Goal: Task Accomplishment & Management: Use online tool/utility

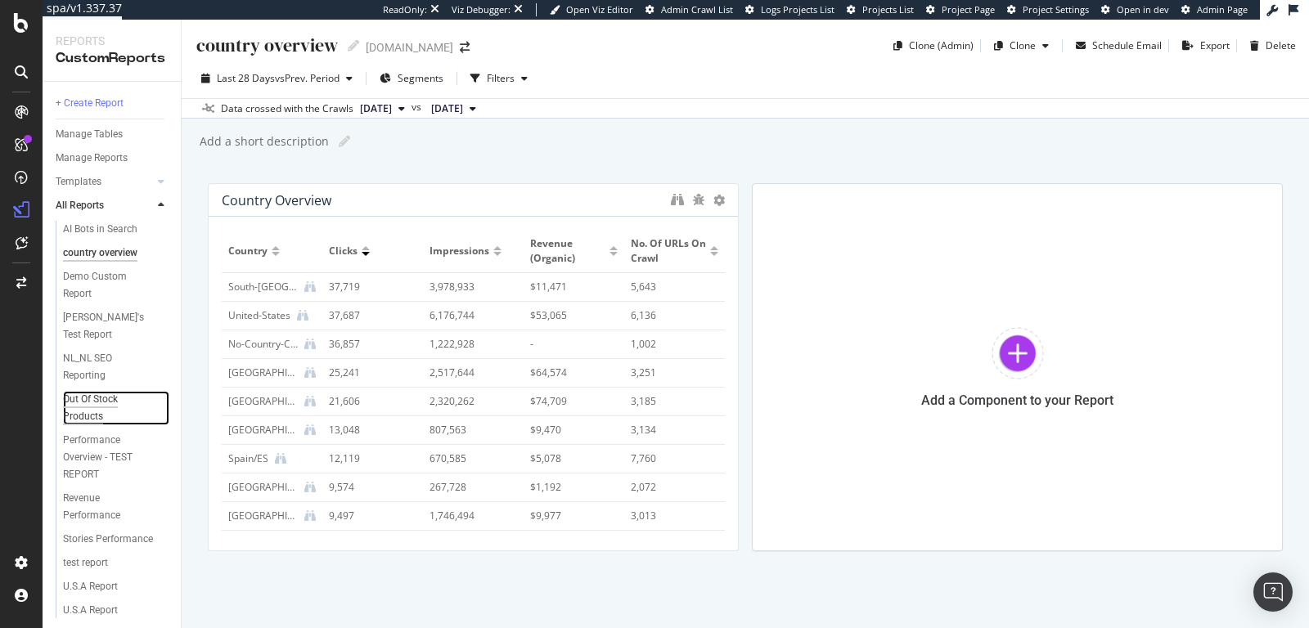
click at [95, 408] on div "Out Of Stock Products" at bounding box center [108, 408] width 91 height 34
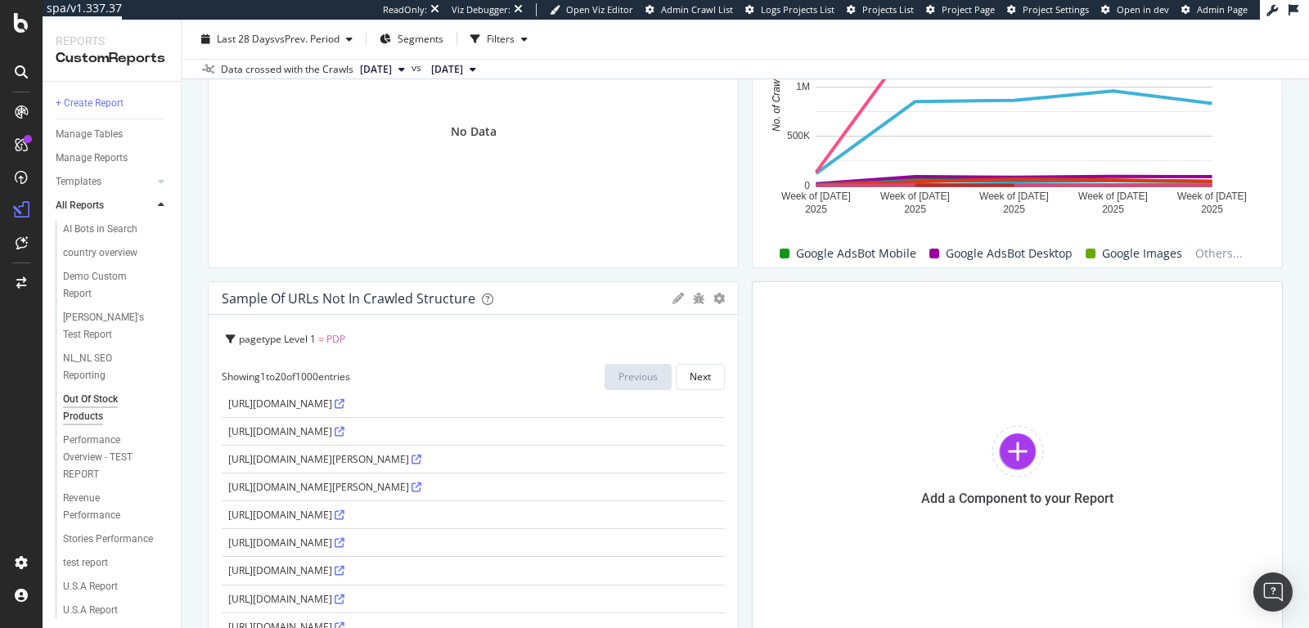
scroll to position [342, 0]
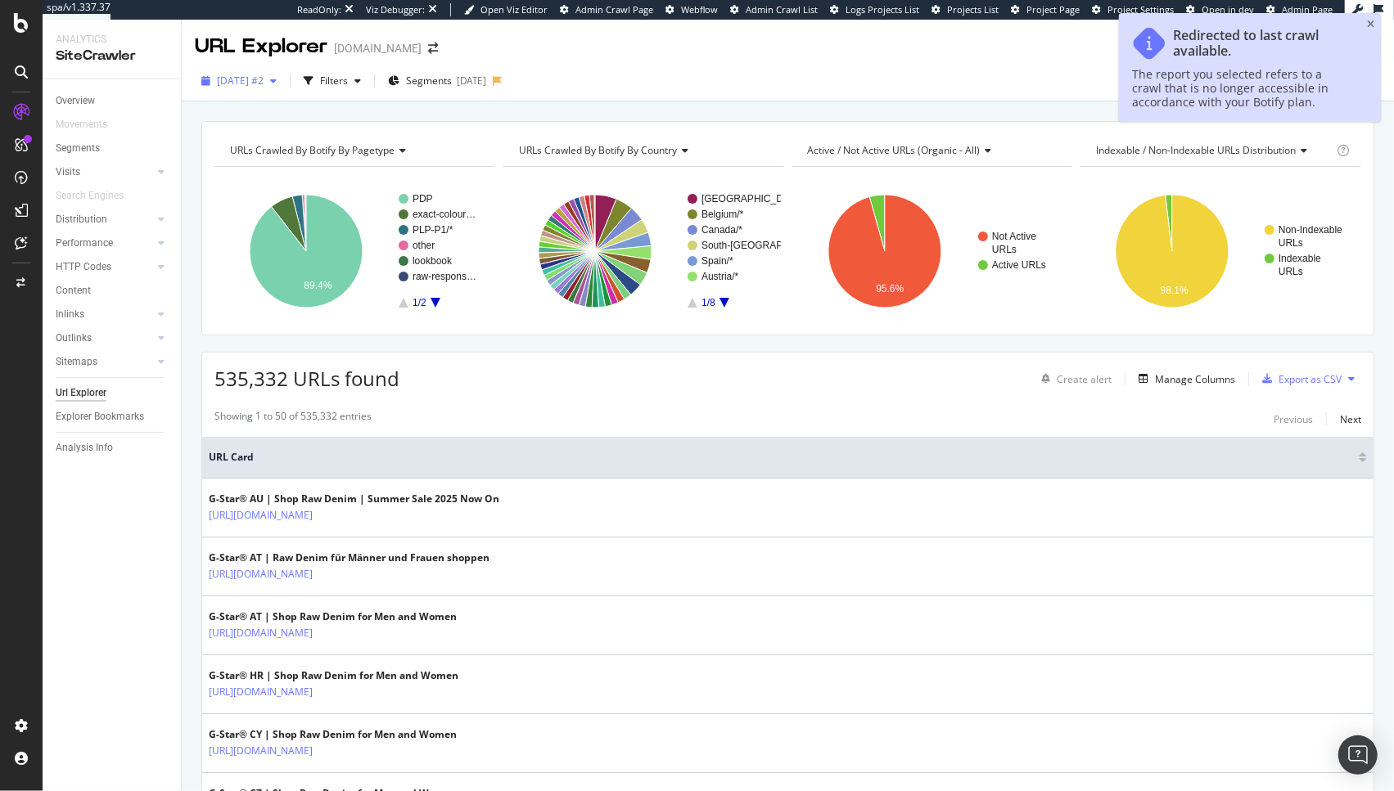
click at [230, 79] on span "2025 Jan. 17th #2" at bounding box center [240, 81] width 47 height 14
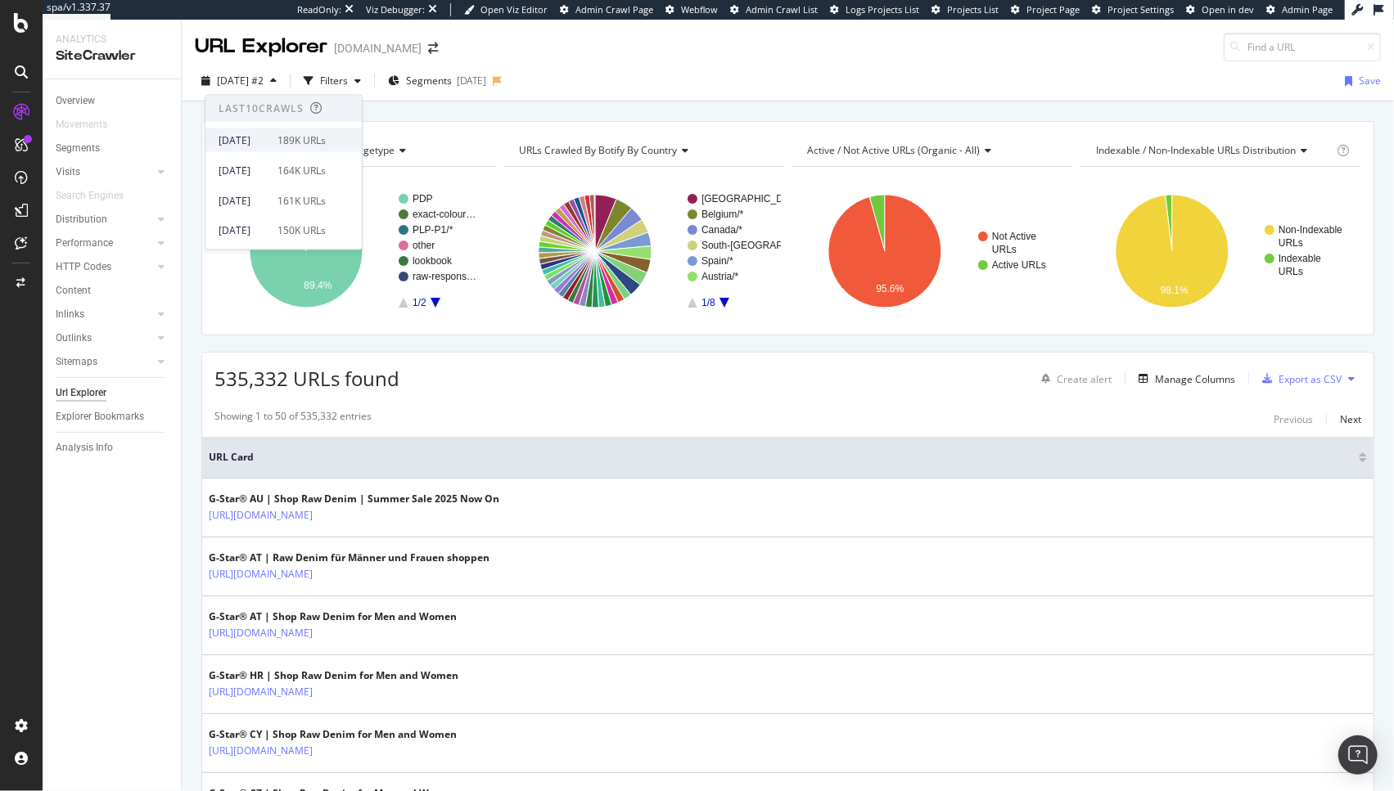
click at [335, 149] on div "2025 Sep. 15th 189K URLs" at bounding box center [283, 140] width 156 height 24
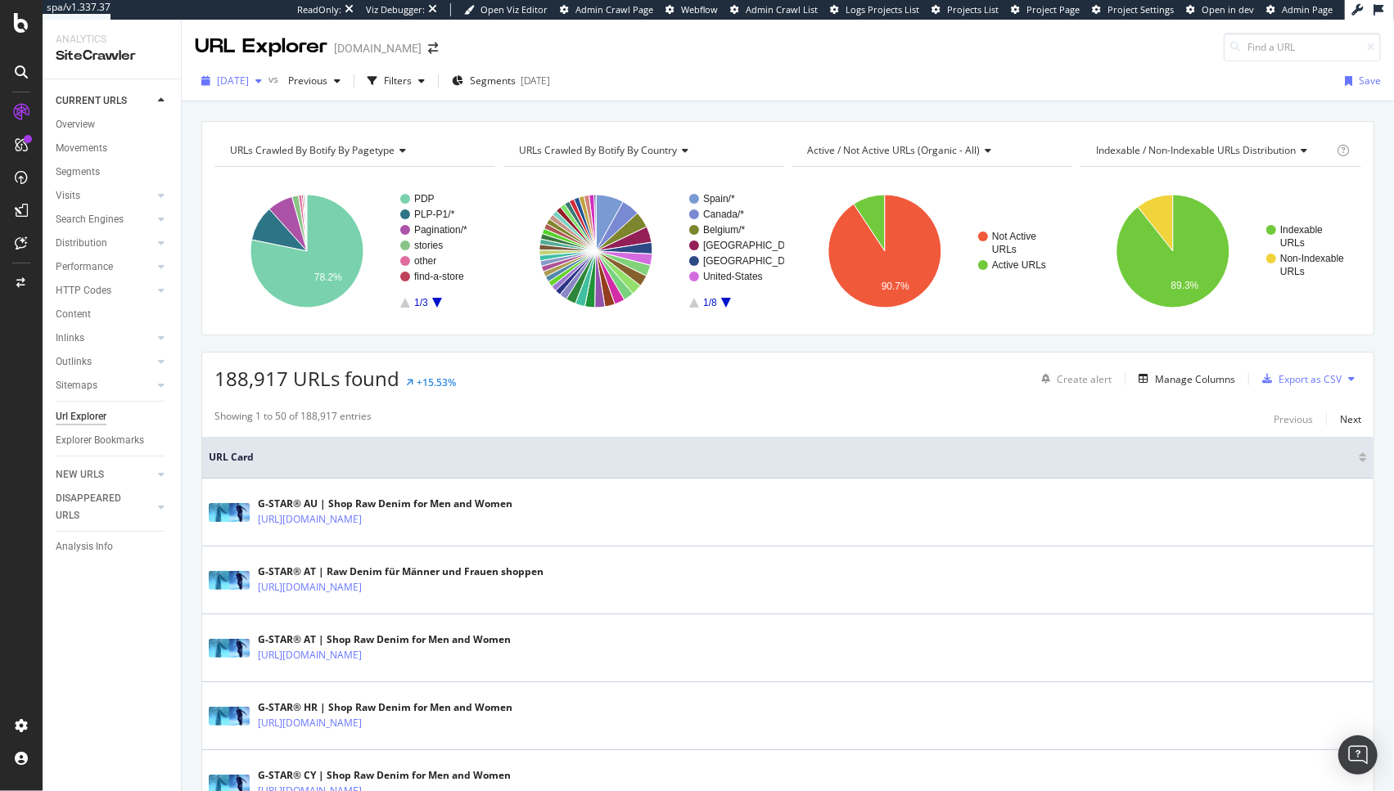
click at [264, 69] on div "[DATE]" at bounding box center [232, 81] width 74 height 25
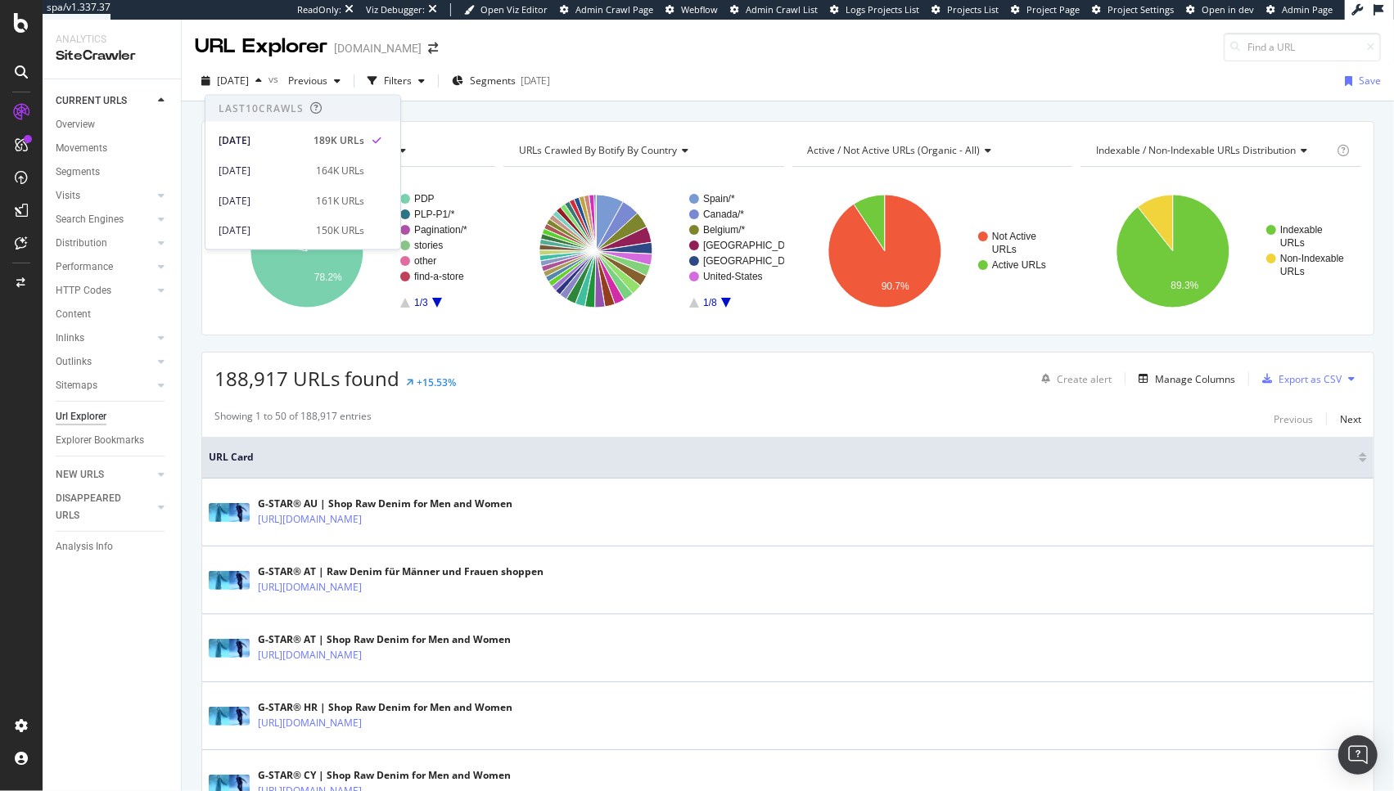
click at [667, 427] on div "Showing 1 to 50 of 188,917 entries Previous Next" at bounding box center [787, 419] width 1171 height 20
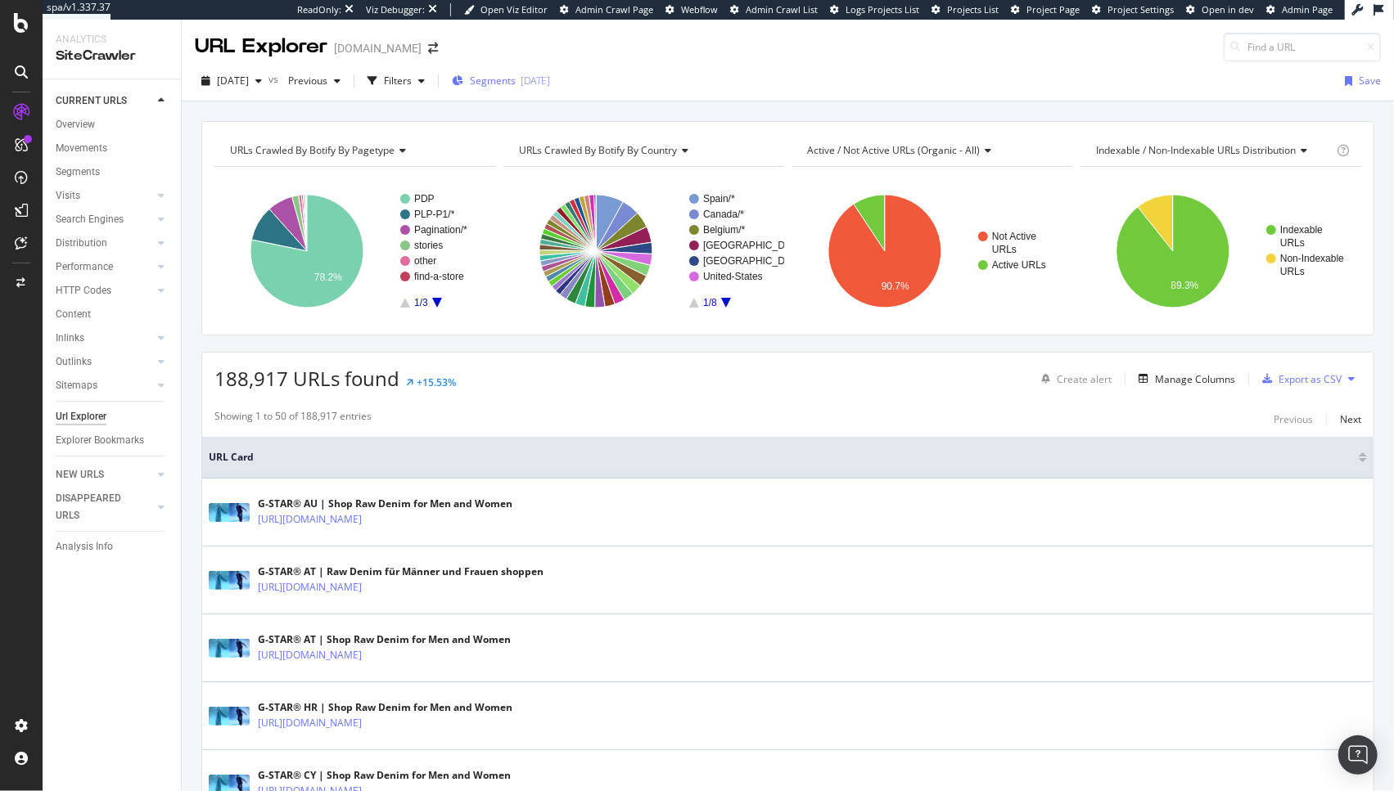
click at [507, 83] on span "Segments" at bounding box center [493, 81] width 46 height 14
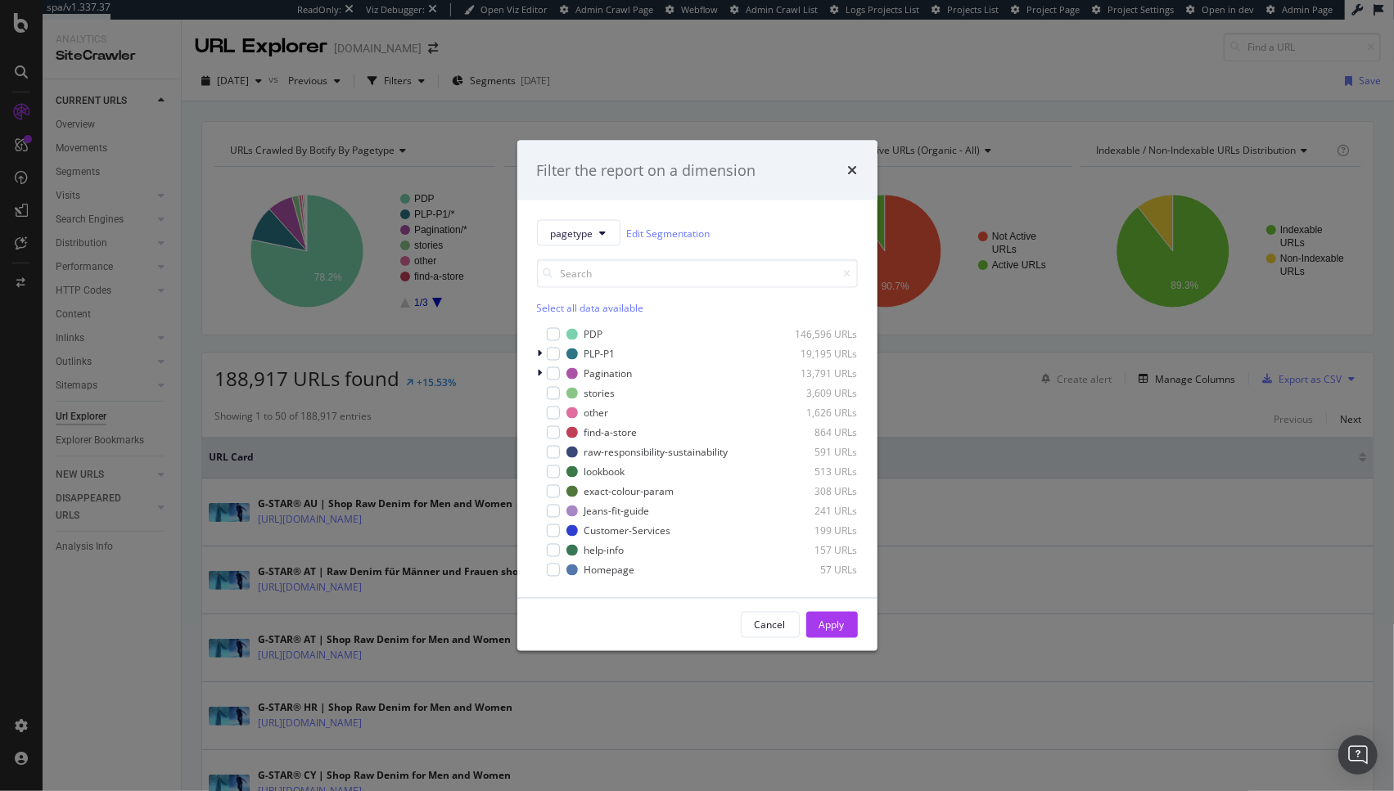
click at [588, 252] on div "Select all data available PDP 146,596 URLs PLP-P1 19,195 URLs Pagination 13,791…" at bounding box center [697, 412] width 321 height 332
click at [592, 244] on button "pagetype" at bounding box center [578, 233] width 83 height 26
click at [621, 324] on span "country" at bounding box center [604, 322] width 106 height 15
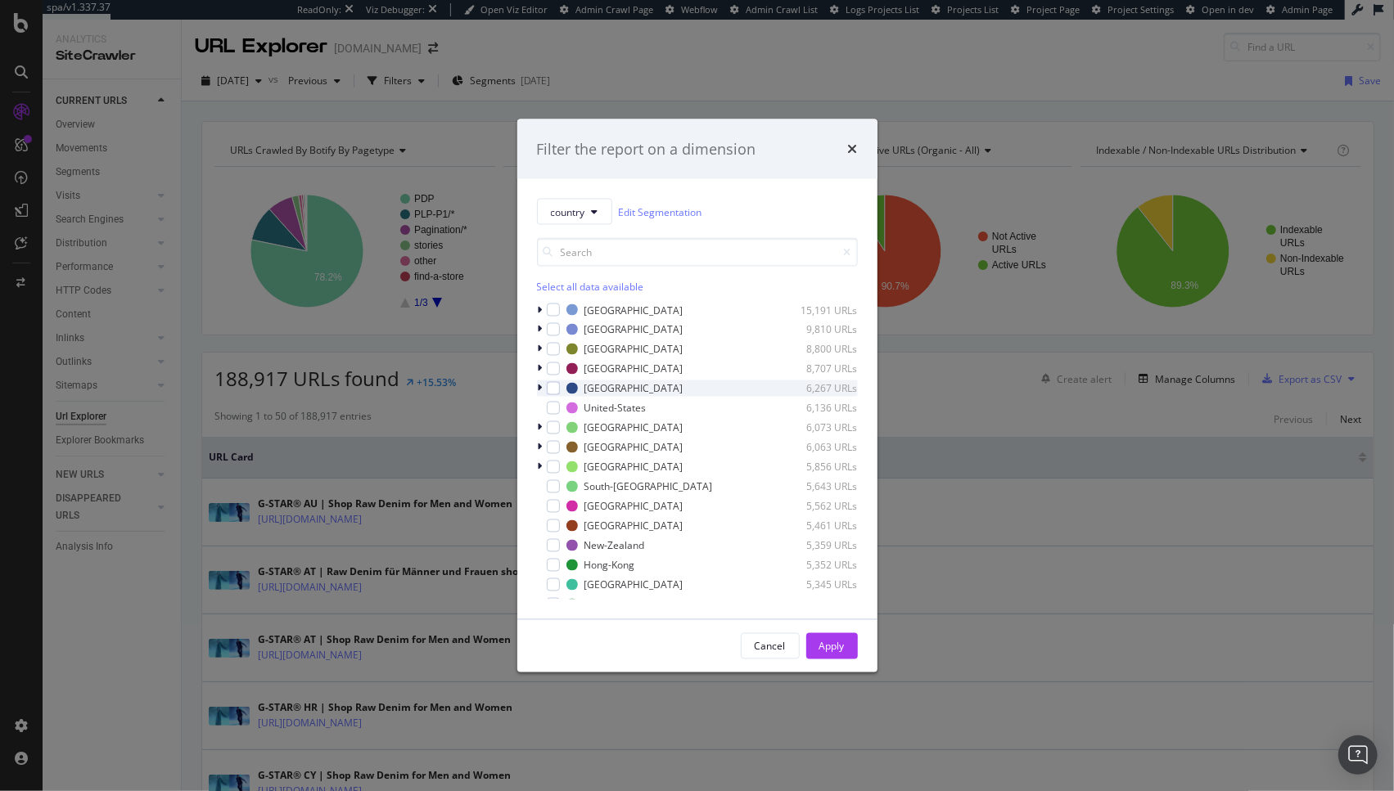
click at [540, 389] on icon "modal" at bounding box center [540, 389] width 5 height 10
click at [538, 483] on icon "modal" at bounding box center [540, 487] width 5 height 10
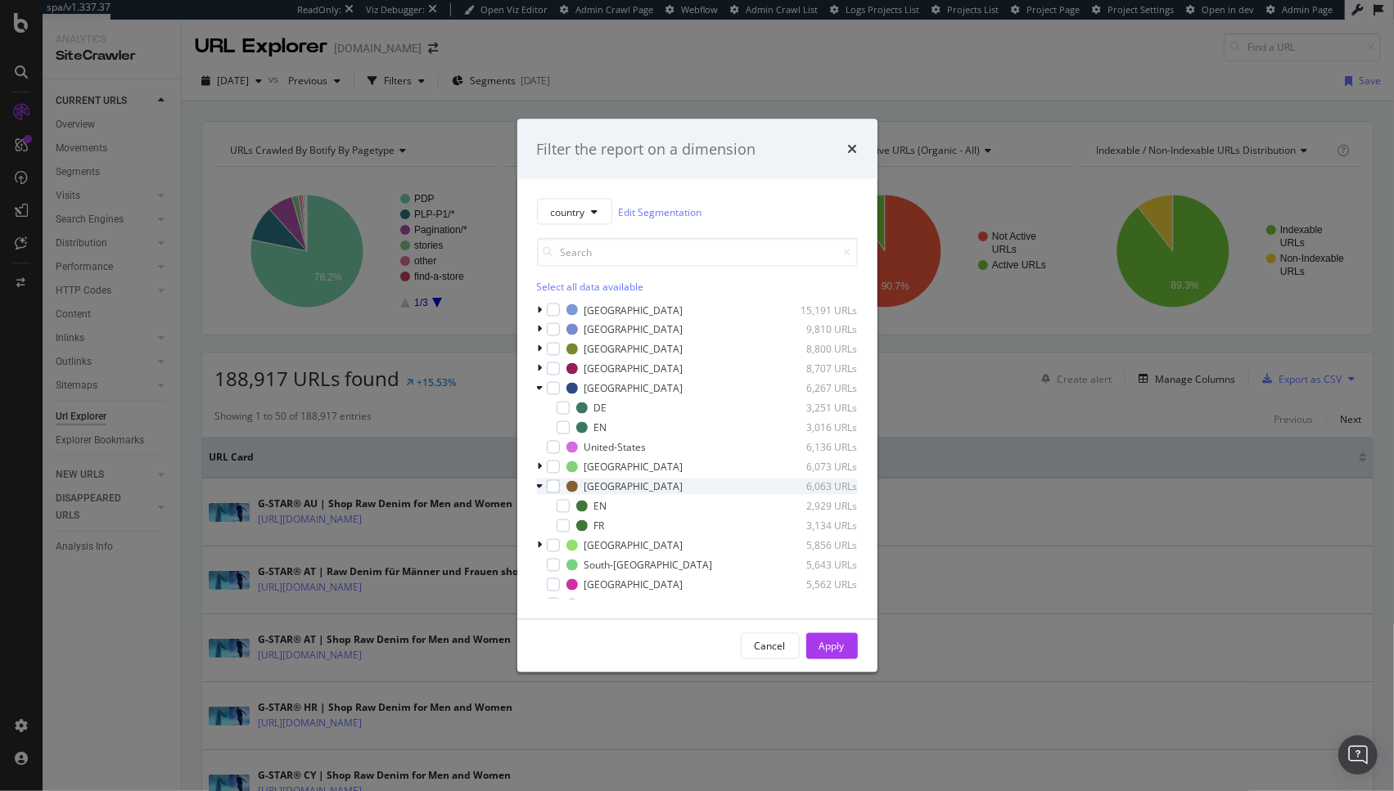
click at [537, 483] on icon "modal" at bounding box center [540, 487] width 7 height 10
click at [538, 466] on icon "modal" at bounding box center [540, 467] width 5 height 10
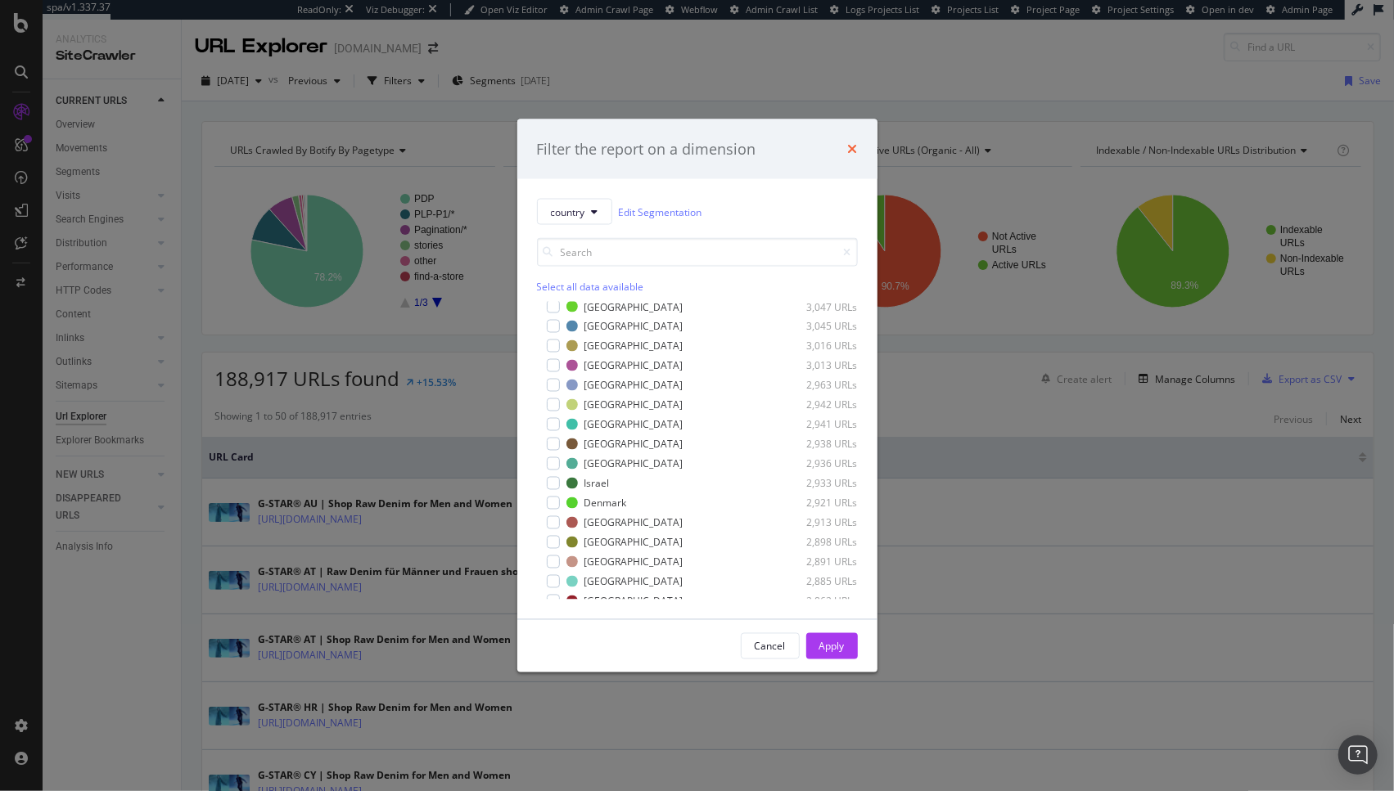
click at [848, 142] on icon "times" at bounding box center [853, 148] width 10 height 13
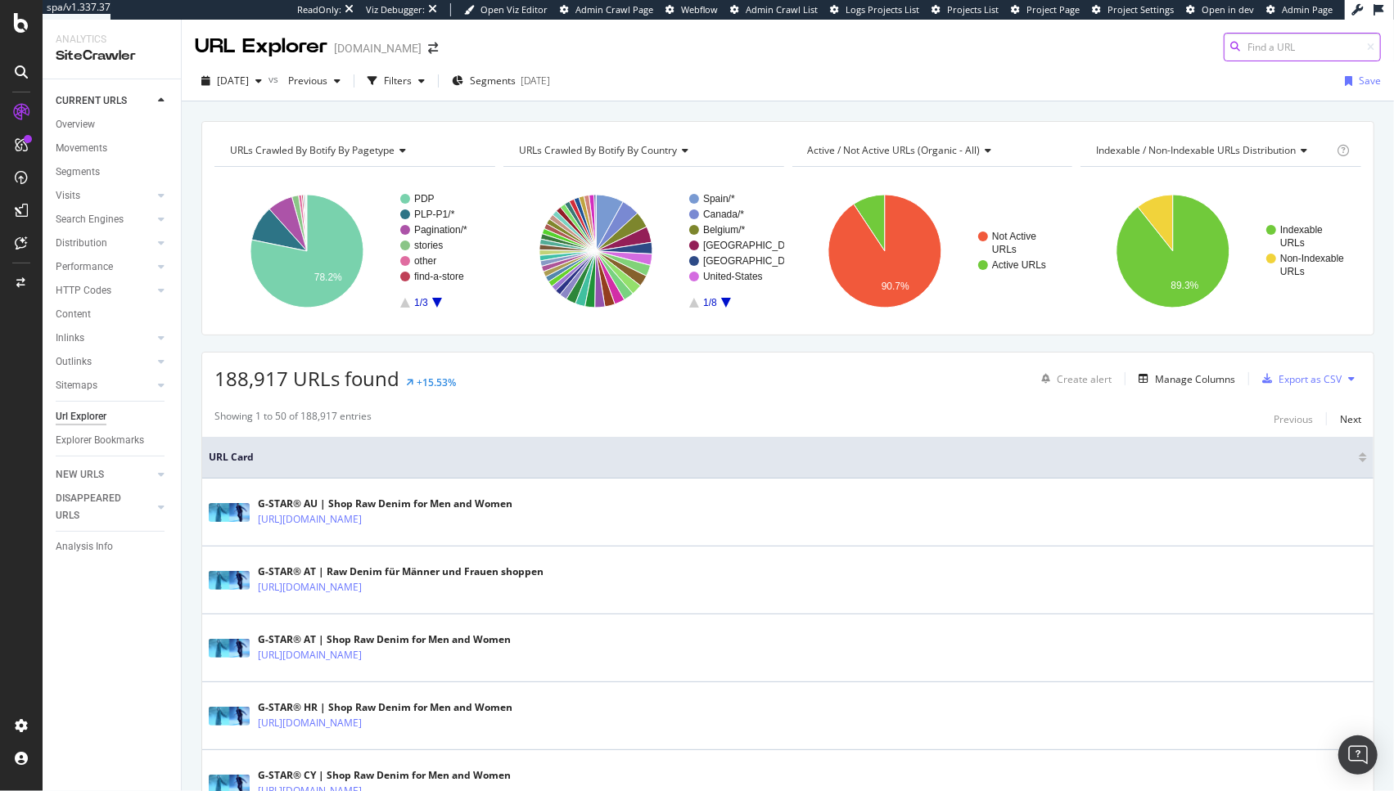
click at [1329, 55] on input at bounding box center [1301, 47] width 157 height 29
paste input "https://www.g-star.com/en_gb/shop/men/jeans?style=Streem"
type input "https://www.g-star.com/en_gb/shop/men/jeans?style=Streem"
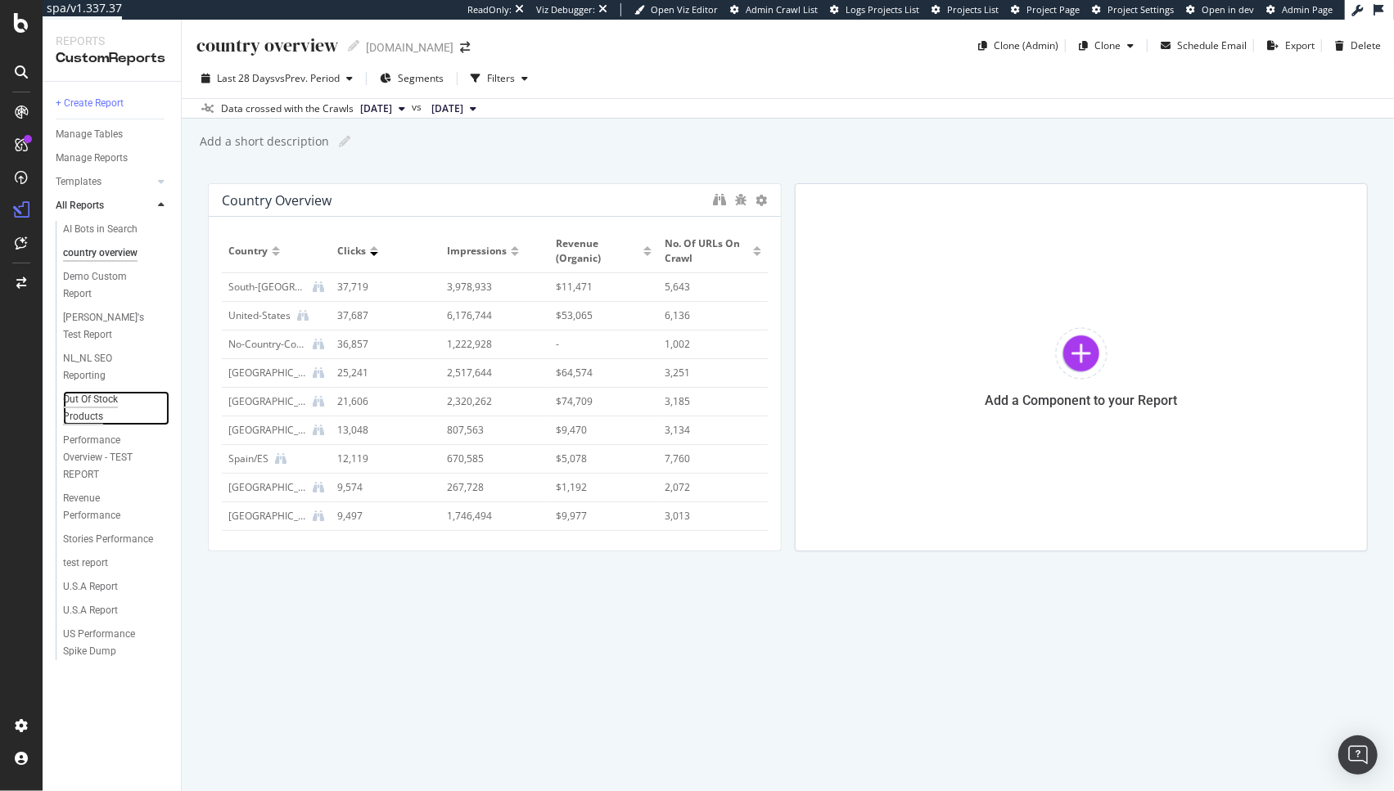
click at [89, 392] on div "Out Of Stock Products" at bounding box center [108, 408] width 91 height 34
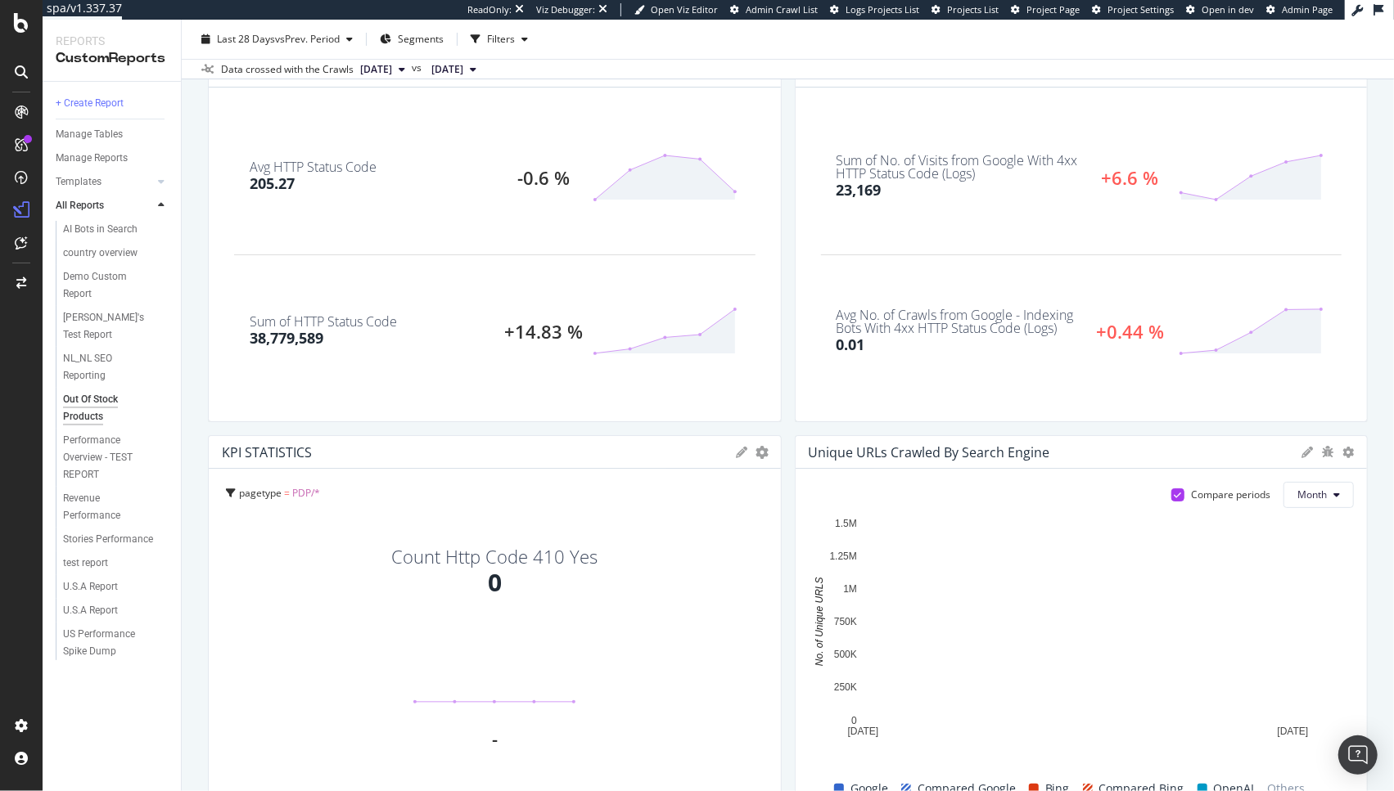
scroll to position [218, 0]
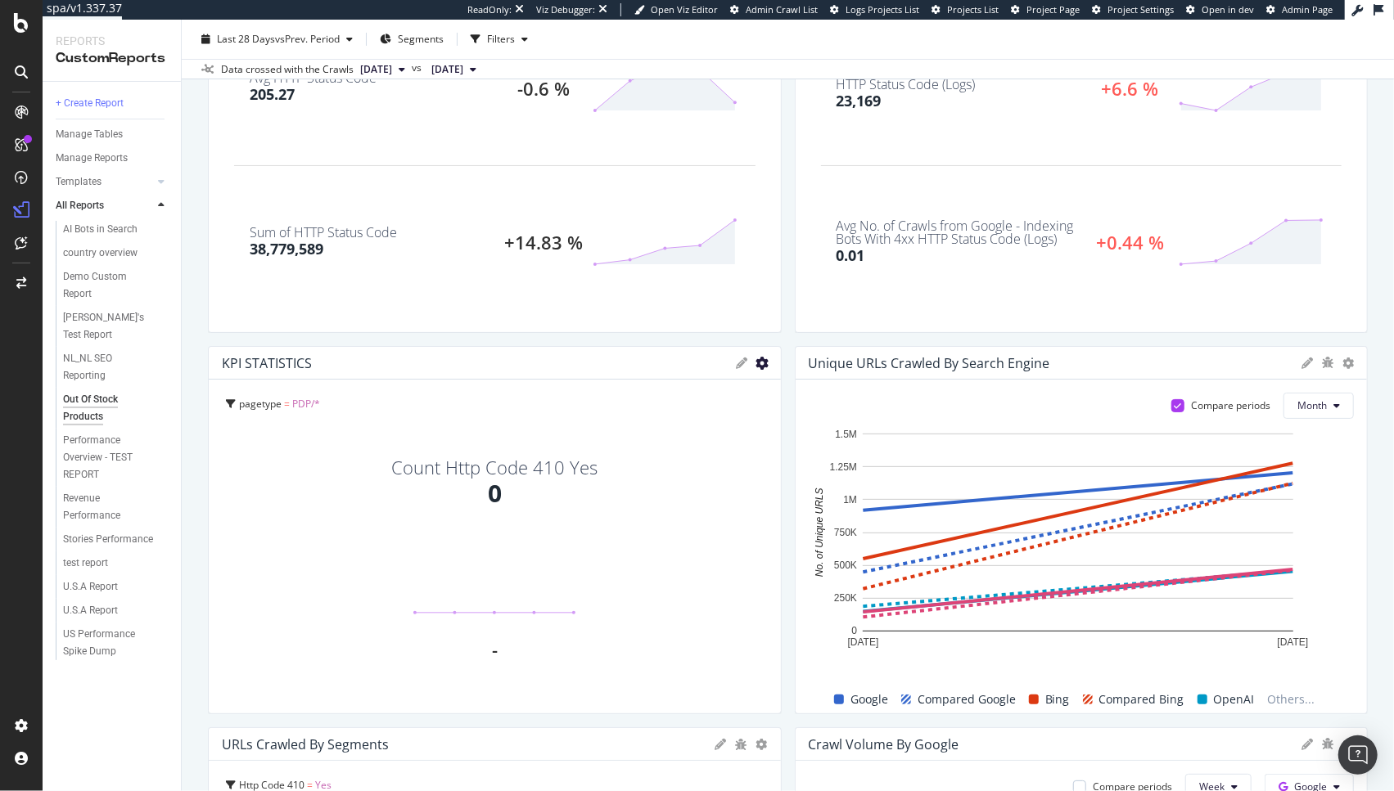
click at [756, 360] on icon "gear" at bounding box center [762, 363] width 13 height 13
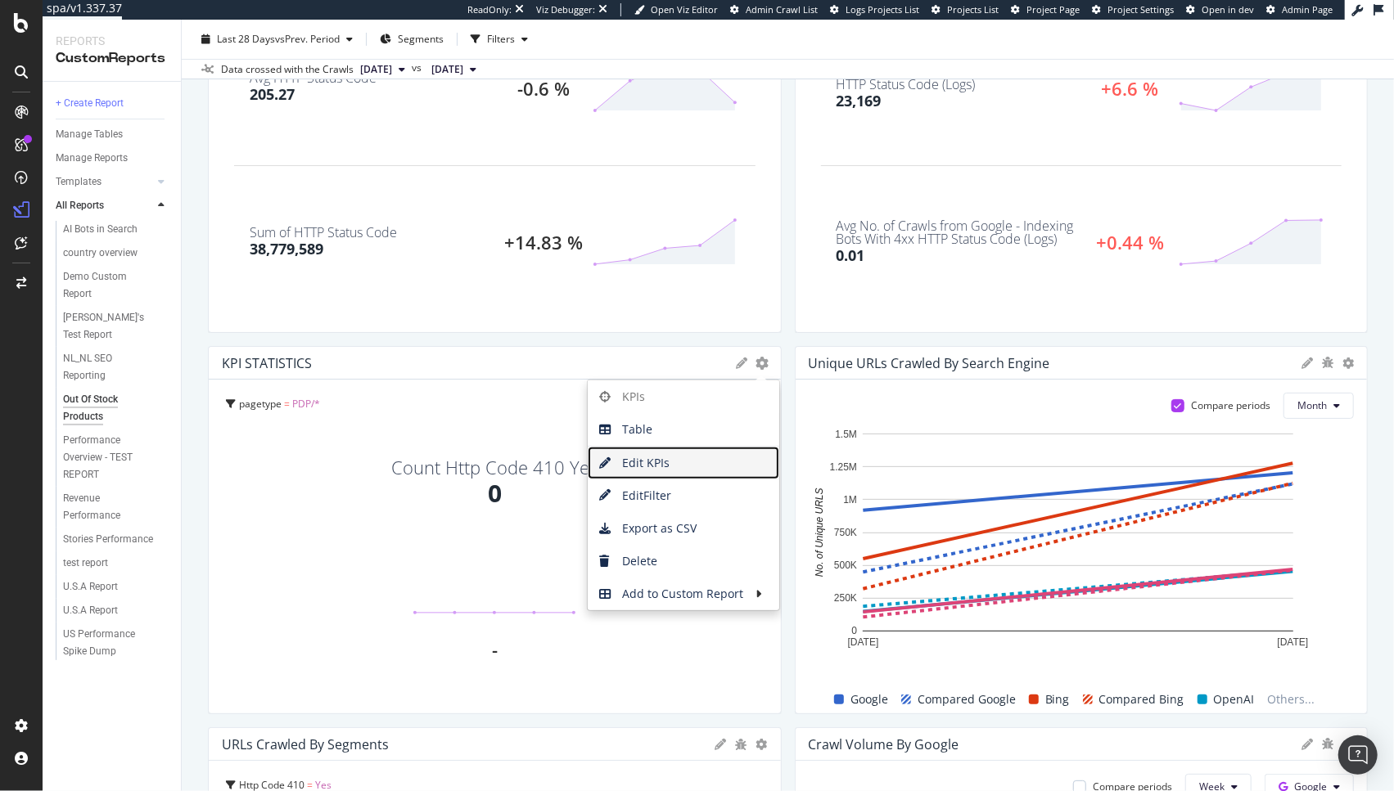
click at [668, 452] on span "Edit KPIs" at bounding box center [683, 463] width 191 height 25
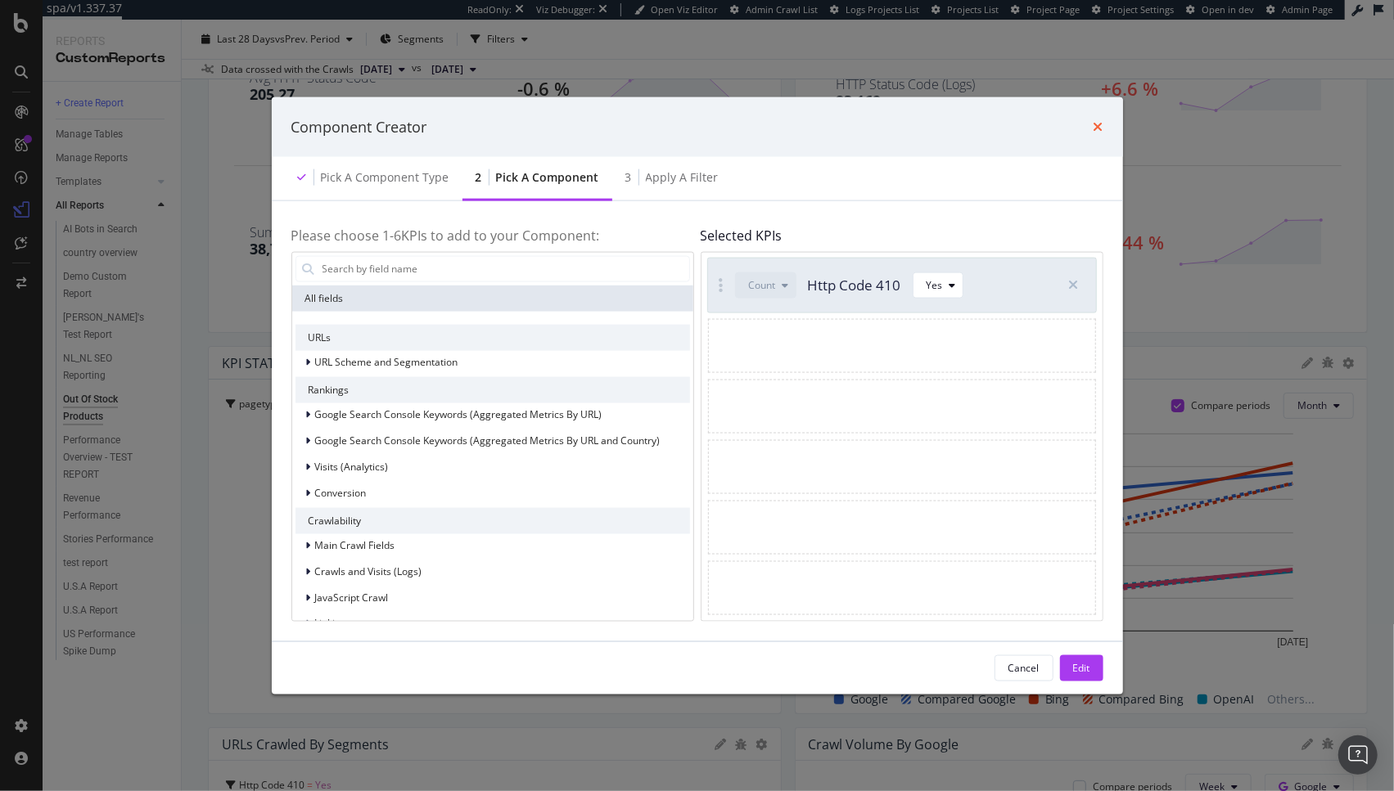
click at [1099, 125] on icon "times" at bounding box center [1098, 126] width 10 height 13
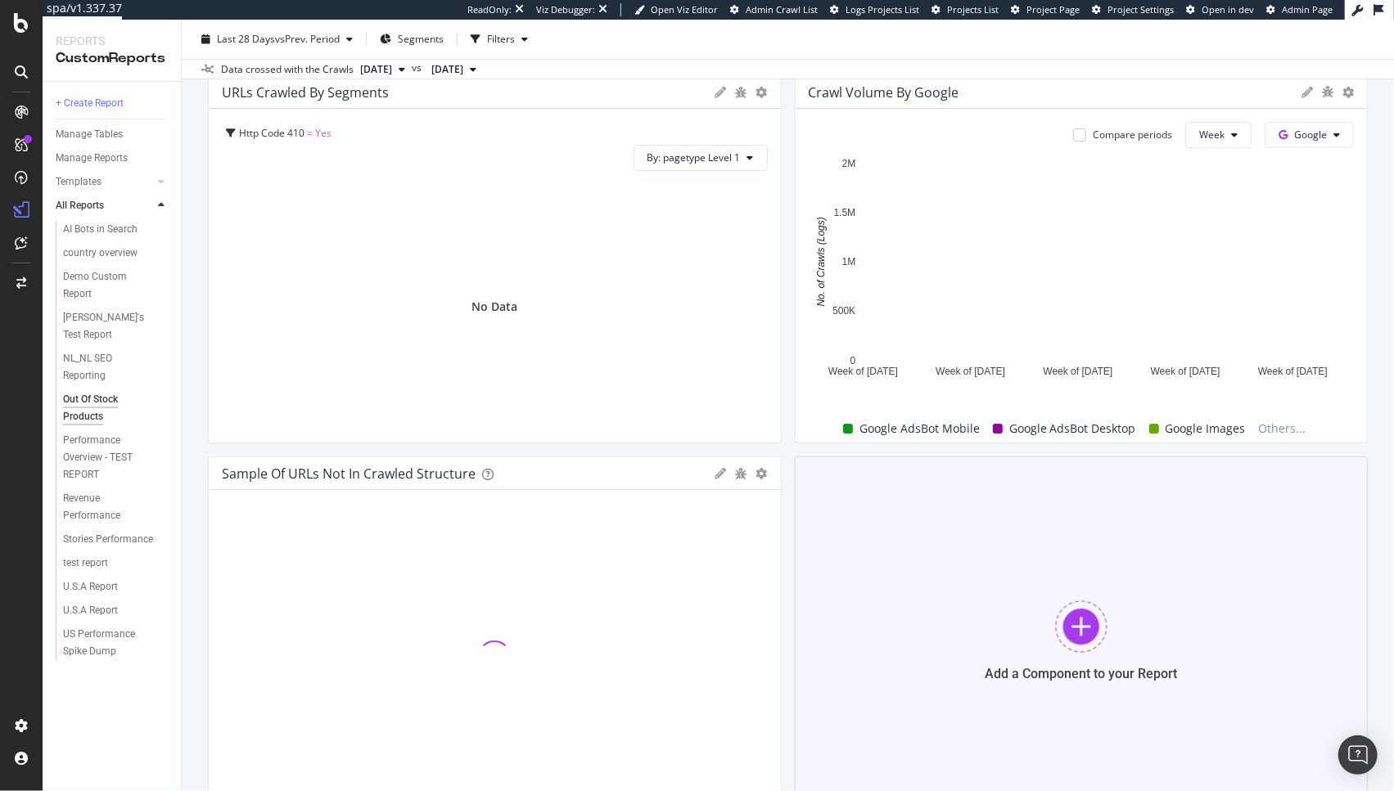
scroll to position [987, 0]
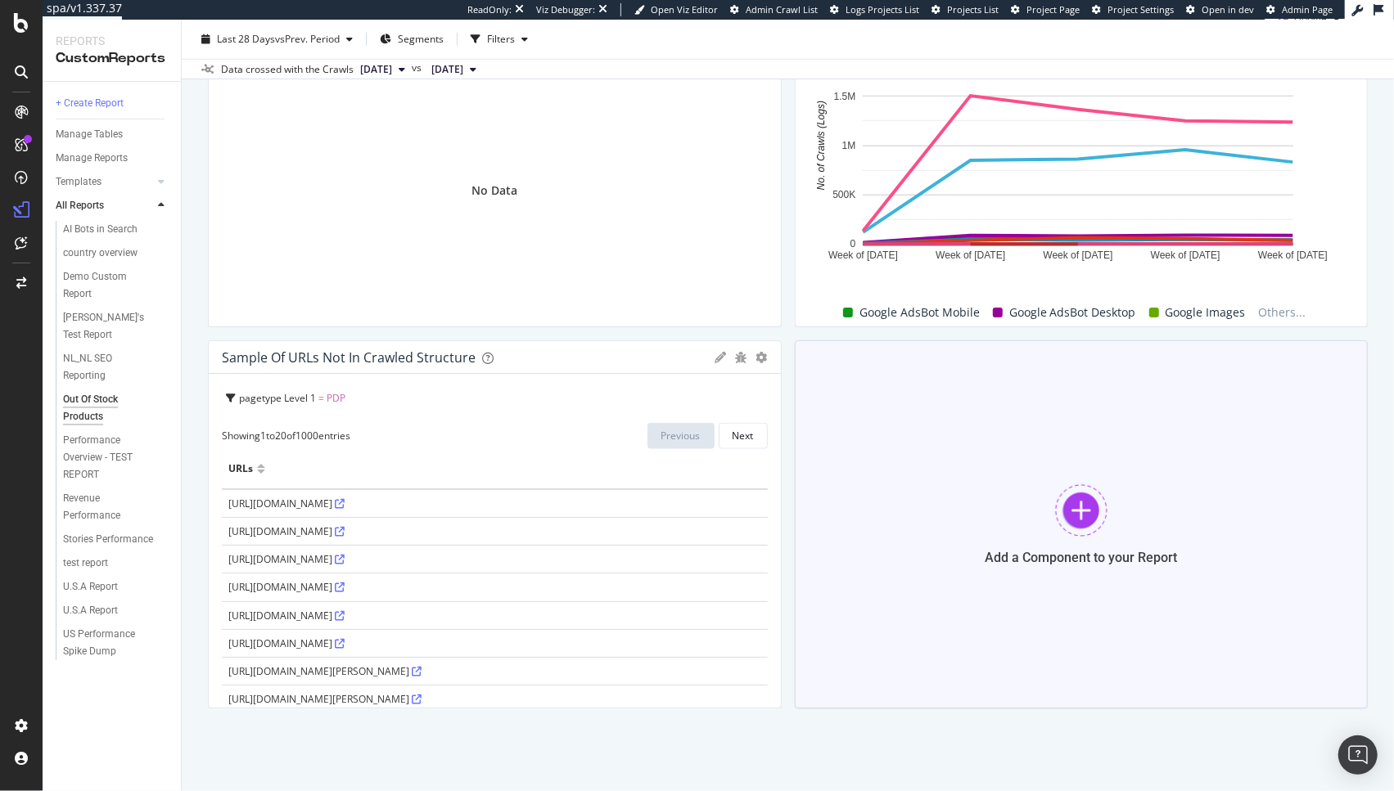
click at [989, 524] on div "Add a Component to your Report" at bounding box center [1082, 524] width 574 height 368
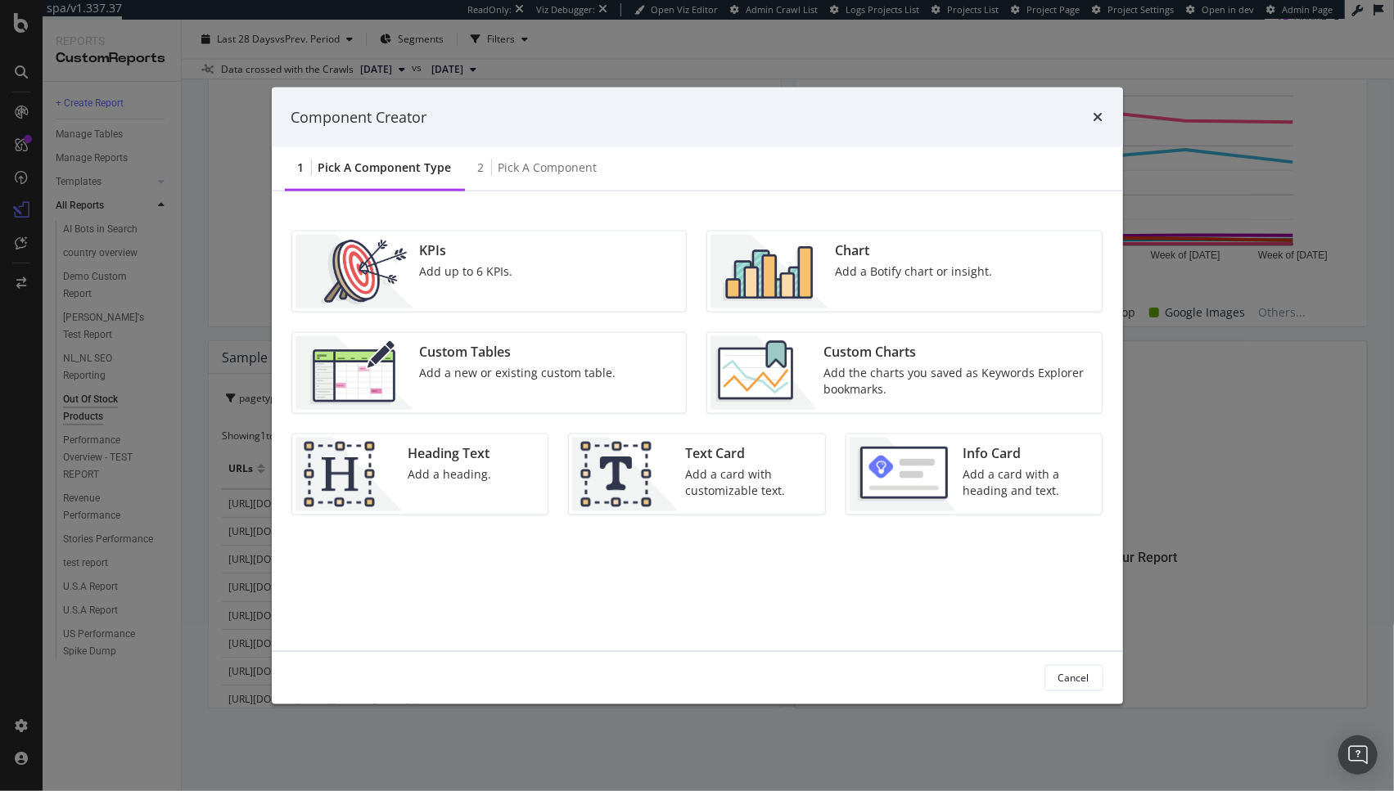
click at [770, 276] on img "modal" at bounding box center [769, 272] width 118 height 74
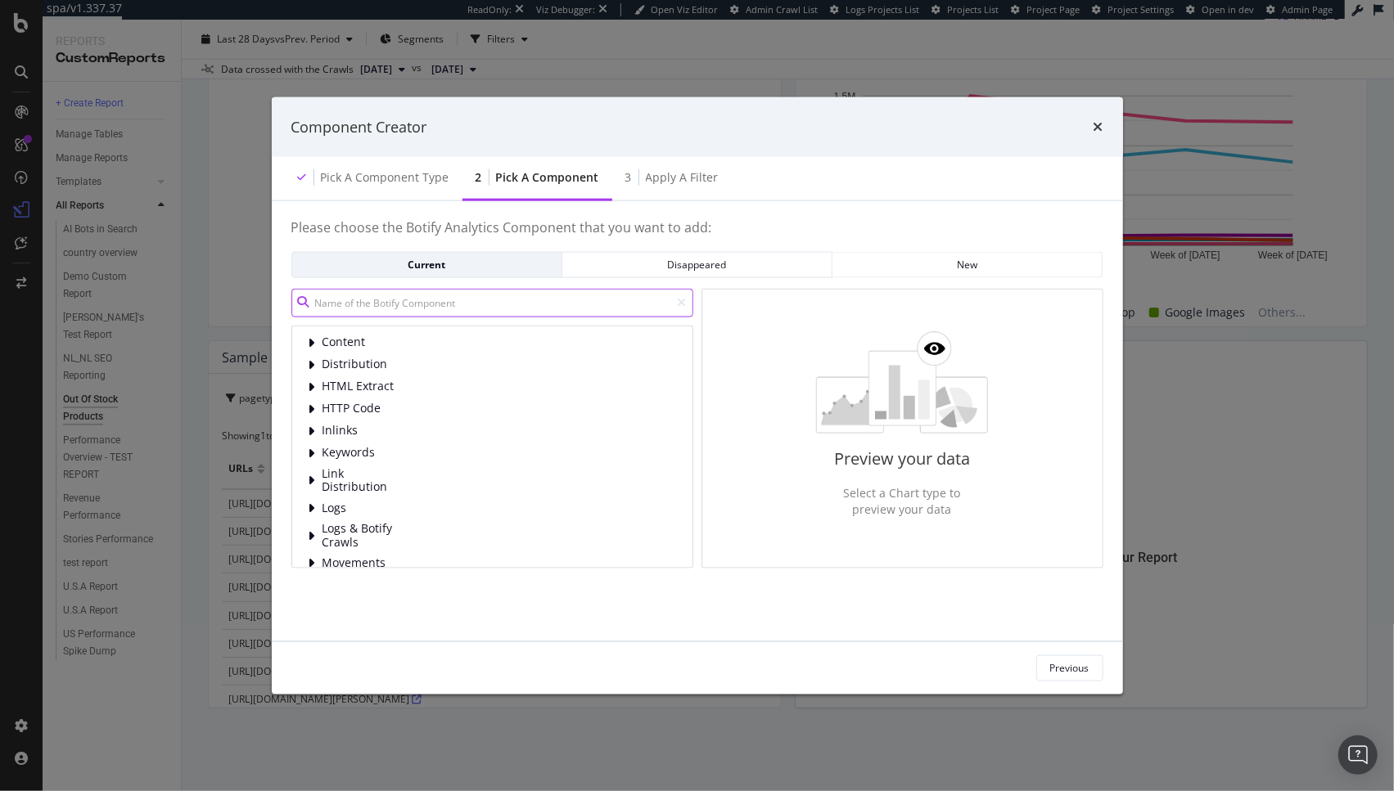
click at [394, 304] on input "modal" at bounding box center [492, 302] width 402 height 29
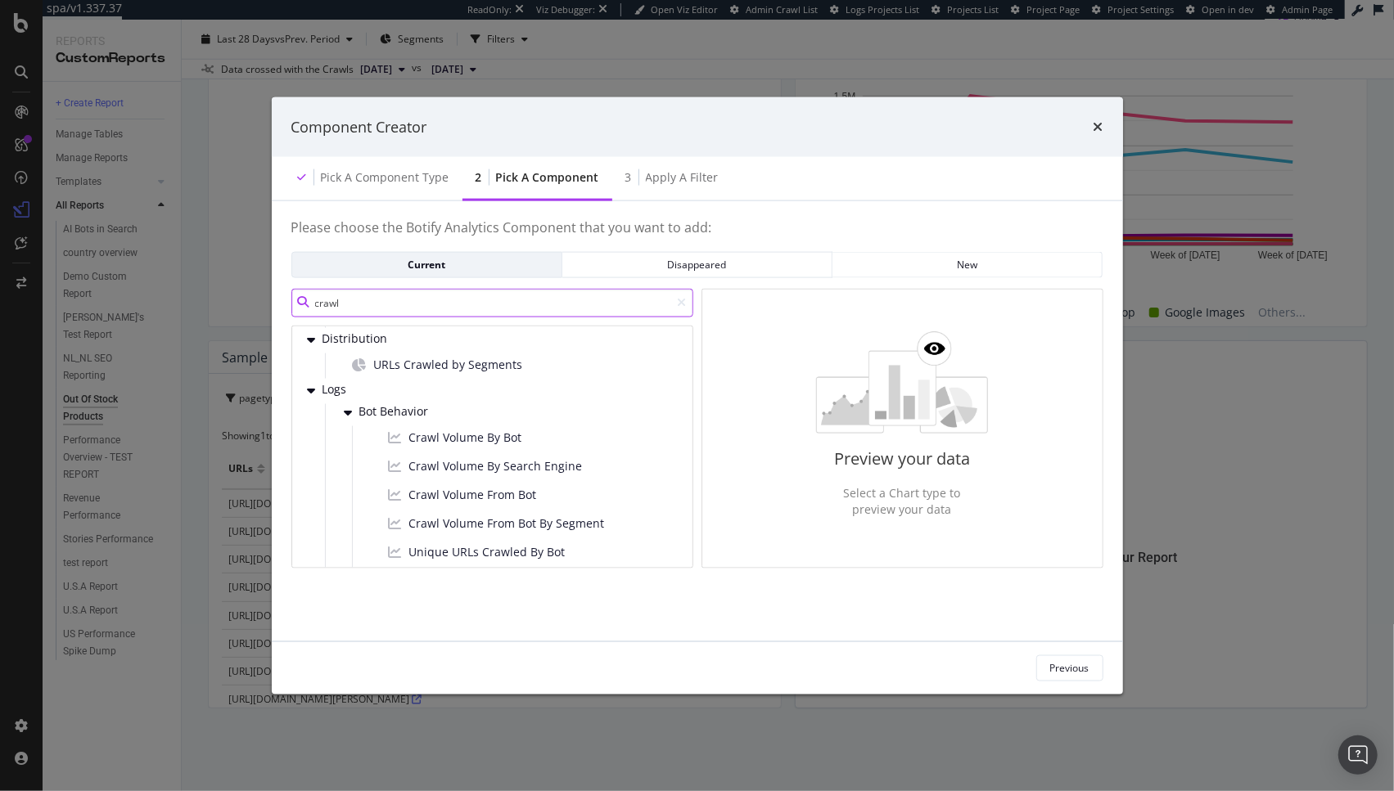
scroll to position [63, 0]
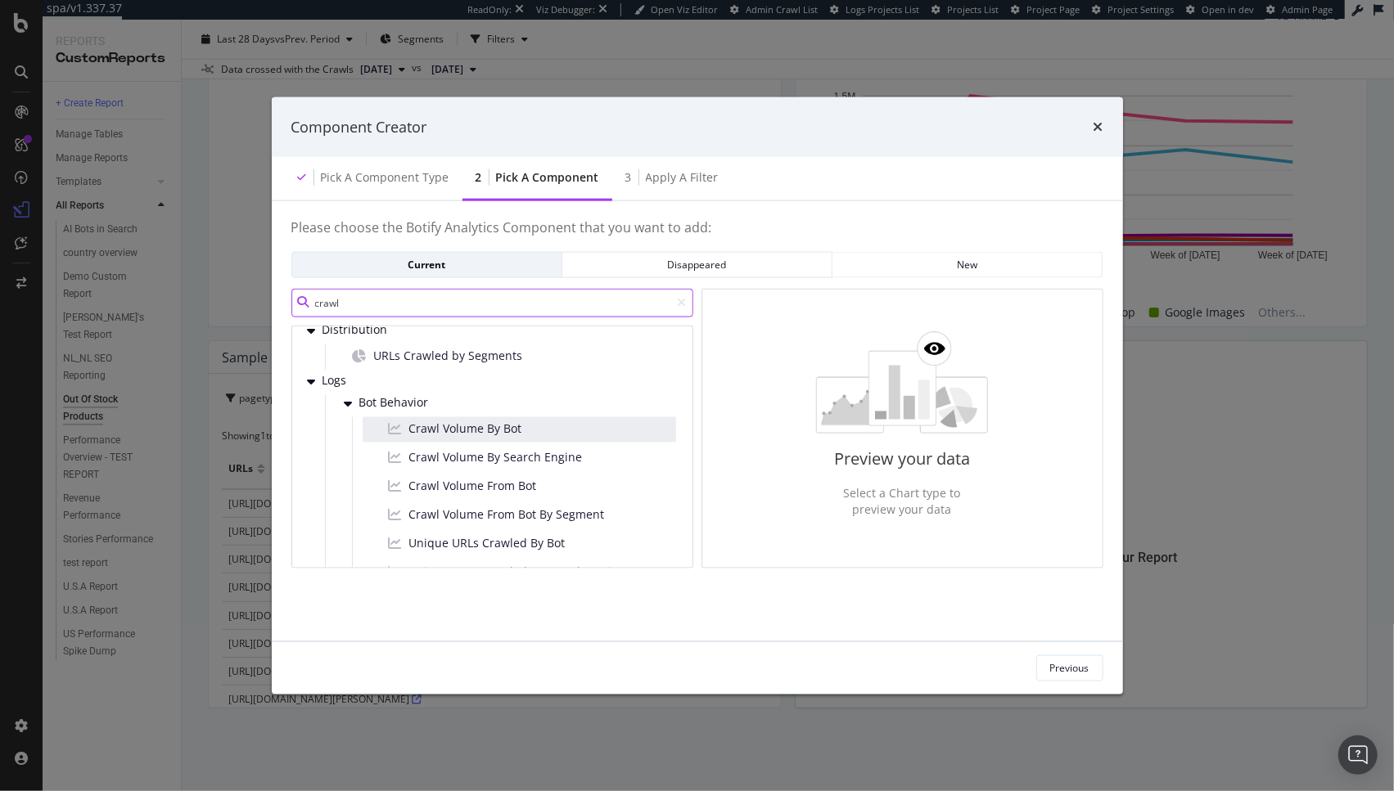
type input "crawl"
click at [535, 424] on div "Crawl Volume By Bot" at bounding box center [519, 429] width 313 height 25
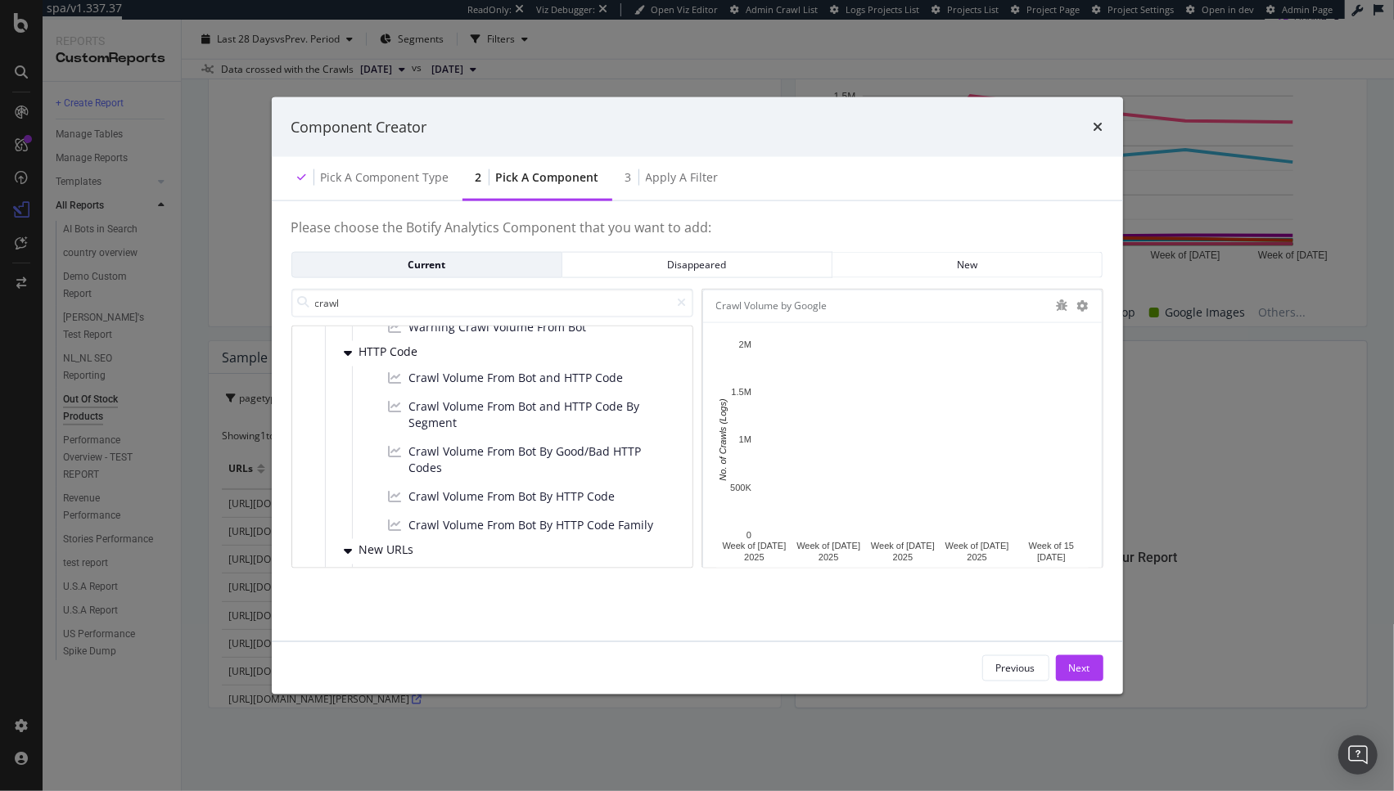
scroll to position [426, 0]
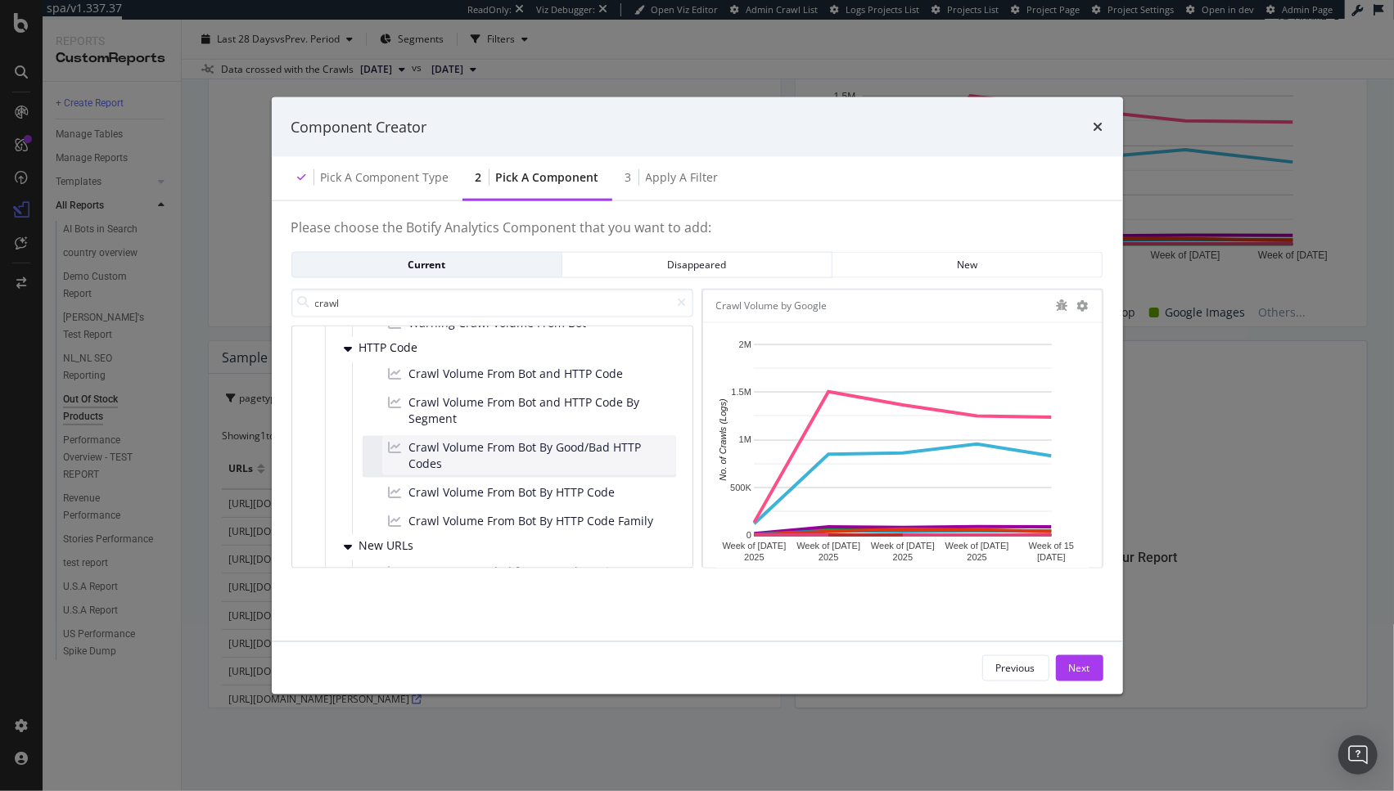
click at [582, 455] on span "Crawl Volume From Bot By Good/Bad HTTP Codes" at bounding box center [539, 455] width 260 height 33
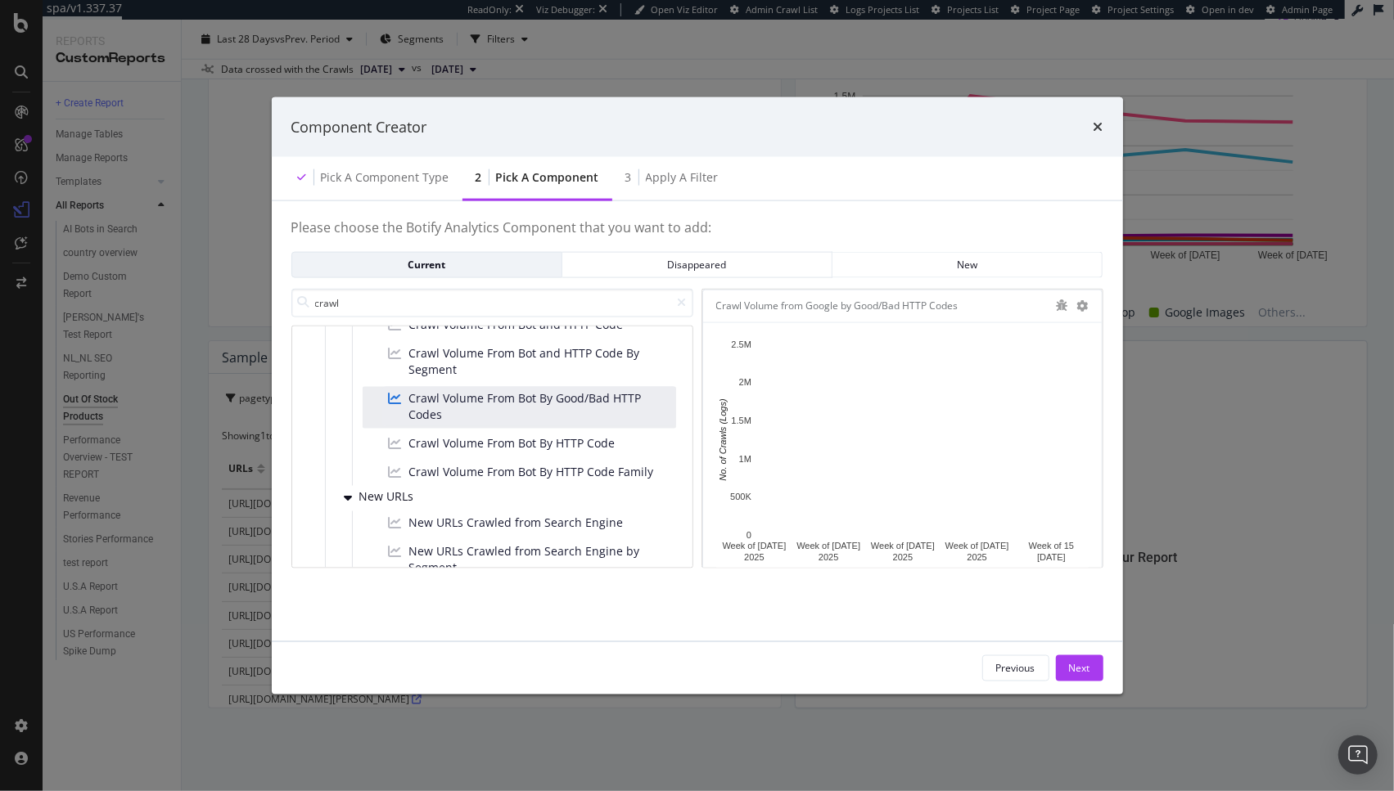
scroll to position [508, 0]
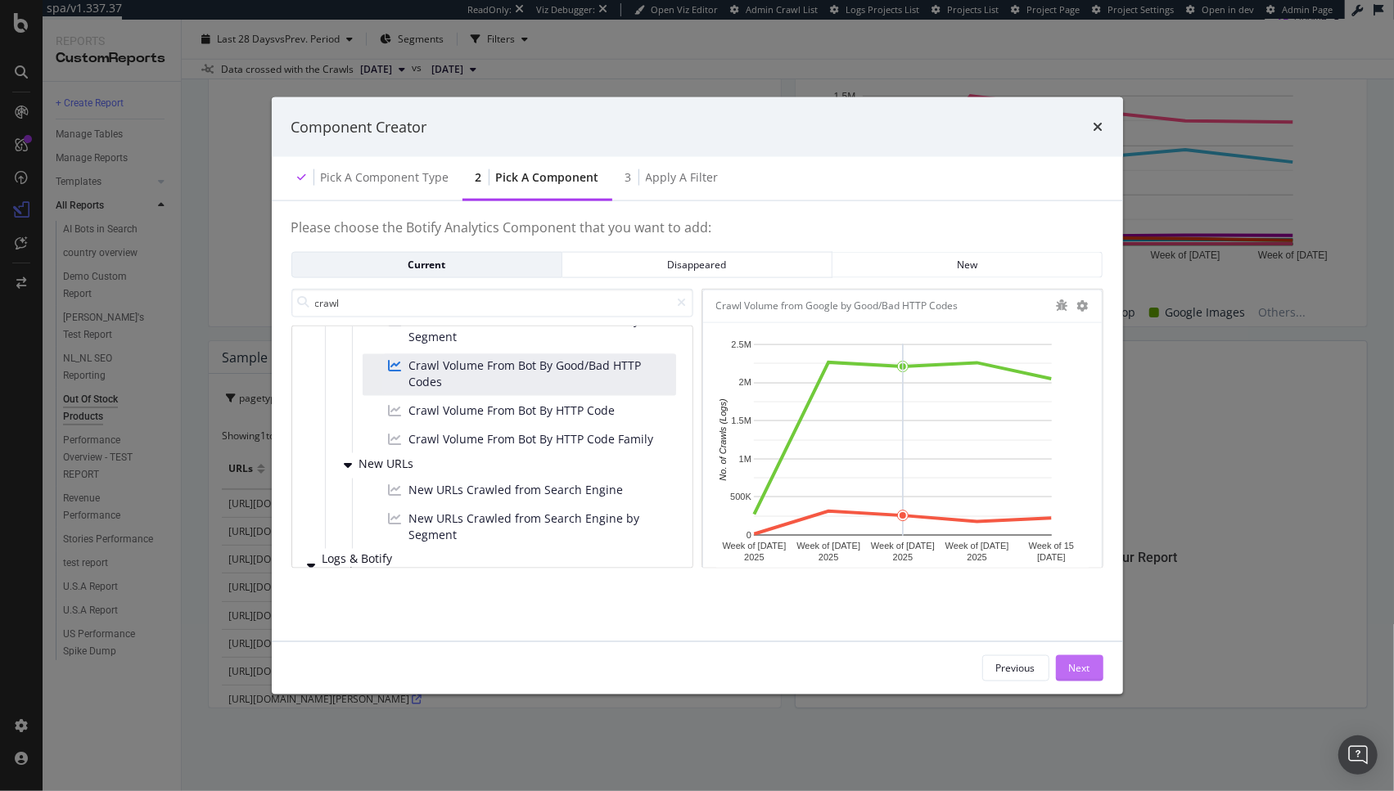
click at [1074, 673] on div "Next" at bounding box center [1079, 668] width 21 height 14
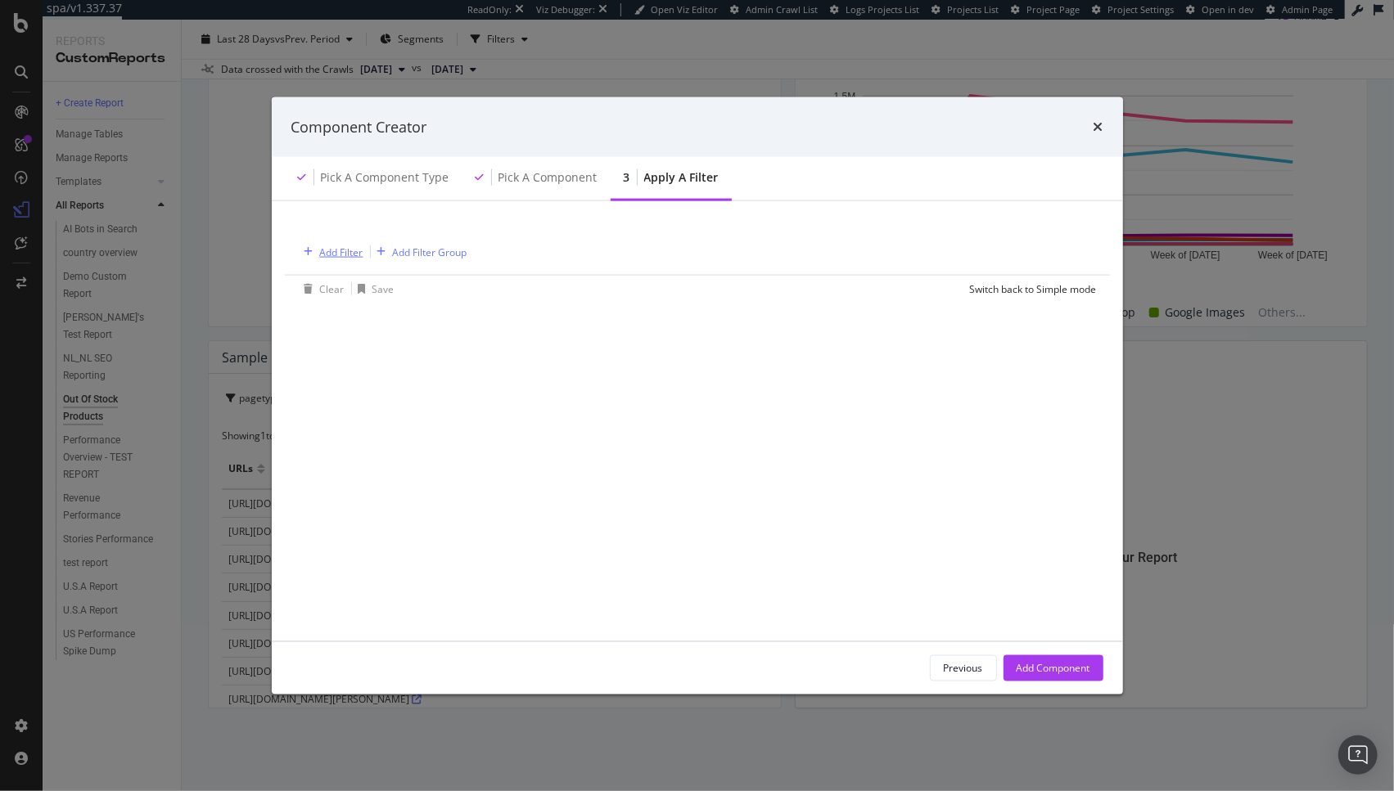
click at [327, 251] on div "Add Filter" at bounding box center [341, 252] width 43 height 14
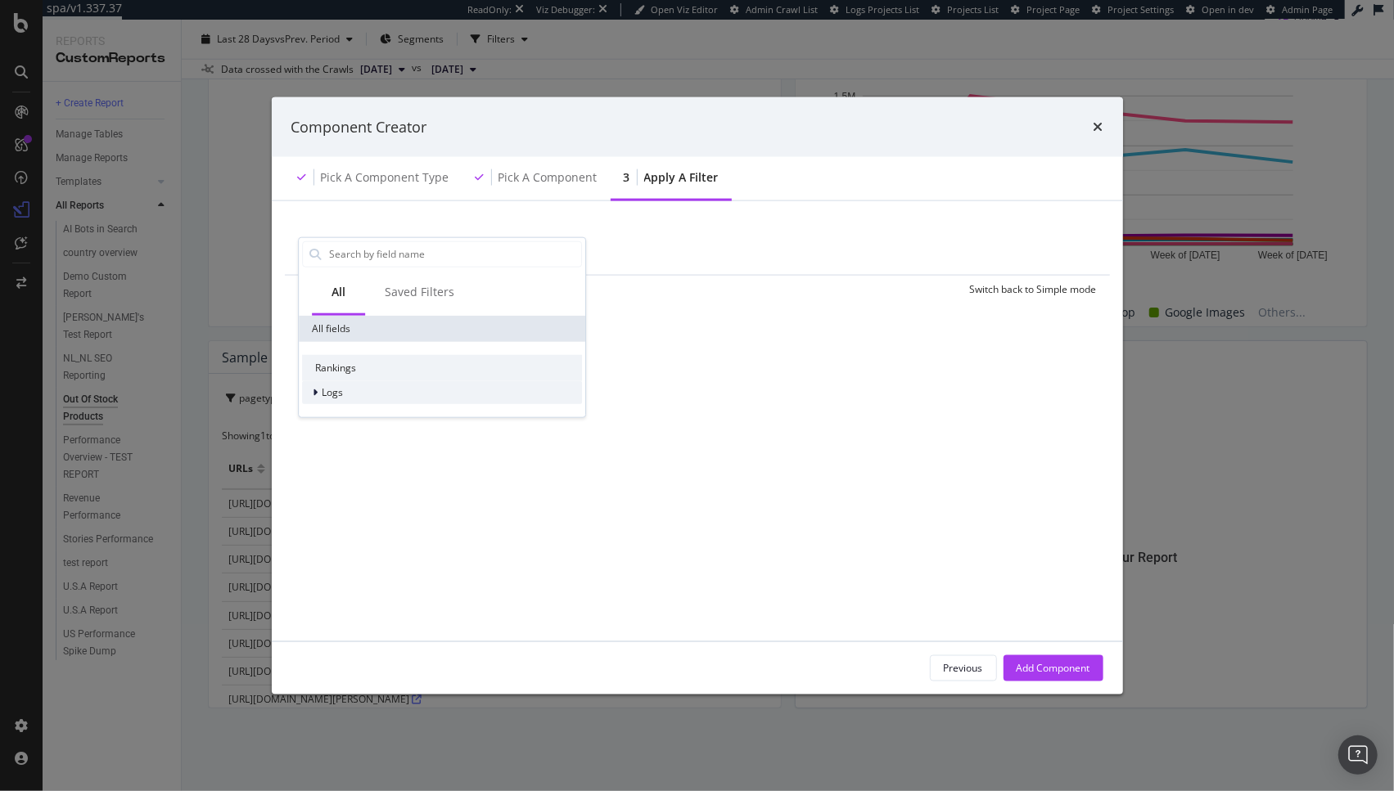
click at [336, 392] on span "Logs" at bounding box center [332, 392] width 21 height 14
click at [382, 411] on div "Segments" at bounding box center [442, 414] width 280 height 23
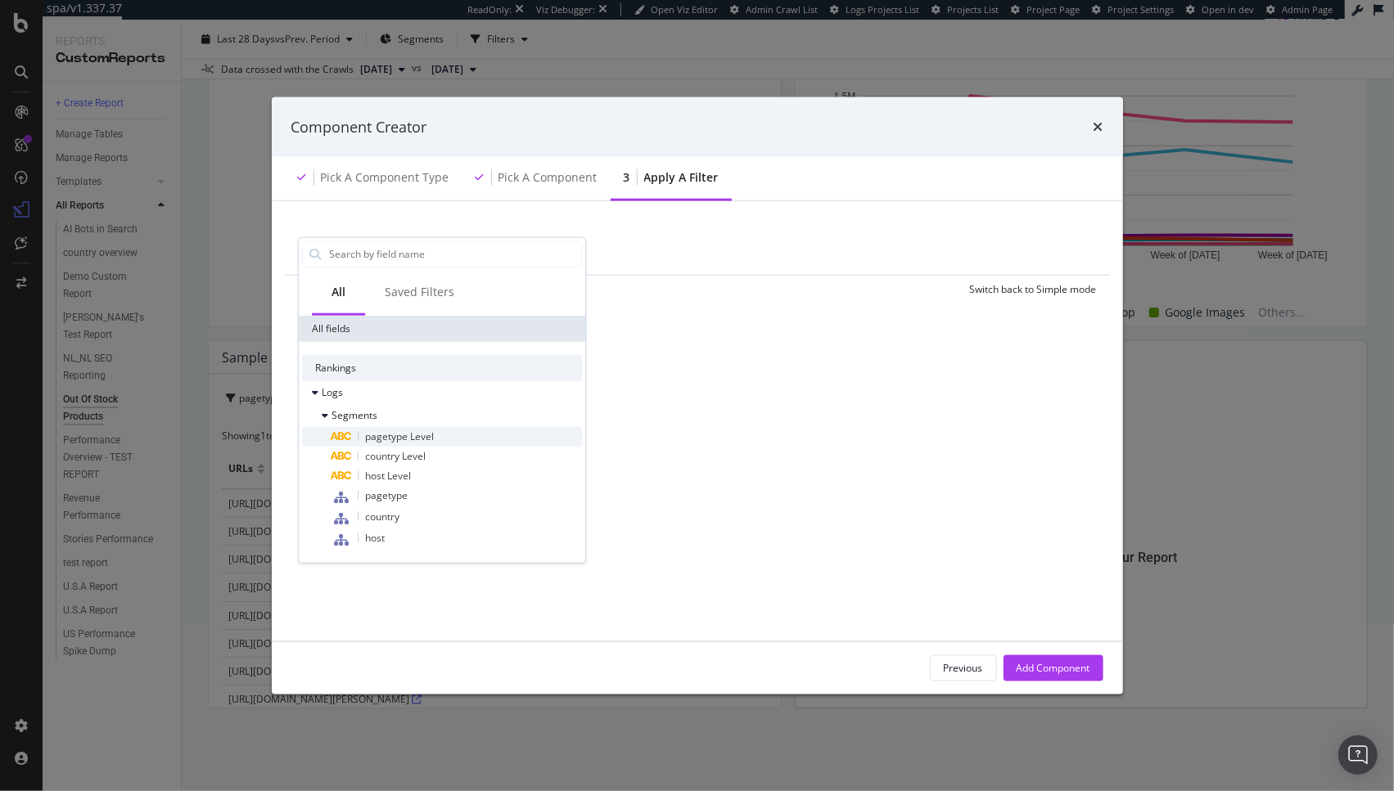
click at [398, 440] on span "pagetype Level" at bounding box center [399, 436] width 69 height 14
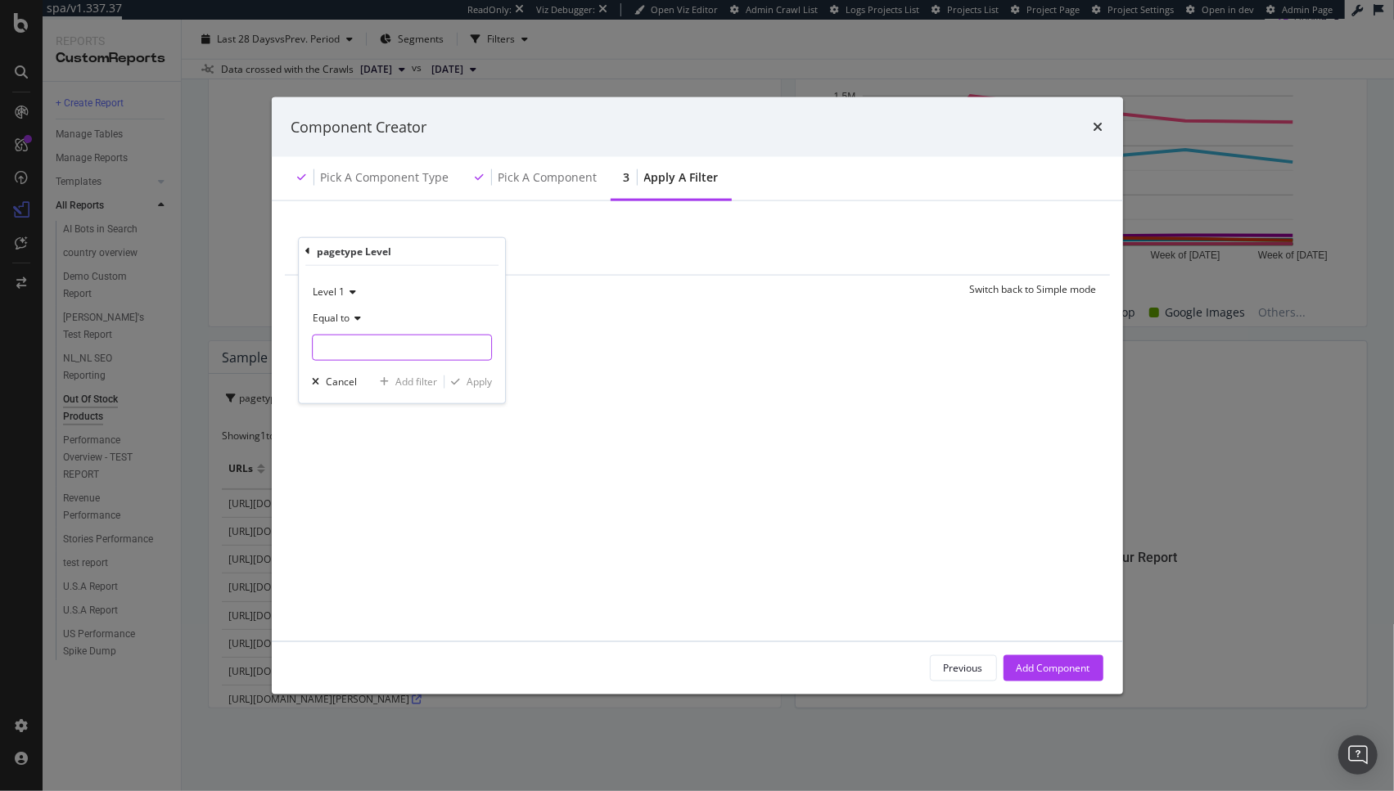
click at [373, 359] on input "modal" at bounding box center [402, 347] width 178 height 26
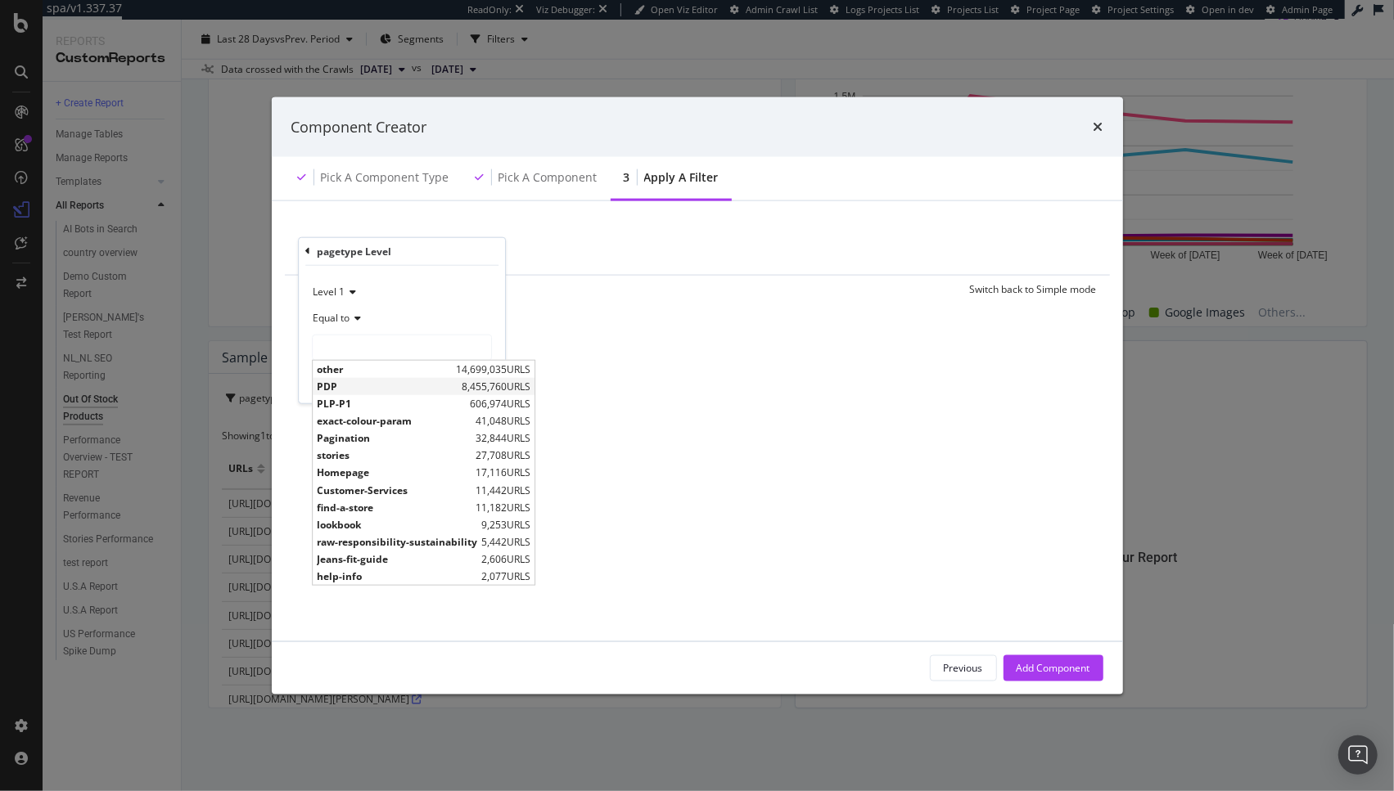
click at [371, 385] on span "PDP" at bounding box center [387, 387] width 141 height 14
type input "PDP"
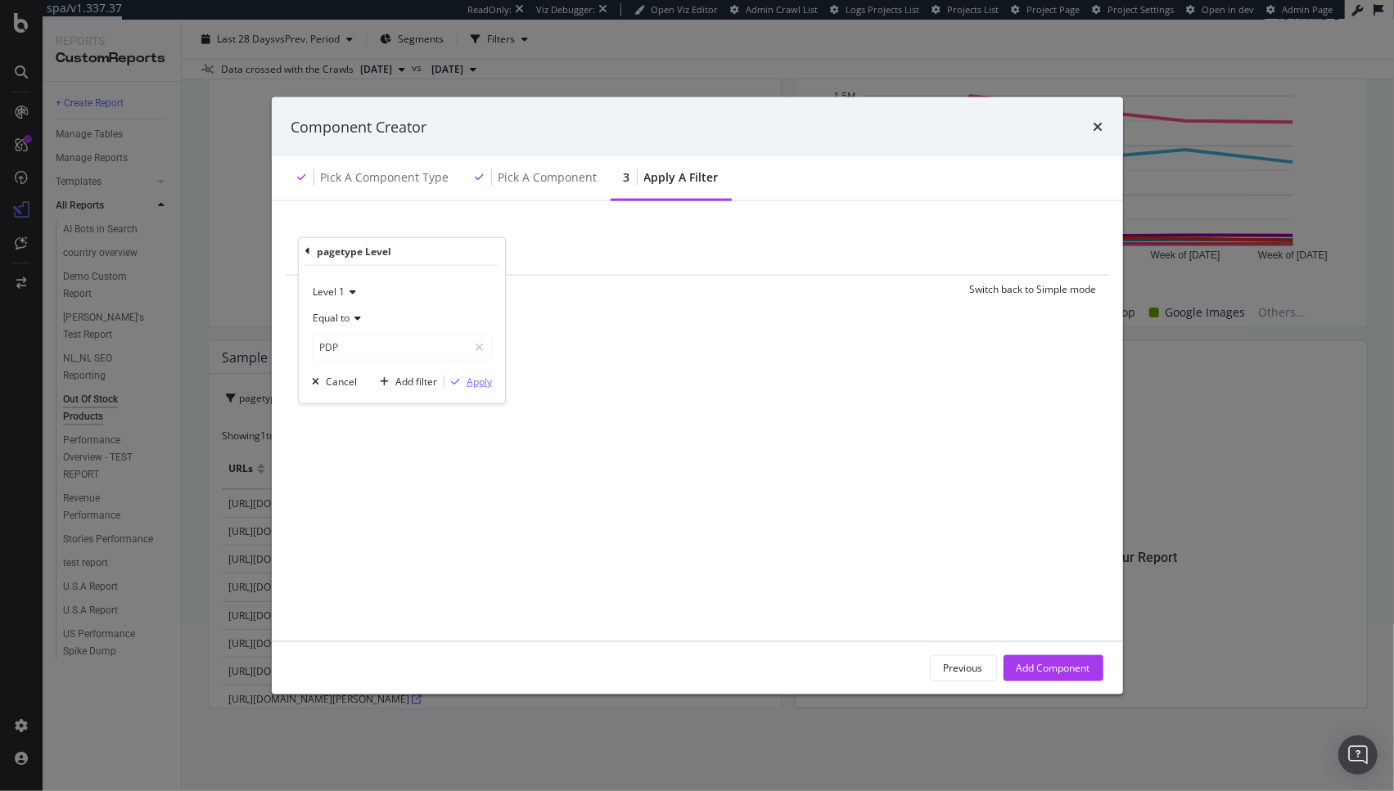
click at [483, 386] on div "Apply" at bounding box center [478, 382] width 25 height 14
click at [471, 242] on button "Add Filter" at bounding box center [450, 252] width 65 height 20
type input "stat"
click at [687, 255] on icon "modal" at bounding box center [688, 255] width 9 height 11
click at [1035, 665] on div "Add Component" at bounding box center [1053, 668] width 74 height 14
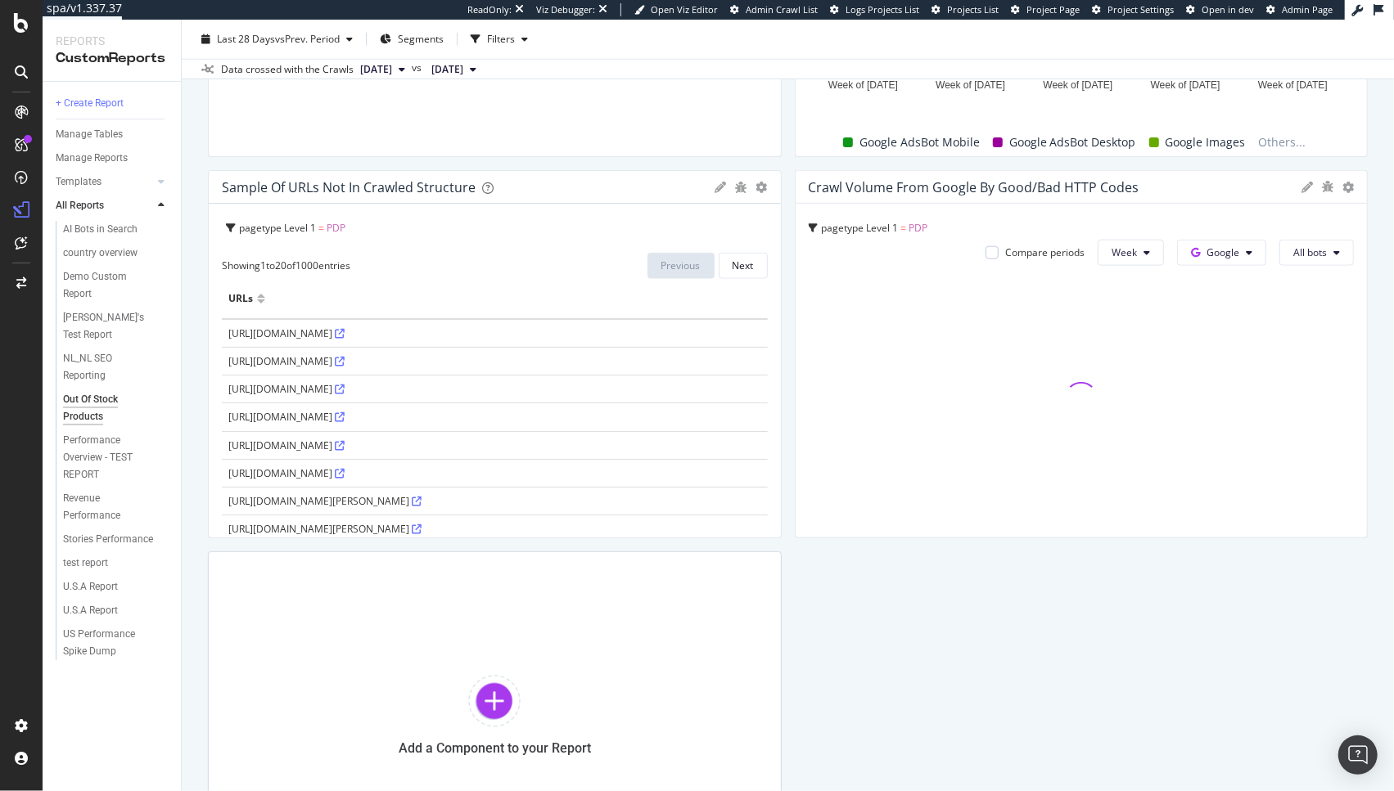
scroll to position [1155, 0]
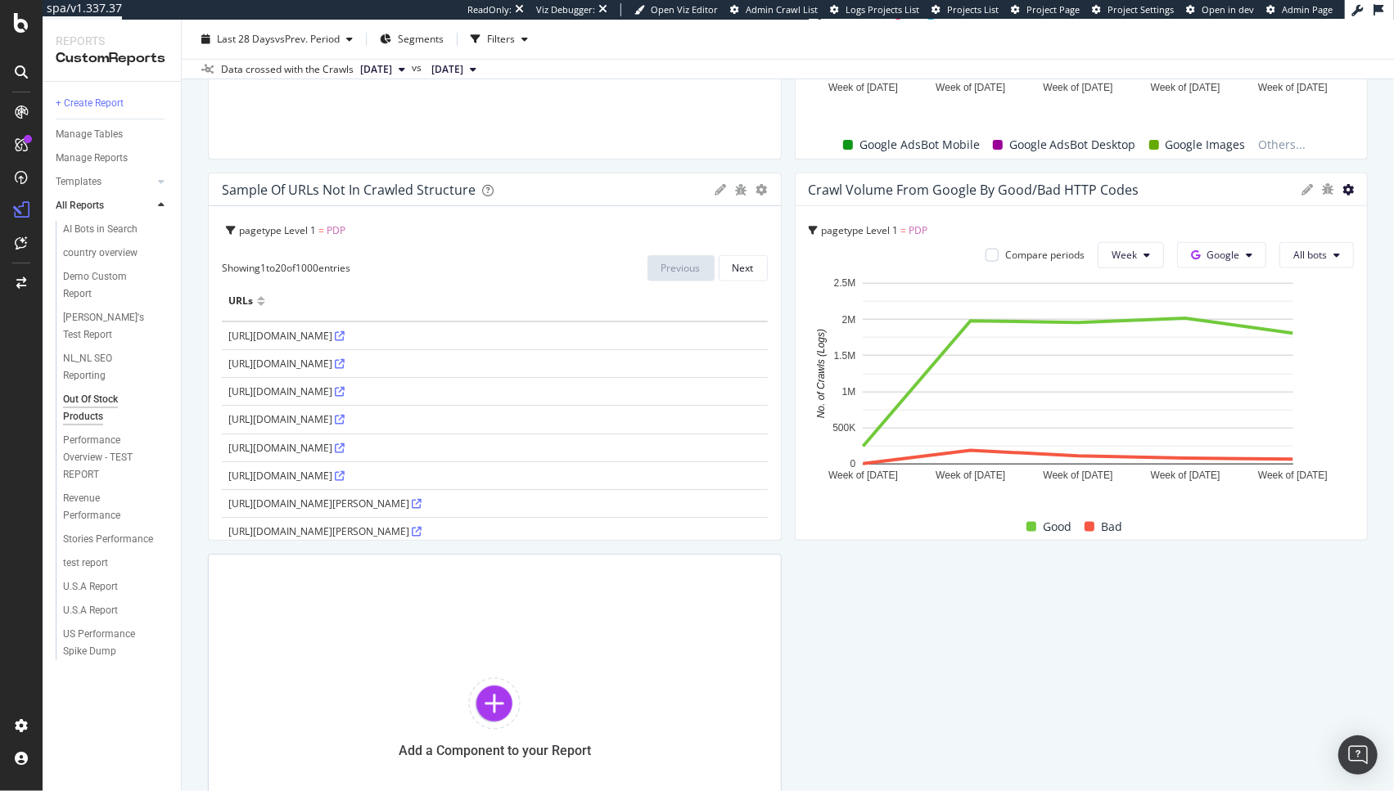
click at [1342, 186] on icon at bounding box center [1347, 189] width 11 height 11
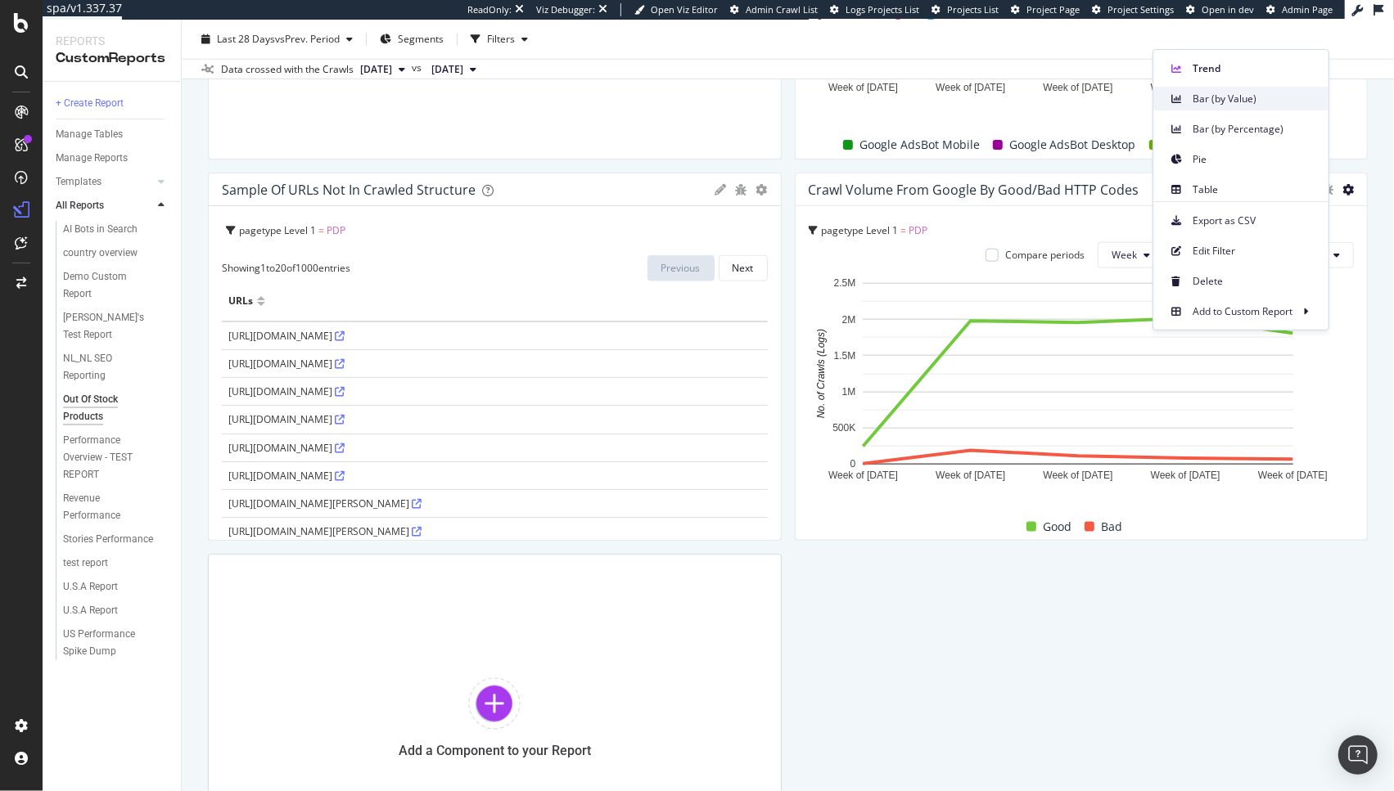
click at [1232, 92] on span "Bar (by Value)" at bounding box center [1253, 99] width 123 height 15
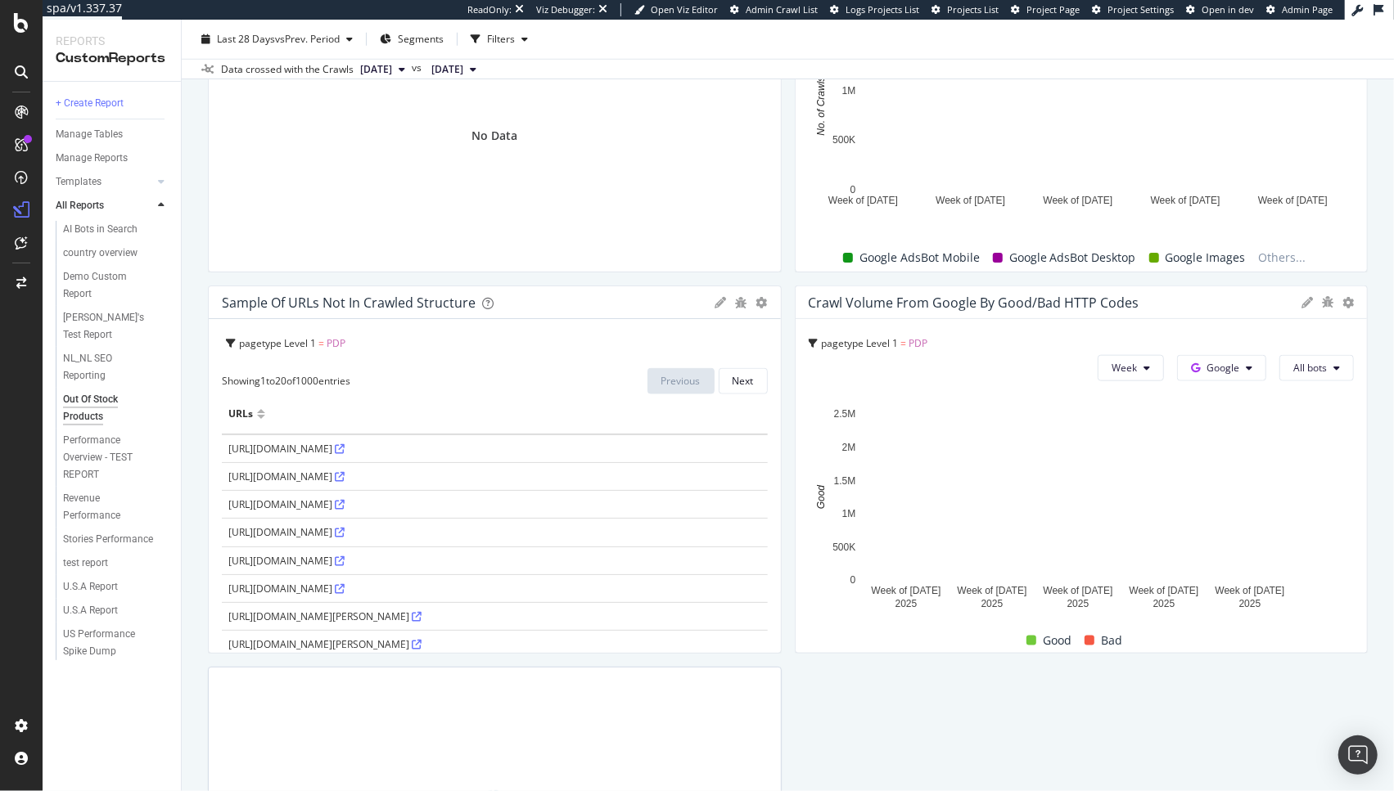
scroll to position [1023, 0]
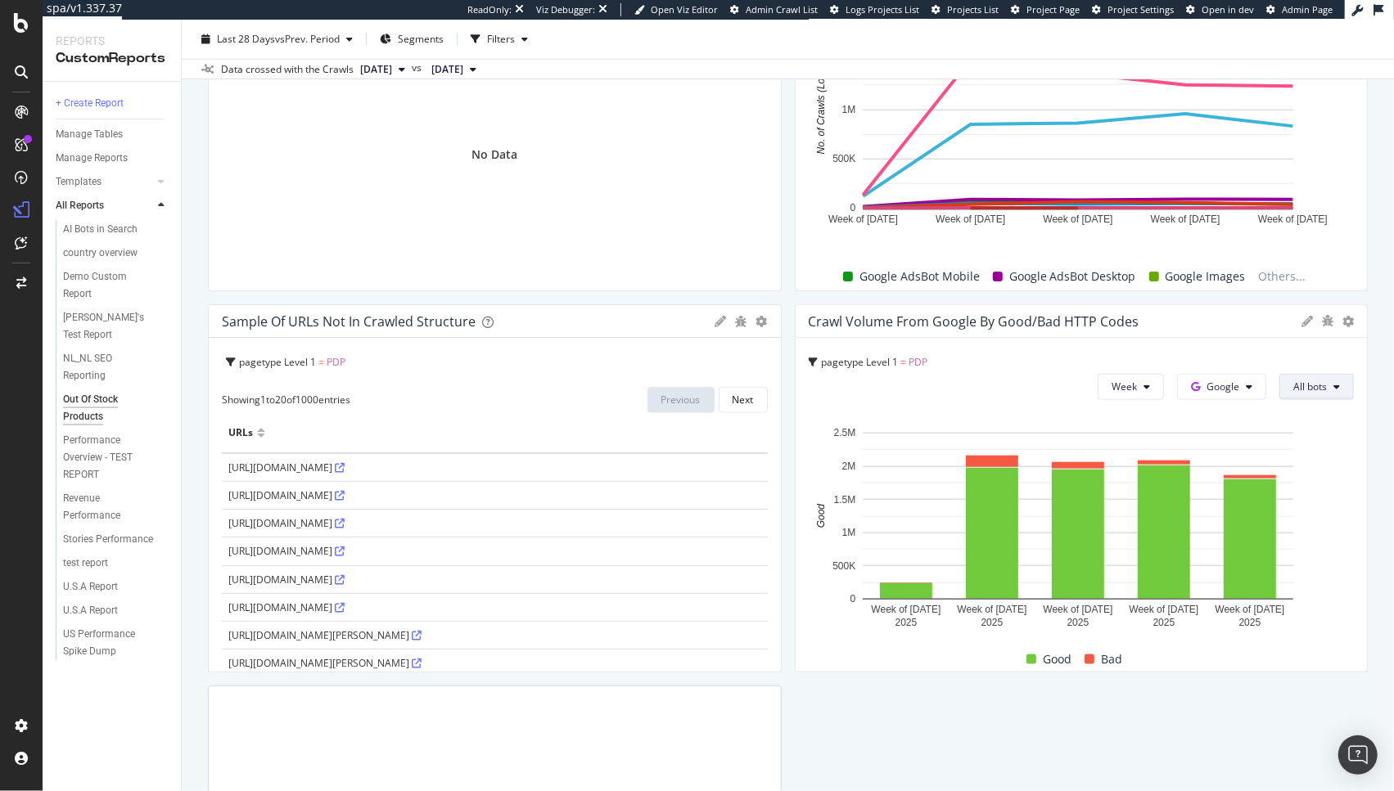
click at [1293, 388] on span "All bots" at bounding box center [1310, 387] width 34 height 14
click at [993, 367] on div "pagetype Level 1 = PDP" at bounding box center [1082, 362] width 546 height 23
click at [1342, 317] on icon at bounding box center [1347, 321] width 11 height 11
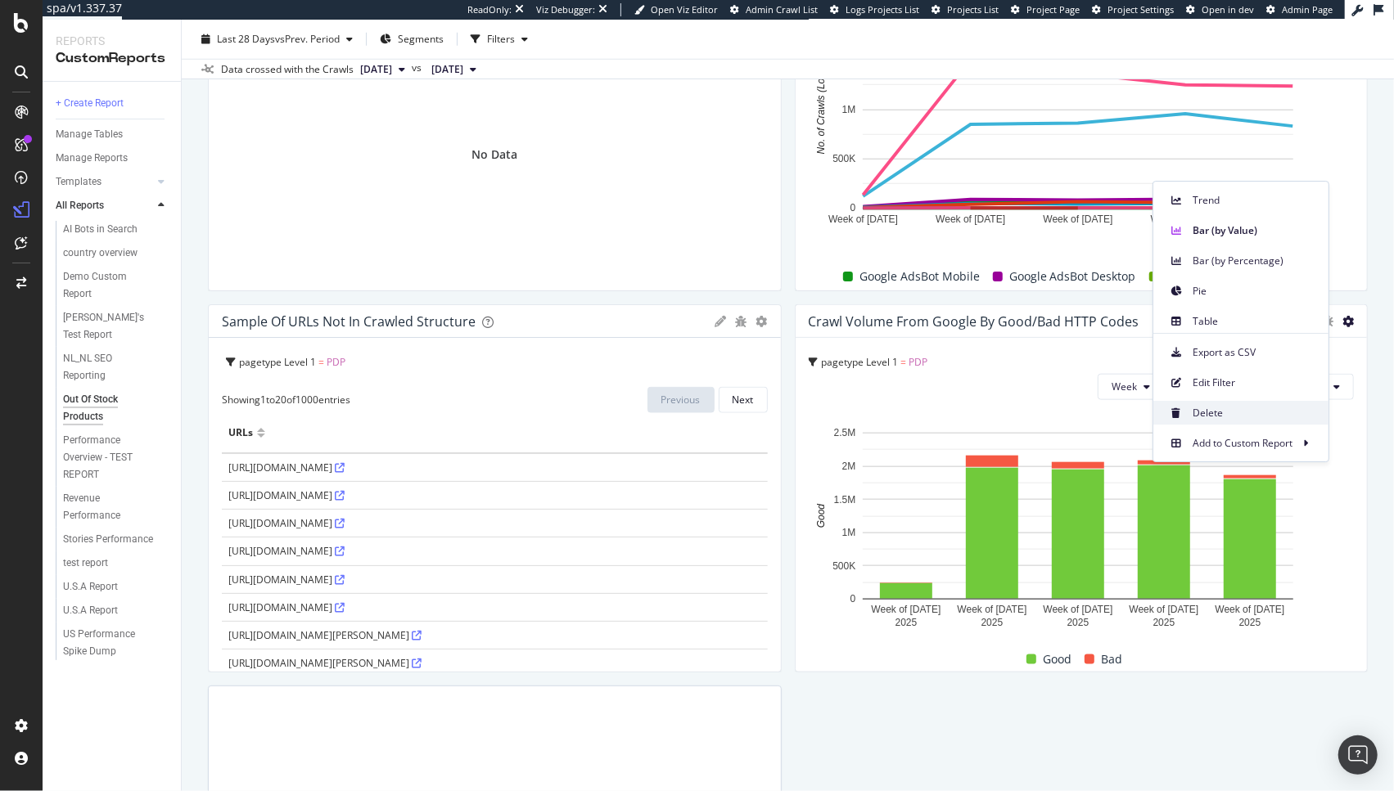
click at [1240, 412] on span "Delete" at bounding box center [1253, 413] width 123 height 15
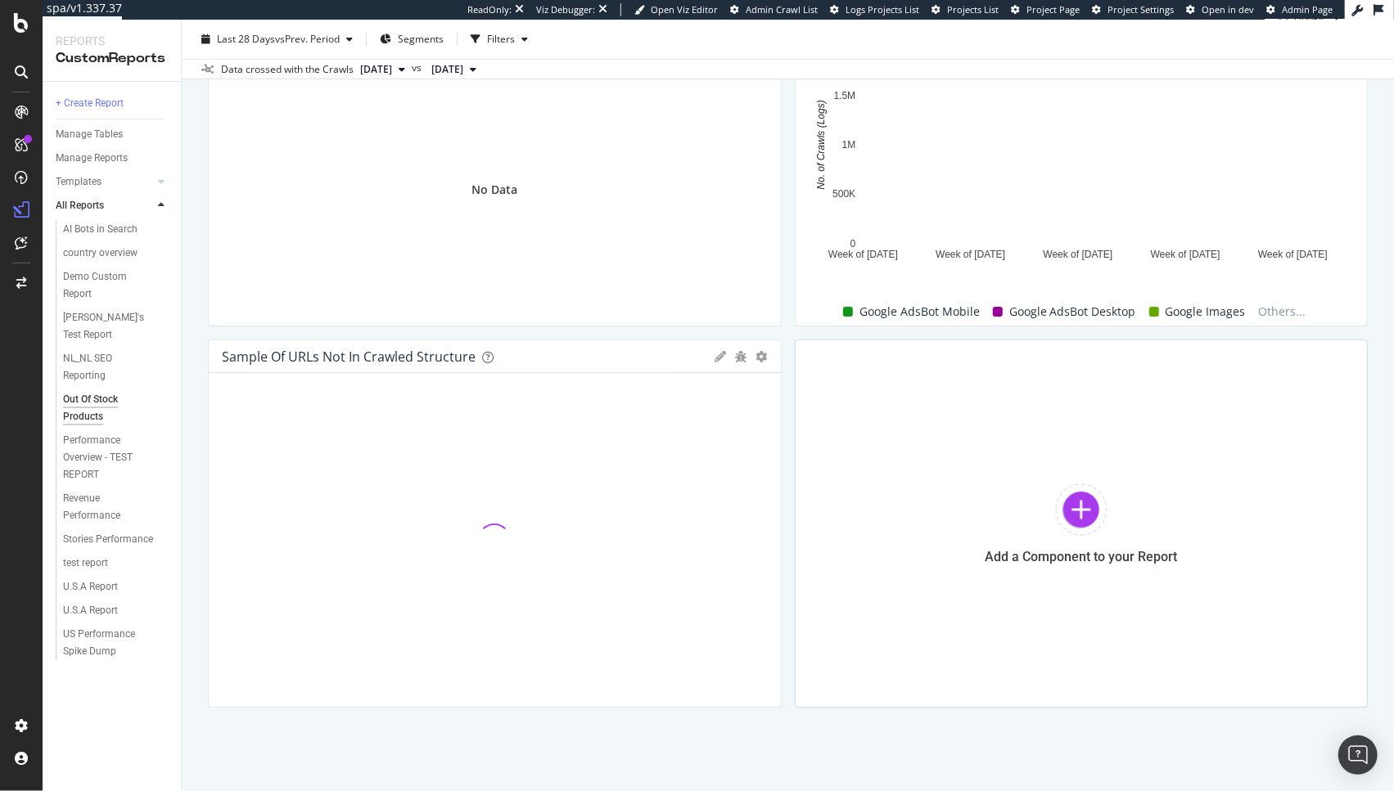
scroll to position [987, 0]
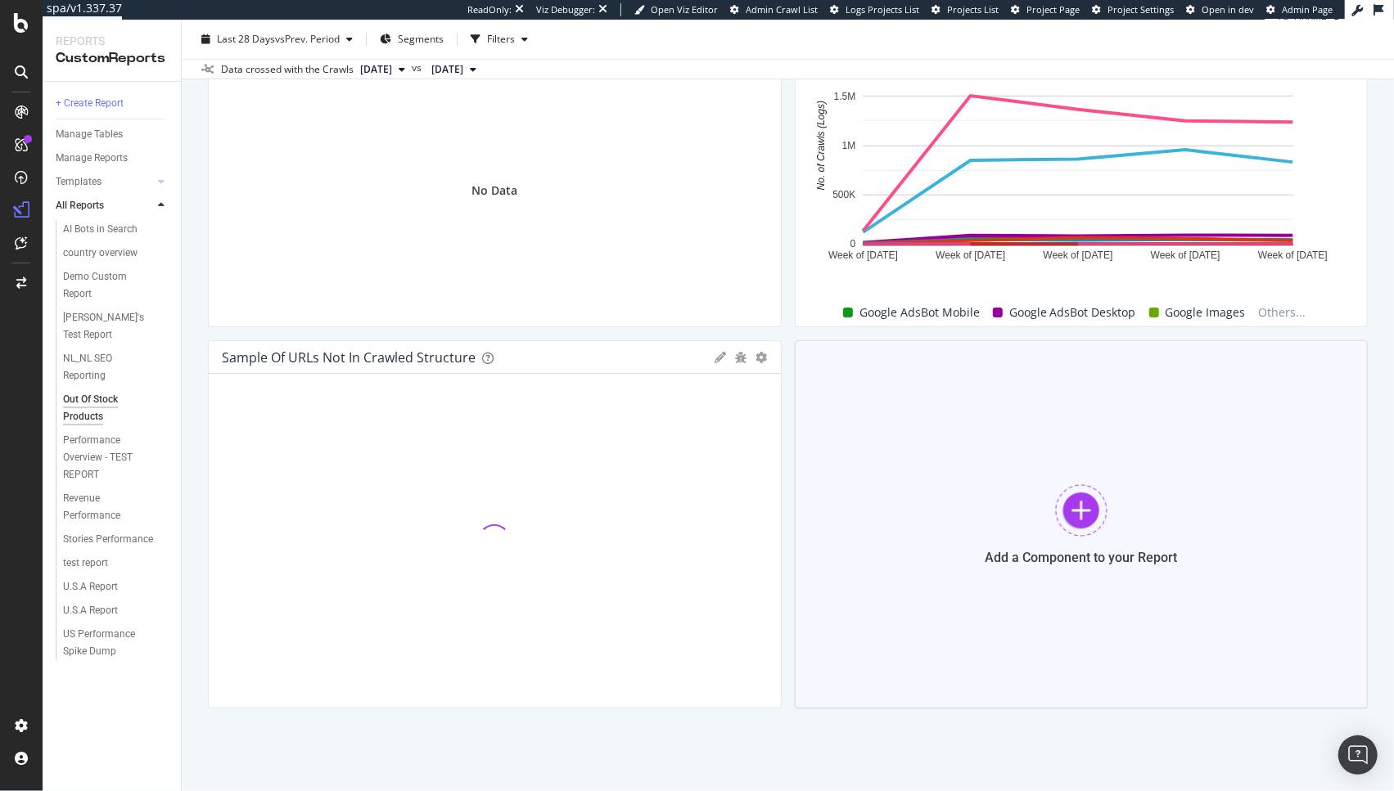
click at [1029, 531] on div "Add a Component to your Report" at bounding box center [1082, 524] width 574 height 368
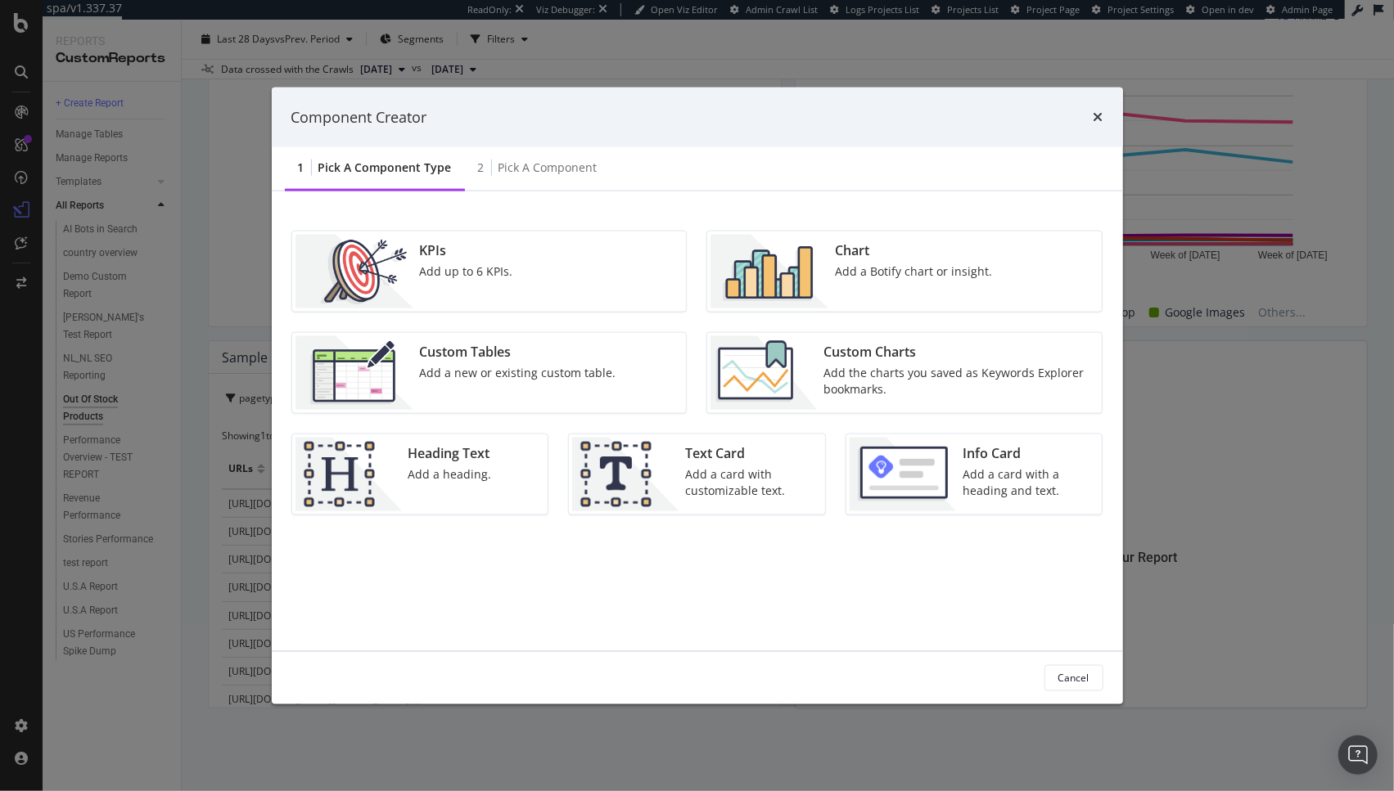
click at [842, 282] on div "Chart Add a Botify chart or insight." at bounding box center [913, 272] width 170 height 74
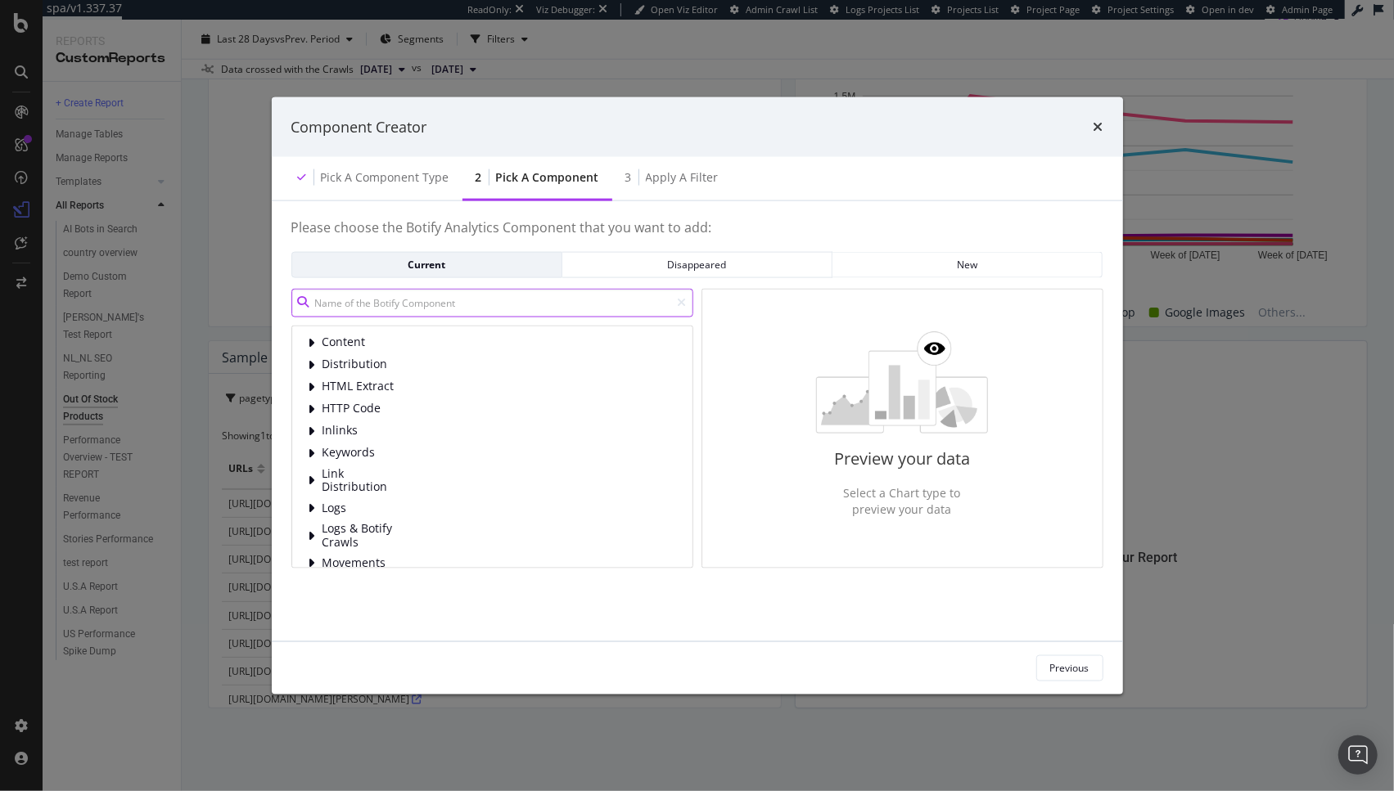
click at [409, 293] on input "modal" at bounding box center [492, 302] width 402 height 29
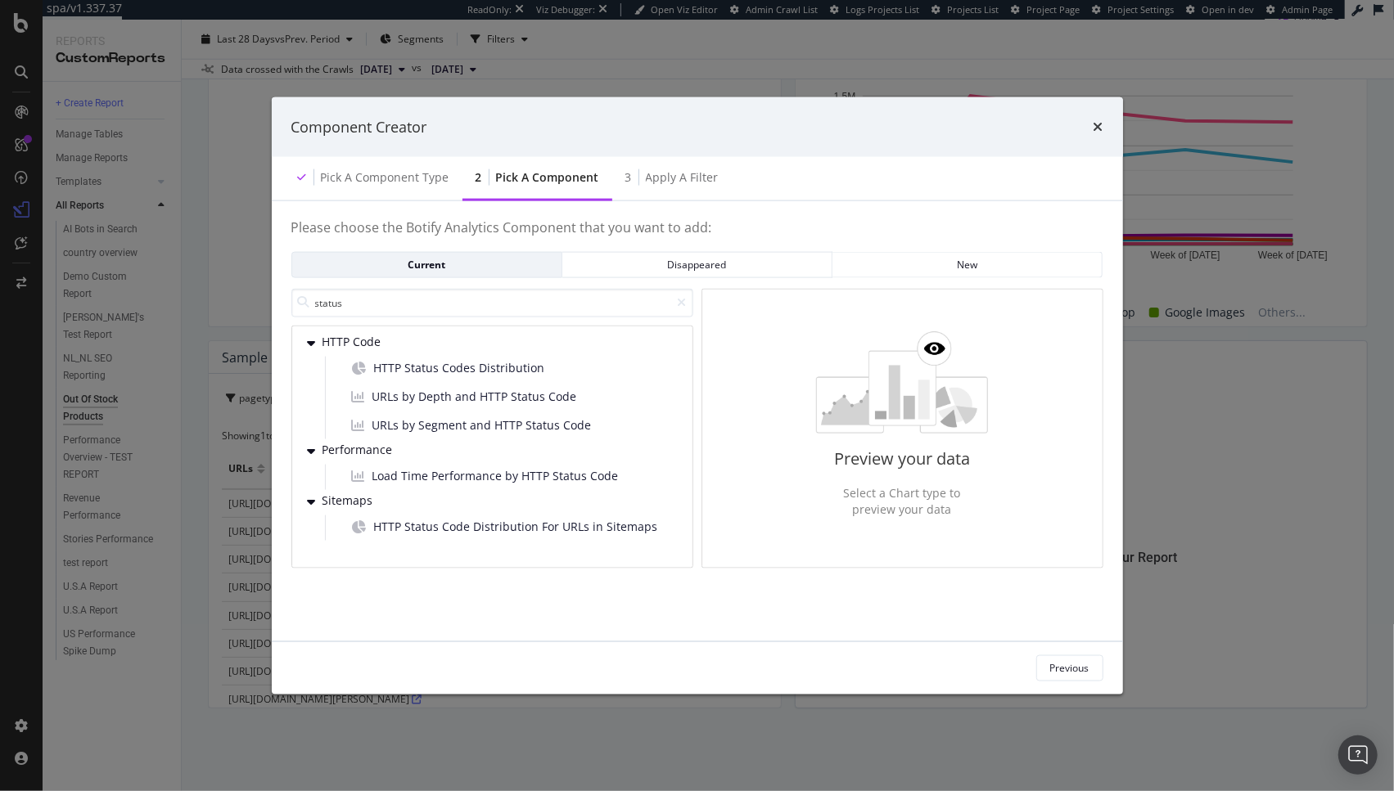
click at [451, 318] on div "status HTTP Code HTTP Status Codes Distribution URLs by Depth and HTTP Status C…" at bounding box center [492, 428] width 402 height 280
click at [453, 308] on input "status" at bounding box center [492, 302] width 402 height 29
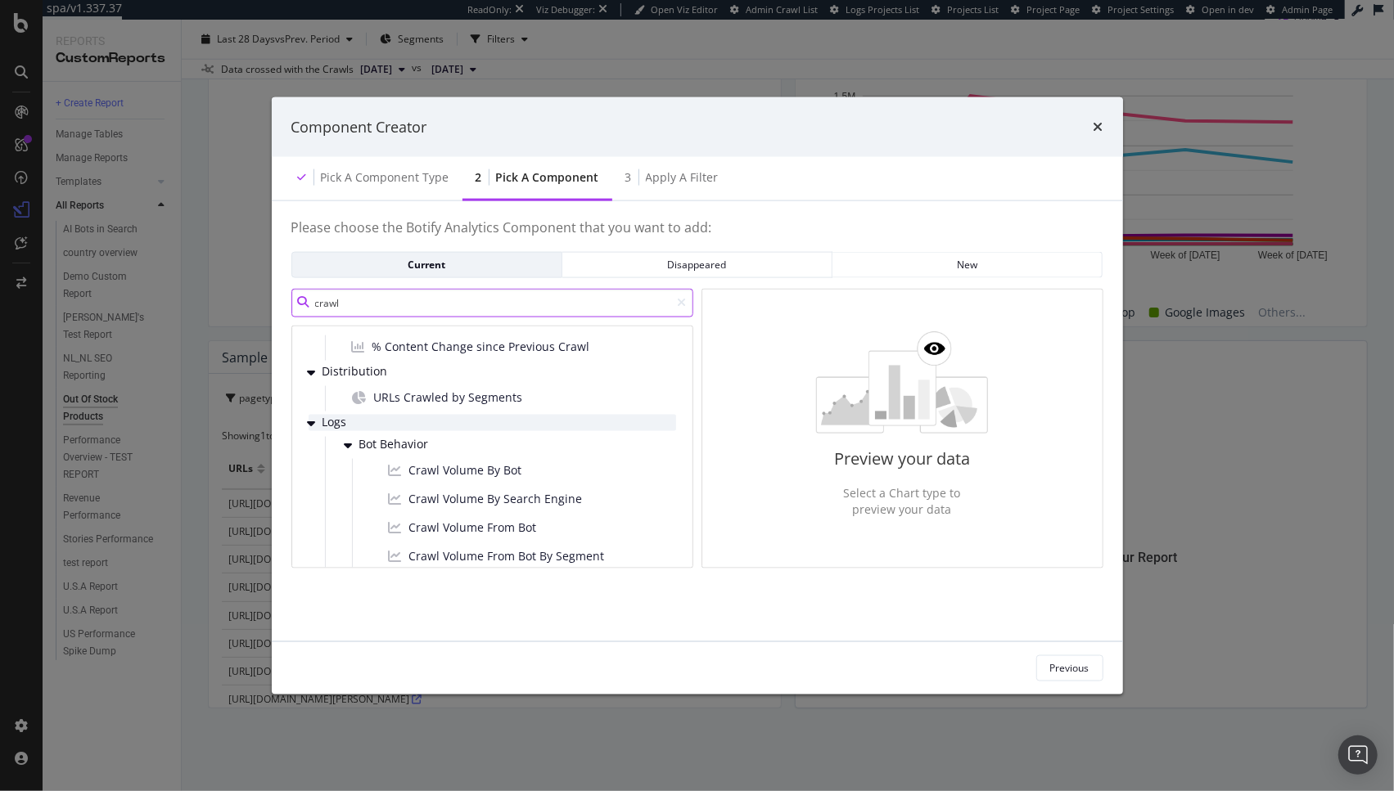
scroll to position [43, 0]
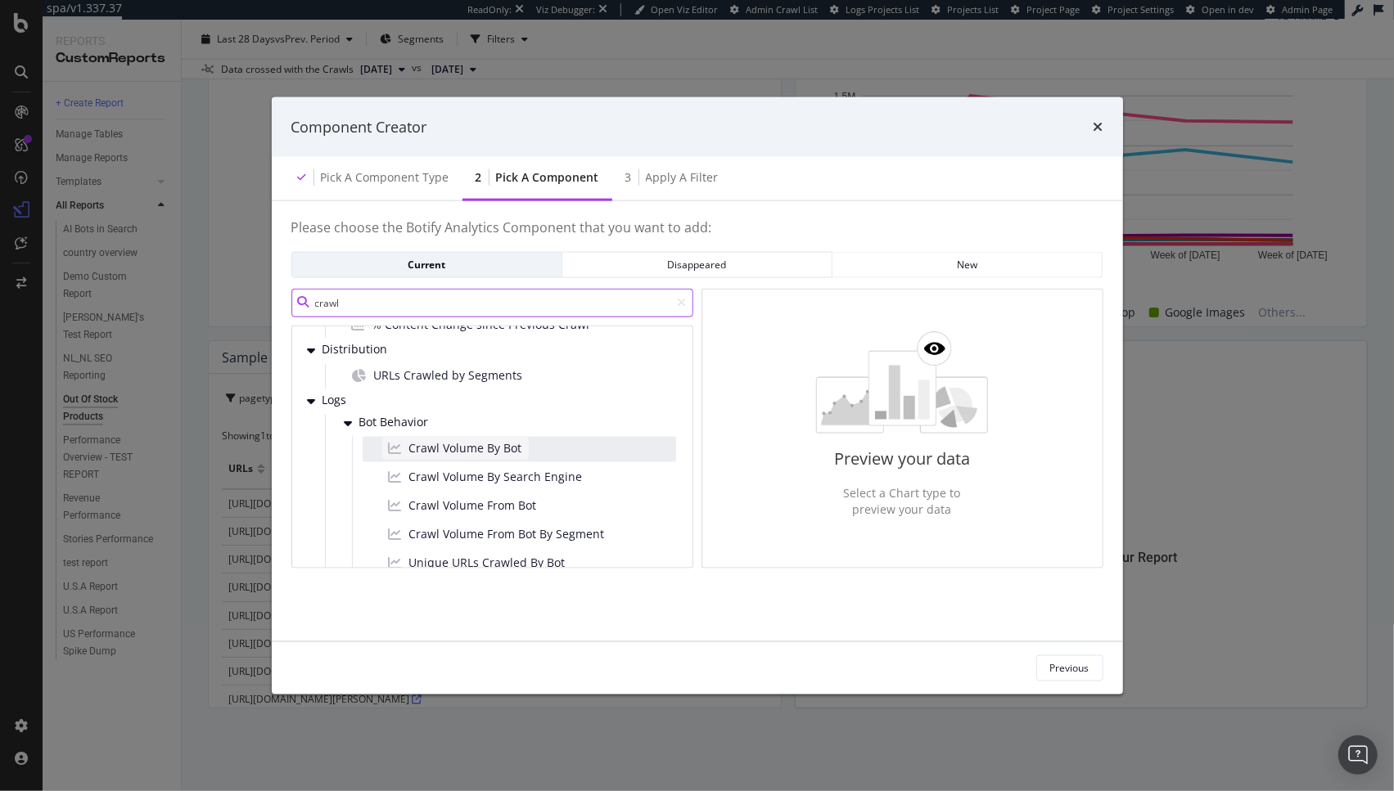
type input "crawl"
click at [520, 439] on div "Crawl Volume By Bot" at bounding box center [455, 447] width 146 height 23
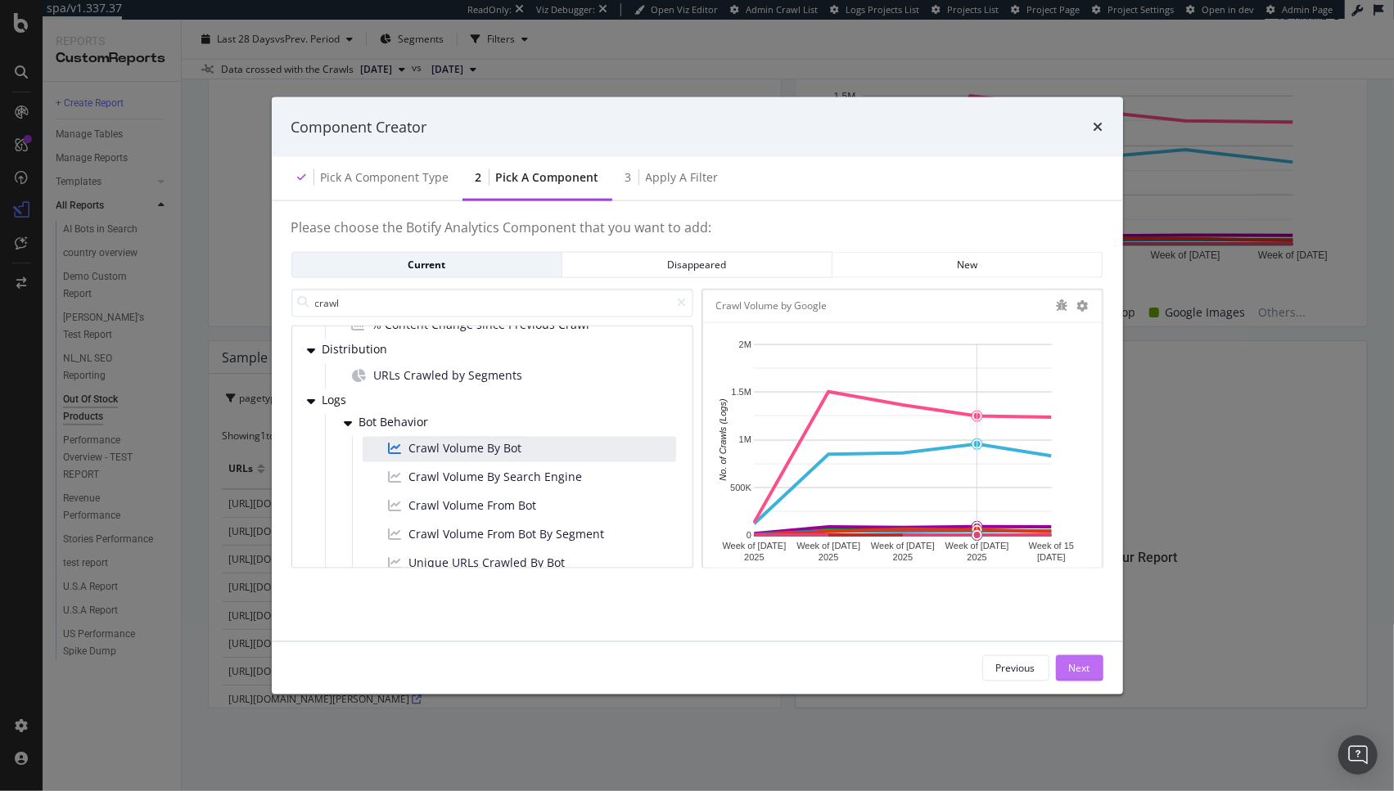
click at [1060, 669] on button "Next" at bounding box center [1079, 668] width 47 height 26
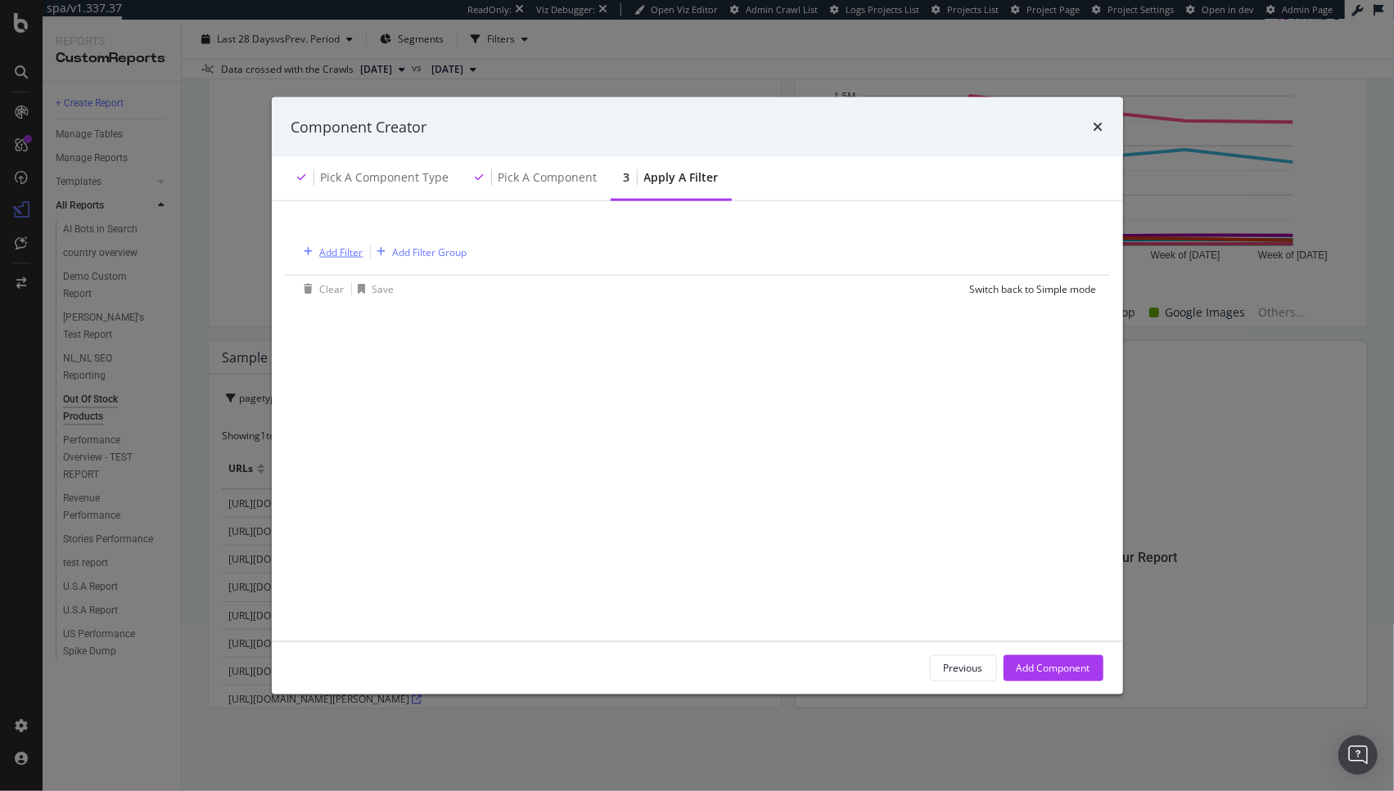
click at [345, 253] on div "Add Filter" at bounding box center [341, 252] width 43 height 14
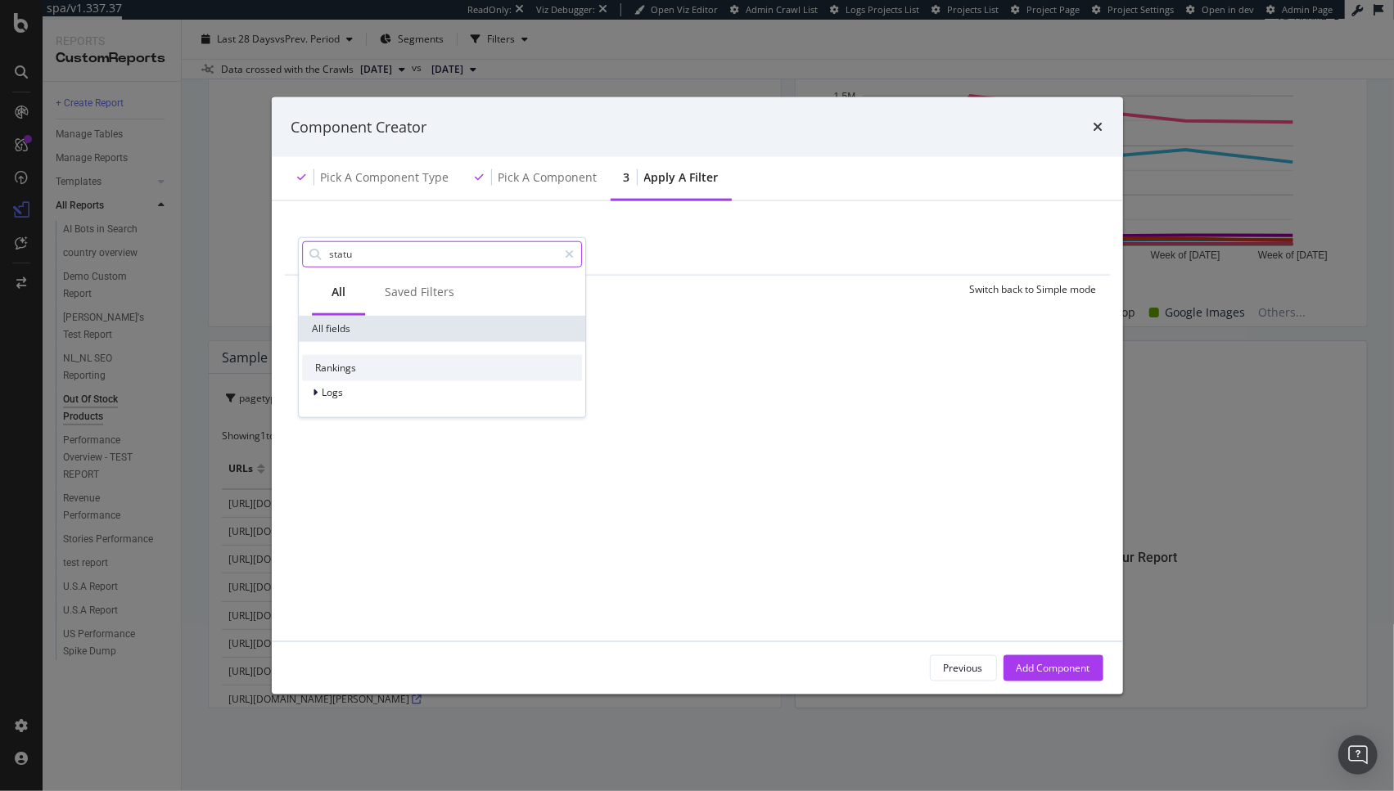
type input "status"
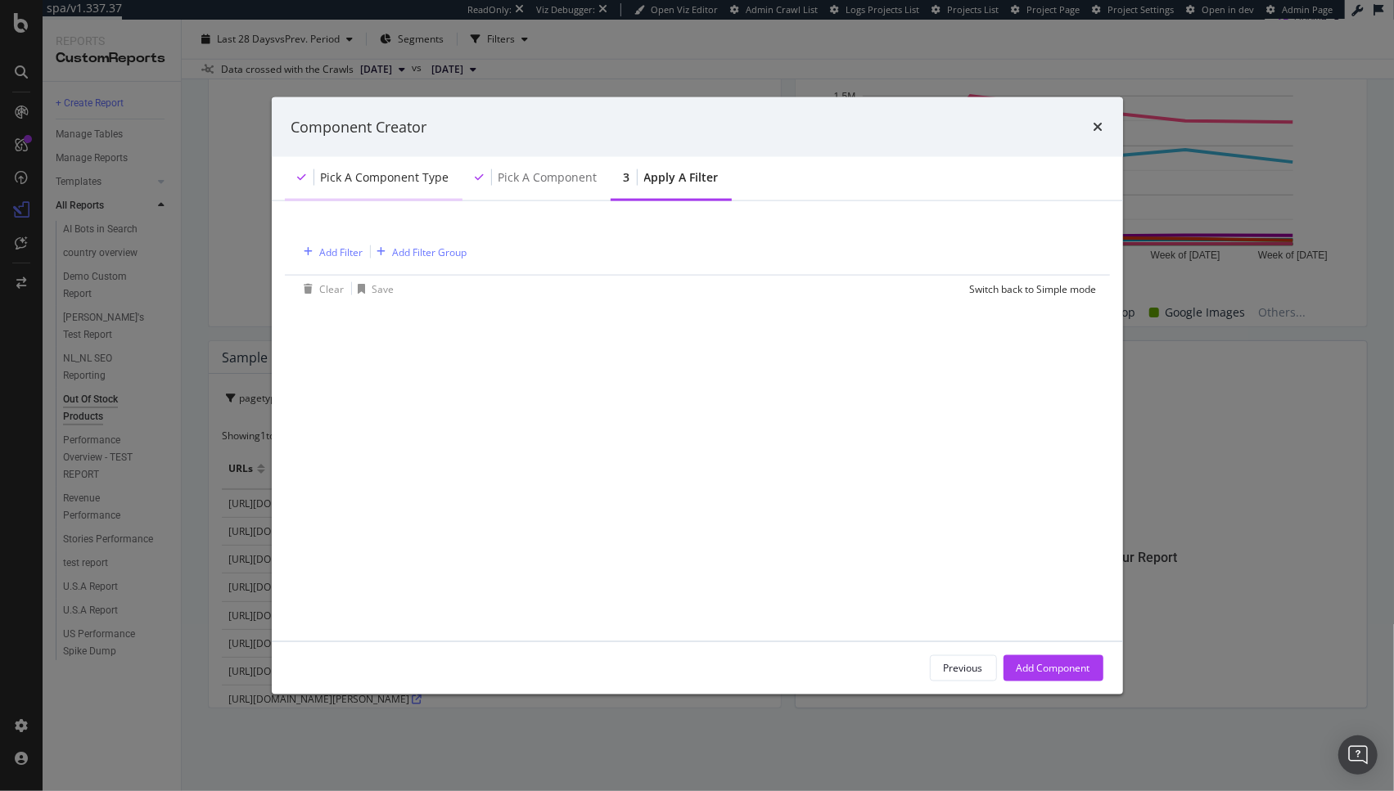
click at [424, 174] on div "Pick a Component type" at bounding box center [385, 177] width 128 height 16
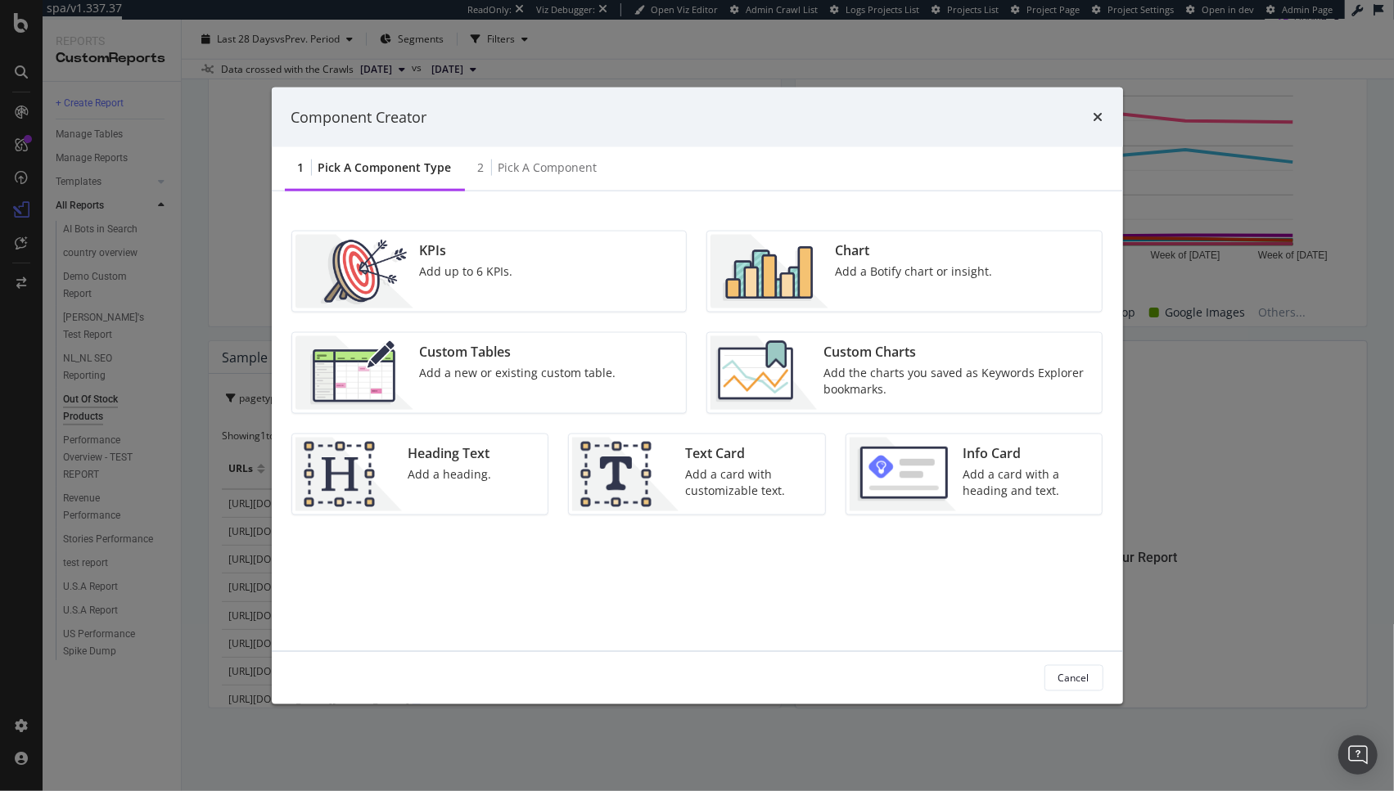
click at [908, 277] on div "Add a Botify chart or insight." at bounding box center [913, 272] width 157 height 16
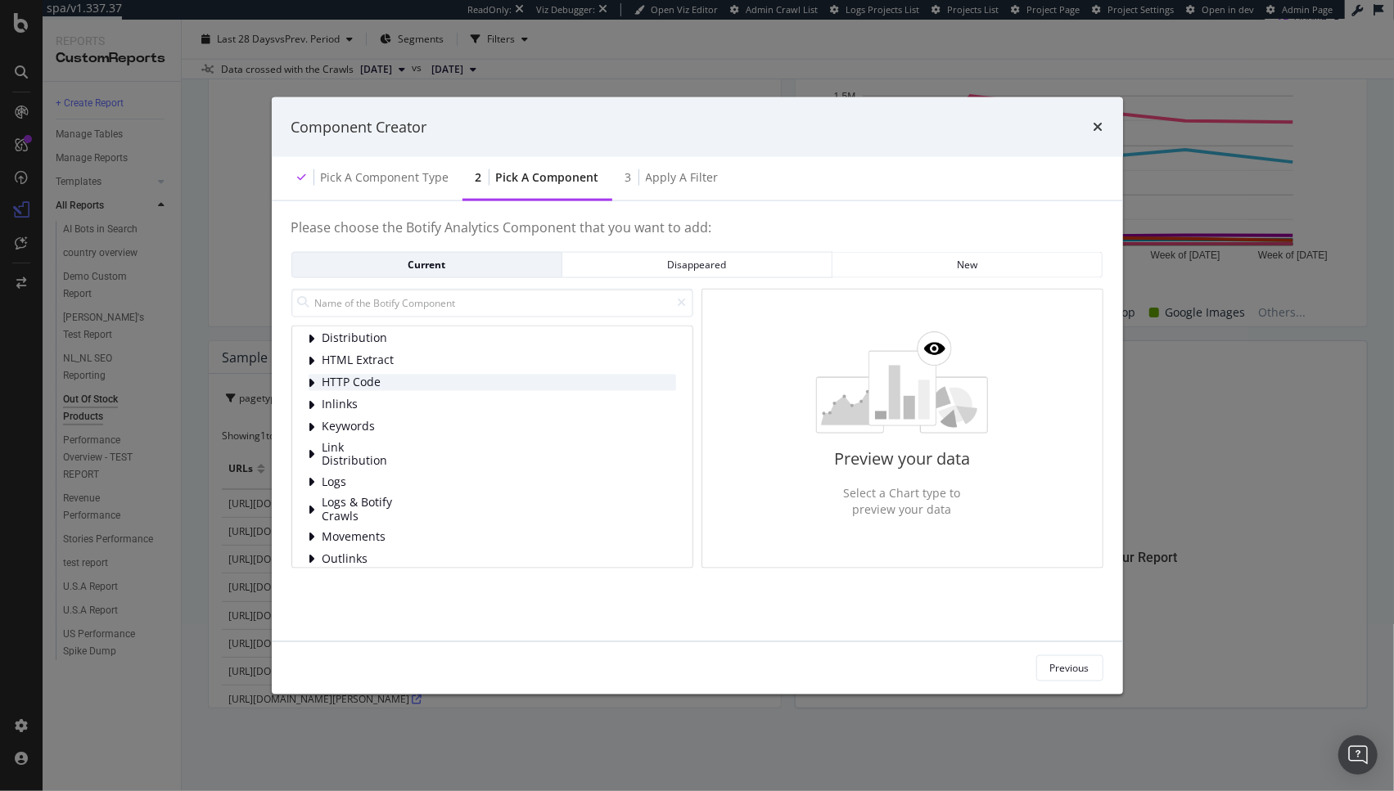
scroll to position [105, 0]
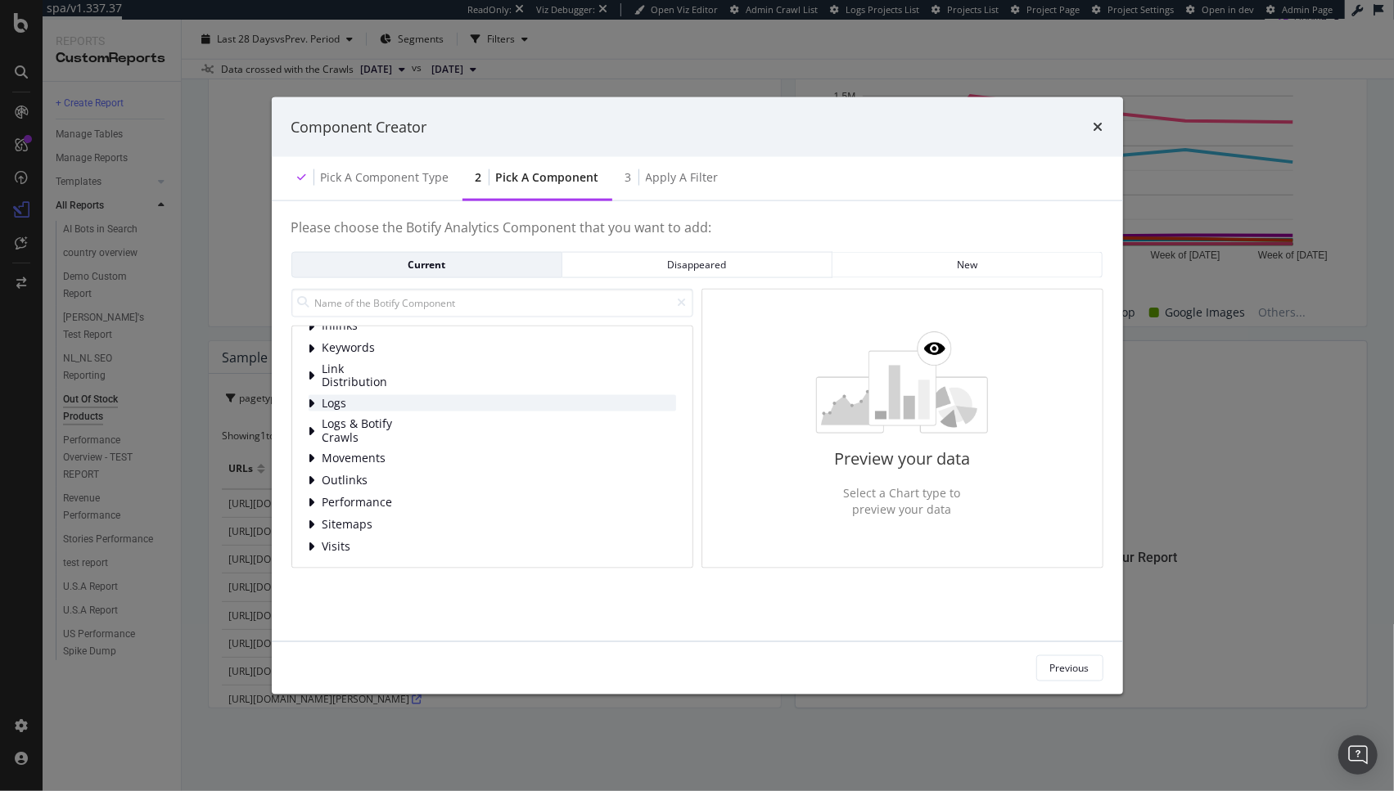
click at [340, 400] on span "Logs" at bounding box center [358, 403] width 73 height 14
click at [367, 429] on span "Bot Behavior" at bounding box center [395, 425] width 73 height 14
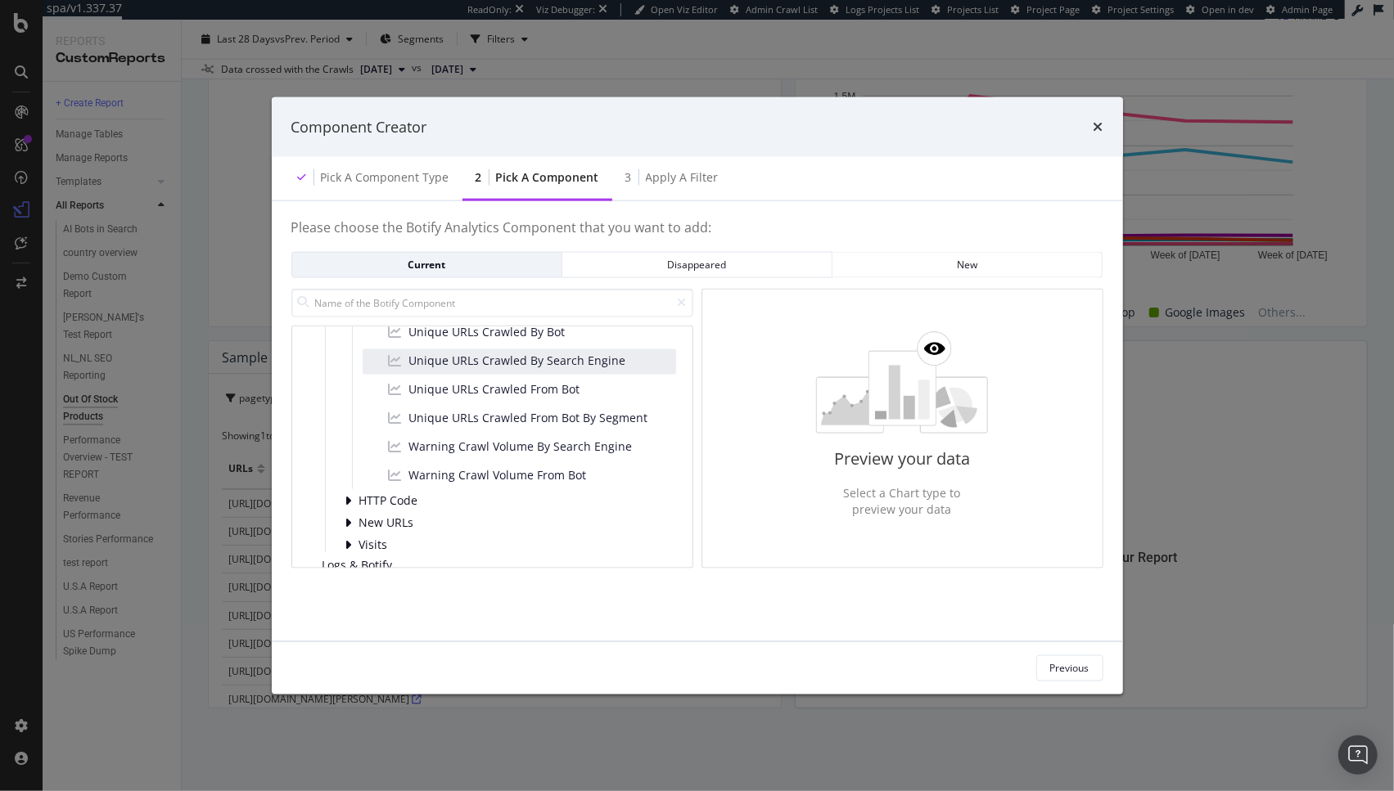
scroll to position [367, 0]
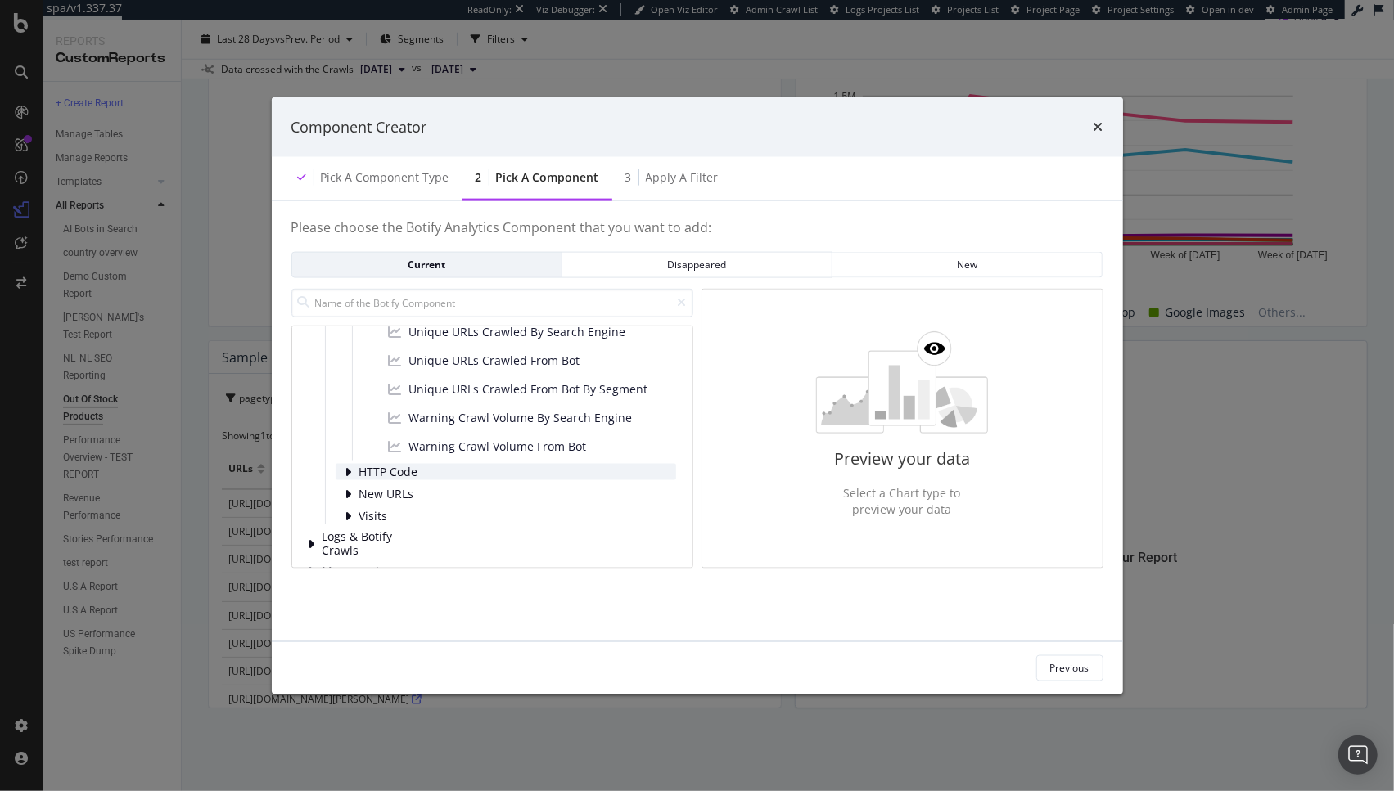
click at [372, 472] on span "HTTP Code" at bounding box center [395, 472] width 73 height 14
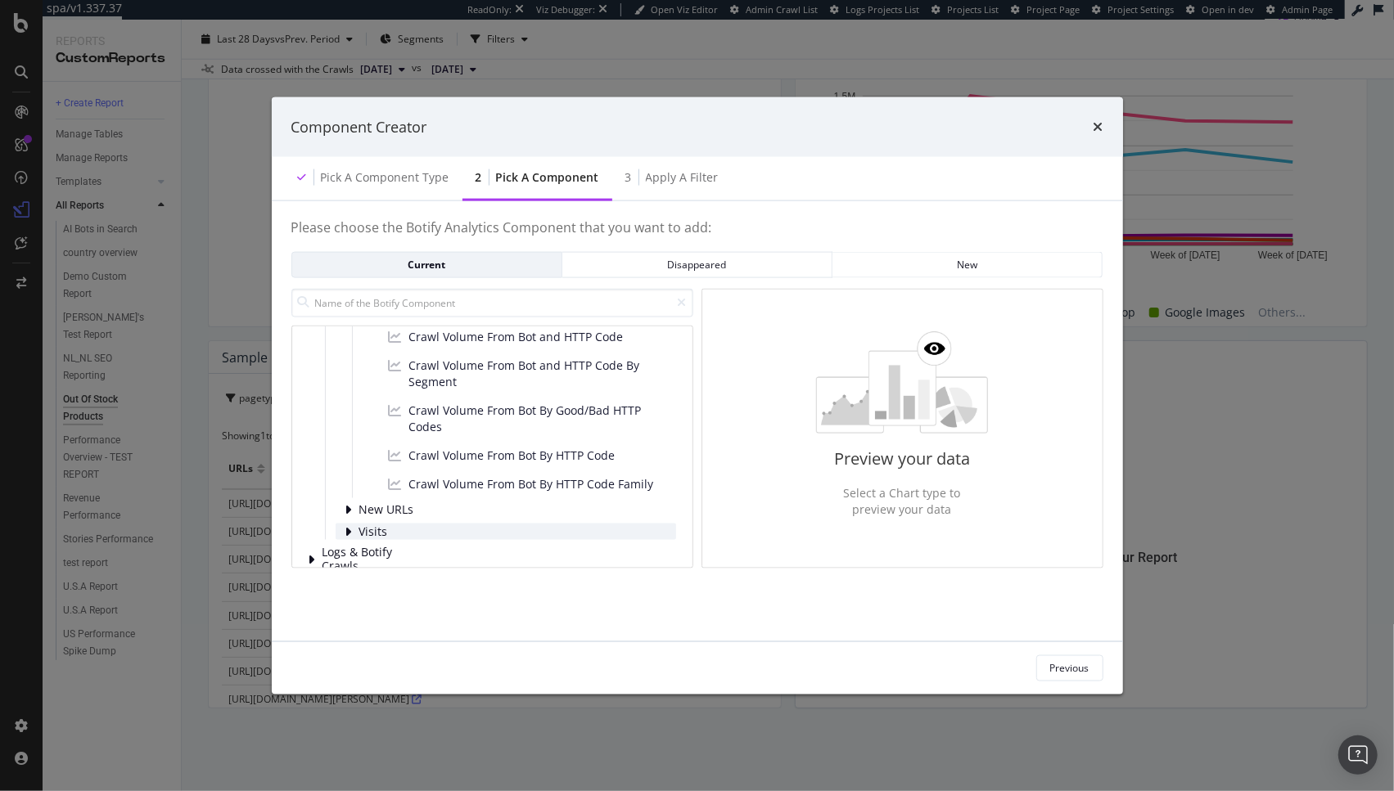
scroll to position [543, 0]
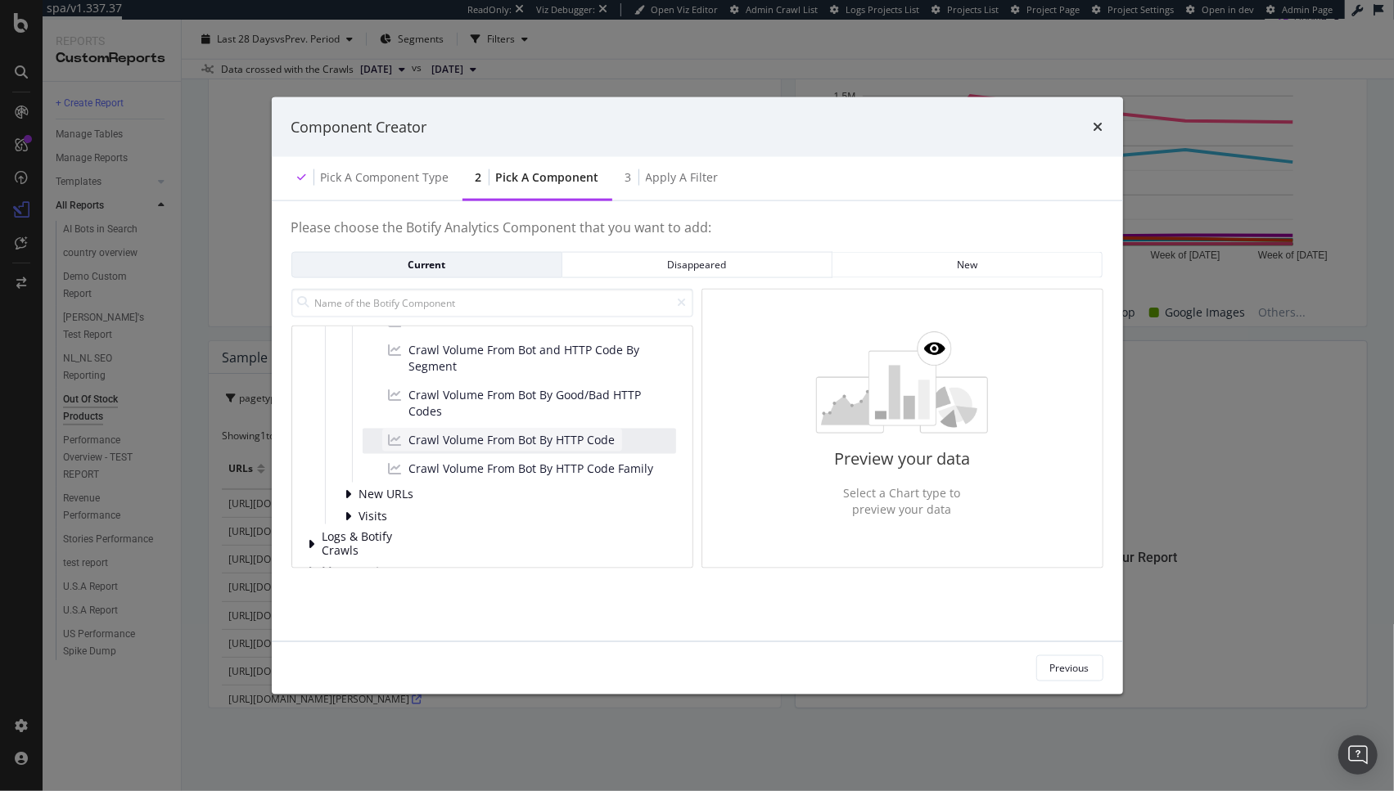
click at [540, 440] on span "Crawl Volume From Bot By HTTP Code" at bounding box center [512, 440] width 206 height 16
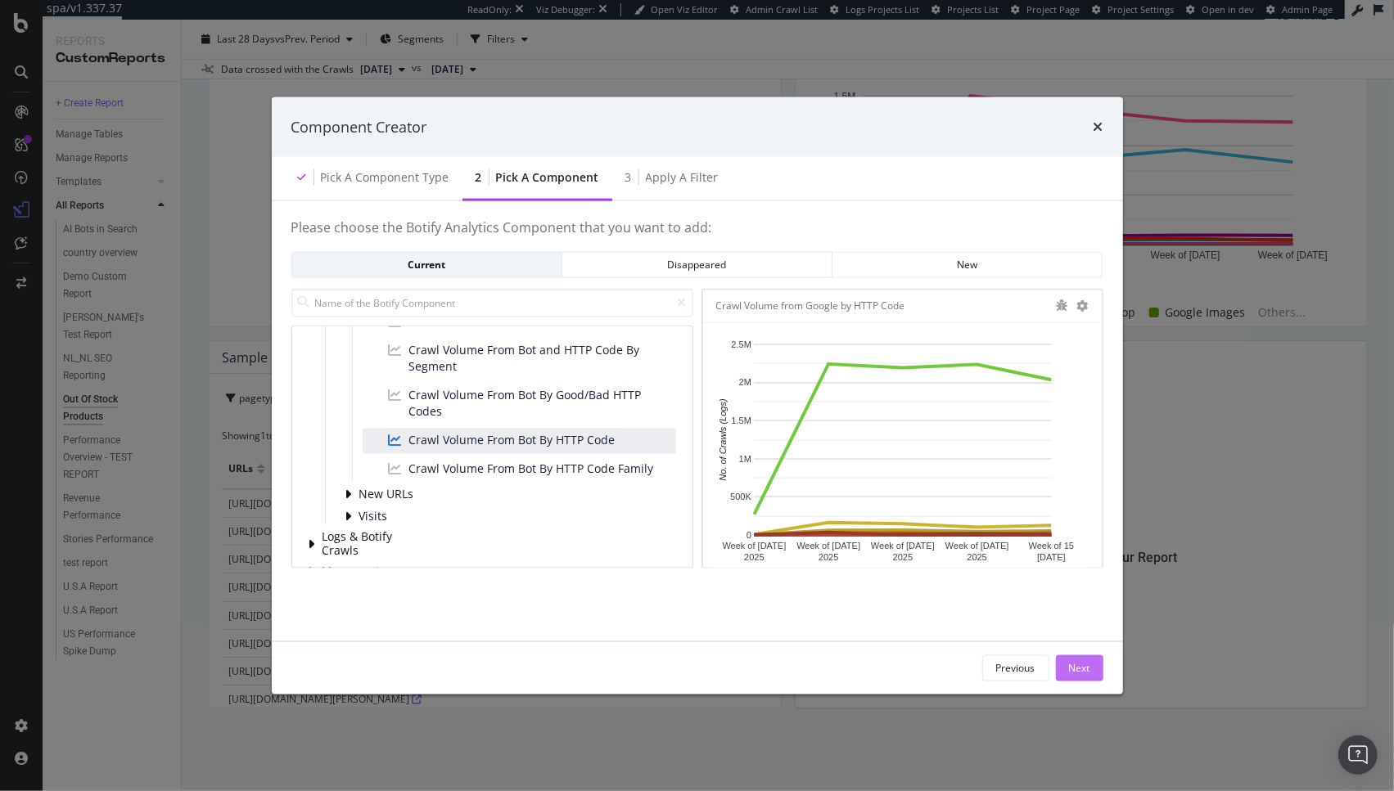
click at [1079, 669] on div "Next" at bounding box center [1079, 668] width 21 height 14
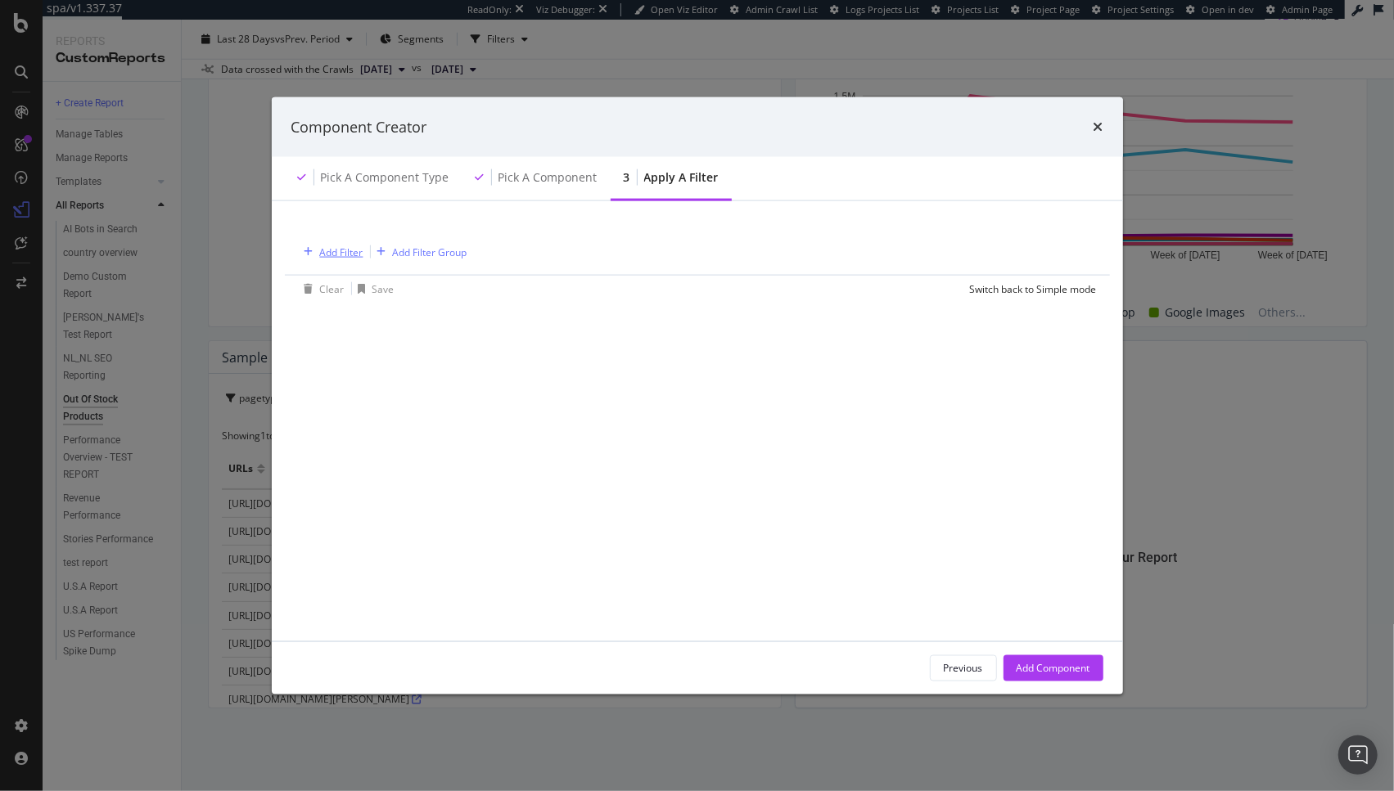
click at [333, 251] on div "Add Filter" at bounding box center [341, 252] width 43 height 14
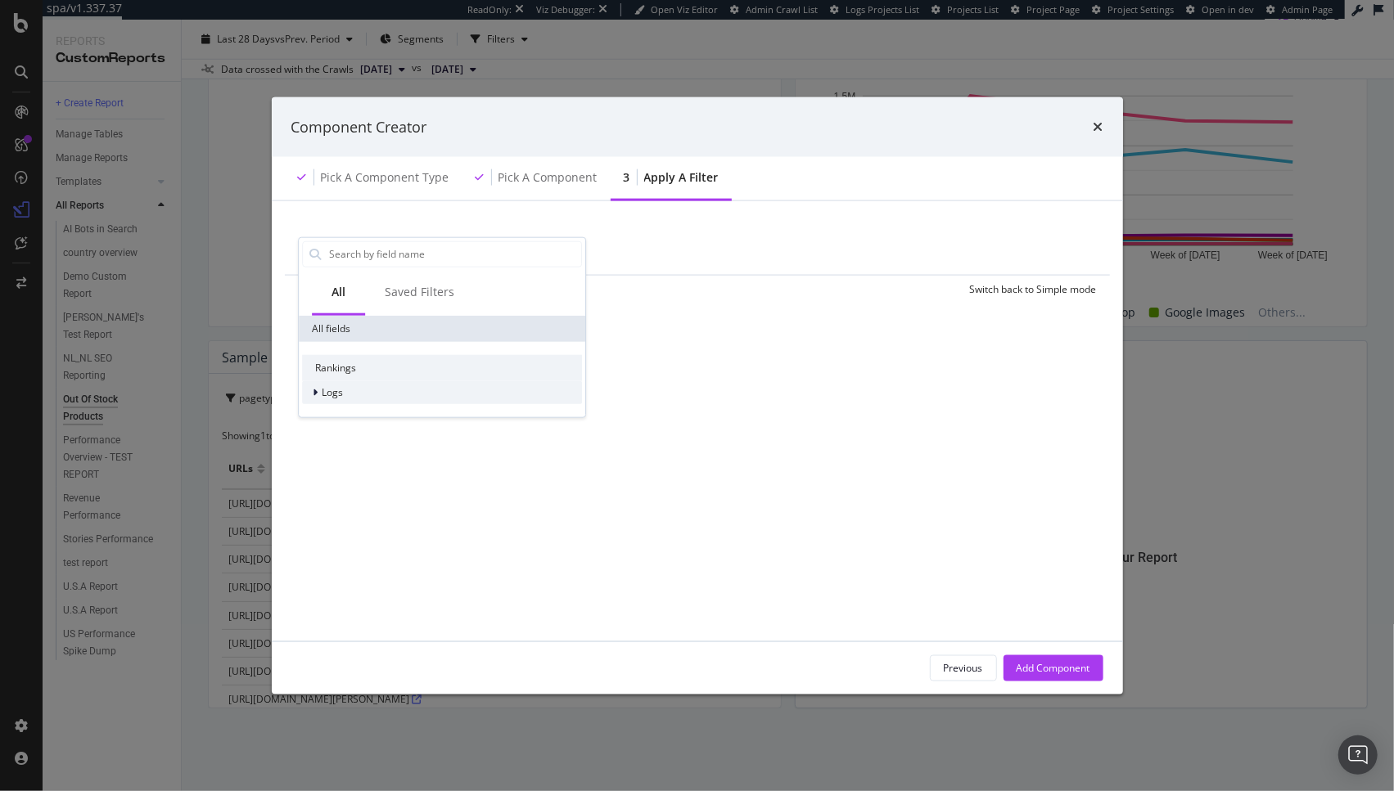
click at [353, 396] on div "Logs" at bounding box center [442, 392] width 280 height 23
click at [367, 409] on span "Segments" at bounding box center [354, 415] width 46 height 14
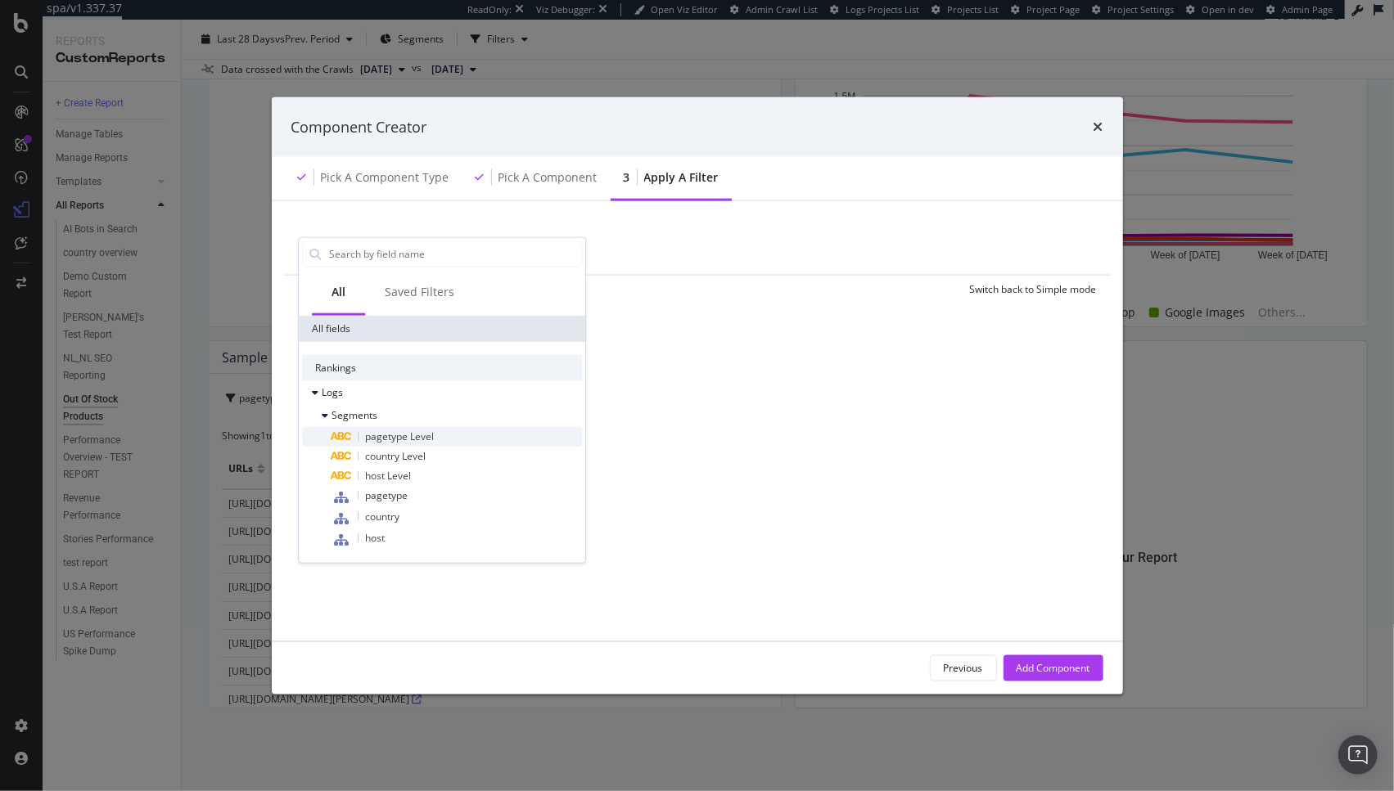
click at [425, 434] on span "pagetype Level" at bounding box center [399, 436] width 69 height 14
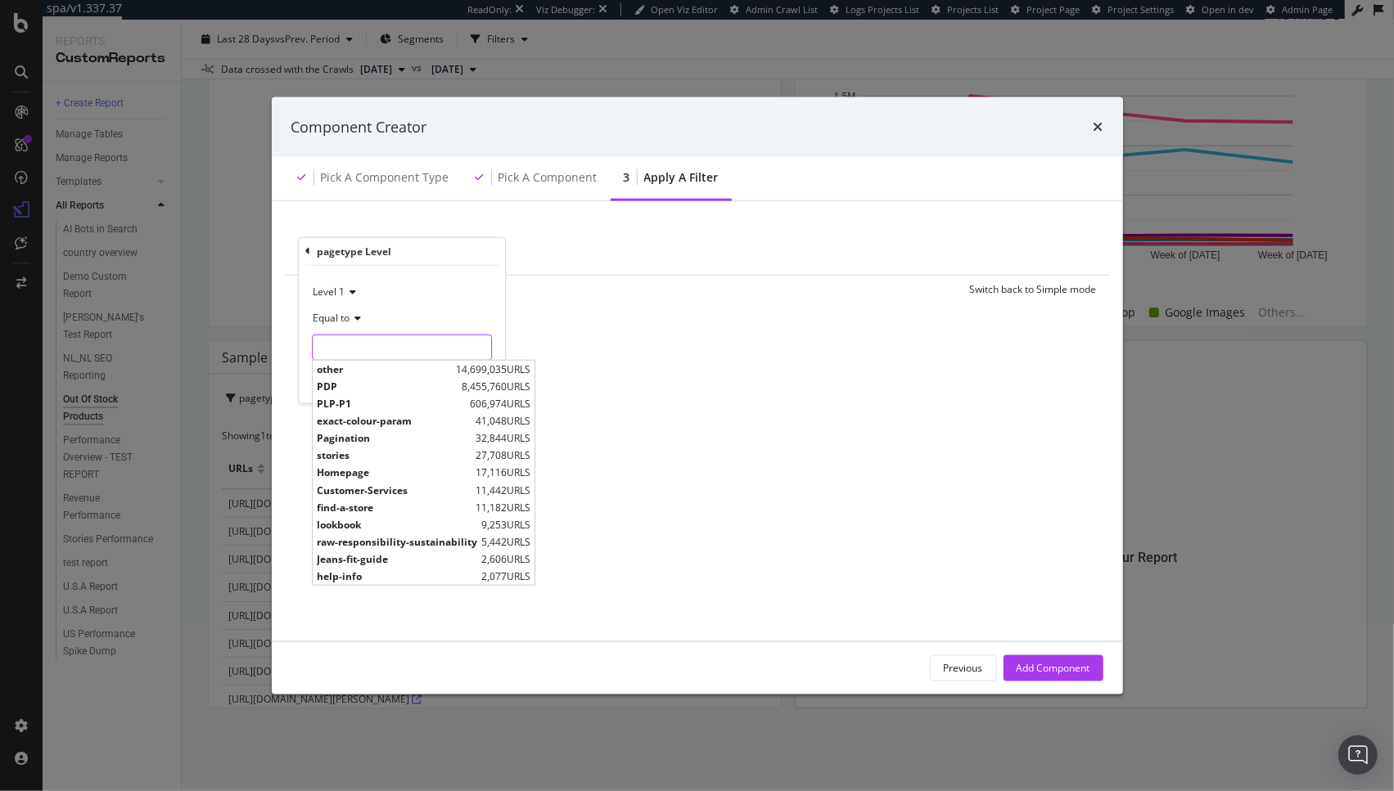
click at [337, 344] on input "modal" at bounding box center [402, 347] width 178 height 26
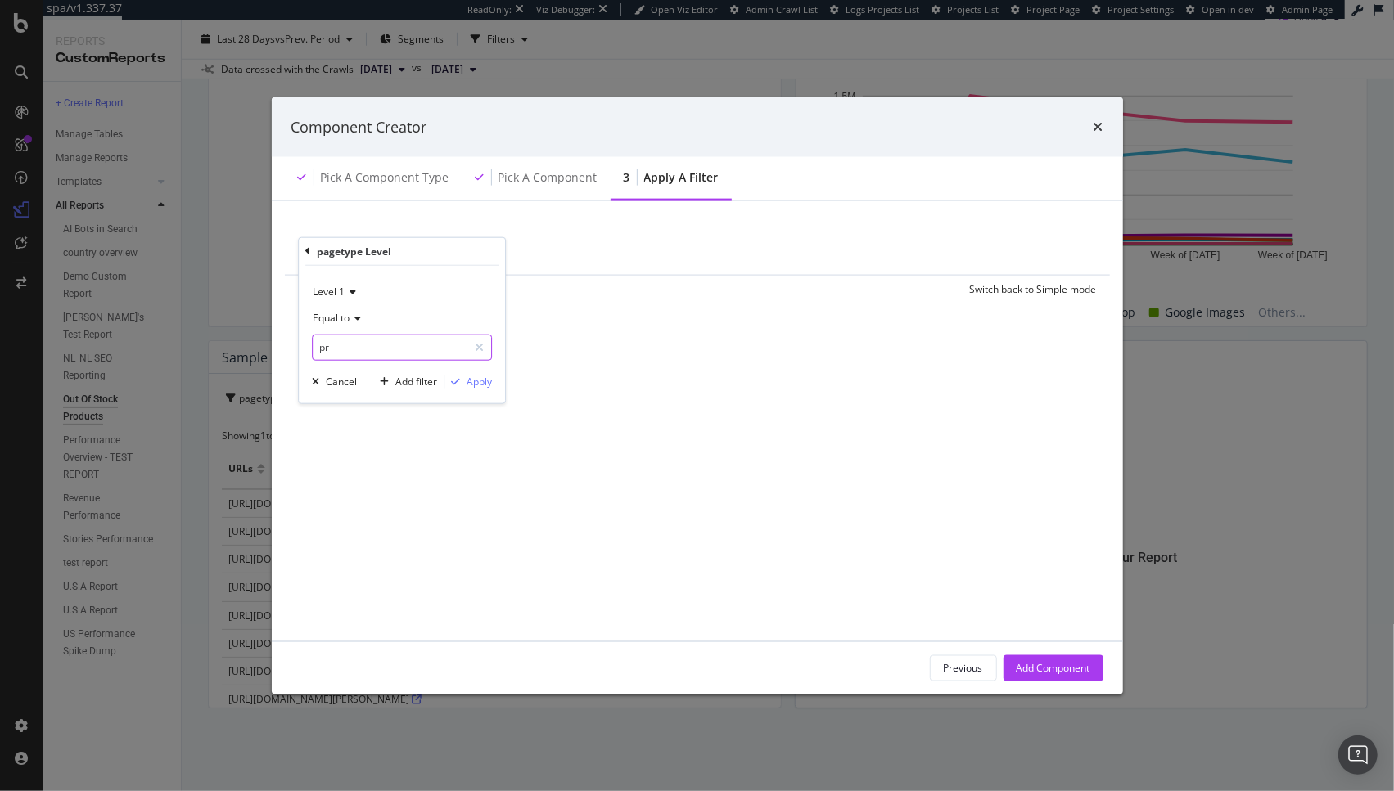
type input "p"
click at [387, 370] on span "PDP" at bounding box center [367, 369] width 101 height 14
type input "PDP"
click at [489, 384] on div "Apply" at bounding box center [478, 382] width 25 height 14
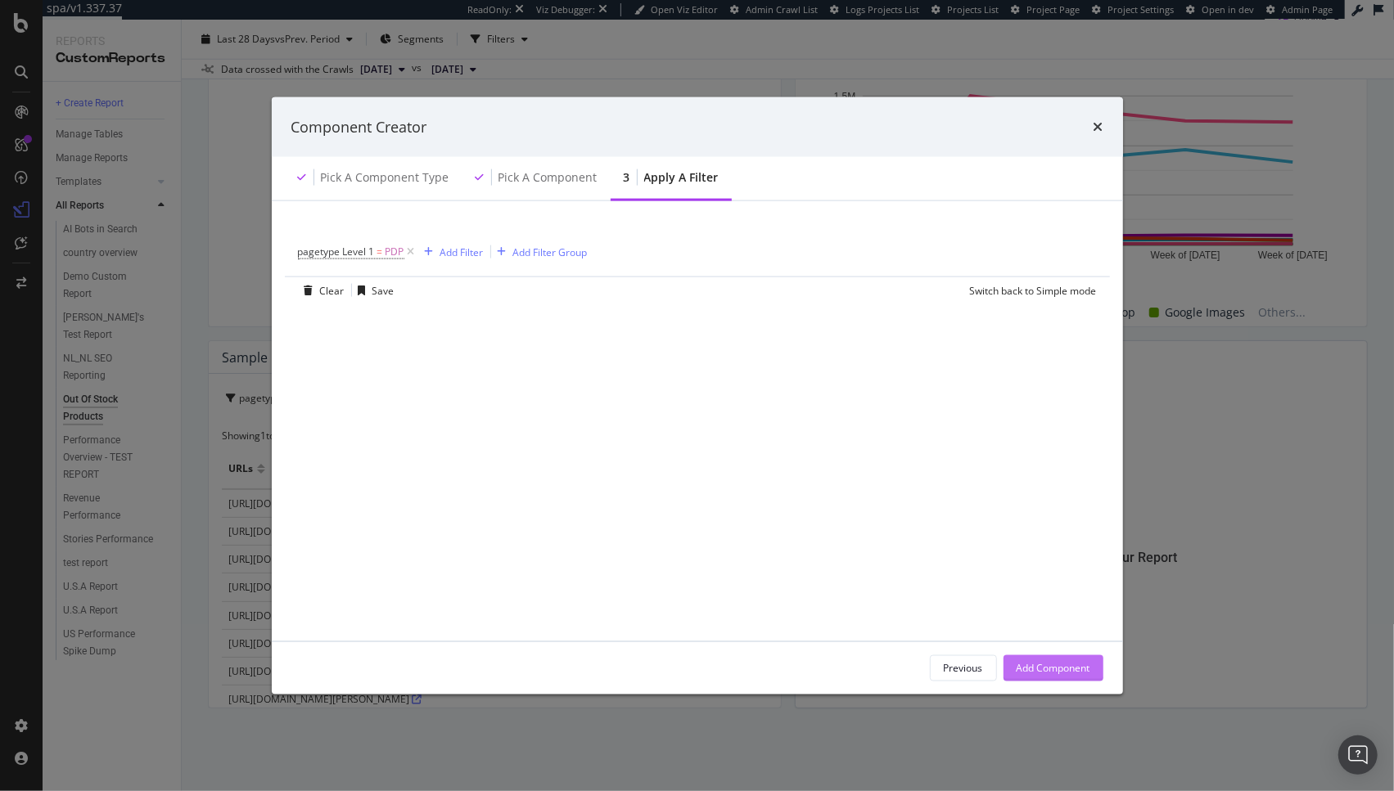
click at [1031, 661] on div "Add Component" at bounding box center [1053, 668] width 74 height 14
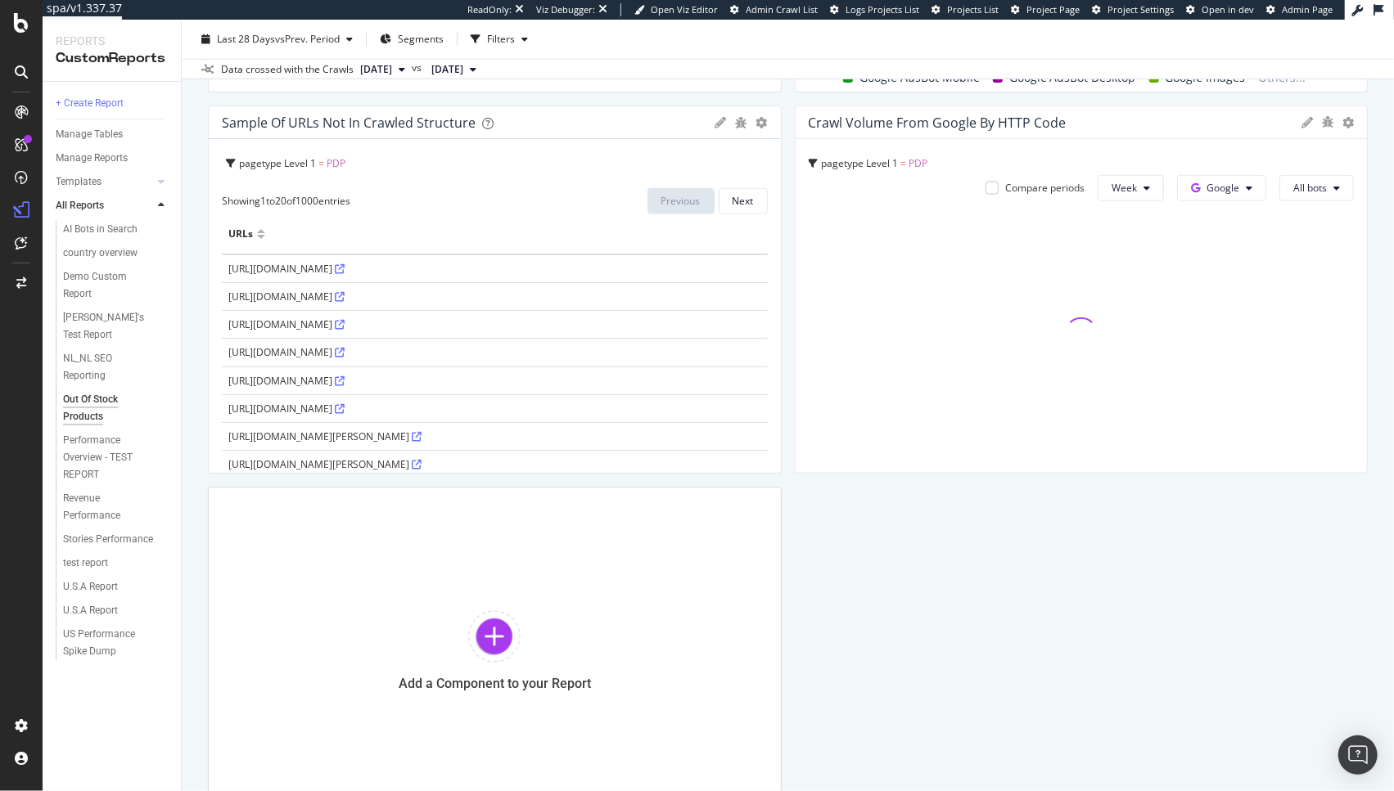
scroll to position [1212, 0]
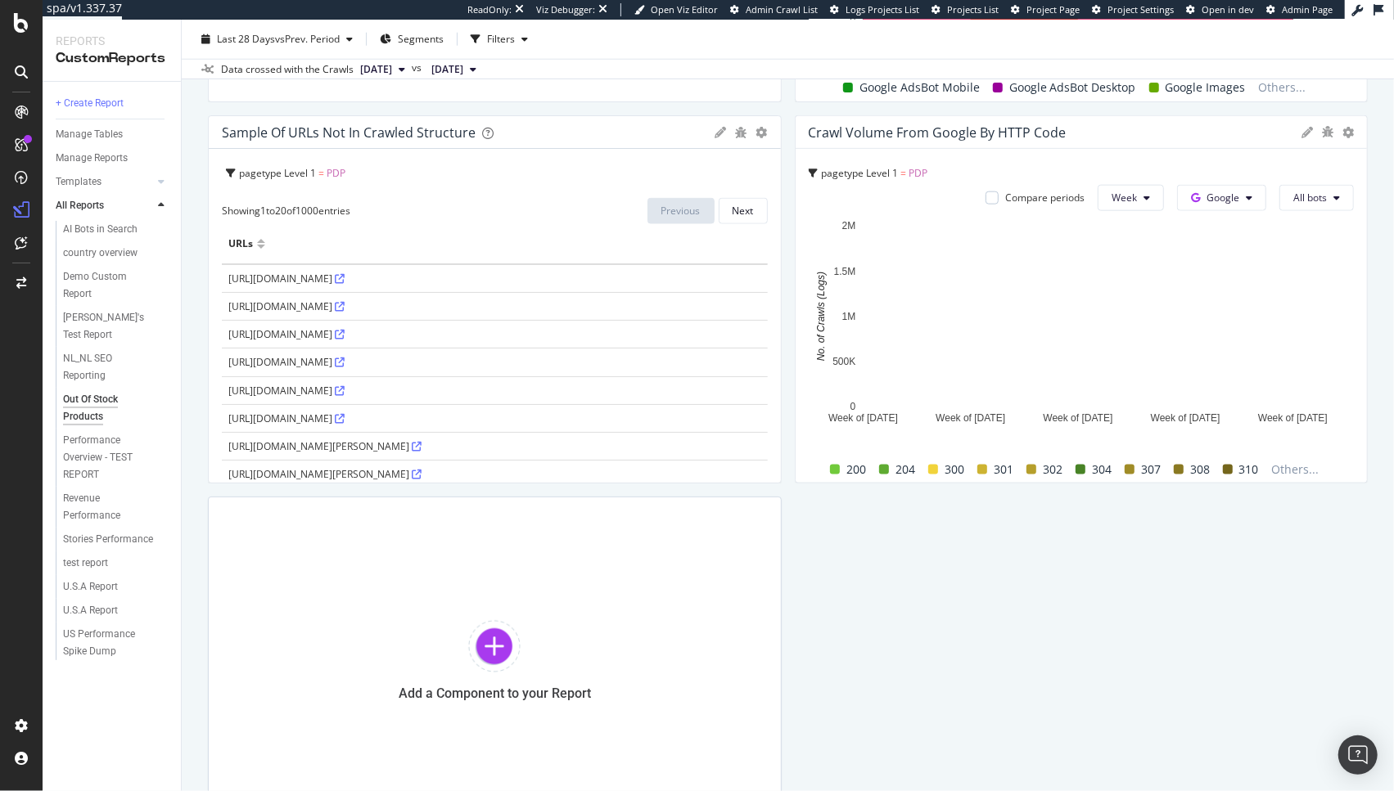
drag, startPoint x: 1173, startPoint y: 561, endPoint x: 1255, endPoint y: 474, distance: 119.3
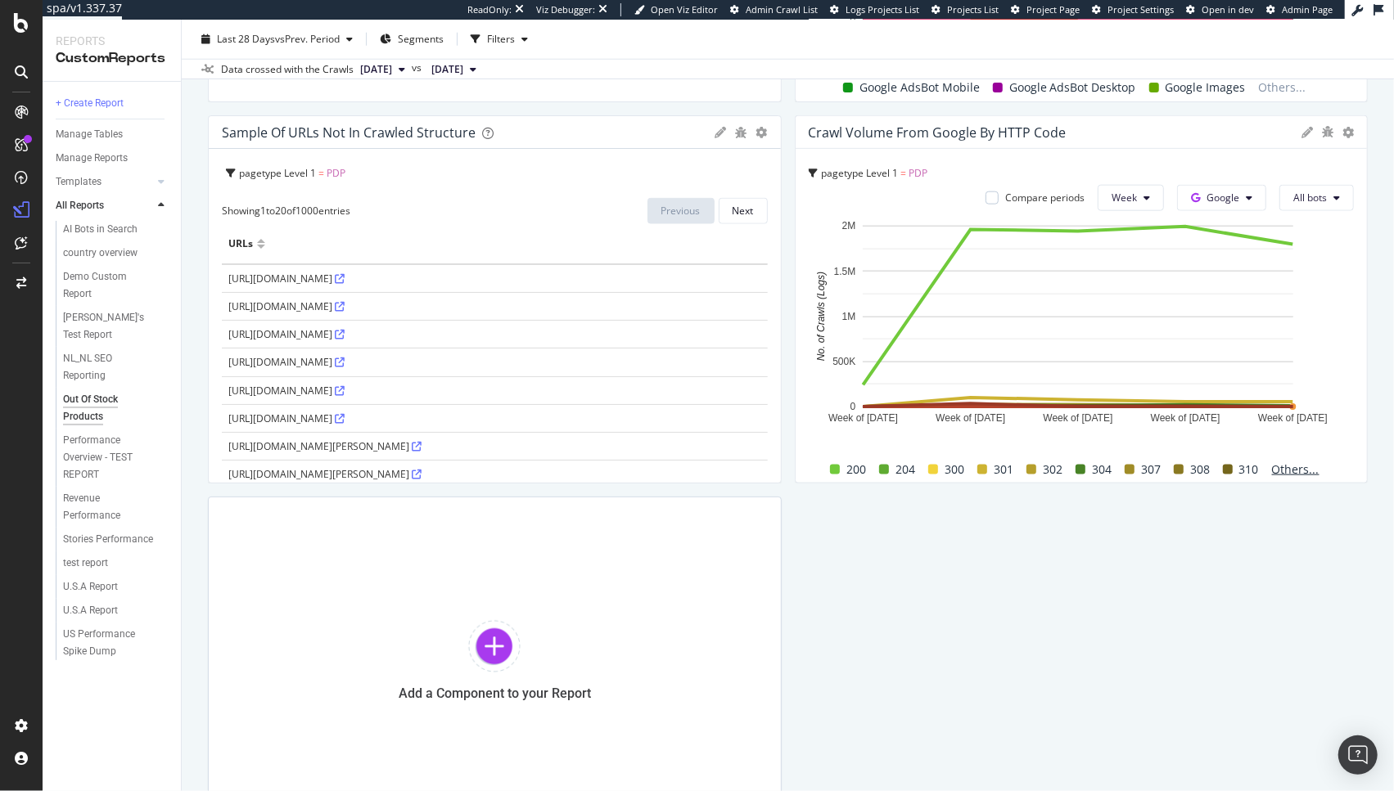
click at [1286, 469] on span "Others..." at bounding box center [1295, 470] width 61 height 20
click at [1279, 471] on span "Others..." at bounding box center [1295, 470] width 61 height 20
click at [1291, 599] on span "410" at bounding box center [1289, 602] width 20 height 20
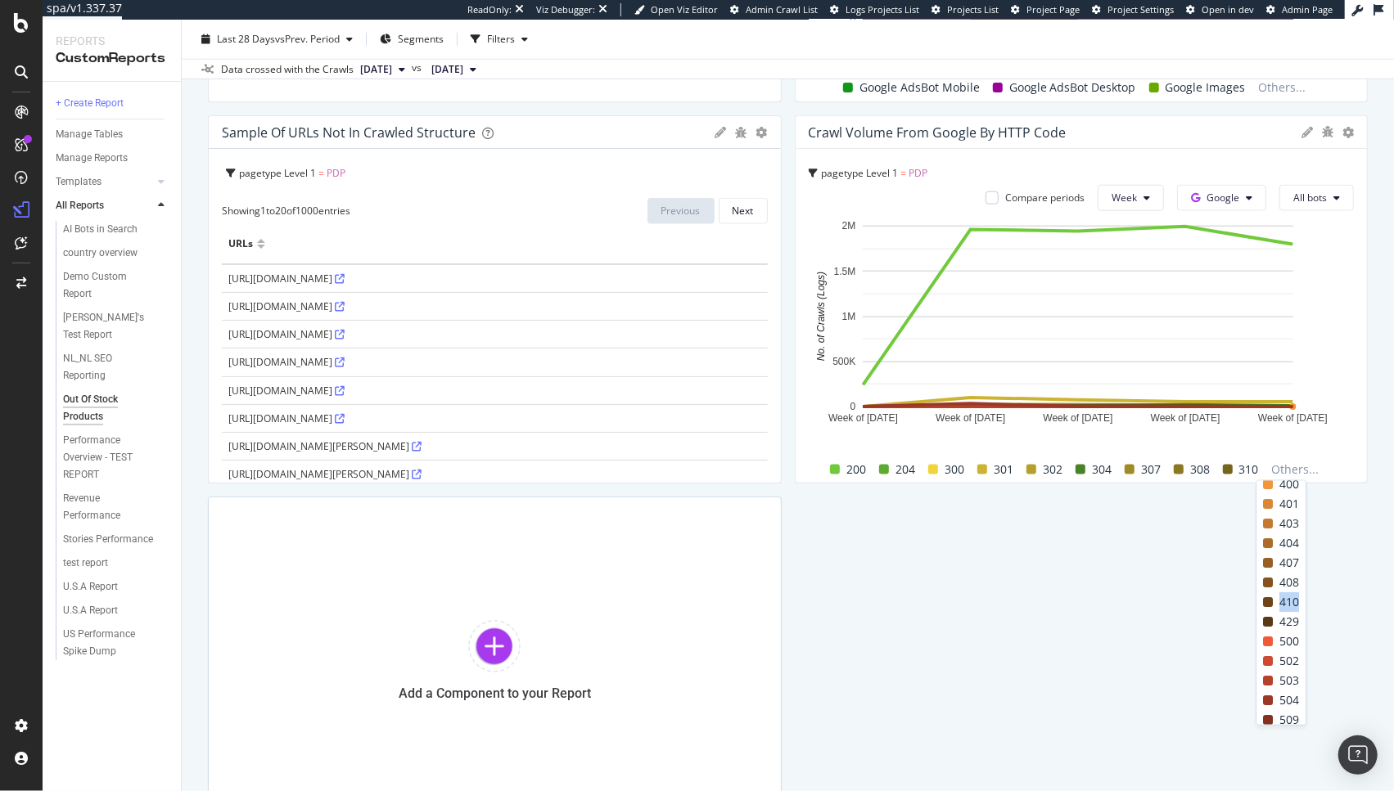
click at [1291, 599] on span "410" at bounding box center [1289, 602] width 20 height 20
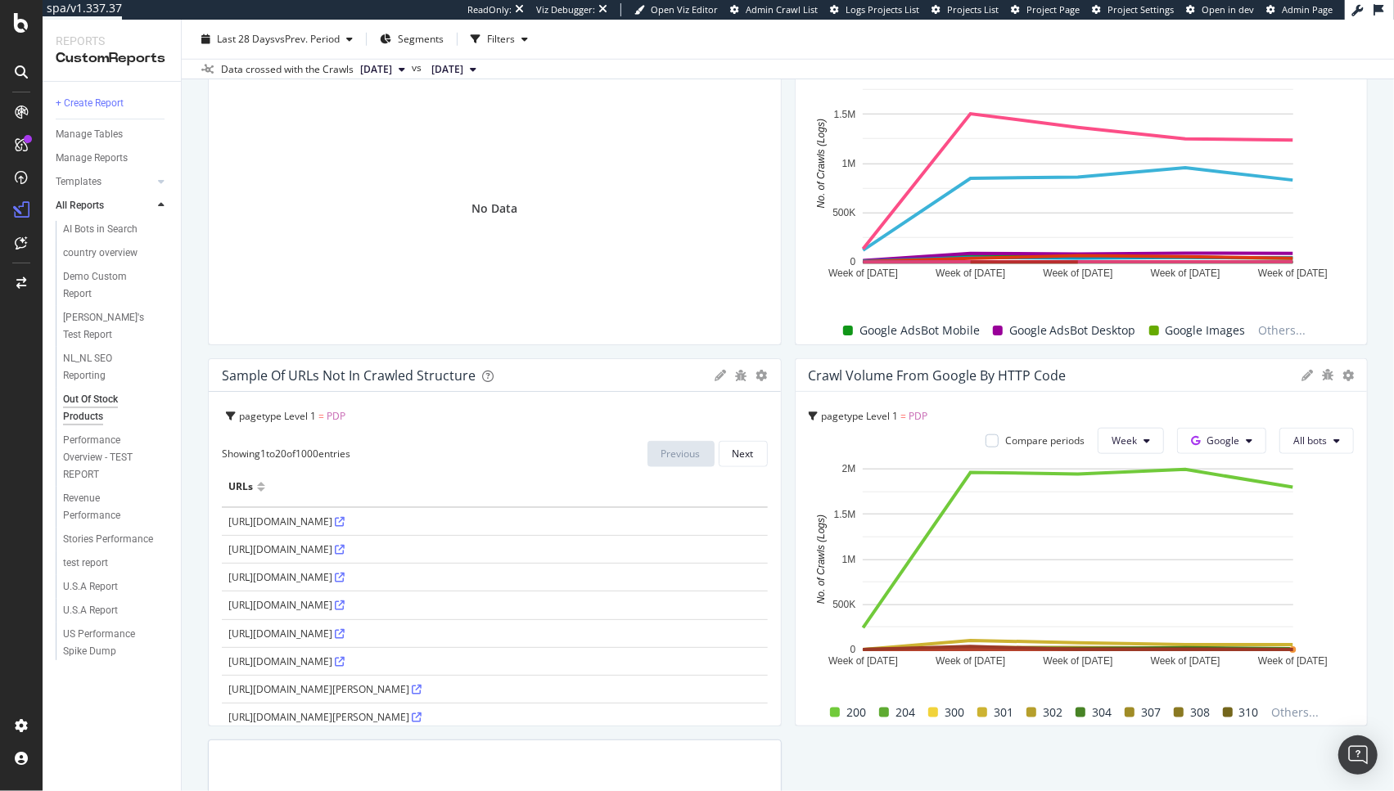
scroll to position [1046, 0]
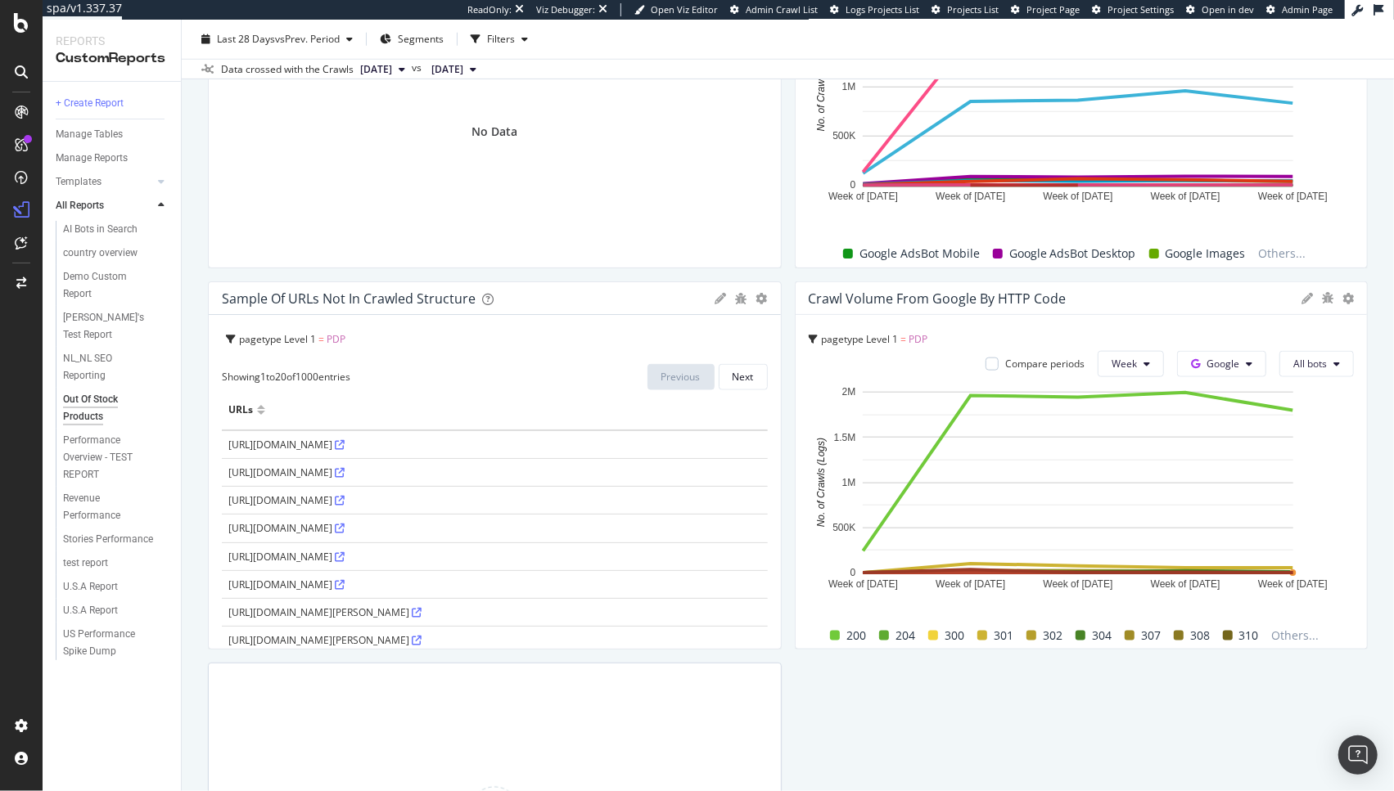
click at [1308, 377] on div "pagetype Level 1 = PDP Compare periods Week Google All bots Week of 18 Aug. 202…" at bounding box center [1081, 482] width 572 height 334
click at [1316, 363] on button "All bots" at bounding box center [1316, 364] width 74 height 26
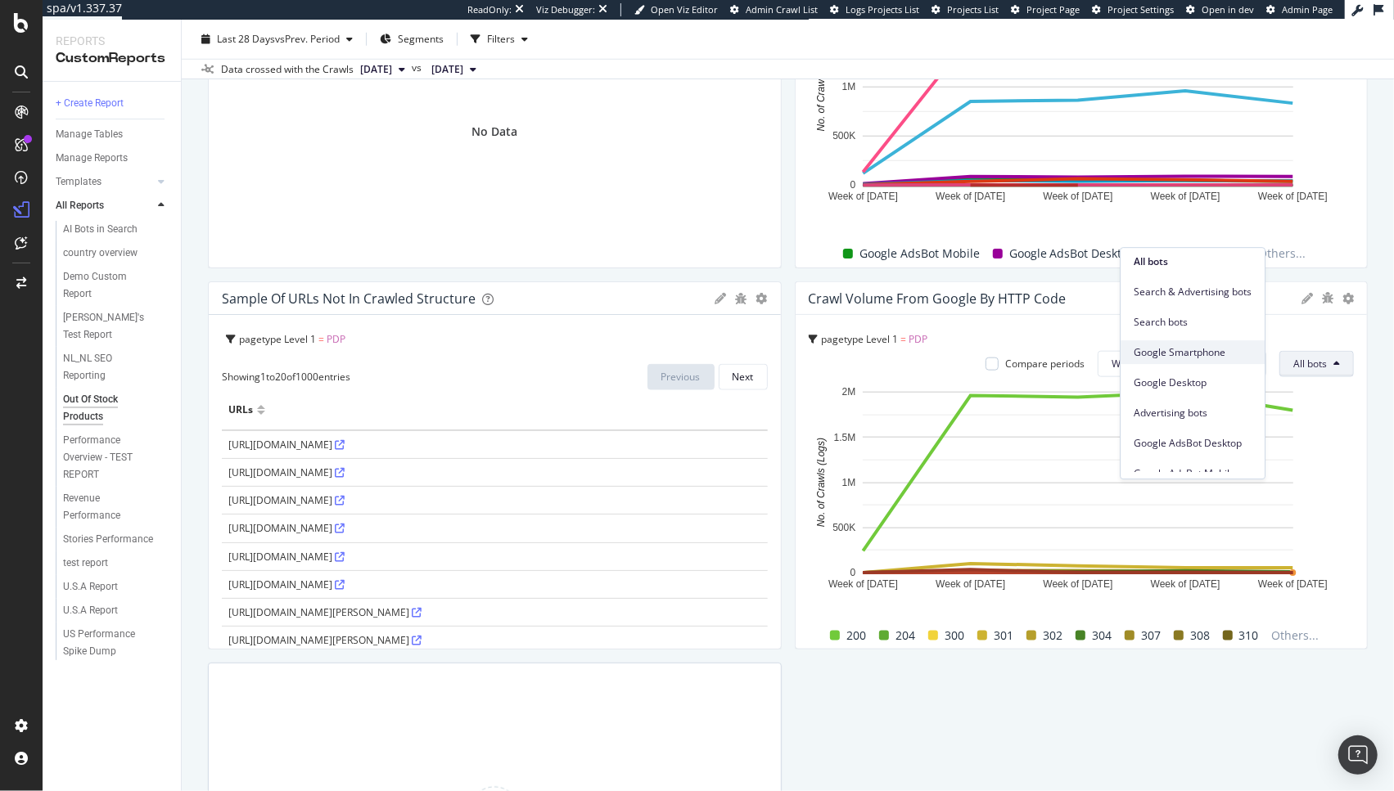
scroll to position [7, 0]
click at [1232, 358] on div "Google Smartphone" at bounding box center [1192, 351] width 144 height 24
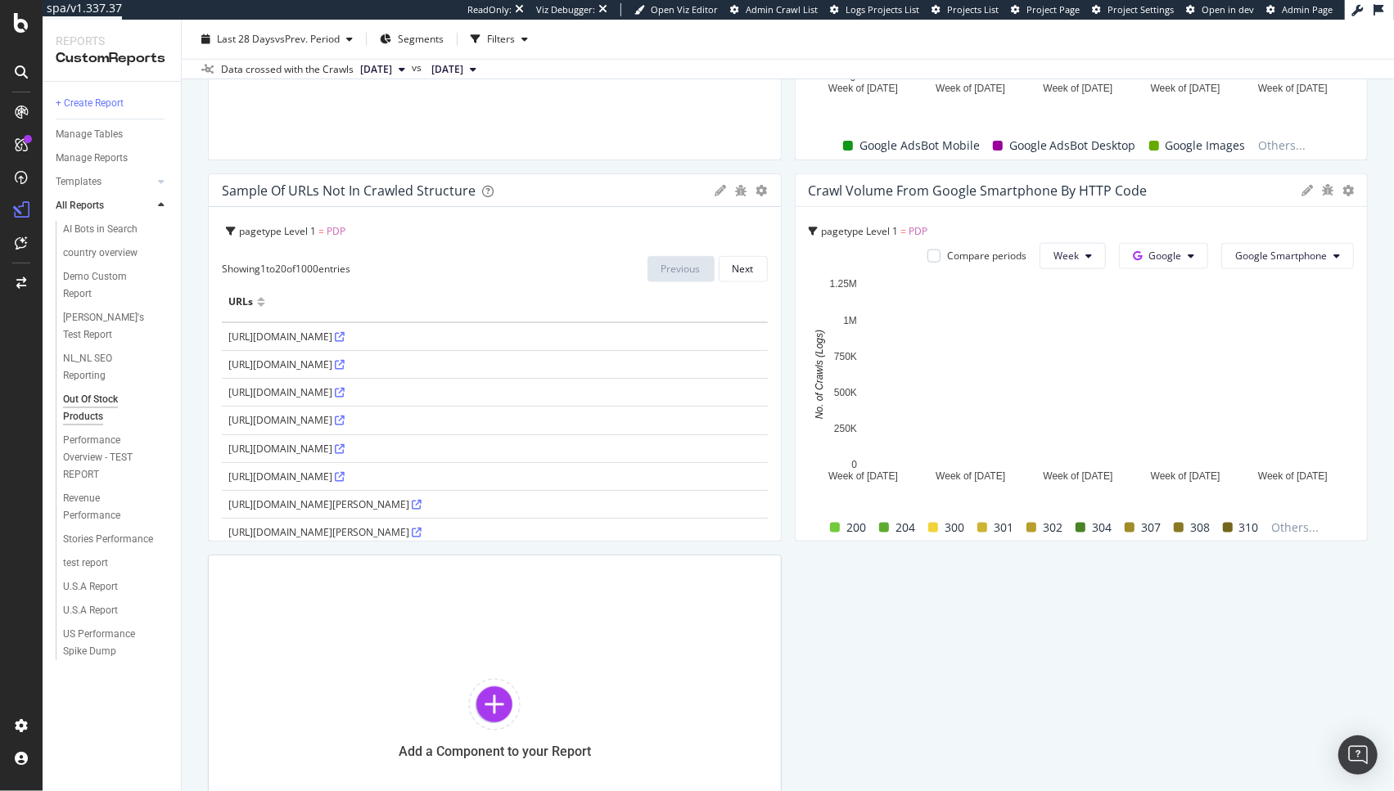
scroll to position [1142, 0]
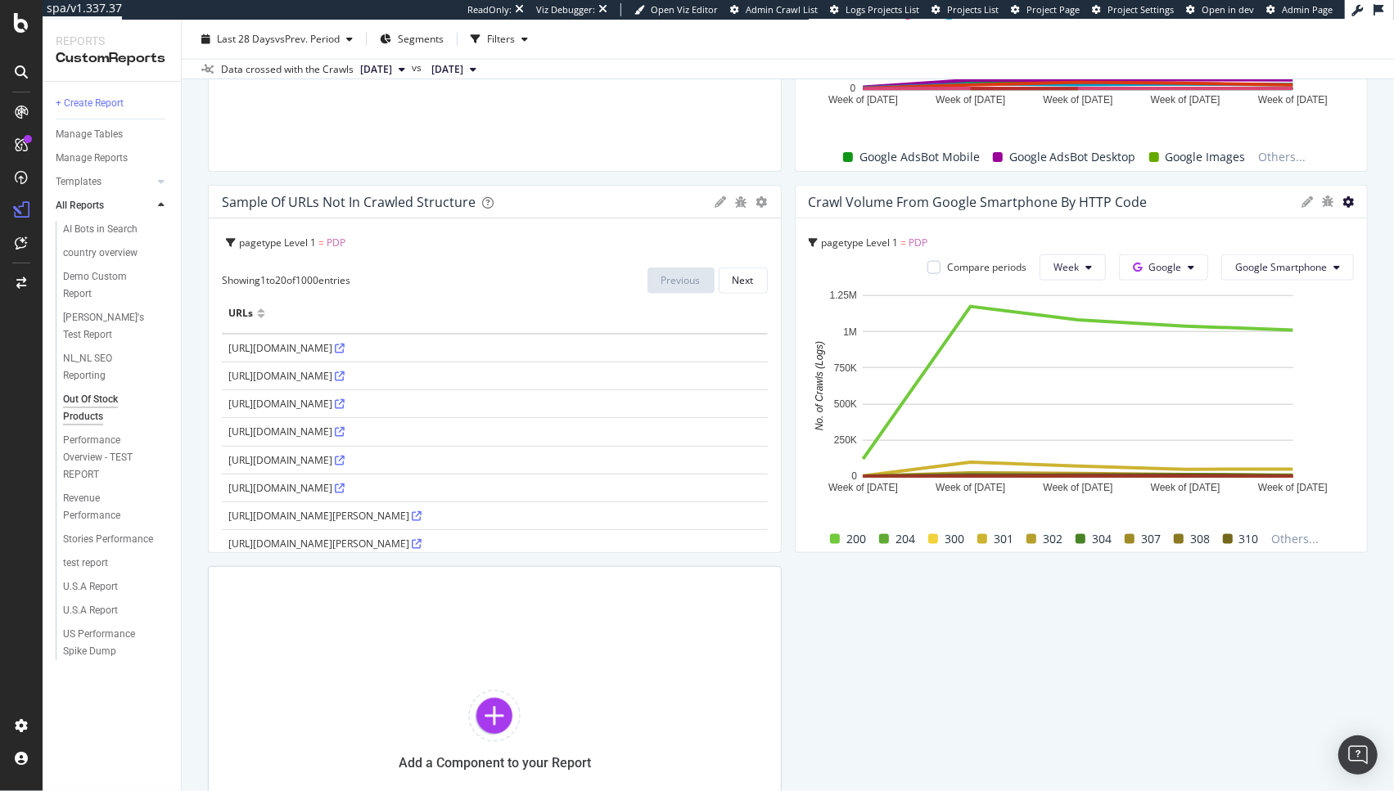
click at [1342, 200] on icon at bounding box center [1347, 201] width 11 height 11
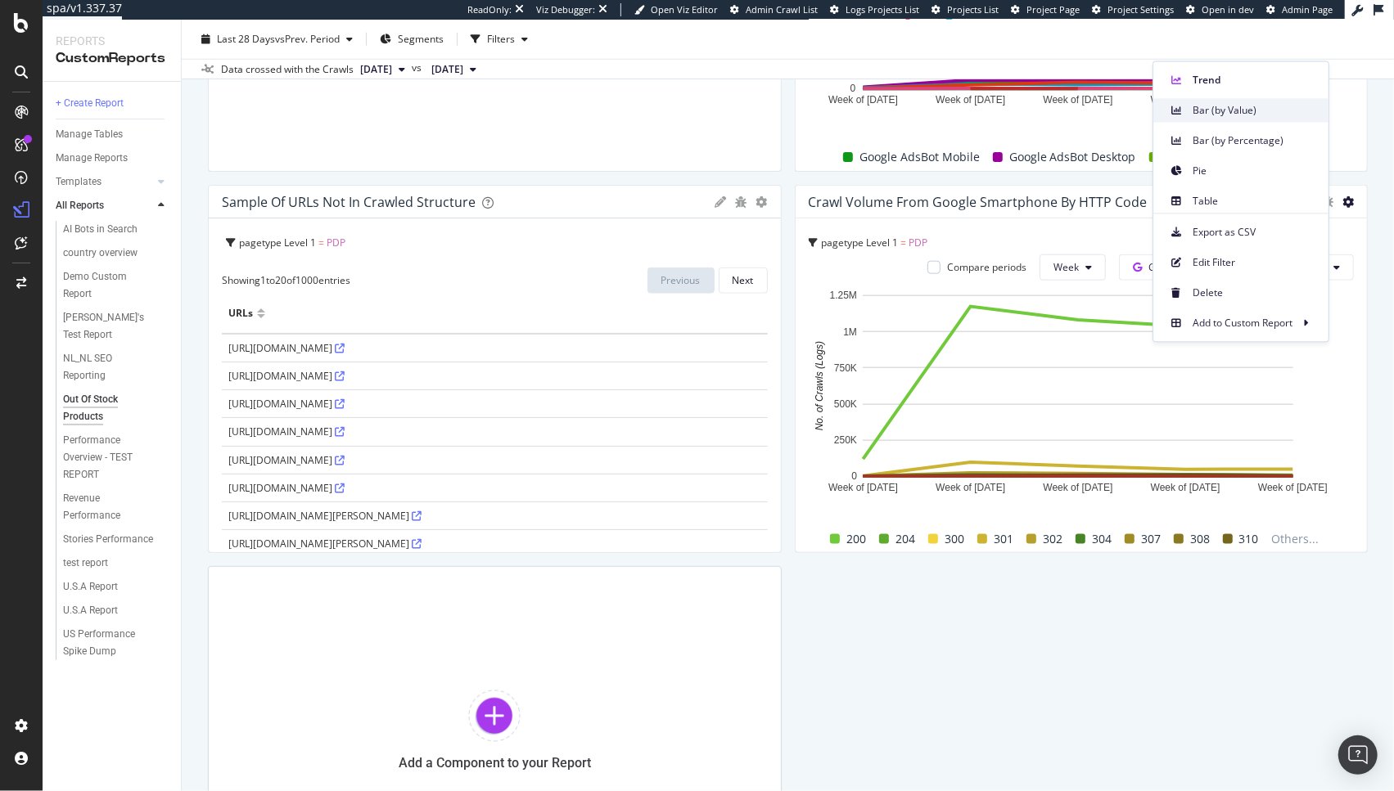
click at [1259, 117] on span "Bar (by Value)" at bounding box center [1253, 110] width 123 height 15
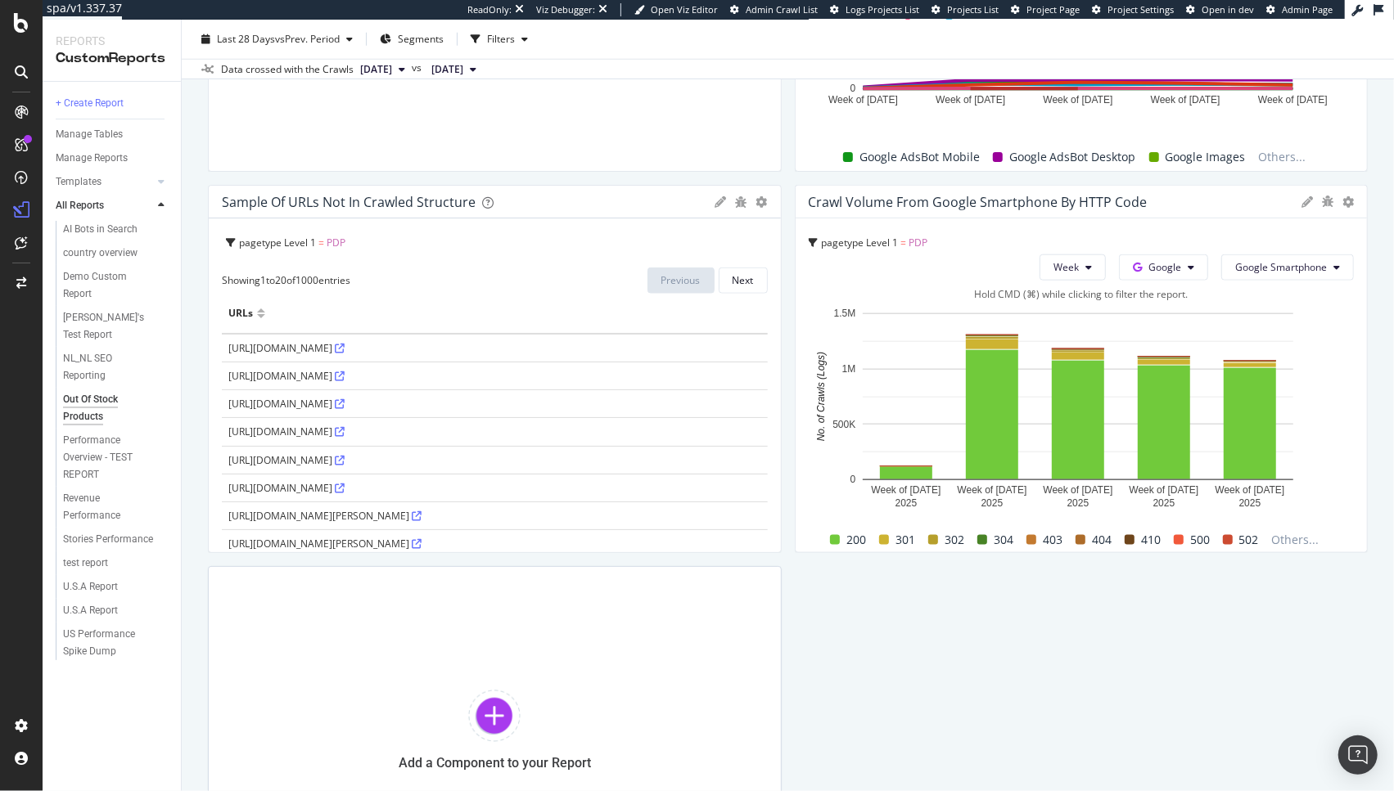
click at [1124, 538] on span at bounding box center [1129, 540] width 10 height 10
click at [1074, 273] on button "Week" at bounding box center [1072, 268] width 66 height 26
click at [1063, 304] on span "Day" at bounding box center [1054, 299] width 29 height 15
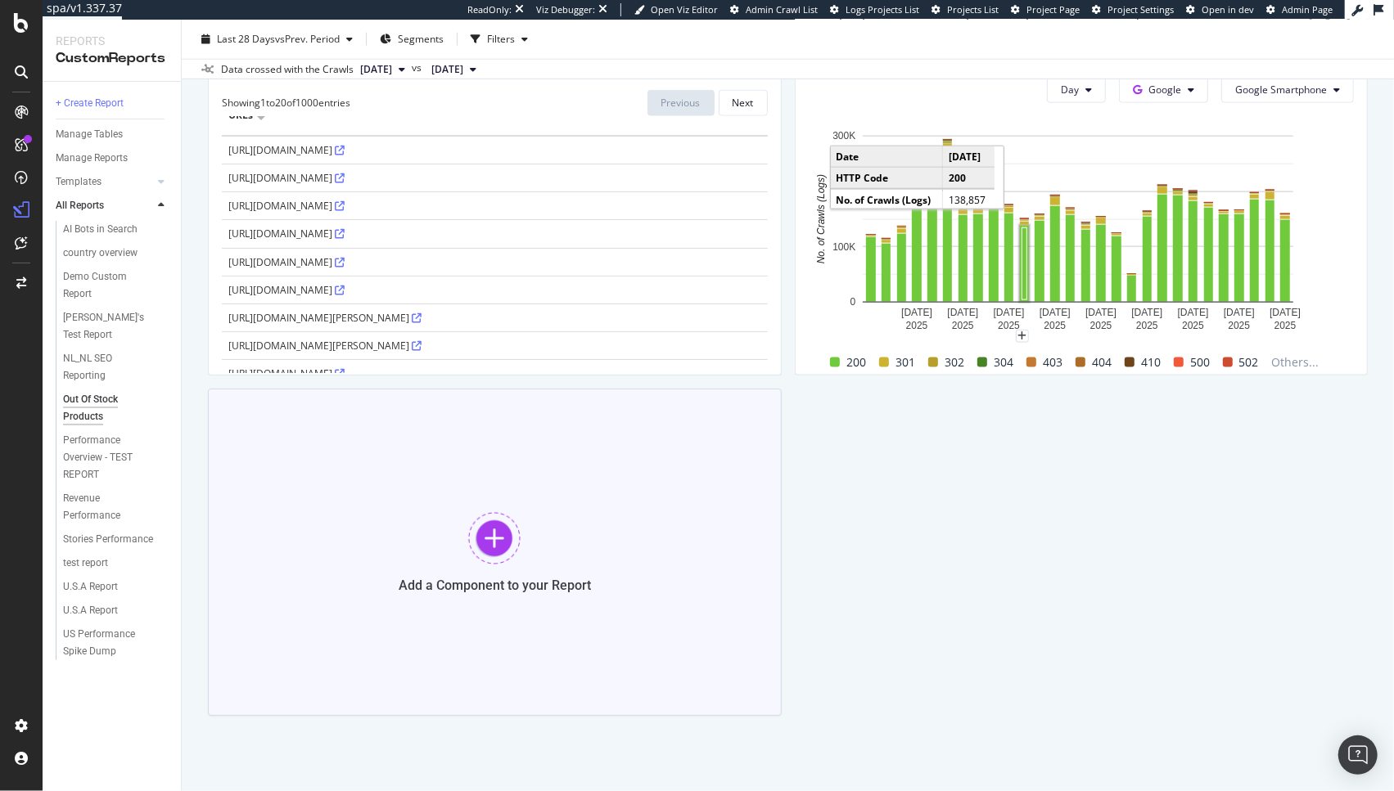
scroll to position [1327, 0]
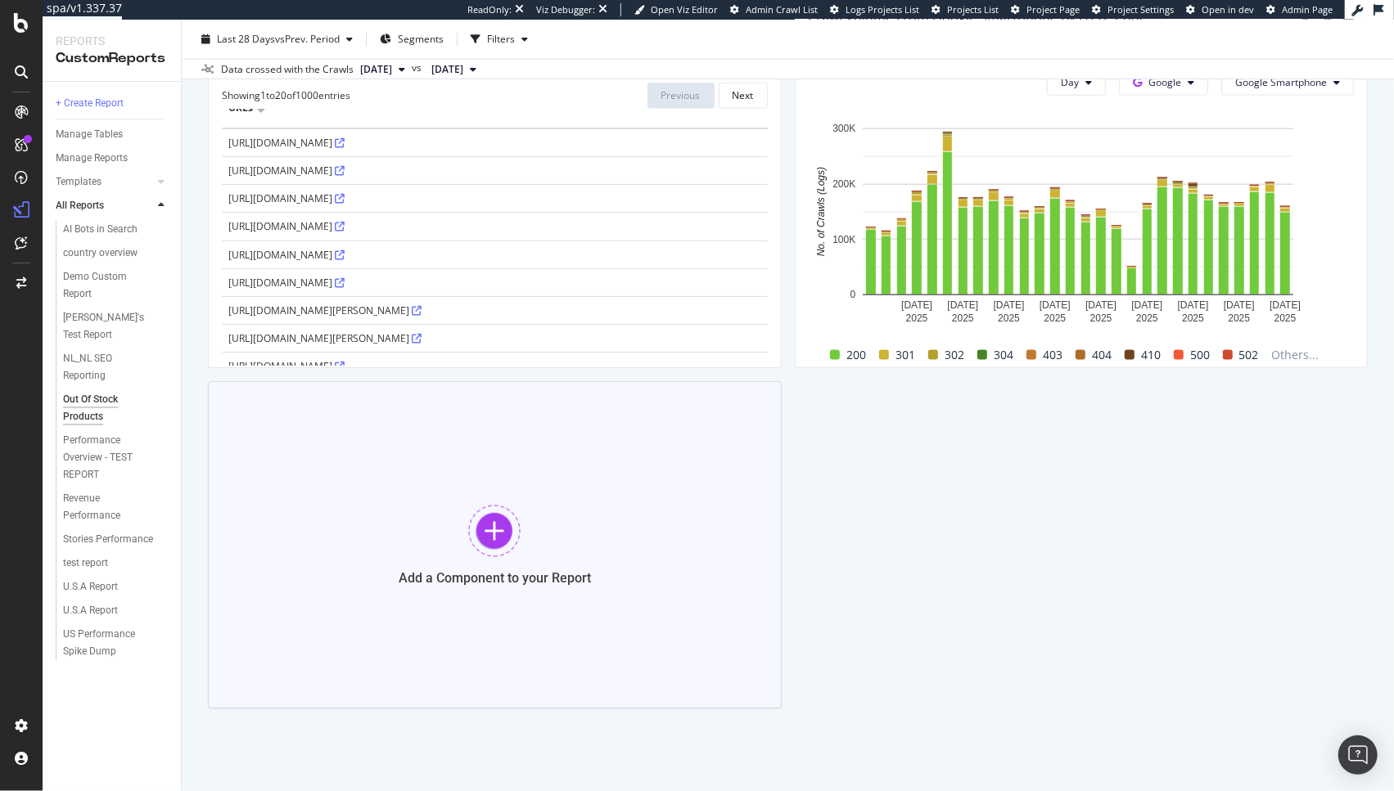
click at [519, 514] on div "Add a Component to your Report" at bounding box center [495, 544] width 574 height 327
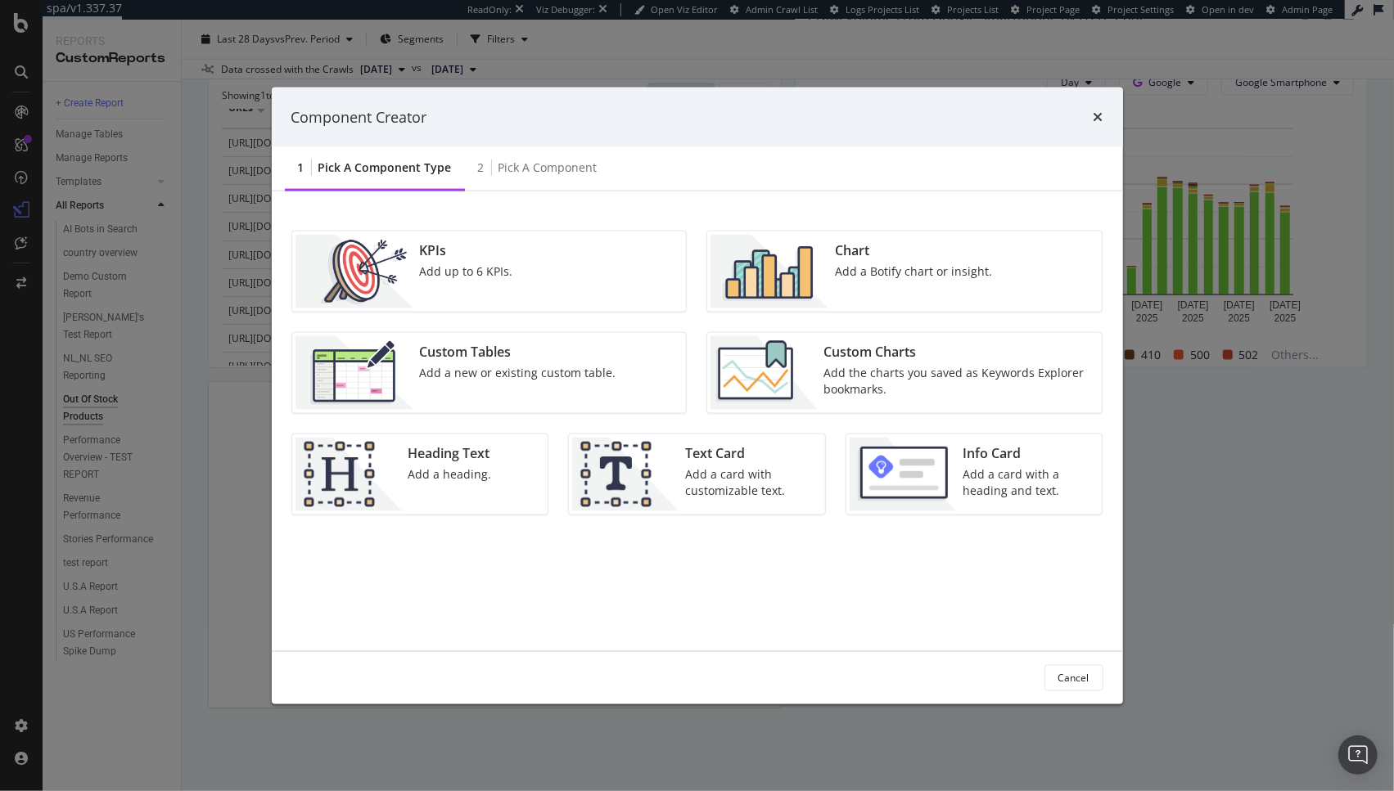
click at [1092, 111] on div "Component Creator" at bounding box center [697, 116] width 812 height 21
click at [1100, 115] on icon "times" at bounding box center [1098, 116] width 10 height 13
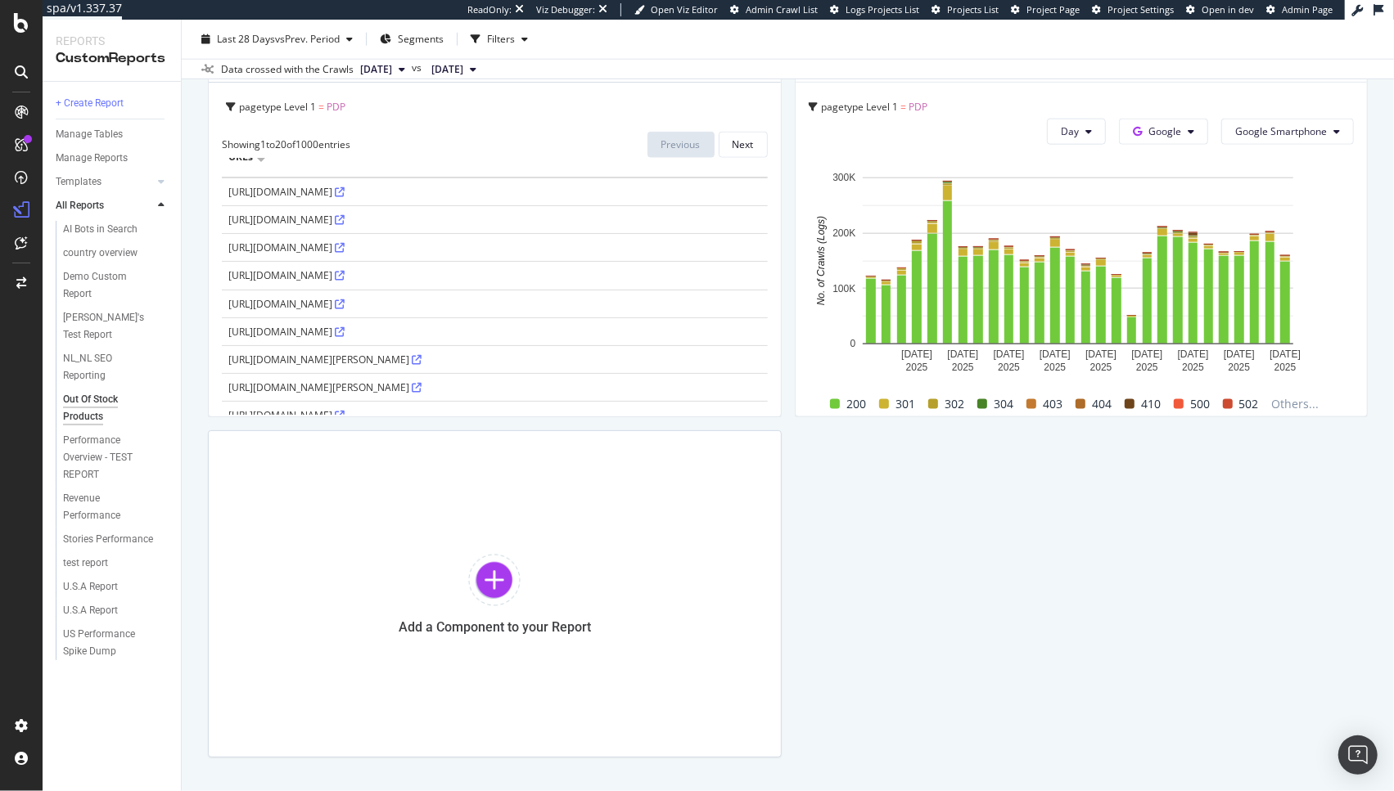
scroll to position [1189, 0]
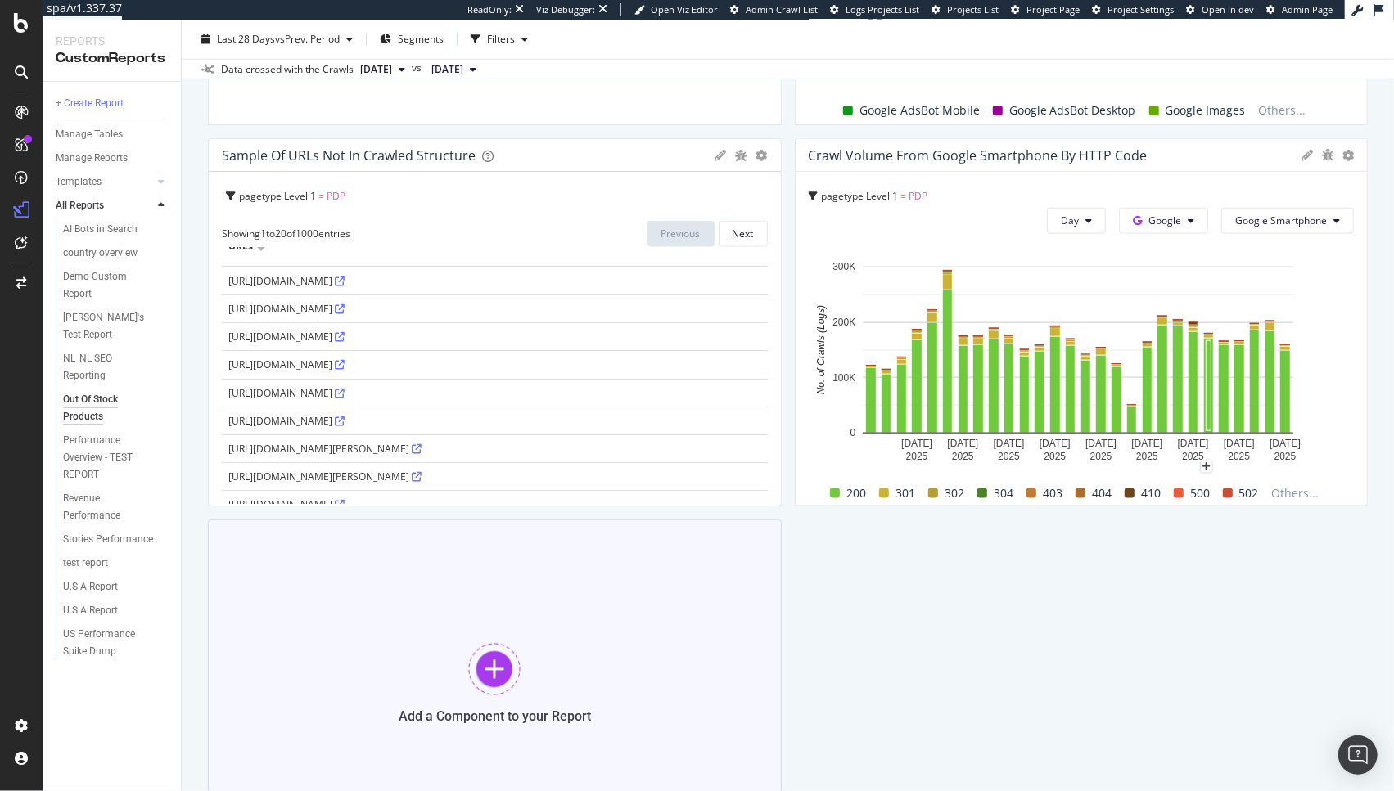
click at [562, 610] on div "Add a Component to your Report" at bounding box center [495, 683] width 574 height 327
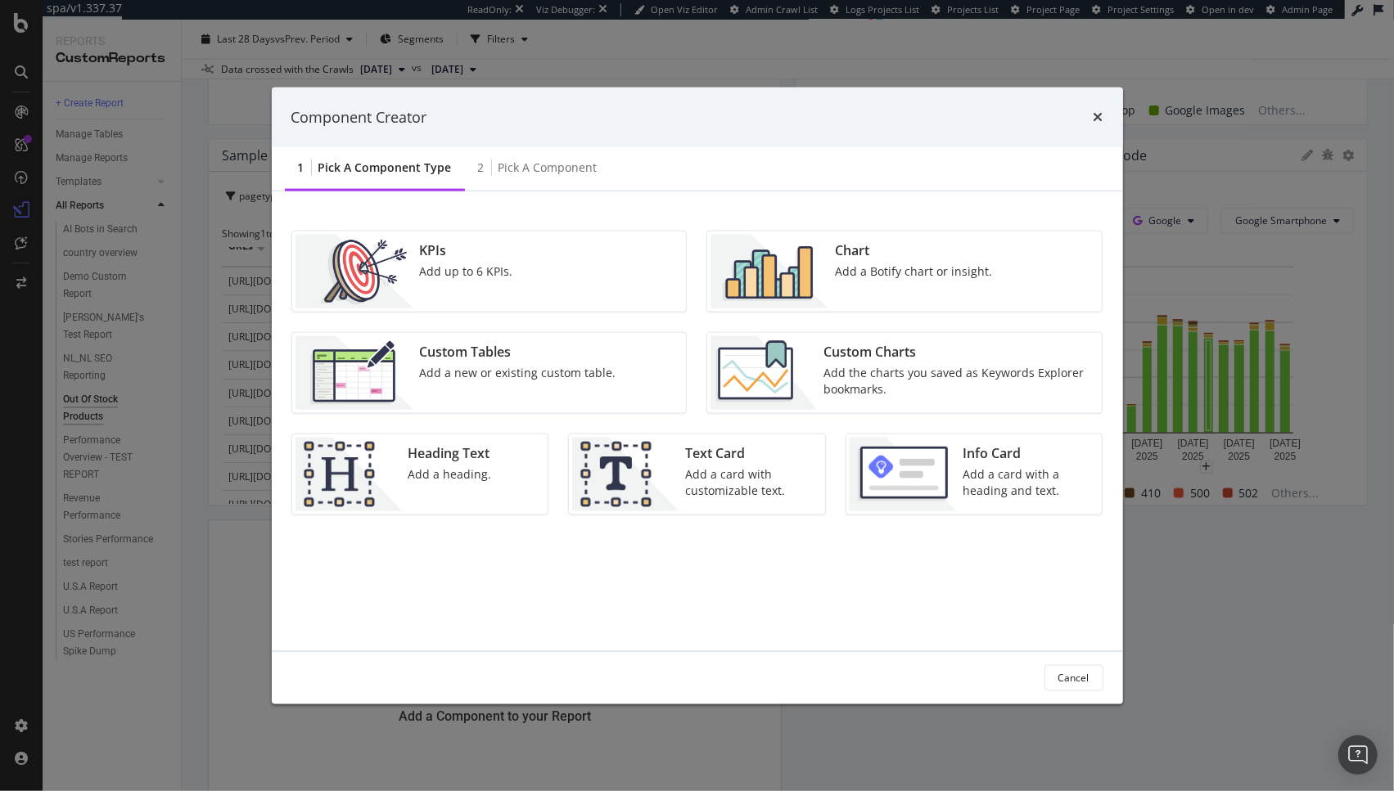
click at [398, 268] on img "modal" at bounding box center [354, 272] width 118 height 74
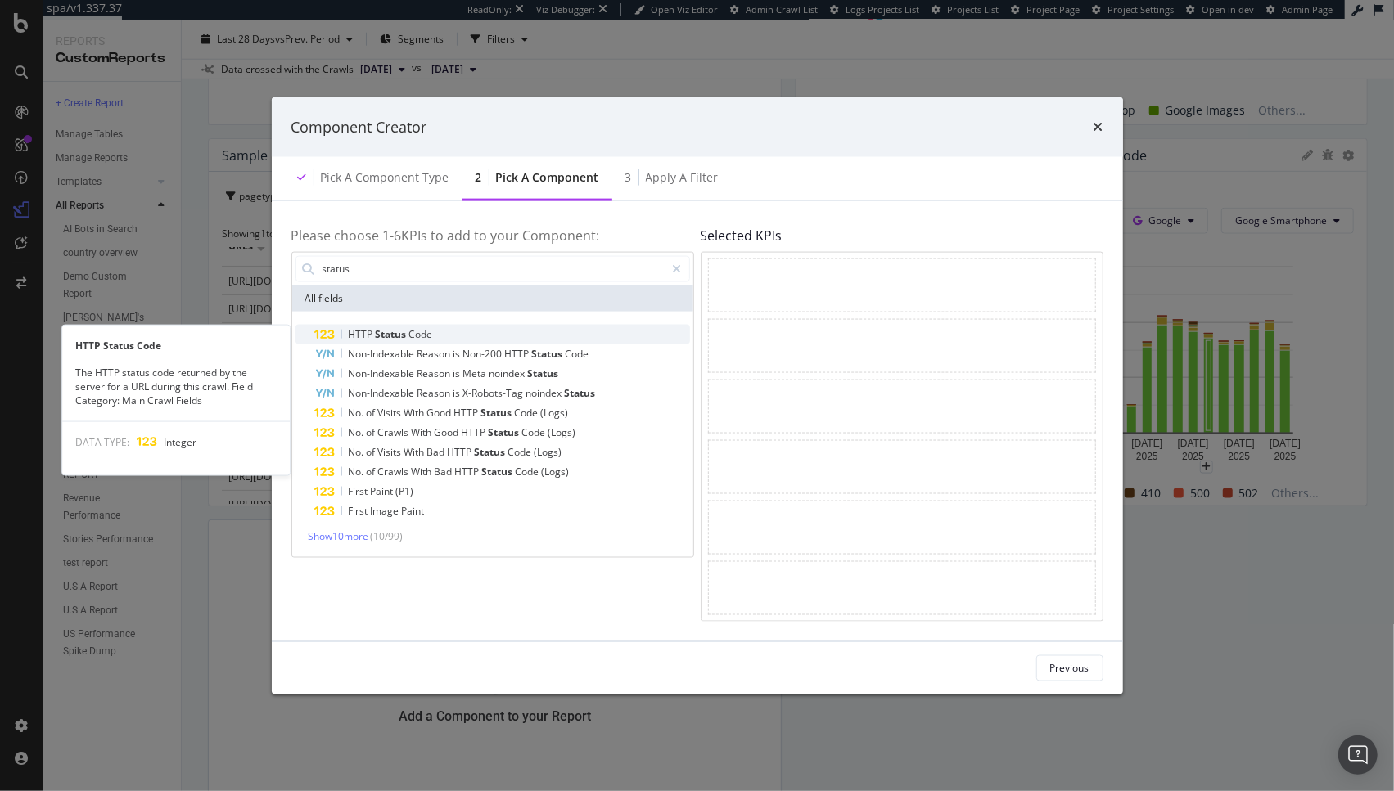
type input "status"
click at [476, 340] on div "HTTP Status Code" at bounding box center [502, 334] width 375 height 20
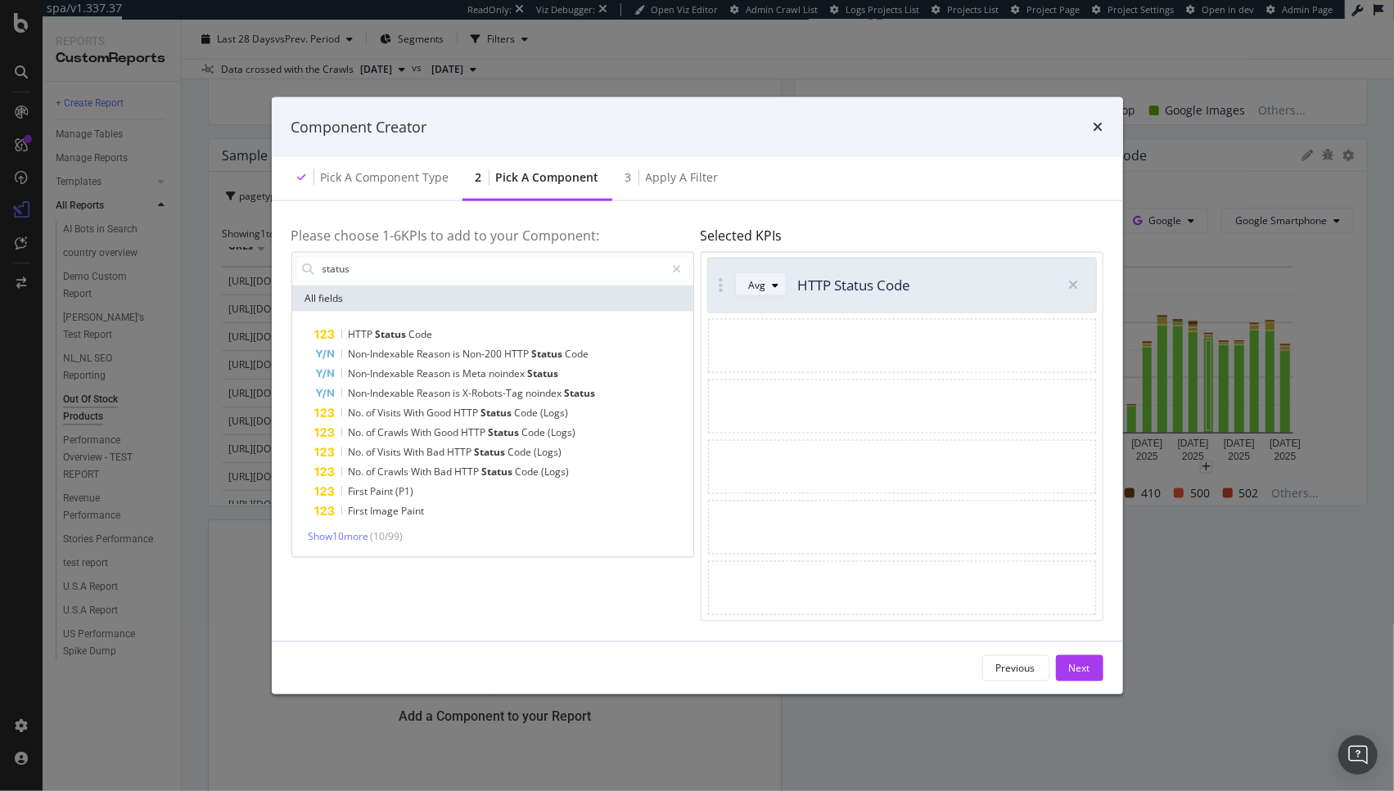
click at [766, 290] on div "modal" at bounding box center [776, 285] width 20 height 10
click at [1074, 287] on icon "modal" at bounding box center [1073, 284] width 10 height 13
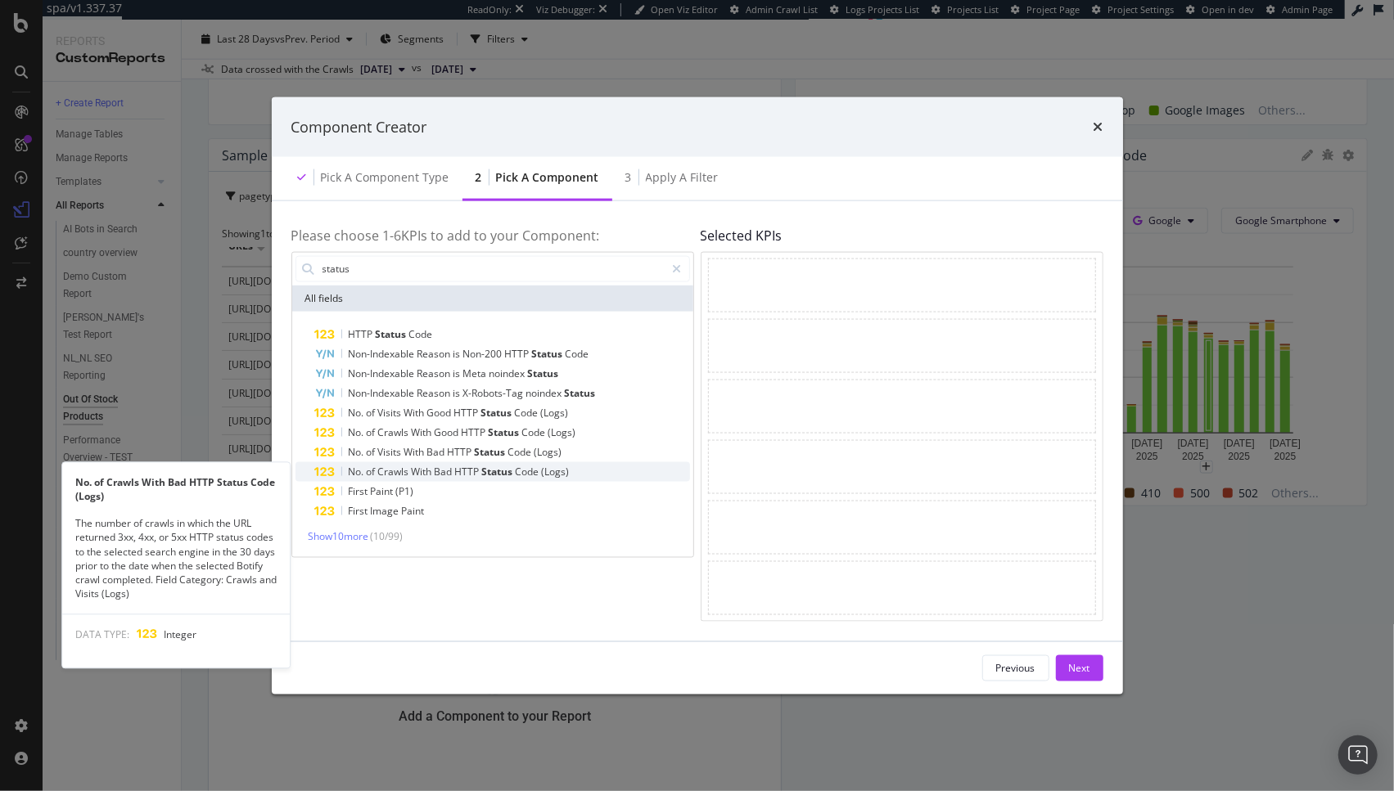
click at [596, 477] on div "No. of Crawls With Bad HTTP Status Code (Logs)" at bounding box center [502, 472] width 375 height 20
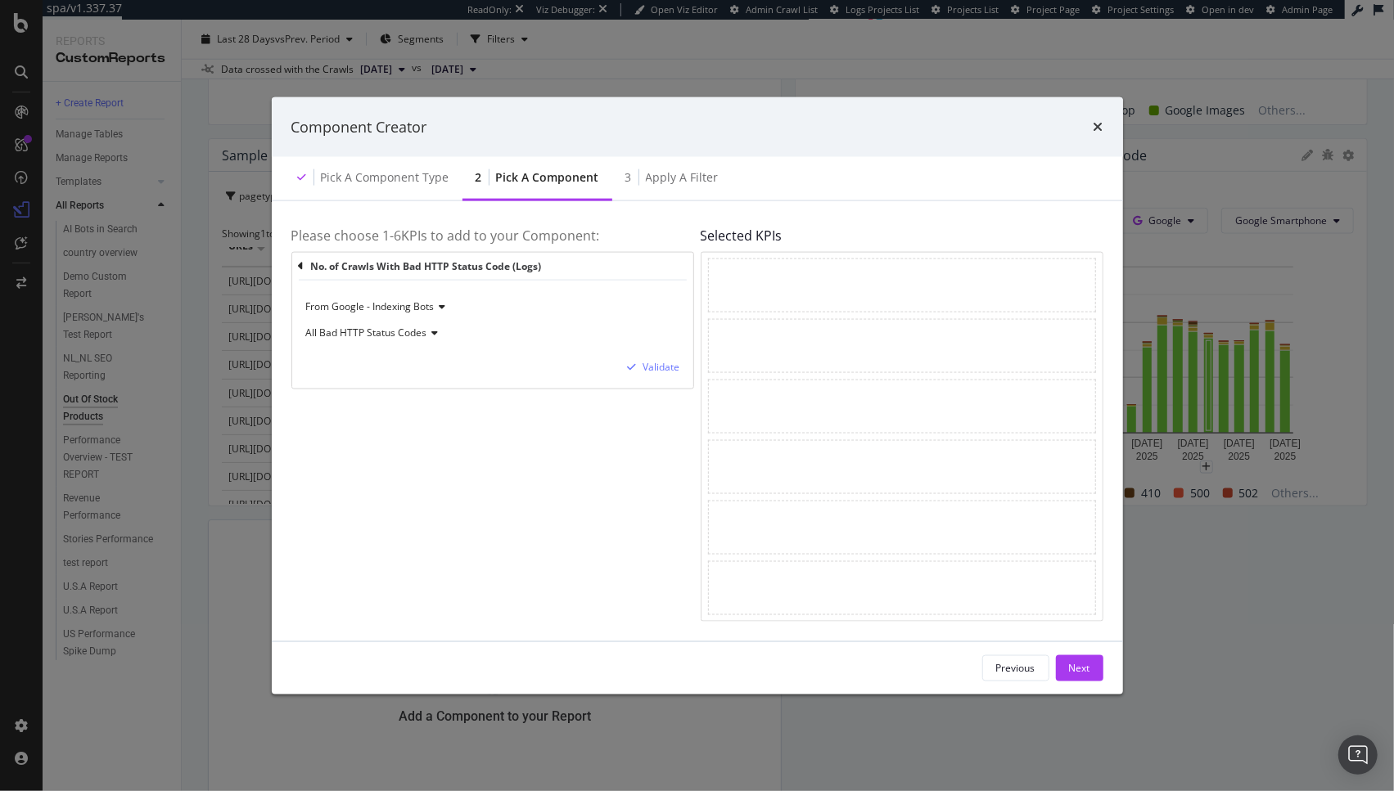
click at [419, 331] on span "All Bad HTTP Status Codes" at bounding box center [366, 333] width 121 height 14
click at [425, 408] on div "4xx HTTP Status Codes" at bounding box center [396, 409] width 175 height 21
click at [664, 372] on div "Validate" at bounding box center [661, 367] width 37 height 14
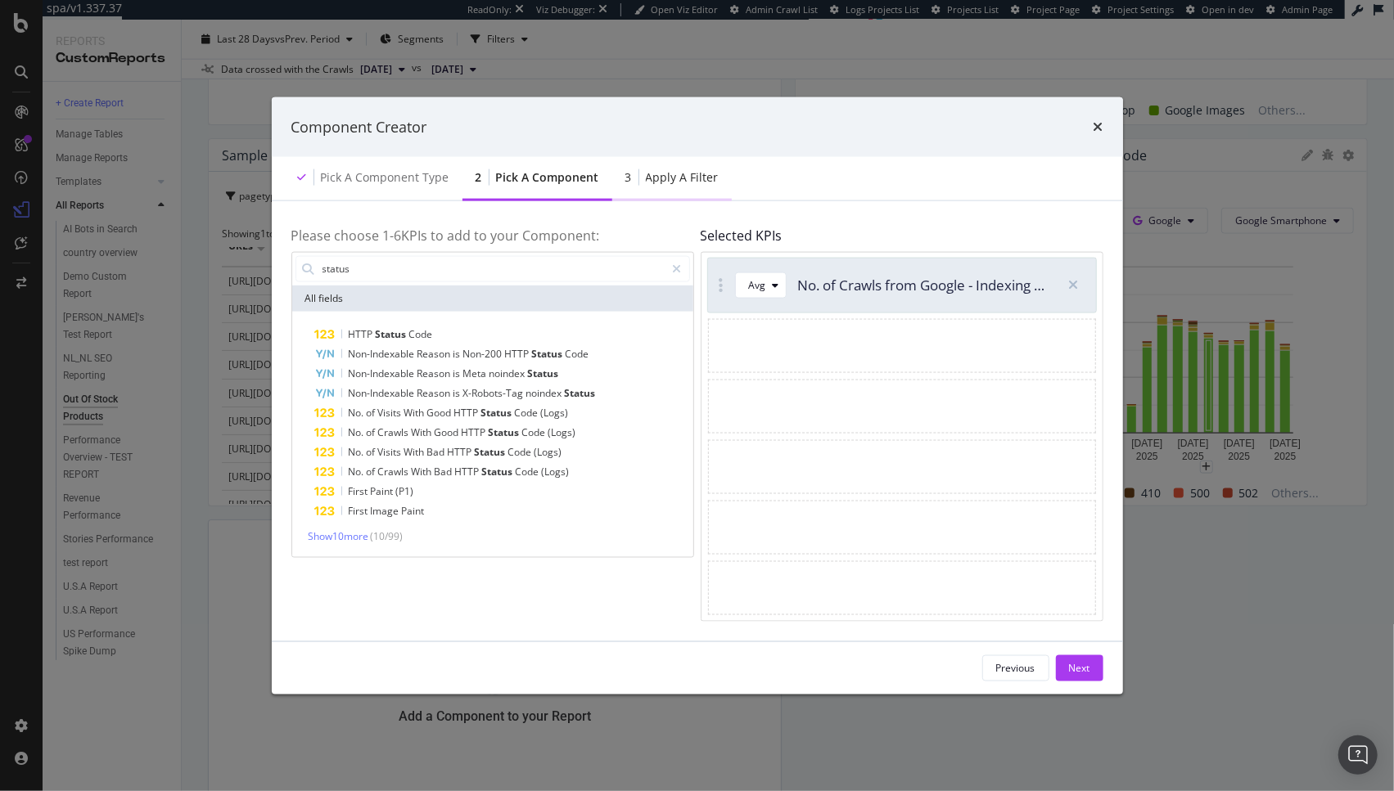
click at [682, 178] on div "Apply a Filter" at bounding box center [682, 177] width 73 height 16
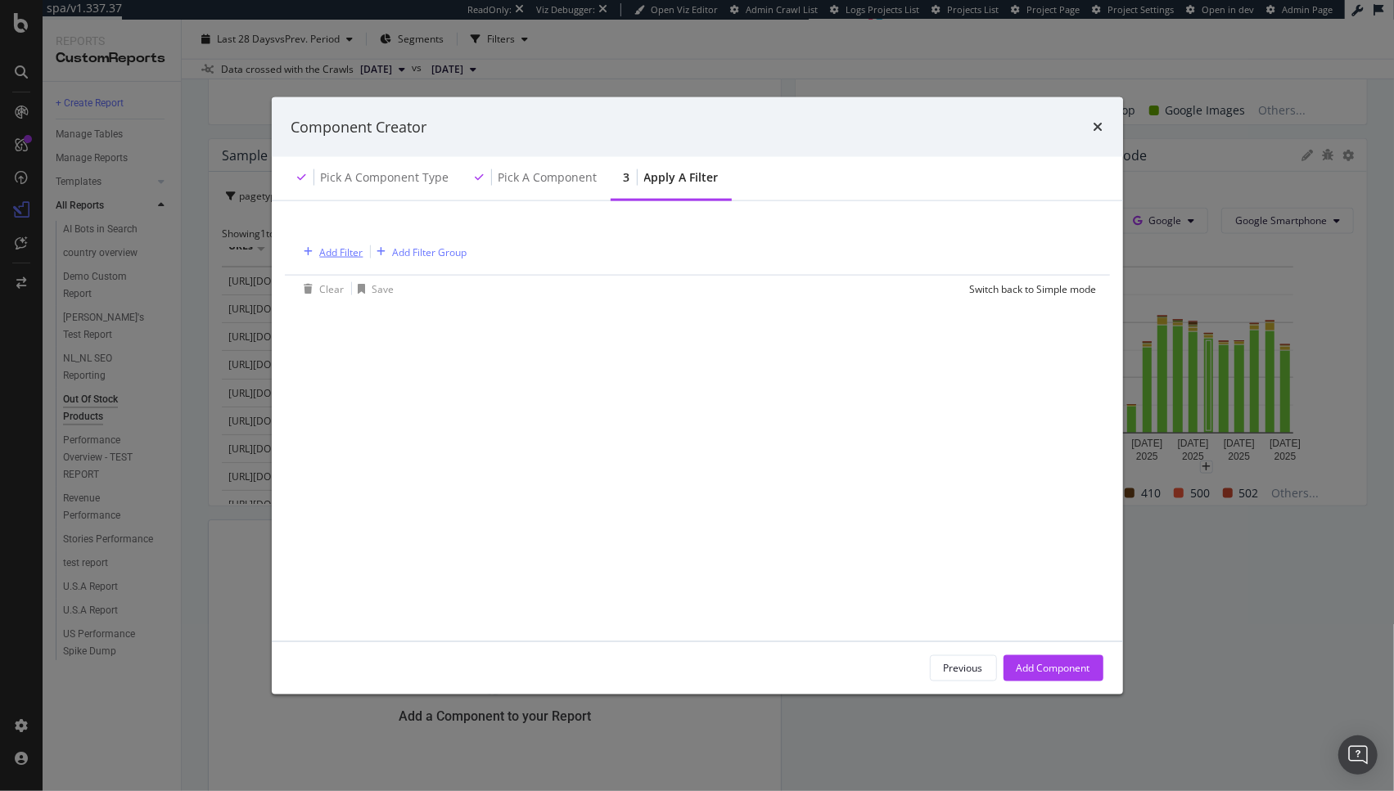
click at [349, 251] on div "Add Filter" at bounding box center [341, 252] width 43 height 14
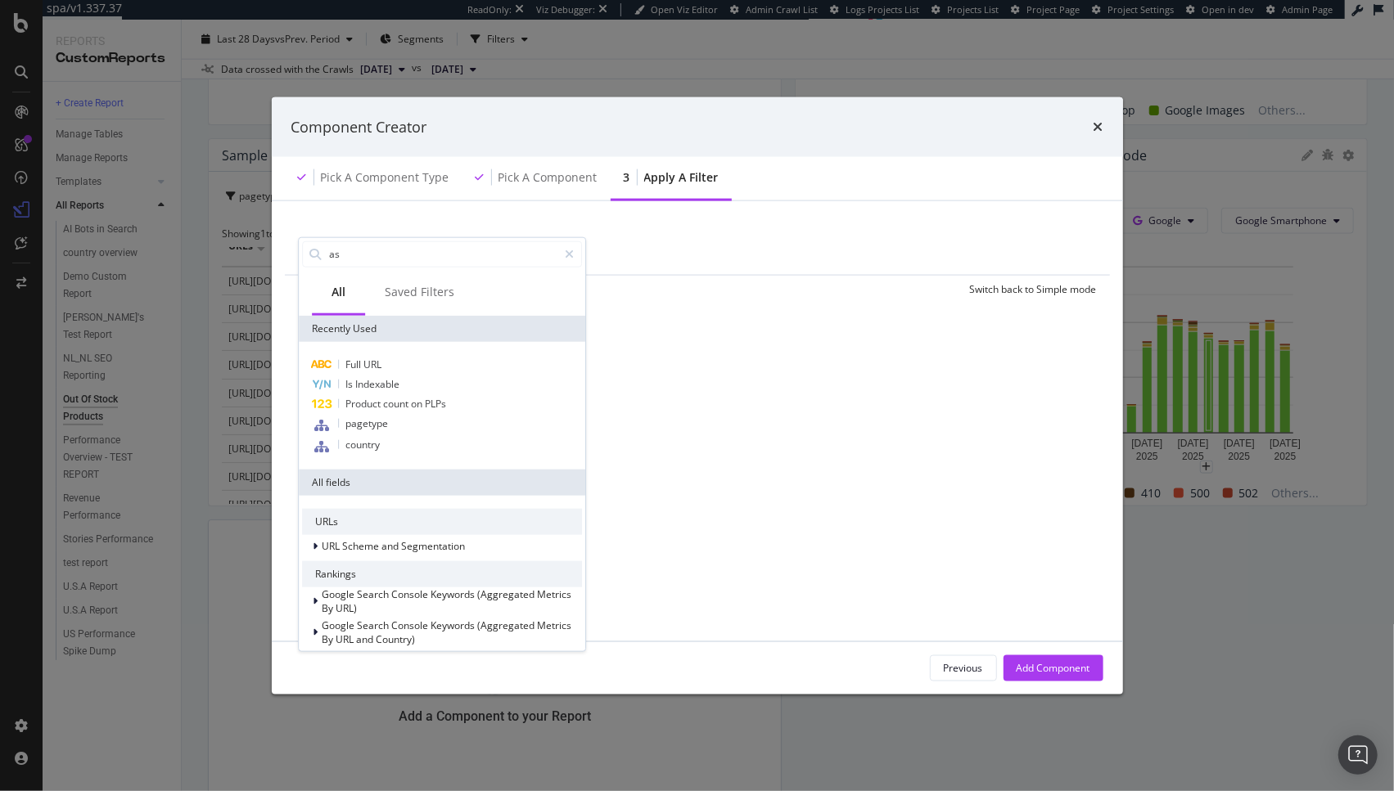
type input "a"
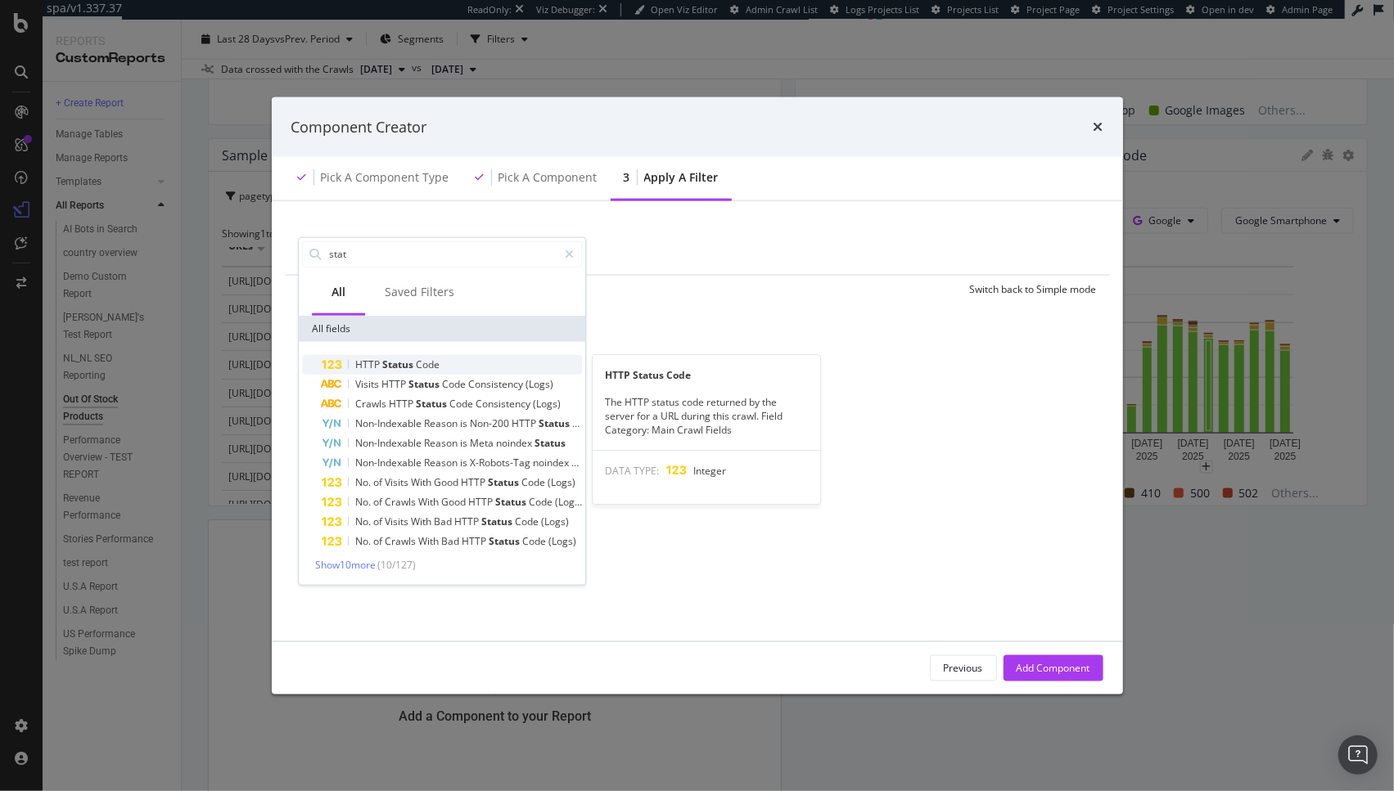
type input "stat"
click at [412, 358] on span "Status" at bounding box center [399, 364] width 34 height 14
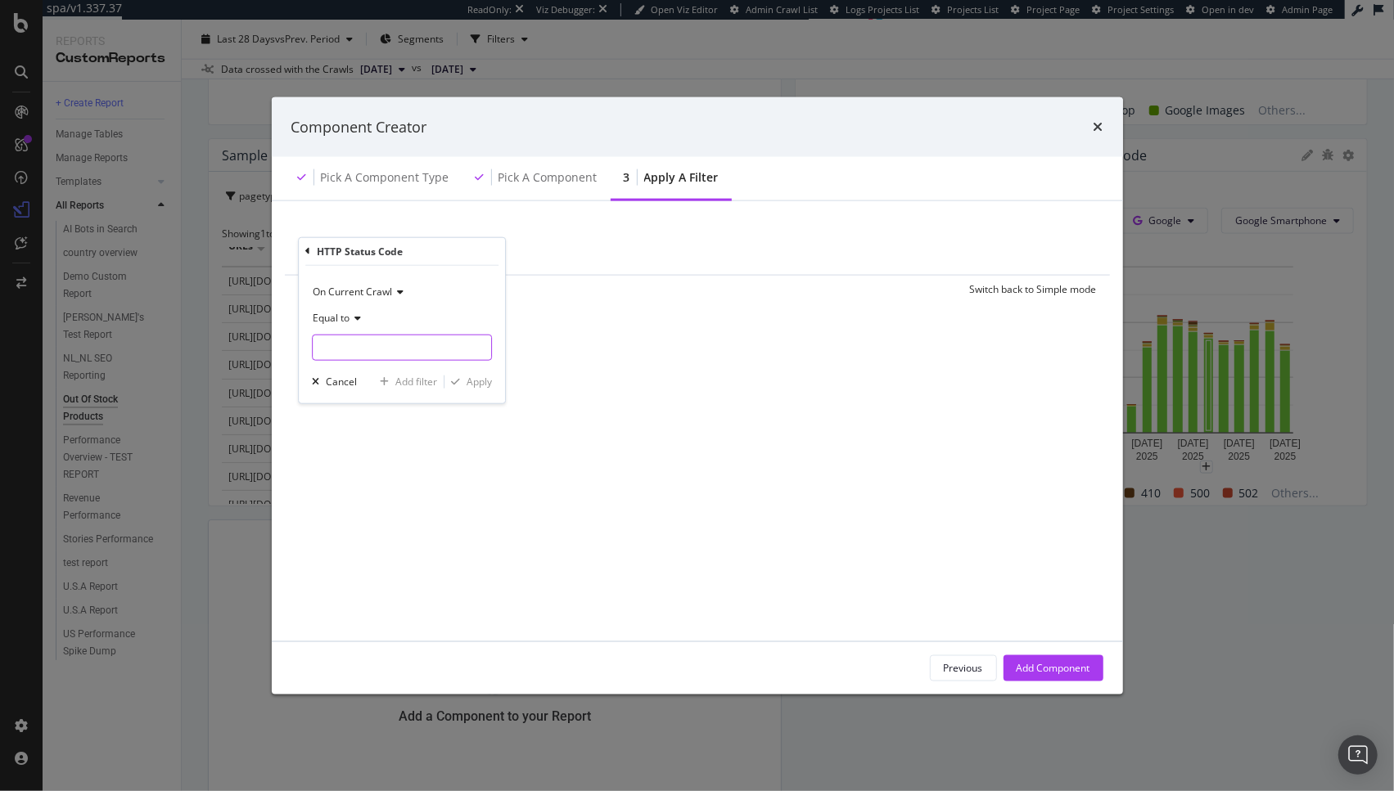
click at [366, 349] on input "modal" at bounding box center [402, 347] width 180 height 26
type input "410"
click at [483, 382] on div "Apply" at bounding box center [478, 382] width 25 height 14
click at [1060, 670] on div "Add Component" at bounding box center [1053, 668] width 74 height 14
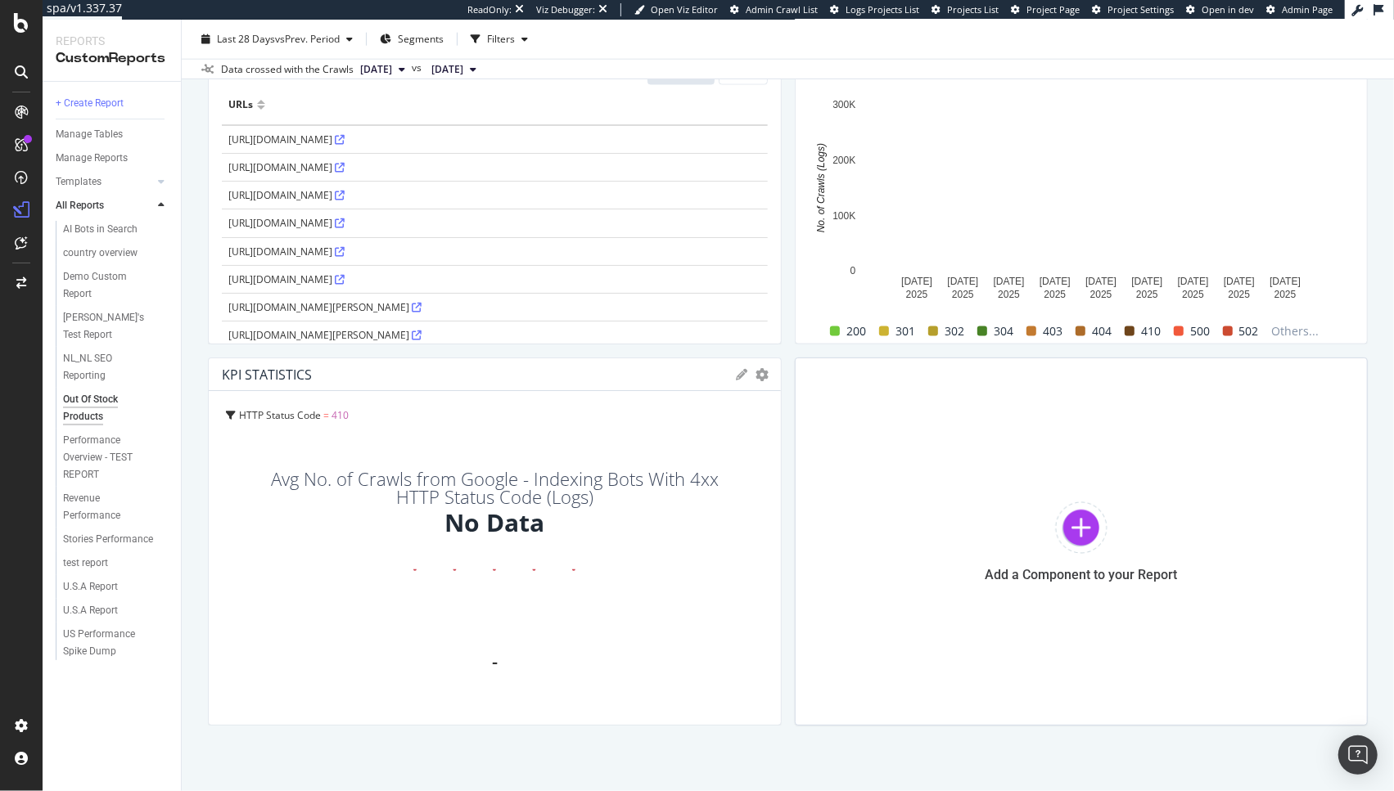
scroll to position [1368, 0]
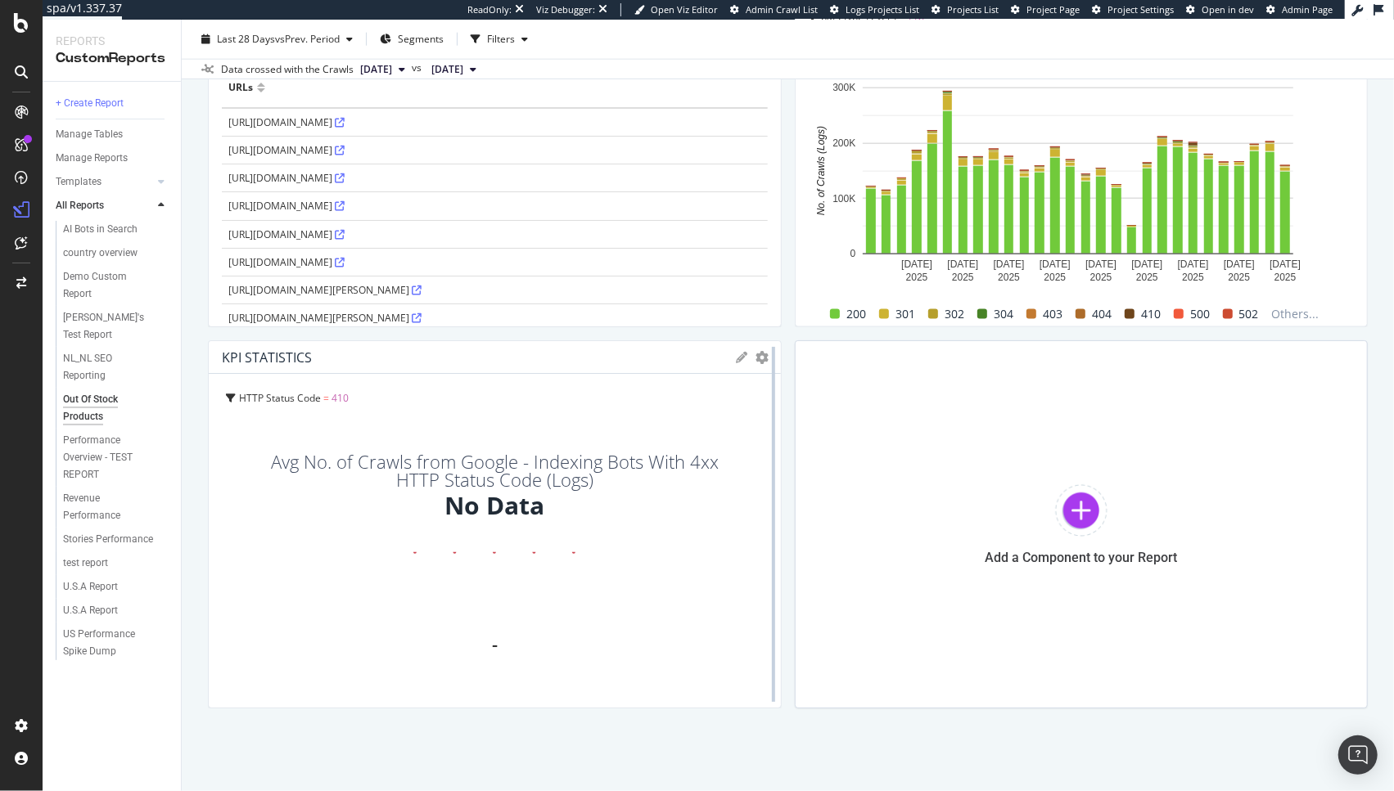
click at [765, 358] on div at bounding box center [773, 524] width 16 height 368
click at [756, 356] on icon "gear" at bounding box center [762, 357] width 13 height 13
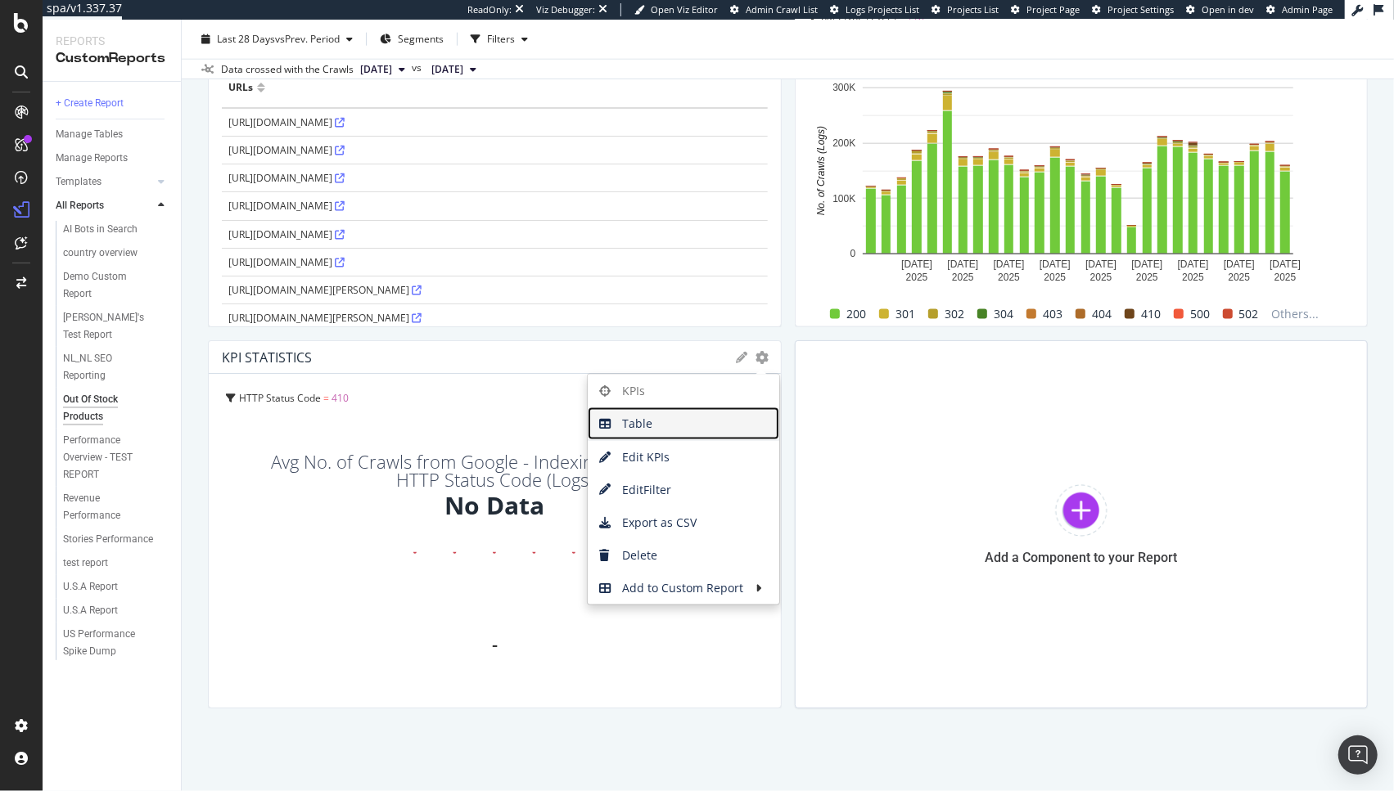
click at [688, 426] on span "Table" at bounding box center [683, 424] width 191 height 25
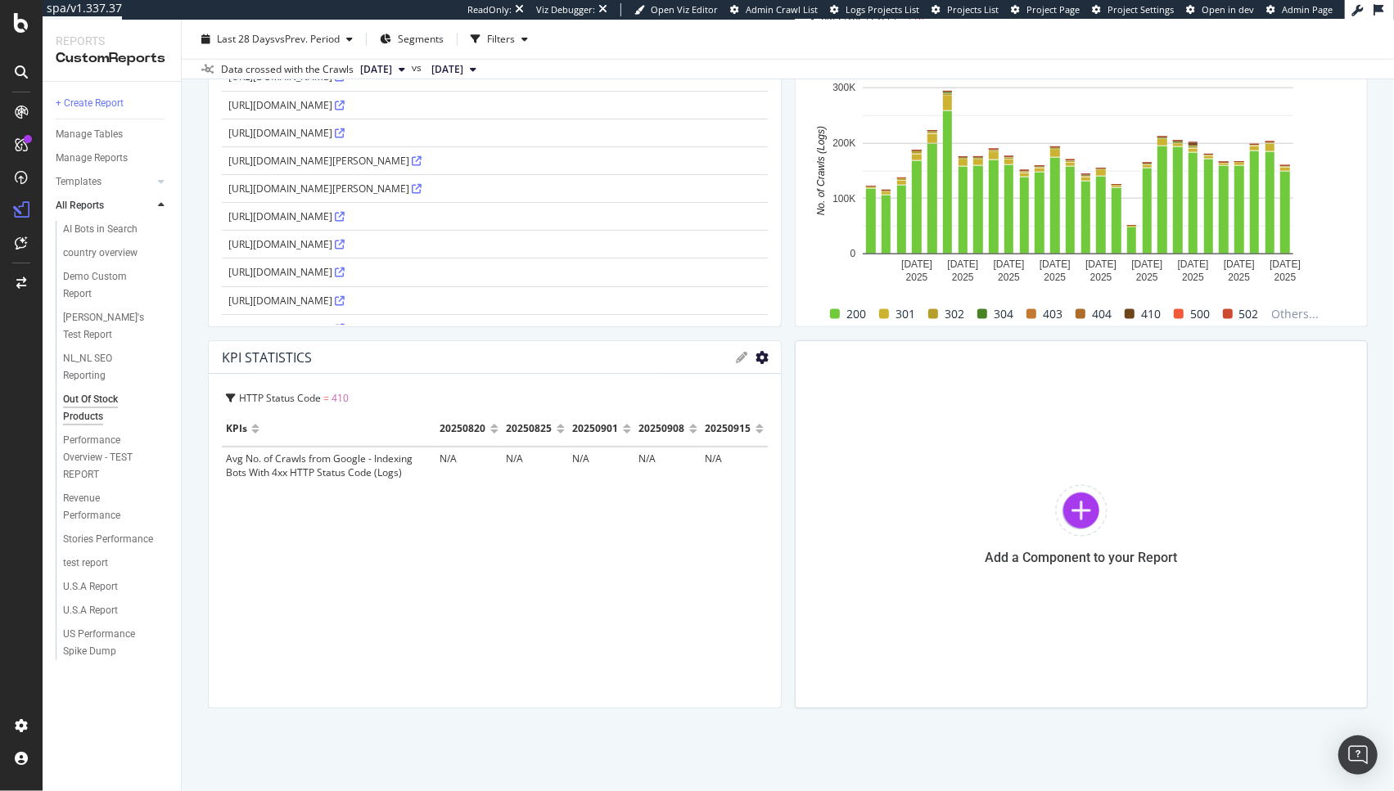
click at [756, 355] on icon "gear" at bounding box center [762, 357] width 13 height 13
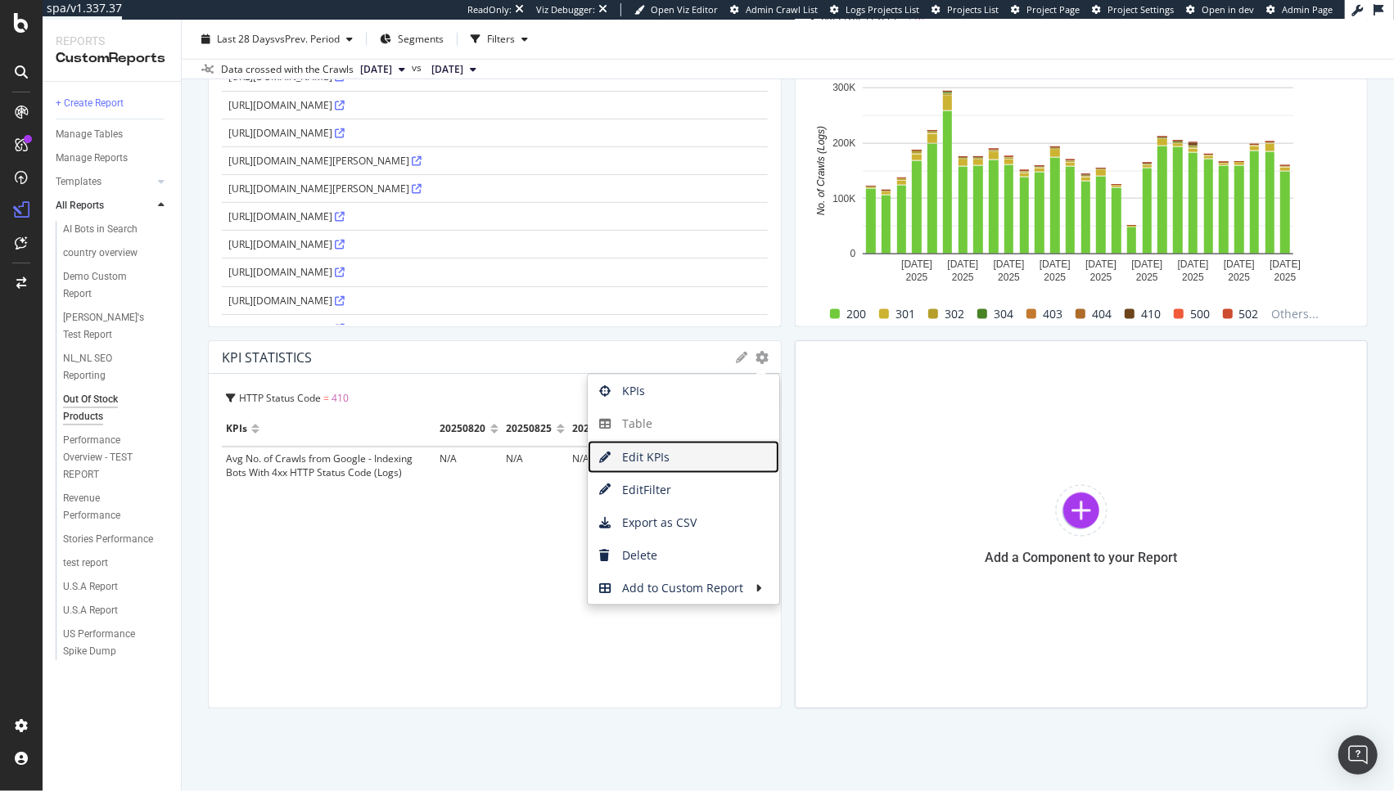
click at [687, 463] on span "Edit KPIs" at bounding box center [683, 457] width 191 height 25
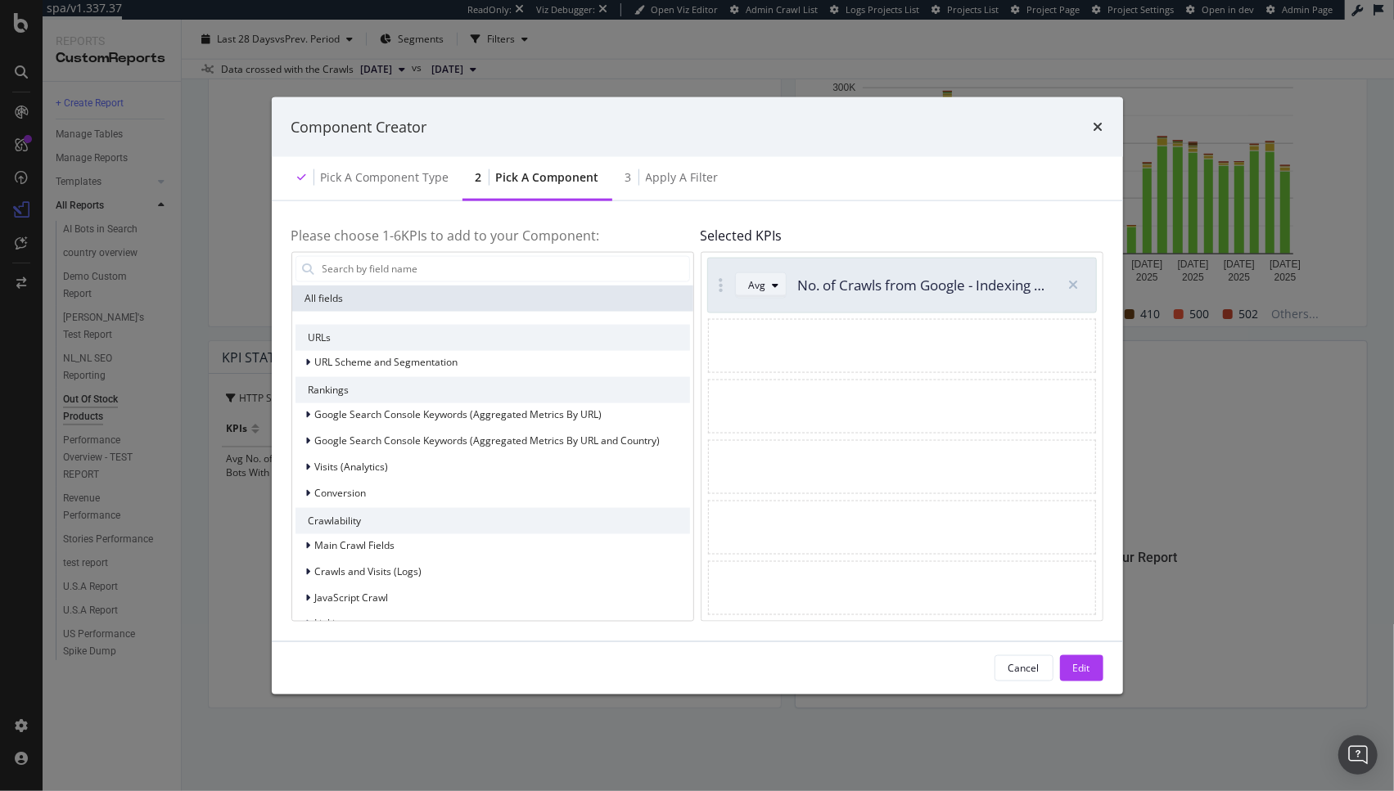
click at [766, 289] on div "modal" at bounding box center [776, 285] width 20 height 10
click at [764, 340] on div "Sum" at bounding box center [765, 340] width 20 height 14
click at [1093, 671] on button "Edit" at bounding box center [1081, 668] width 43 height 26
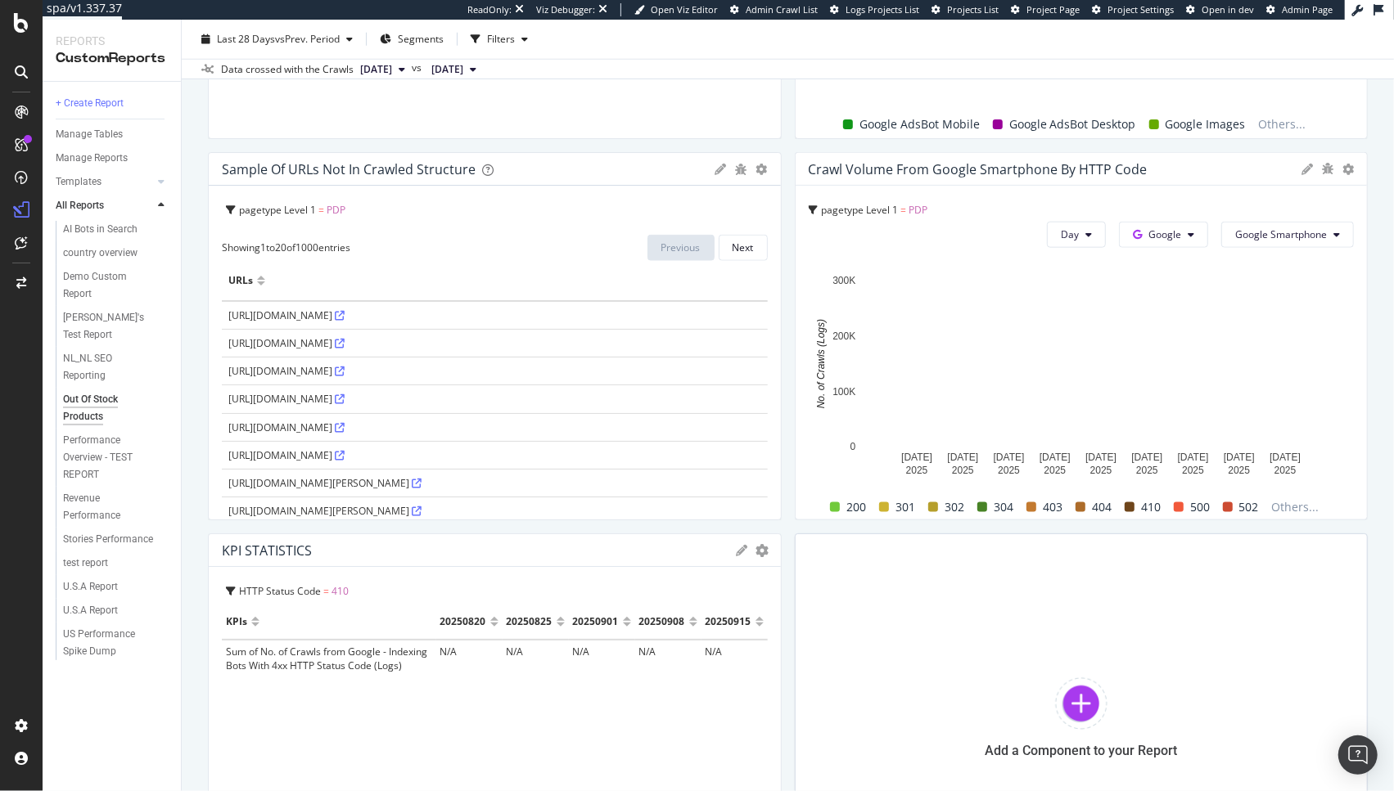
scroll to position [1173, 0]
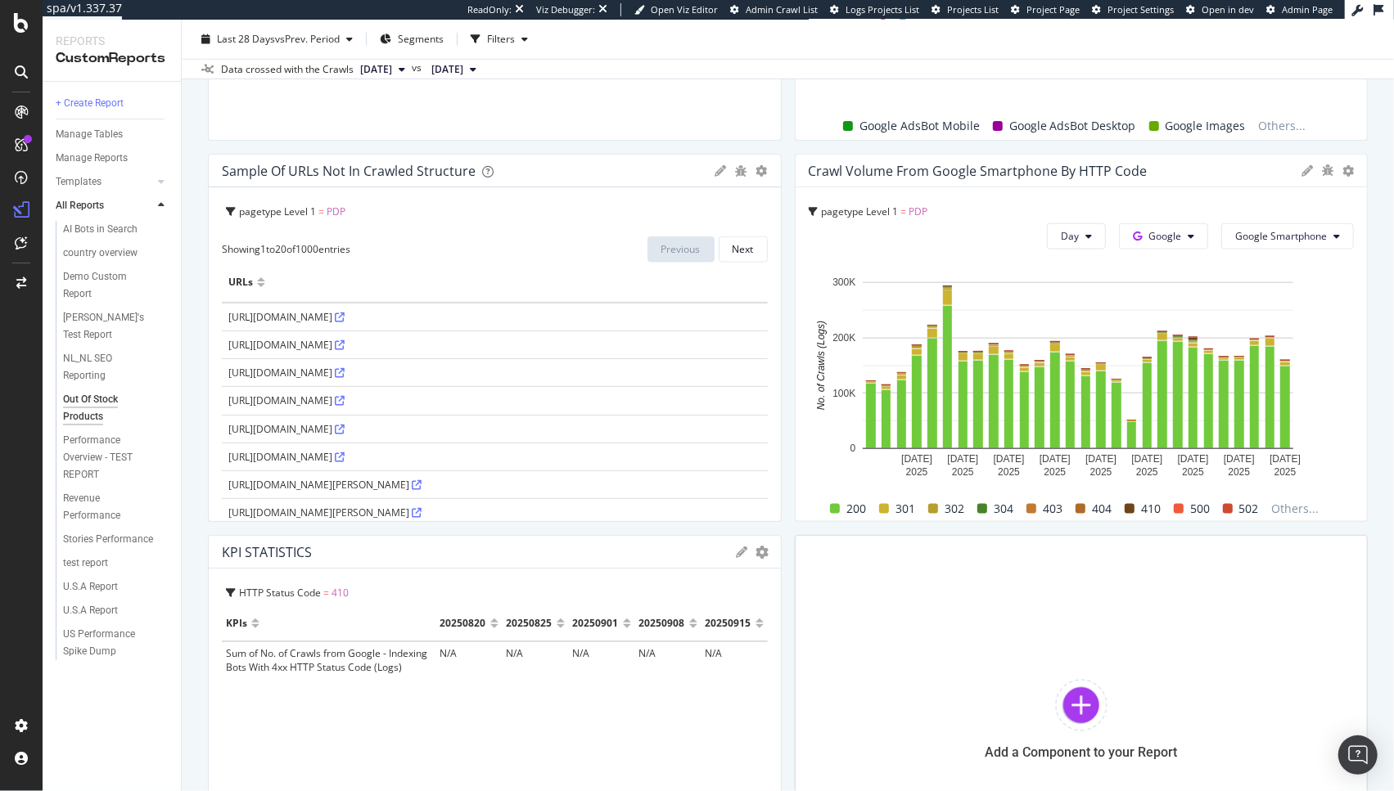
click at [1286, 171] on div "Crawl Volume from Google Smartphone by HTTP Code" at bounding box center [1081, 171] width 572 height 33
click at [1301, 171] on icon at bounding box center [1306, 170] width 11 height 11
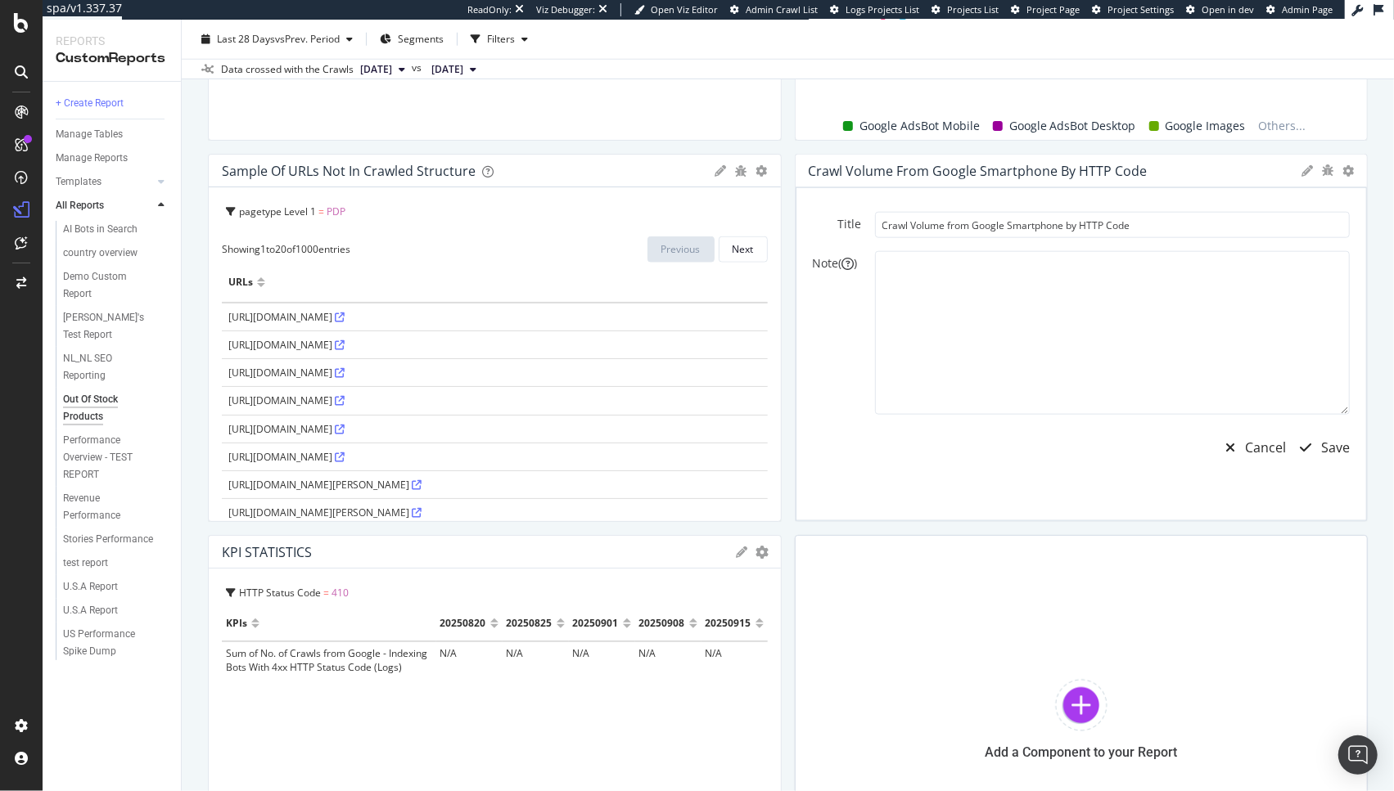
click at [1283, 173] on div "Crawl Volume from Google Smartphone by HTTP Code" at bounding box center [1081, 171] width 572 height 33
click at [1245, 448] on div "Cancel" at bounding box center [1265, 448] width 41 height 19
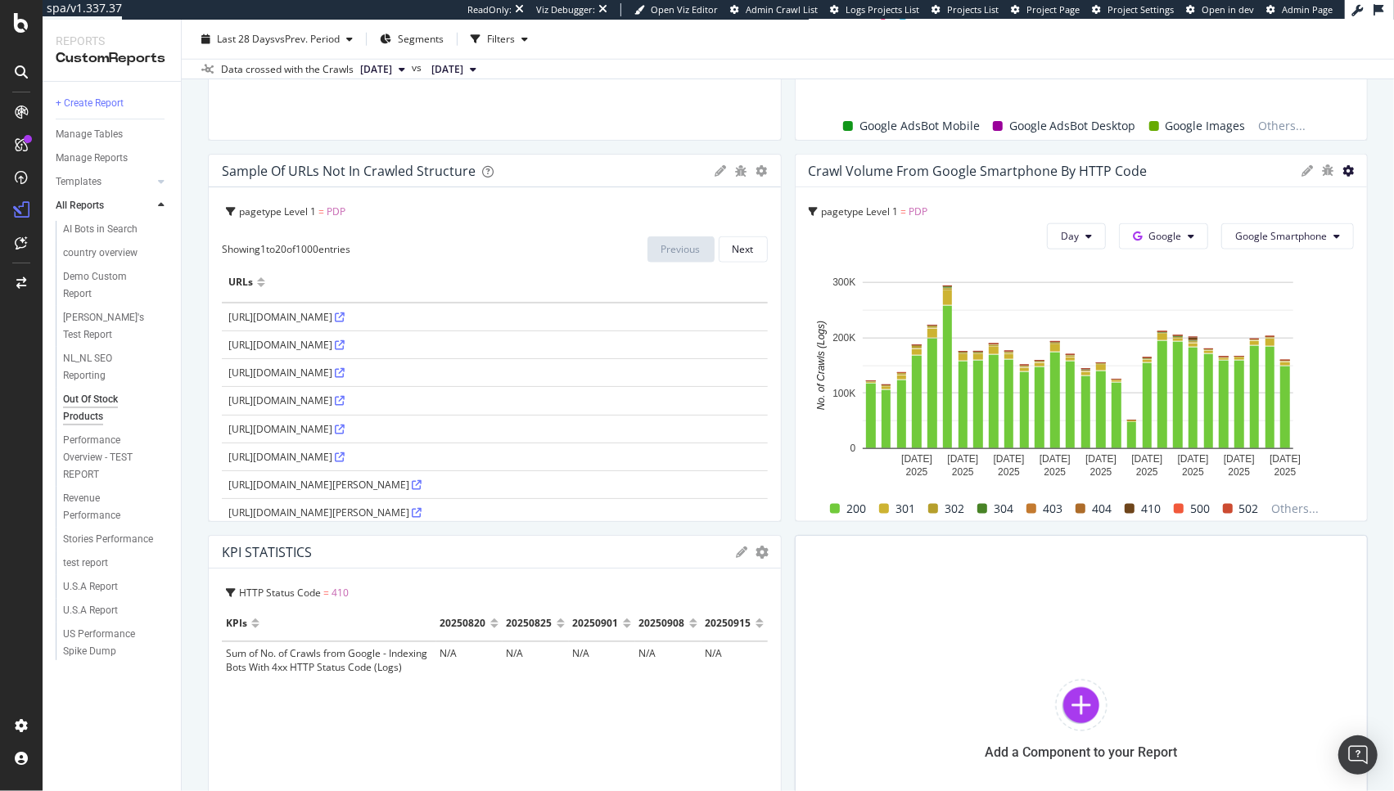
click at [1342, 170] on icon at bounding box center [1347, 170] width 11 height 11
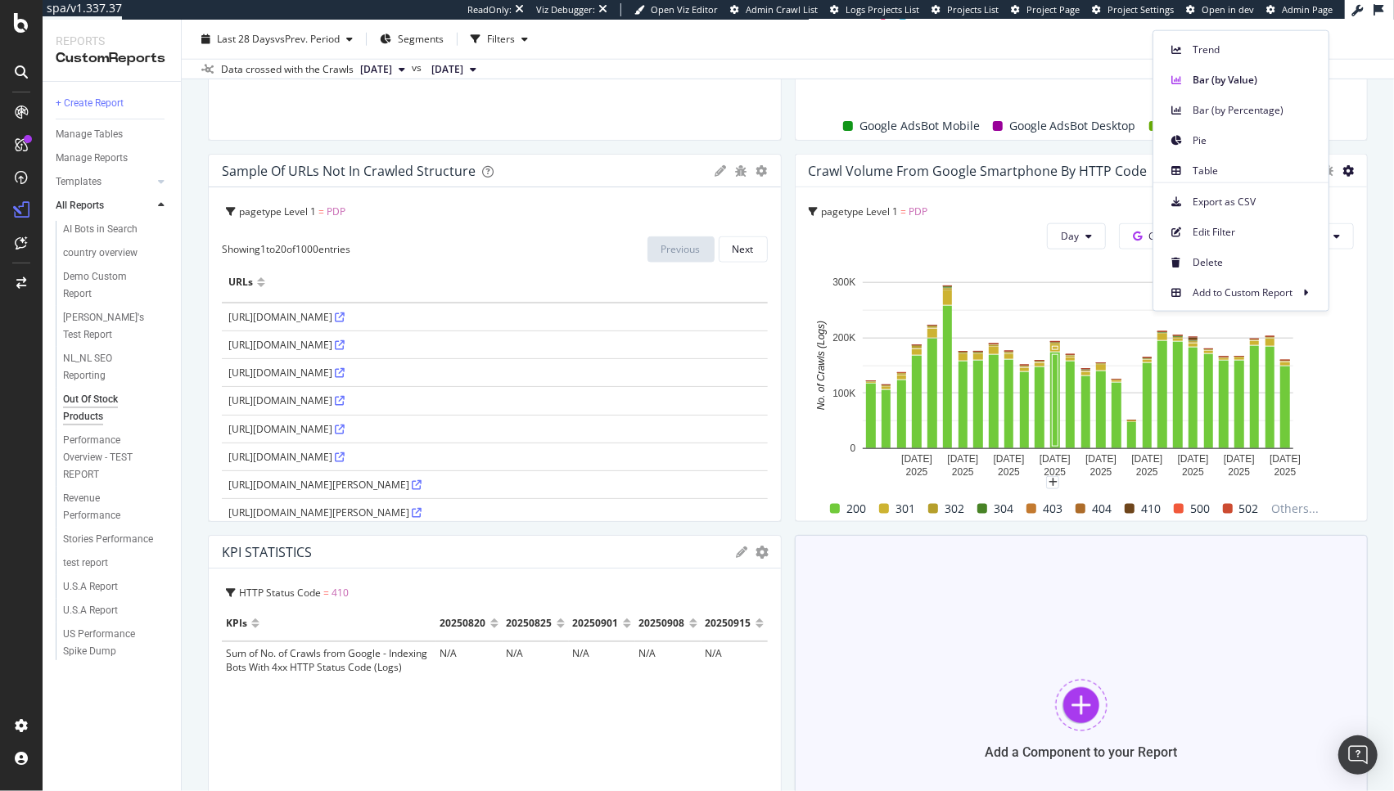
click at [1083, 636] on div "Add a Component to your Report" at bounding box center [1082, 719] width 574 height 368
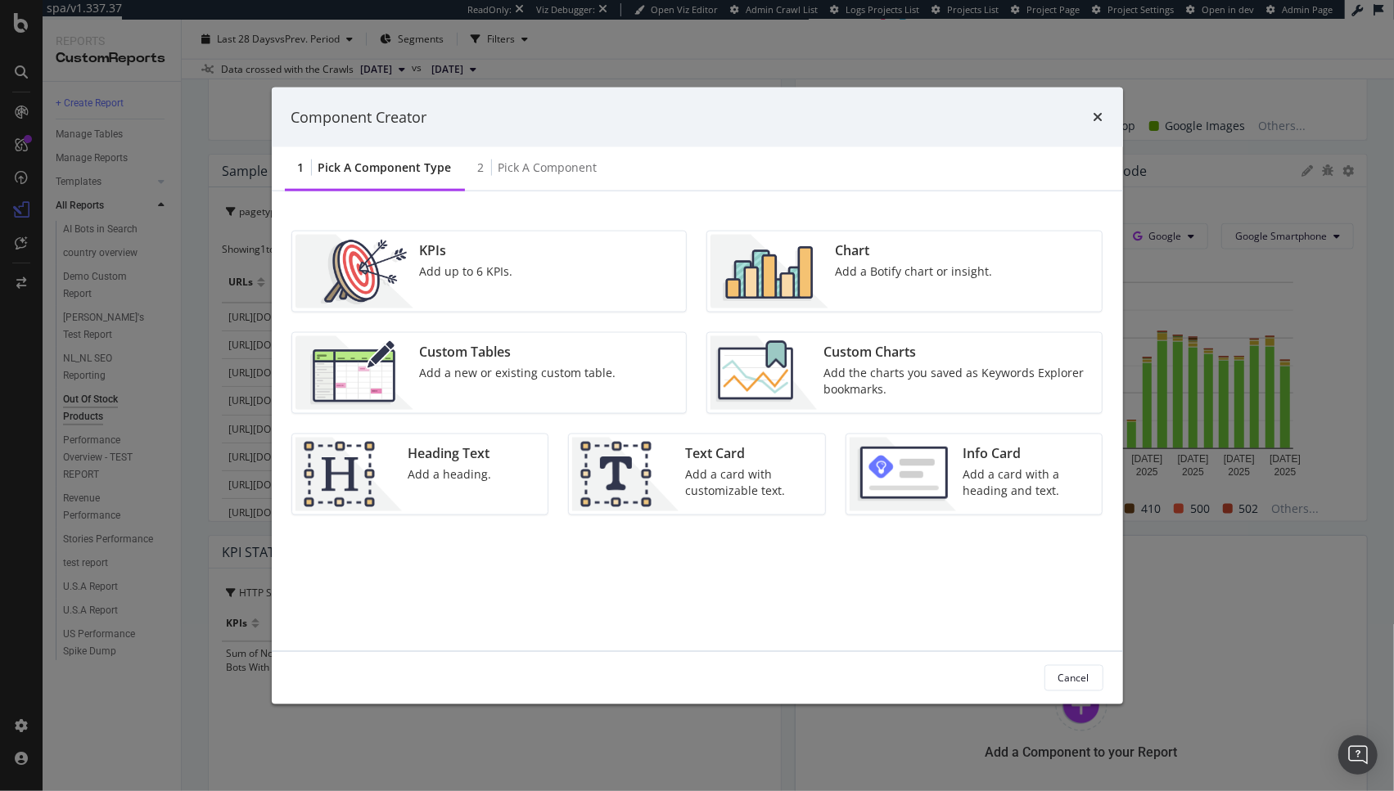
click at [860, 268] on div "Add a Botify chart or insight." at bounding box center [913, 272] width 157 height 16
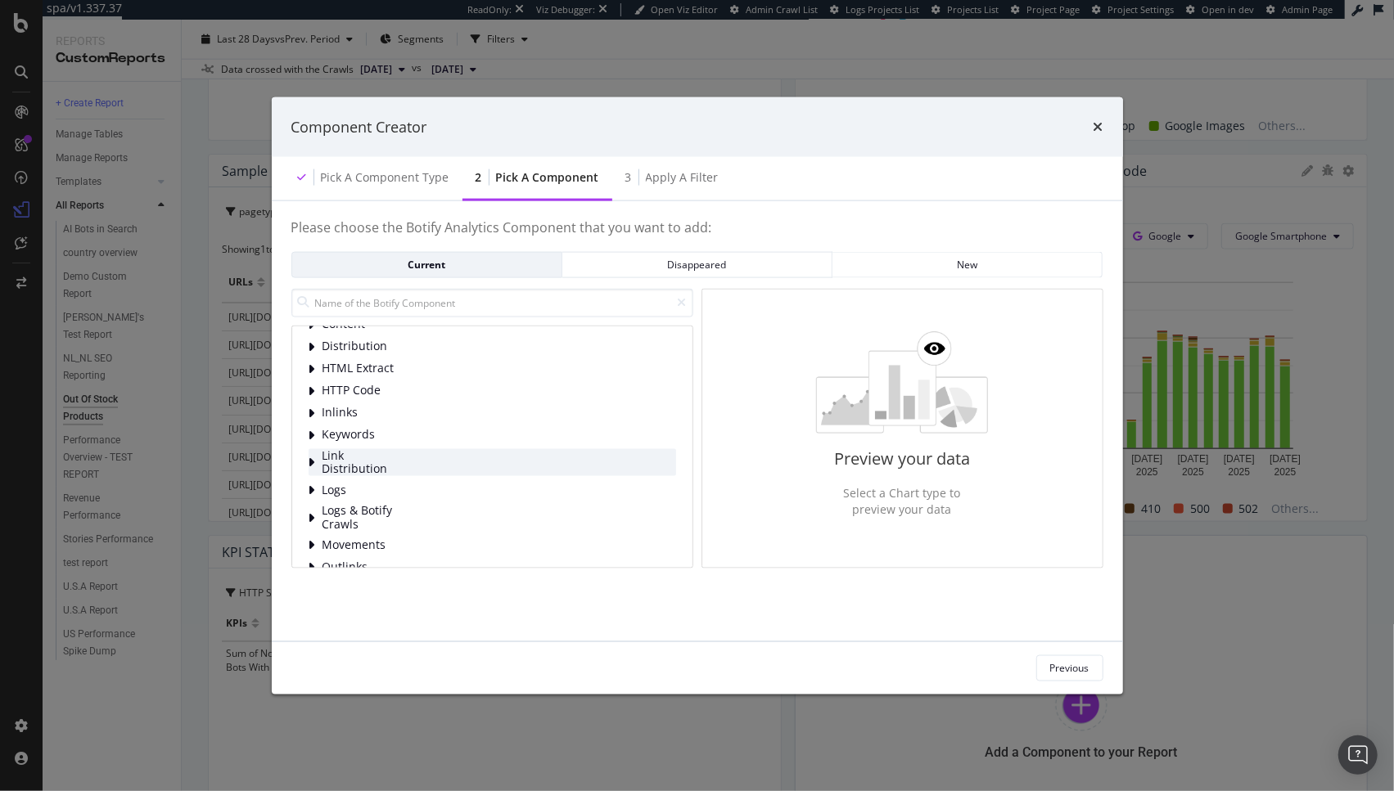
scroll to position [1, 0]
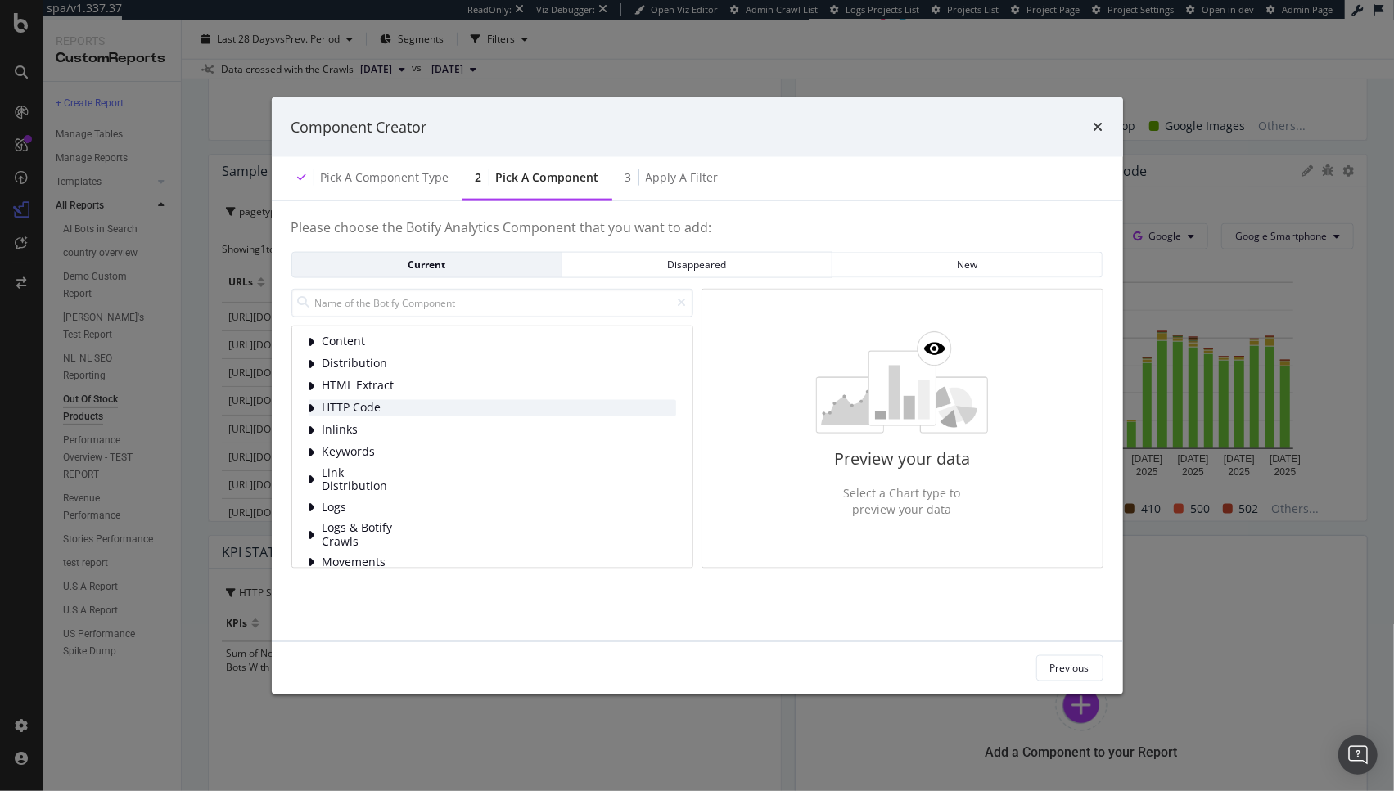
click at [371, 415] on span "HTTP Code" at bounding box center [358, 408] width 73 height 14
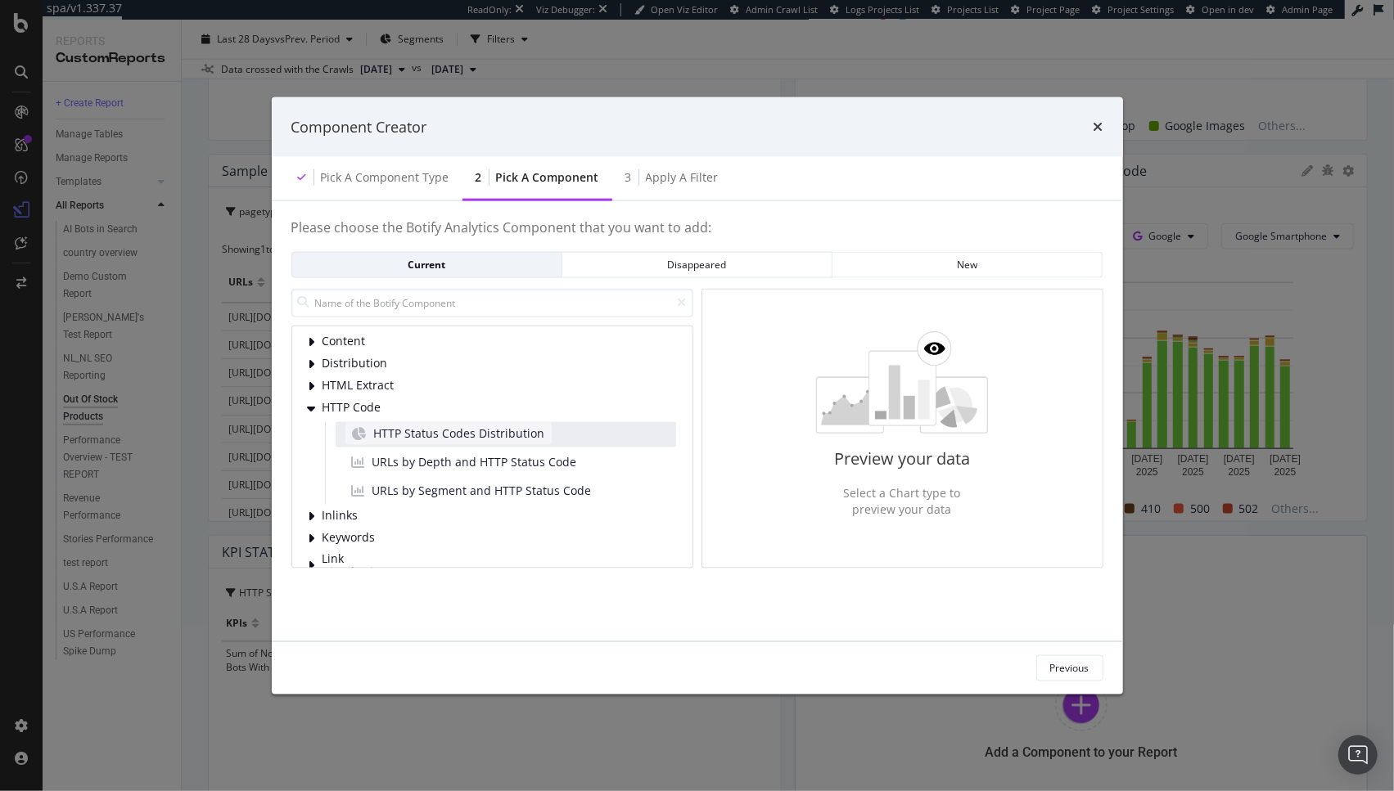
scroll to position [0, 0]
click at [390, 309] on input "modal" at bounding box center [492, 302] width 402 height 29
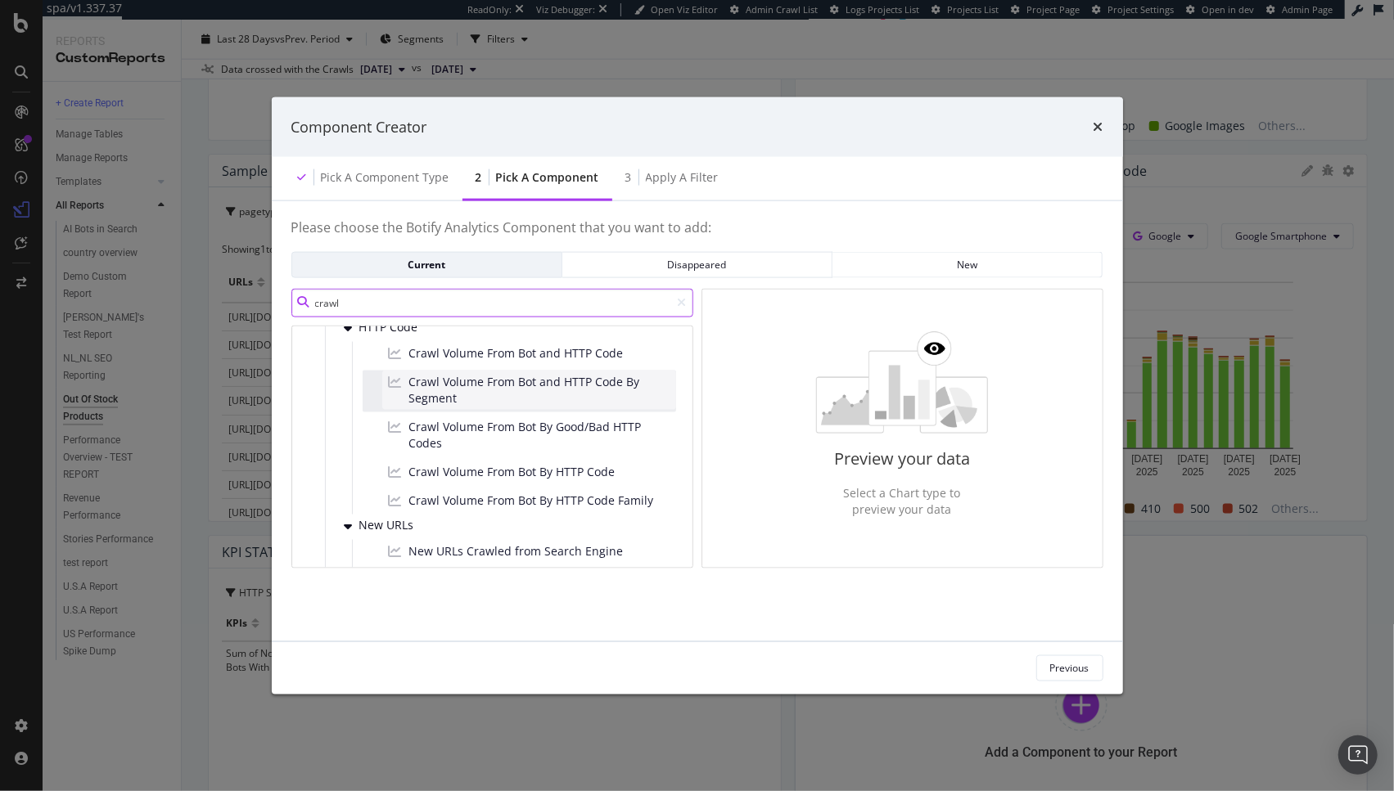
scroll to position [419, 0]
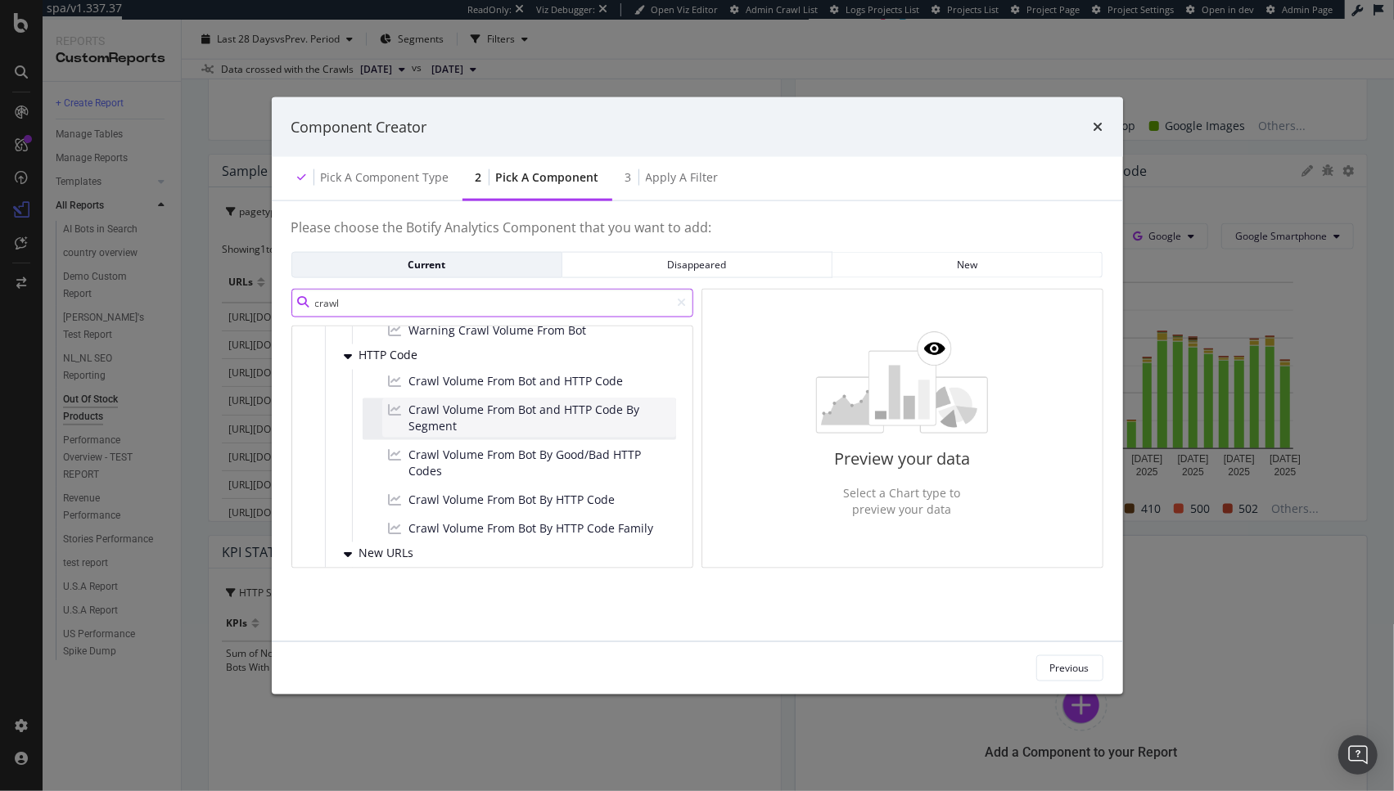
type input "crawl"
click at [524, 422] on span "Crawl Volume From Bot and HTTP Code By Segment" at bounding box center [539, 417] width 260 height 33
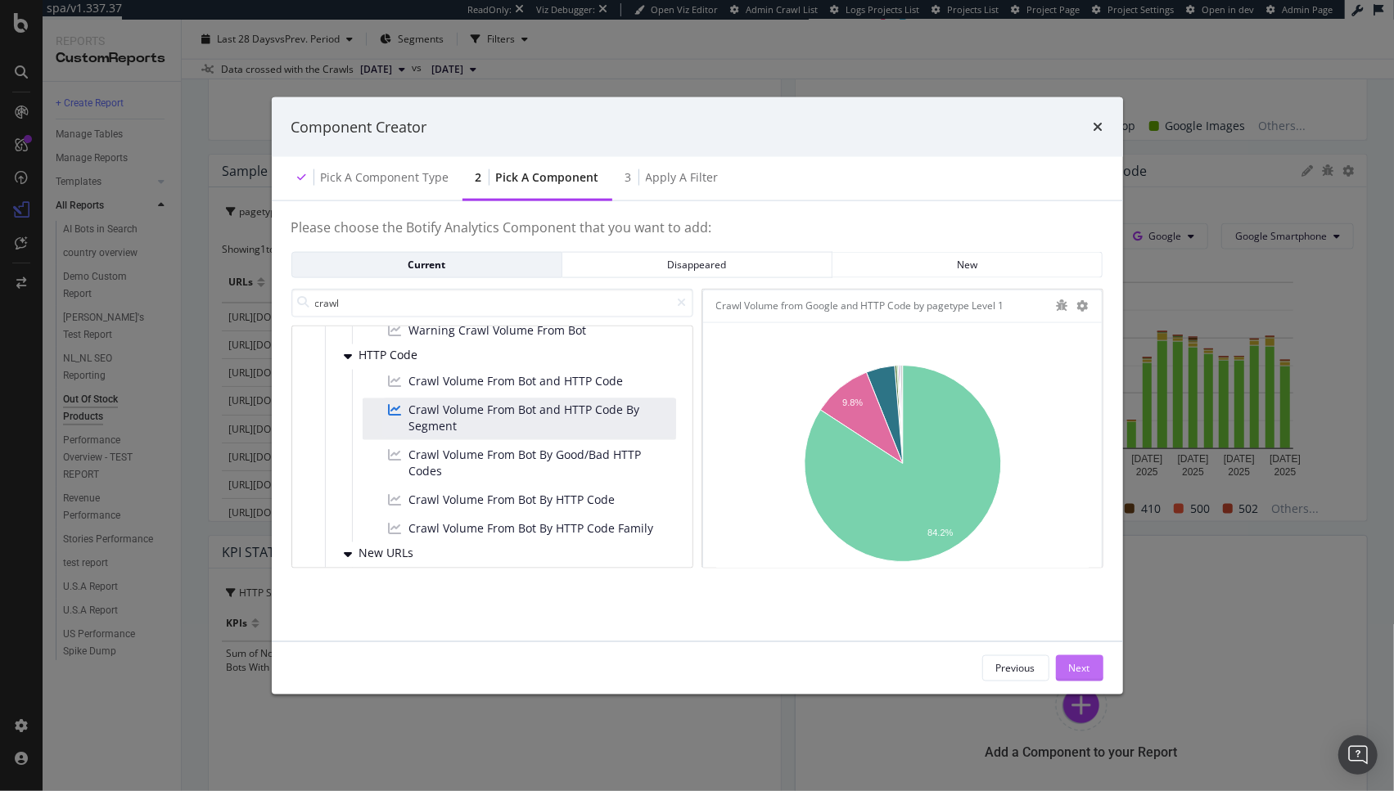
click at [1077, 664] on div "Next" at bounding box center [1079, 668] width 21 height 14
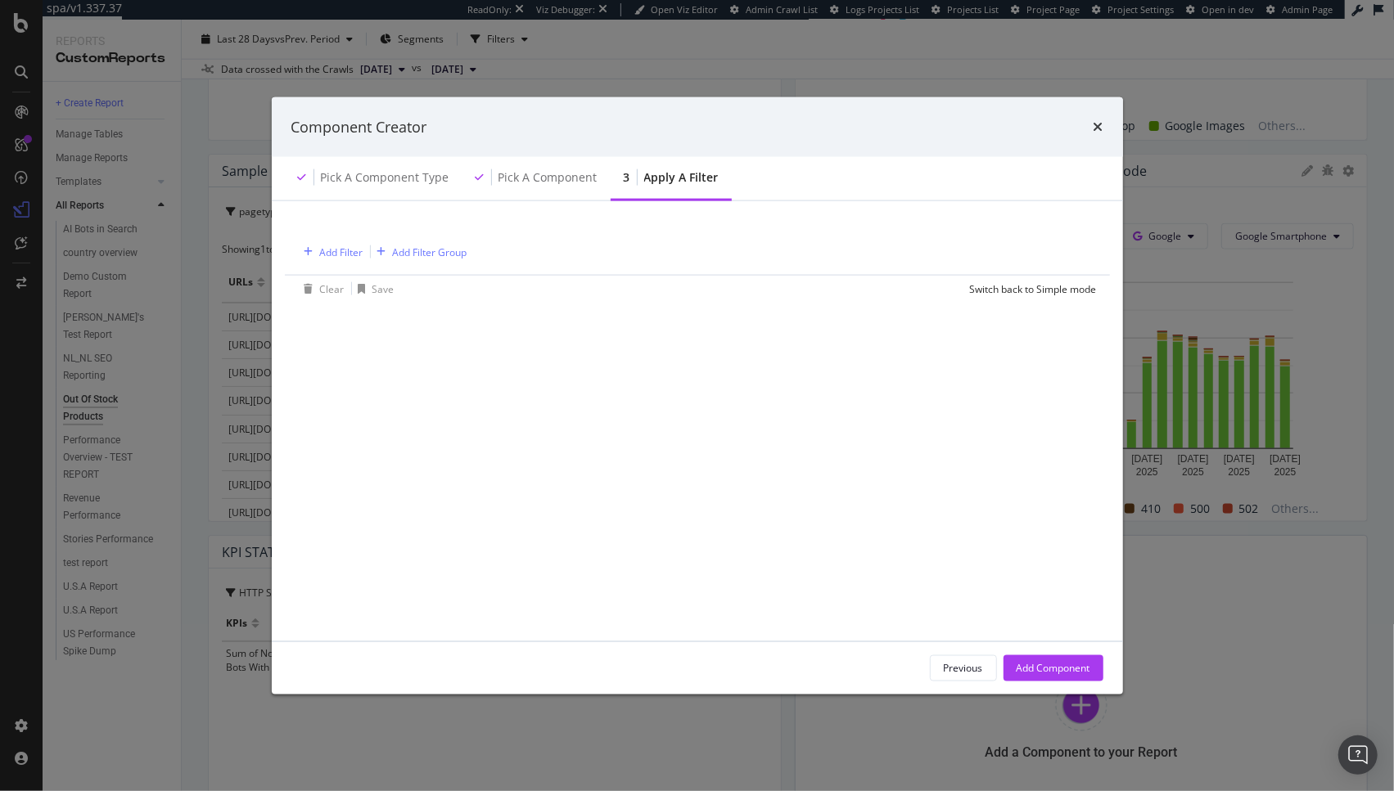
click at [332, 263] on div "Add Filter Add Filter Group" at bounding box center [697, 250] width 799 height 47
click at [334, 259] on div "Add Filter" at bounding box center [330, 252] width 65 height 18
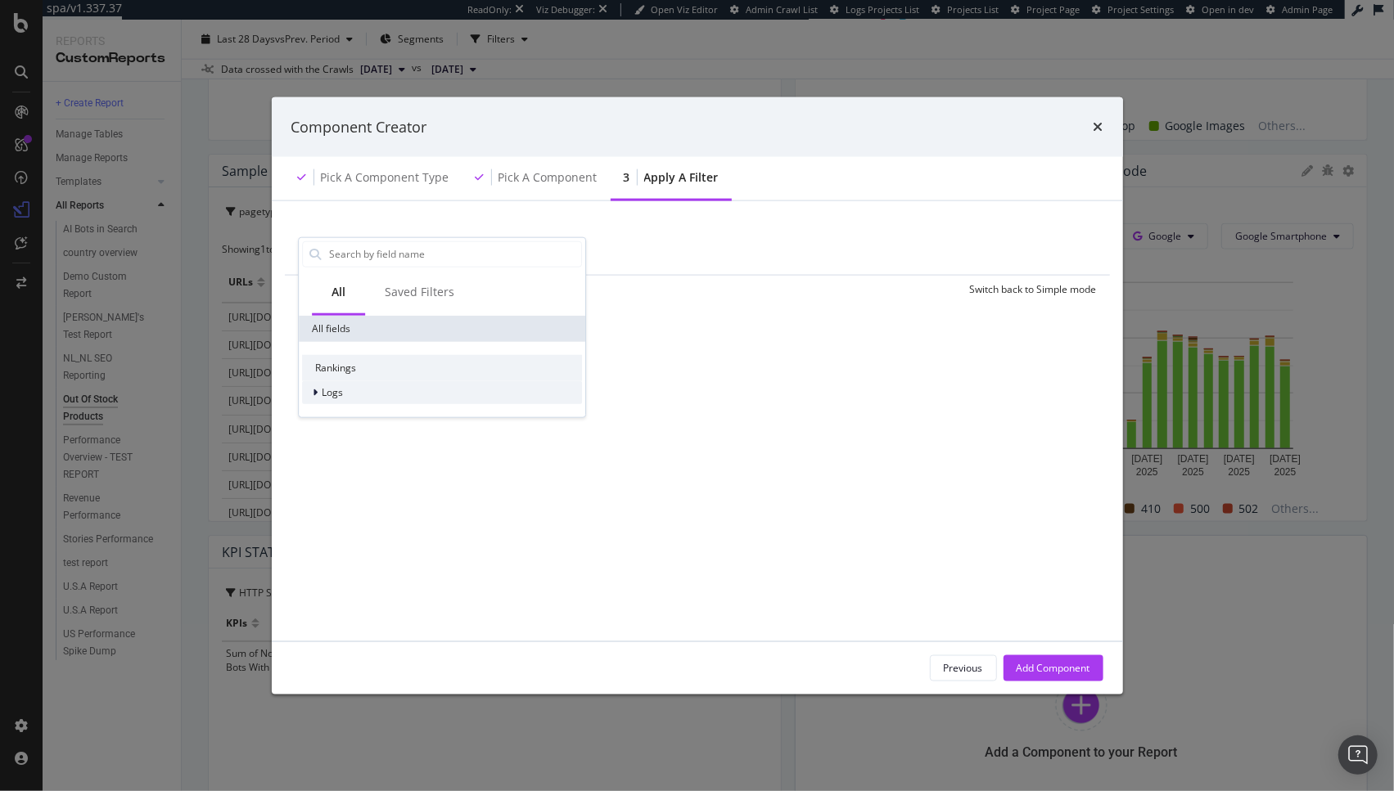
click at [336, 388] on span "Logs" at bounding box center [332, 392] width 21 height 14
click at [349, 417] on span "Segments" at bounding box center [354, 415] width 46 height 14
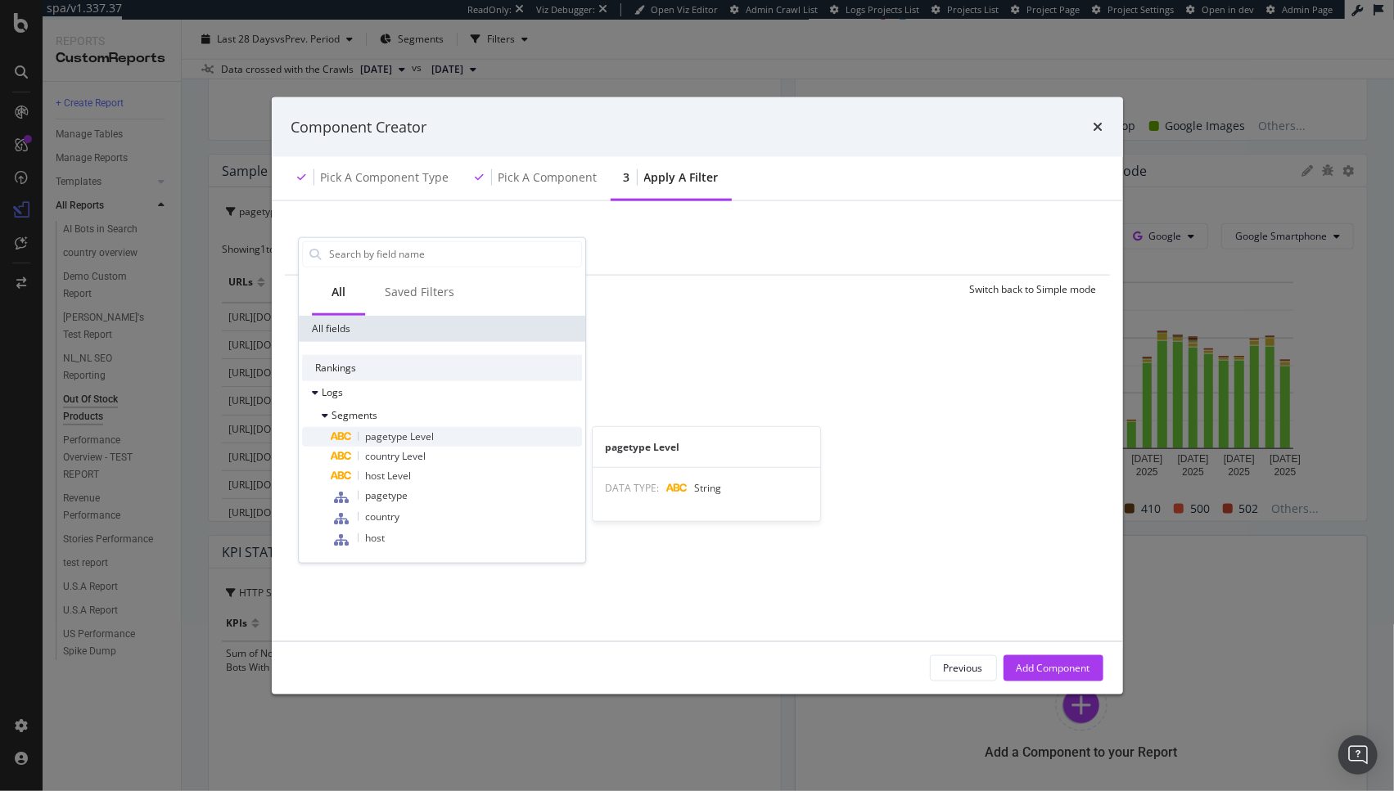
click at [390, 437] on span "pagetype Level" at bounding box center [399, 436] width 69 height 14
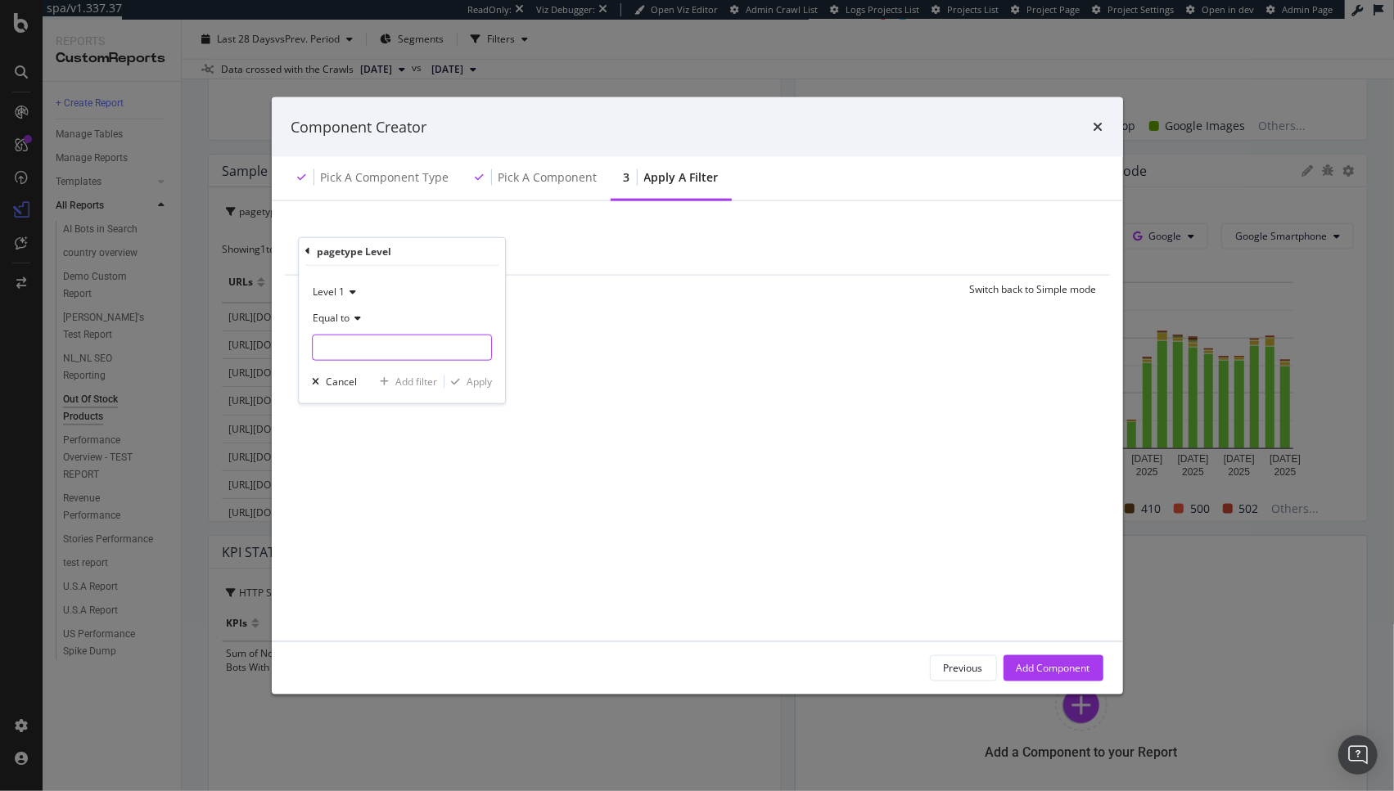
click at [344, 353] on input "modal" at bounding box center [402, 347] width 178 height 26
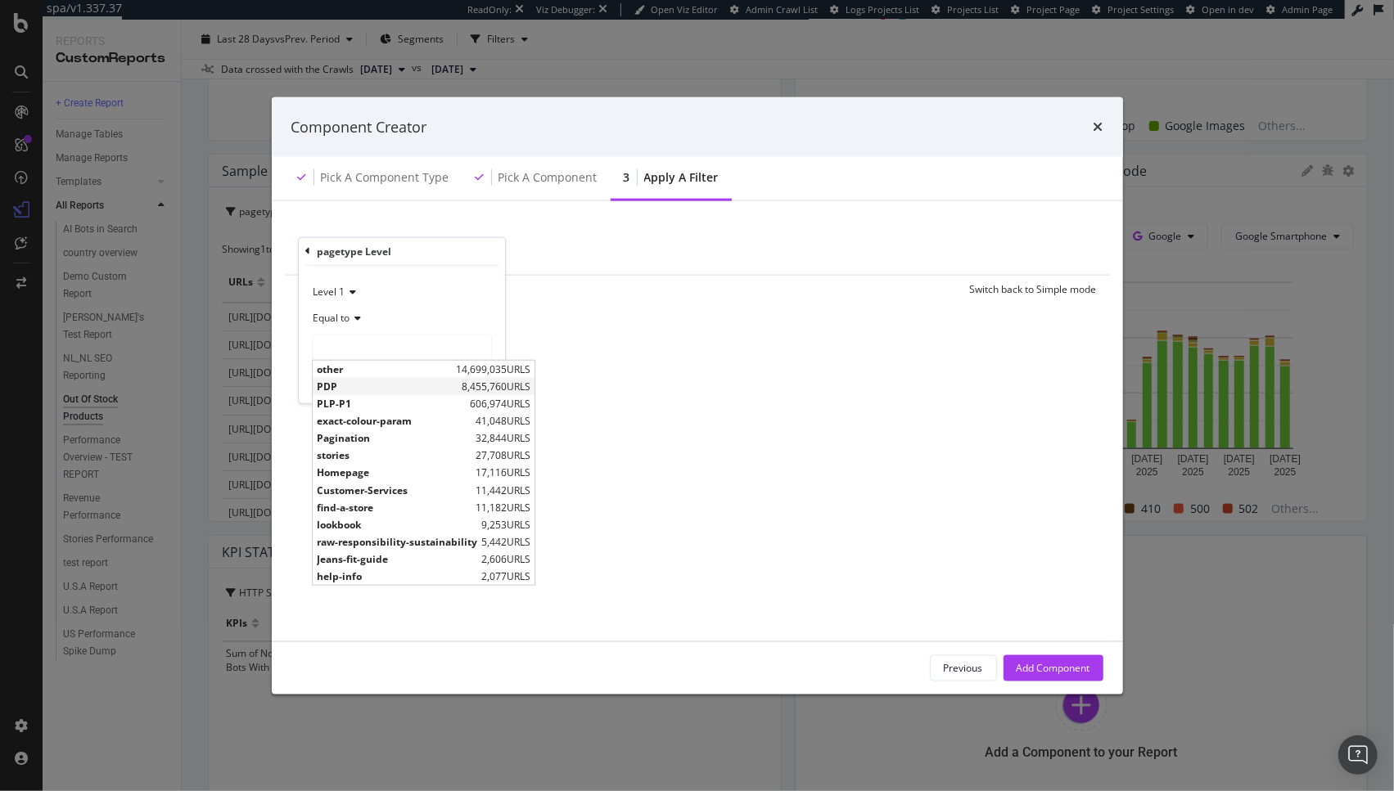
click at [350, 382] on span "PDP" at bounding box center [387, 387] width 141 height 14
type input "PDP"
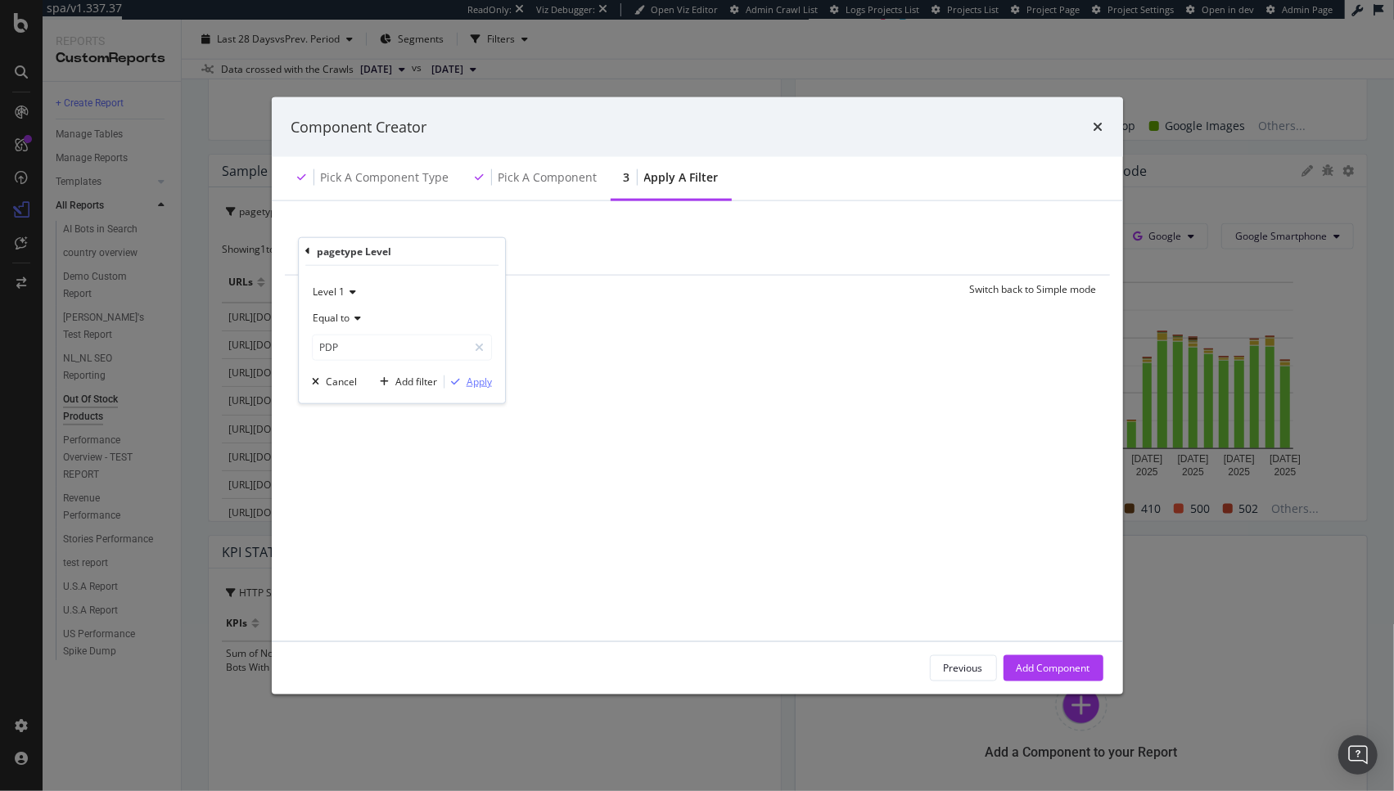
click at [472, 389] on div "Apply" at bounding box center [478, 382] width 25 height 14
click at [1073, 666] on div "Add Component" at bounding box center [1053, 668] width 74 height 14
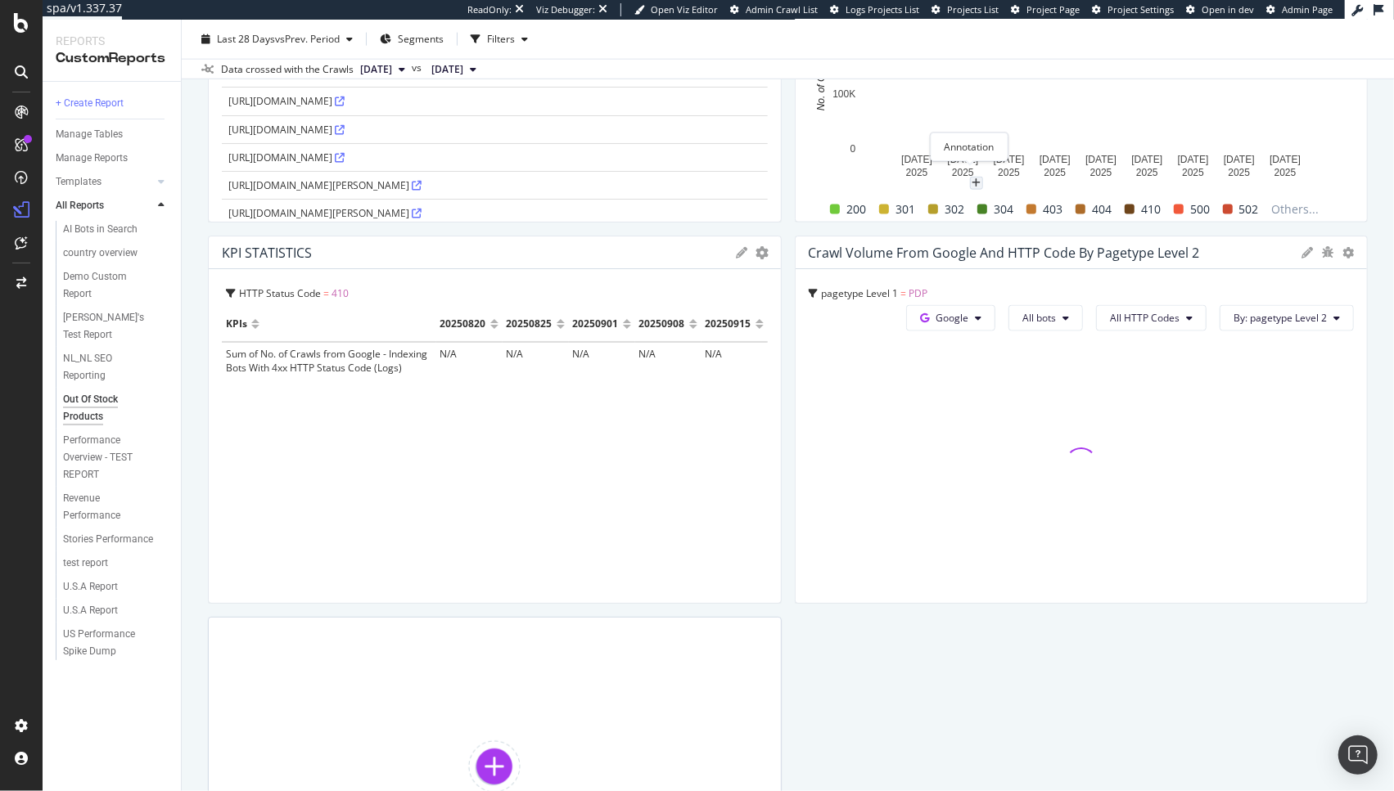
scroll to position [1482, 0]
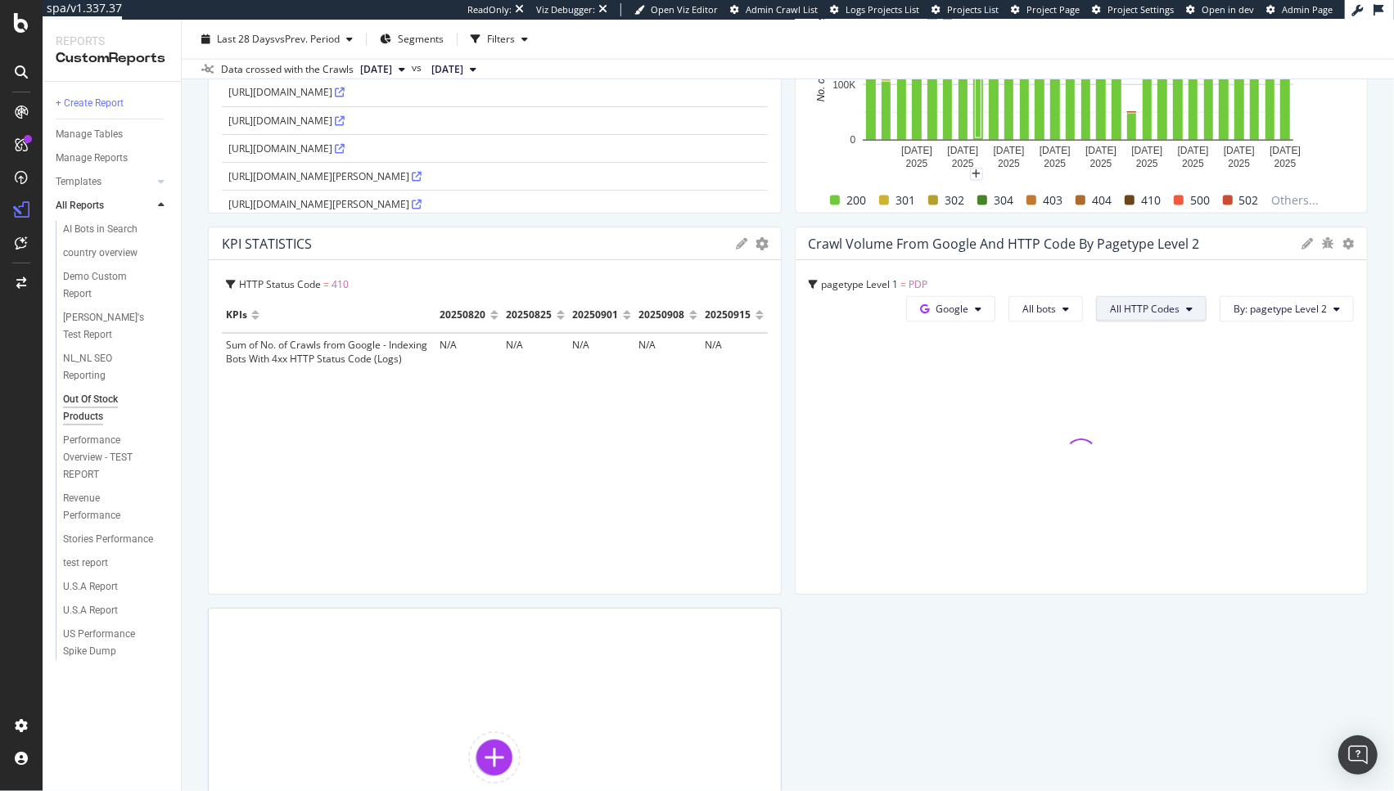
click at [1132, 307] on span "All HTTP Codes" at bounding box center [1145, 309] width 70 height 14
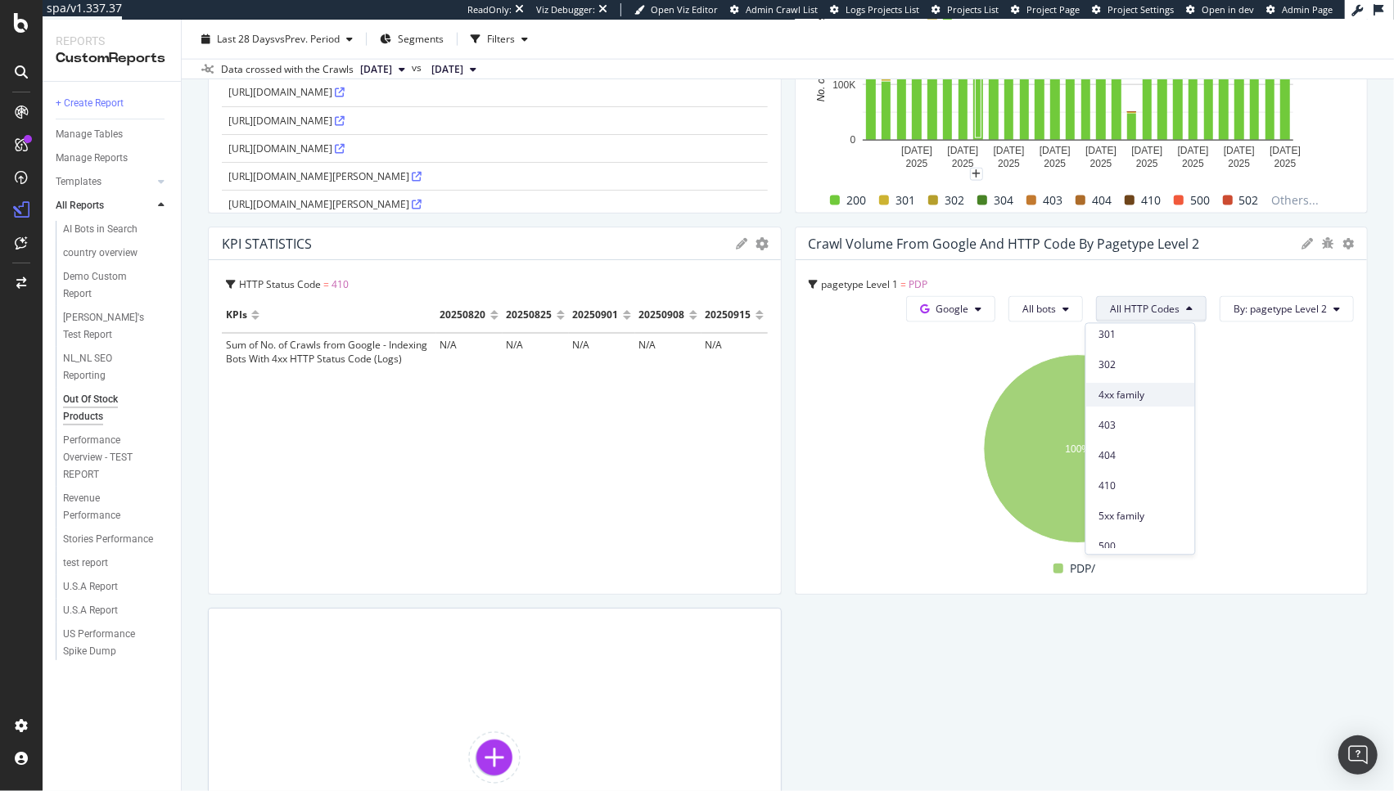
scroll to position [260, 0]
click at [1114, 449] on span "410" at bounding box center [1140, 445] width 83 height 15
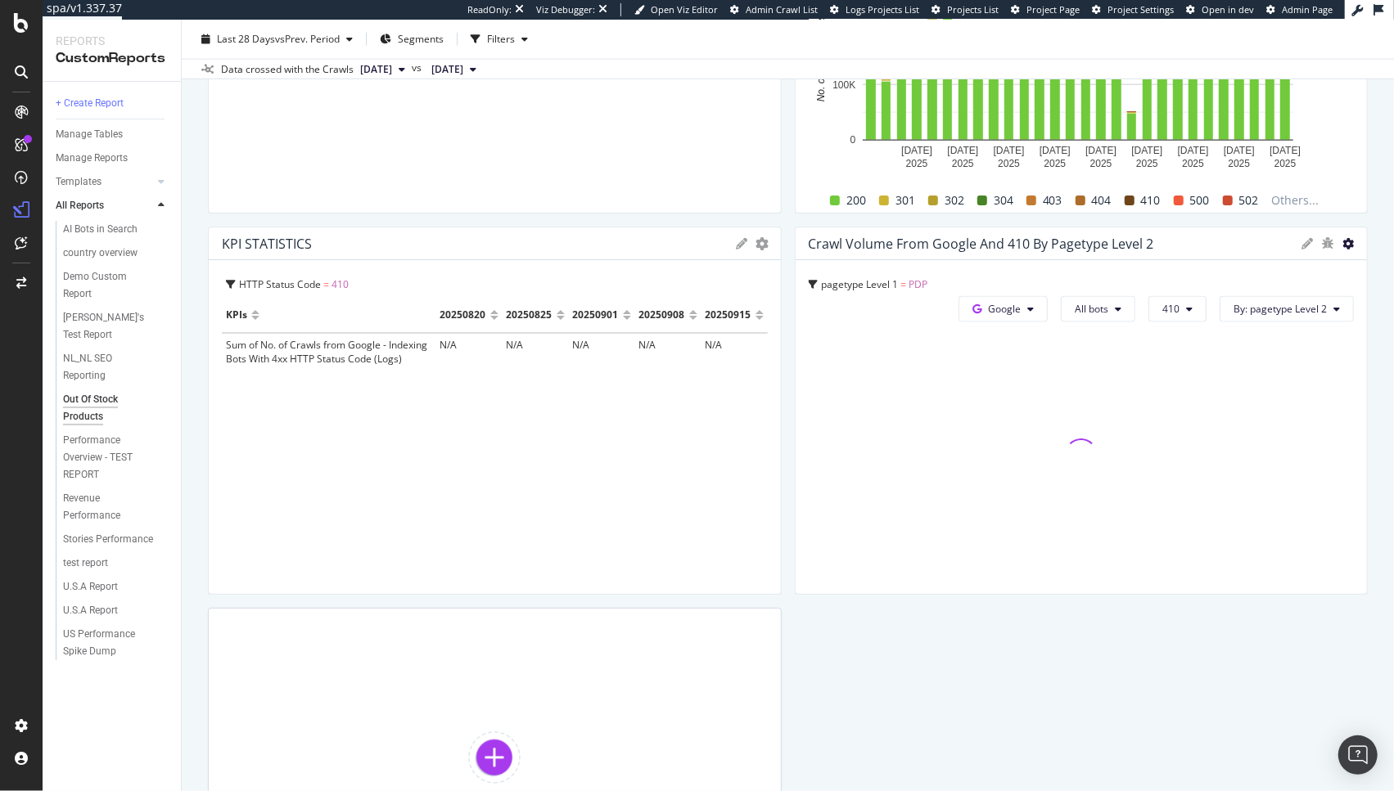
click at [1342, 244] on icon at bounding box center [1347, 243] width 11 height 11
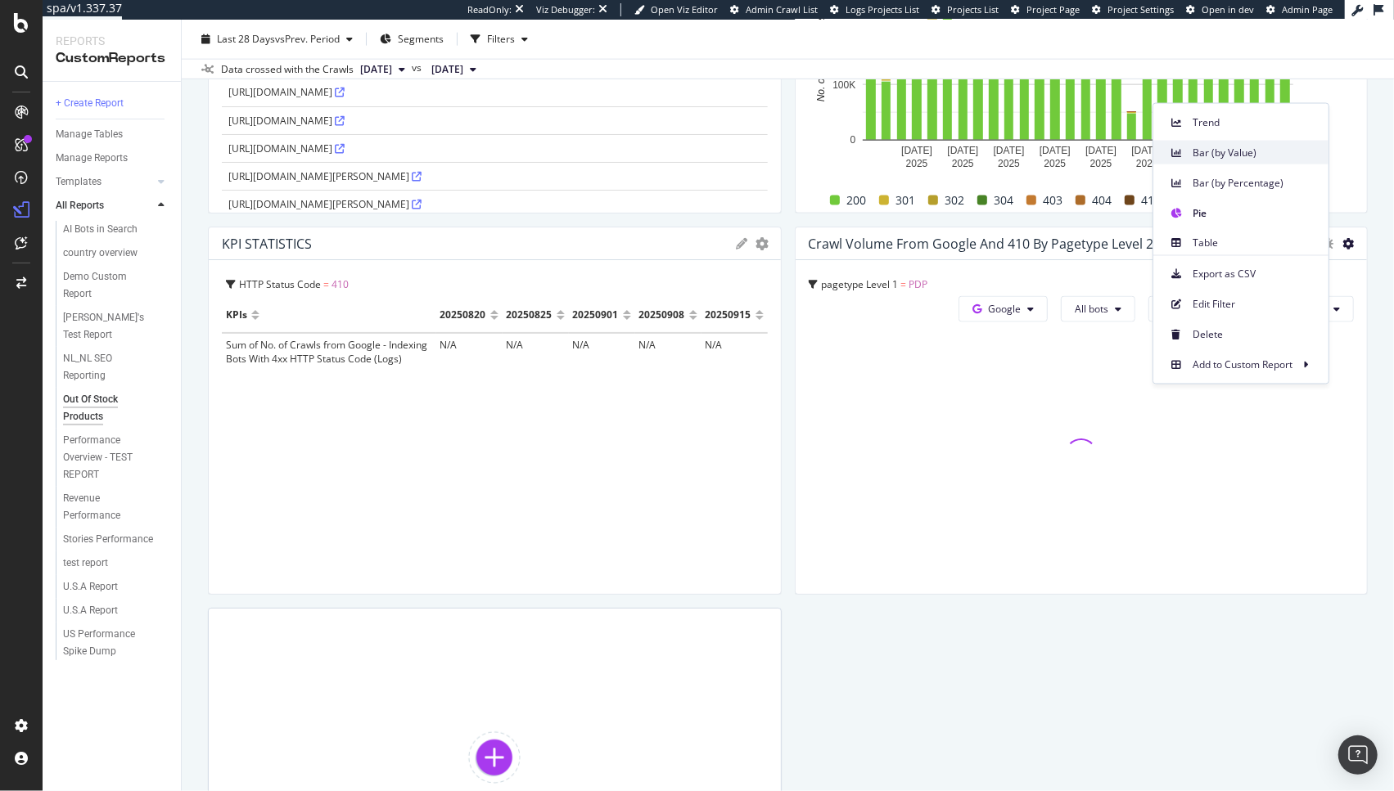
click at [1238, 155] on span "Bar (by Value)" at bounding box center [1253, 152] width 123 height 15
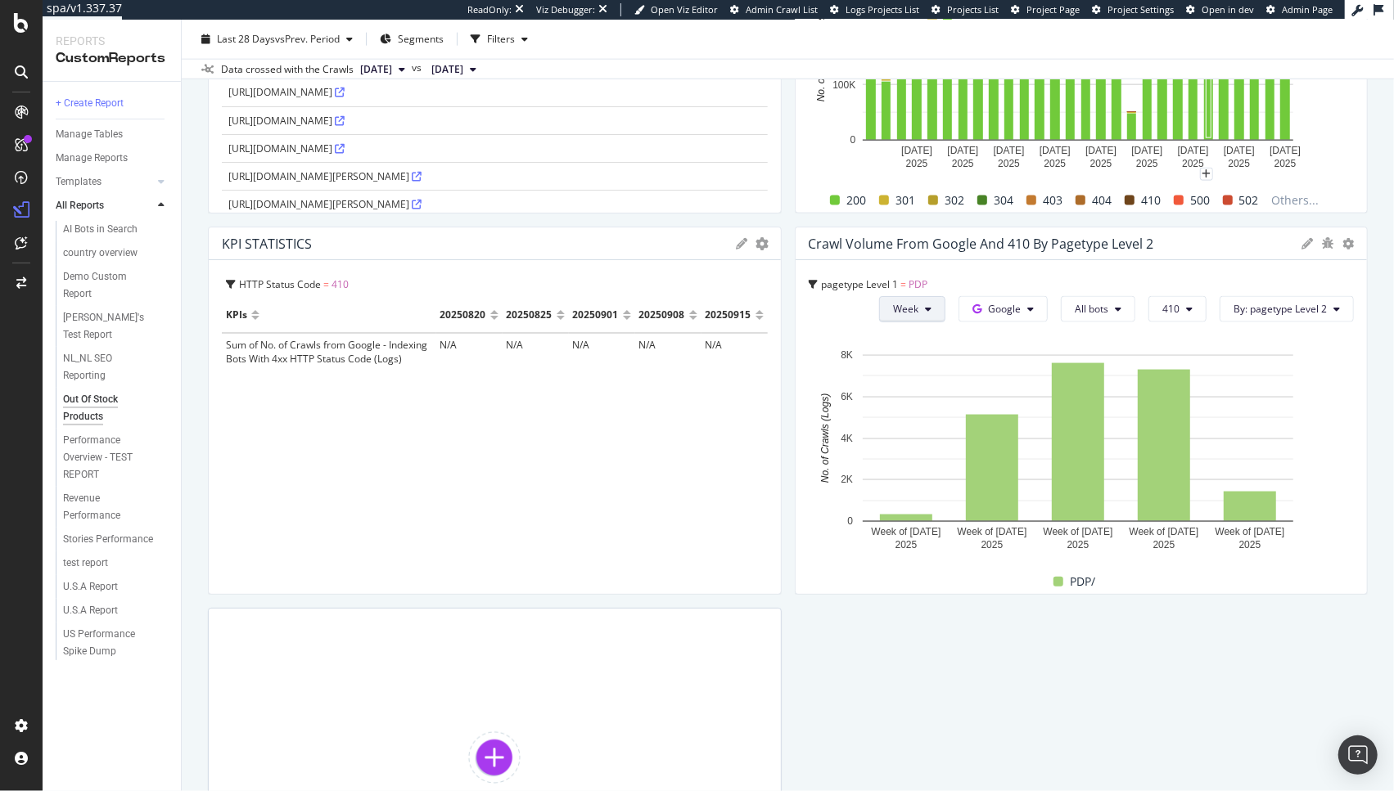
click at [914, 315] on button "Week" at bounding box center [912, 309] width 66 height 26
click at [902, 345] on span "Day" at bounding box center [895, 342] width 29 height 15
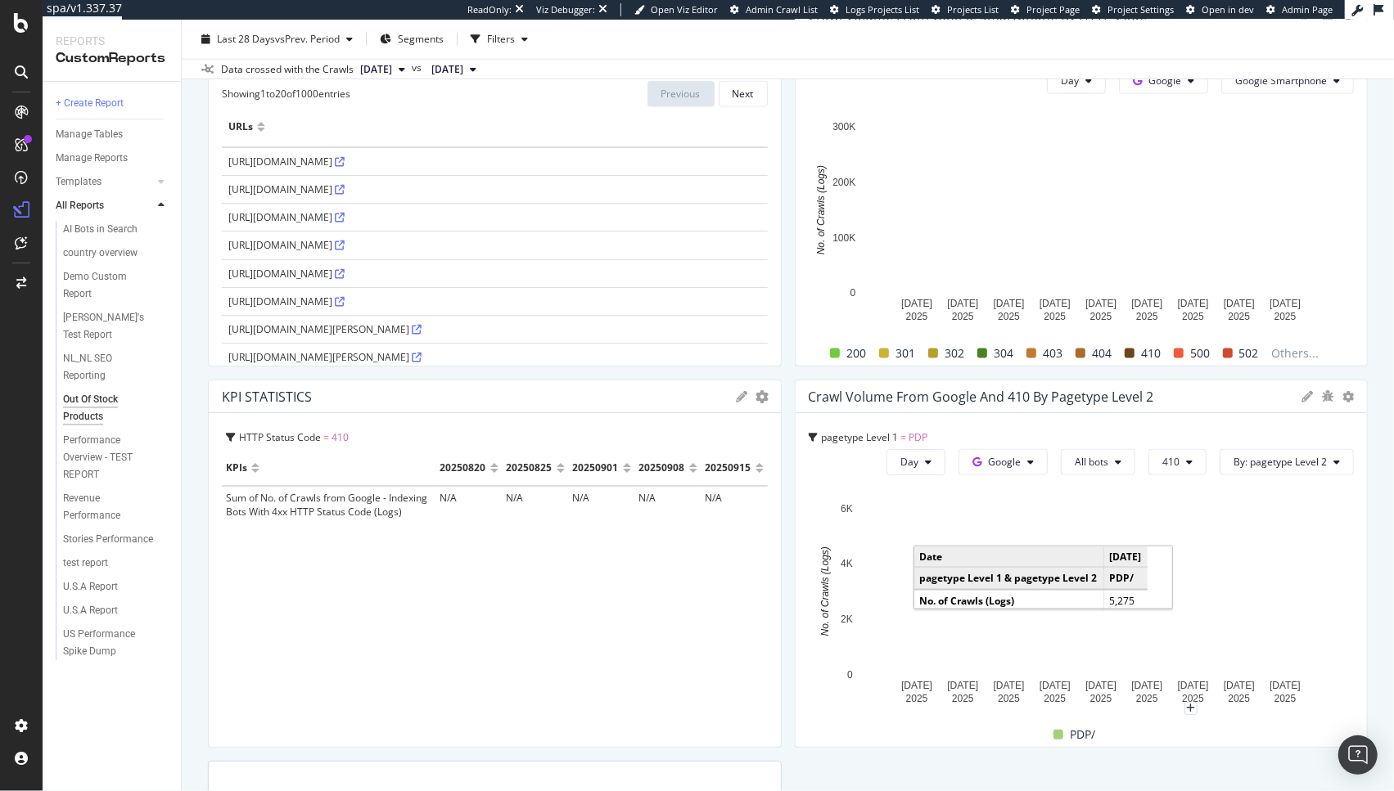
scroll to position [1316, 0]
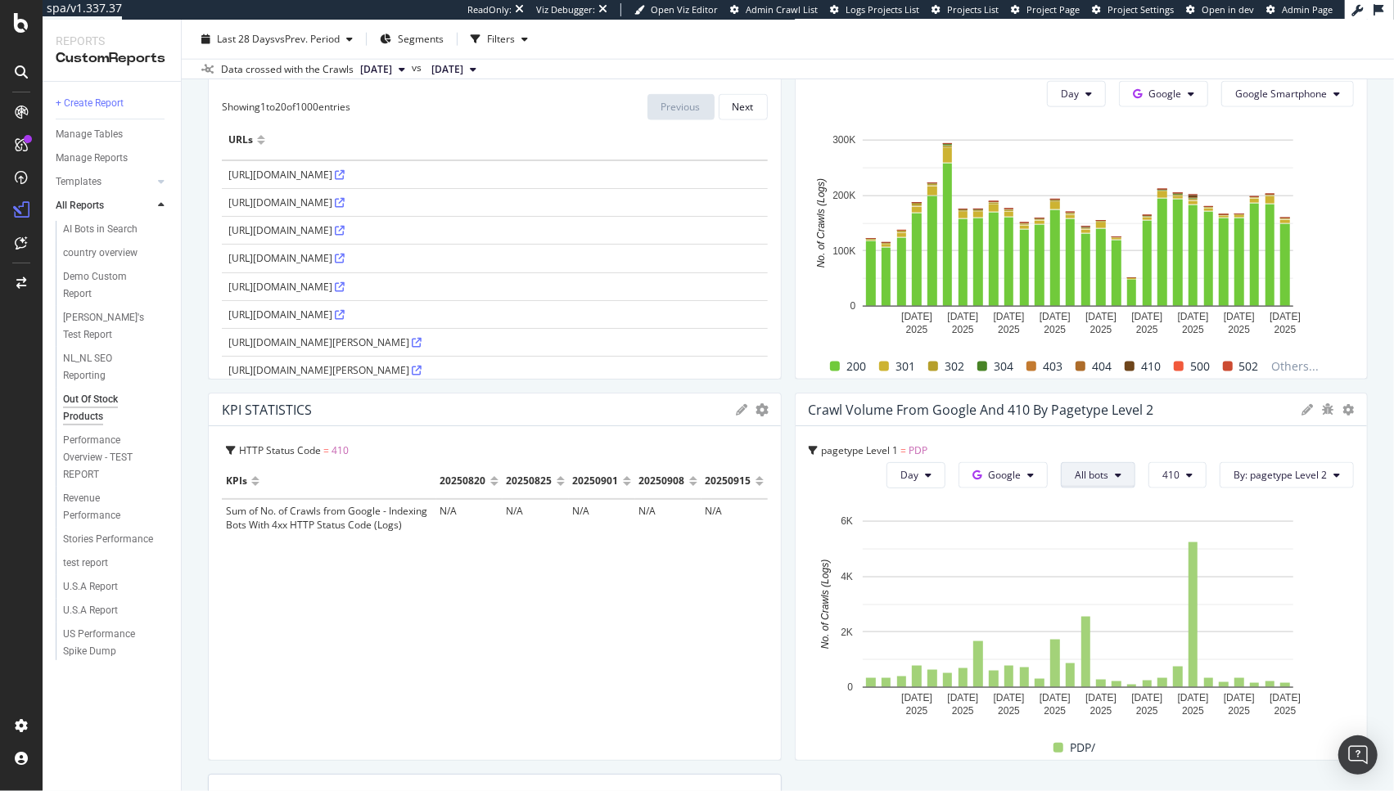
click at [1097, 480] on button "All bots" at bounding box center [1098, 475] width 74 height 26
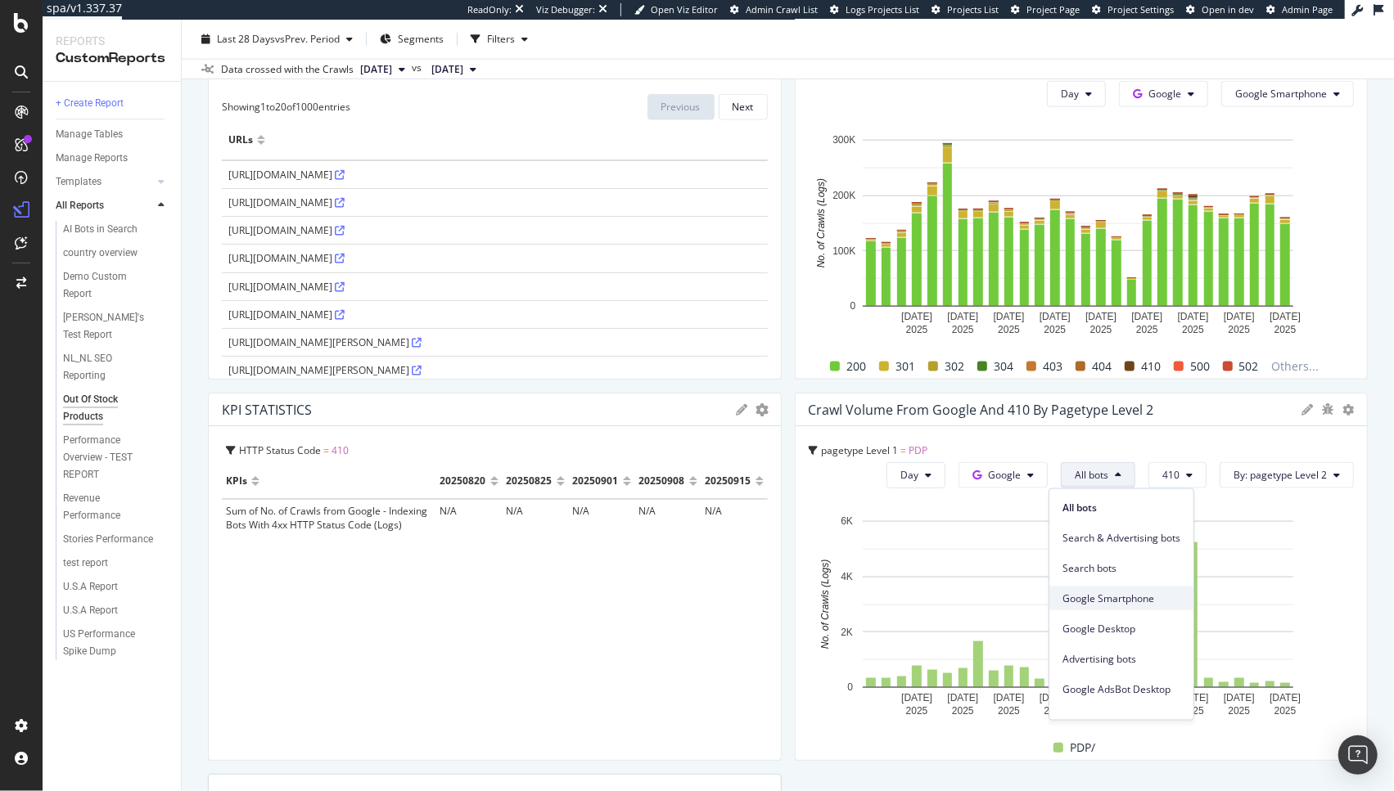
click at [1123, 588] on div "Google Smartphone" at bounding box center [1121, 599] width 144 height 24
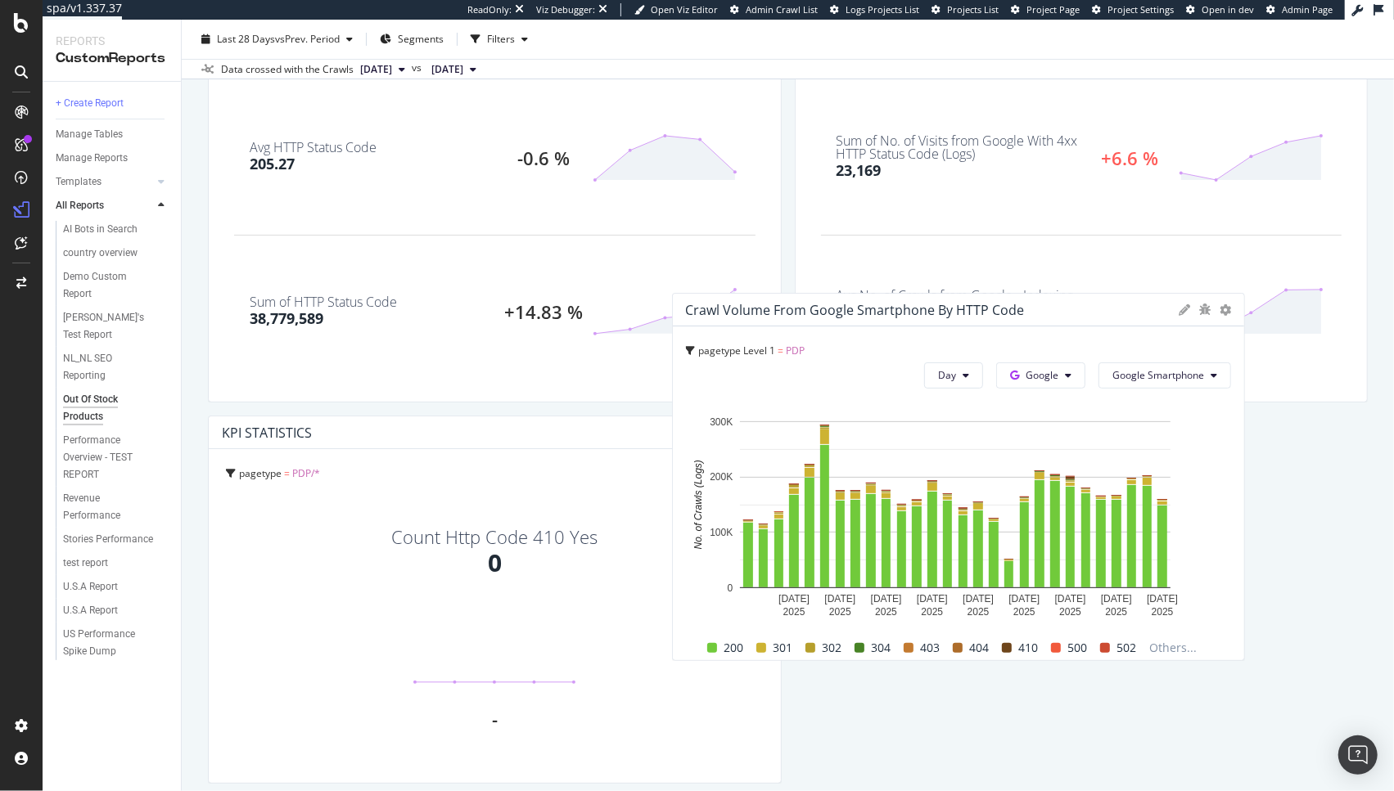
scroll to position [0, 0]
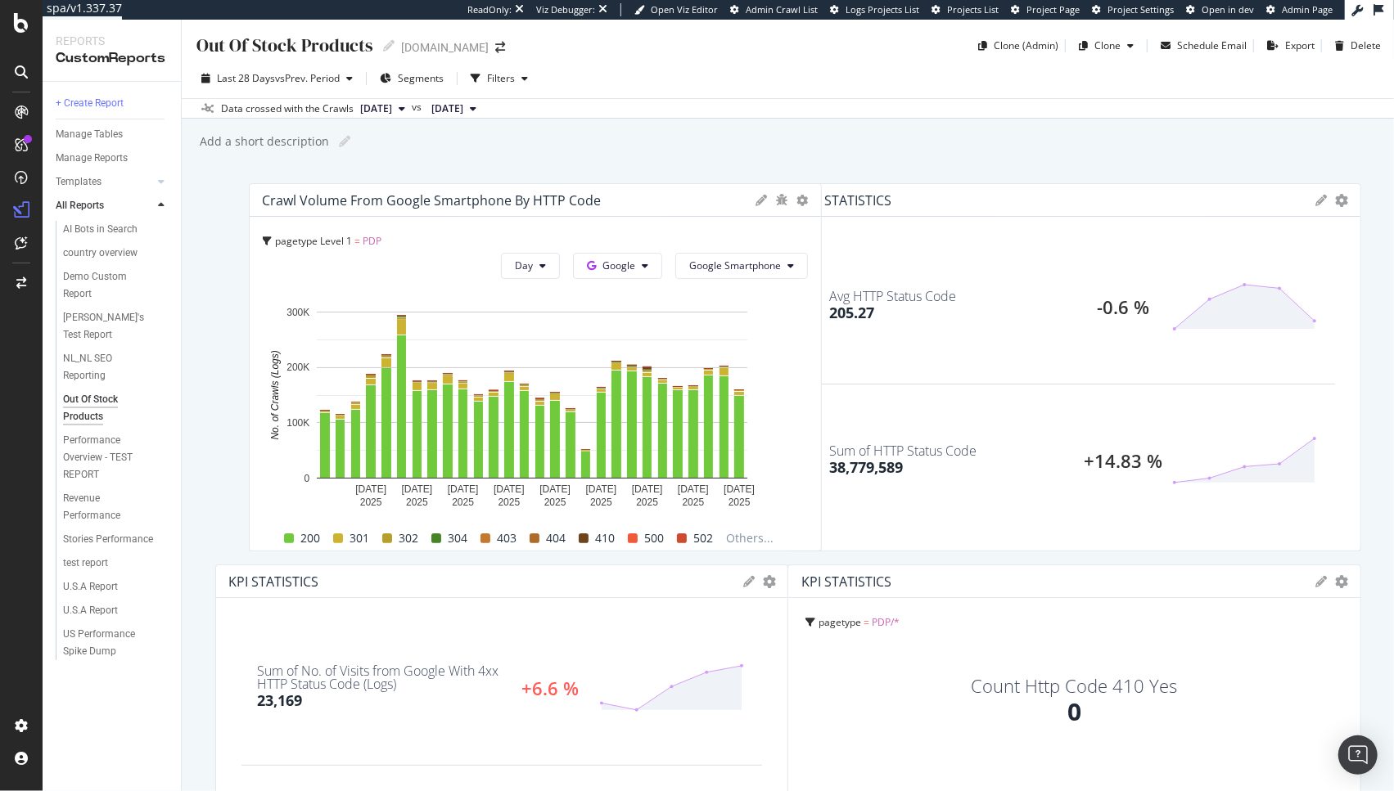
drag, startPoint x: 1225, startPoint y: 382, endPoint x: 683, endPoint y: 193, distance: 573.8
click at [653, 157] on div "Out Of Stock Products Out Of Stock Products www.g-star.com Clone (Admin) Clone …" at bounding box center [788, 406] width 1212 height 772
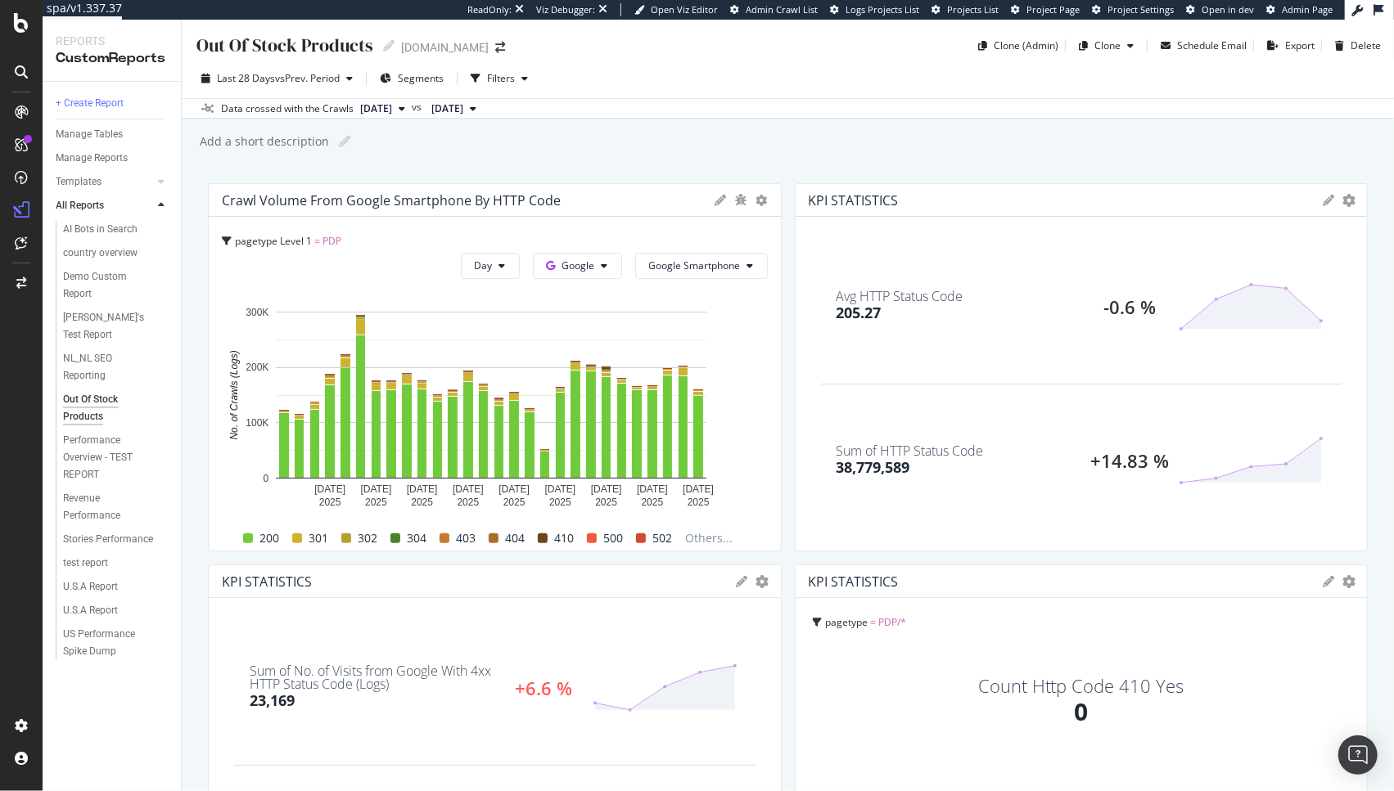
click at [254, 137] on div "Add a short description" at bounding box center [263, 141] width 131 height 16
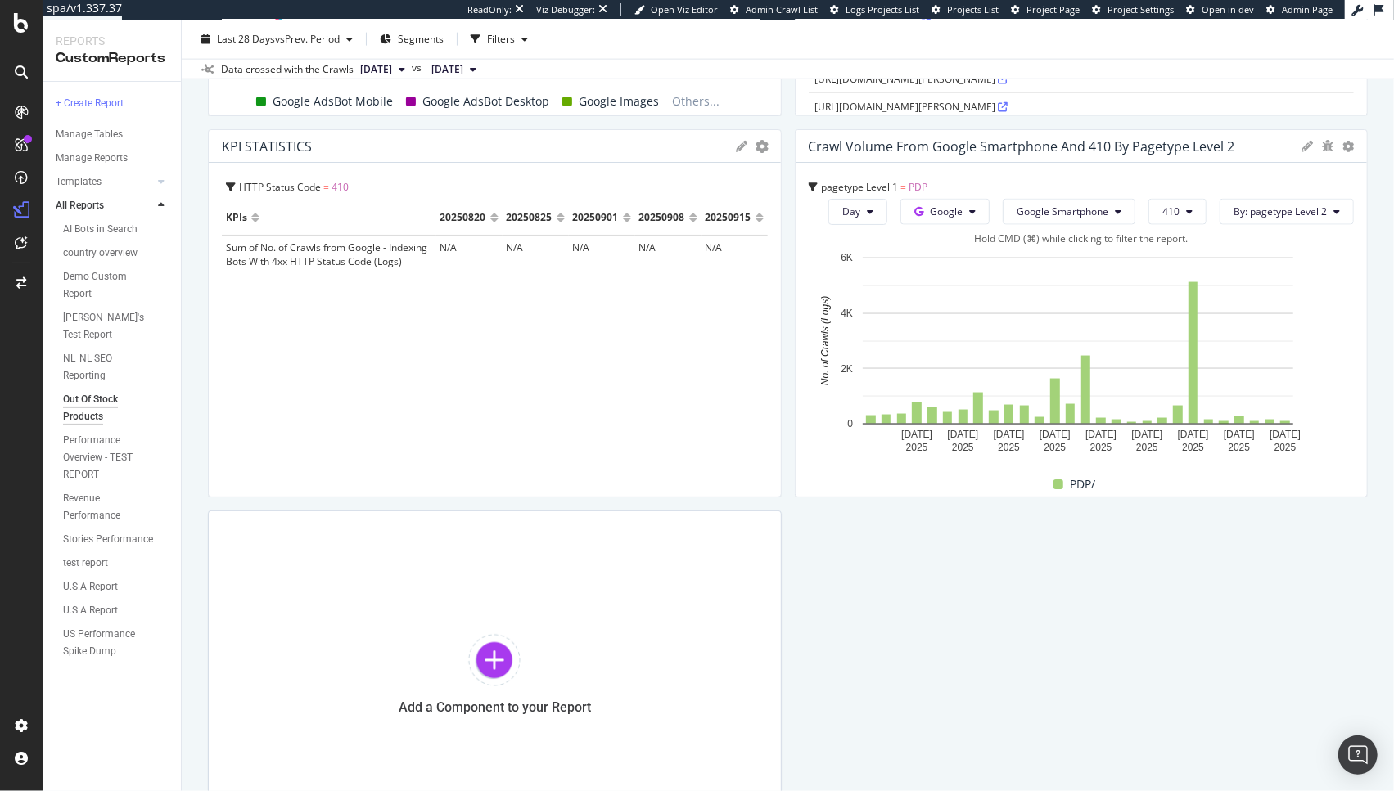
scroll to position [1503, 0]
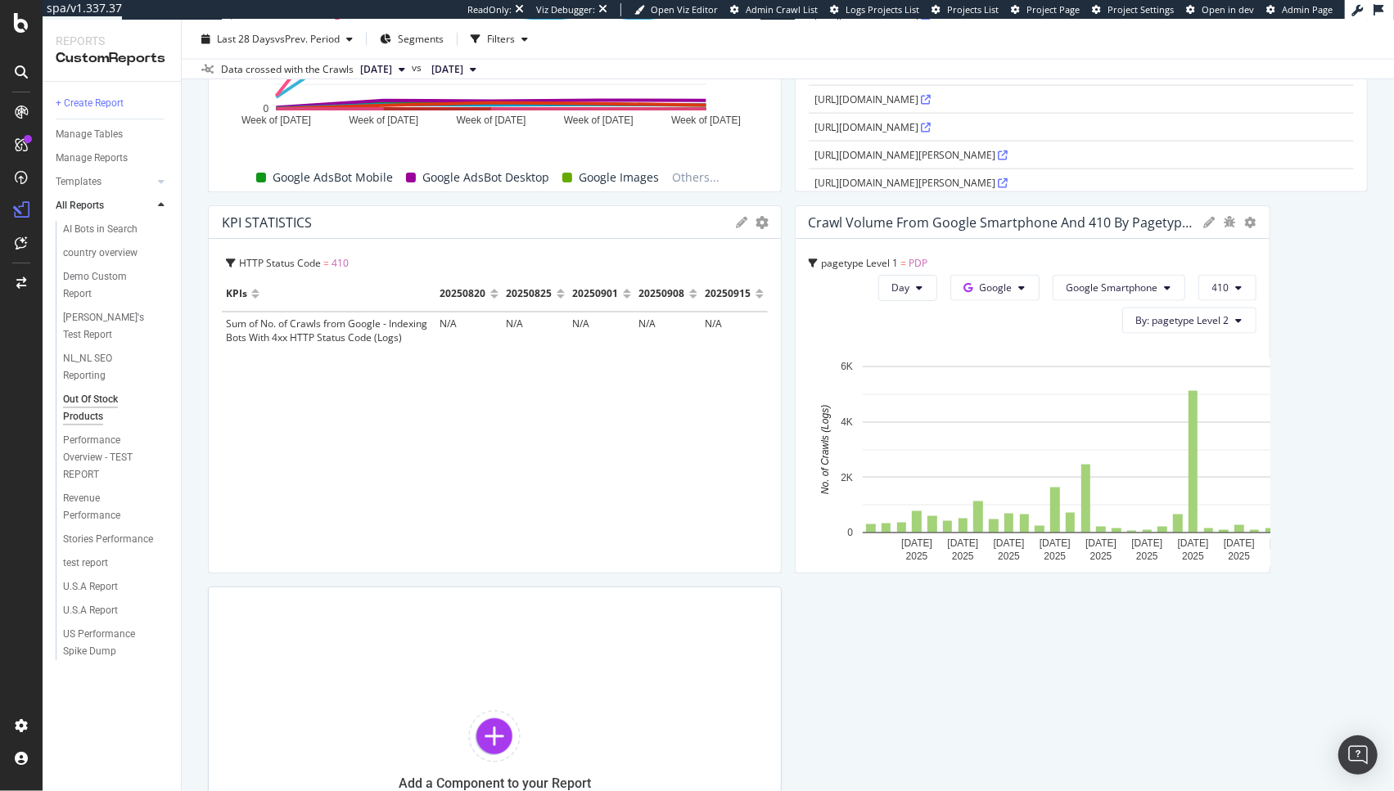
drag, startPoint x: 1338, startPoint y: 331, endPoint x: 1264, endPoint y: 340, distance: 74.3
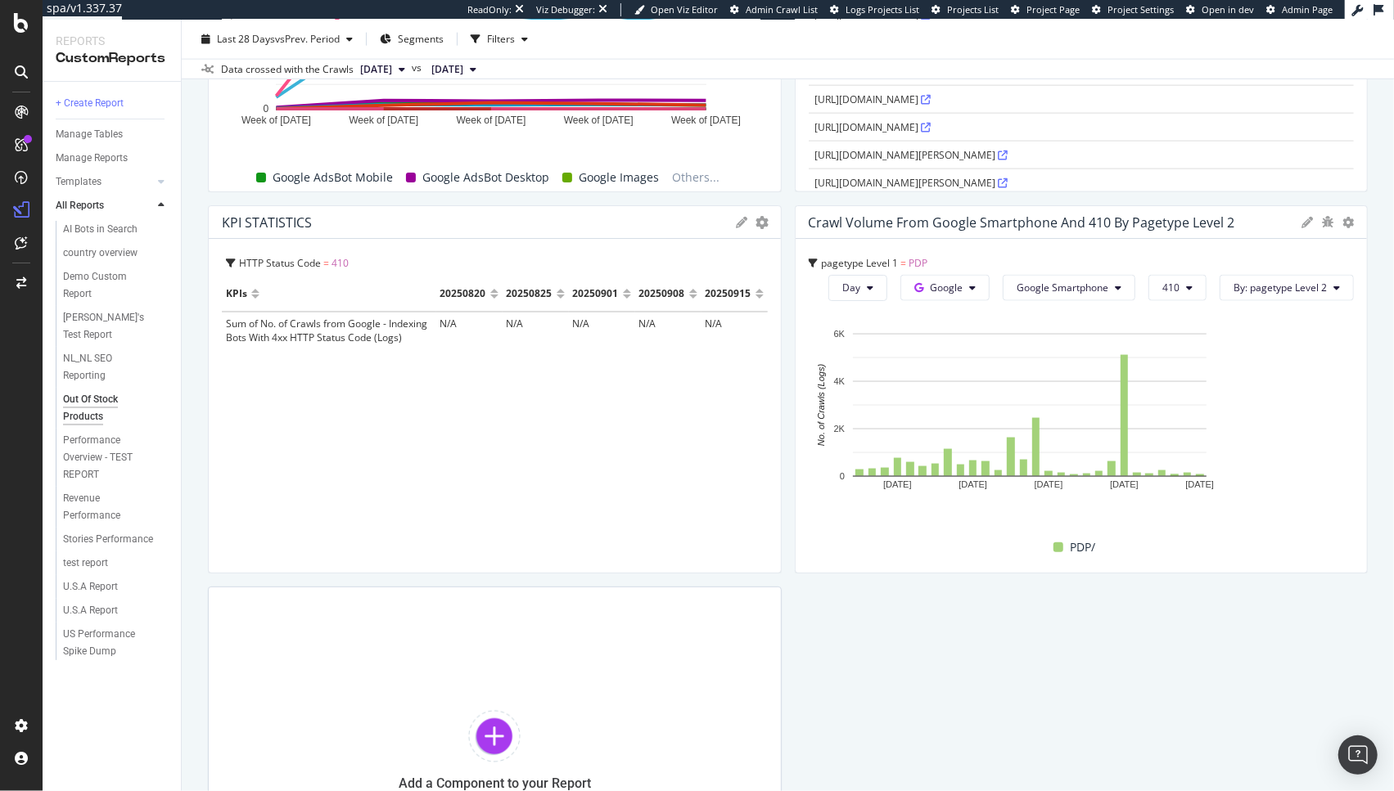
drag, startPoint x: 1255, startPoint y: 390, endPoint x: 1399, endPoint y: 390, distance: 144.0
click at [1393, 390] on html "spa/v1.337.37 ReadOnly: Viz Debugger: Open Viz Editor Admin Crawl List Logs Pro…" at bounding box center [697, 395] width 1394 height 791
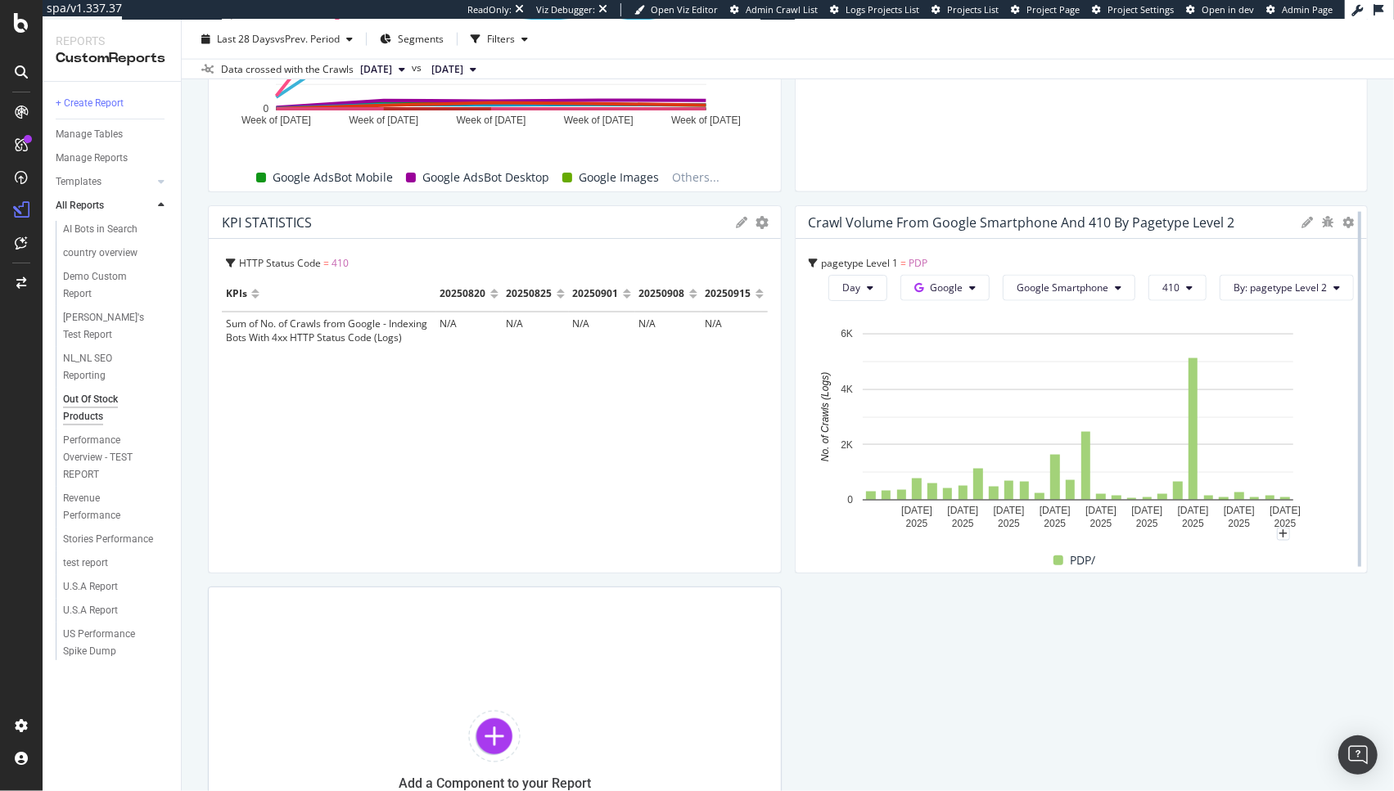
click at [1351, 412] on div at bounding box center [1359, 389] width 16 height 368
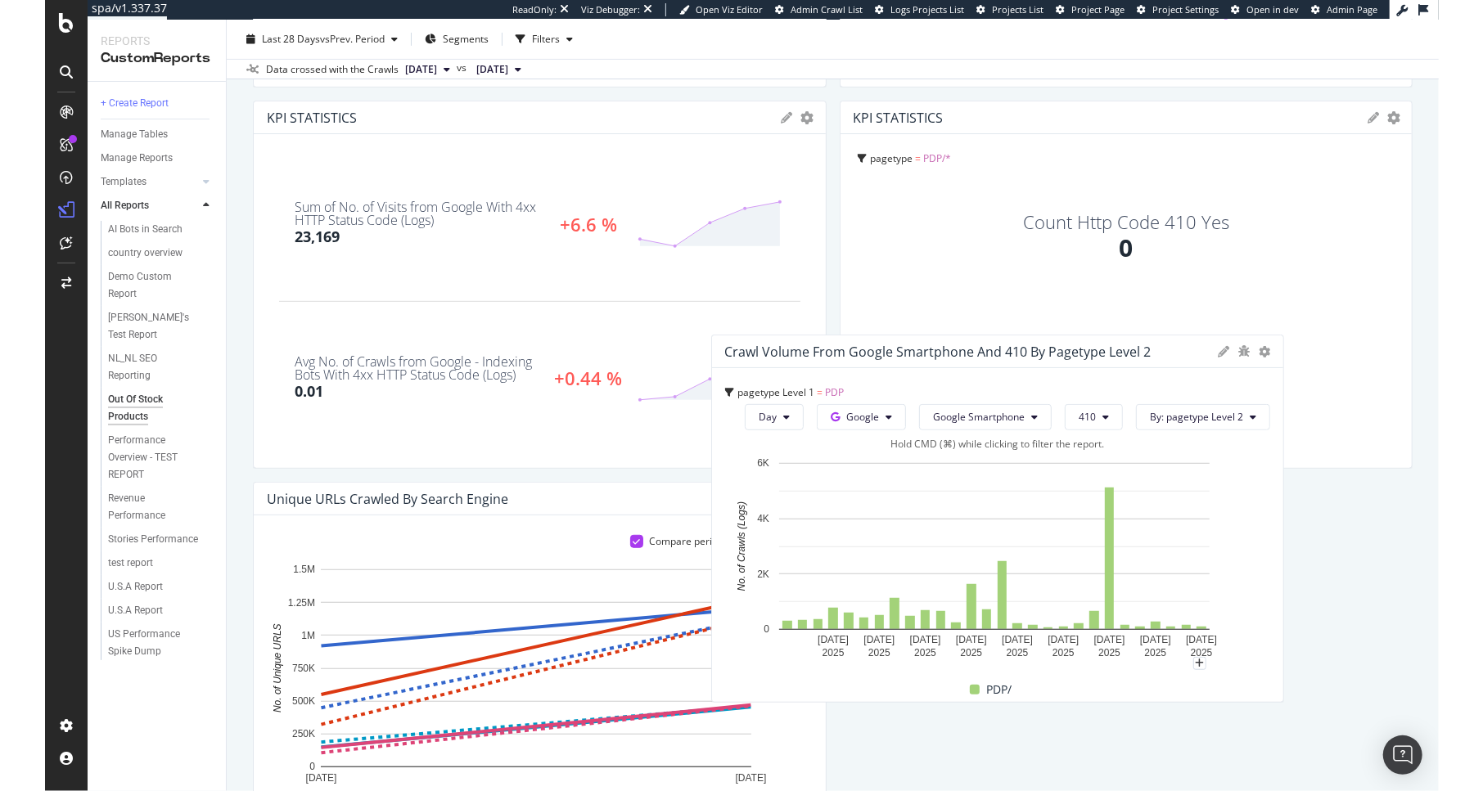
scroll to position [0, 0]
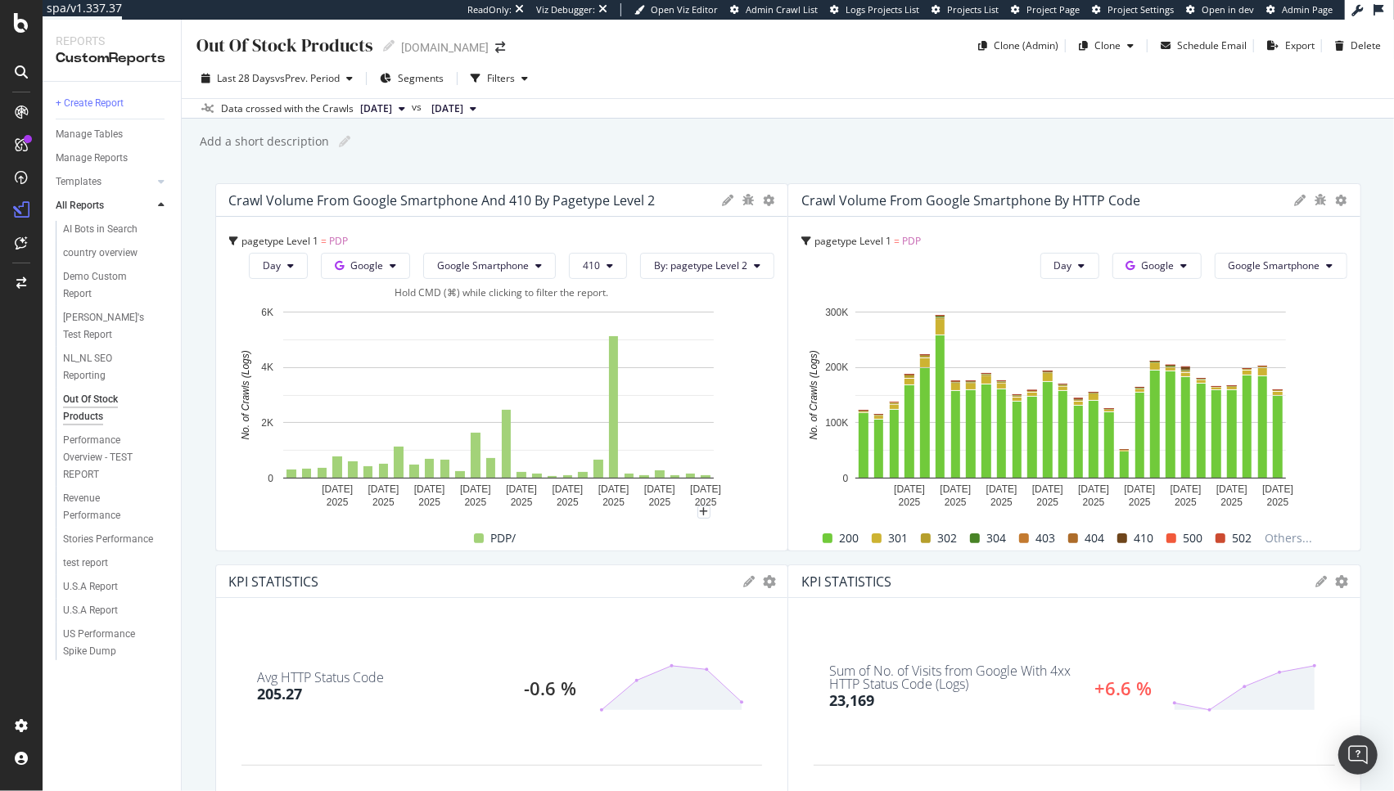
drag, startPoint x: 1314, startPoint y: 425, endPoint x: 730, endPoint y: 329, distance: 592.1
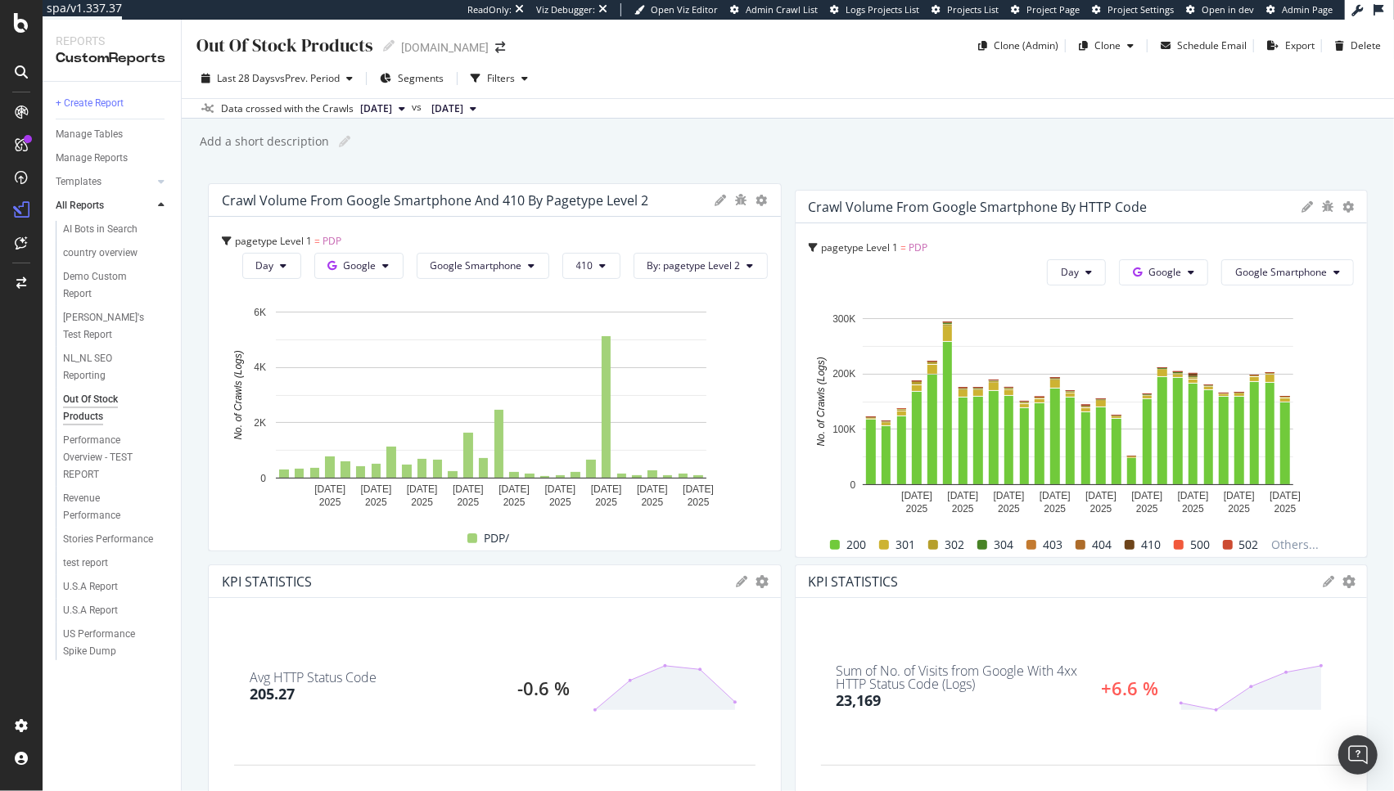
click at [1185, 211] on div "Crawl Volume from Google Smartphone by HTTP Code" at bounding box center [1051, 207] width 485 height 16
drag, startPoint x: 1185, startPoint y: 211, endPoint x: 1176, endPoint y: 196, distance: 17.3
click at [1183, 207] on div "Crawl Volume from Google Smartphone by HTTP Code" at bounding box center [1081, 207] width 572 height 33
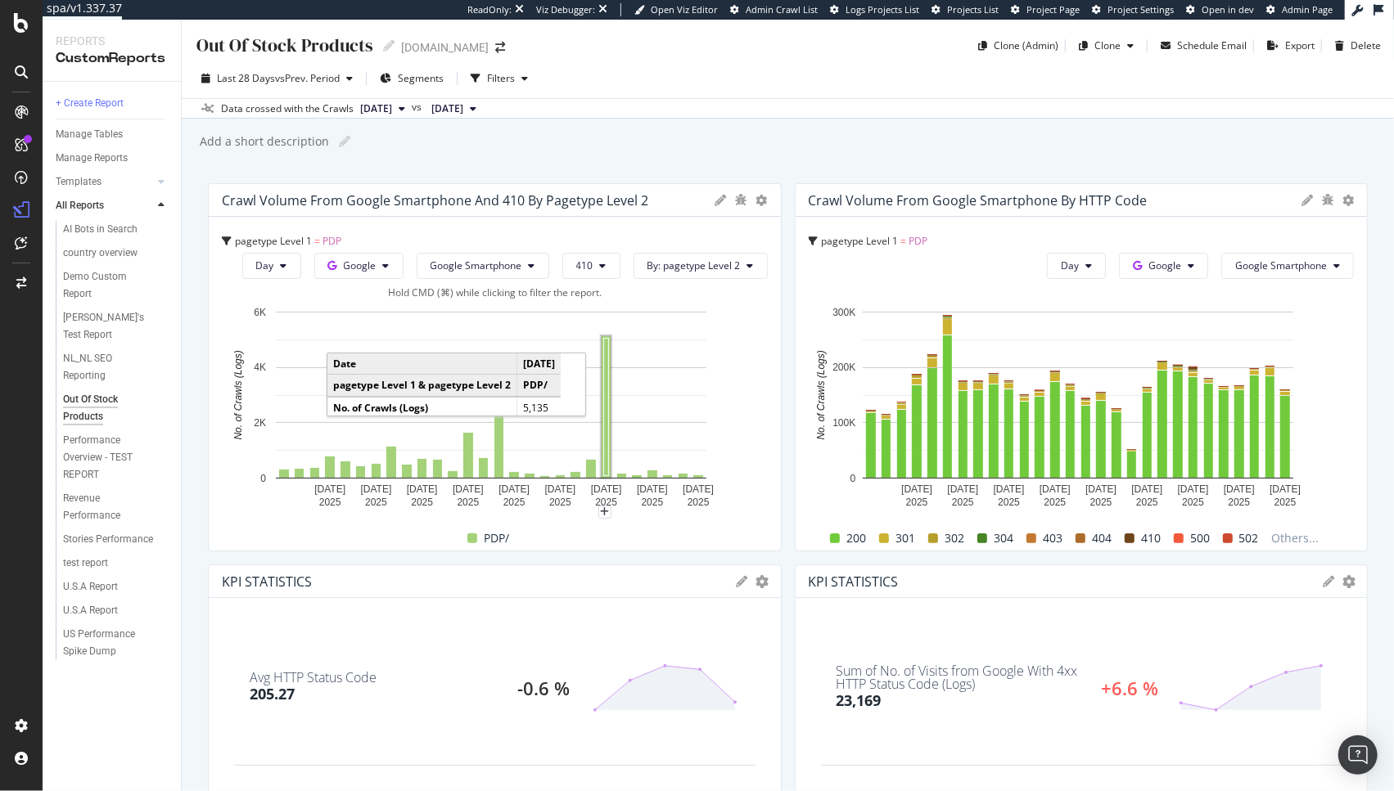
click at [604, 421] on rect "A chart." at bounding box center [606, 407] width 5 height 137
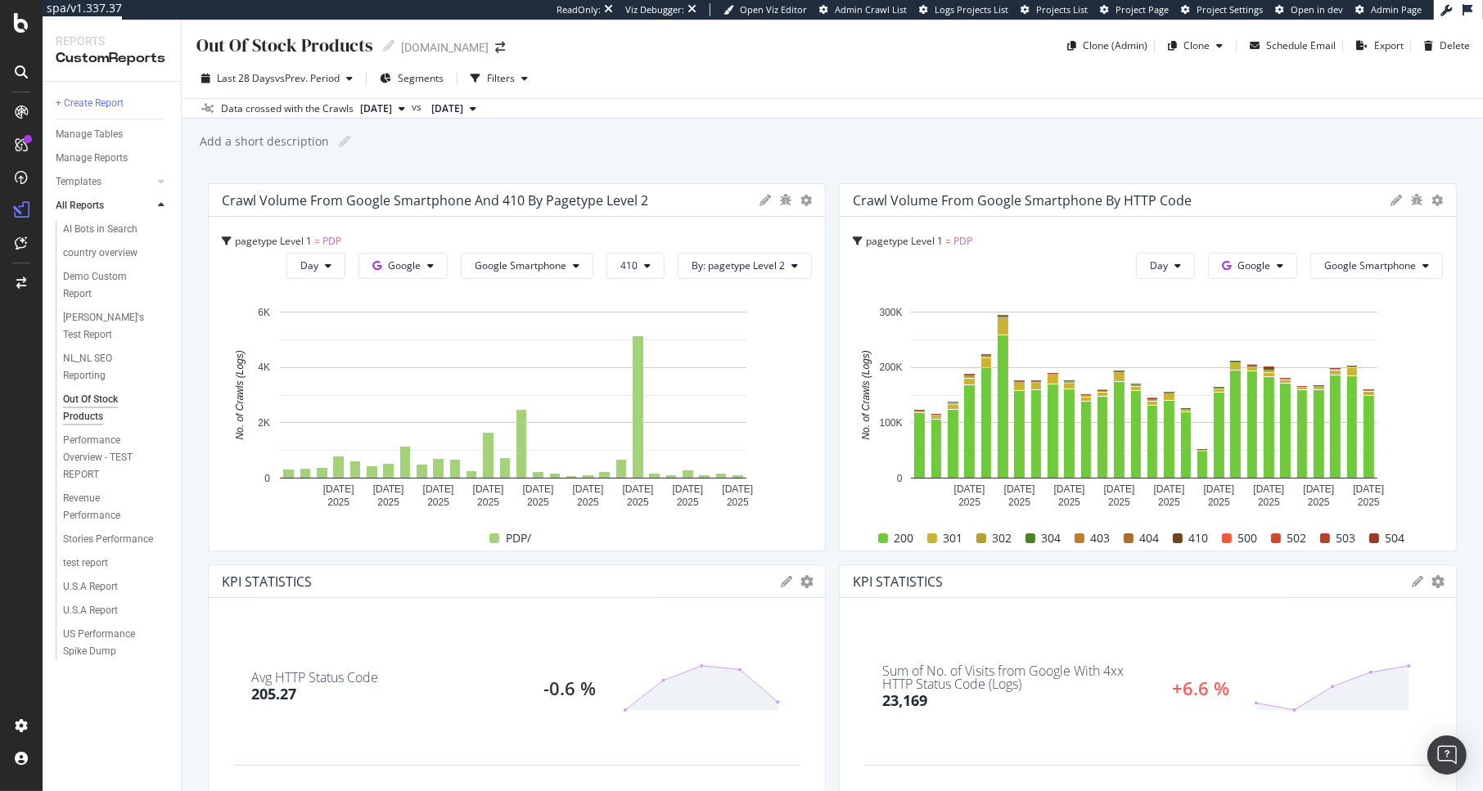
click at [759, 201] on icon at bounding box center [764, 200] width 11 height 11
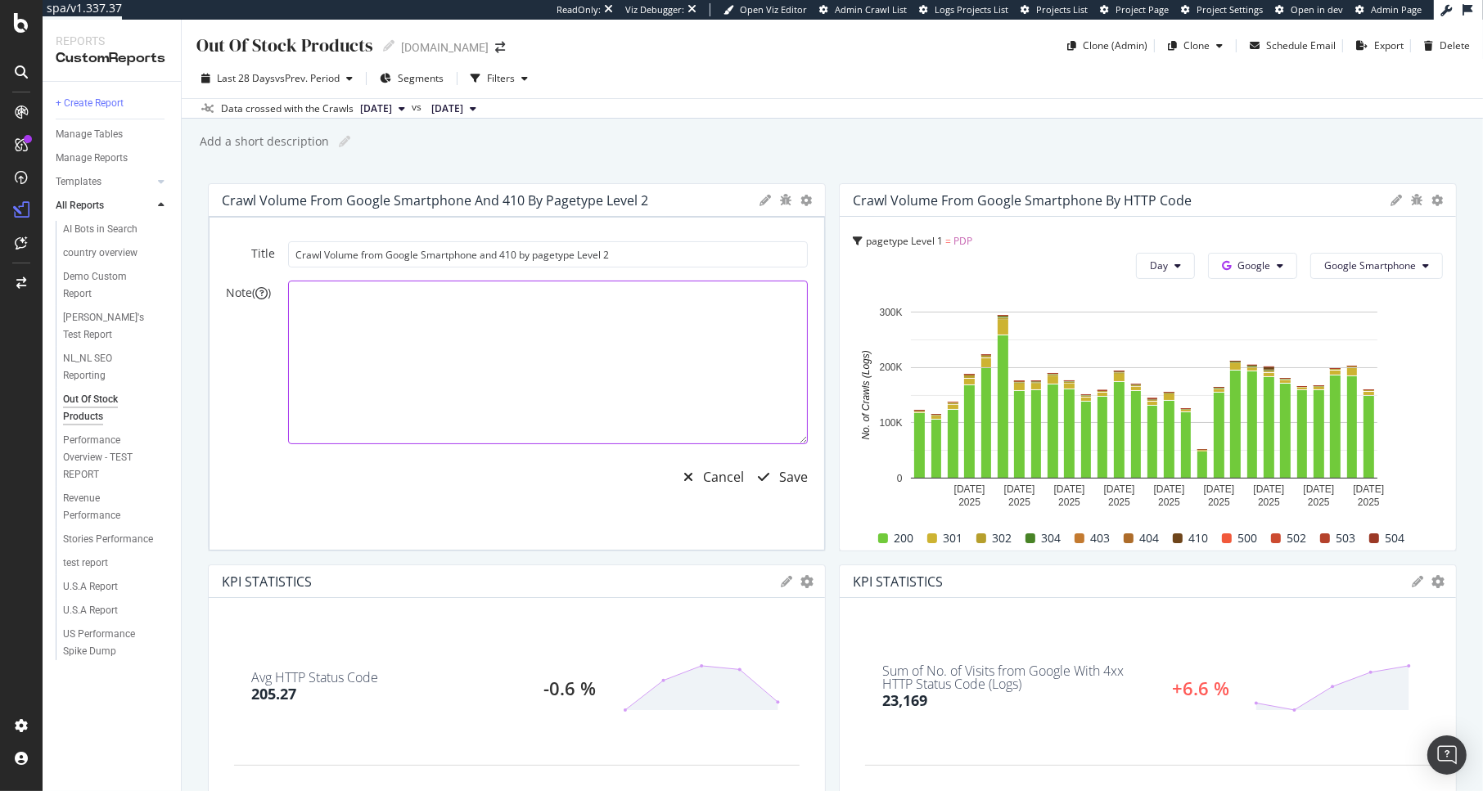
click at [422, 311] on textarea at bounding box center [548, 363] width 520 height 164
type textarea "As discontinued products are 410'd, we expect the number of crawled 410 status …"
click at [786, 478] on div "Save" at bounding box center [793, 477] width 29 height 19
click at [781, 479] on div "Save" at bounding box center [793, 477] width 29 height 19
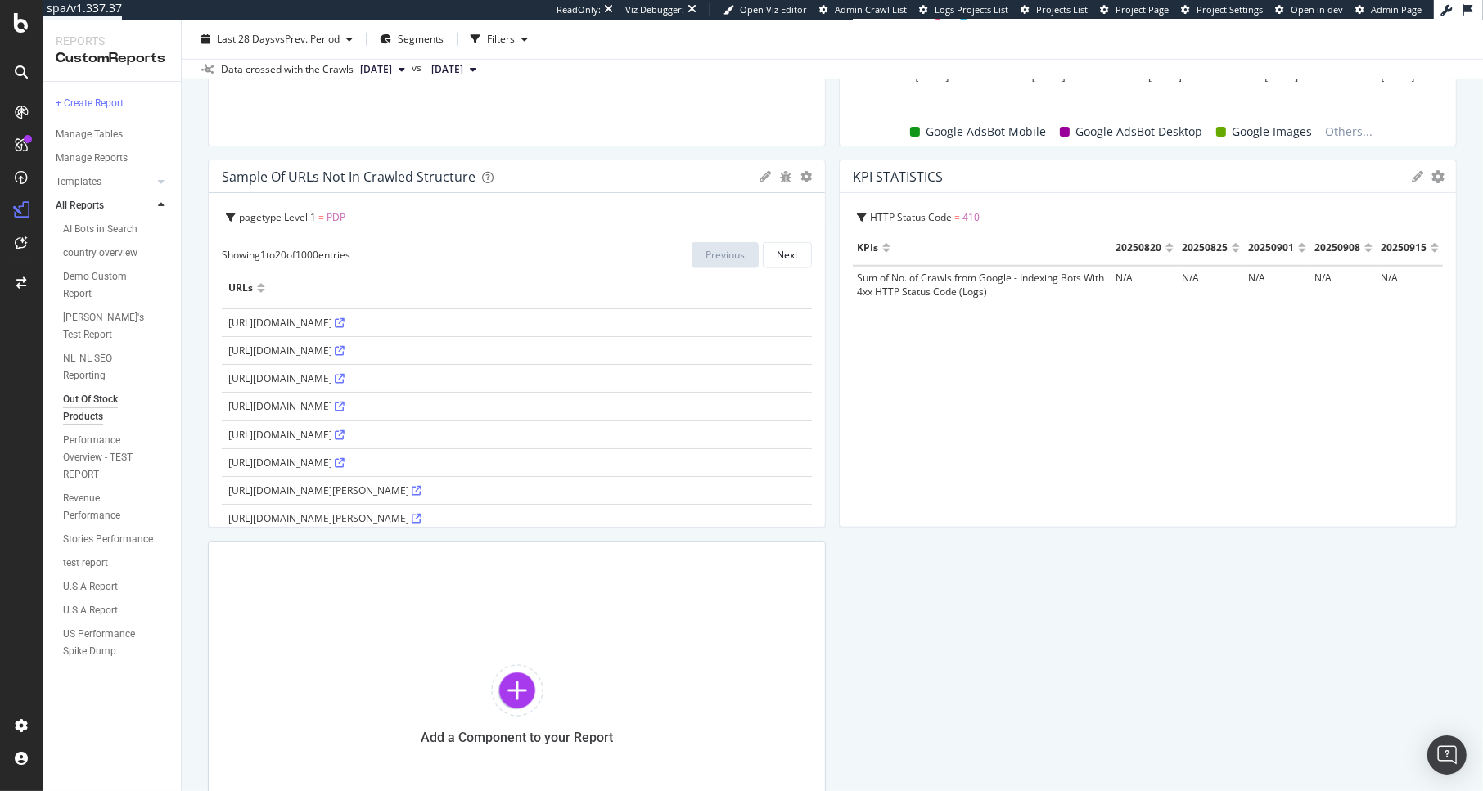
scroll to position [1708, 0]
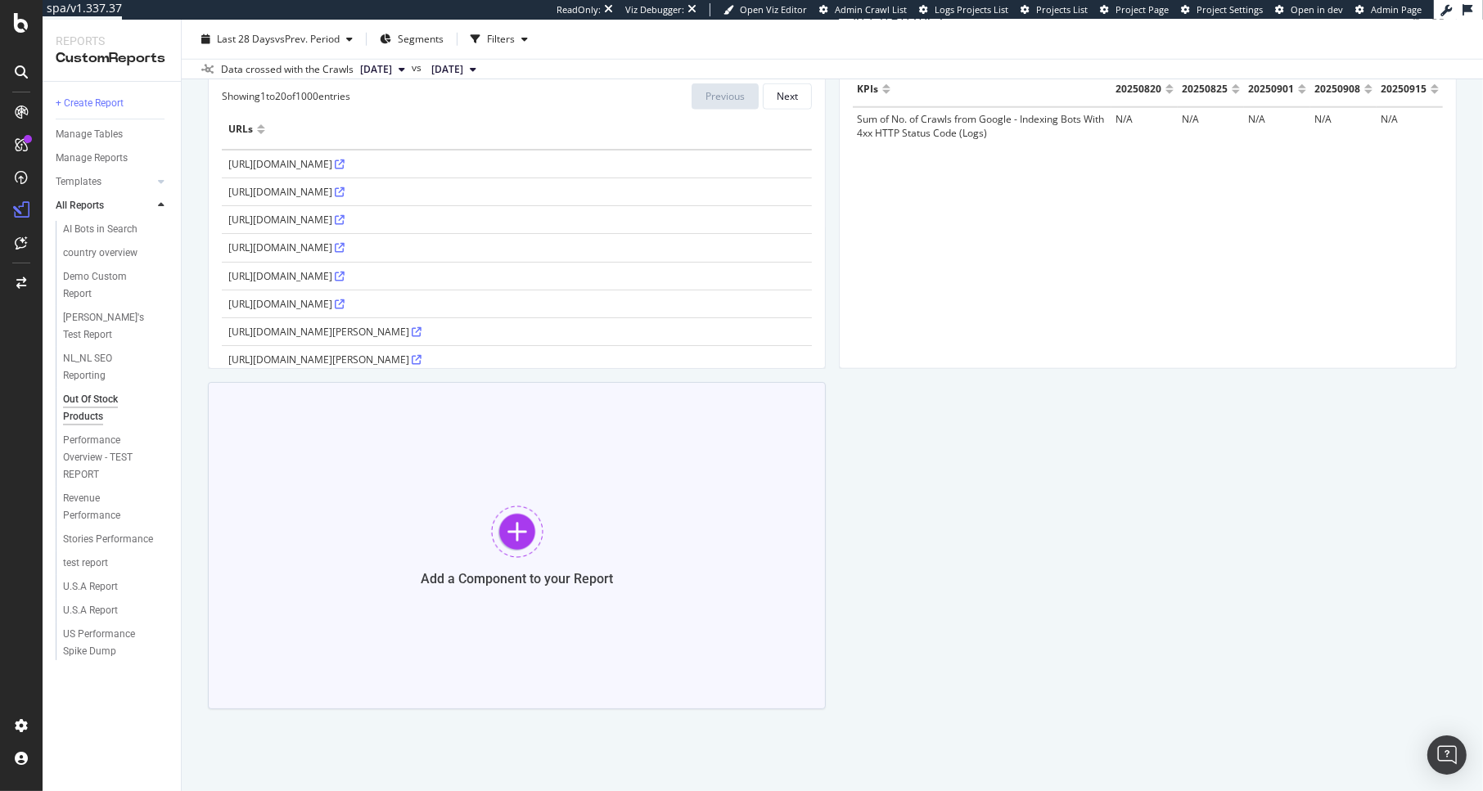
click at [576, 489] on div "Add a Component to your Report" at bounding box center [517, 545] width 618 height 327
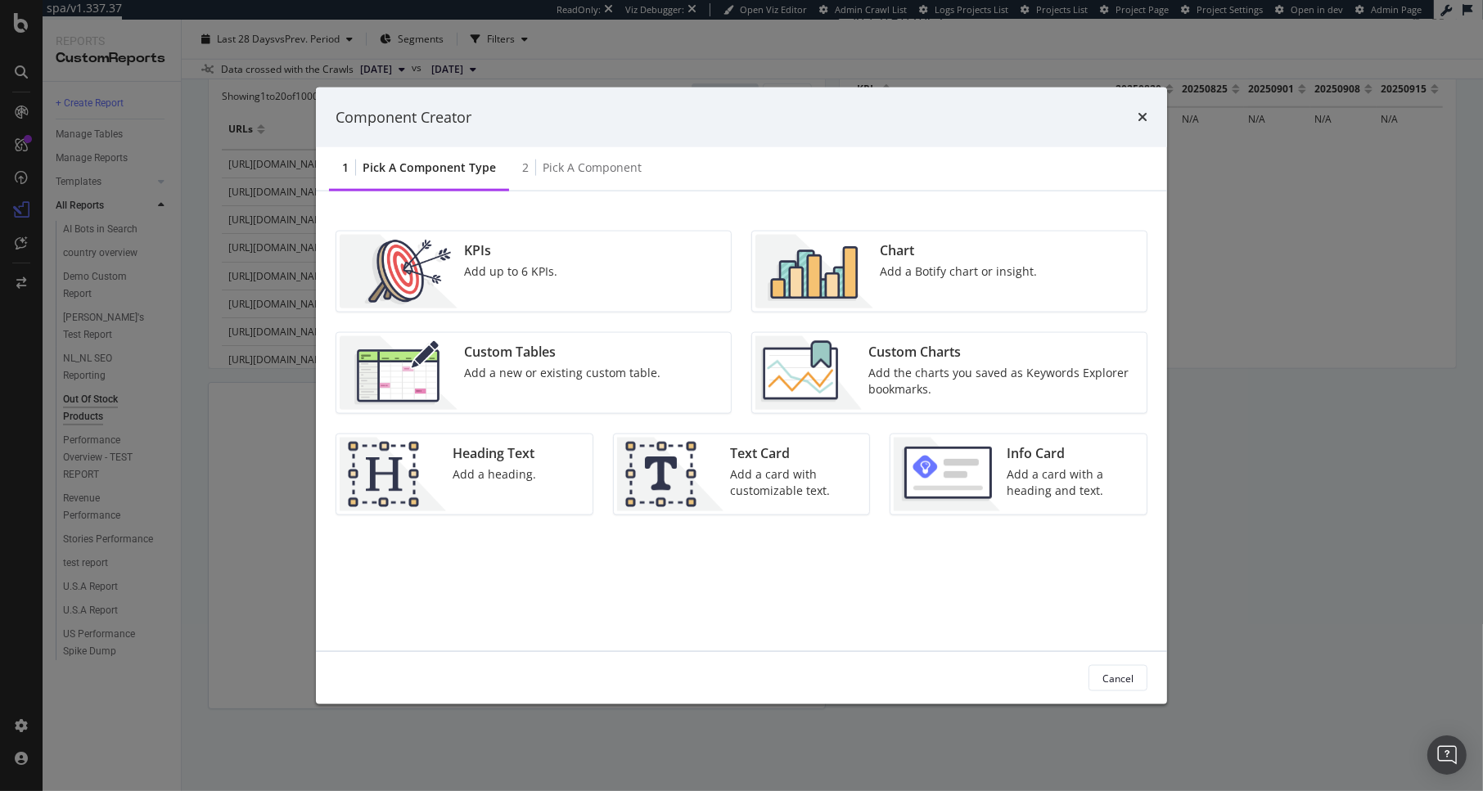
click at [881, 279] on div "Add a Botify chart or insight." at bounding box center [958, 272] width 157 height 16
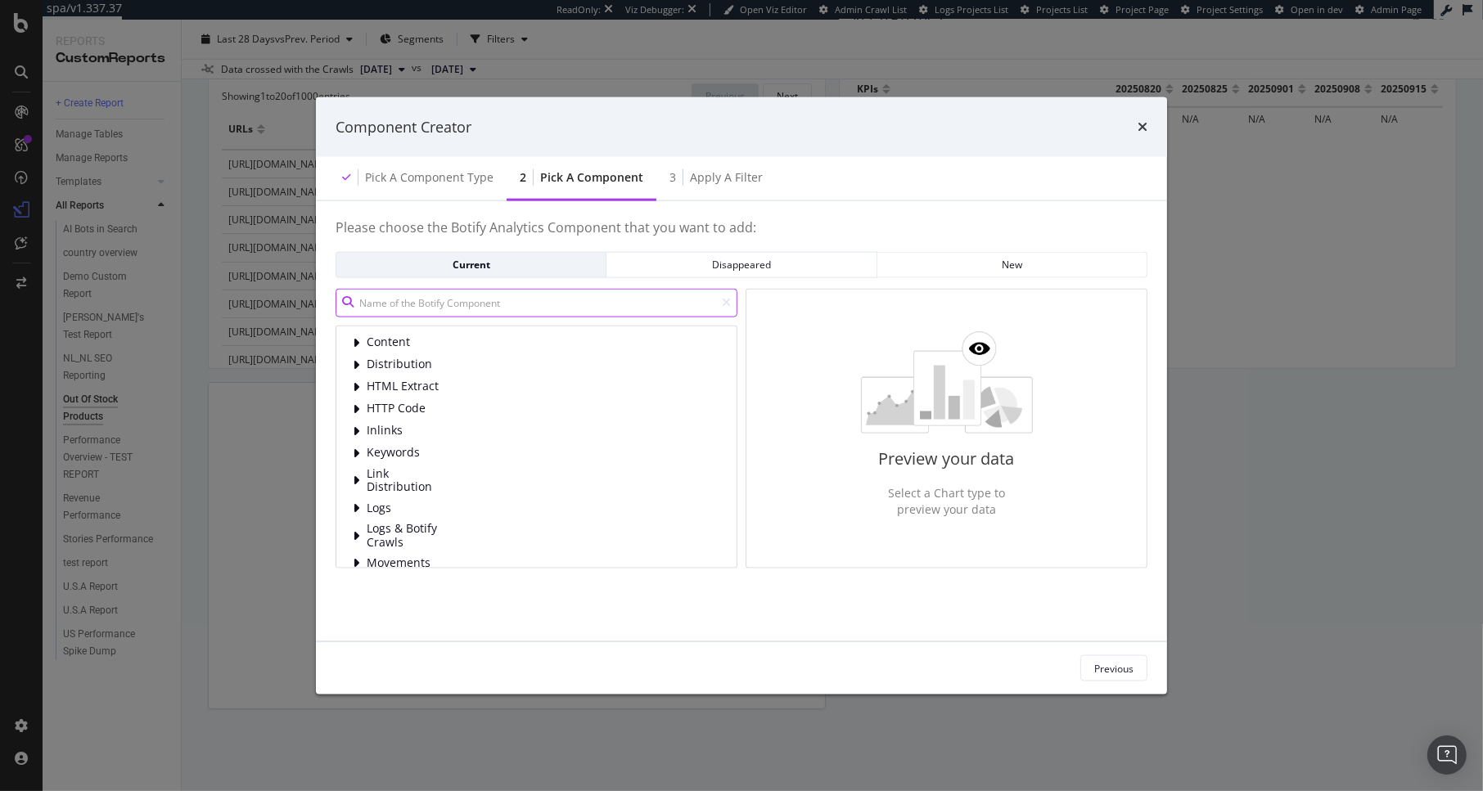
click at [465, 305] on input "modal" at bounding box center [537, 302] width 402 height 29
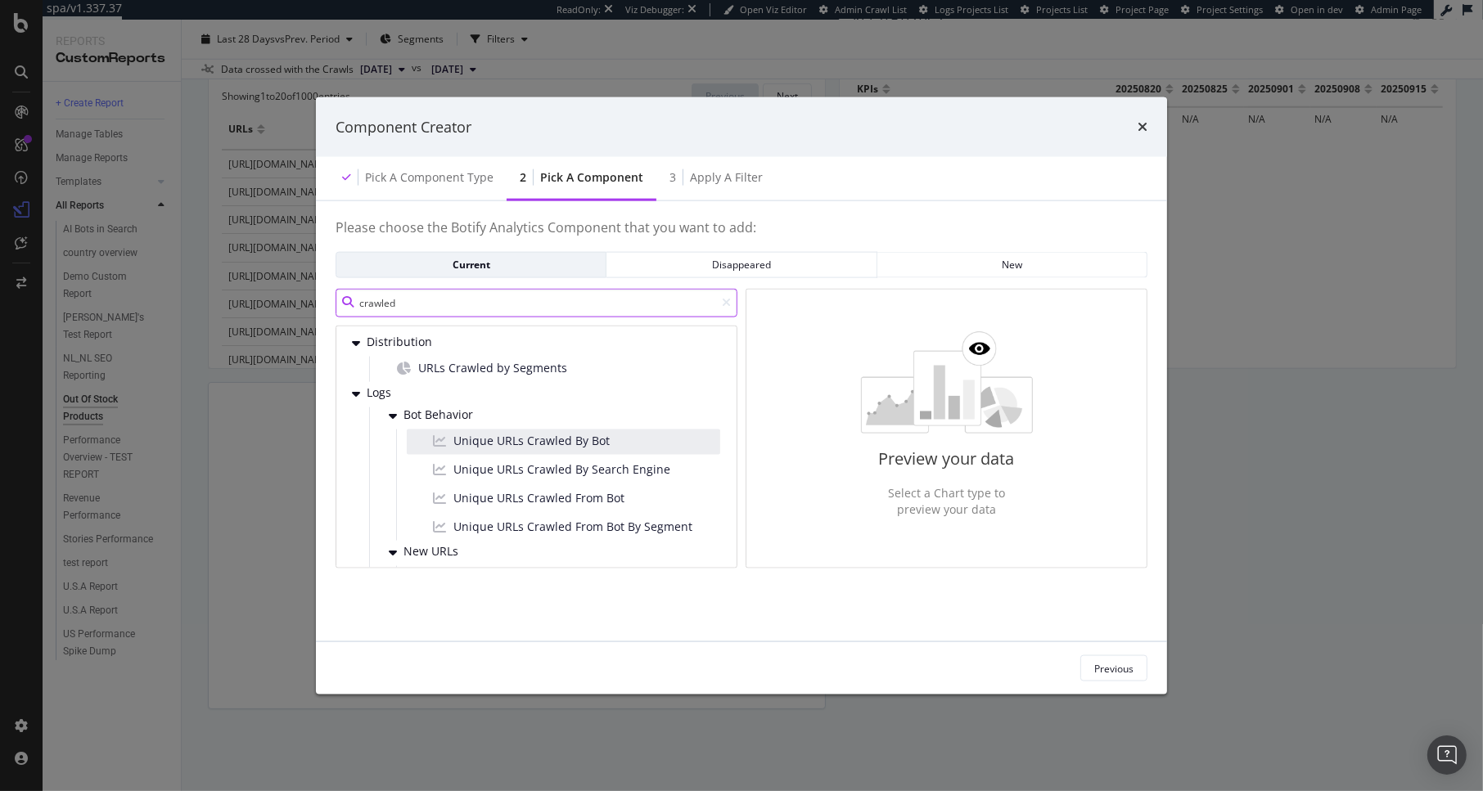
type input "crawled"
click at [632, 443] on div "Unique URLs Crawled By Bot" at bounding box center [563, 441] width 313 height 25
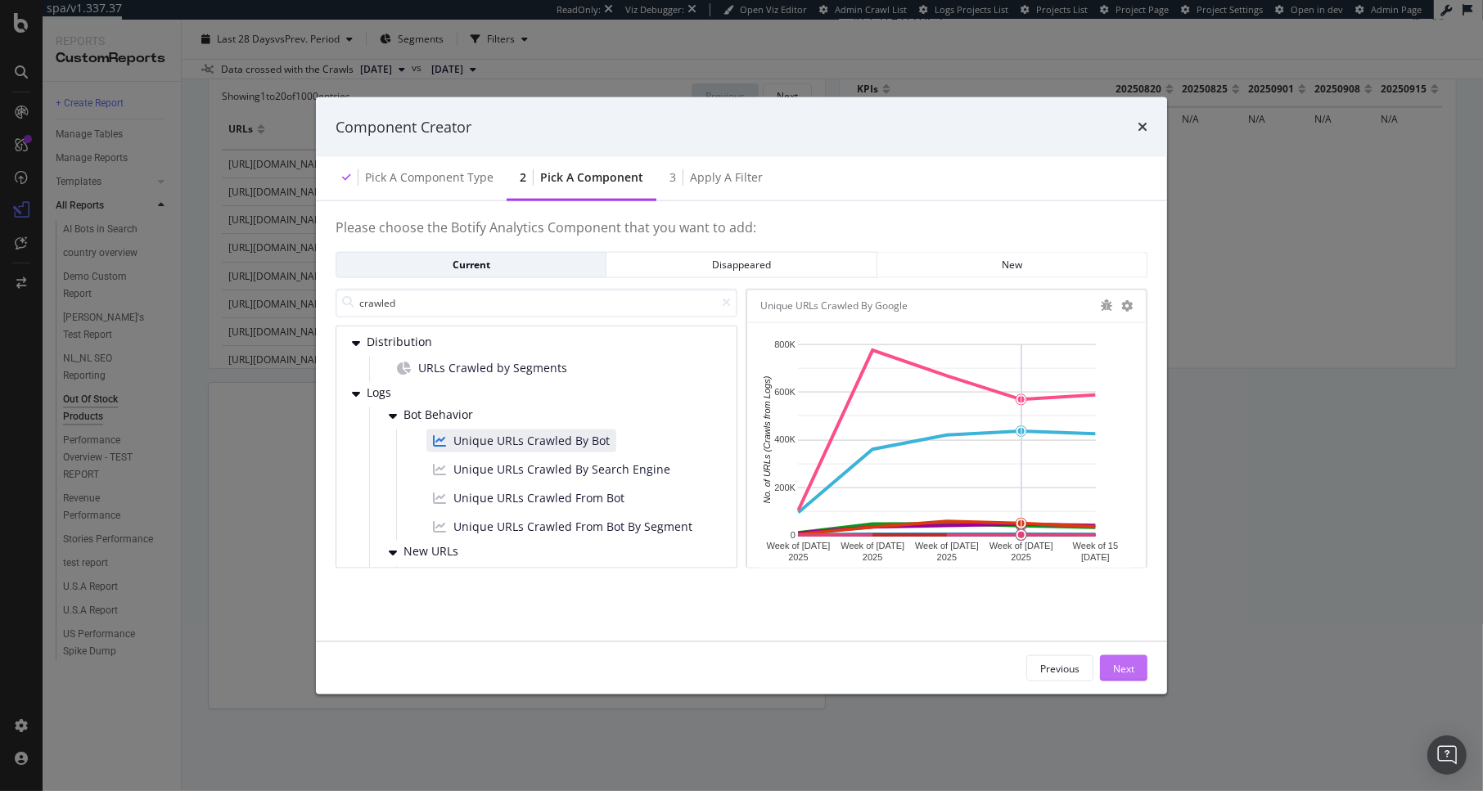
click at [1115, 670] on div "Next" at bounding box center [1123, 668] width 21 height 14
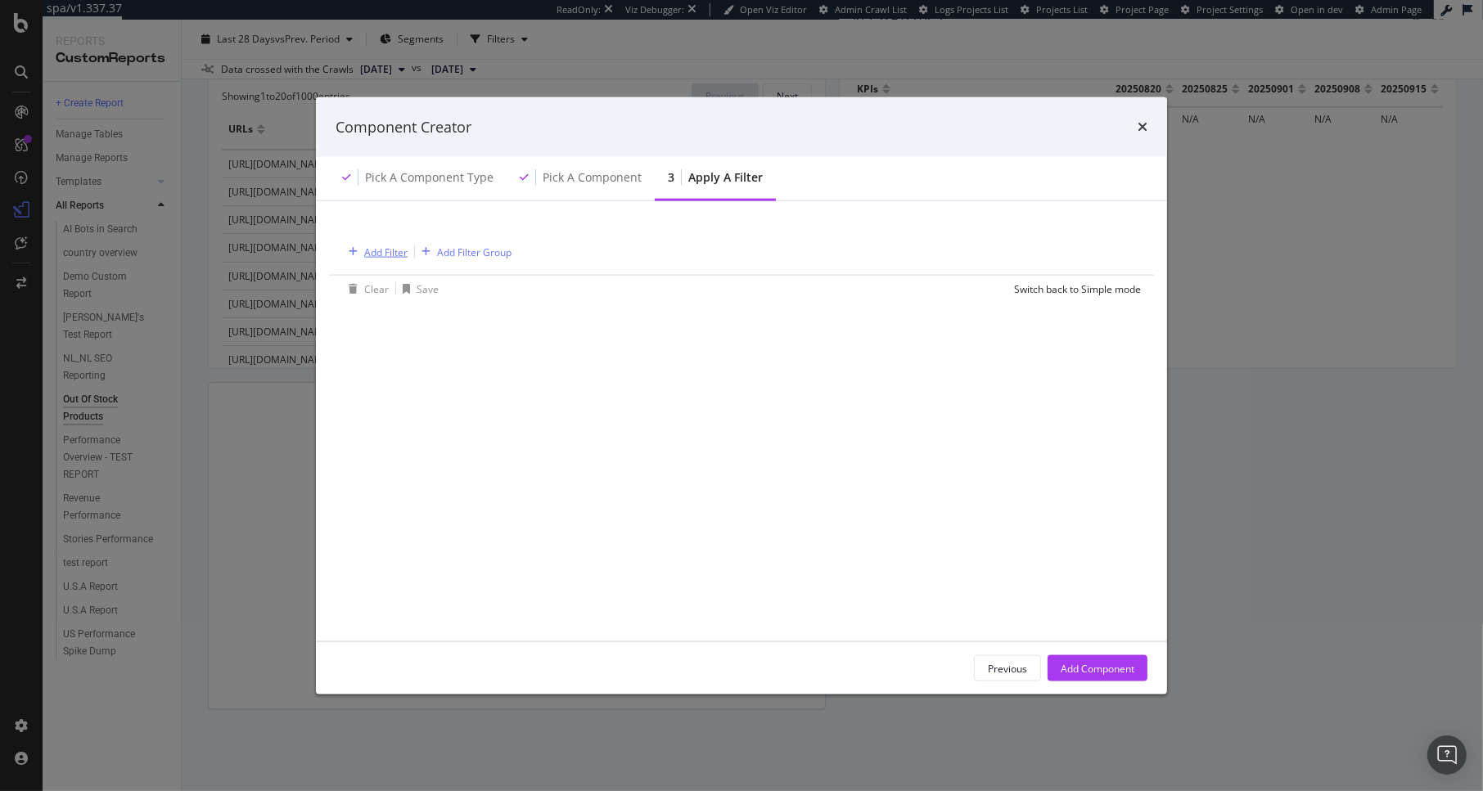
click at [378, 246] on div "Add Filter" at bounding box center [385, 252] width 43 height 14
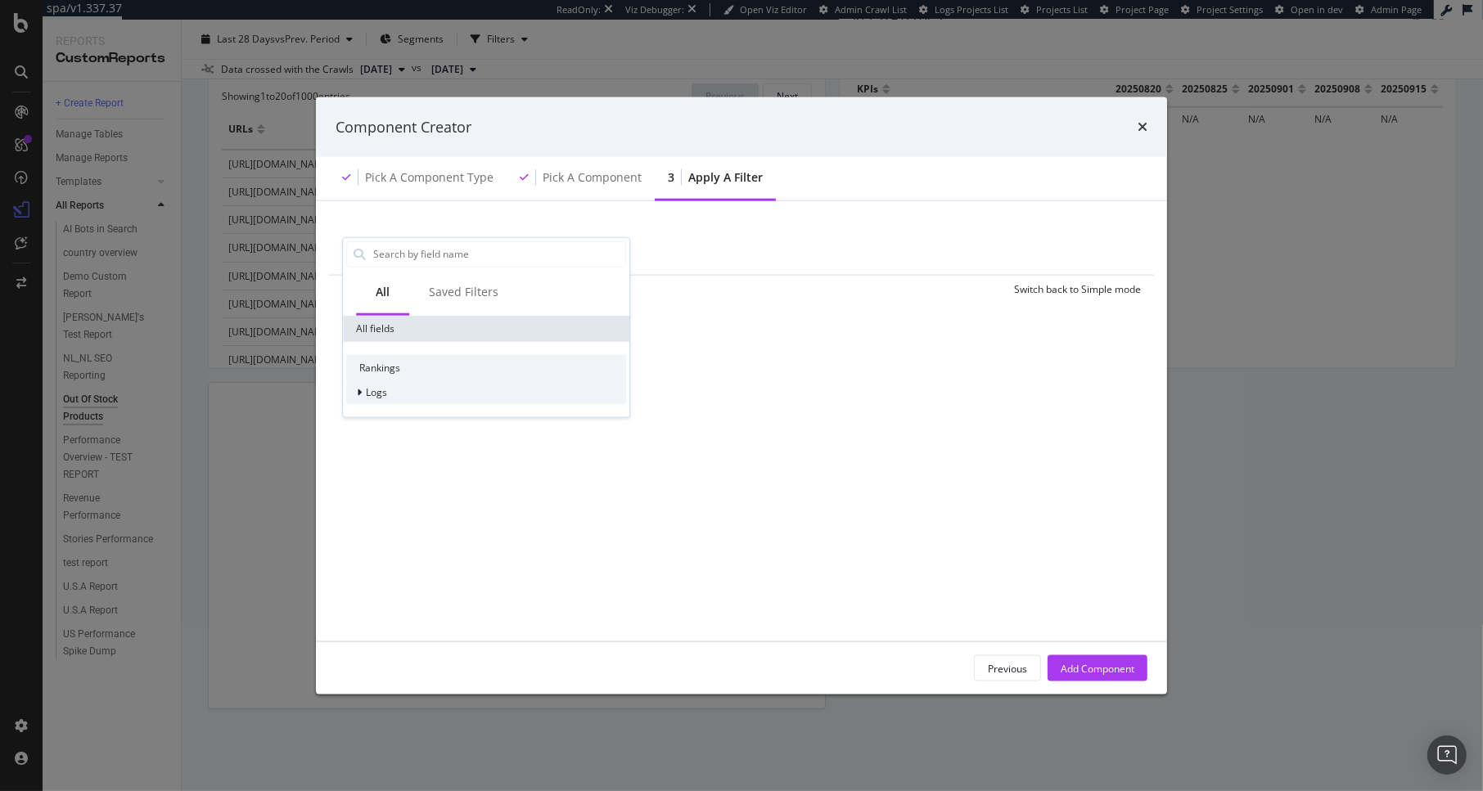
click at [390, 397] on div "Logs" at bounding box center [486, 392] width 280 height 23
click at [412, 415] on span "Segments" at bounding box center [399, 415] width 46 height 14
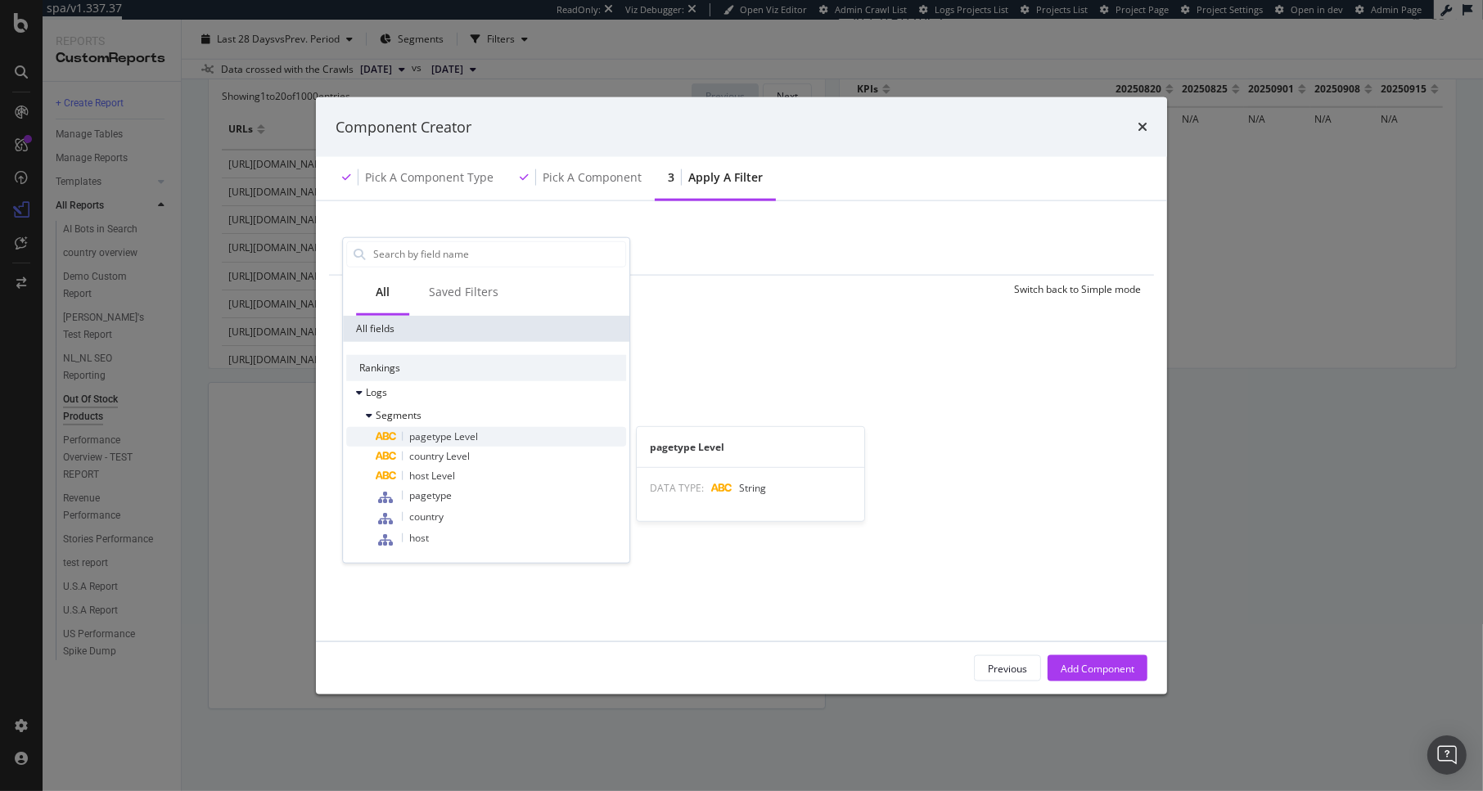
click at [454, 435] on span "pagetype Level" at bounding box center [443, 436] width 69 height 14
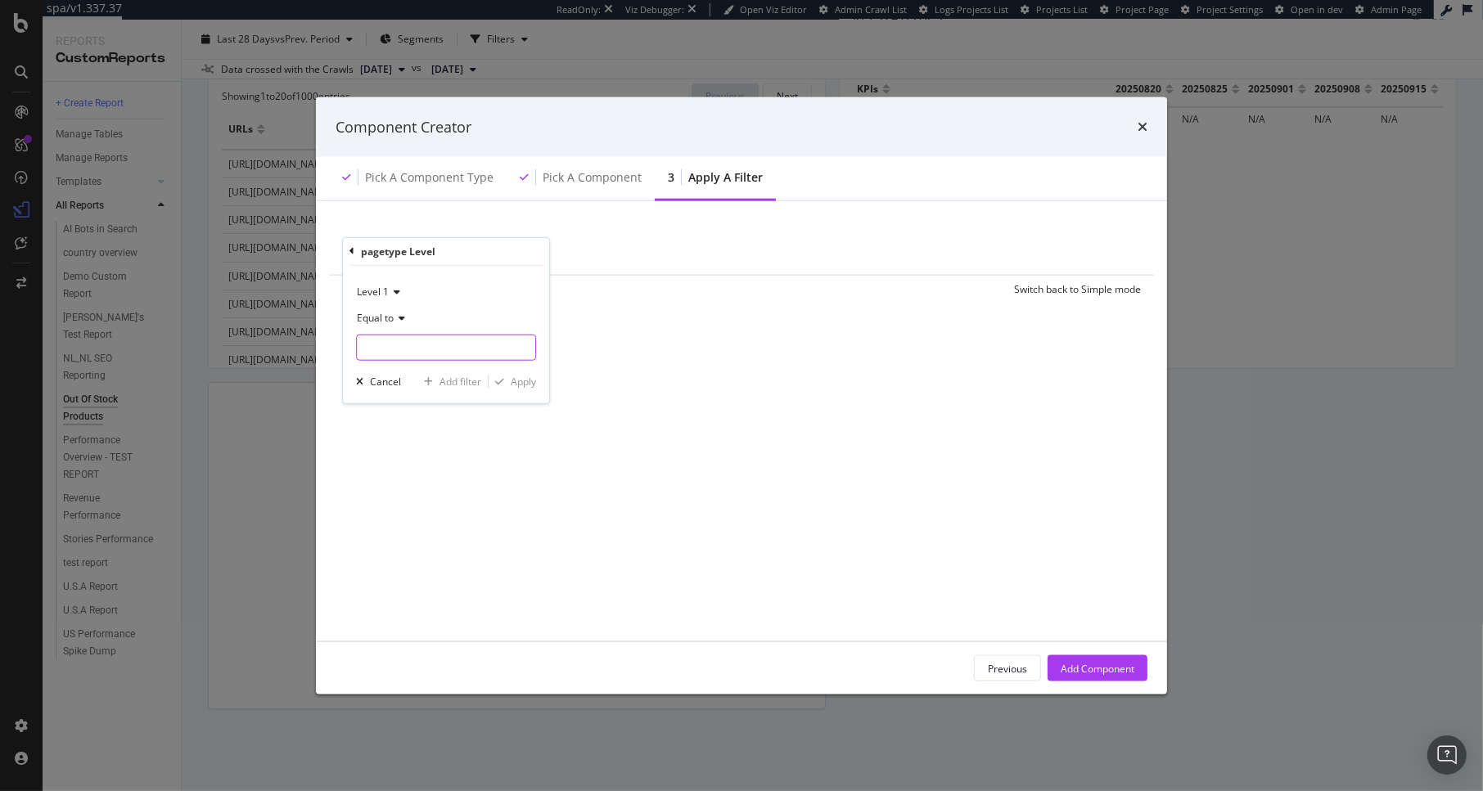
click at [394, 353] on input "modal" at bounding box center [446, 347] width 178 height 26
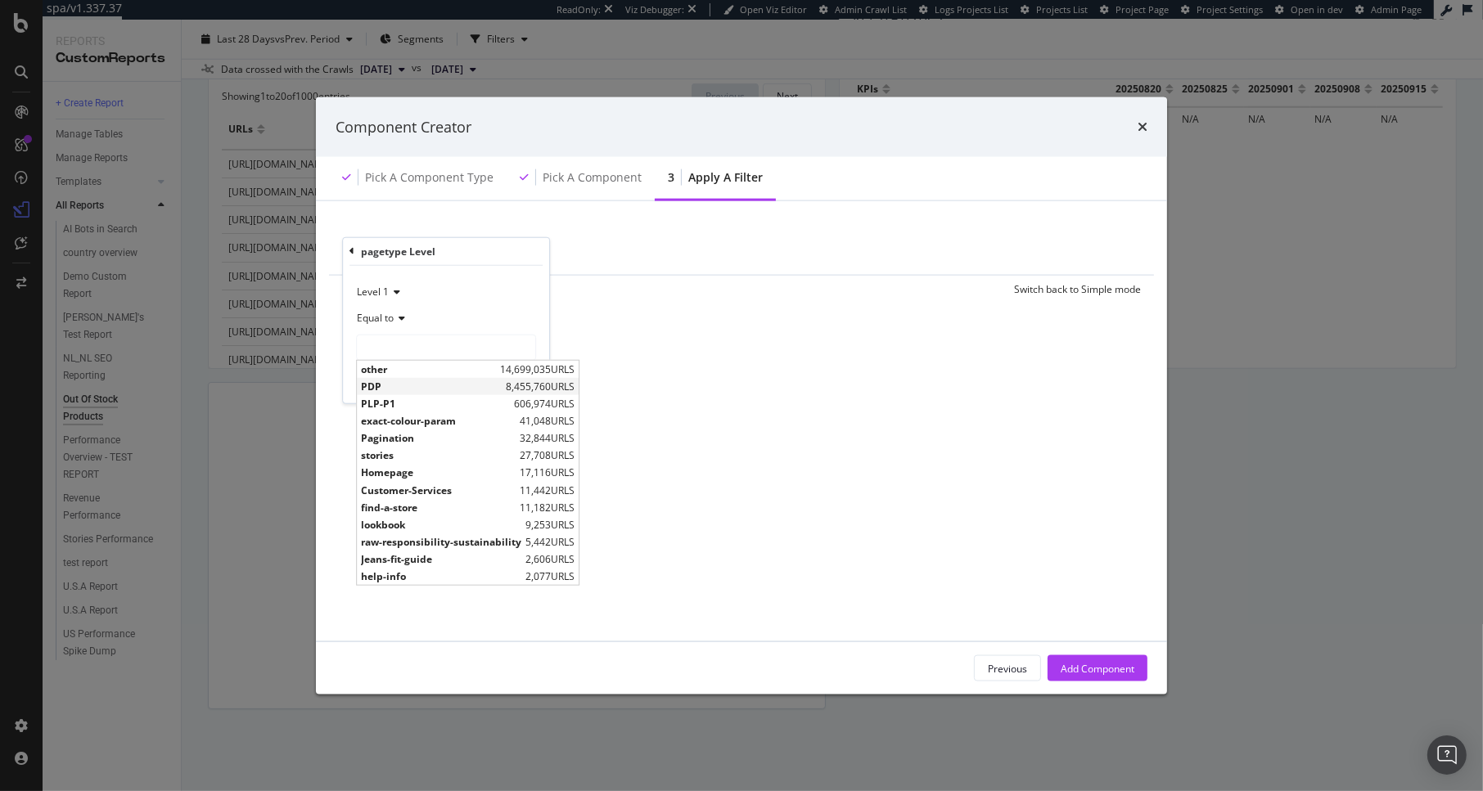
click at [407, 381] on span "PDP" at bounding box center [431, 387] width 141 height 14
type input "PDP"
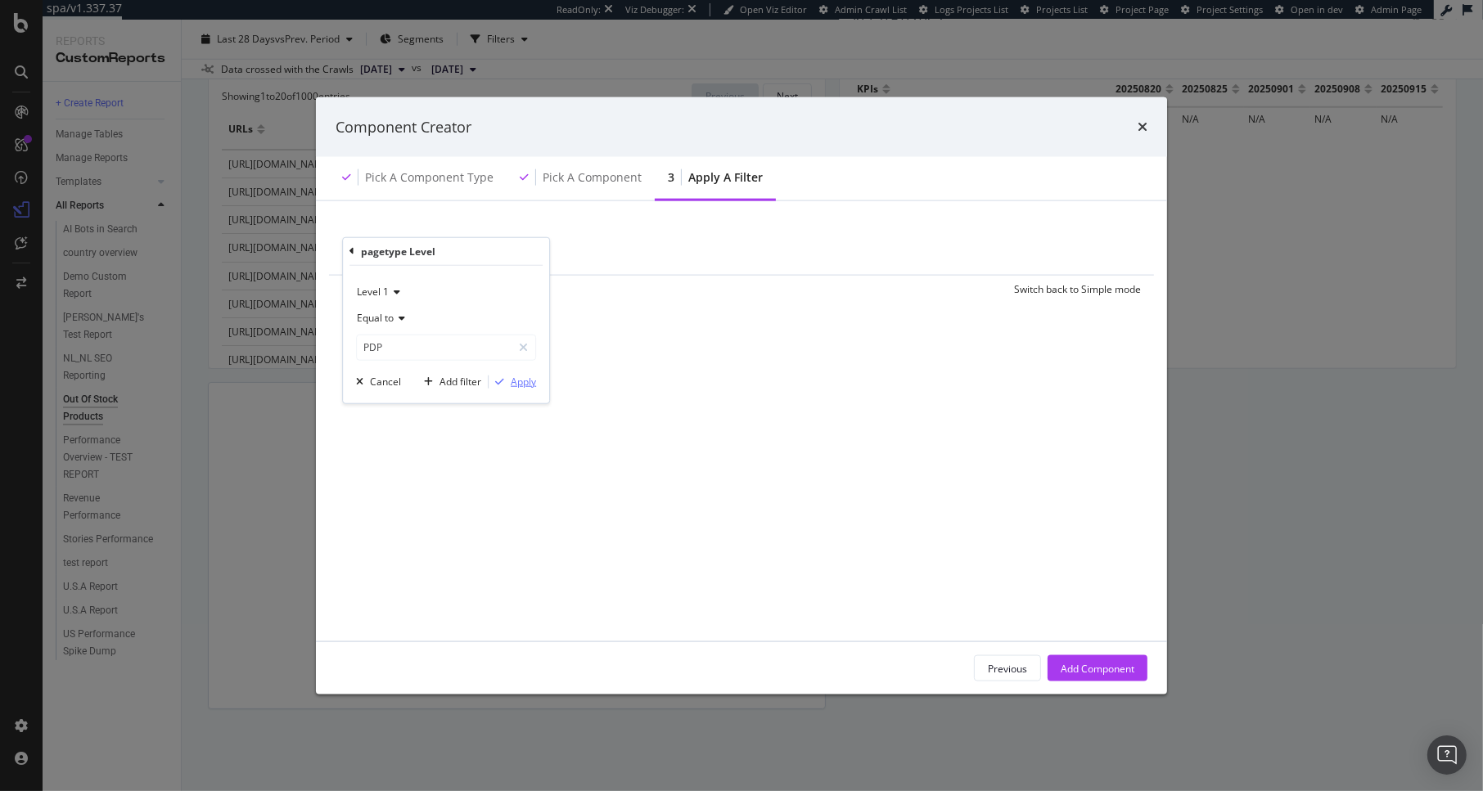
click at [528, 385] on div "Apply" at bounding box center [523, 382] width 25 height 14
click at [1078, 671] on div "Add Component" at bounding box center [1098, 668] width 74 height 14
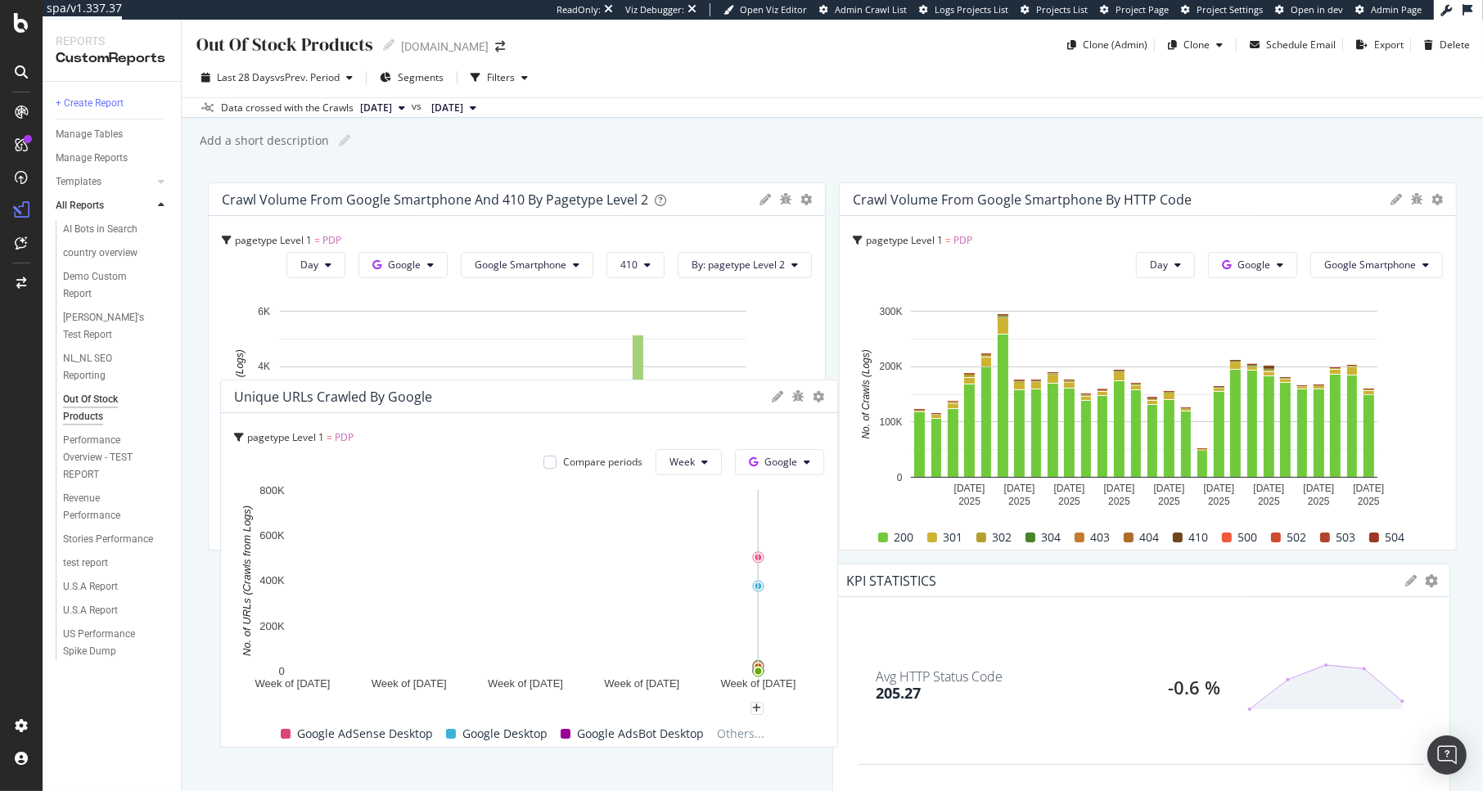
scroll to position [0, 0]
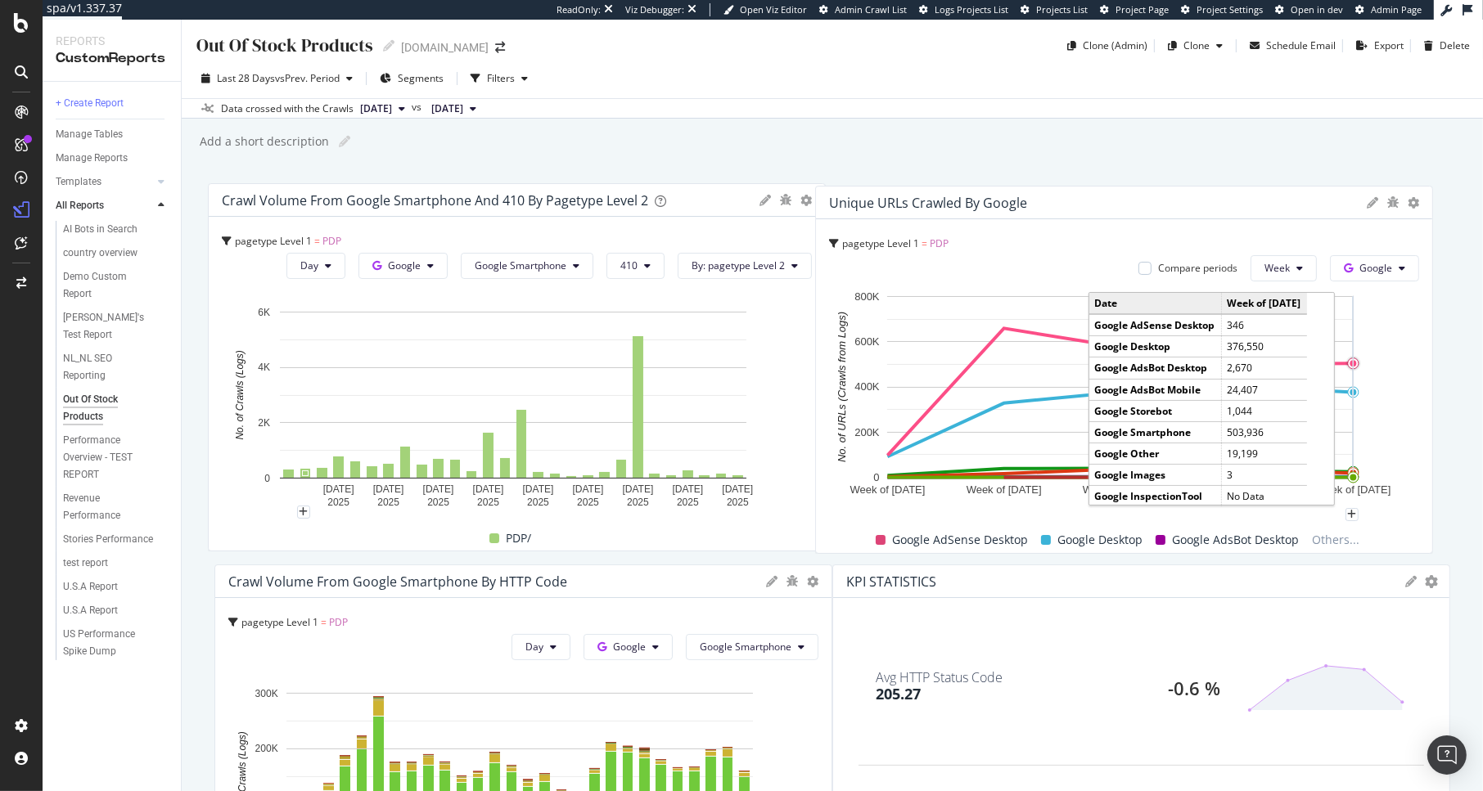
drag, startPoint x: 739, startPoint y: 566, endPoint x: 1347, endPoint y: 366, distance: 640.2
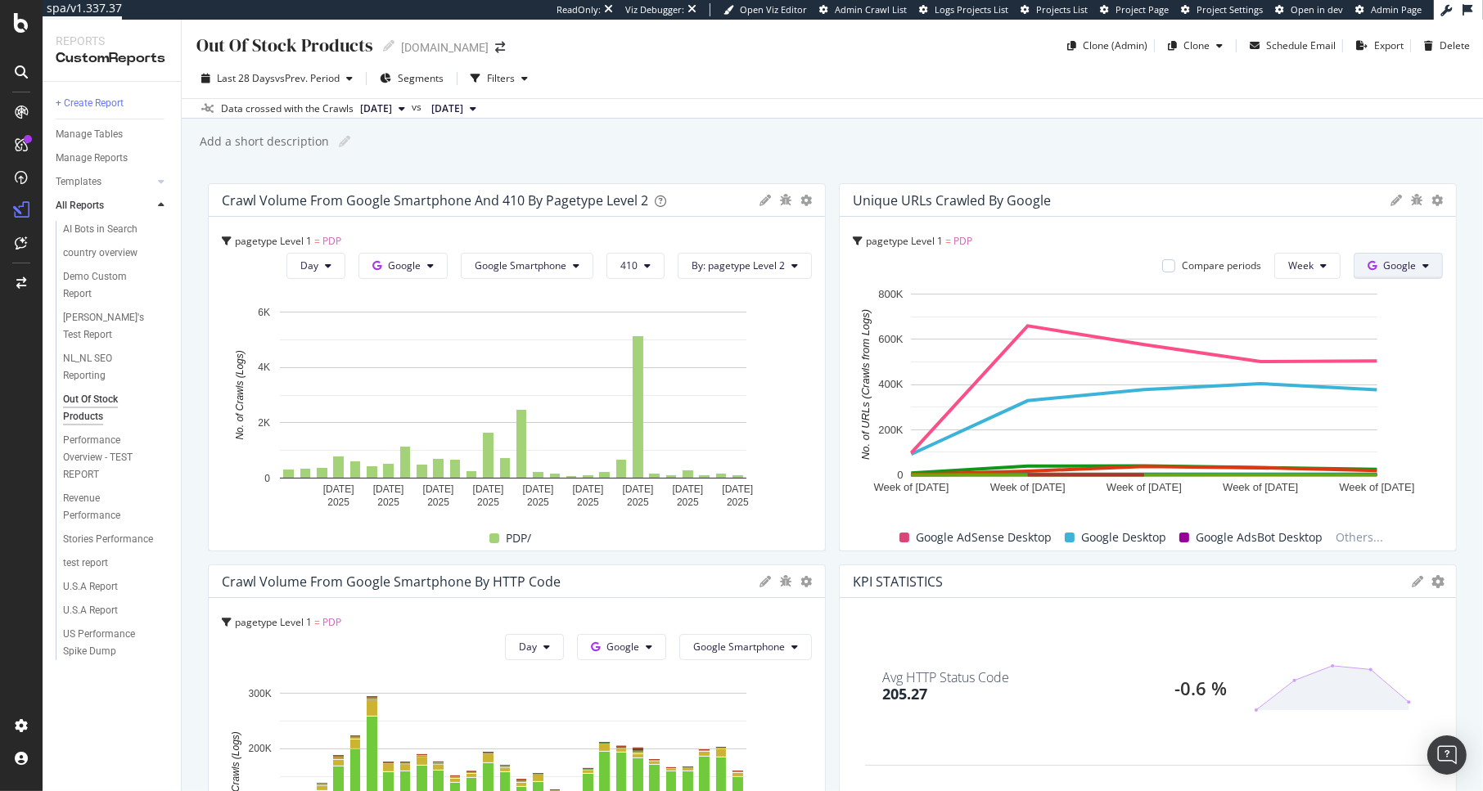
click at [1393, 267] on span "Google" at bounding box center [1399, 266] width 33 height 14
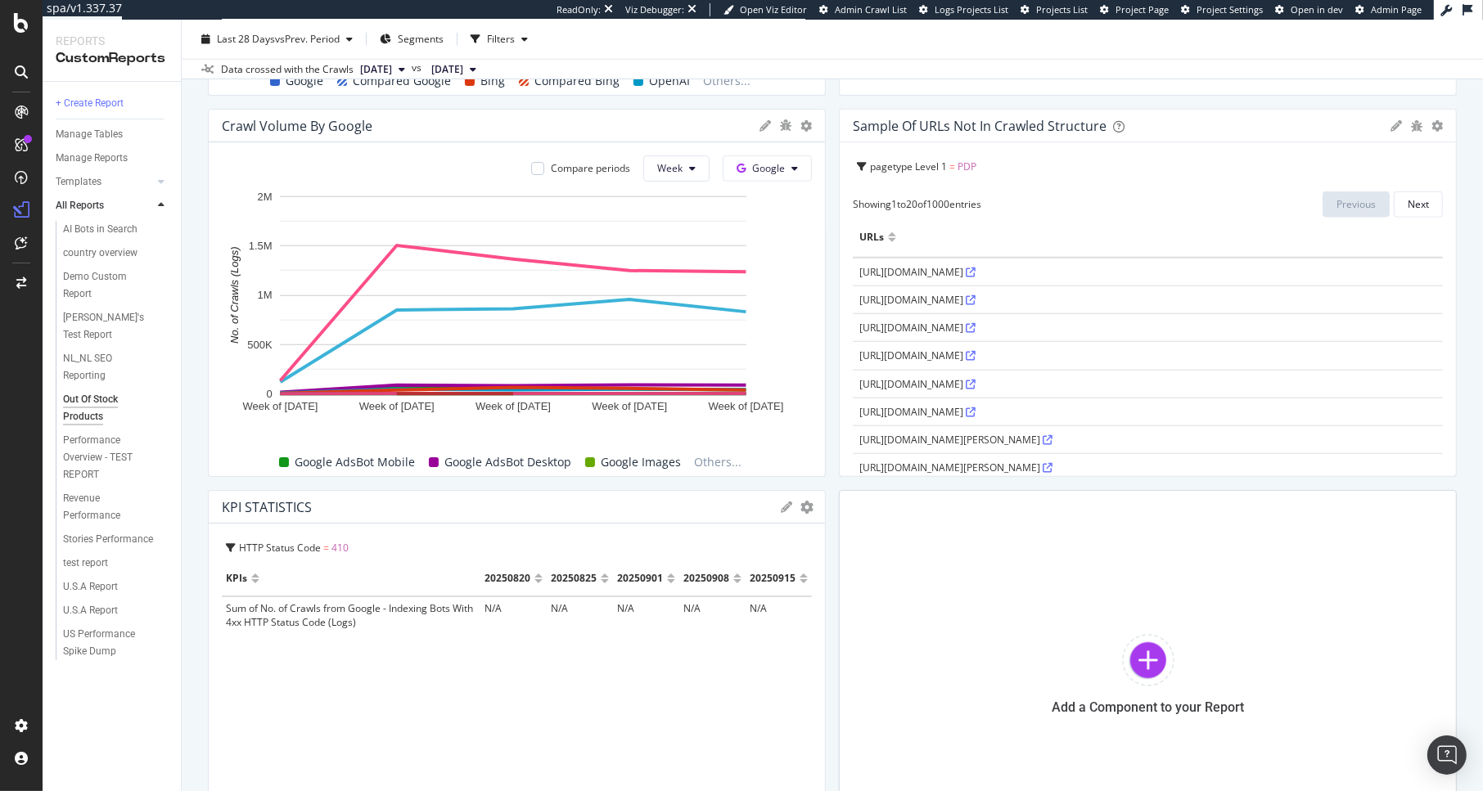
scroll to position [1749, 0]
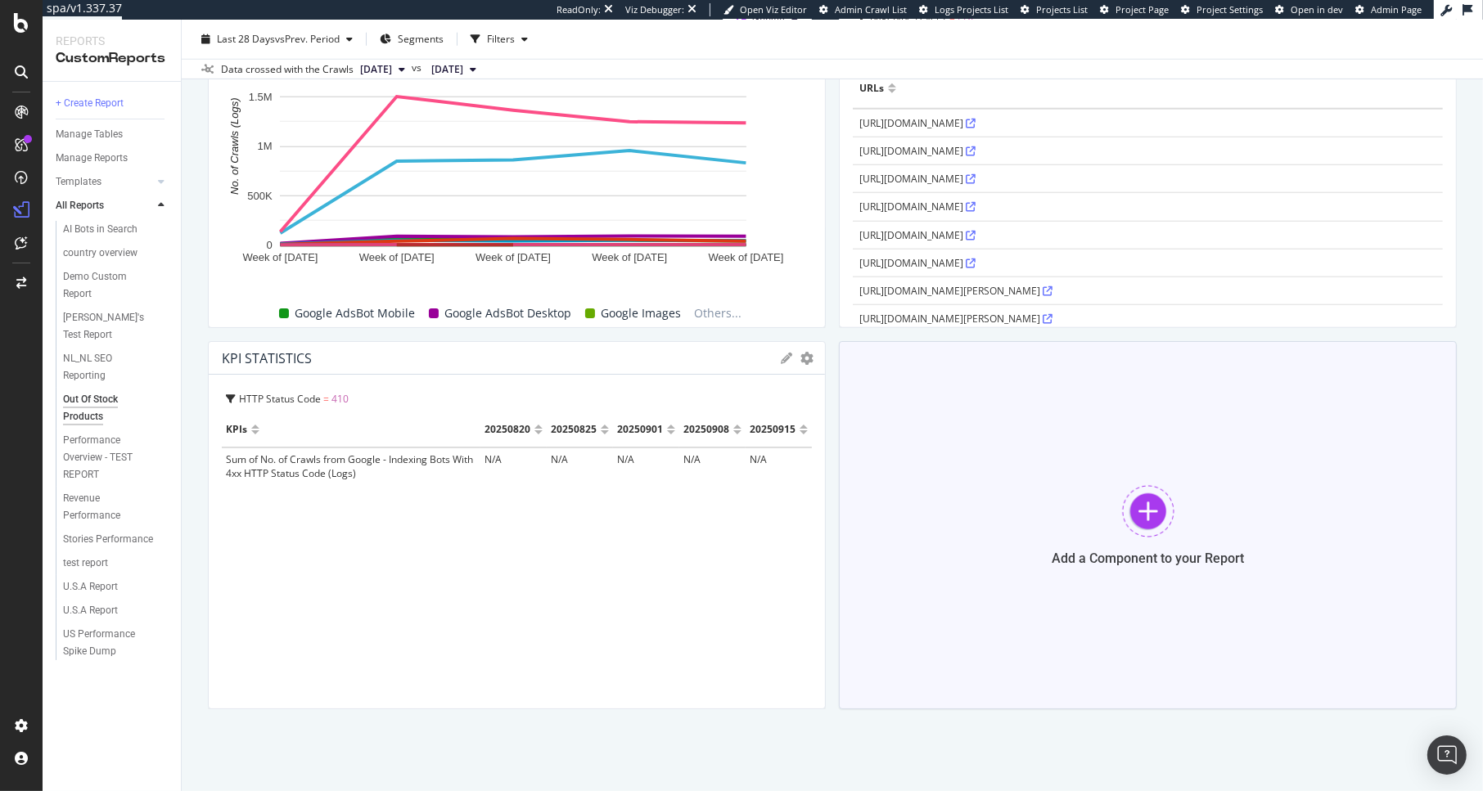
click at [1041, 526] on div "Add a Component to your Report" at bounding box center [1148, 525] width 618 height 368
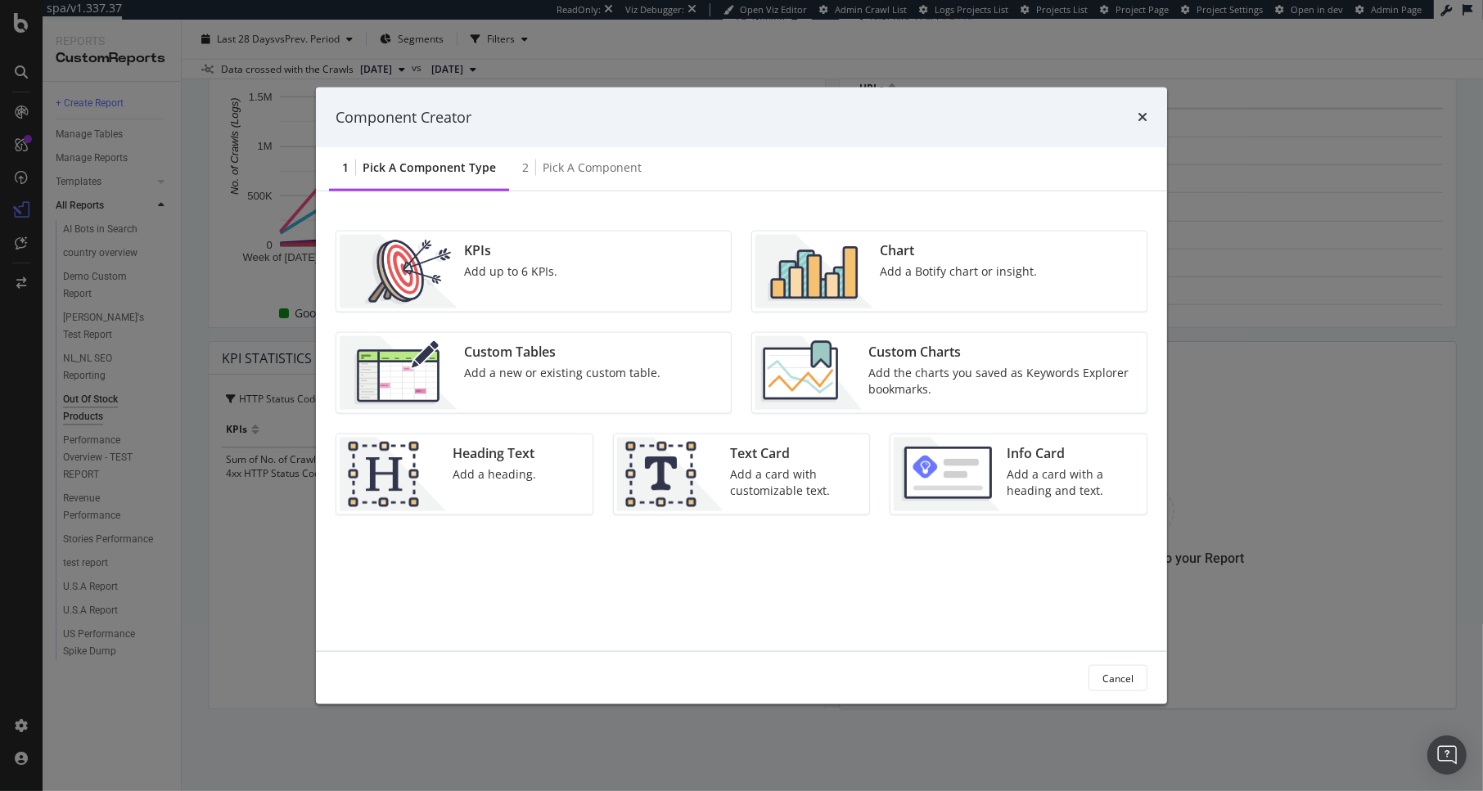
click at [900, 294] on div "Chart Add a Botify chart or insight." at bounding box center [958, 272] width 170 height 74
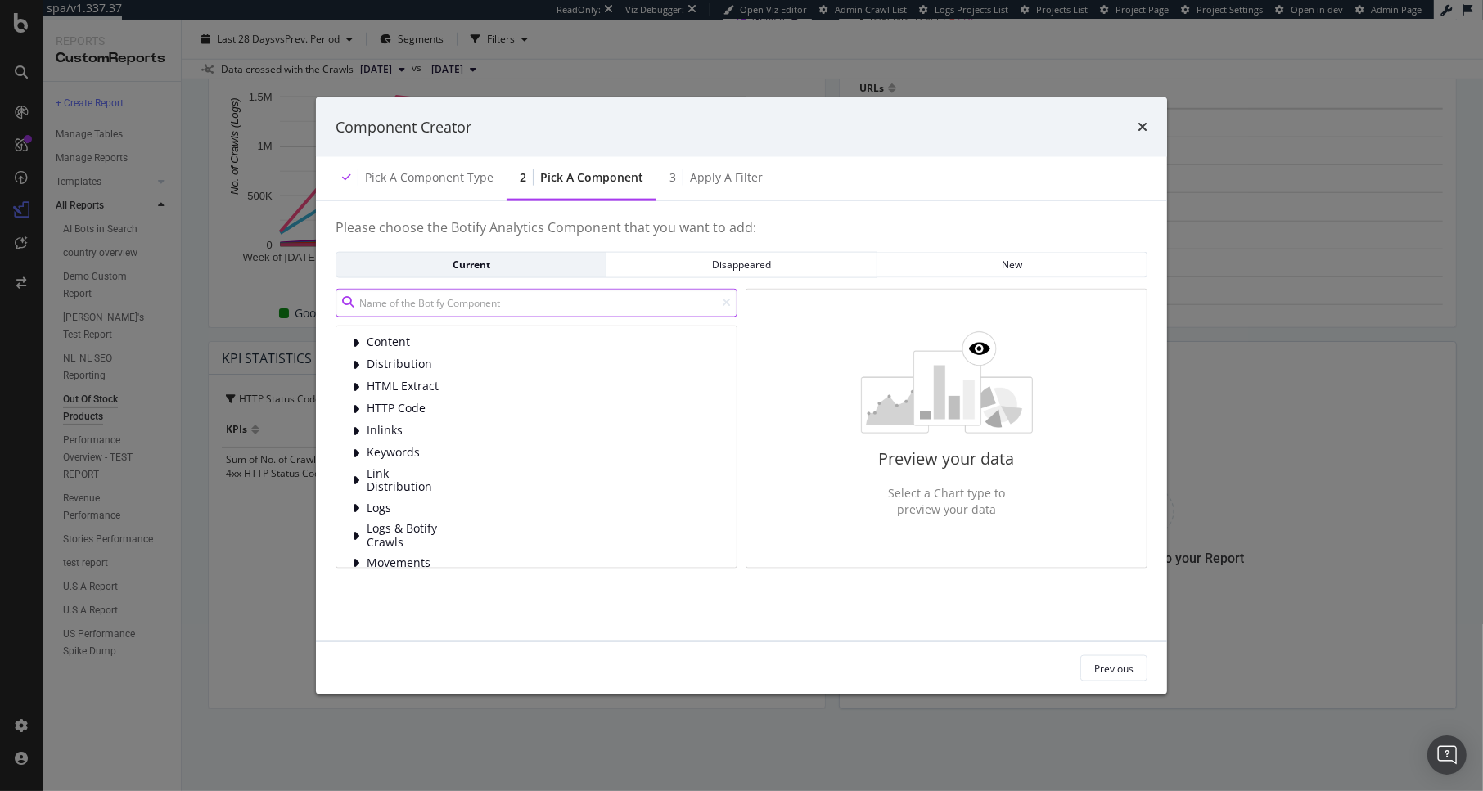
click at [507, 305] on input "modal" at bounding box center [537, 302] width 402 height 29
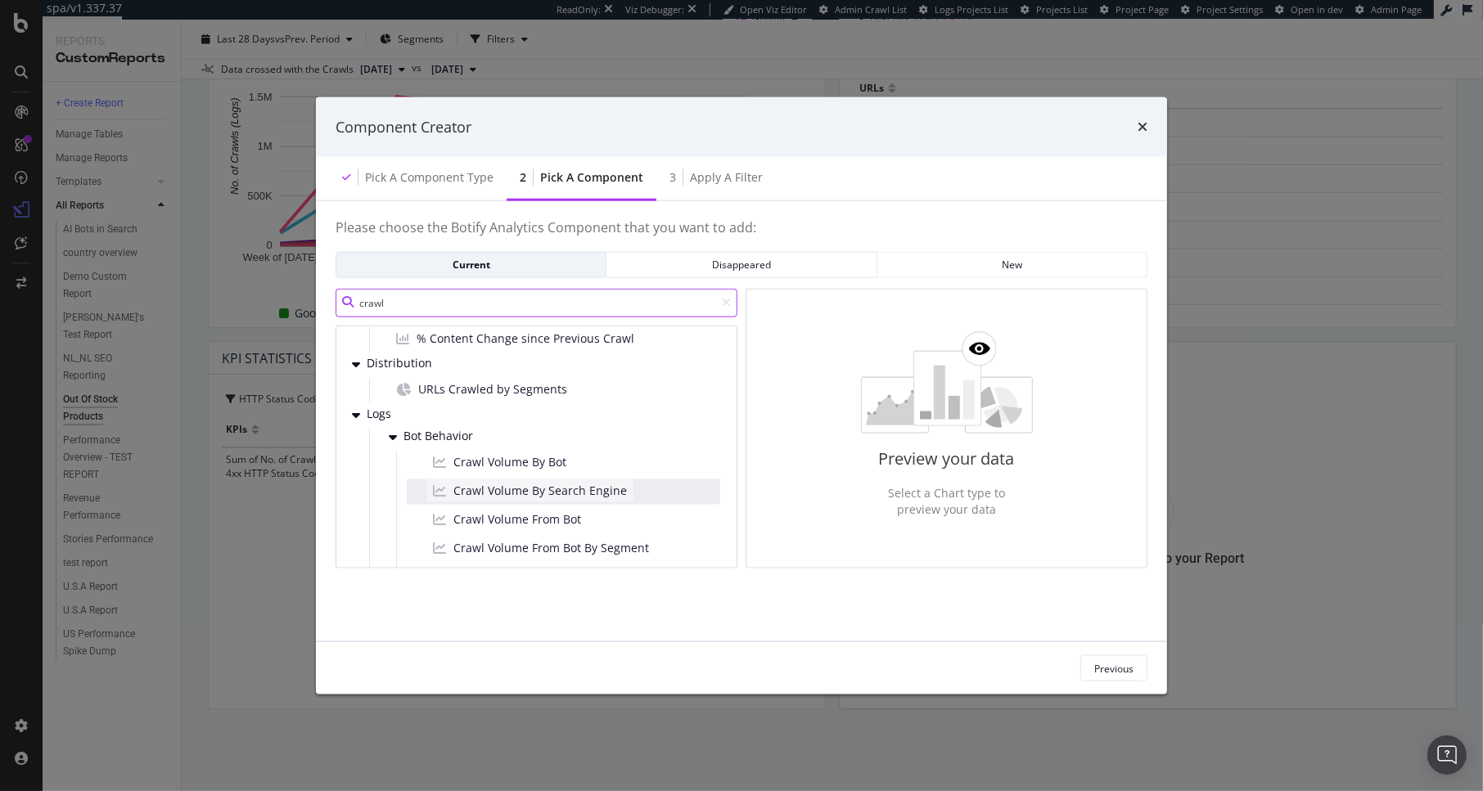
scroll to position [55, 0]
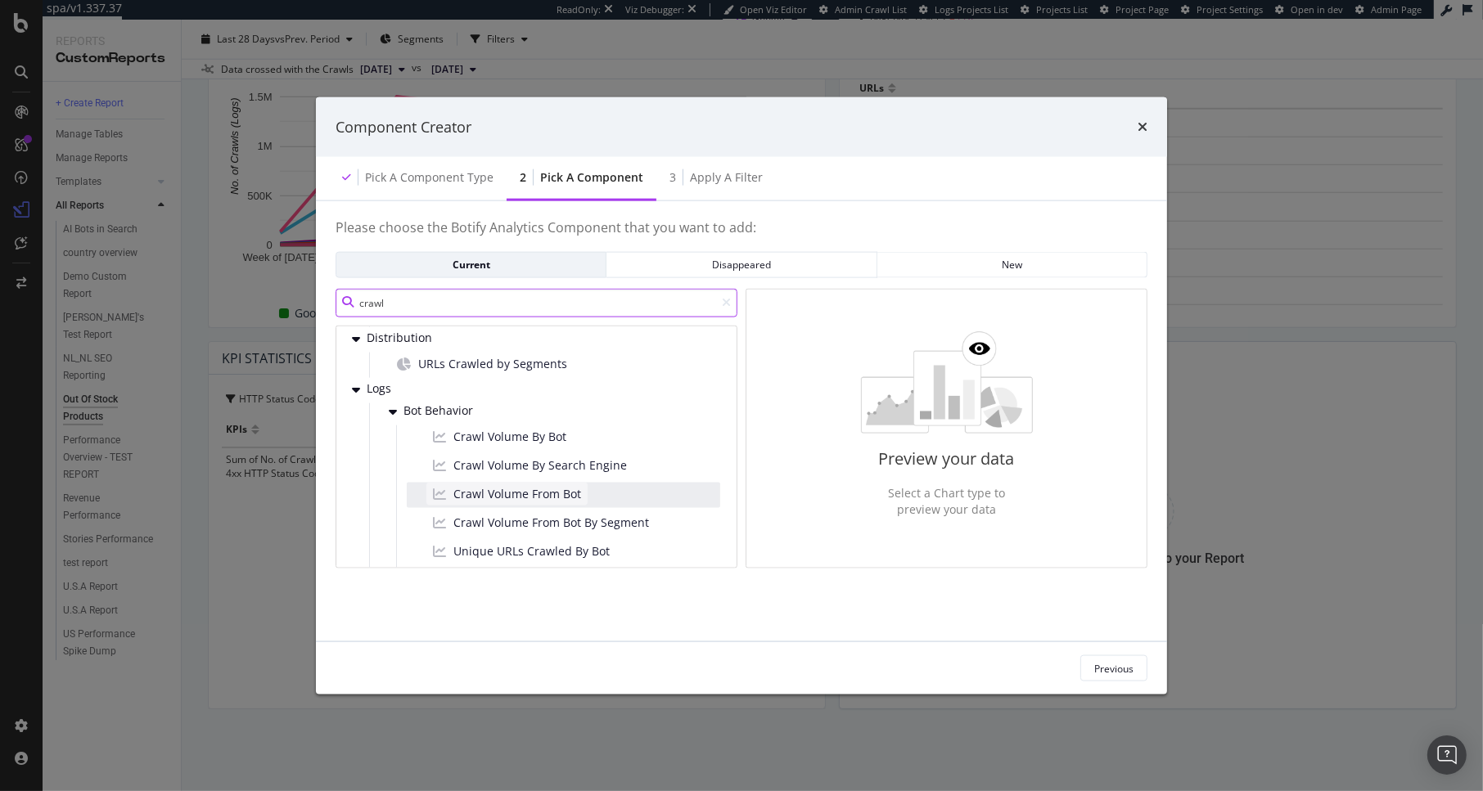
type input "crawl"
click at [562, 494] on span "Crawl Volume From Bot" at bounding box center [517, 493] width 128 height 16
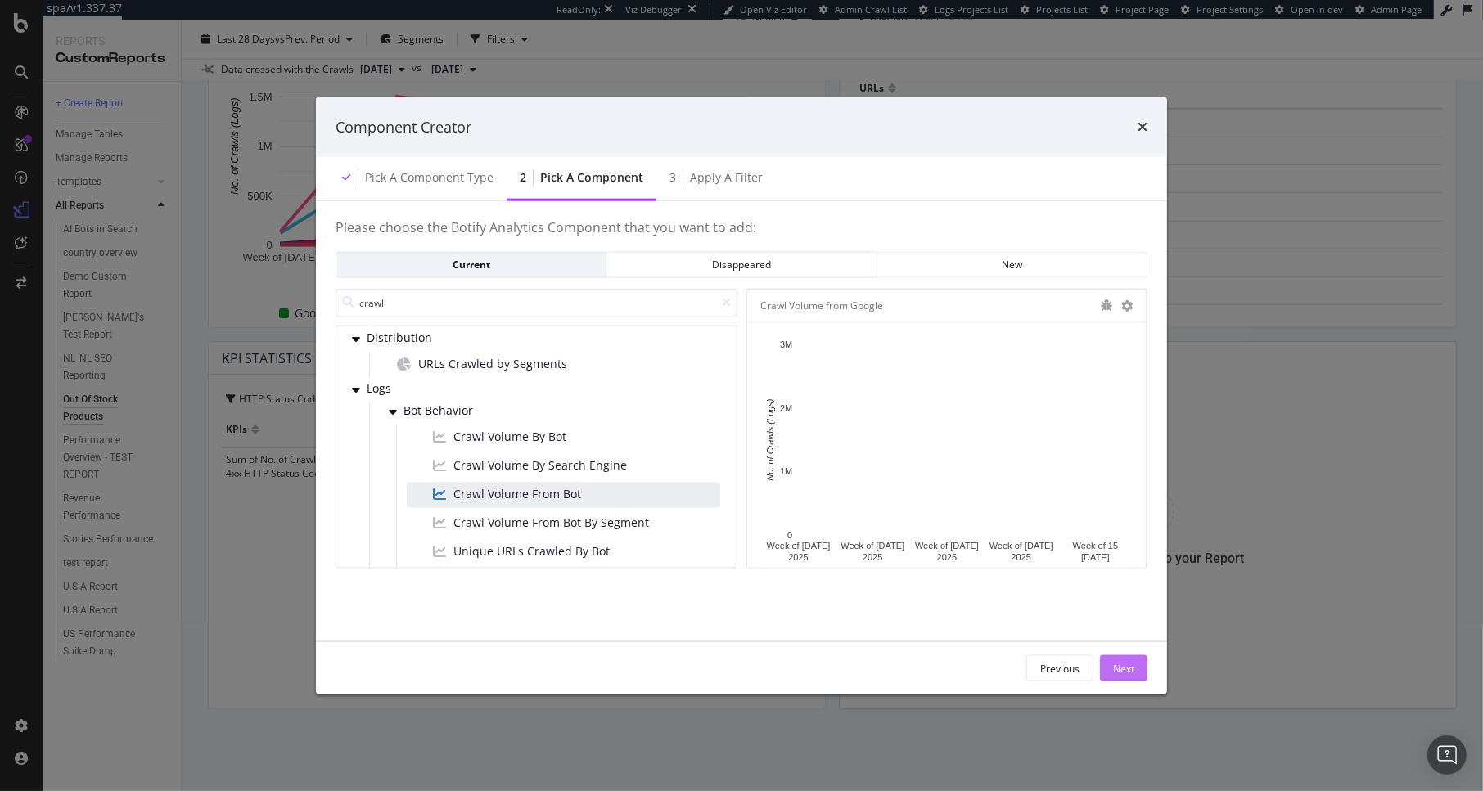
click at [1122, 667] on div "Next" at bounding box center [1123, 668] width 21 height 14
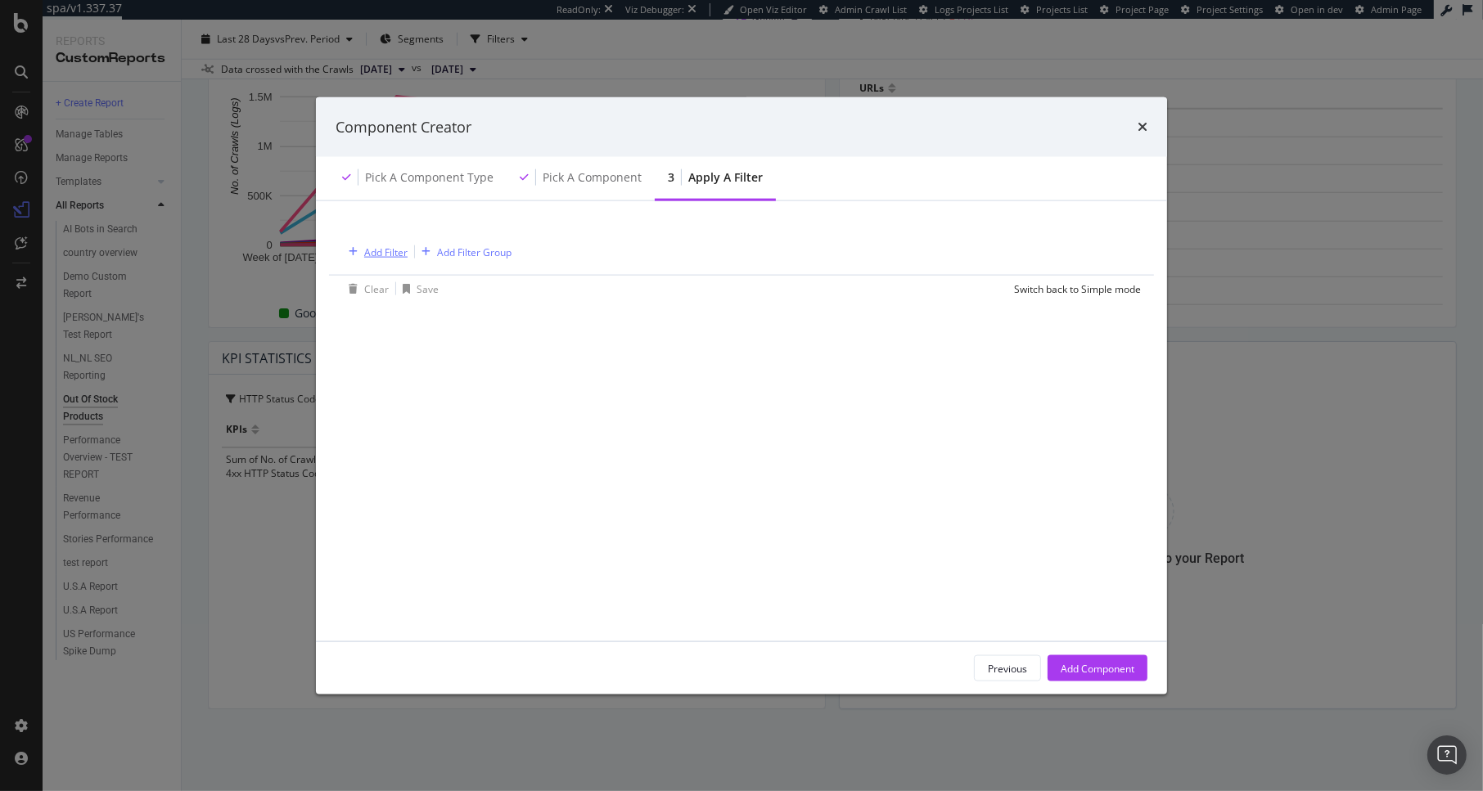
click at [362, 255] on div "modal" at bounding box center [353, 252] width 22 height 10
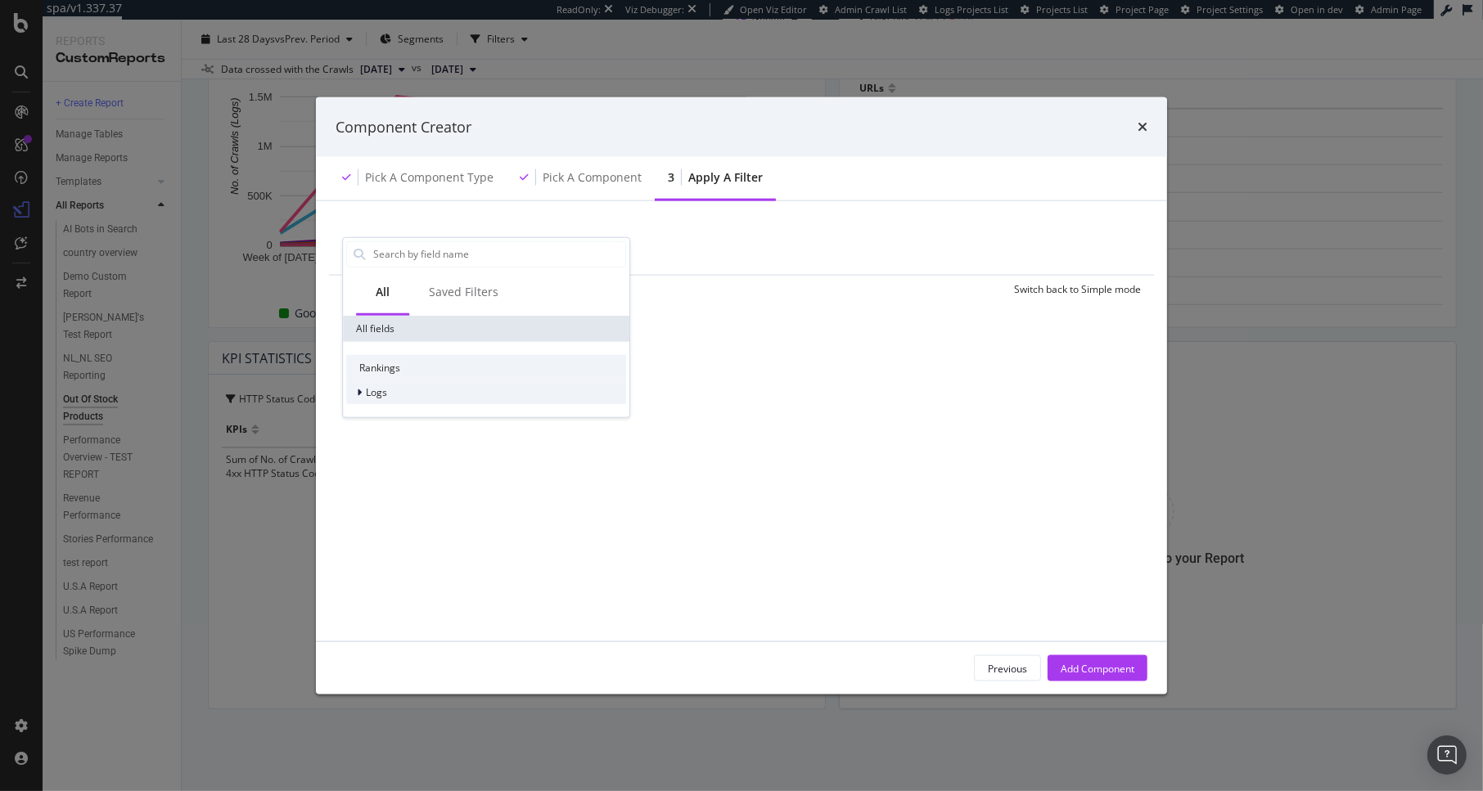
click at [383, 394] on span "Logs" at bounding box center [376, 392] width 21 height 14
click at [476, 412] on div "Segments" at bounding box center [486, 414] width 280 height 23
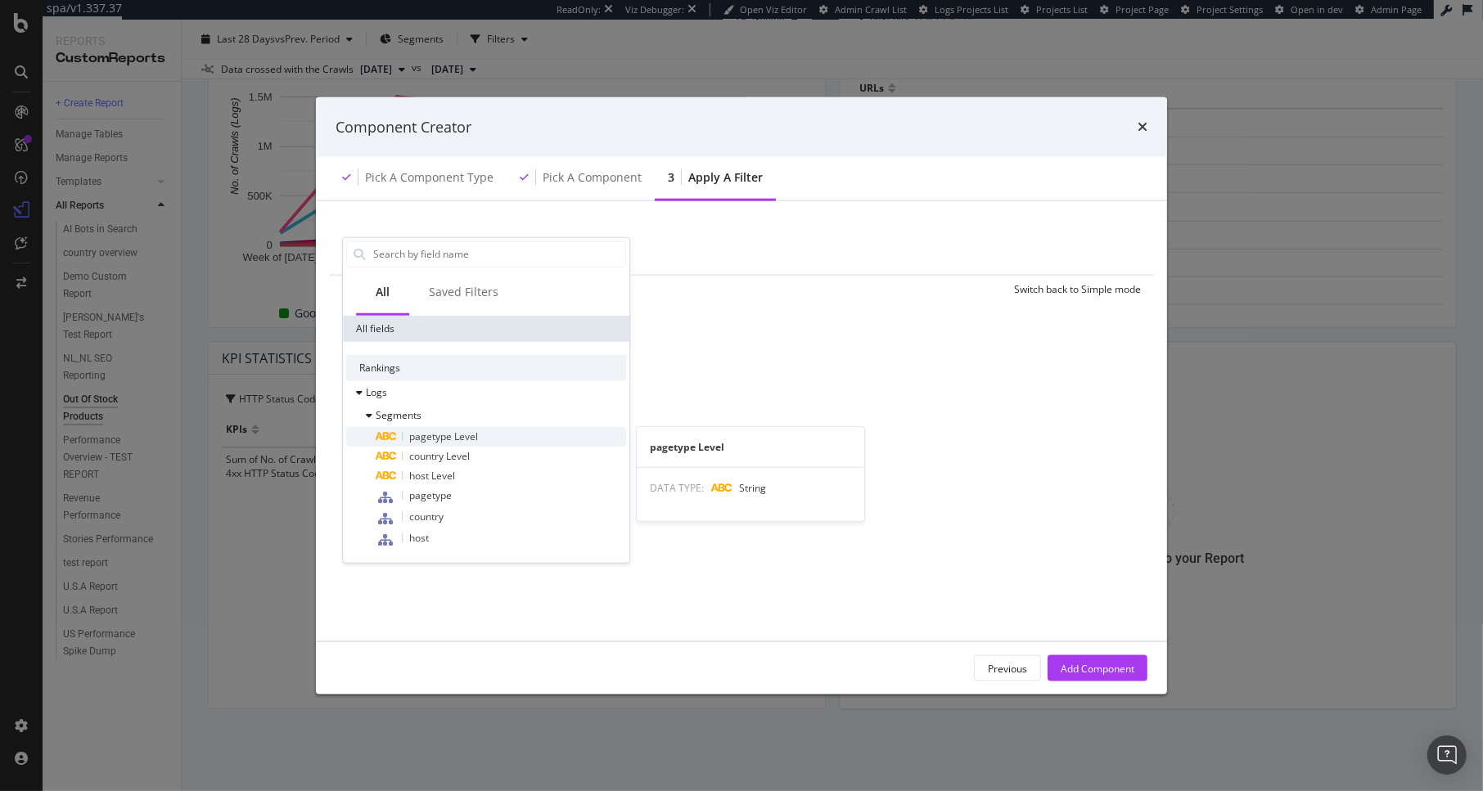
click at [466, 434] on span "pagetype Level" at bounding box center [443, 436] width 69 height 14
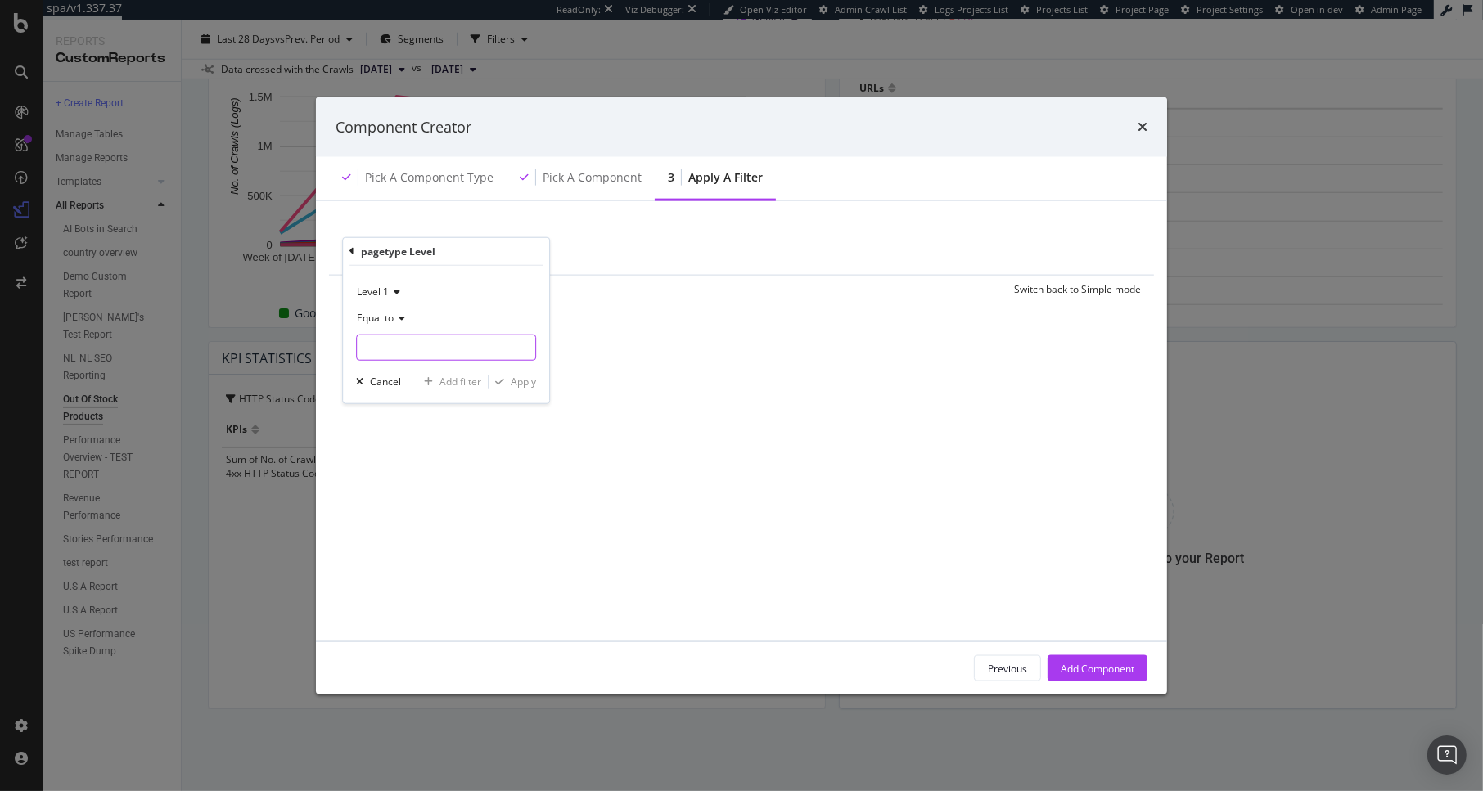
click at [414, 347] on input "modal" at bounding box center [446, 347] width 178 height 26
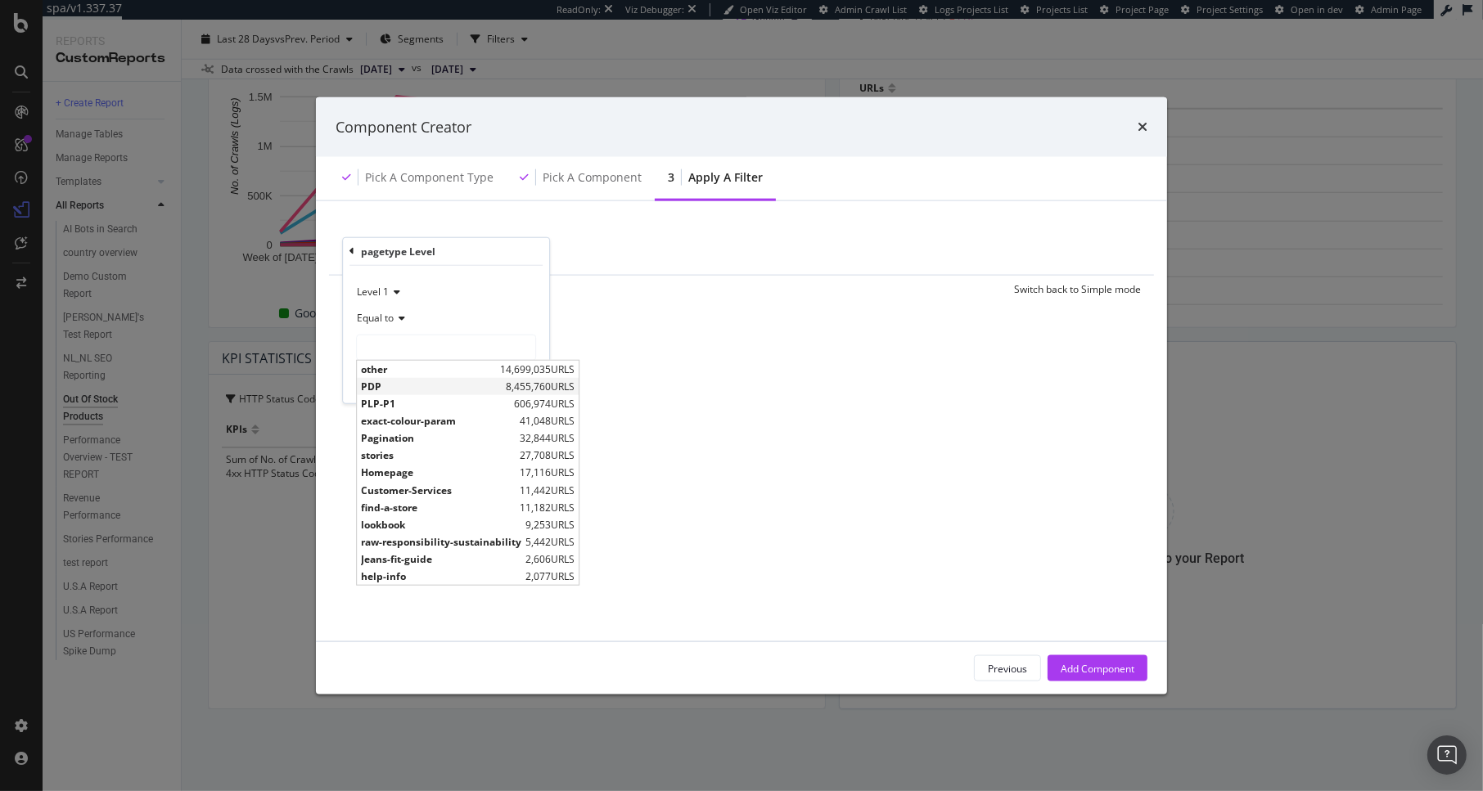
click at [404, 391] on span "PDP" at bounding box center [431, 387] width 141 height 14
type input "PDP"
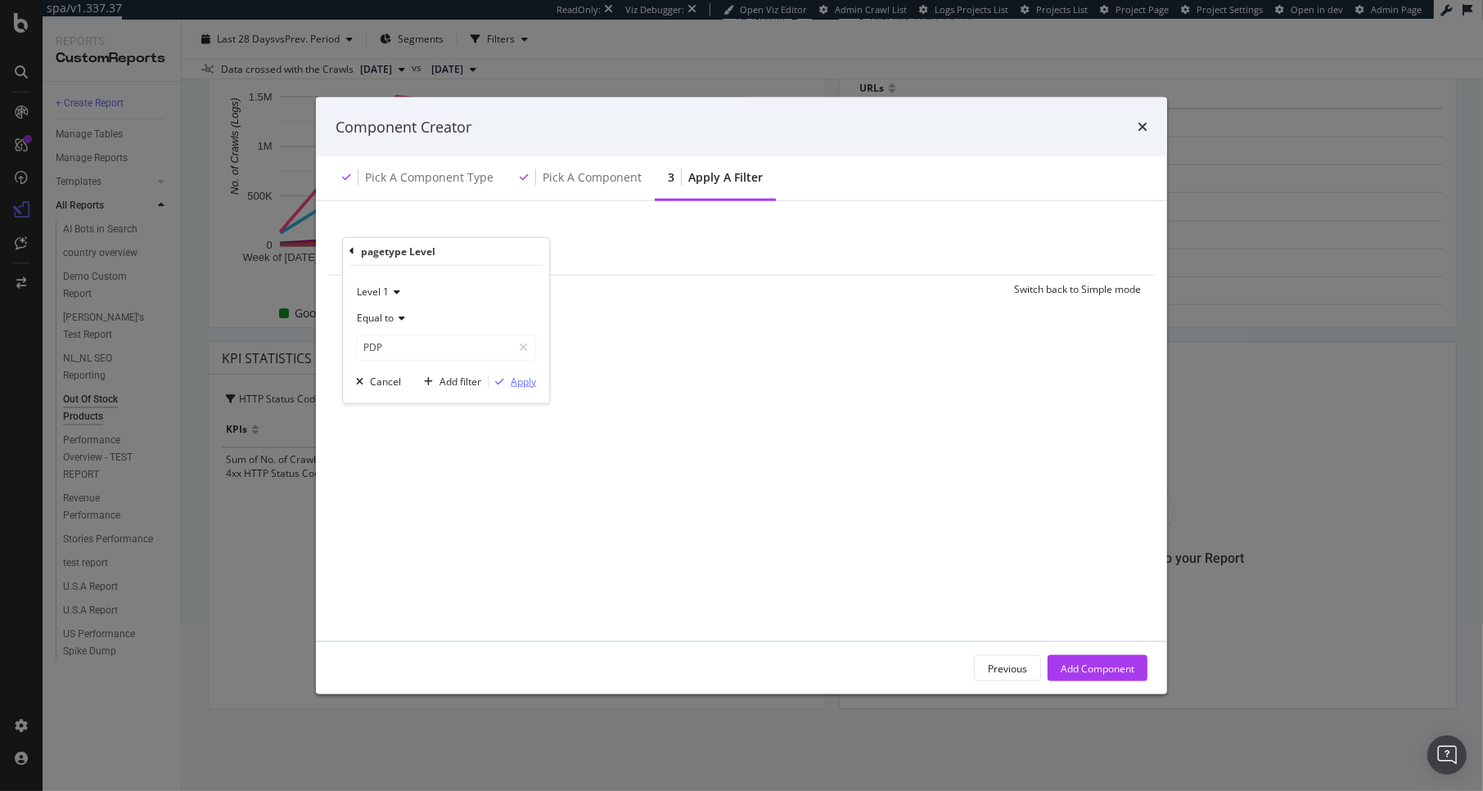
click at [529, 384] on div "Apply" at bounding box center [523, 382] width 25 height 14
click at [1088, 662] on div "Add Component" at bounding box center [1098, 668] width 74 height 14
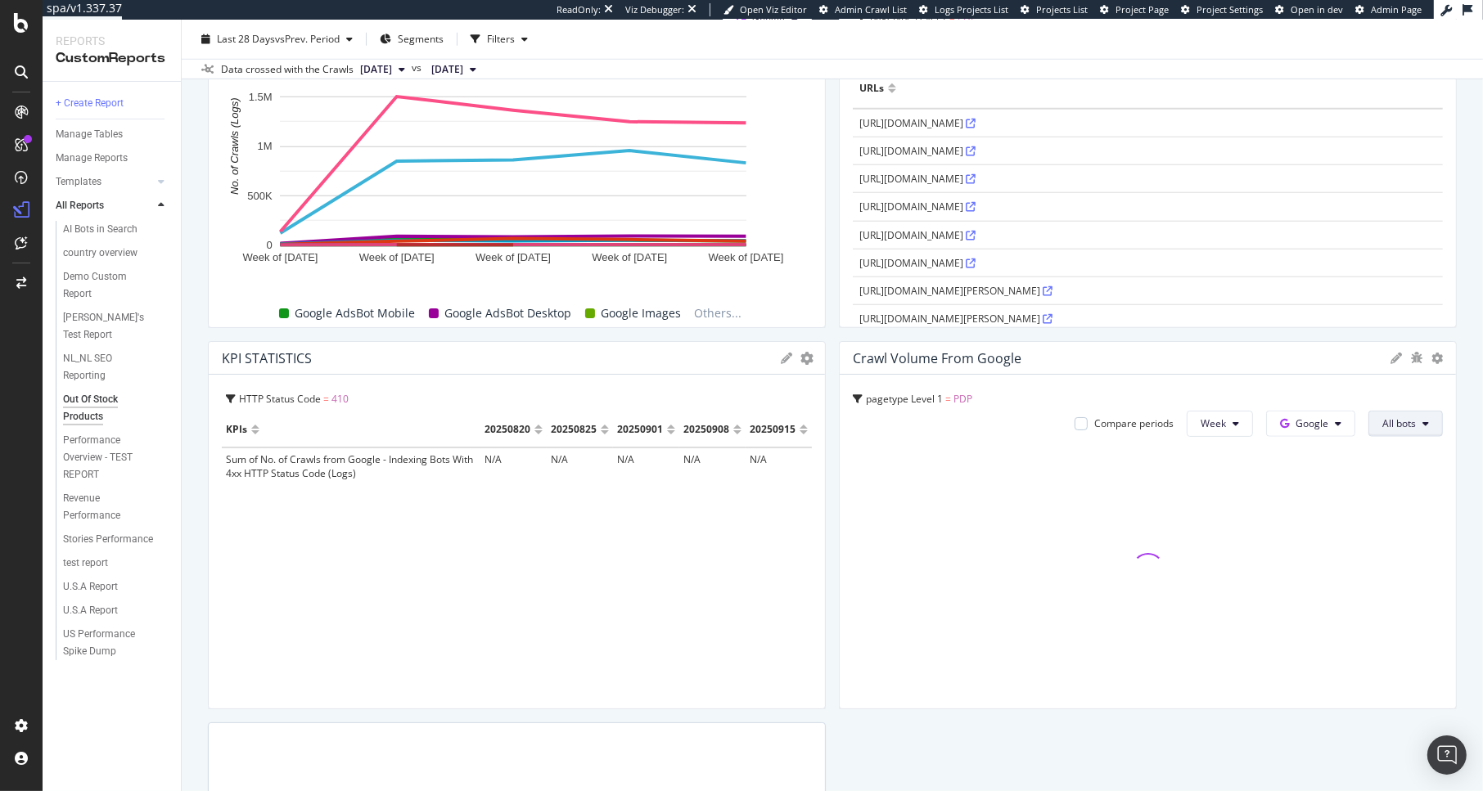
click at [1368, 426] on button "All bots" at bounding box center [1405, 424] width 74 height 26
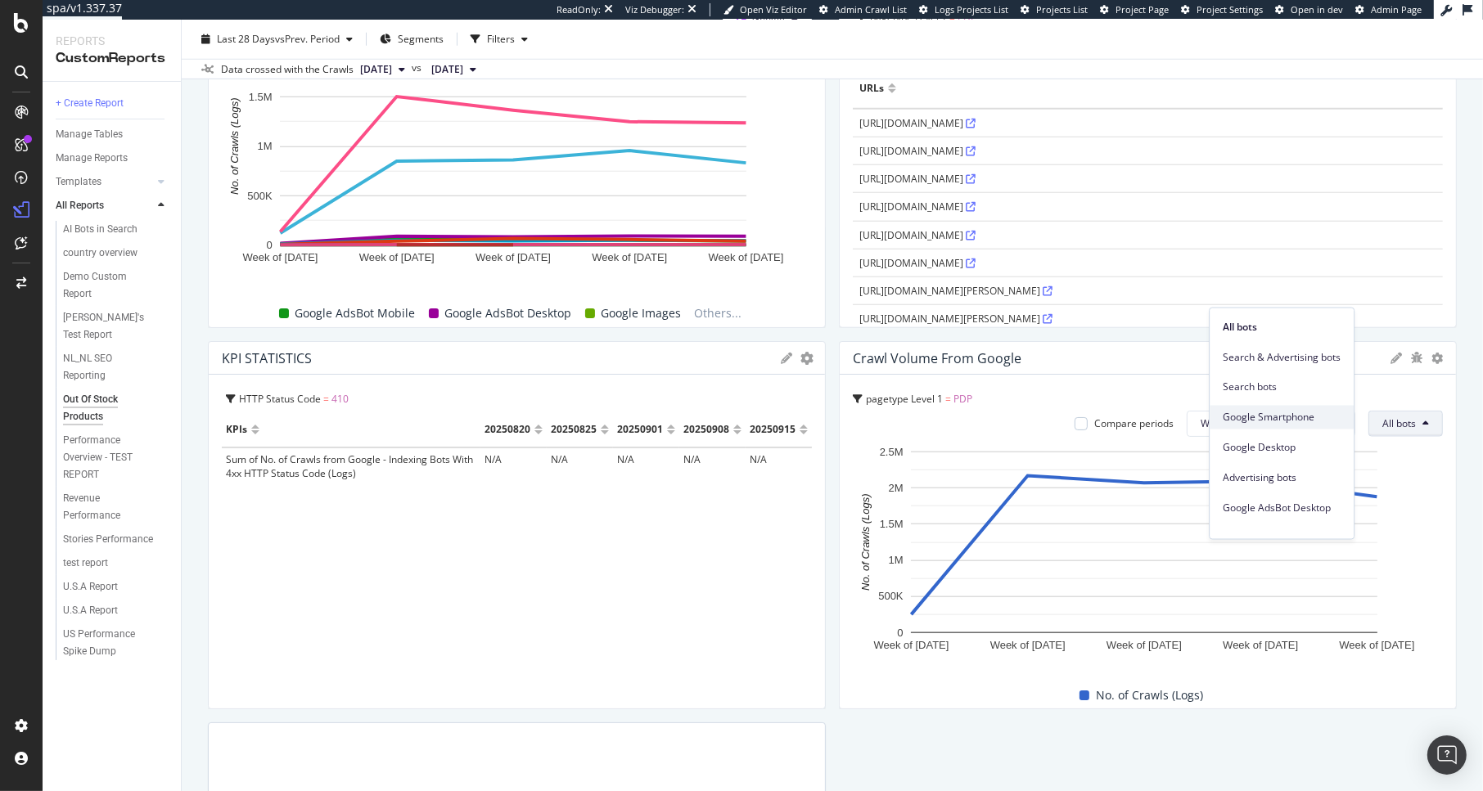
click at [1288, 425] on div "Google Smartphone" at bounding box center [1282, 418] width 144 height 24
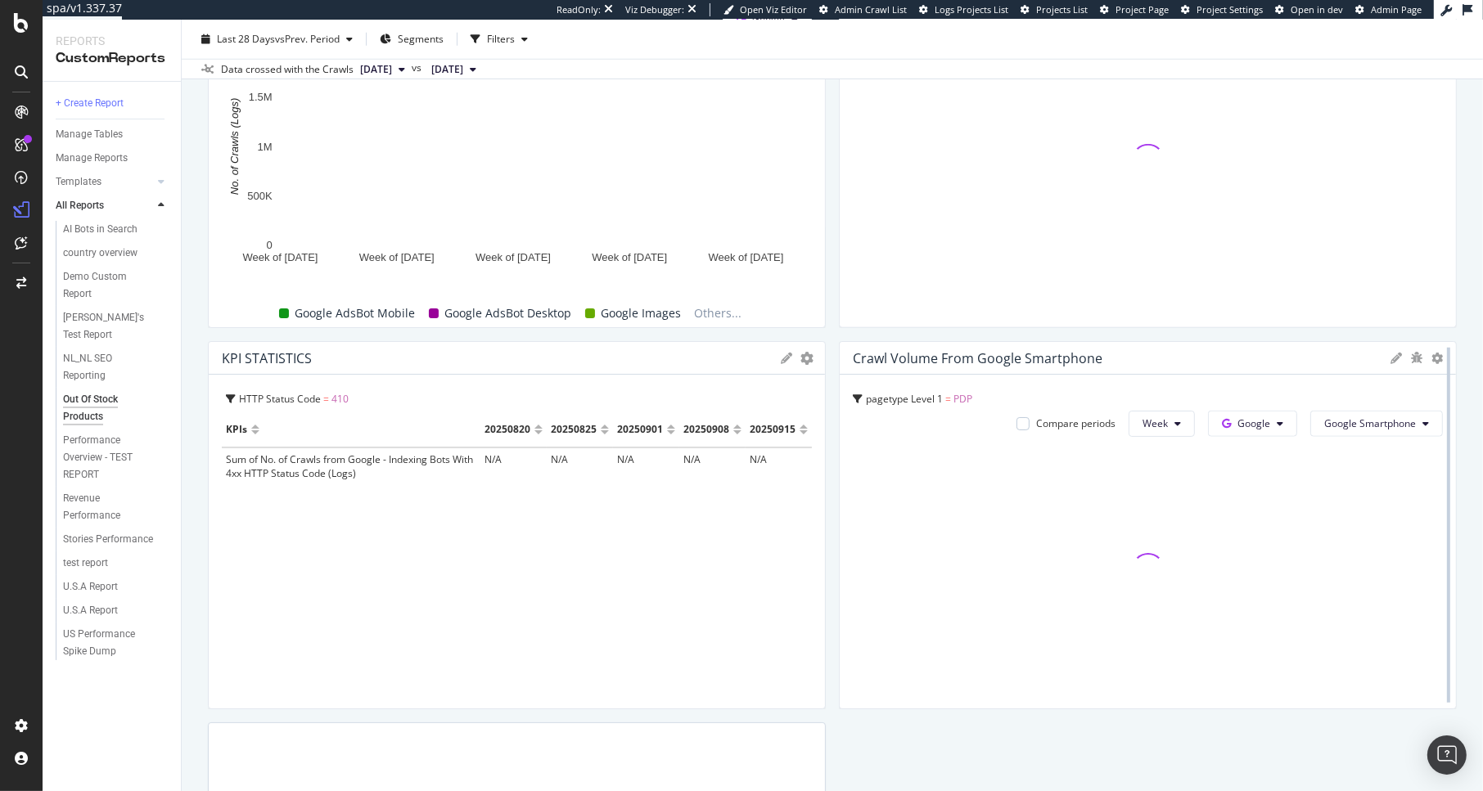
click at [1393, 350] on div at bounding box center [1448, 525] width 16 height 368
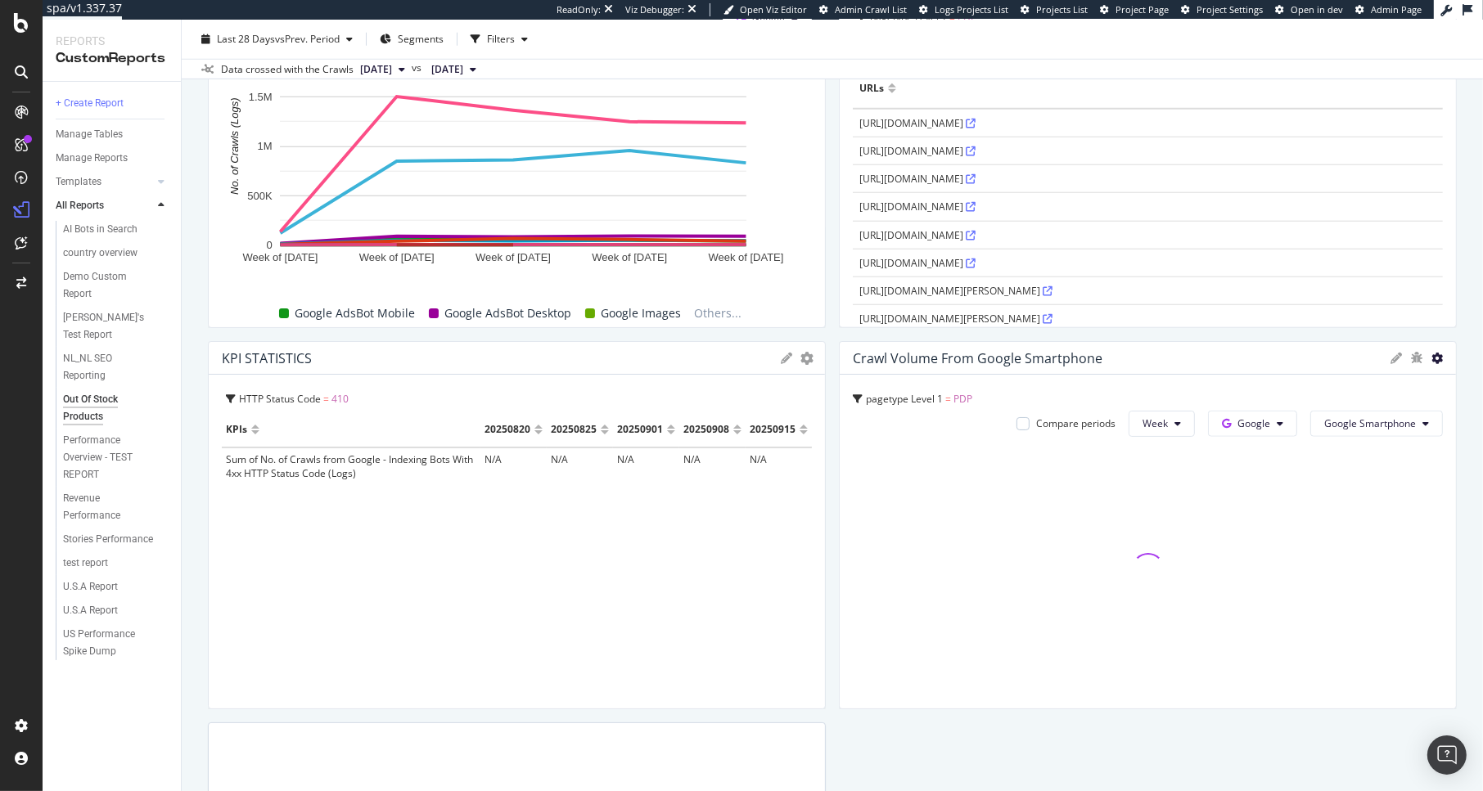
click at [1393, 357] on icon at bounding box center [1436, 358] width 11 height 11
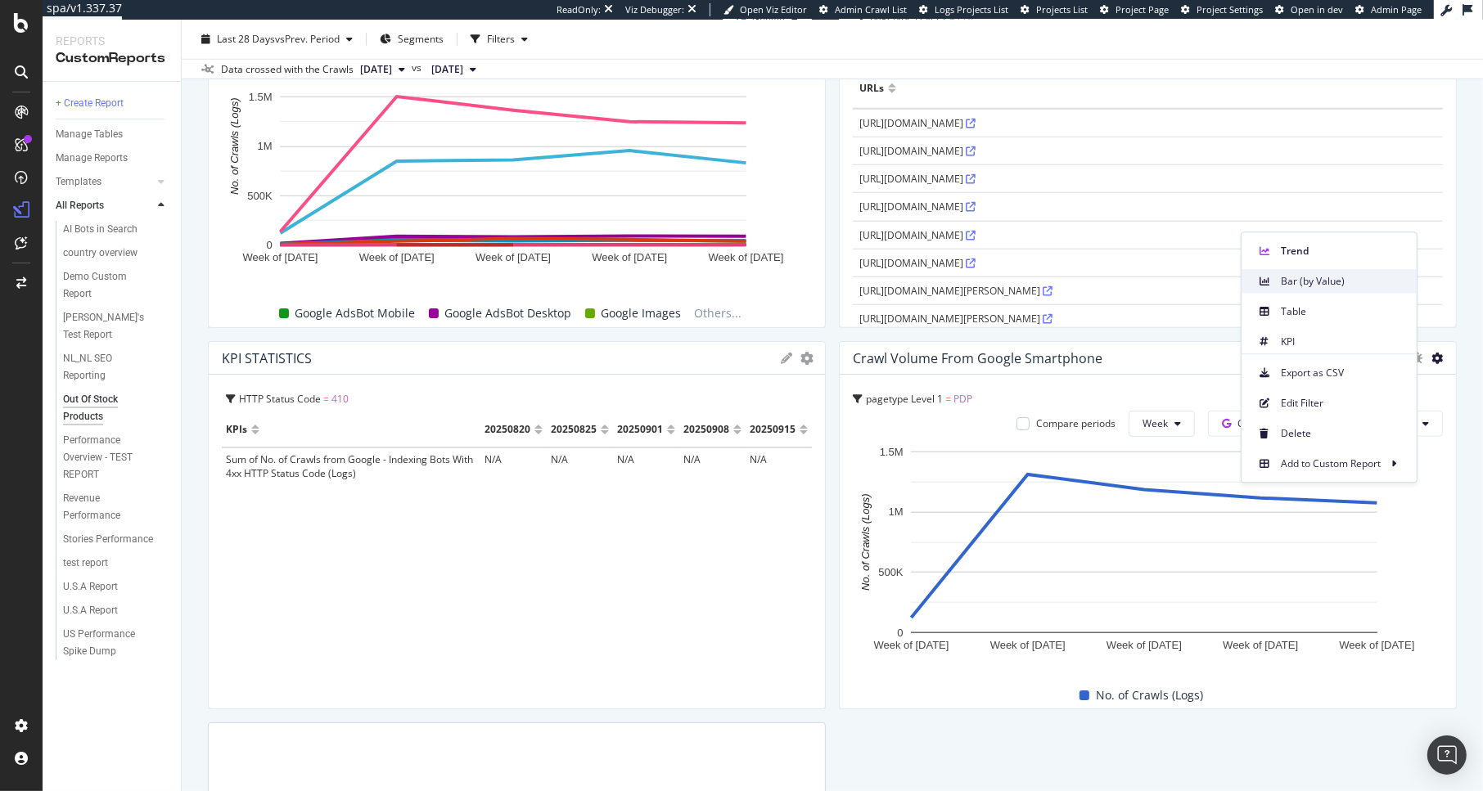
click at [1322, 290] on div "Bar (by Value)" at bounding box center [1328, 281] width 175 height 24
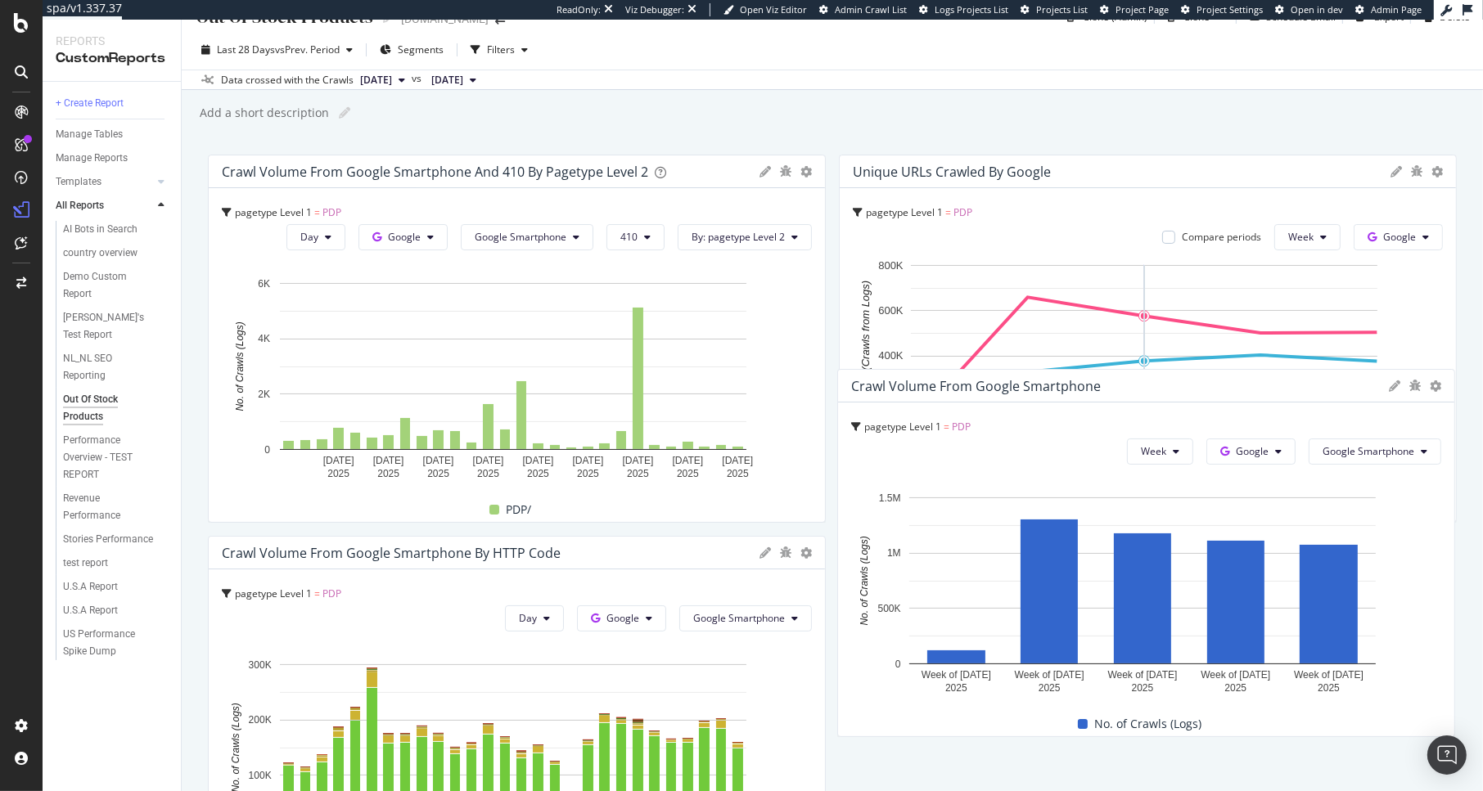
scroll to position [0, 0]
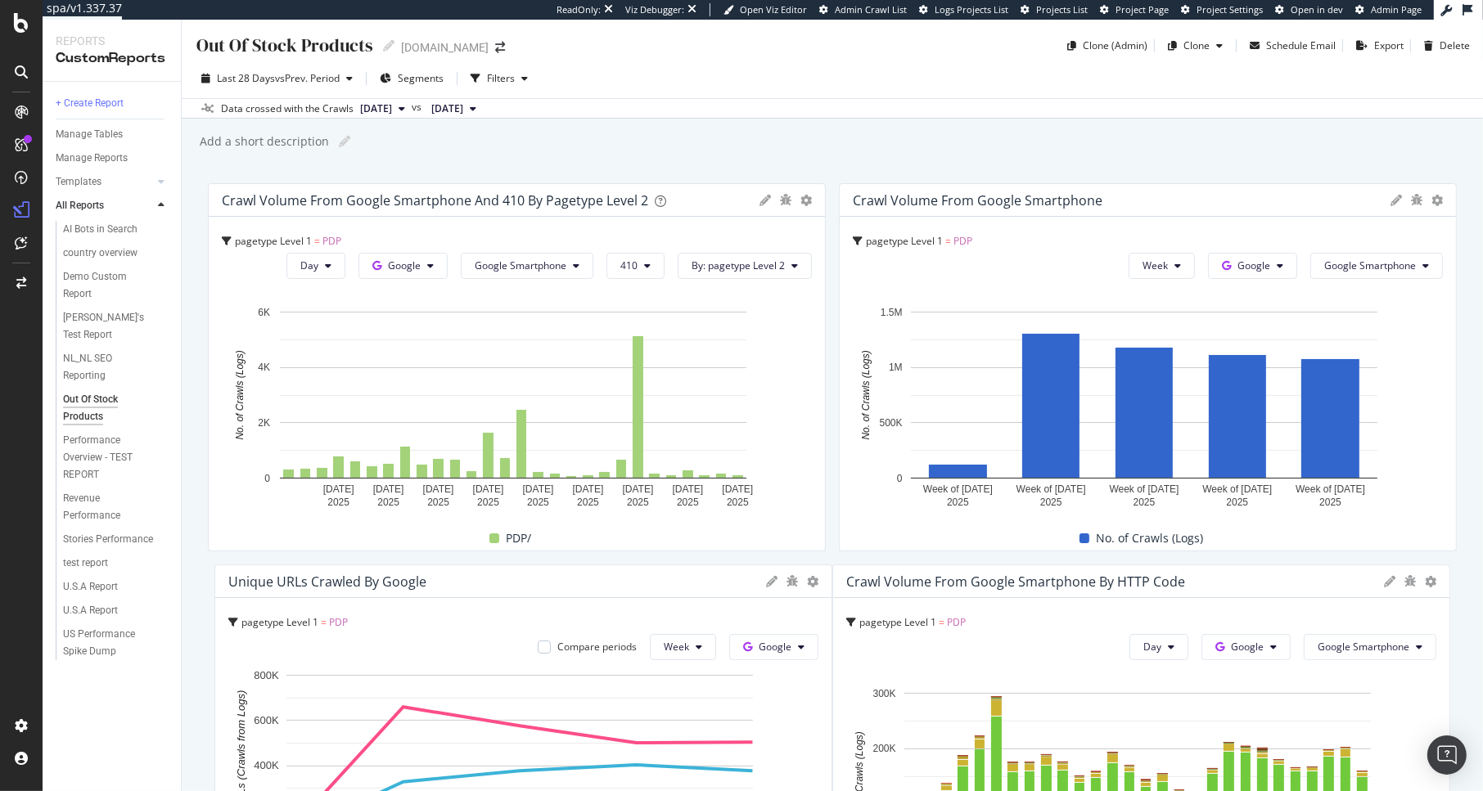
drag, startPoint x: 1097, startPoint y: 368, endPoint x: 1100, endPoint y: 146, distance: 221.8
click at [1100, 146] on div "Out Of Stock Products Out Of Stock Products www.g-star.com Clone (Admin) Clone …" at bounding box center [832, 406] width 1301 height 772
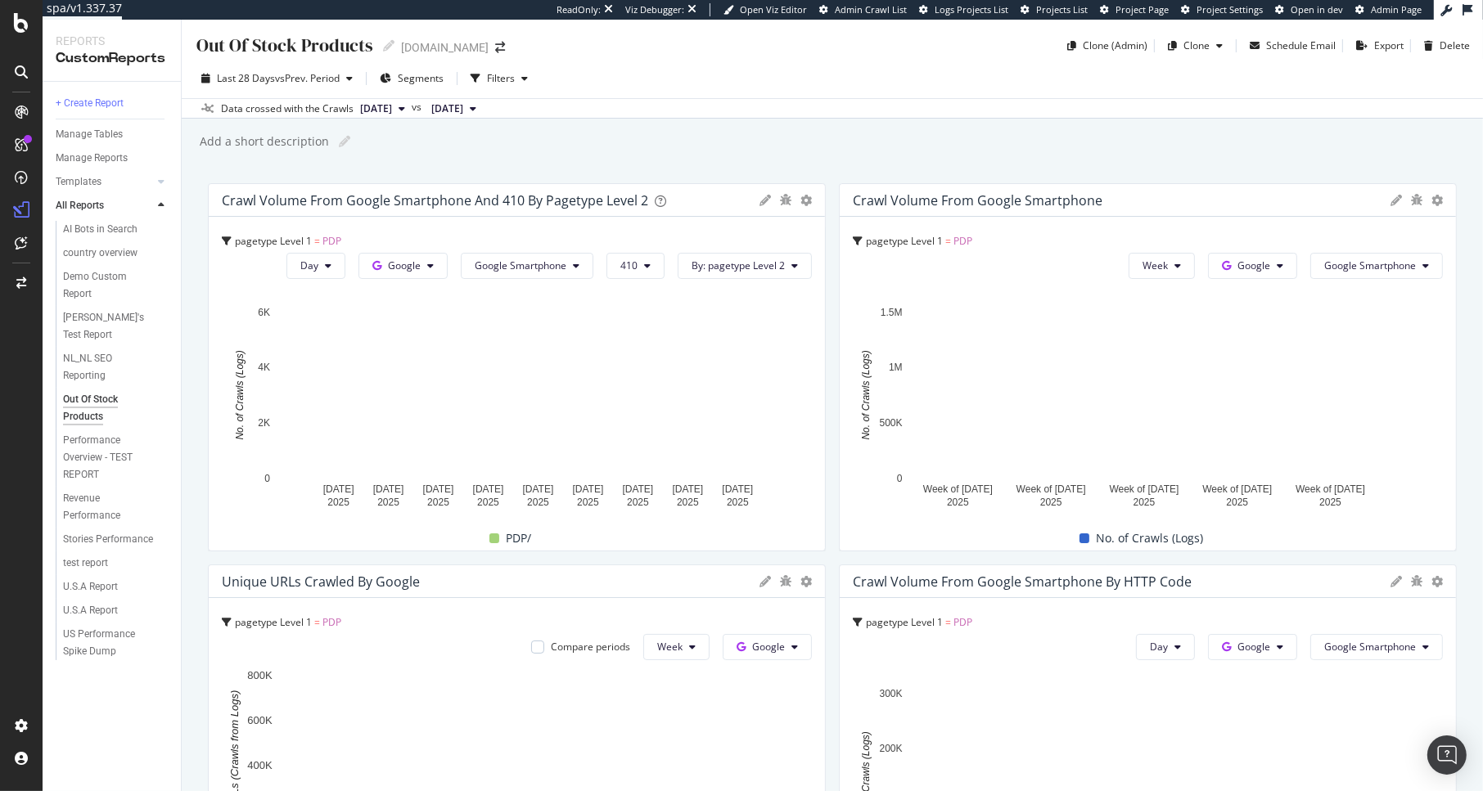
click at [1390, 200] on icon at bounding box center [1395, 200] width 11 height 11
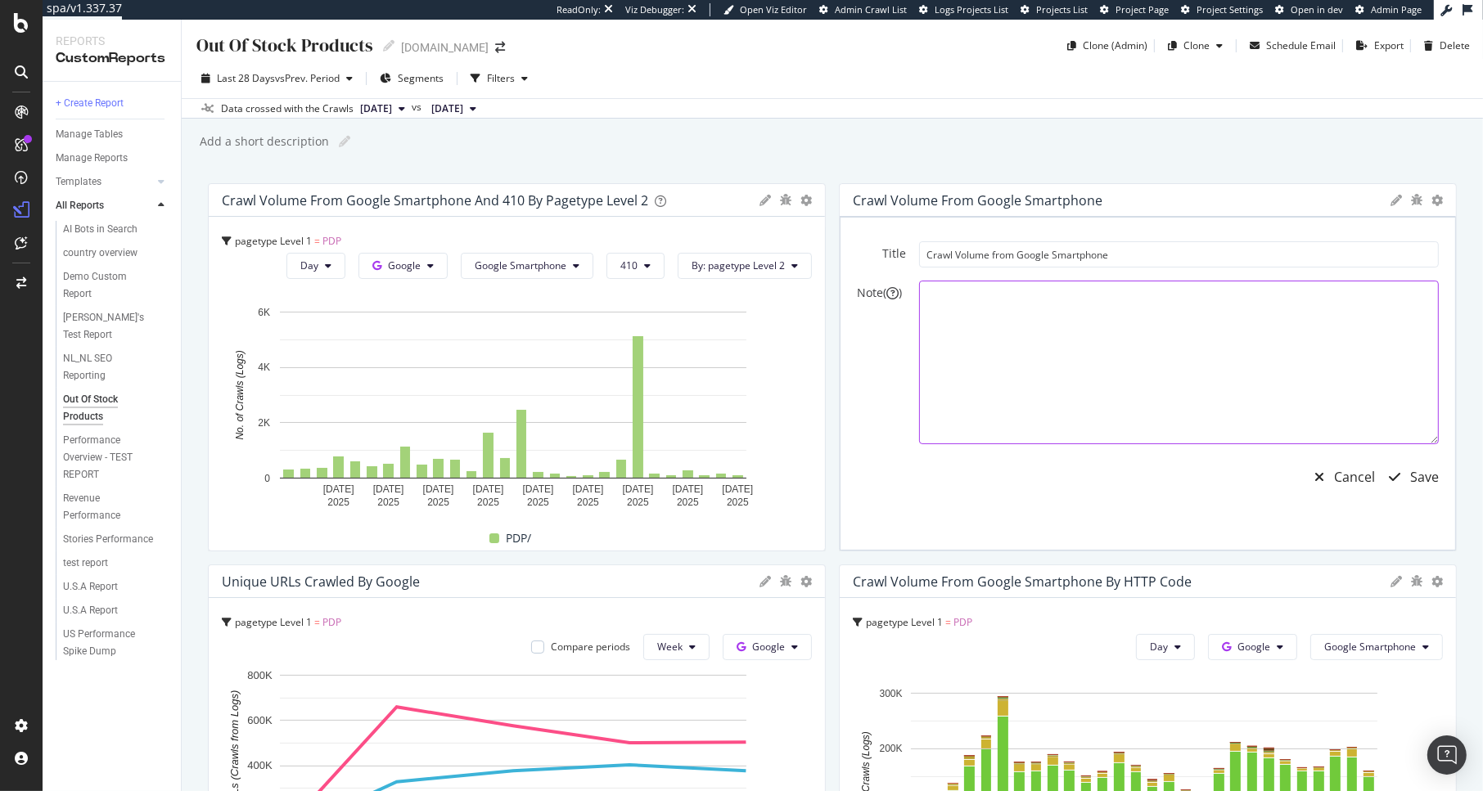
click at [1016, 299] on textarea at bounding box center [1179, 363] width 520 height 164
type textarea "Over time, as discontinued SFCs are 410'd, we should expect the number of uniqu…"
click at [1393, 470] on div "Save" at bounding box center [1424, 477] width 29 height 19
click at [1393, 475] on div "Save" at bounding box center [1424, 477] width 29 height 19
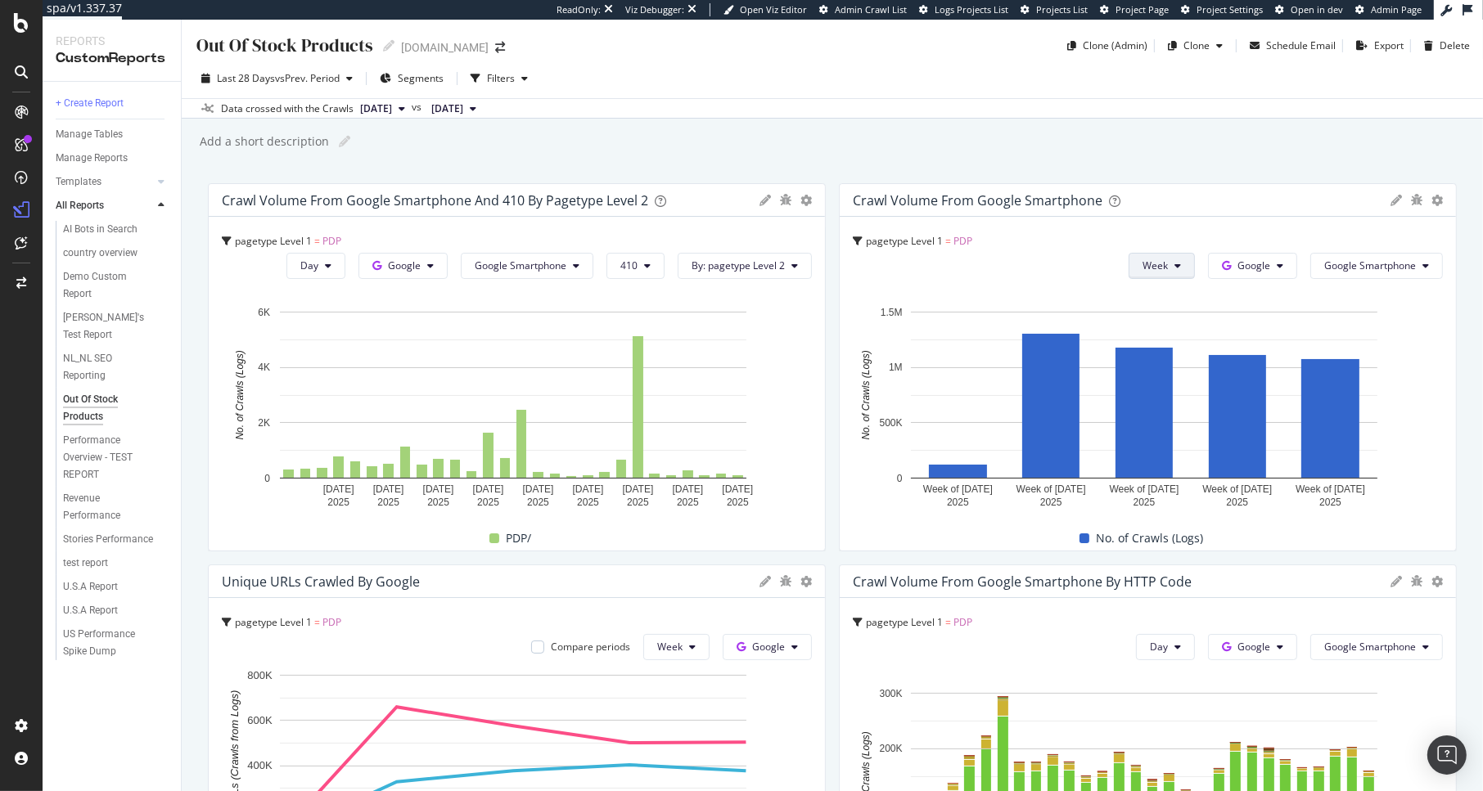
click at [1168, 259] on button "Week" at bounding box center [1161, 266] width 66 height 26
click at [1149, 298] on span "Day" at bounding box center [1143, 298] width 29 height 15
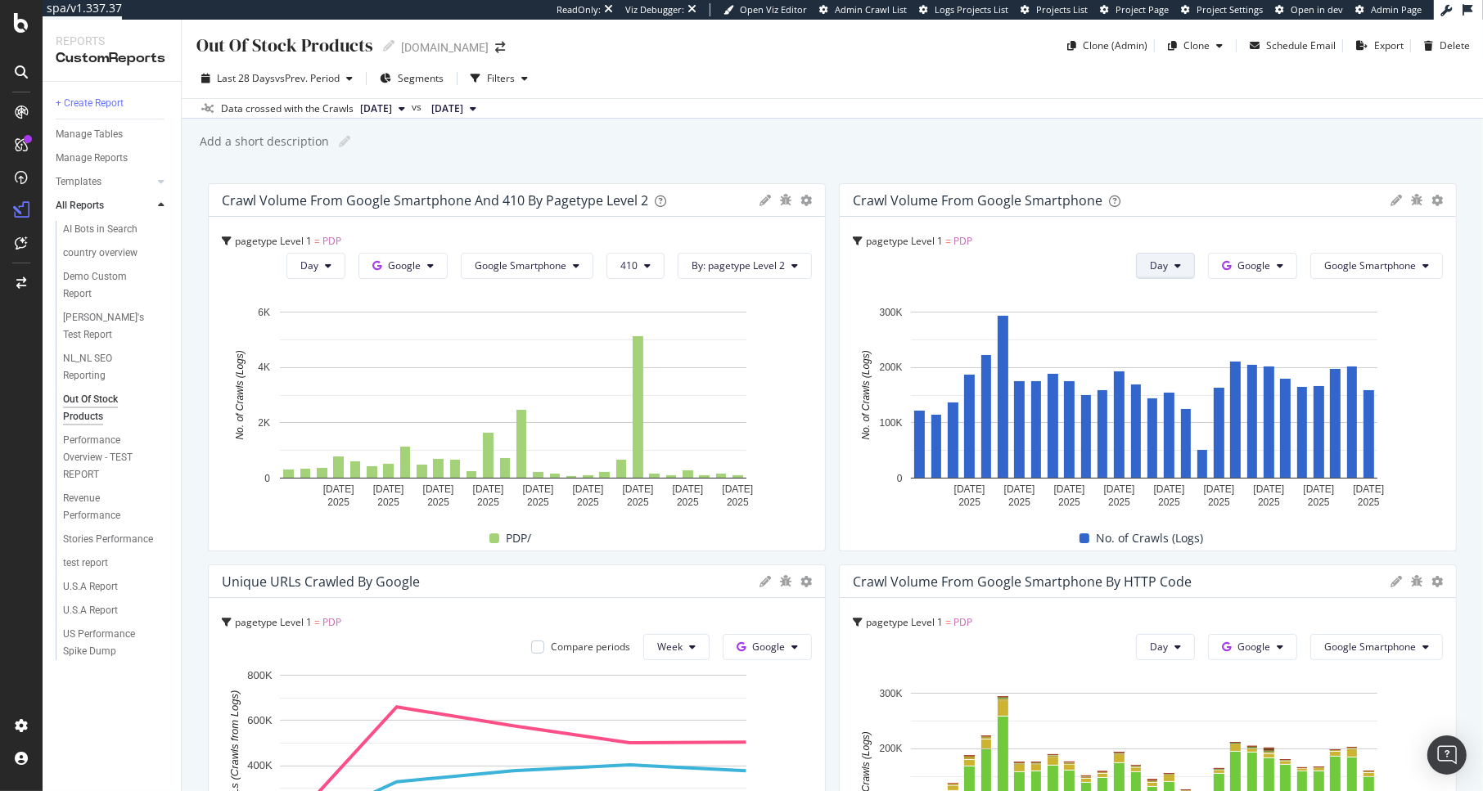
click at [1155, 268] on button "Day" at bounding box center [1165, 266] width 59 height 26
click at [1162, 332] on span "Week" at bounding box center [1151, 329] width 29 height 15
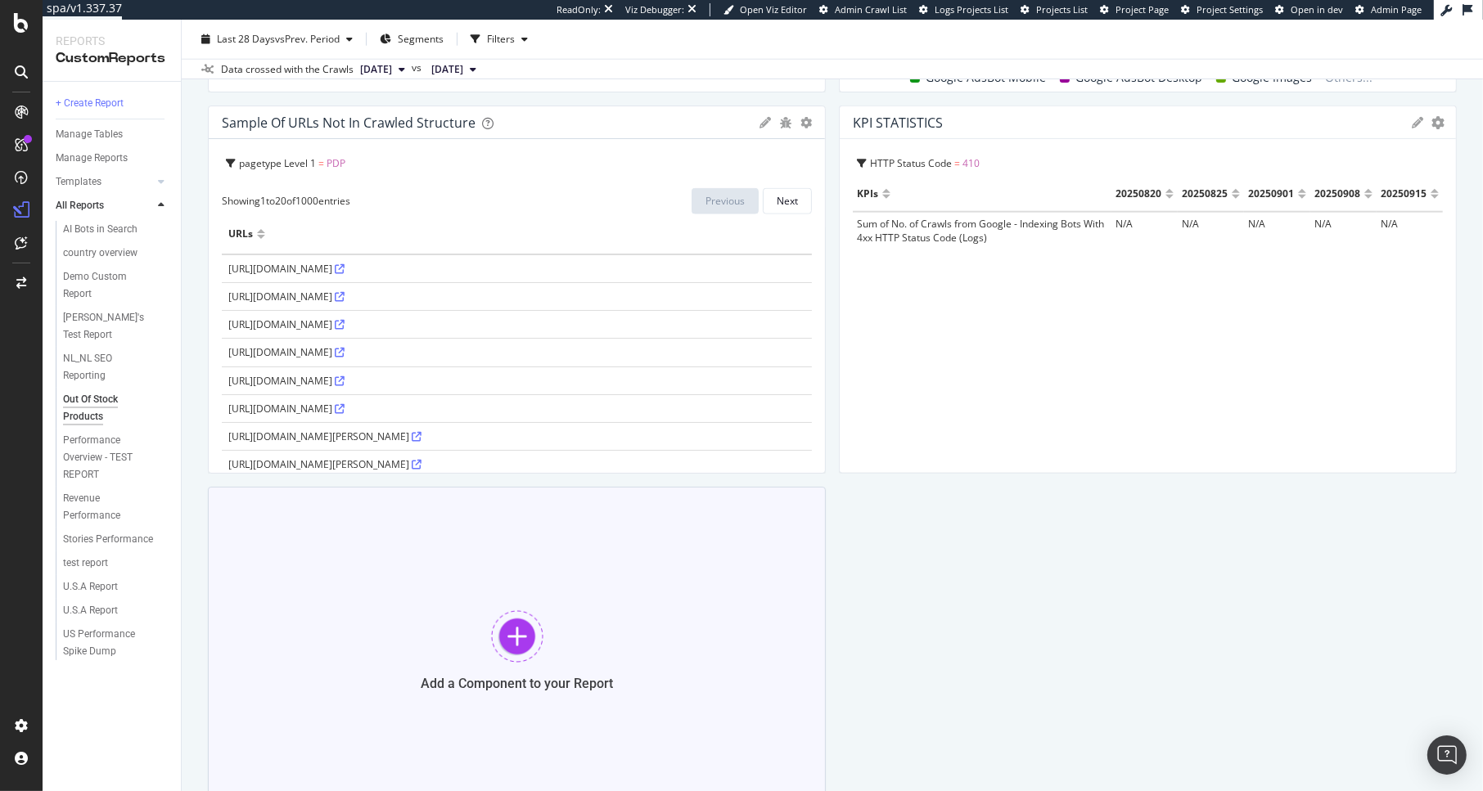
scroll to position [2090, 0]
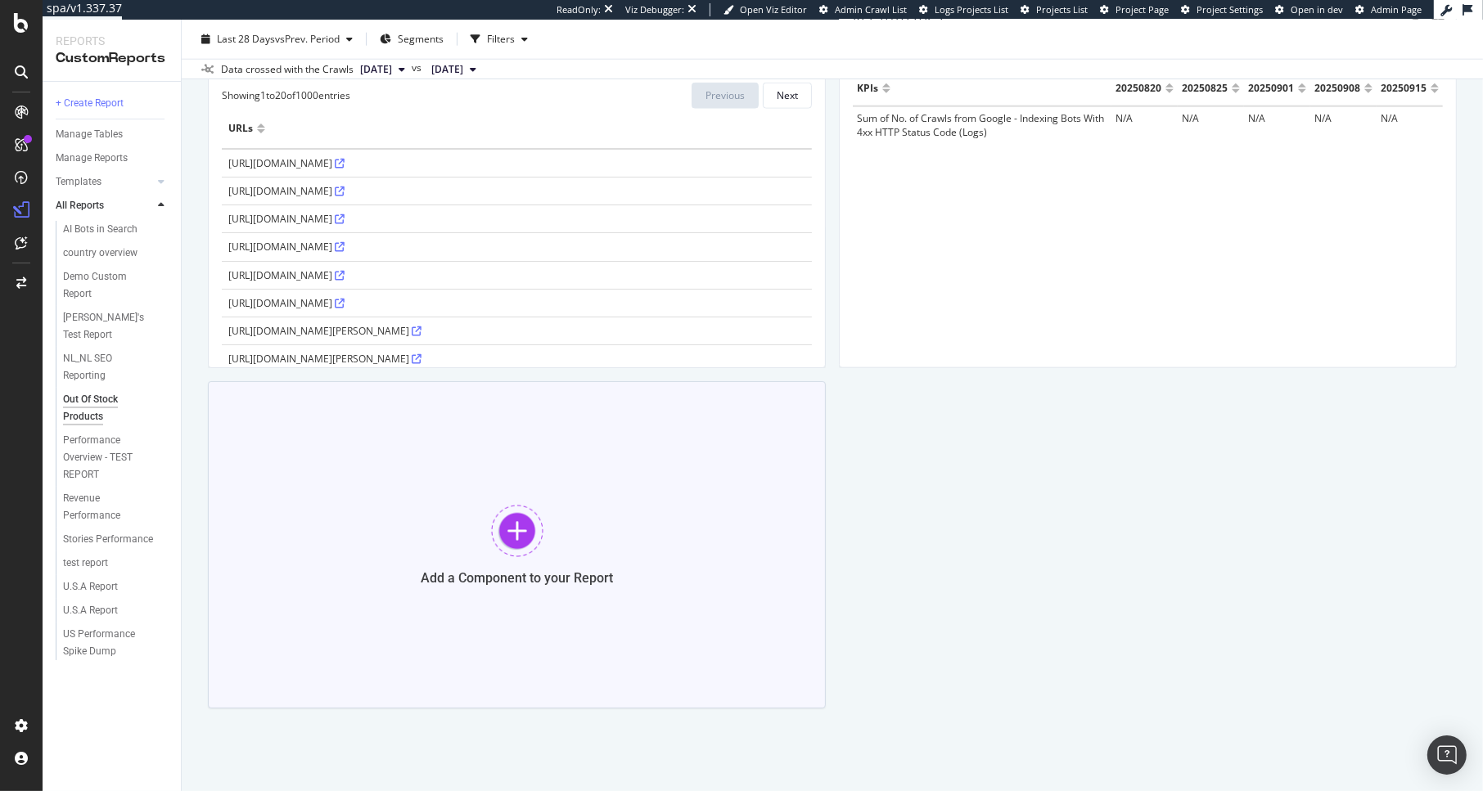
click at [529, 561] on div "Add a Component to your Report" at bounding box center [517, 544] width 618 height 327
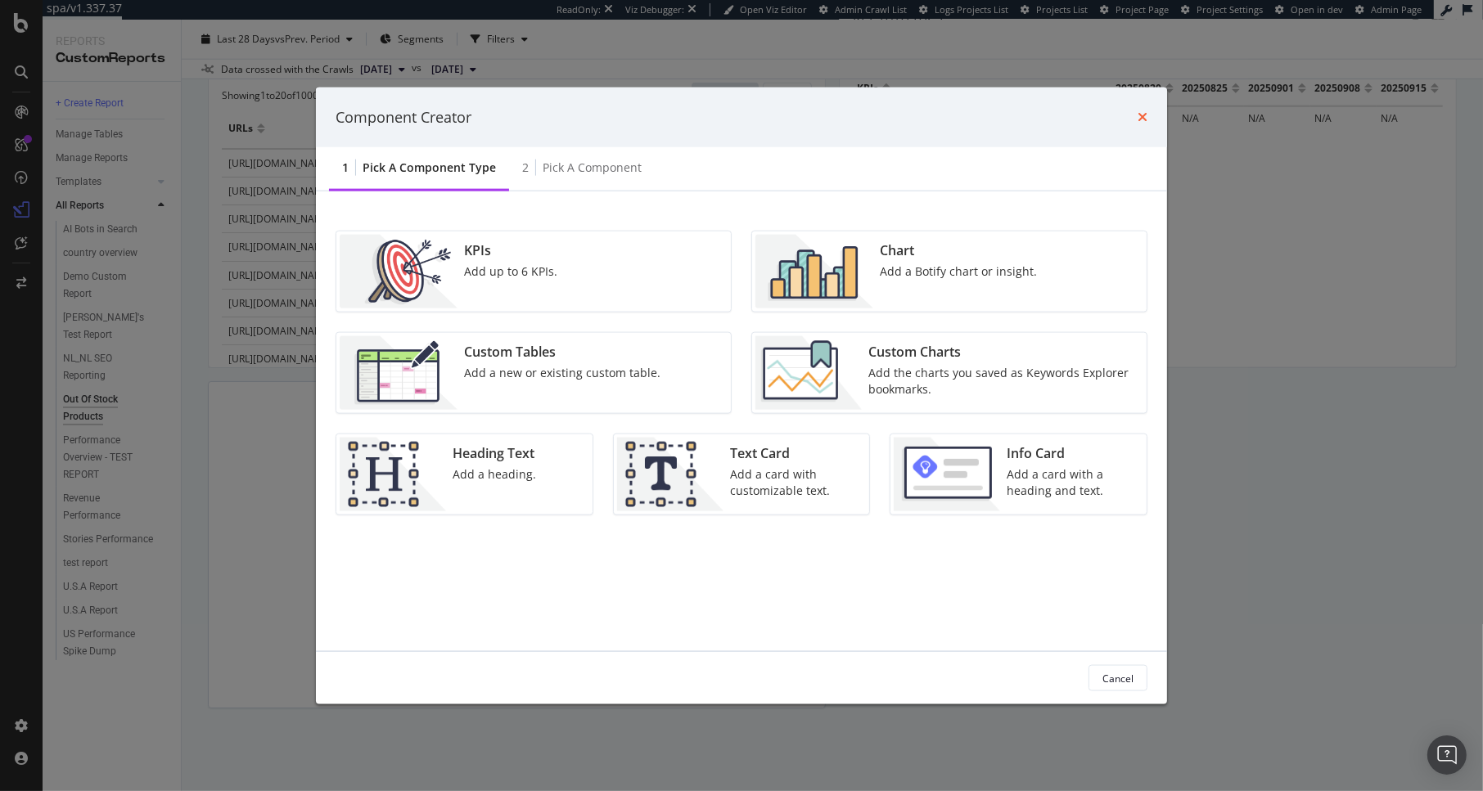
click at [1146, 113] on icon "times" at bounding box center [1142, 116] width 10 height 13
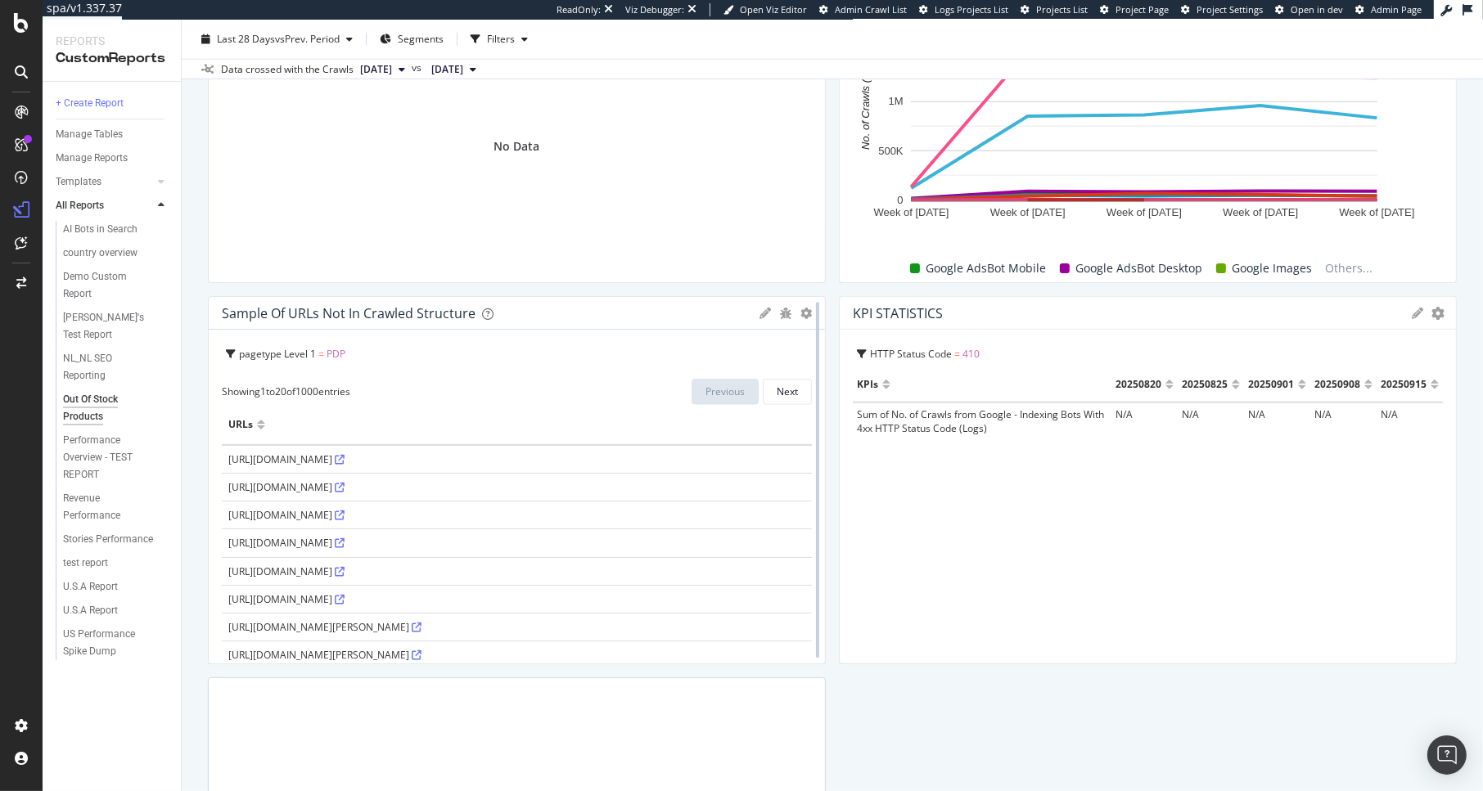
scroll to position [1926, 0]
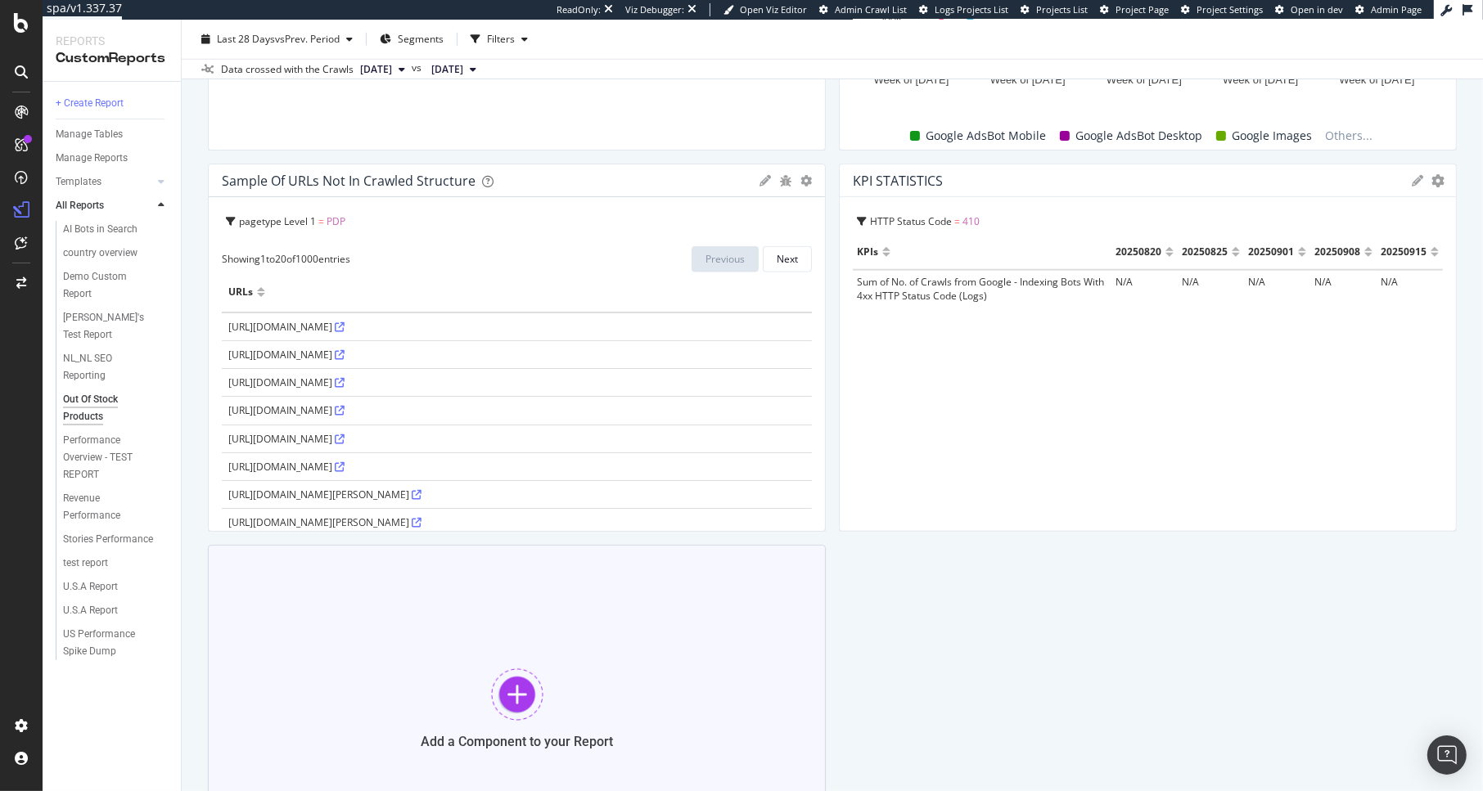
click at [600, 673] on div "Add a Component to your Report" at bounding box center [517, 708] width 618 height 327
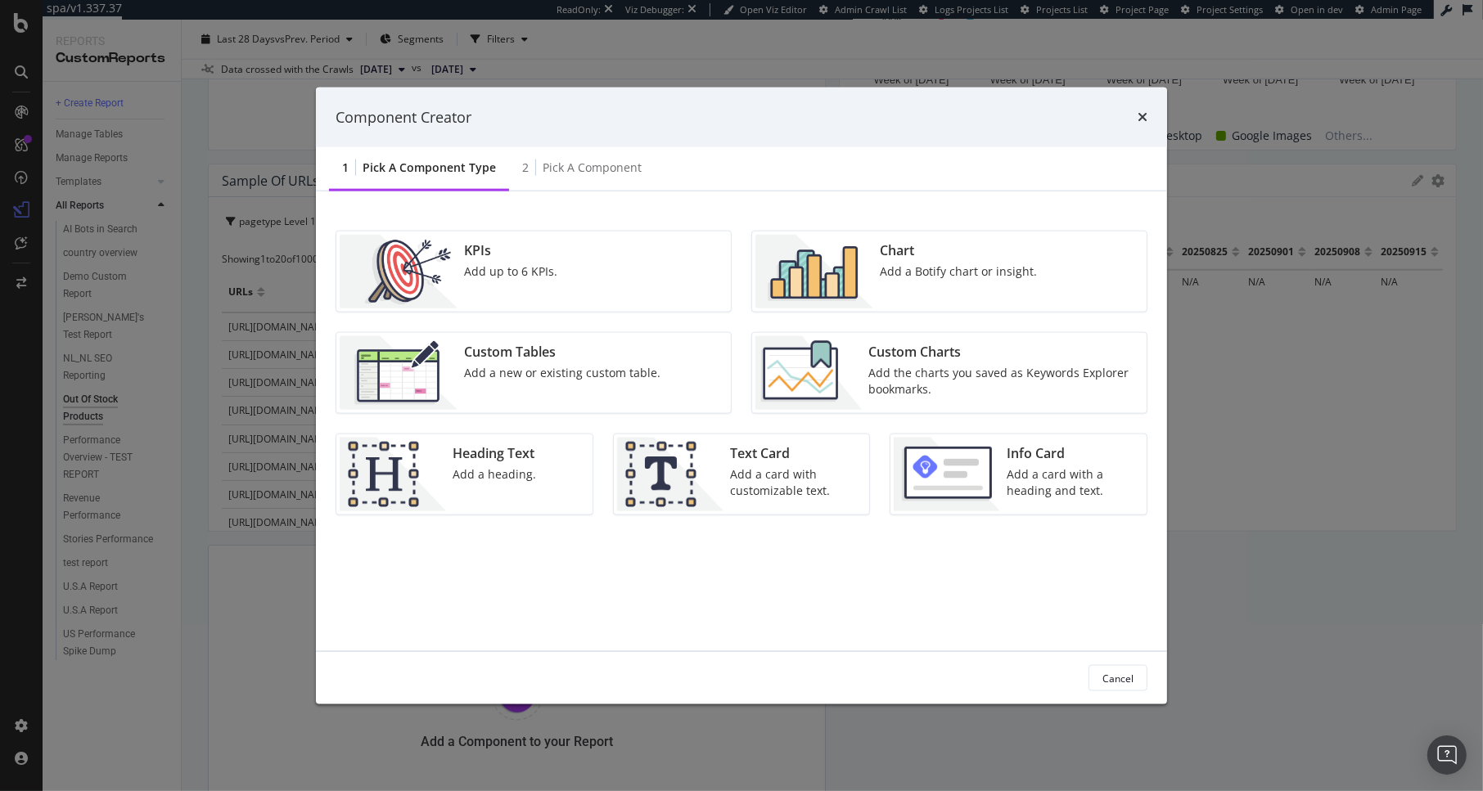
click at [967, 271] on div "Add a Botify chart or insight." at bounding box center [958, 272] width 157 height 16
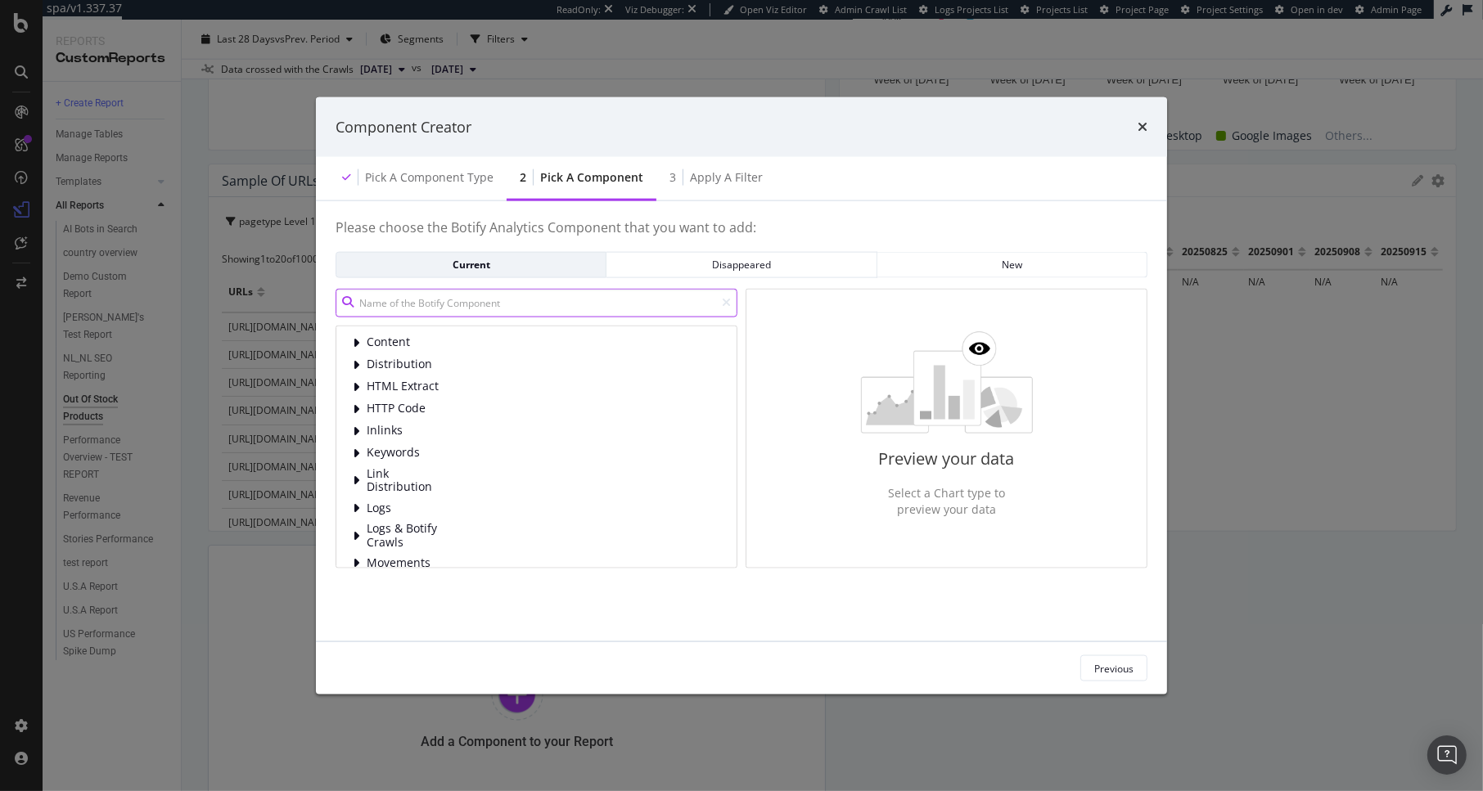
click at [413, 304] on input "modal" at bounding box center [537, 302] width 402 height 29
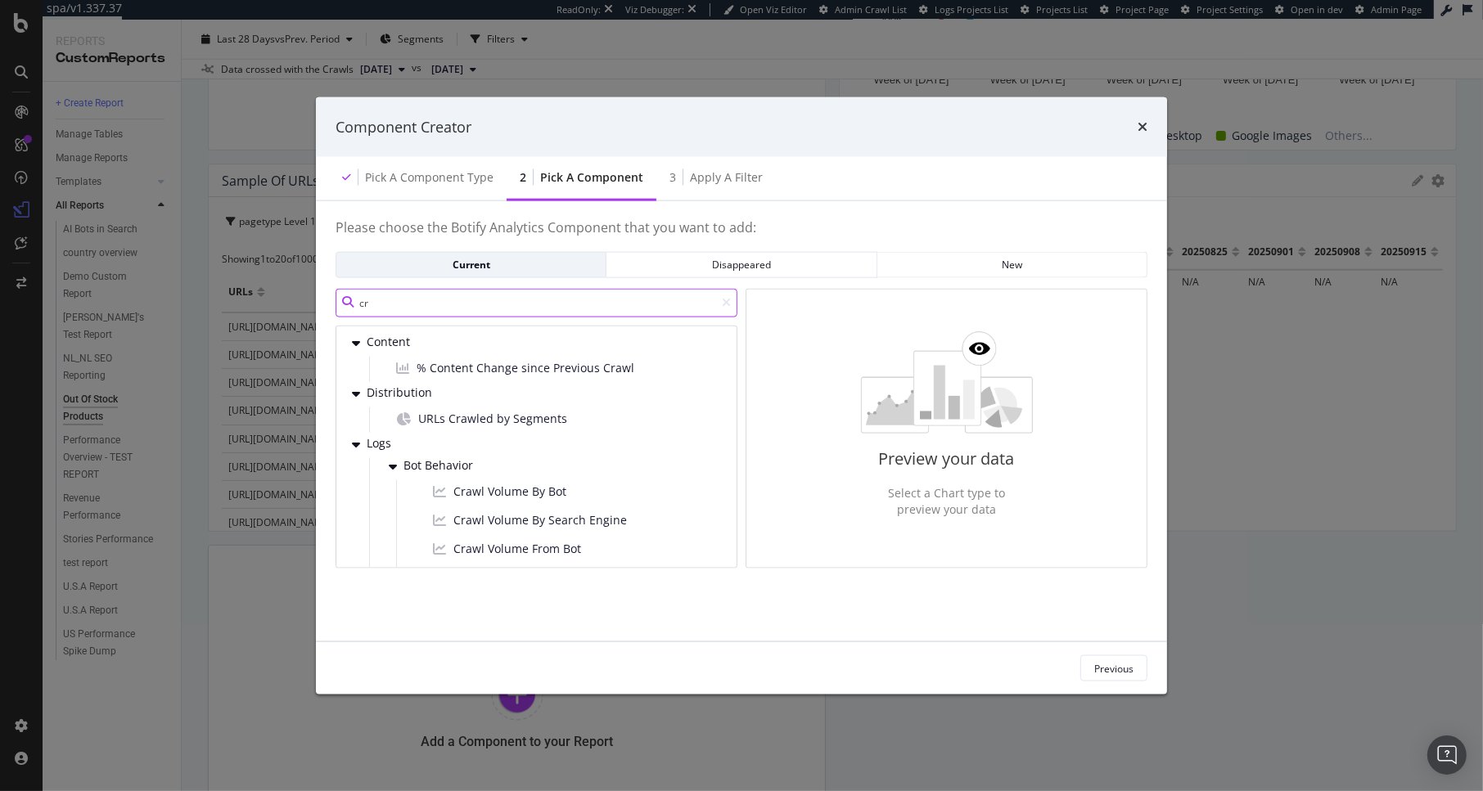
type input "c"
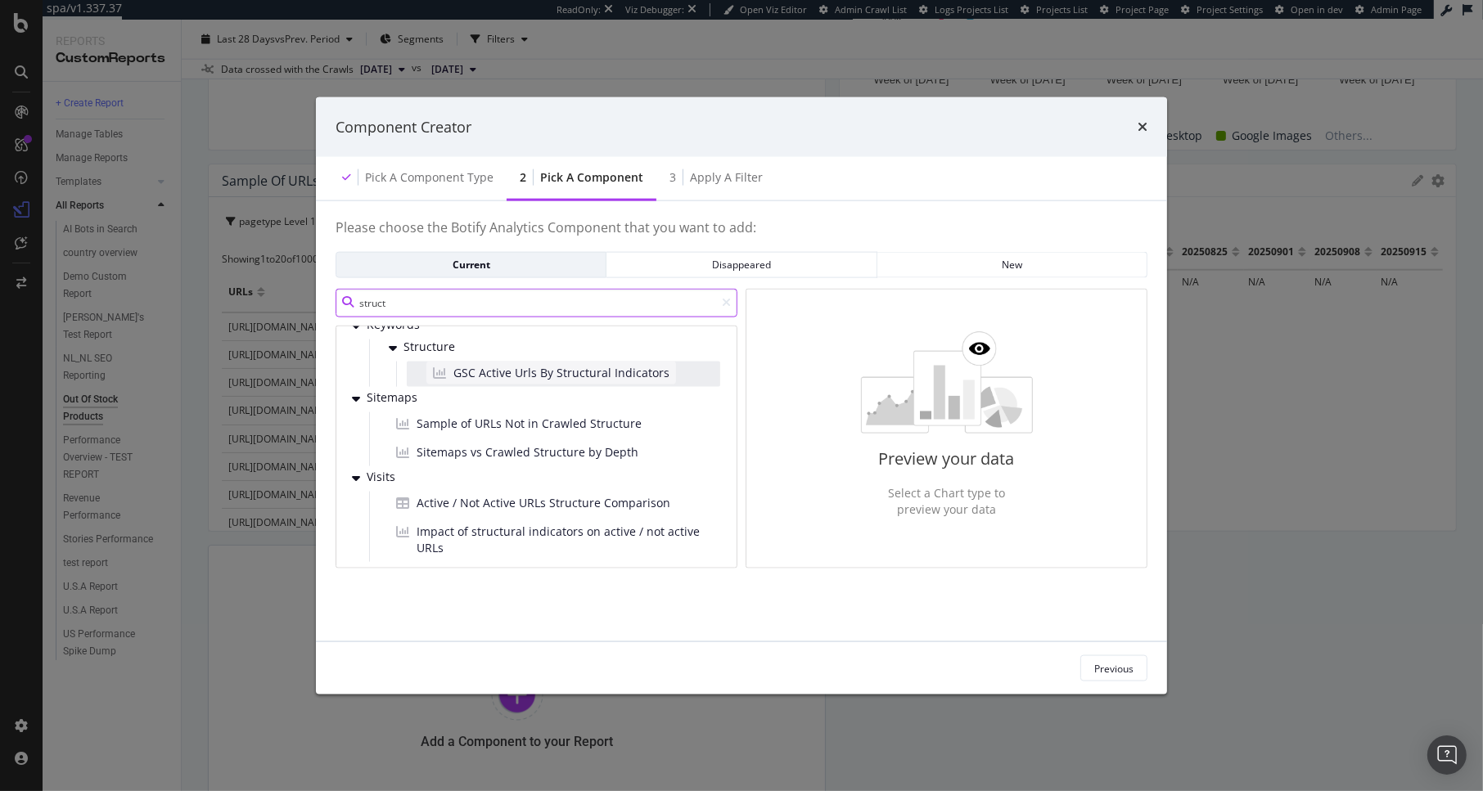
scroll to position [19, 0]
type input "struct"
click at [423, 177] on div "Pick a Component type" at bounding box center [429, 177] width 128 height 16
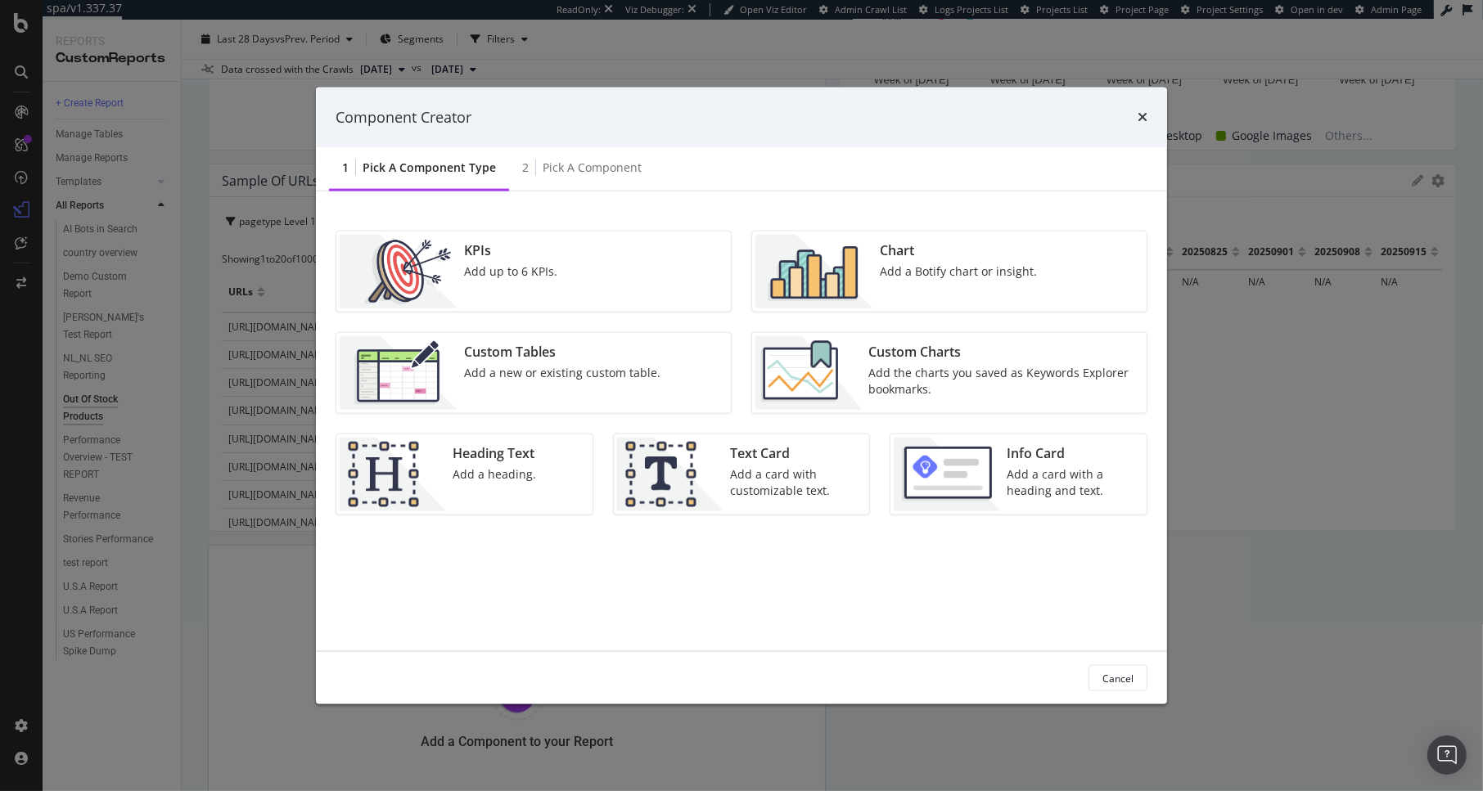
click at [583, 282] on div "KPIs Add up to 6 KPIs." at bounding box center [533, 272] width 394 height 80
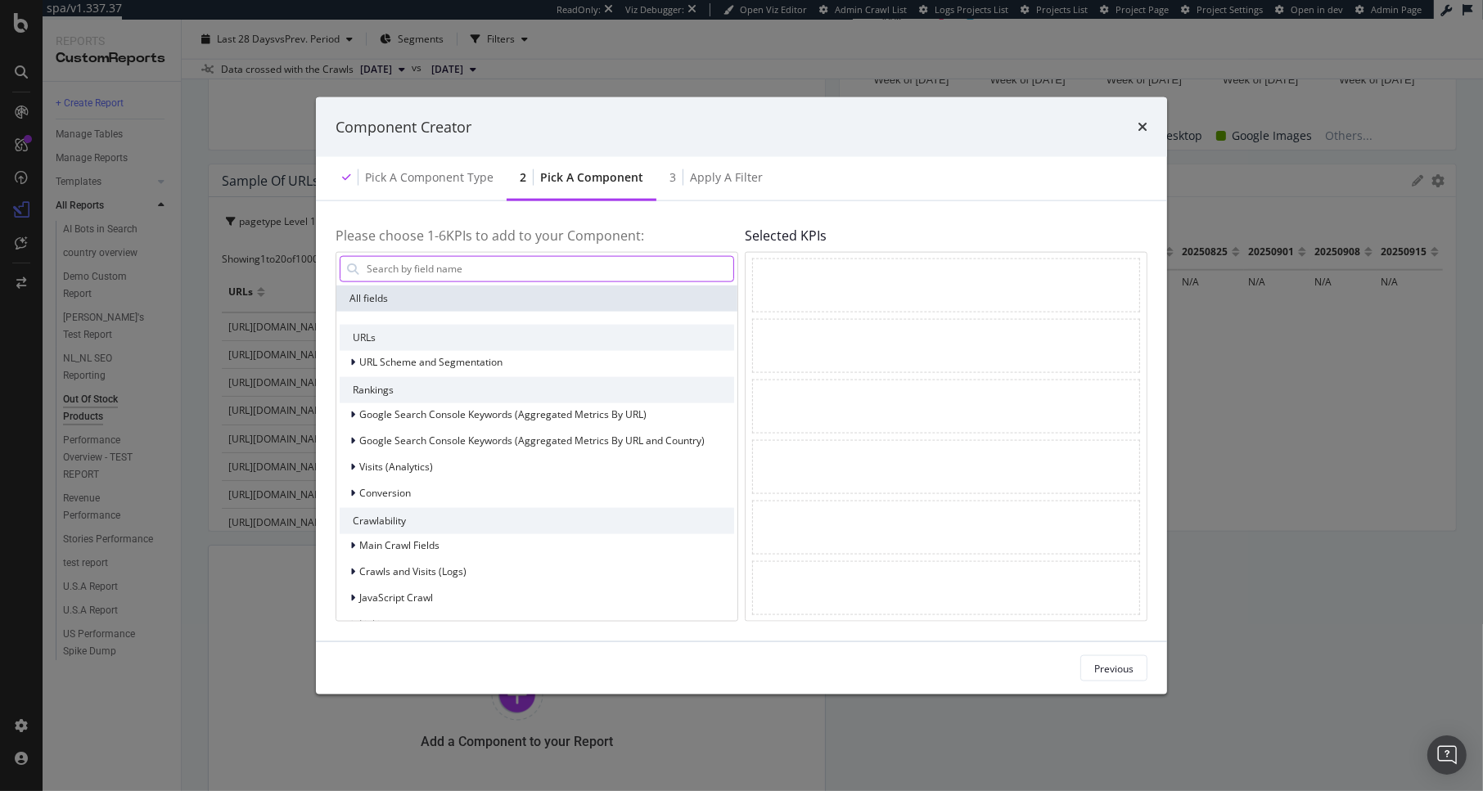
click at [444, 268] on input "modal" at bounding box center [549, 268] width 368 height 25
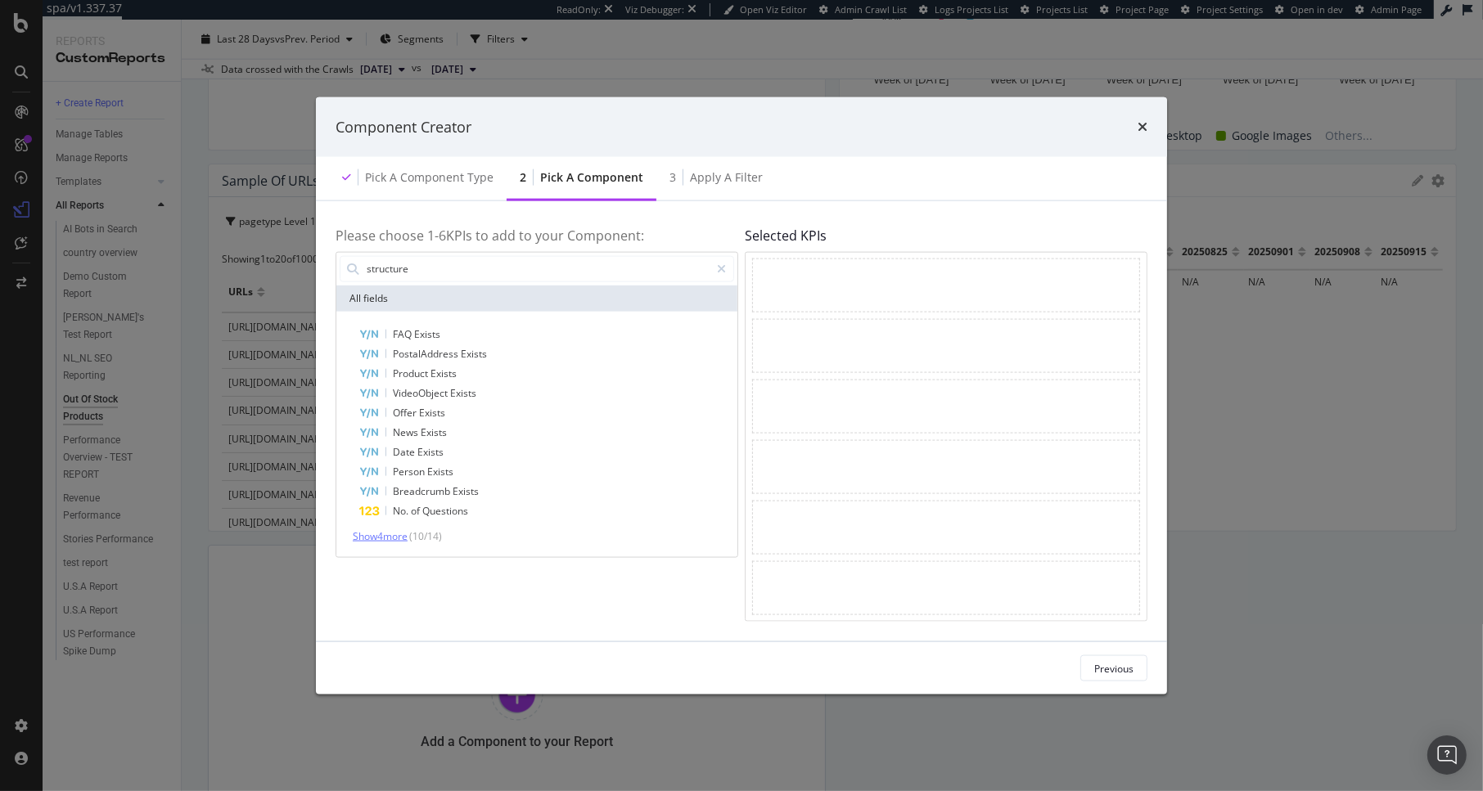
click at [390, 539] on span "Show 4 more" at bounding box center [380, 536] width 55 height 14
click at [408, 265] on input "structure" at bounding box center [537, 268] width 345 height 25
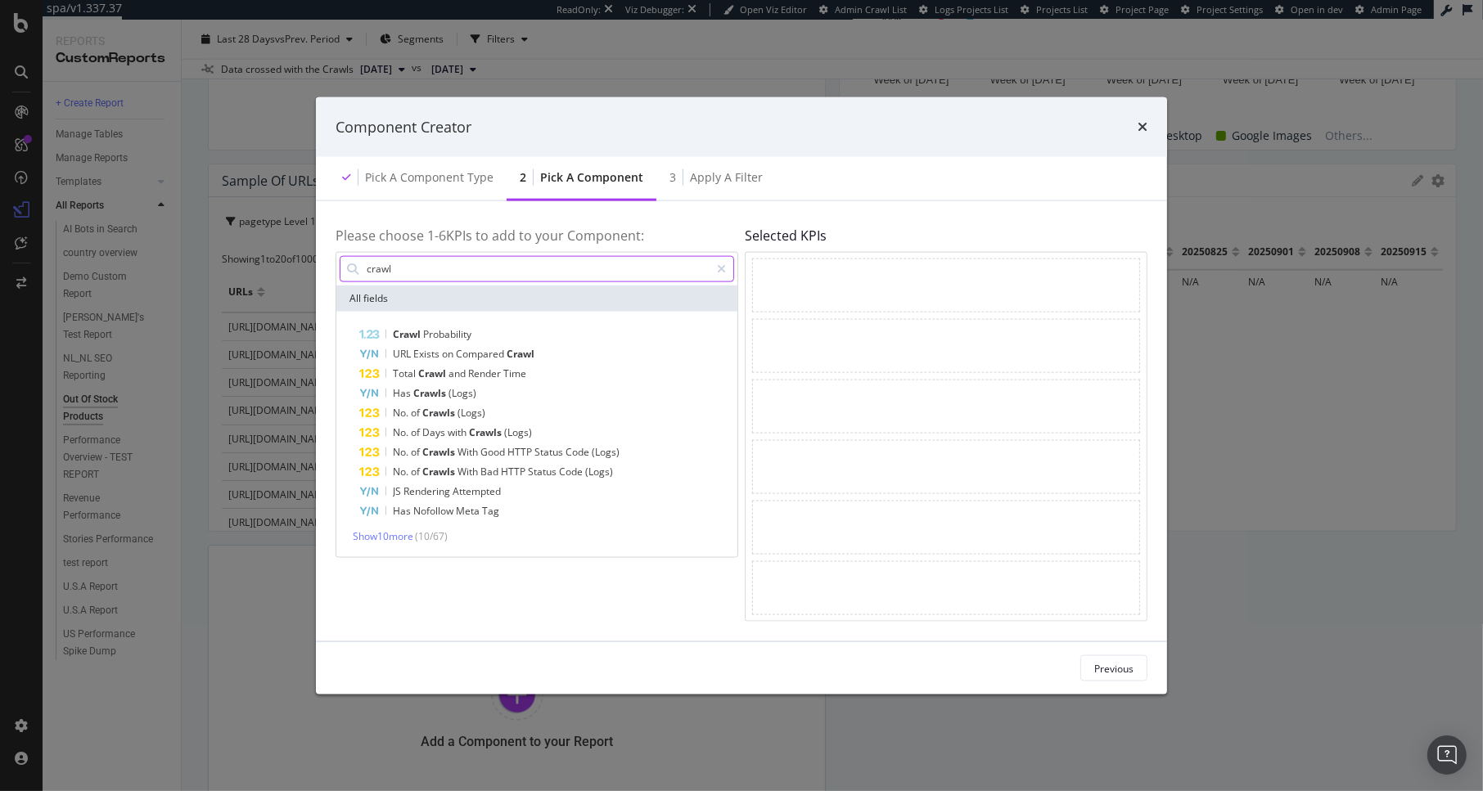
click at [432, 268] on input "crawl" at bounding box center [537, 268] width 345 height 25
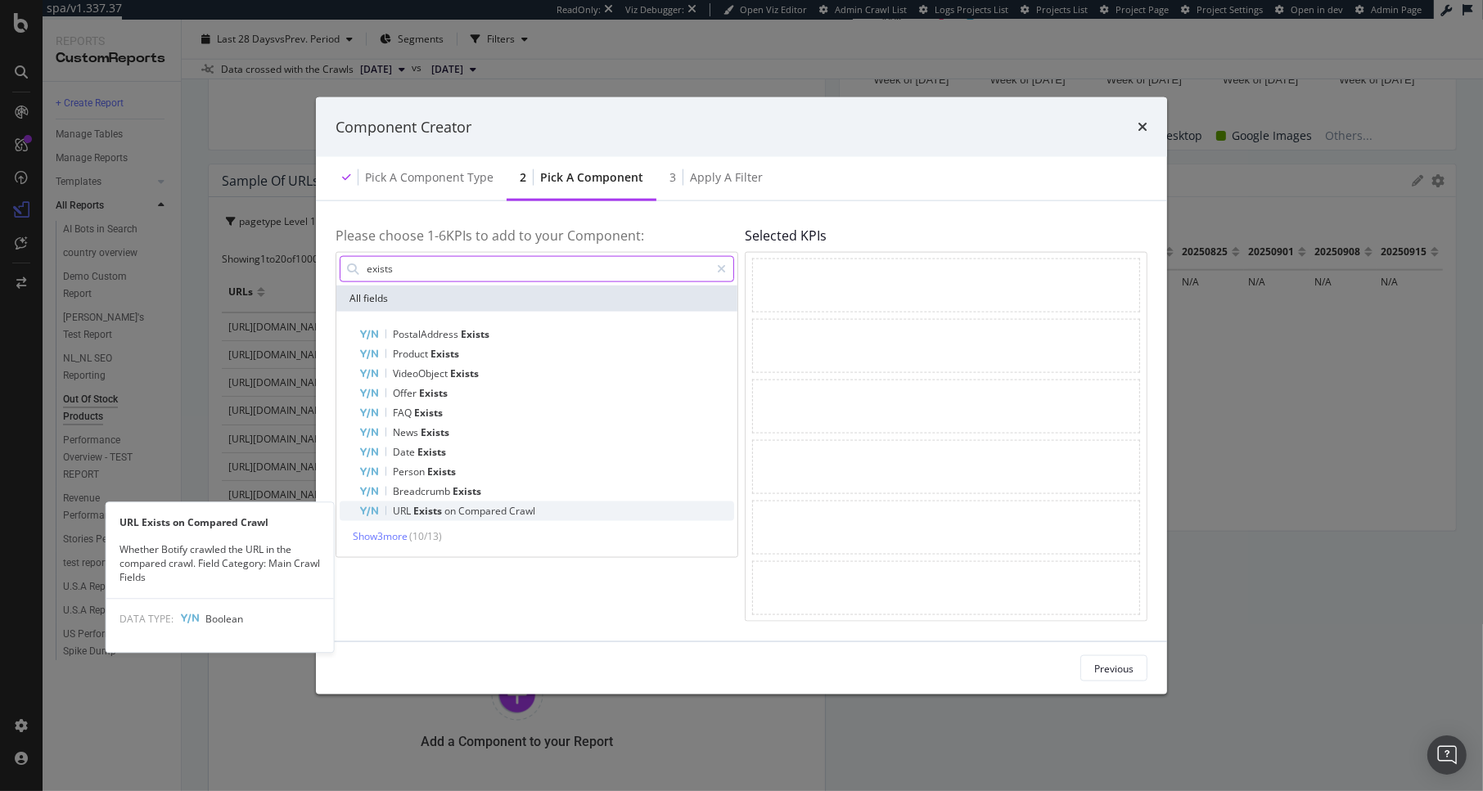
type input "exists"
click at [505, 516] on span "Compared" at bounding box center [483, 510] width 51 height 14
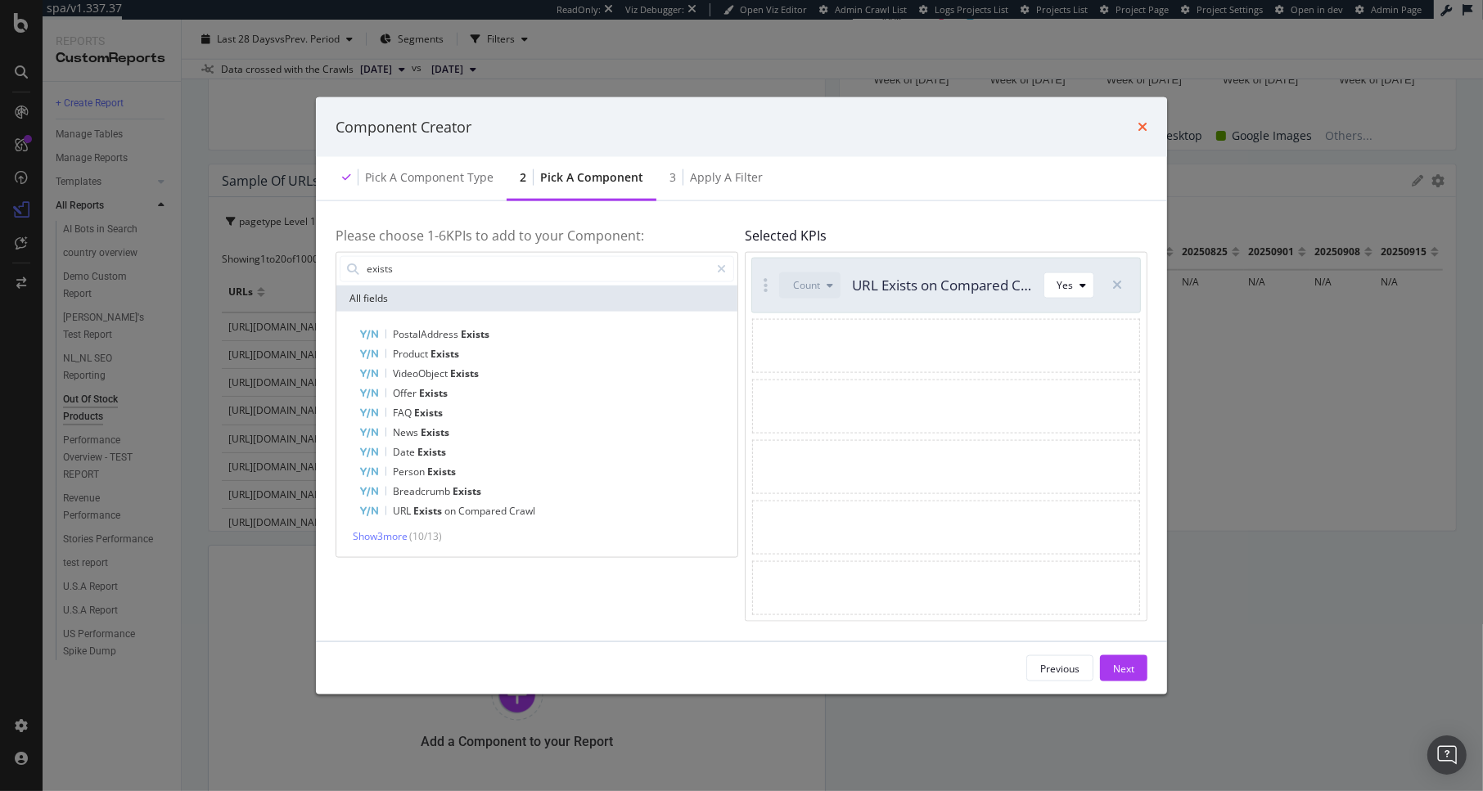
click at [1140, 125] on icon "times" at bounding box center [1142, 126] width 10 height 13
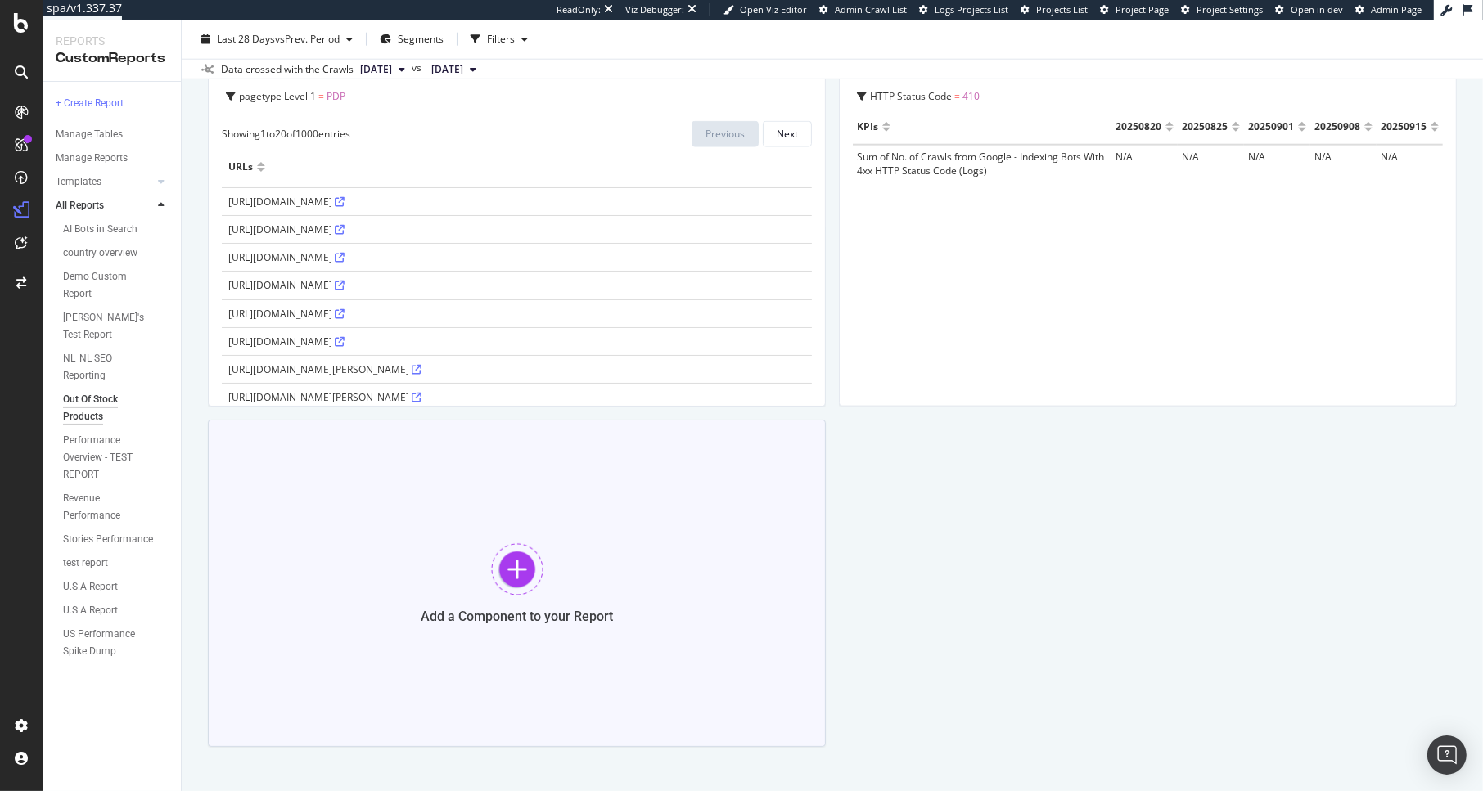
scroll to position [2073, 0]
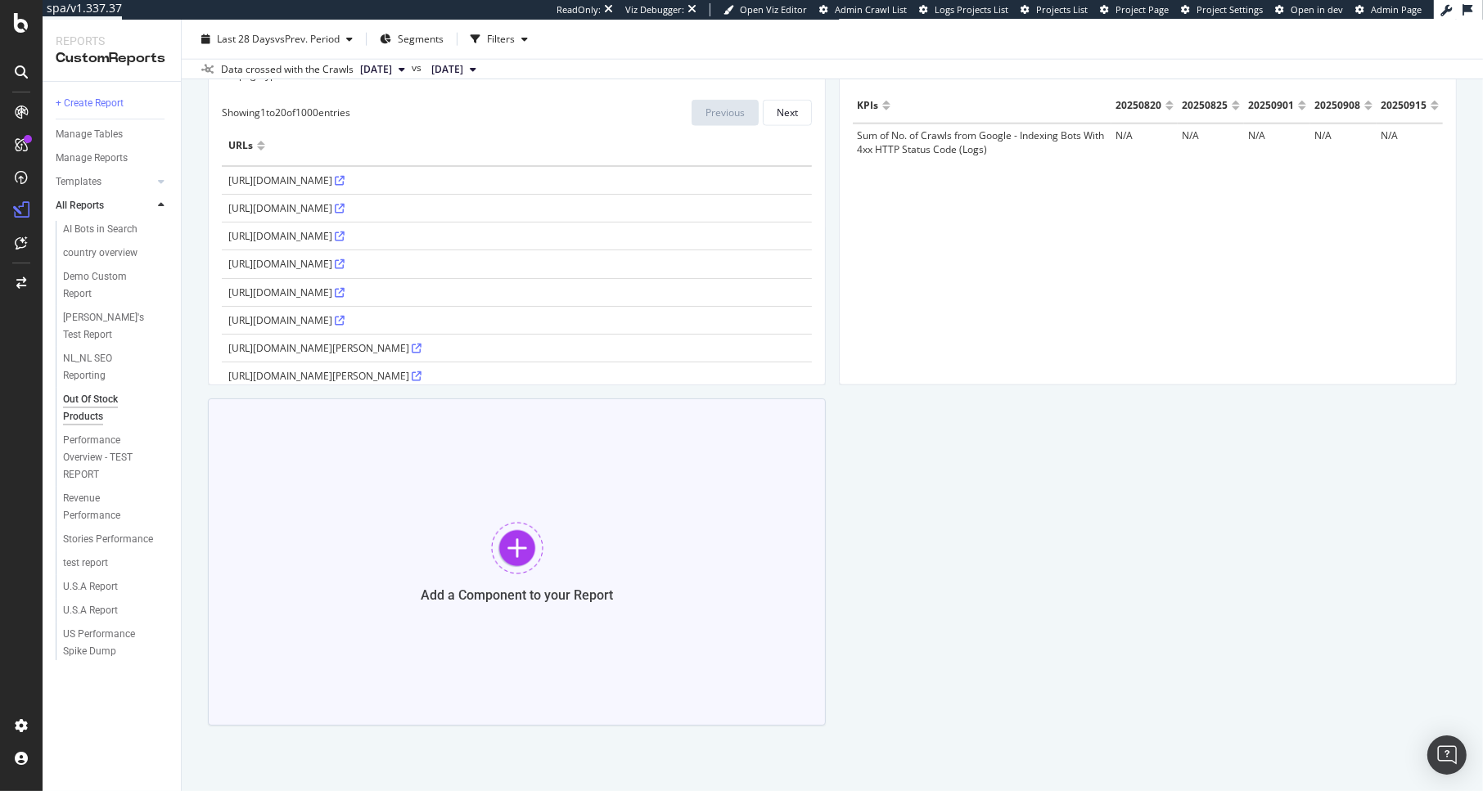
click at [587, 538] on div "Add a Component to your Report" at bounding box center [517, 562] width 618 height 327
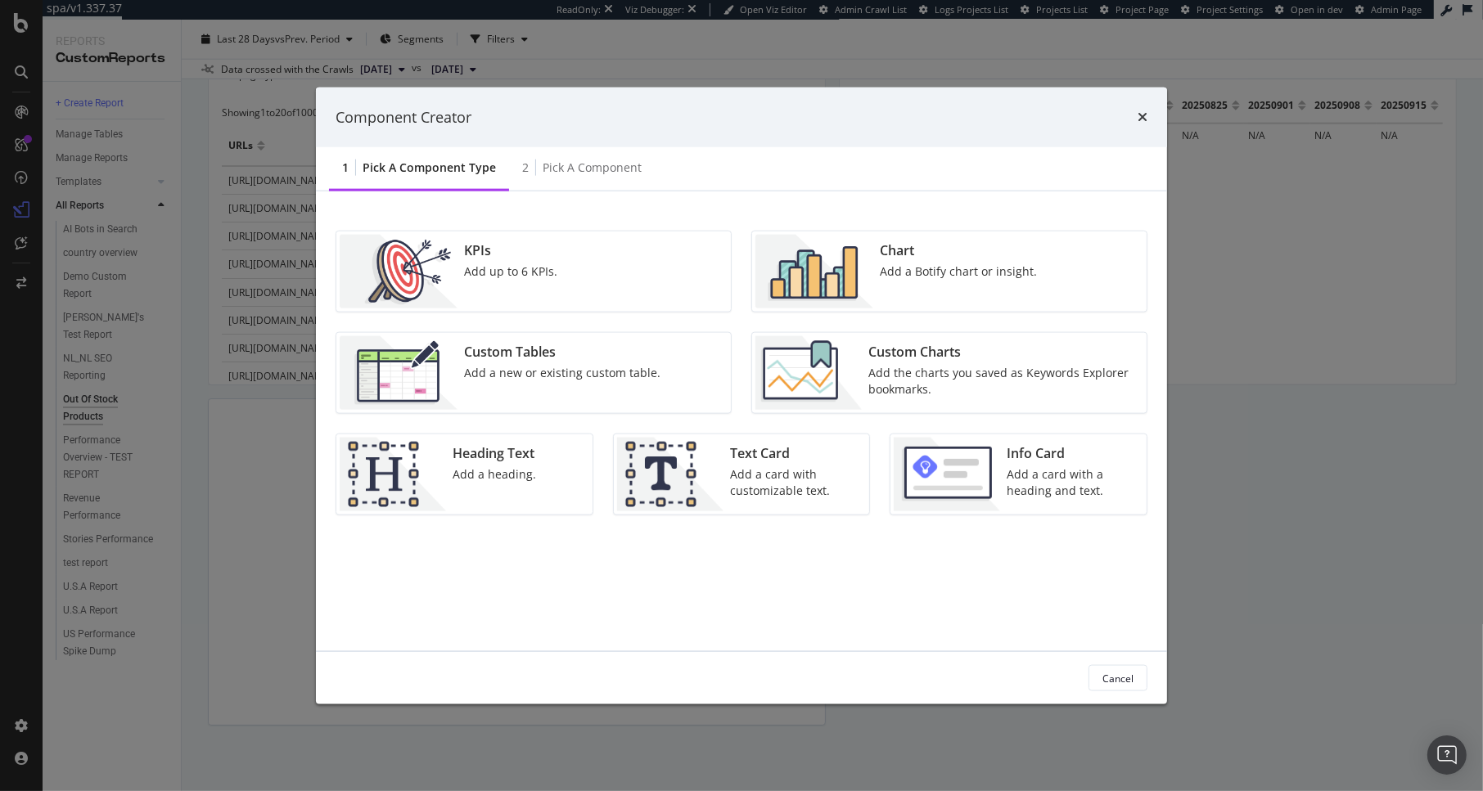
click at [938, 282] on div "Chart Add a Botify chart or insight." at bounding box center [958, 272] width 170 height 74
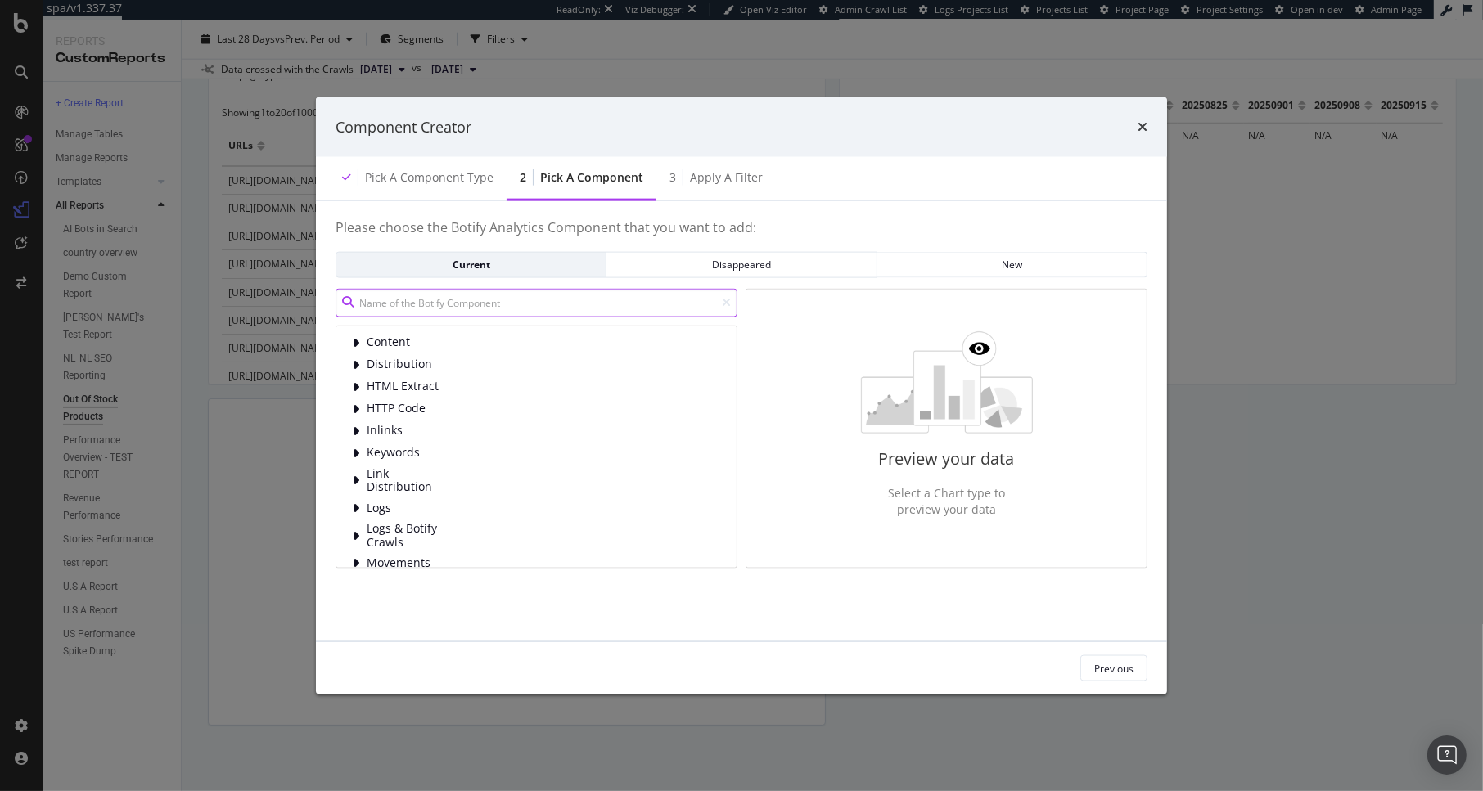
click at [519, 309] on input "modal" at bounding box center [537, 302] width 402 height 29
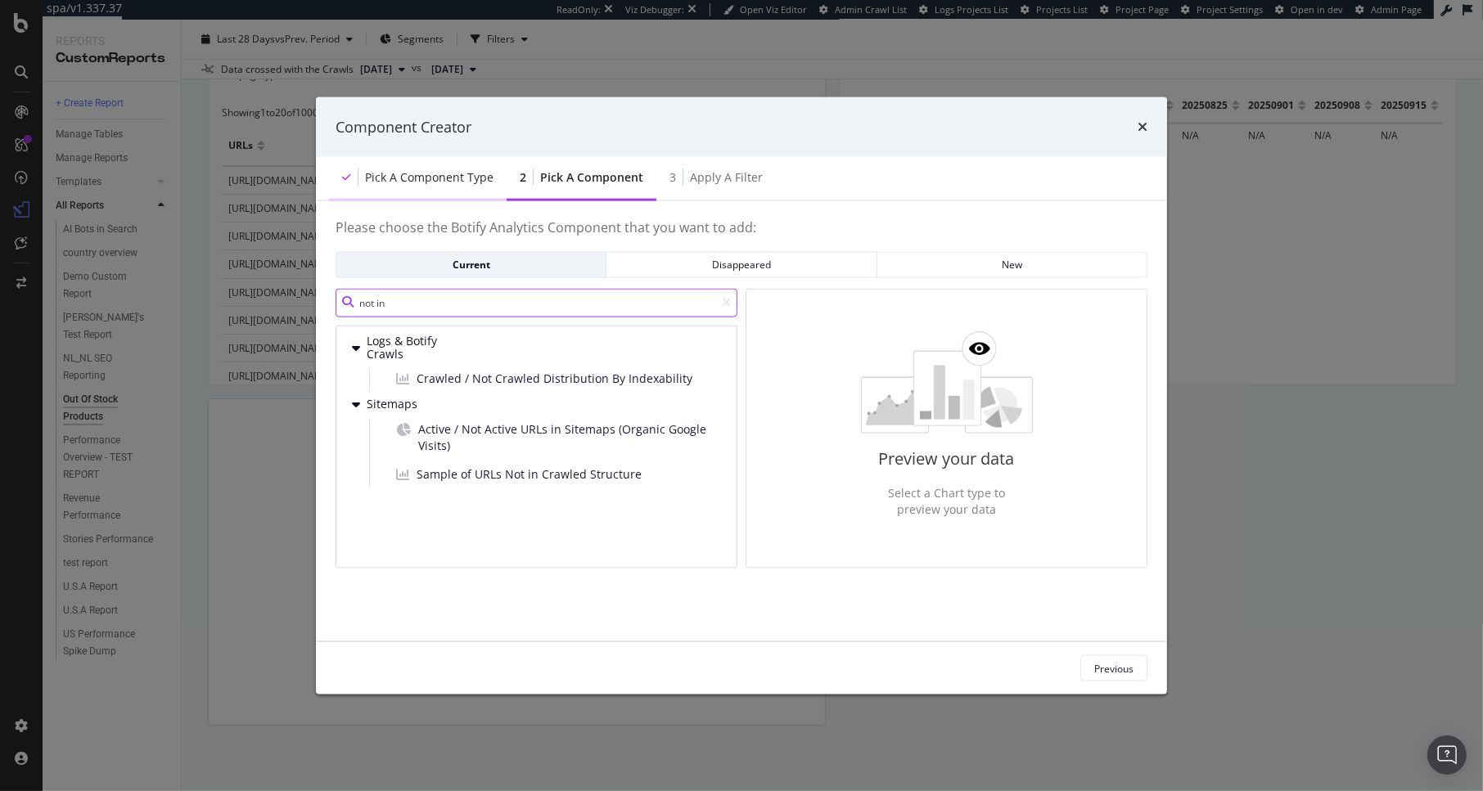
type input "not in"
click at [459, 186] on div "Pick a Component type" at bounding box center [418, 178] width 178 height 45
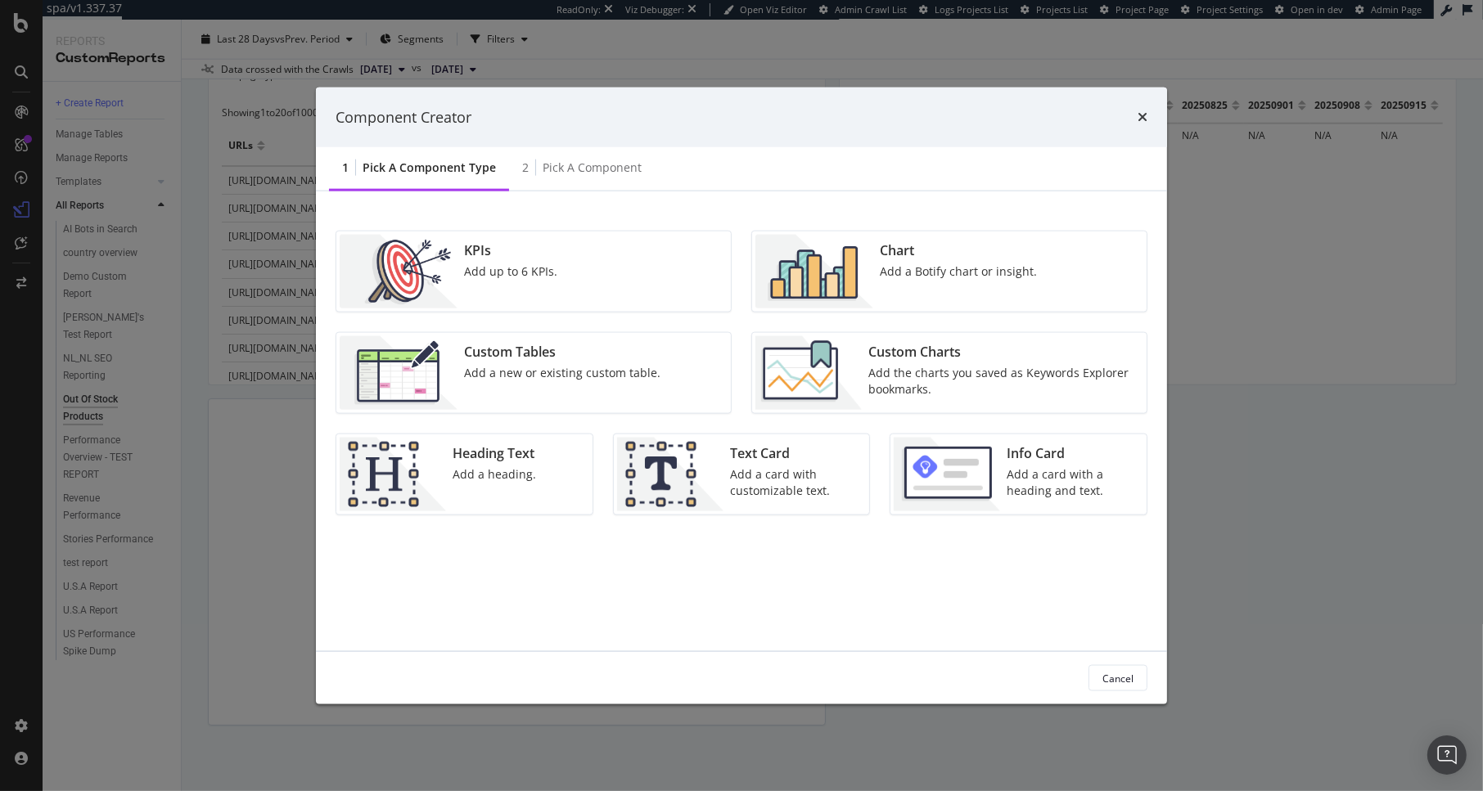
click at [507, 264] on div "Add up to 6 KPIs." at bounding box center [510, 272] width 93 height 16
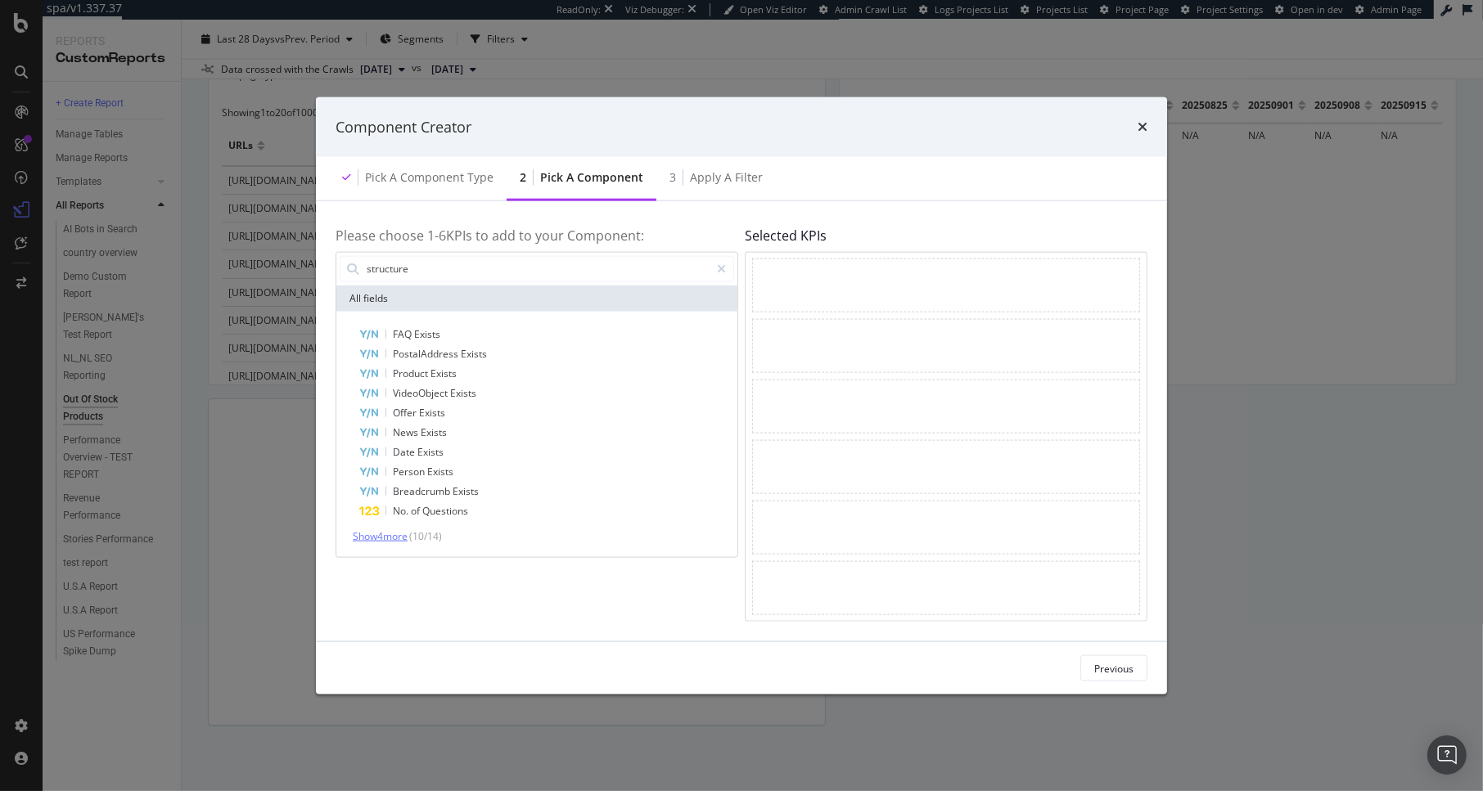
click at [394, 537] on span "Show 4 more" at bounding box center [380, 536] width 55 height 14
click at [504, 263] on input "structure" at bounding box center [537, 268] width 345 height 25
type input "sitemap"
click at [1146, 129] on icon "times" at bounding box center [1142, 126] width 10 height 13
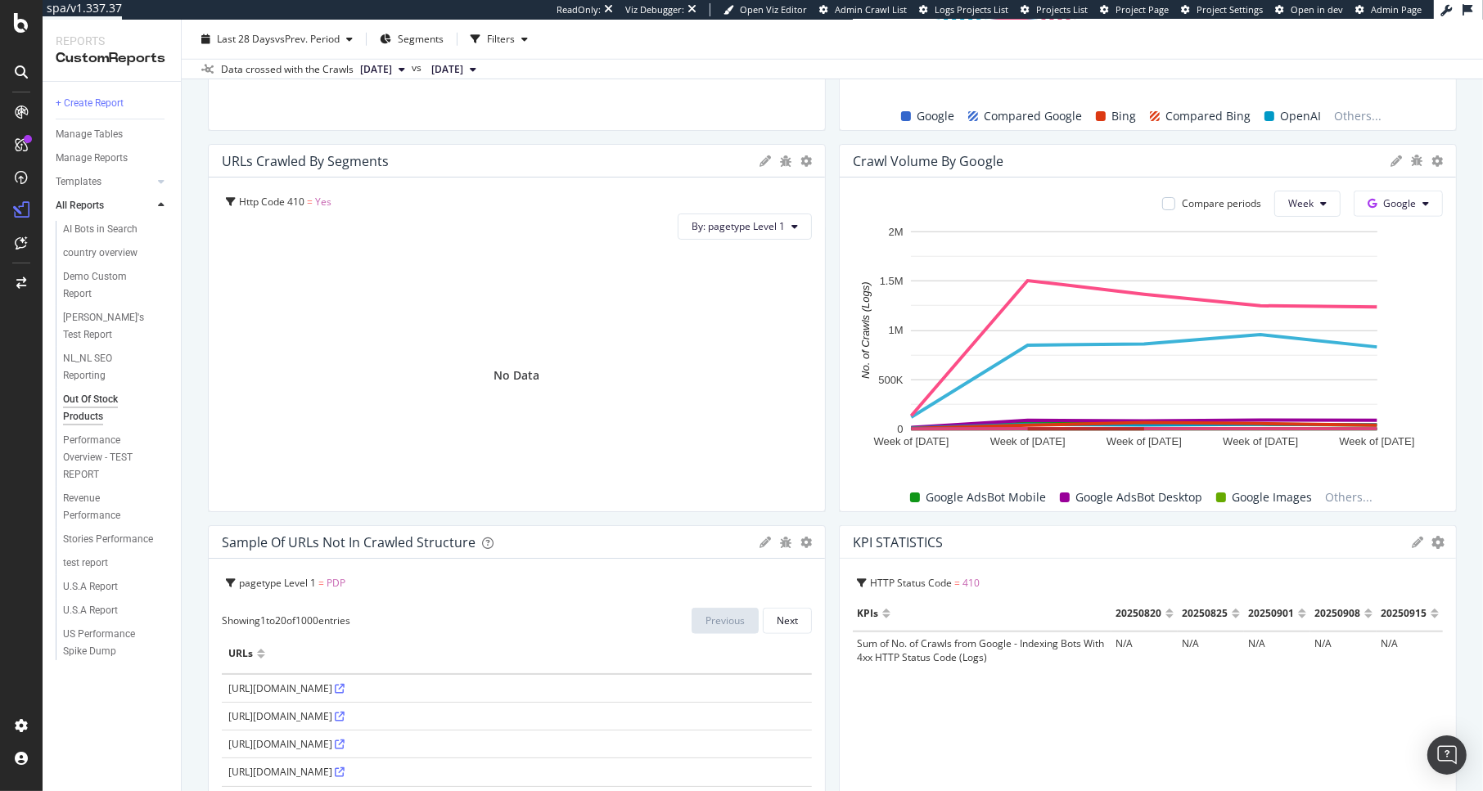
scroll to position [2090, 0]
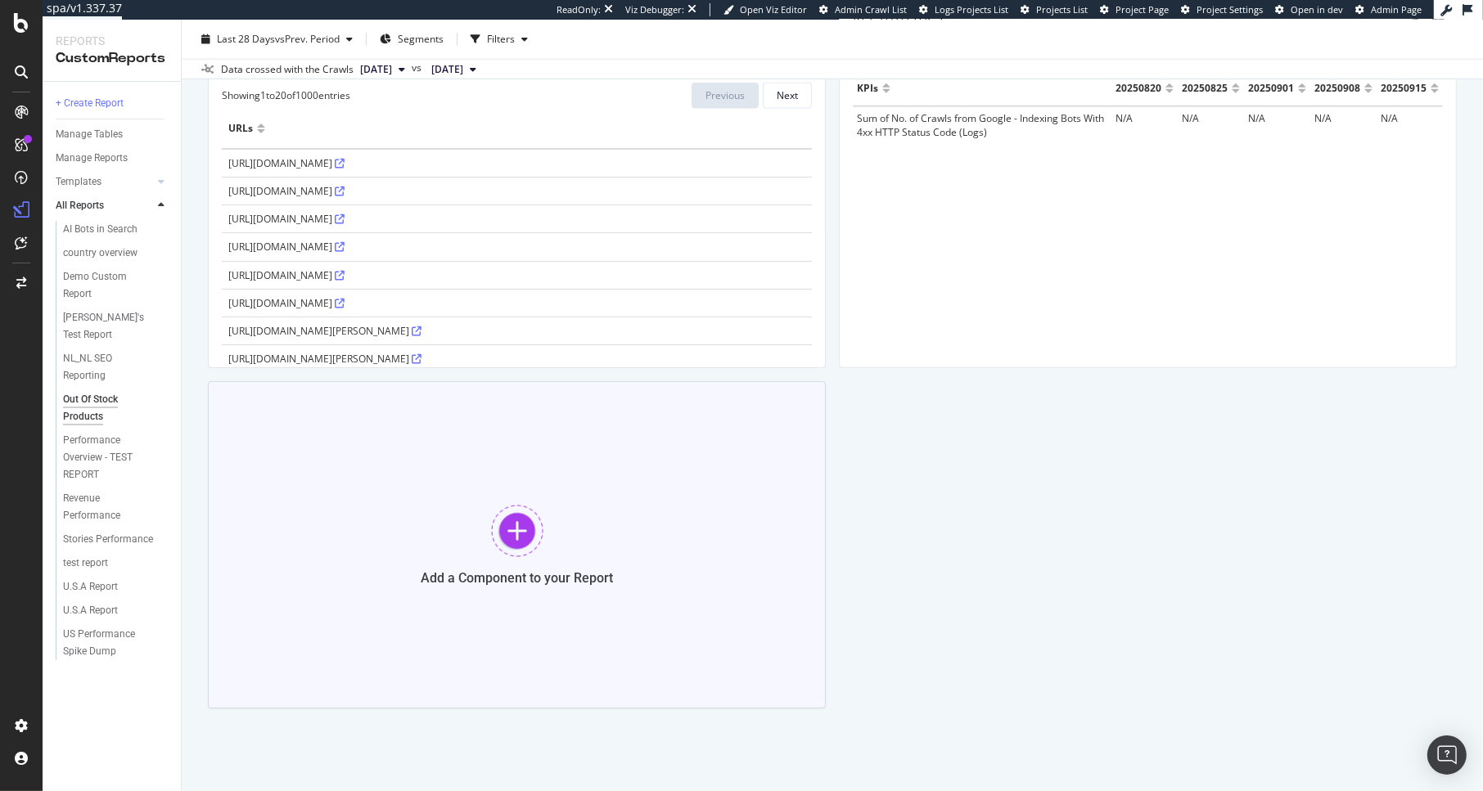
click at [520, 511] on div at bounding box center [517, 531] width 52 height 52
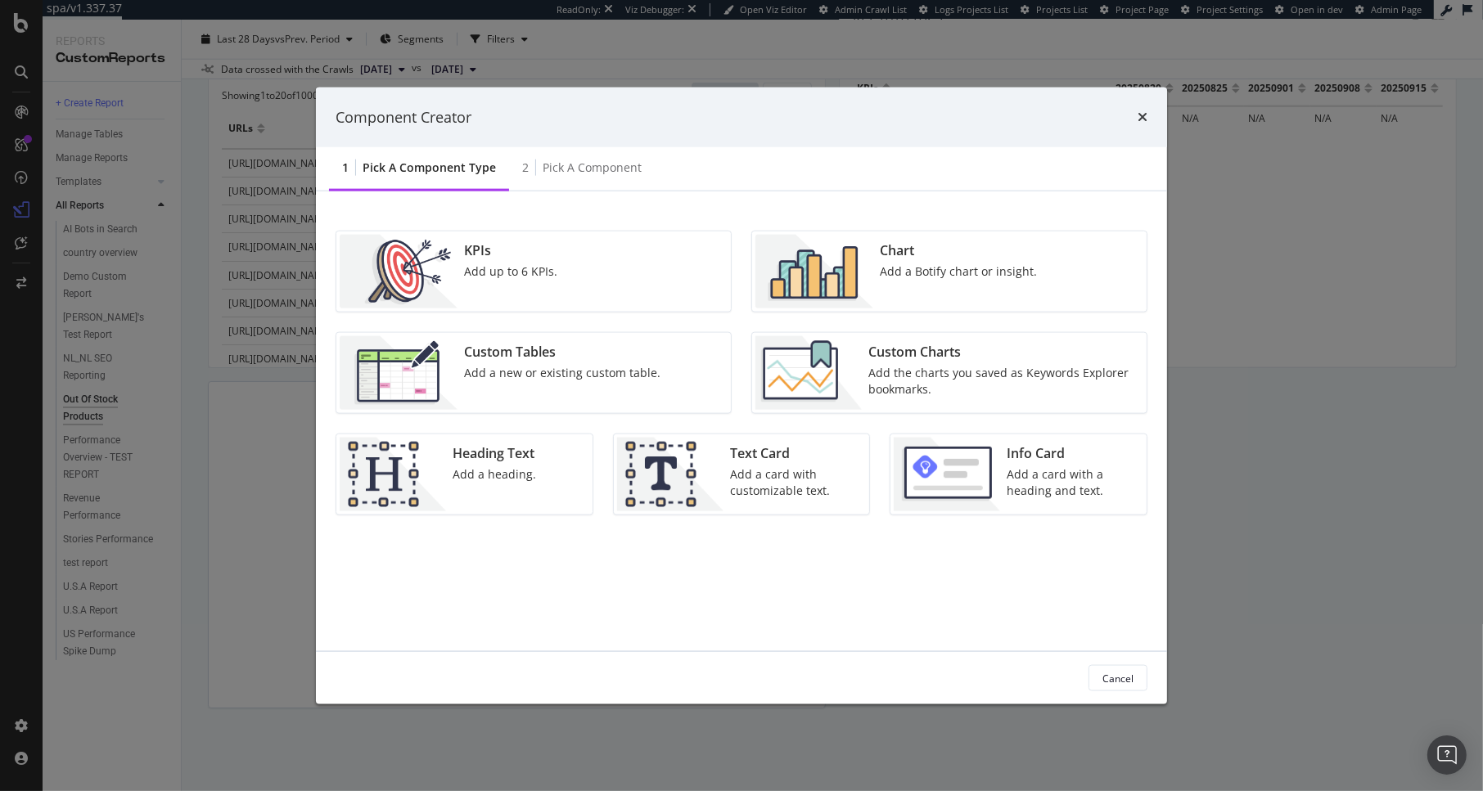
click at [623, 294] on div "KPIs Add up to 6 KPIs." at bounding box center [533, 272] width 394 height 80
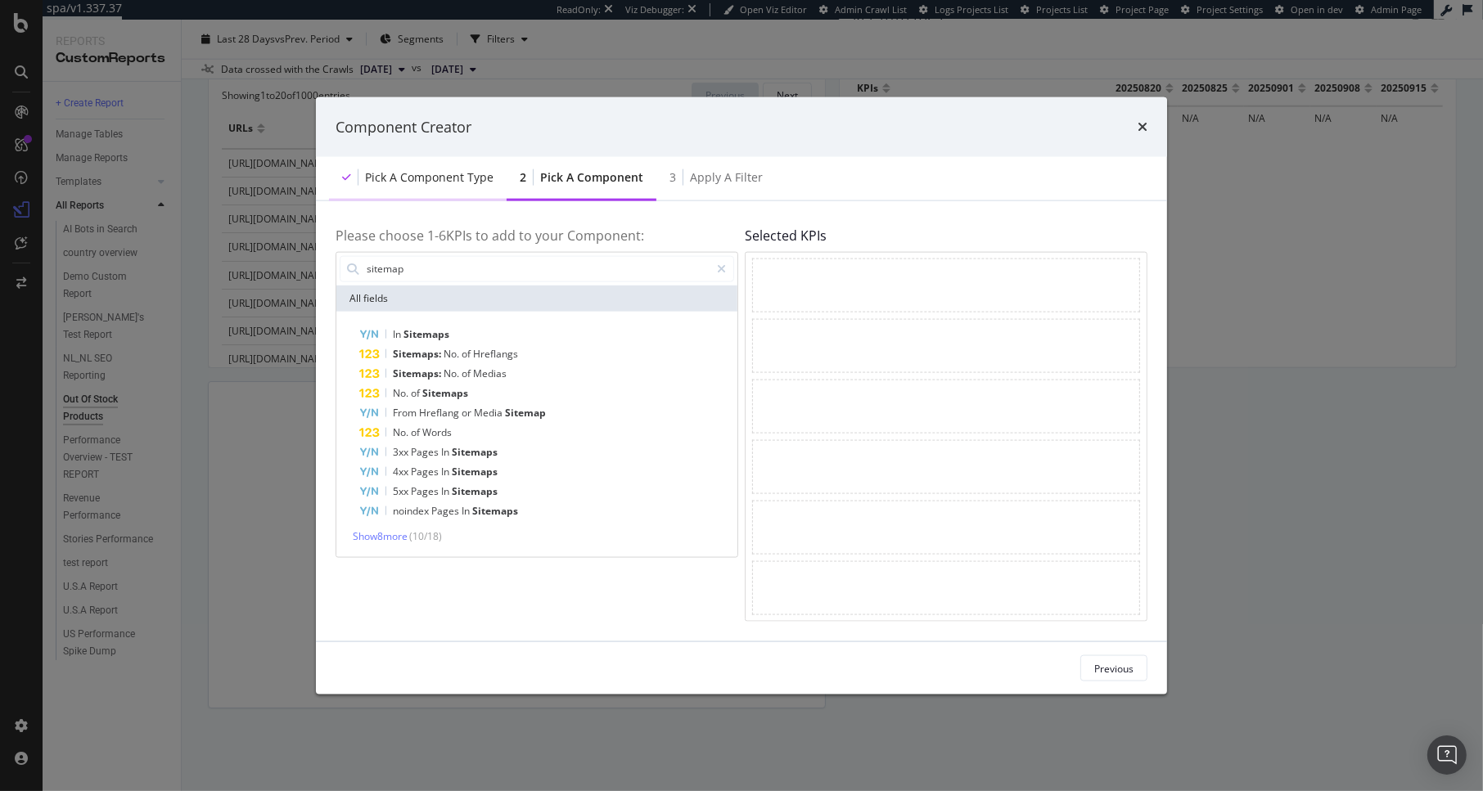
type input "sitemap"
click at [402, 169] on div "Pick a Component type" at bounding box center [418, 178] width 178 height 45
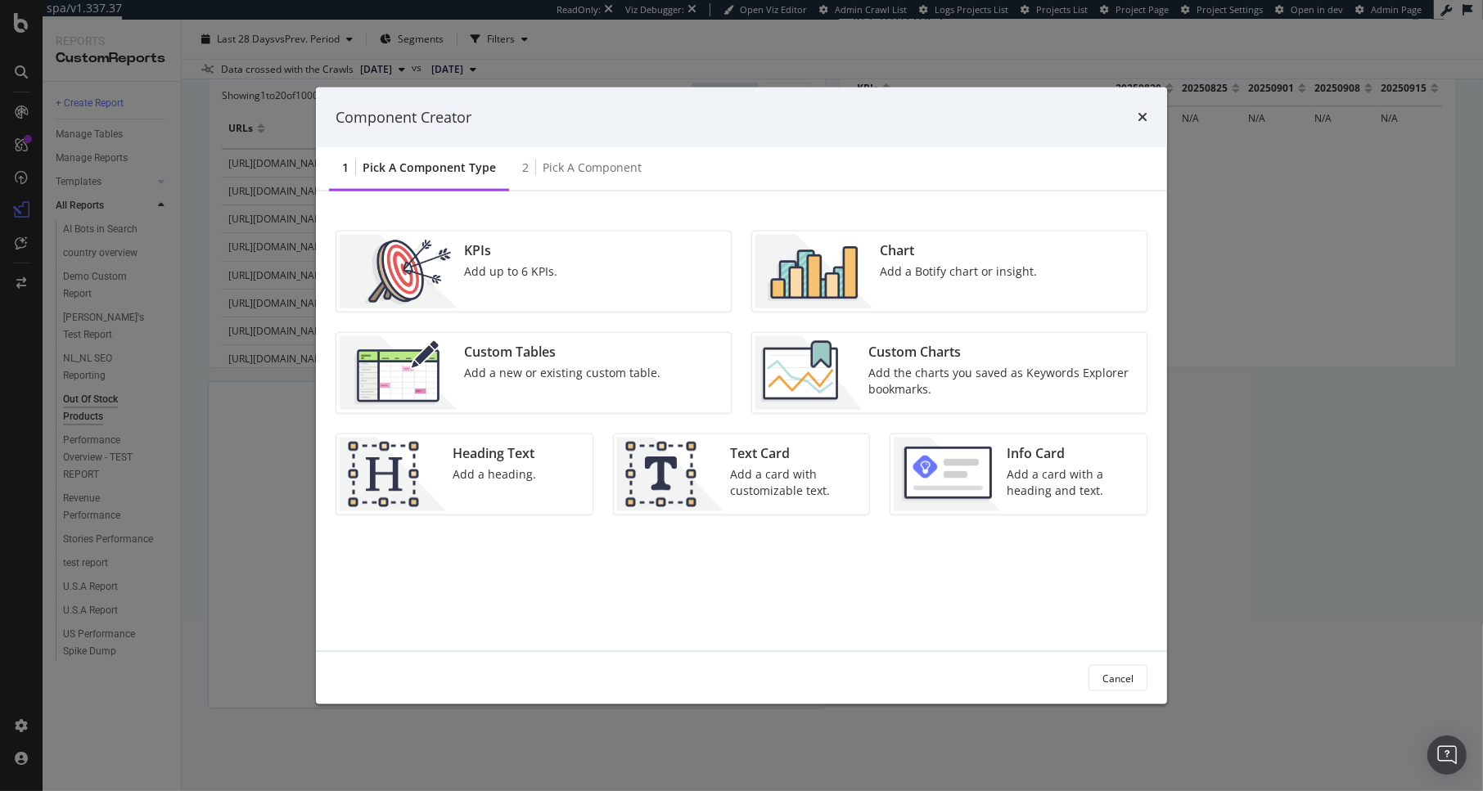
click at [975, 264] on div "Add a Botify chart or insight." at bounding box center [958, 272] width 157 height 16
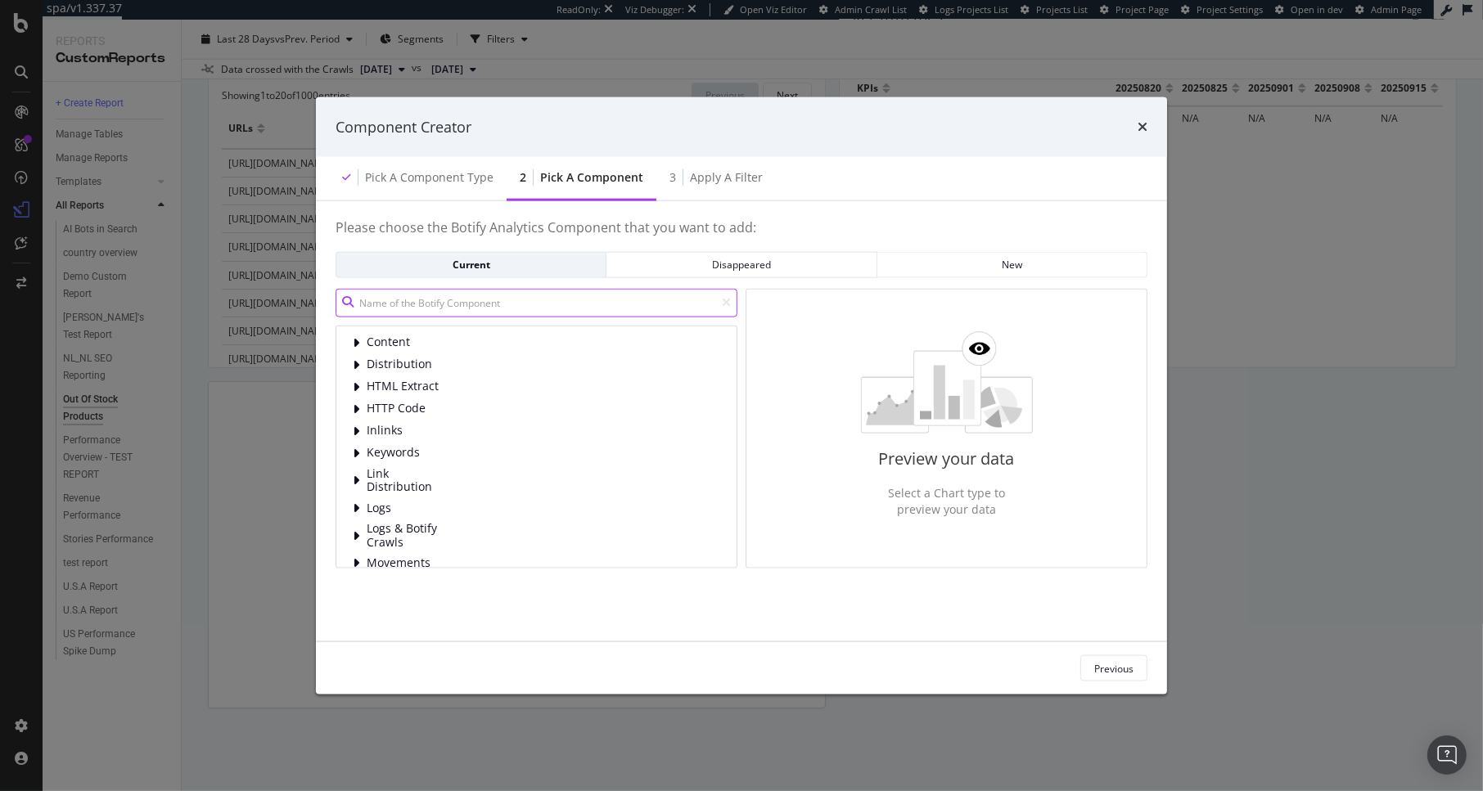
click at [549, 299] on input "modal" at bounding box center [537, 302] width 402 height 29
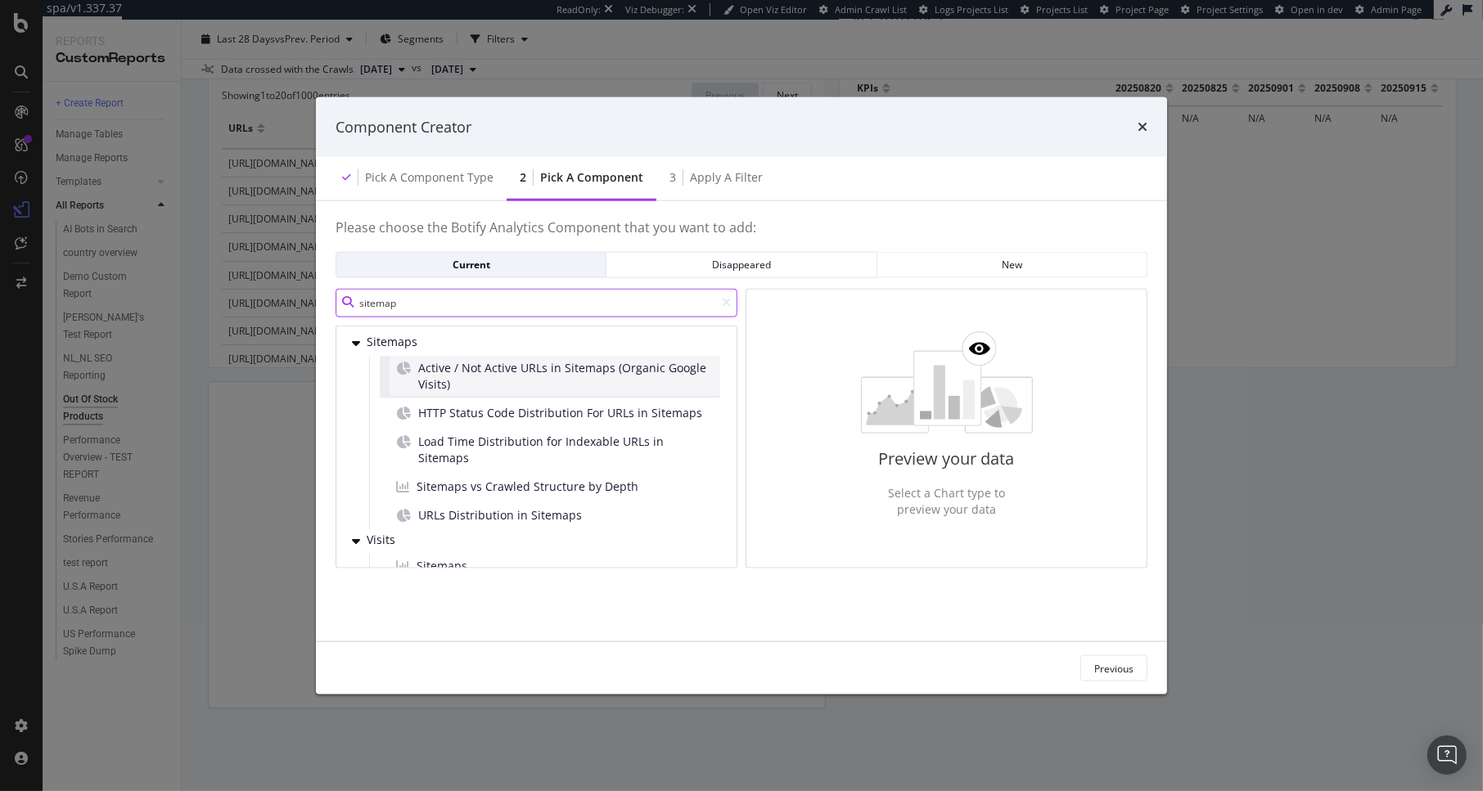
scroll to position [18, 0]
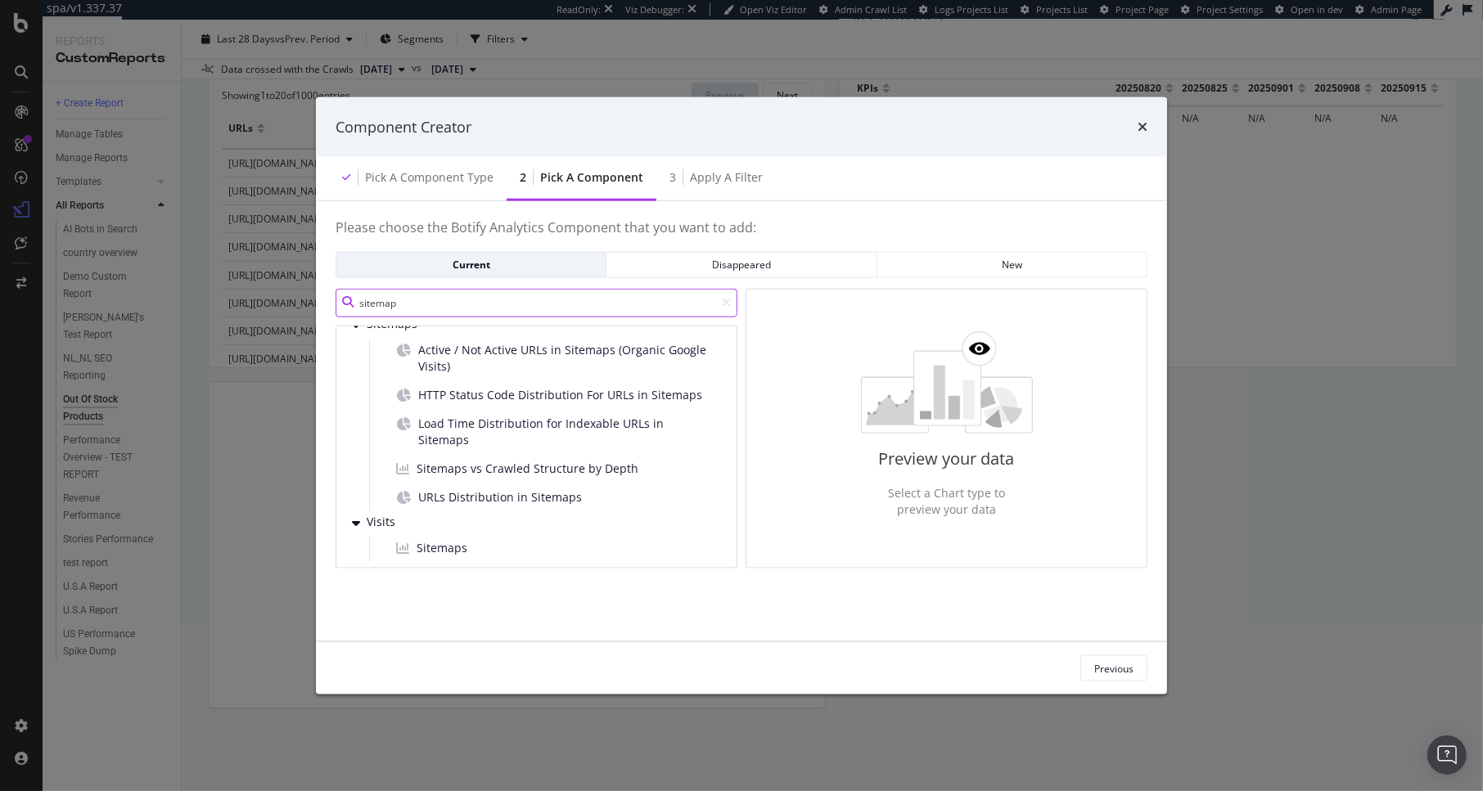
type input "sitemap"
click at [413, 179] on div "Pick a Component type" at bounding box center [429, 177] width 128 height 16
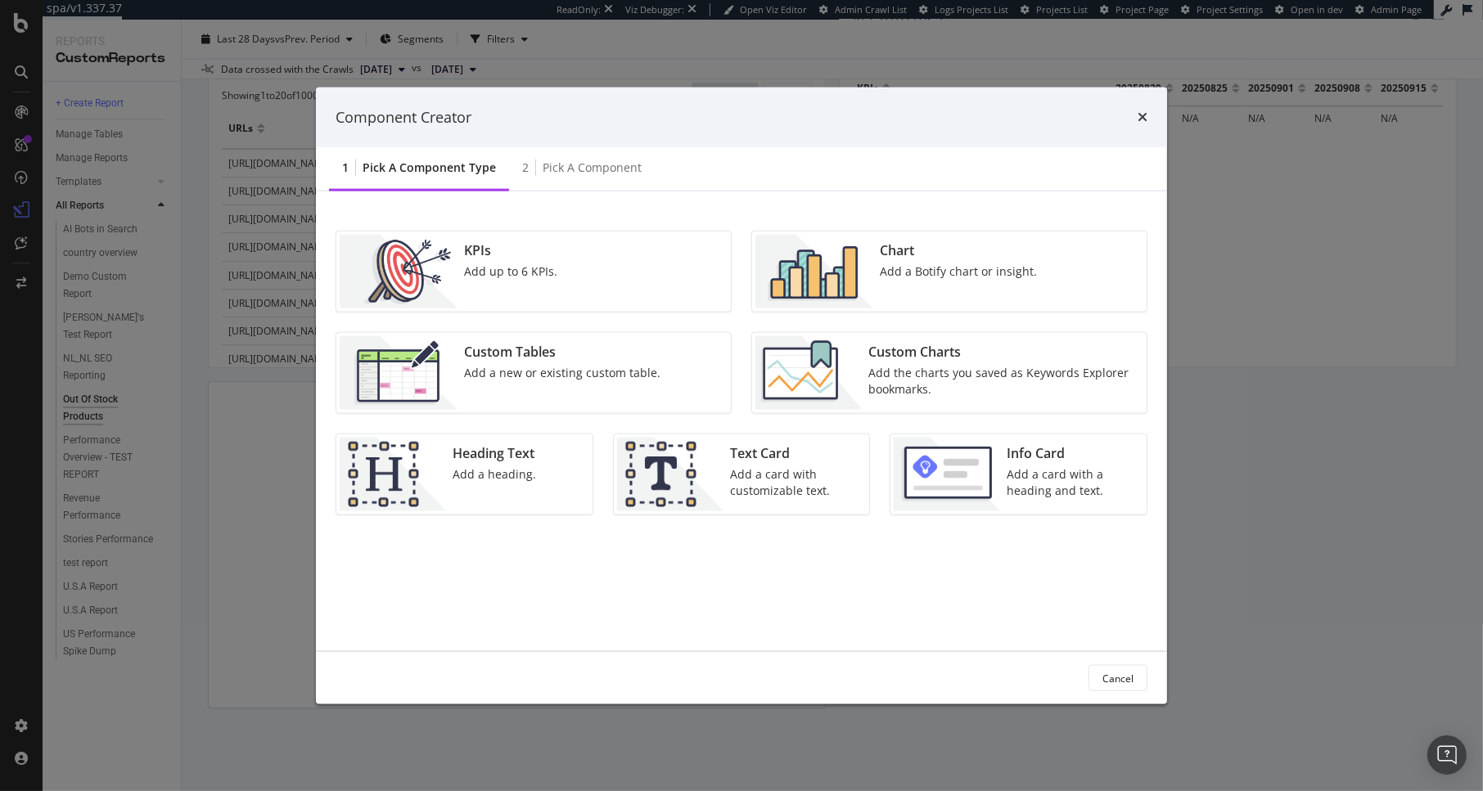
click at [537, 280] on div "KPIs Add up to 6 KPIs." at bounding box center [510, 272] width 106 height 74
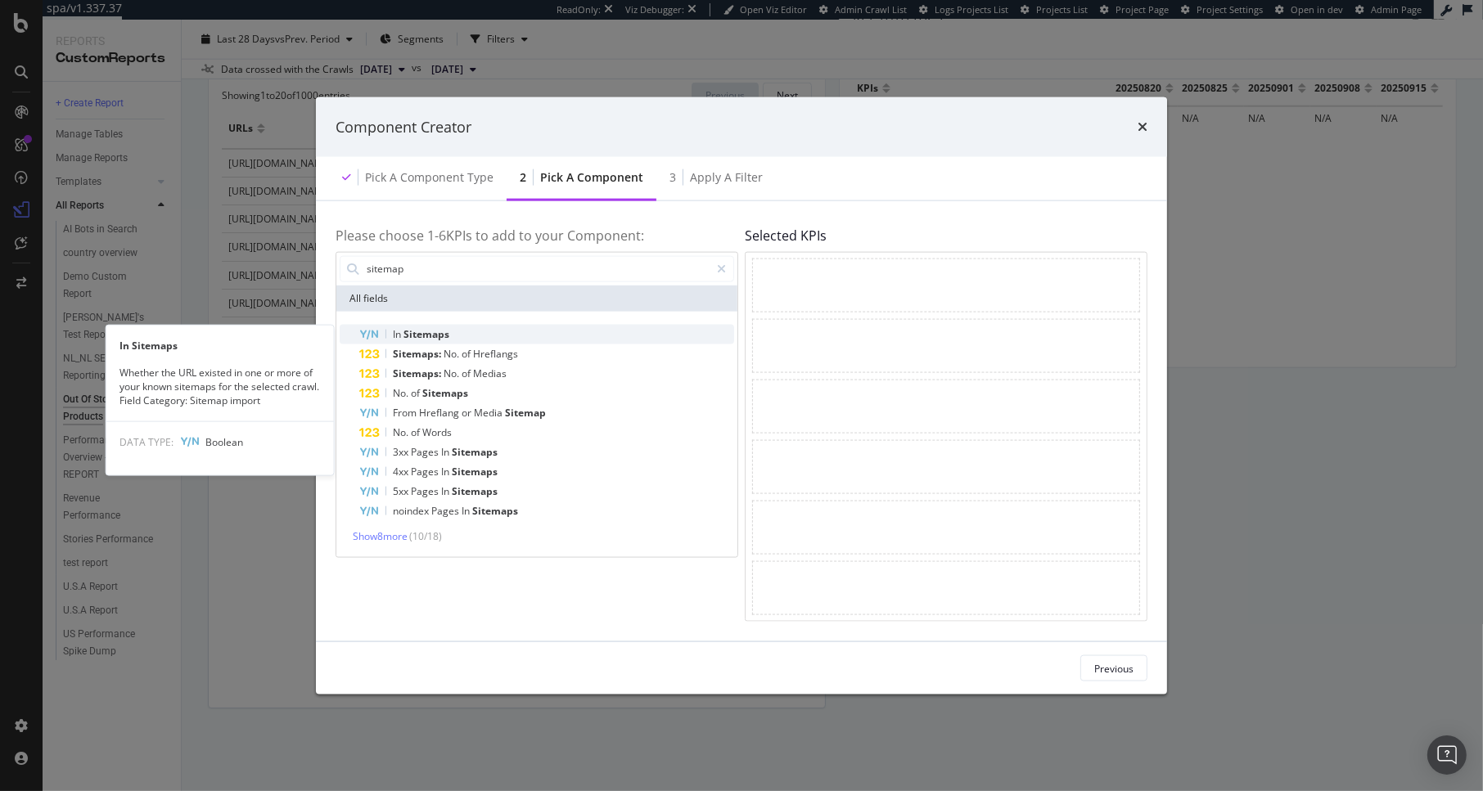
type input "sitemap"
click at [523, 331] on div "In Sitemaps" at bounding box center [546, 334] width 375 height 20
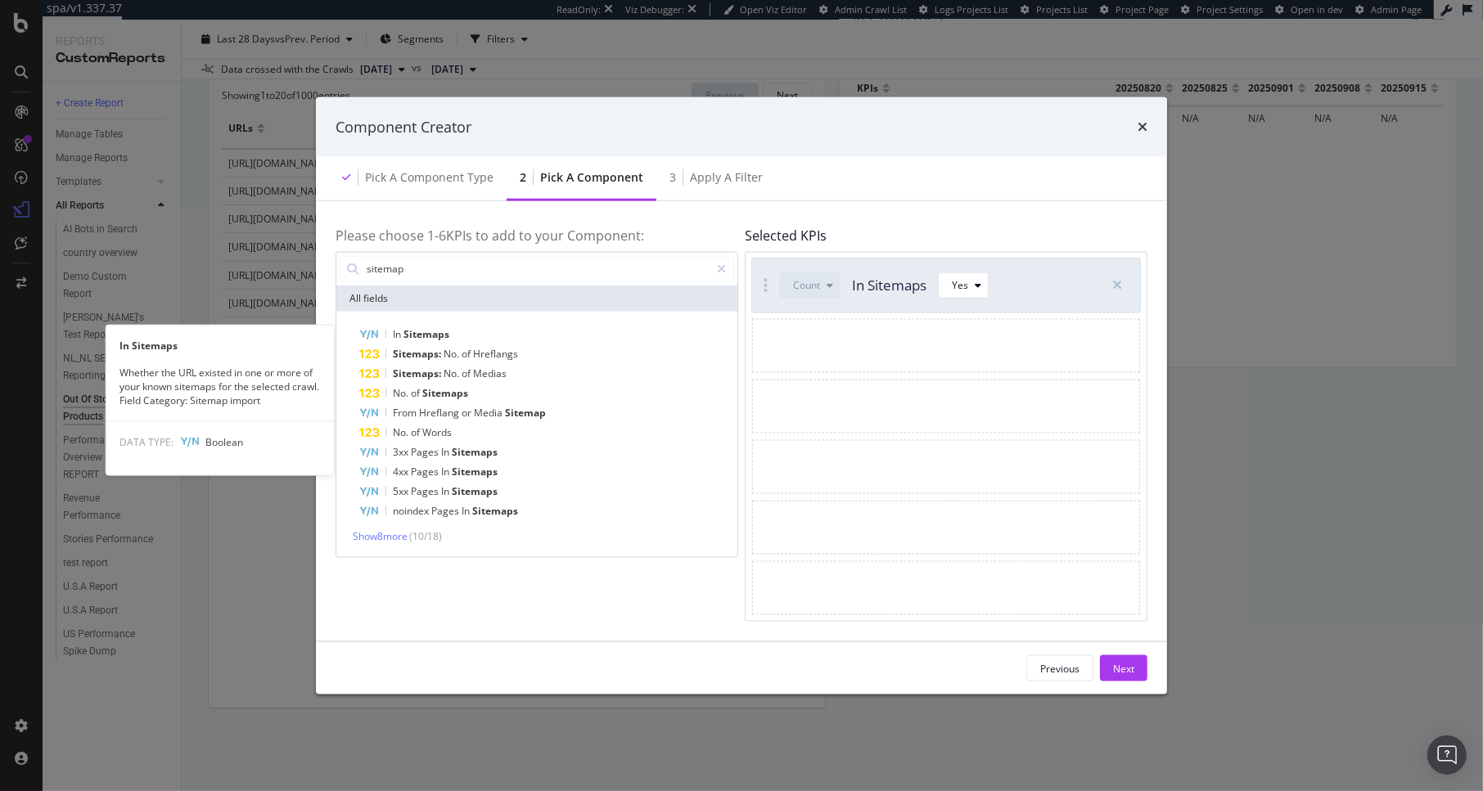
click at [523, 331] on div "In Sitemaps" at bounding box center [546, 334] width 375 height 20
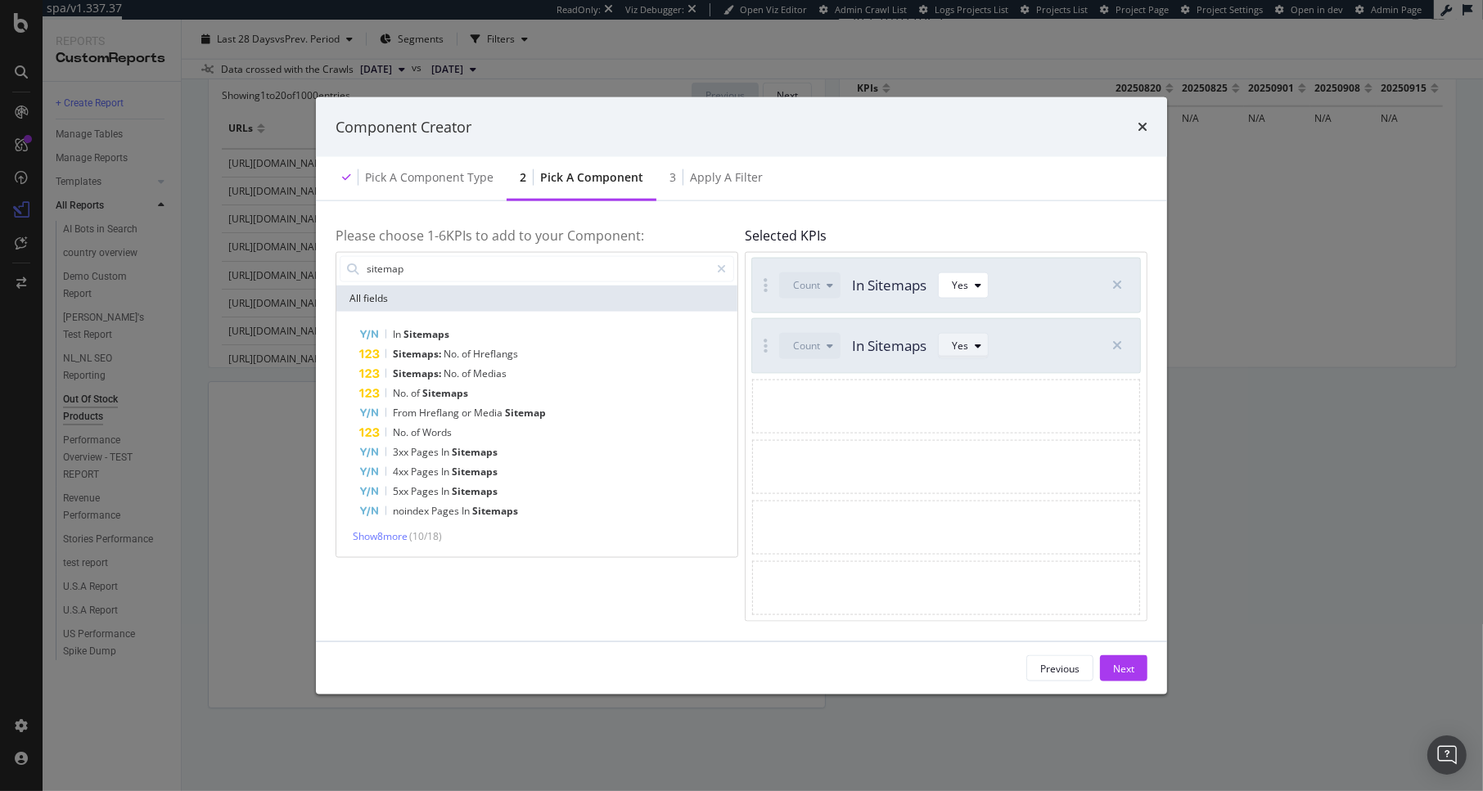
click at [980, 351] on div "Yes" at bounding box center [970, 346] width 36 height 23
click at [968, 399] on div "No" at bounding box center [966, 401] width 13 height 14
click at [733, 182] on div "Apply a Filter" at bounding box center [726, 177] width 73 height 16
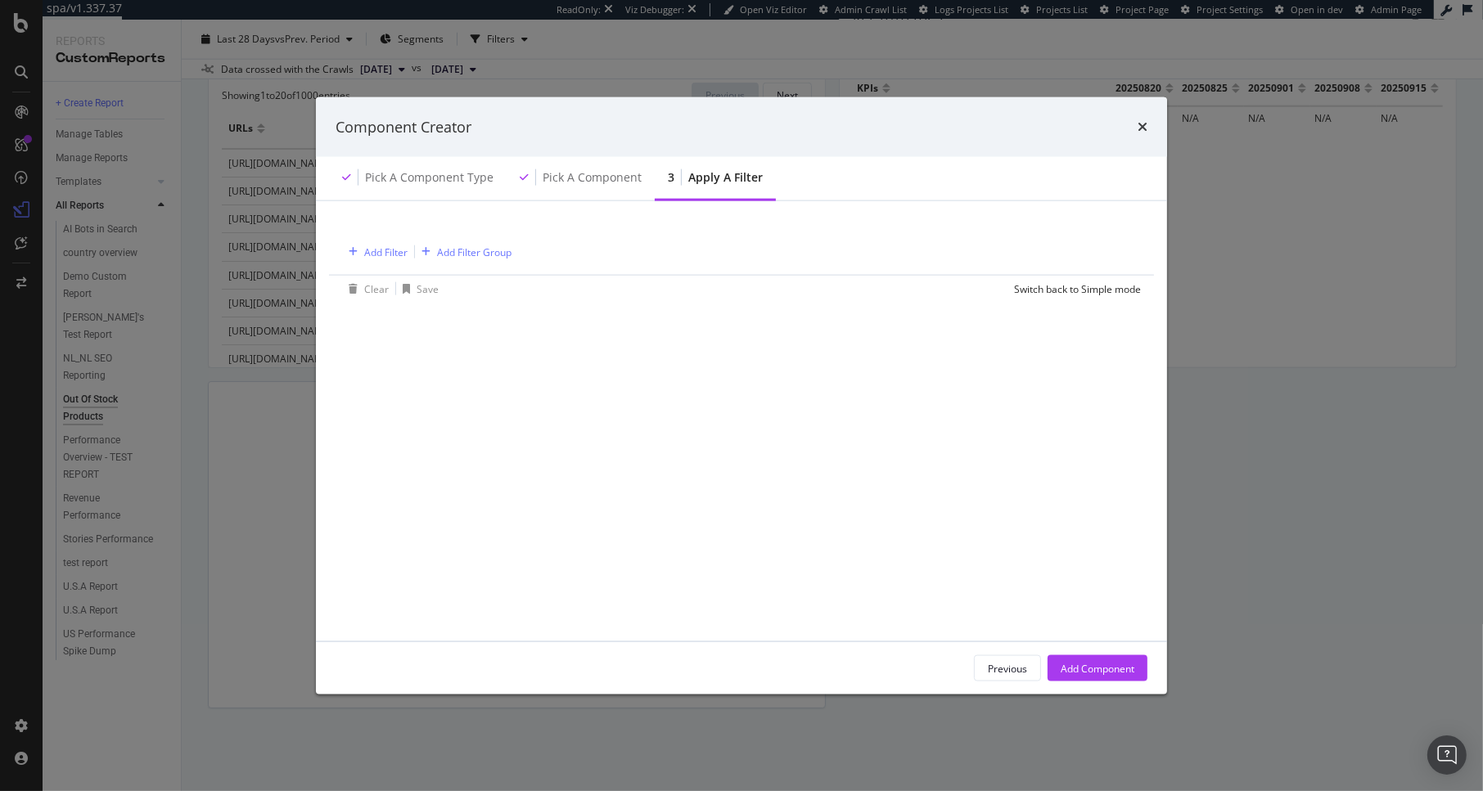
click at [413, 241] on div "Add Filter Add Filter Group" at bounding box center [426, 251] width 169 height 21
click at [403, 246] on div "Add Filter" at bounding box center [385, 252] width 43 height 14
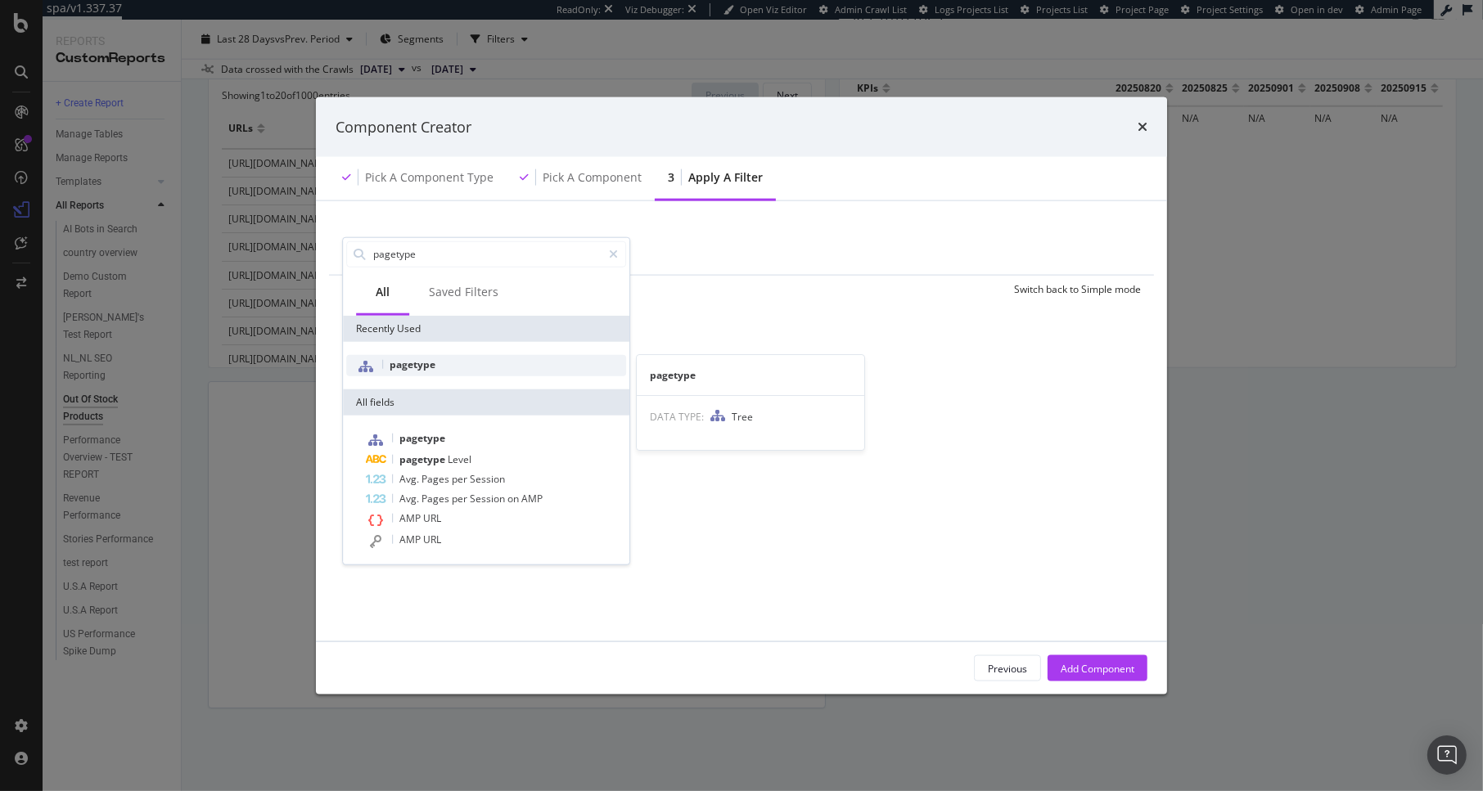
type input "pagetype"
click at [421, 367] on span "pagetype" at bounding box center [413, 364] width 46 height 14
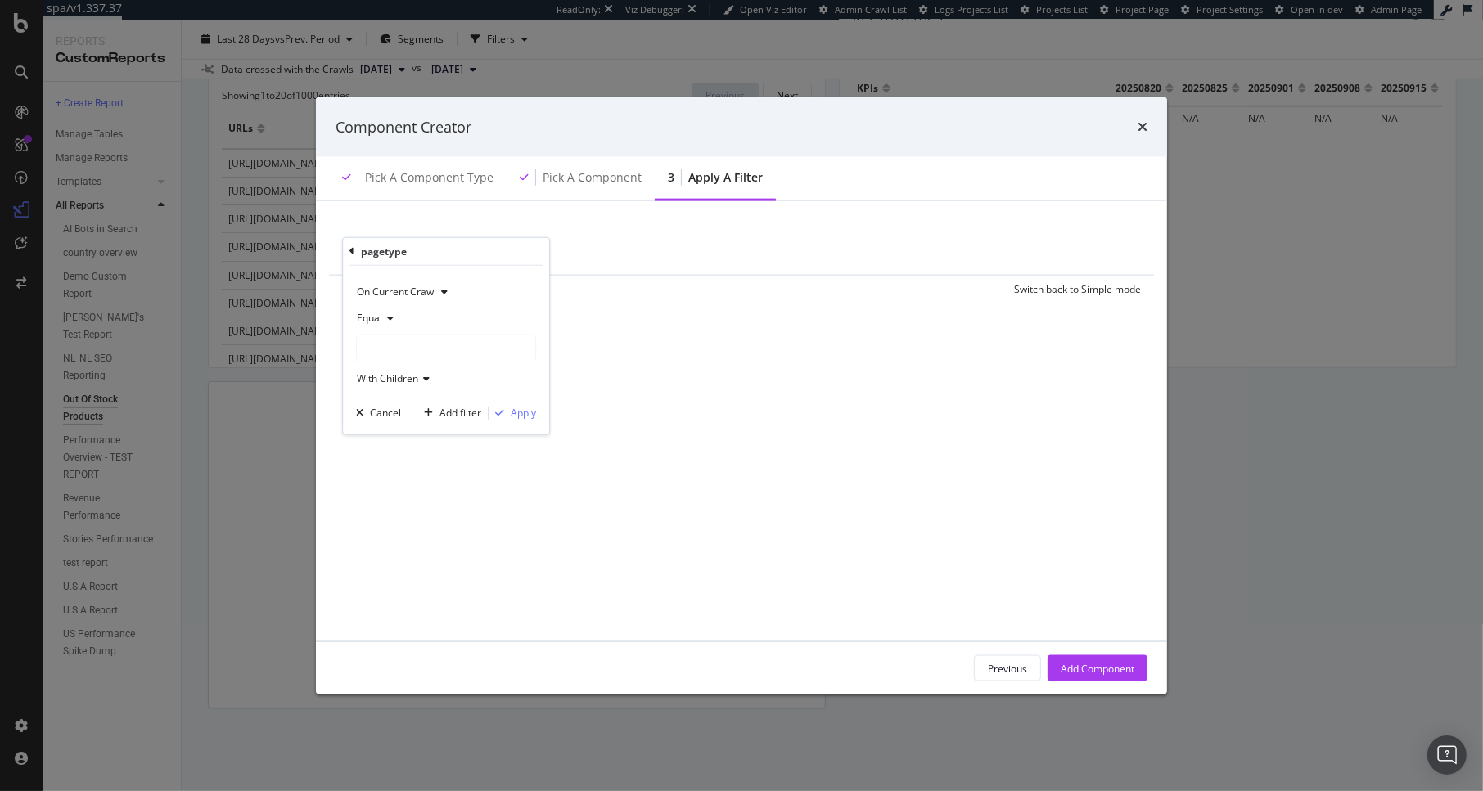
click at [385, 349] on div "modal" at bounding box center [446, 348] width 178 height 26
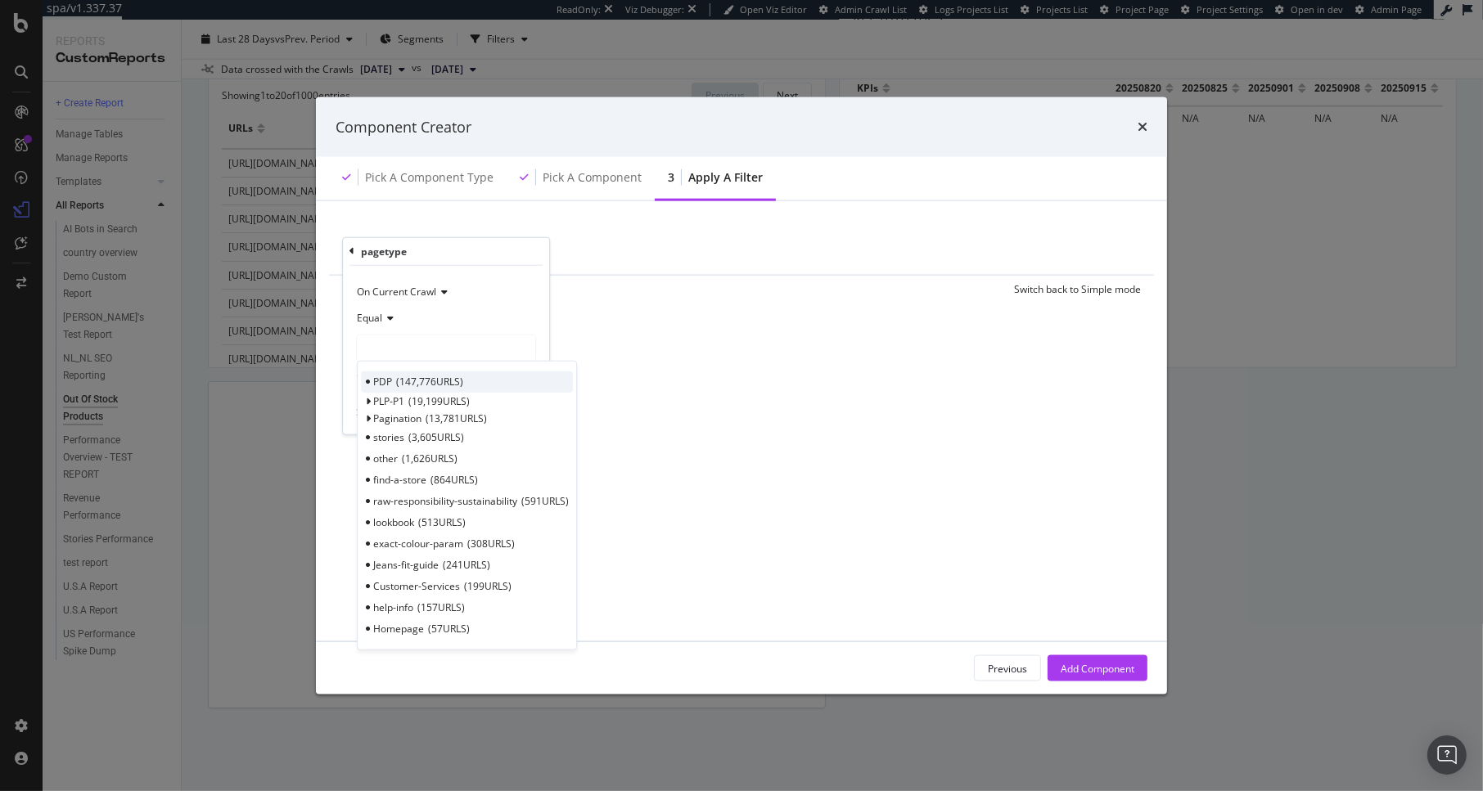
click at [403, 387] on span "147,776 URLS" at bounding box center [429, 382] width 67 height 14
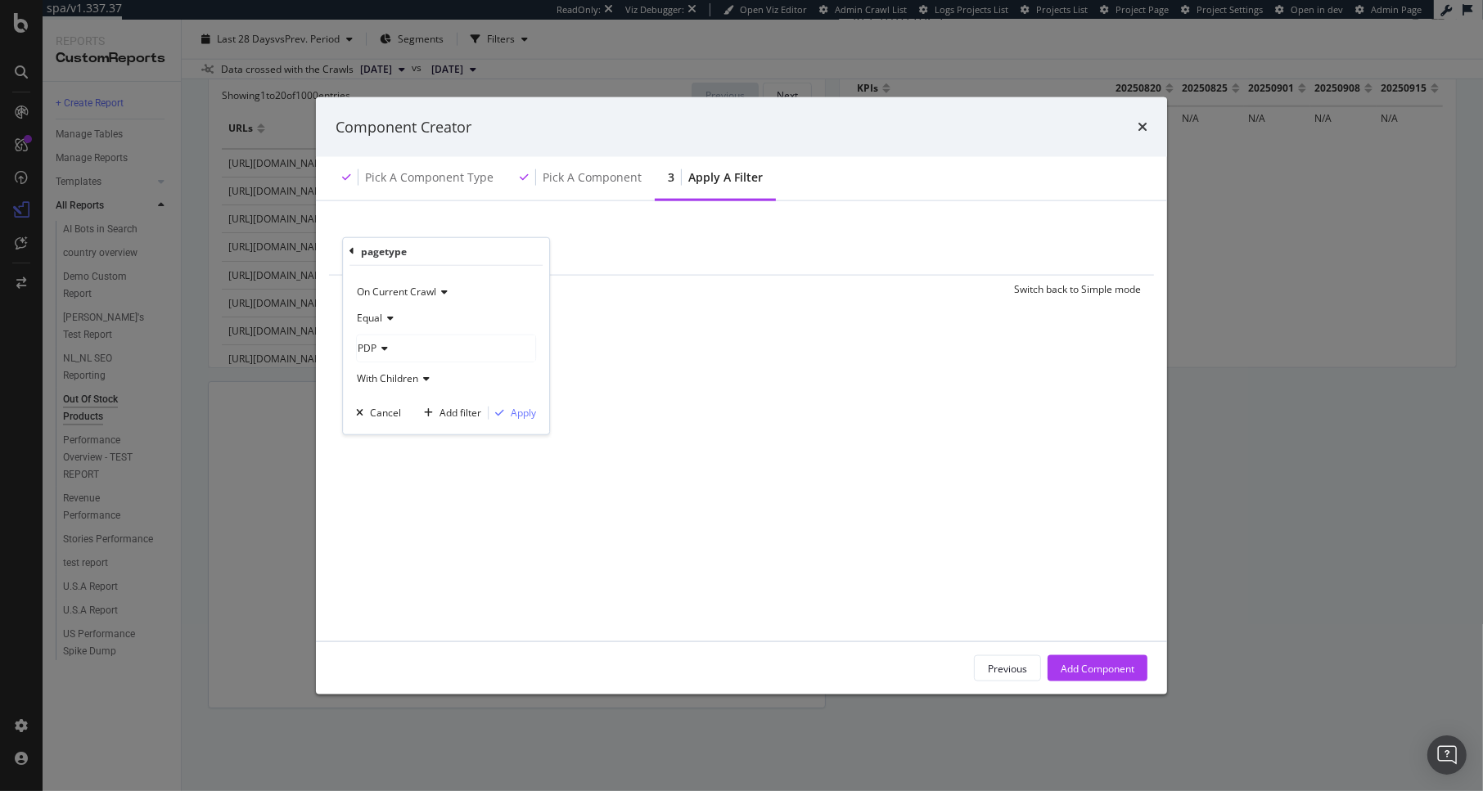
click at [412, 381] on span "With Children" at bounding box center [387, 378] width 61 height 14
click at [496, 379] on div "With Children" at bounding box center [446, 378] width 180 height 26
click at [528, 413] on div "Apply" at bounding box center [523, 413] width 25 height 14
click at [1121, 662] on div "Add Component" at bounding box center [1098, 668] width 74 height 14
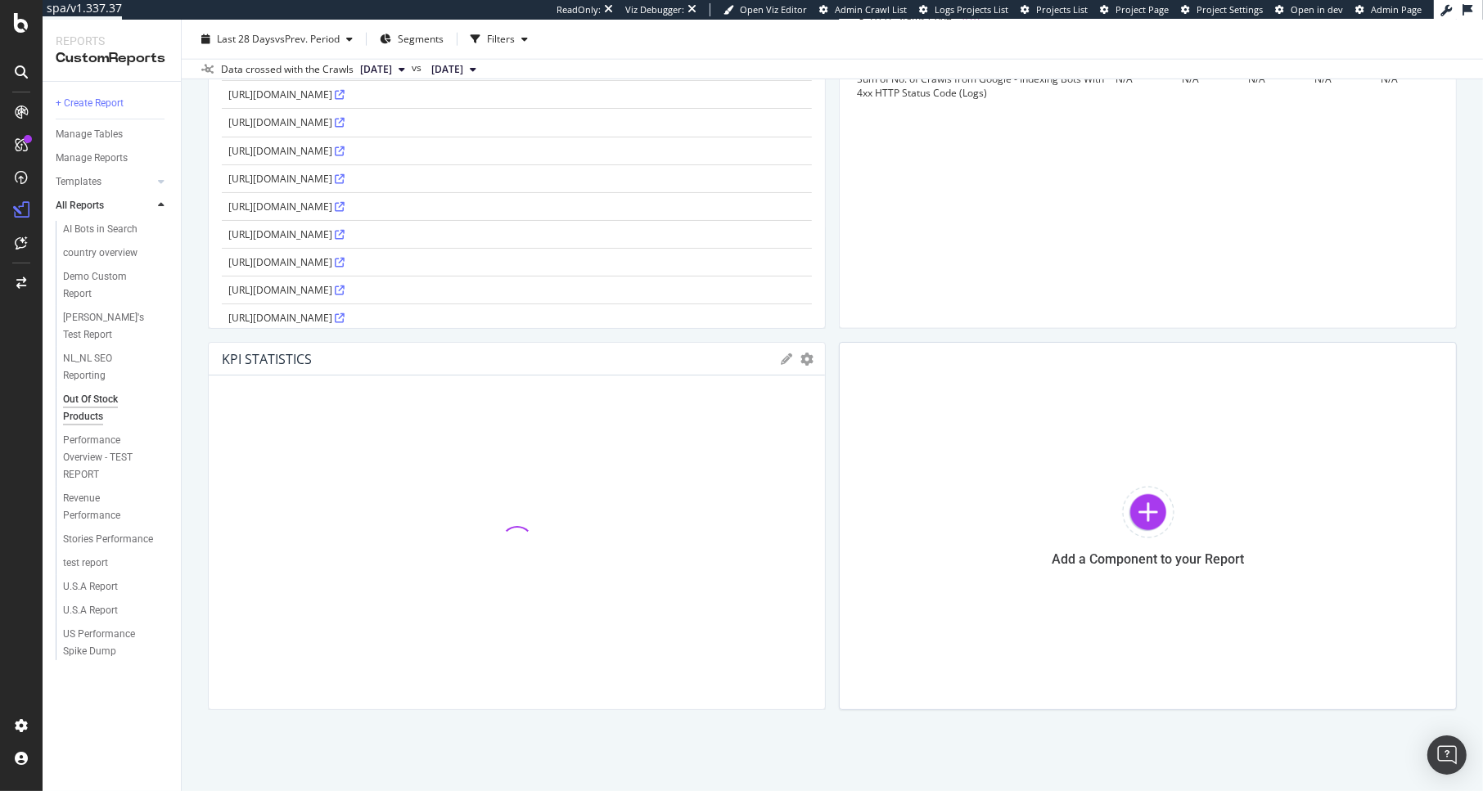
scroll to position [2131, 0]
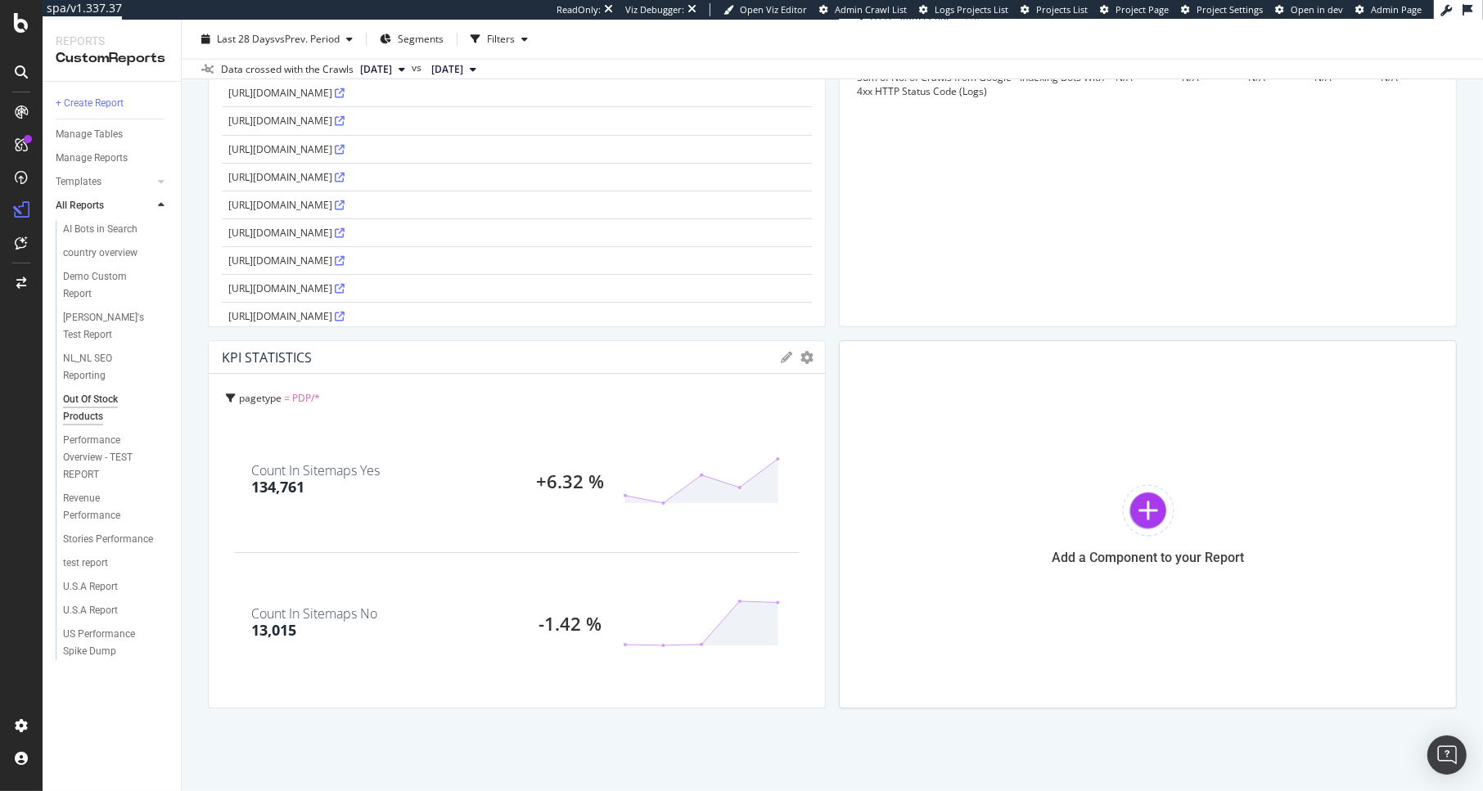
click at [781, 357] on icon at bounding box center [786, 357] width 11 height 11
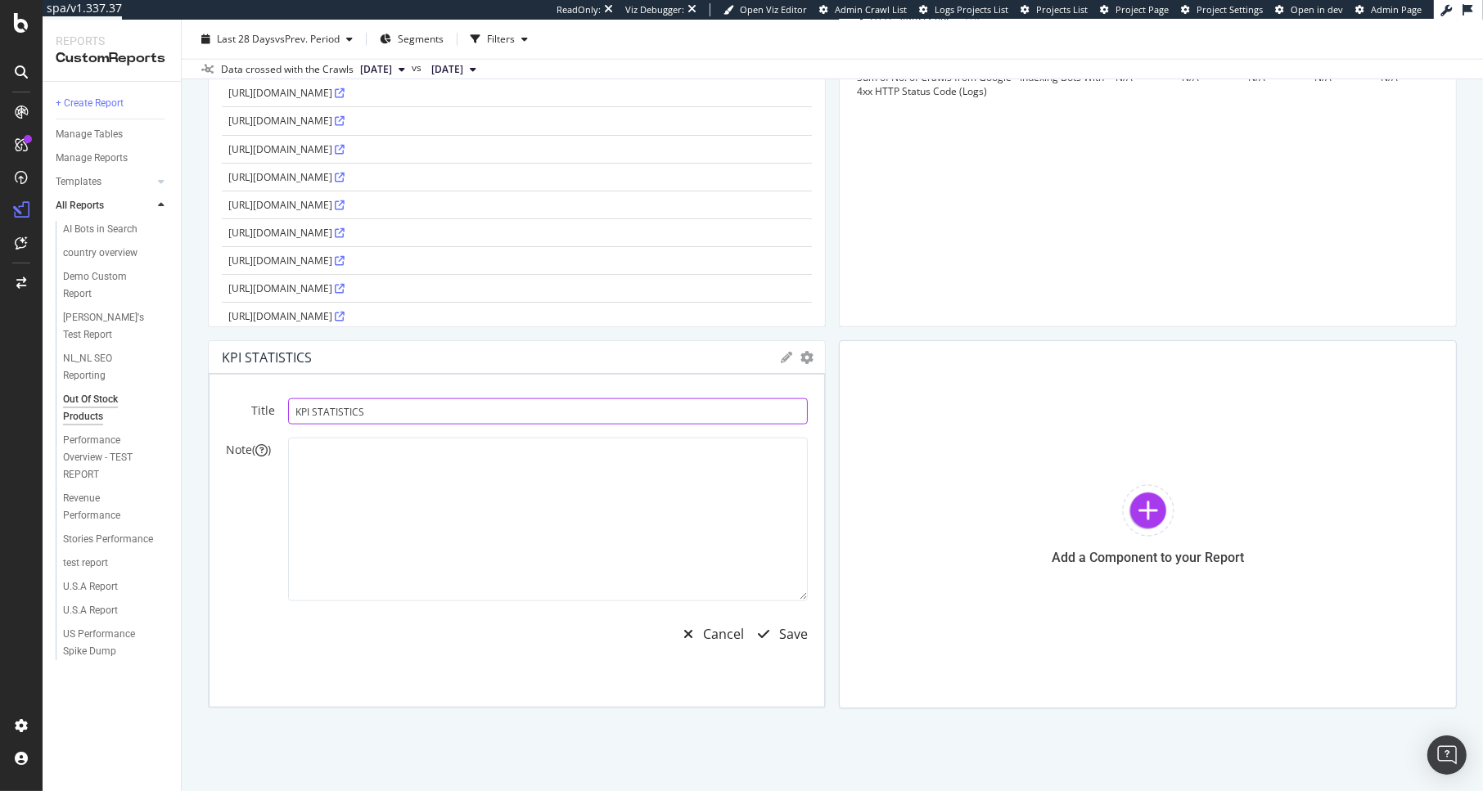
click at [444, 416] on input "KPI STATISTICS" at bounding box center [548, 412] width 520 height 26
type input "Presence of PDPs in sitemap"
click at [432, 516] on textarea at bounding box center [548, 520] width 520 height 164
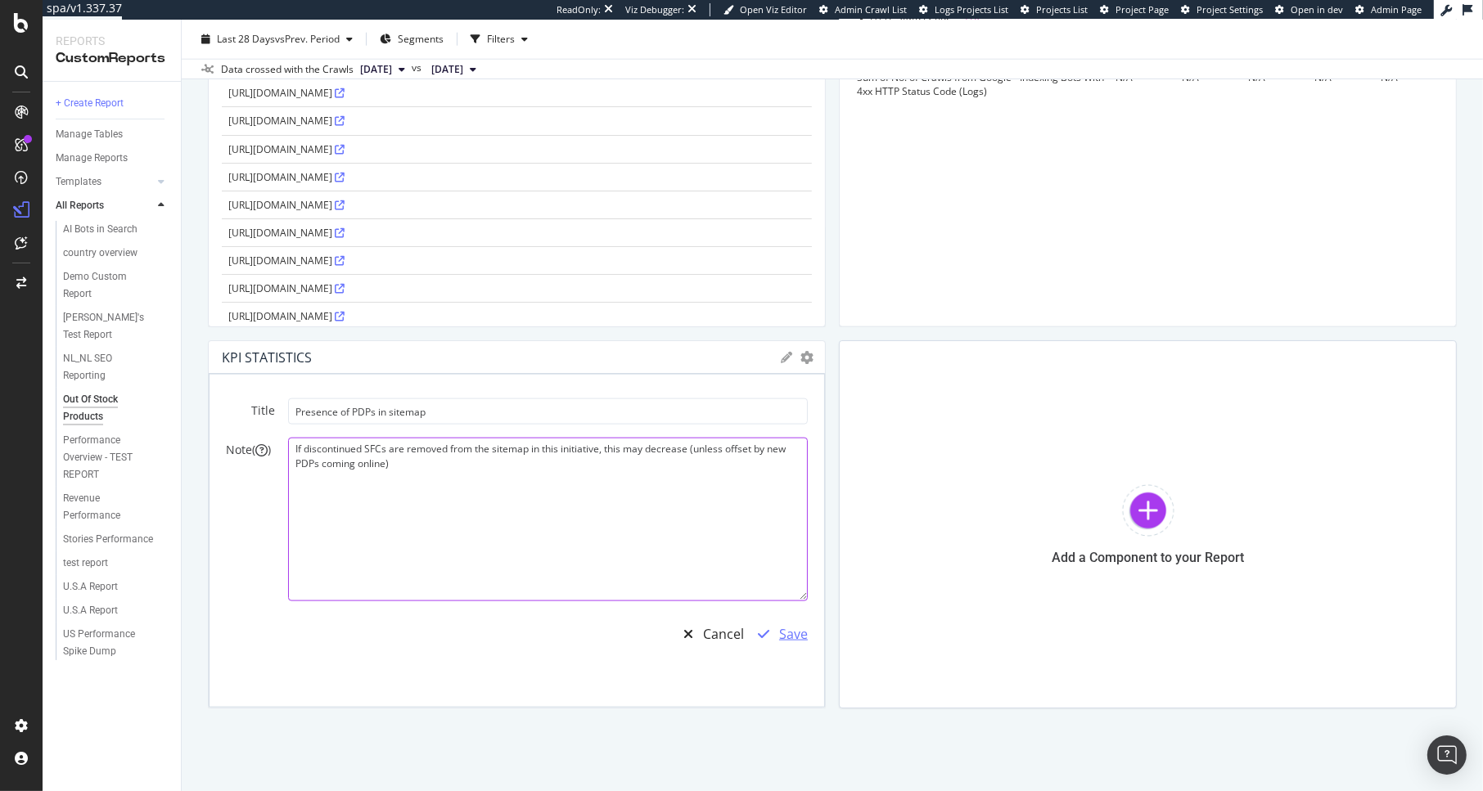
type textarea "If discontinued SFCs are removed from the sitemap in this initiative, this may …"
click at [779, 637] on div "Save" at bounding box center [793, 634] width 29 height 19
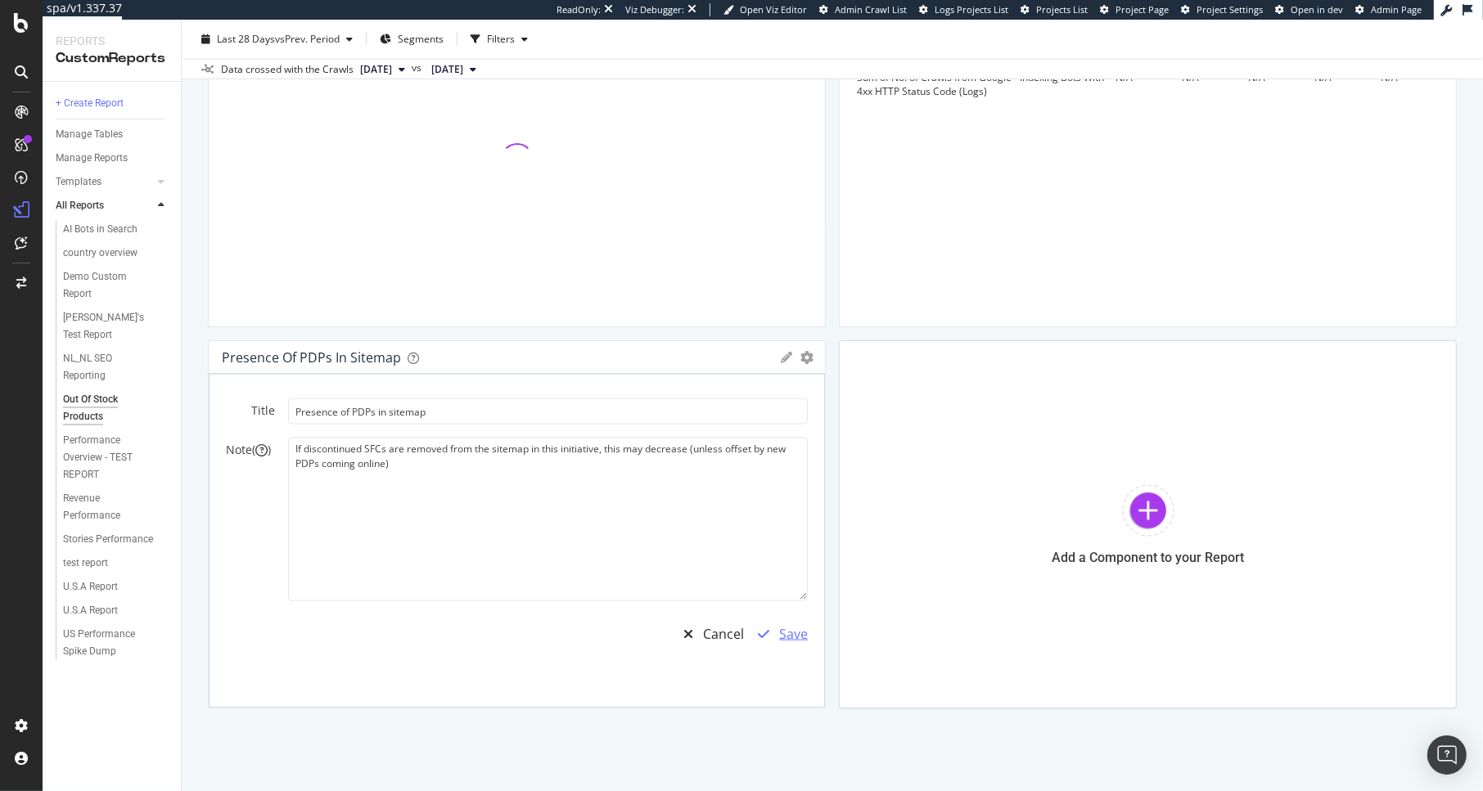
click at [786, 628] on div "Save" at bounding box center [793, 634] width 29 height 19
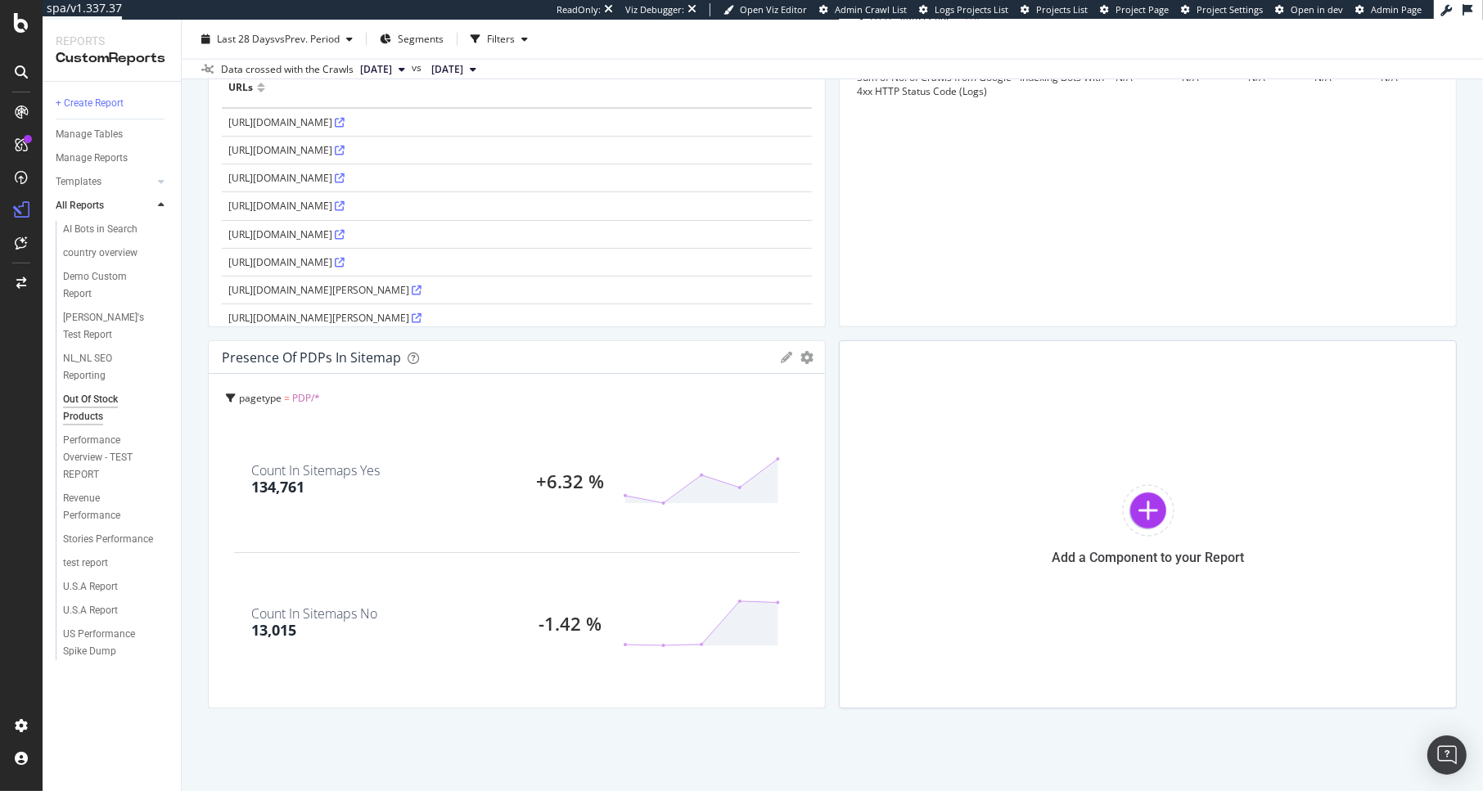
click at [781, 355] on icon at bounding box center [786, 357] width 11 height 11
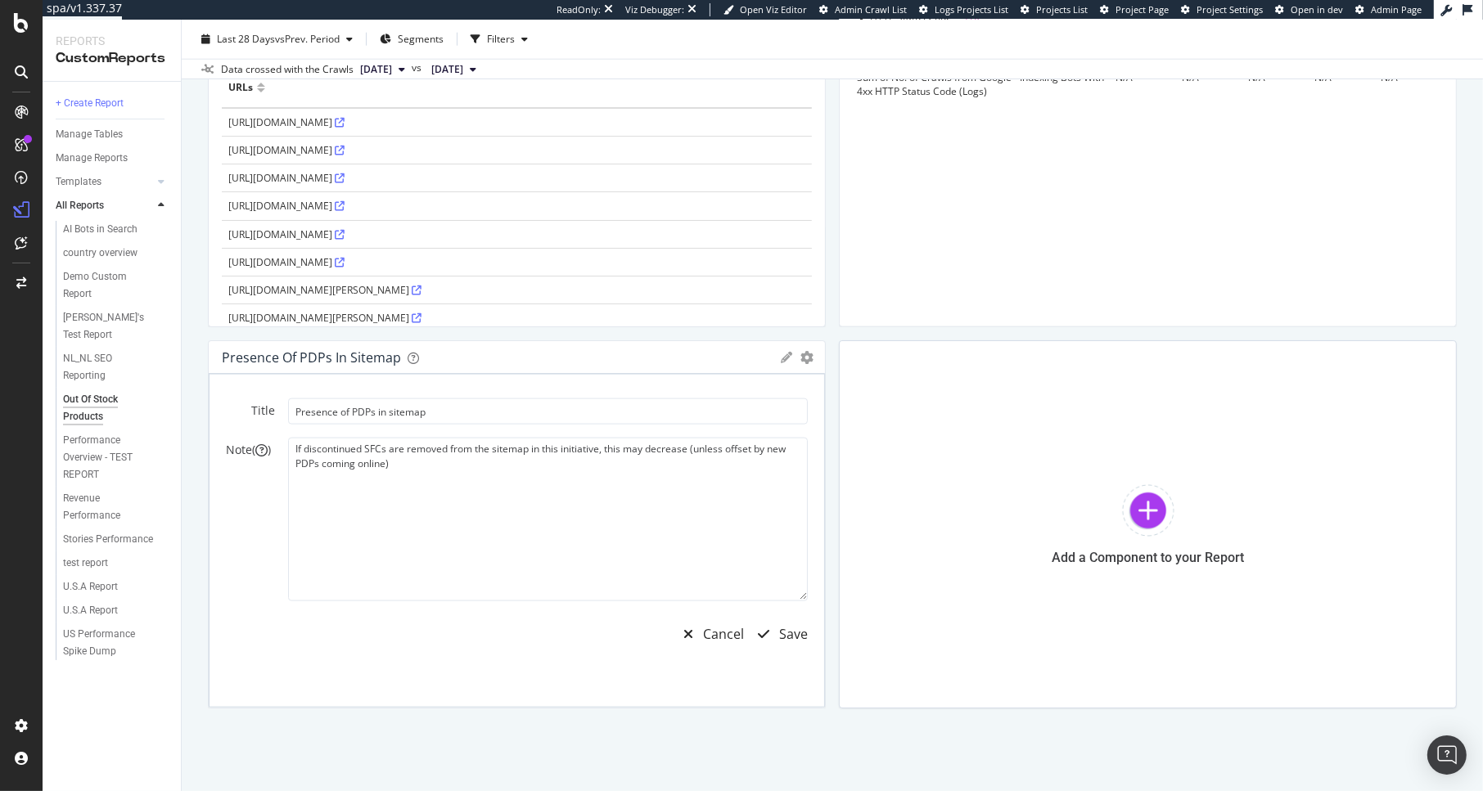
click at [781, 355] on icon at bounding box center [786, 357] width 11 height 11
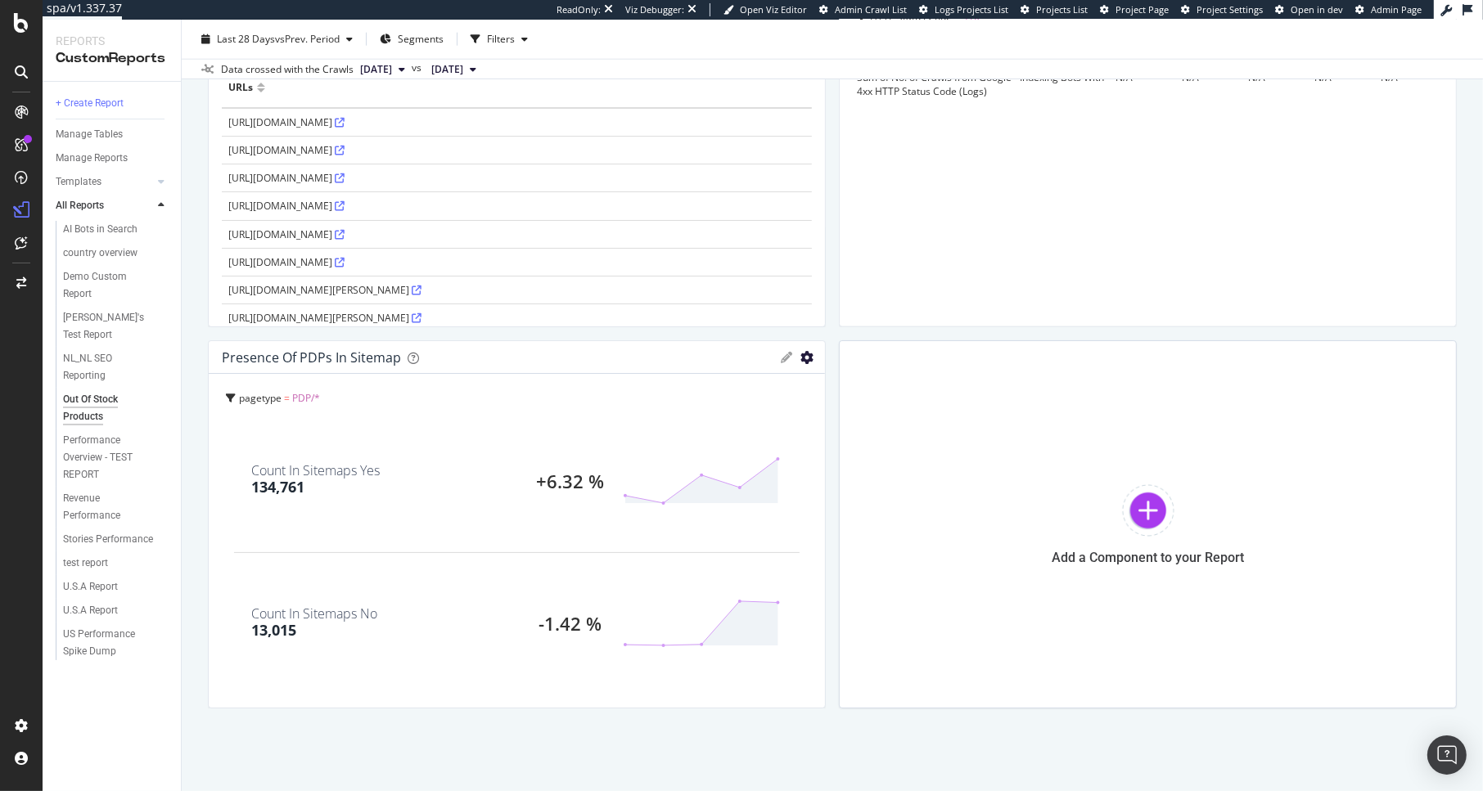
click at [800, 355] on icon "gear" at bounding box center [806, 357] width 13 height 13
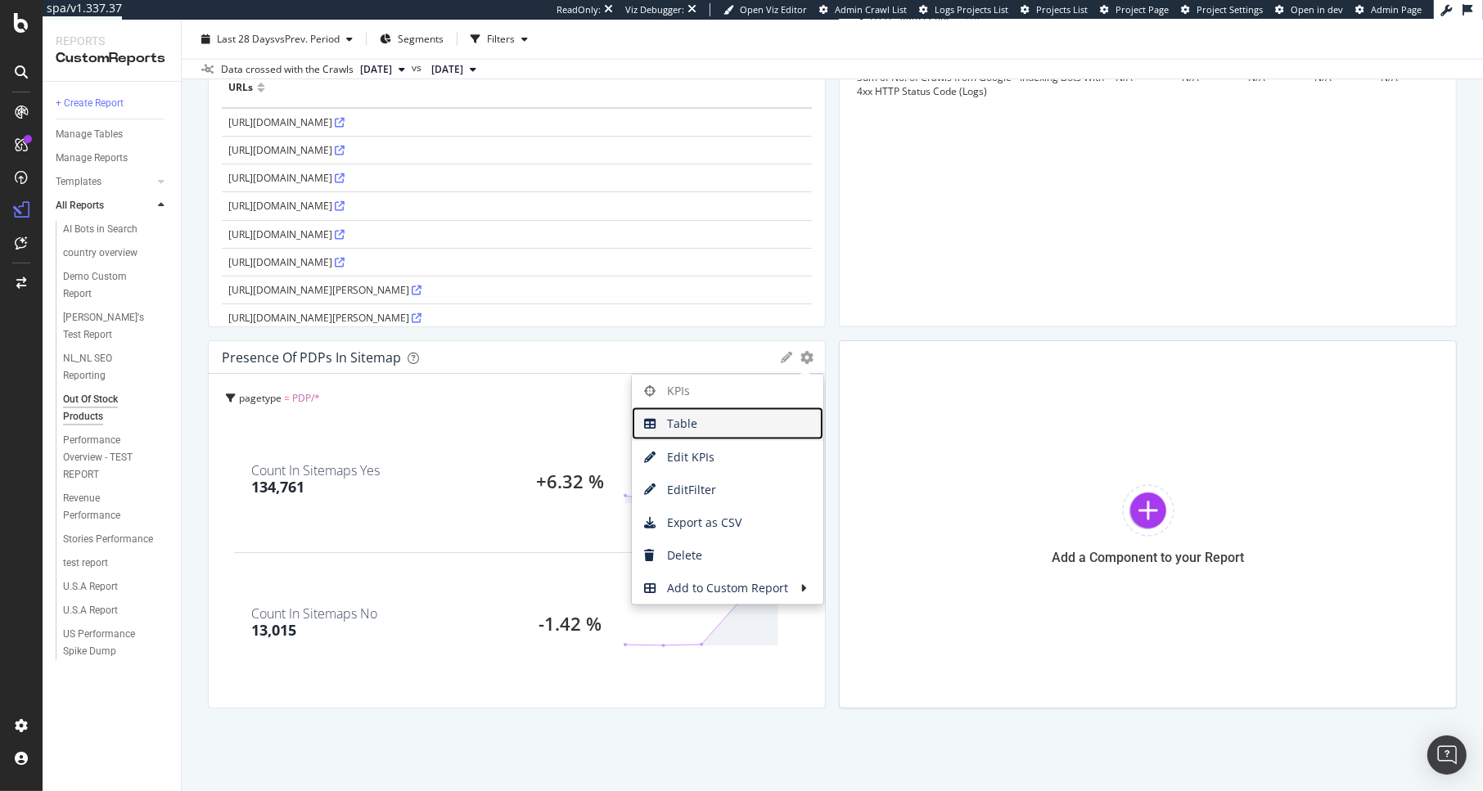
click at [692, 417] on span "Table" at bounding box center [727, 424] width 191 height 25
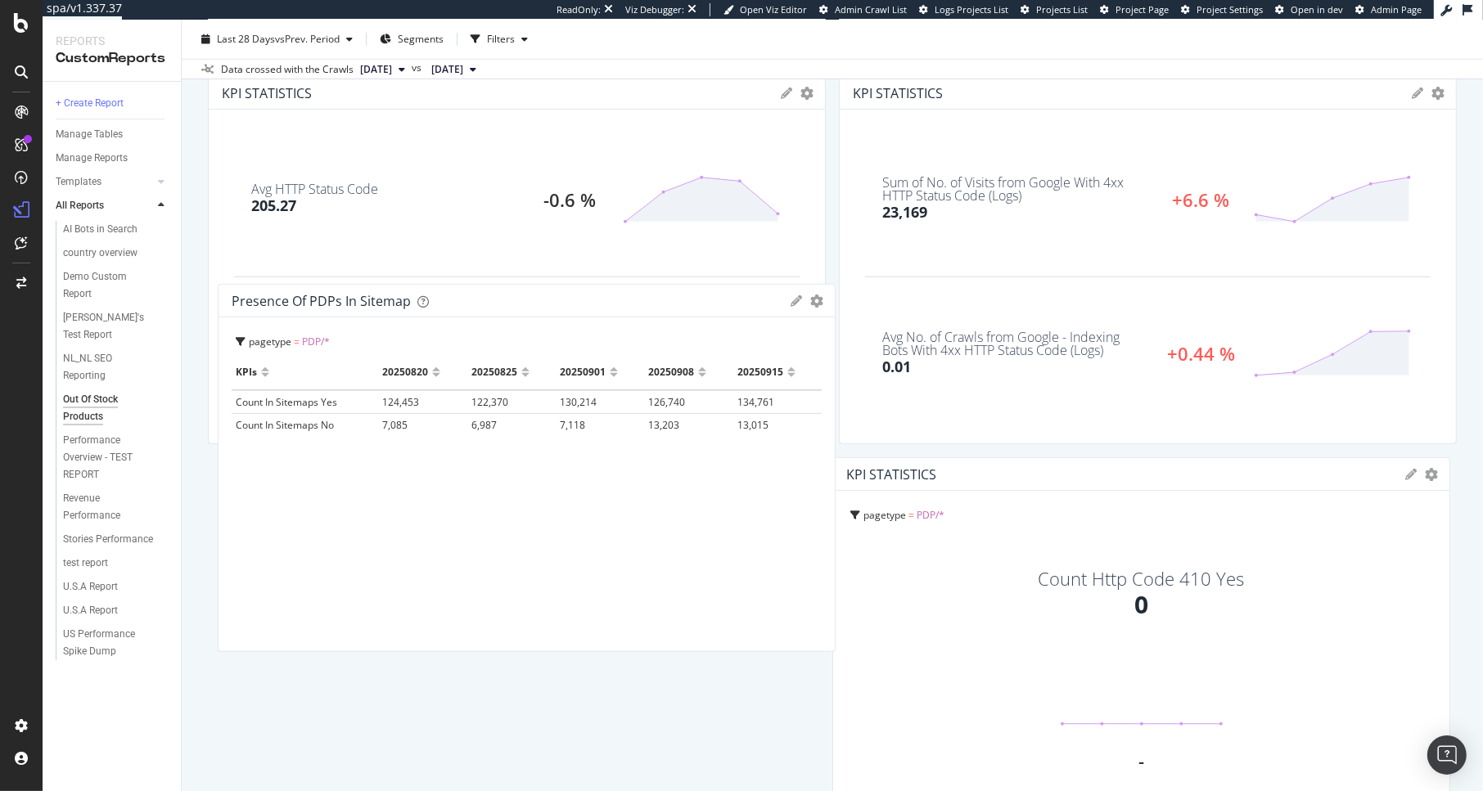
scroll to position [705, 0]
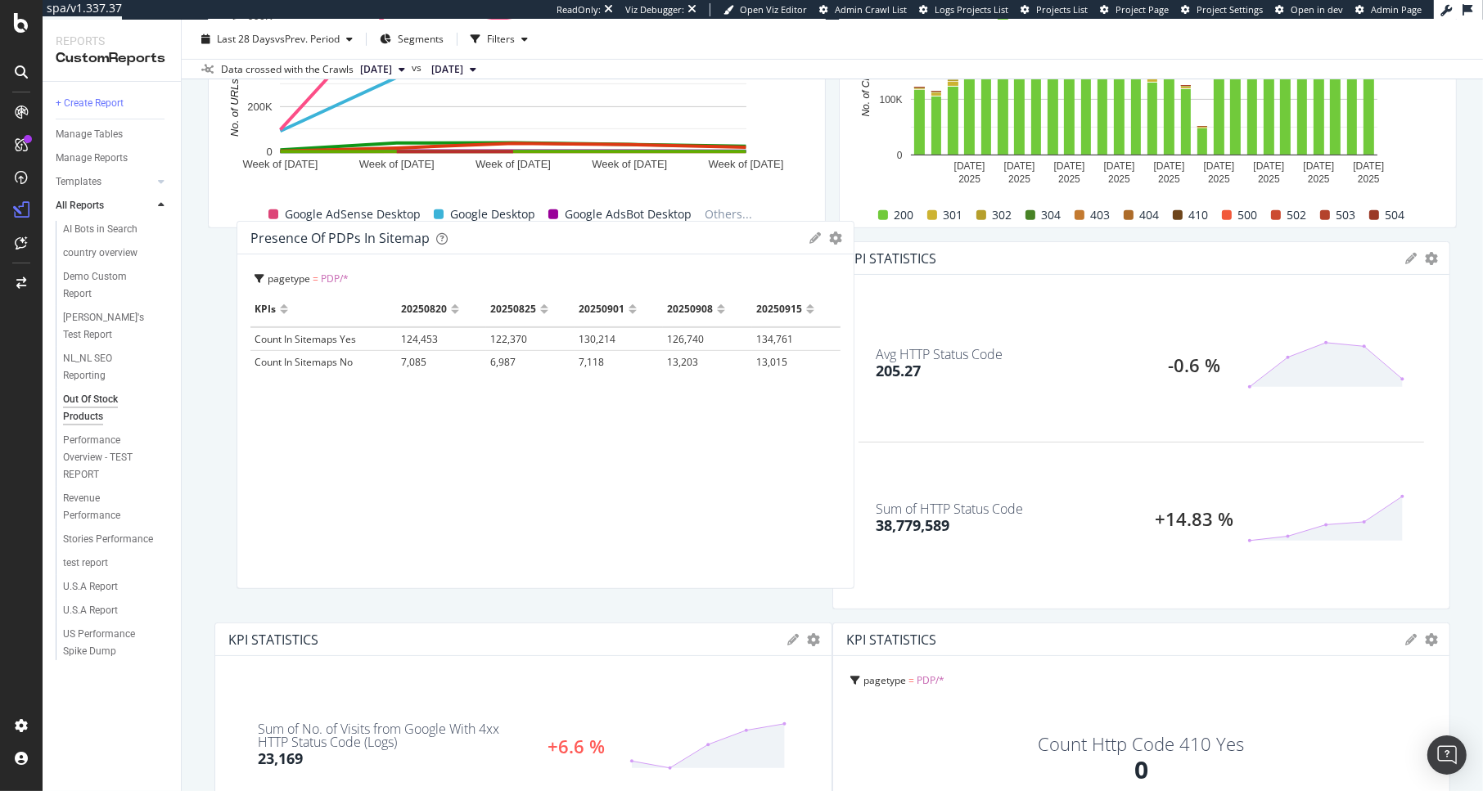
drag, startPoint x: 641, startPoint y: 390, endPoint x: 669, endPoint y: 243, distance: 149.3
click at [669, 243] on div "Presence of PDPs in sitemap" at bounding box center [525, 238] width 551 height 16
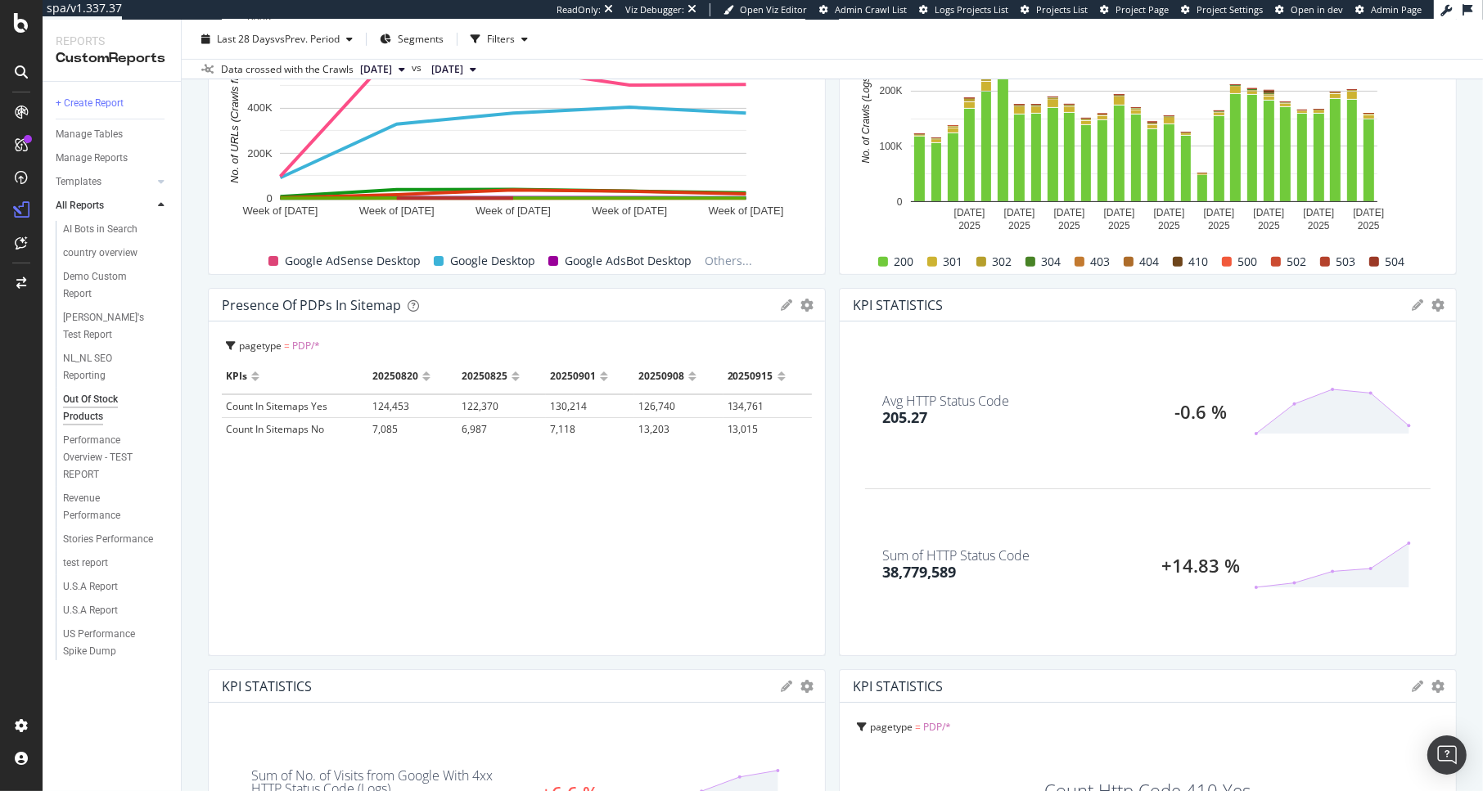
scroll to position [0, 0]
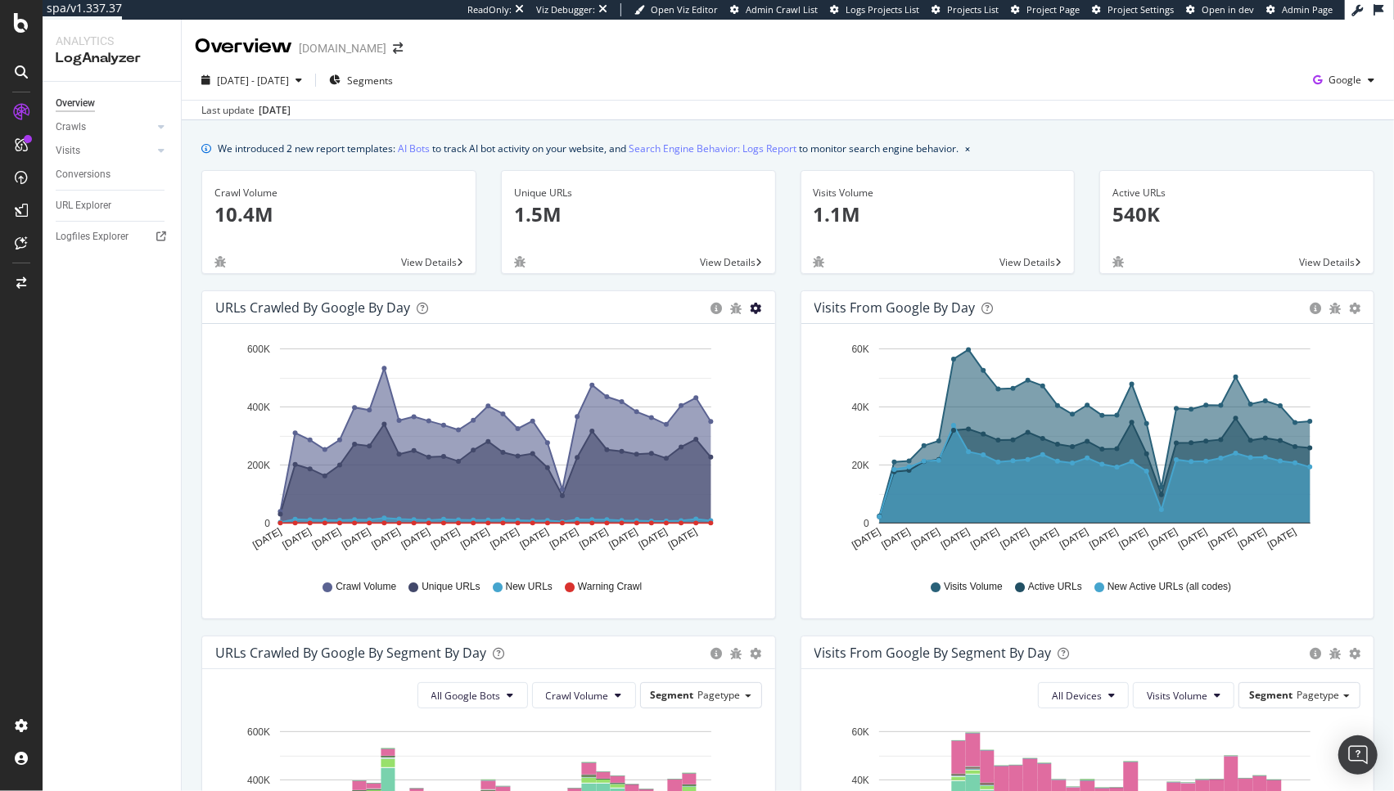
click at [755, 309] on icon "gear" at bounding box center [755, 308] width 11 height 11
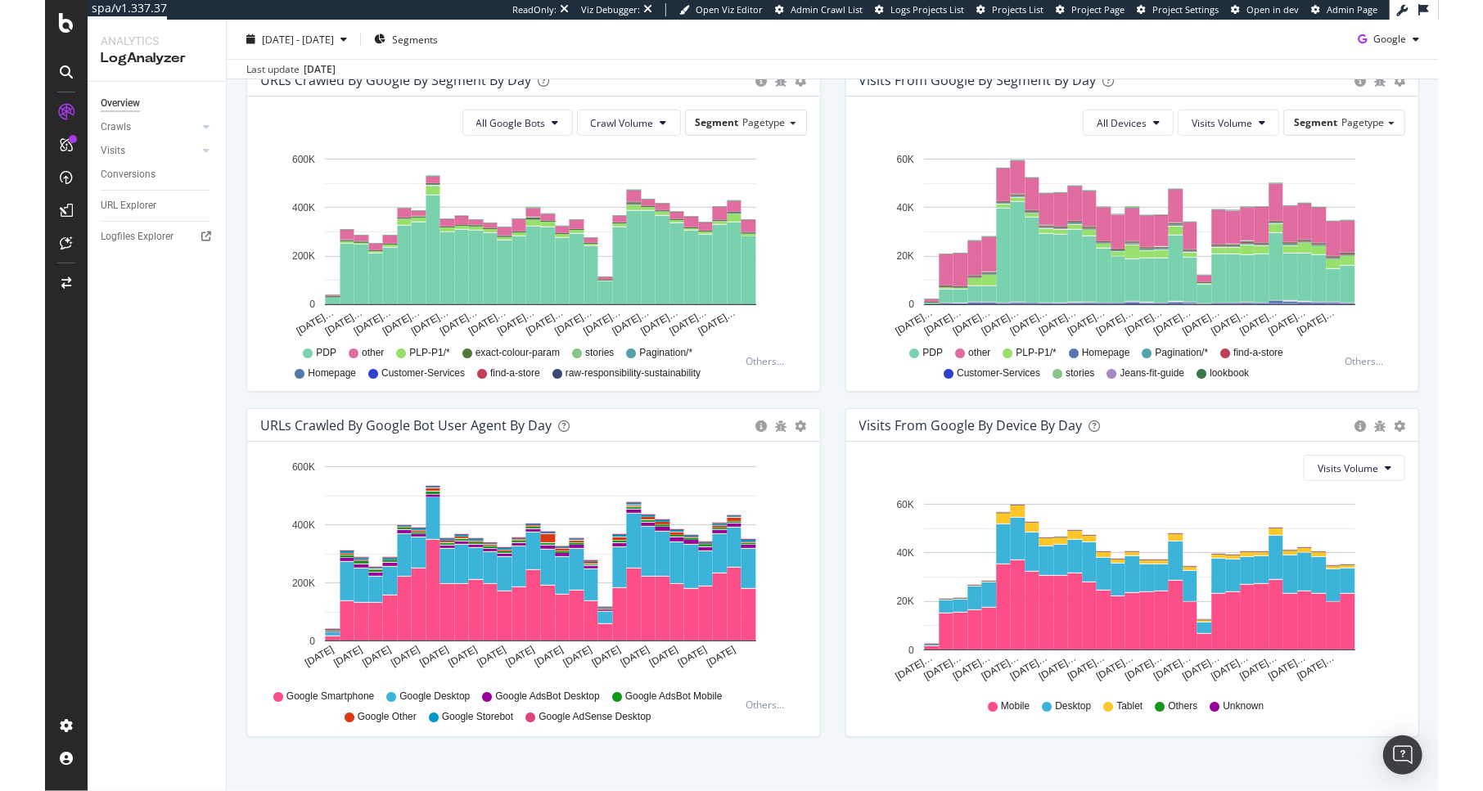
scroll to position [592, 0]
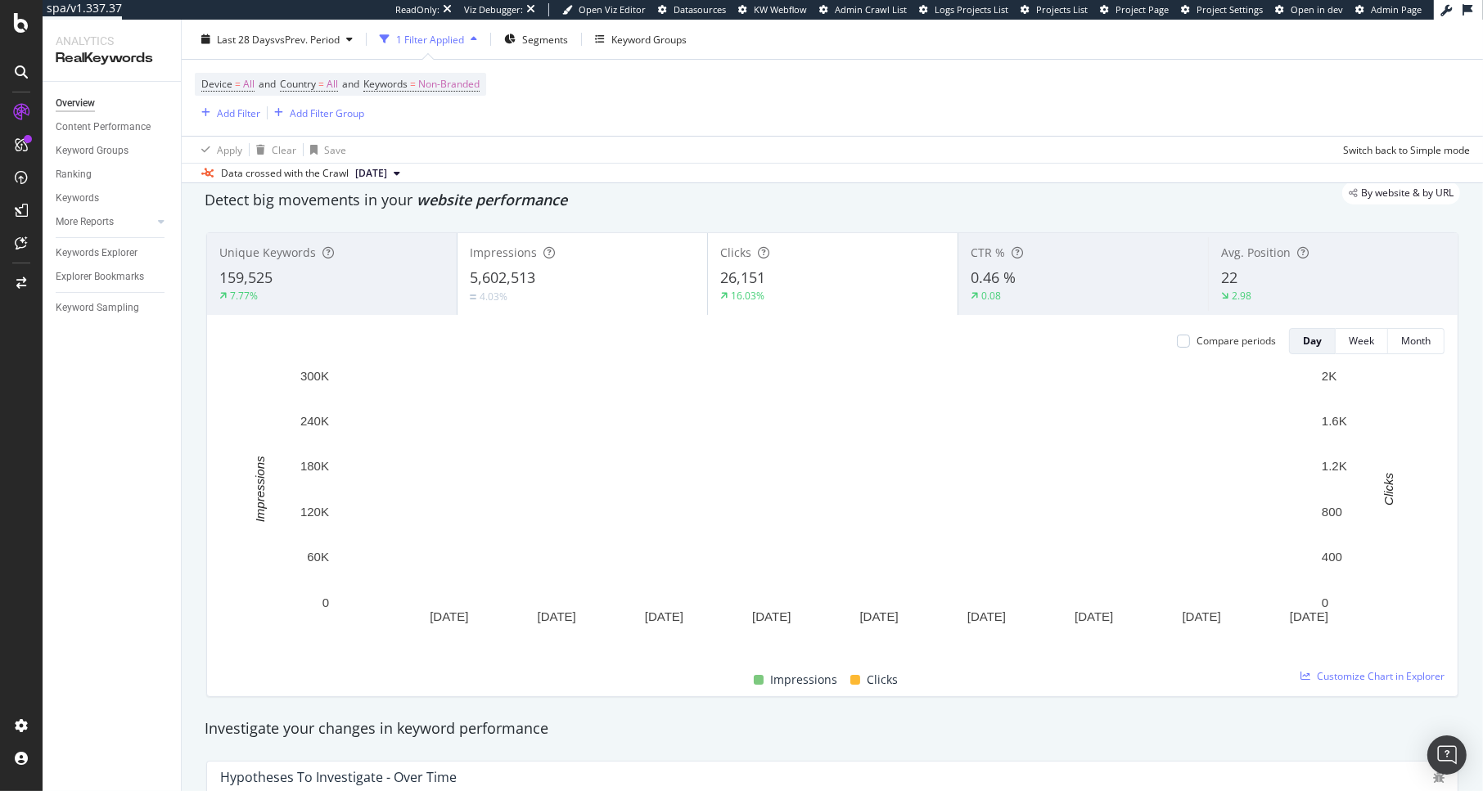
scroll to position [709, 0]
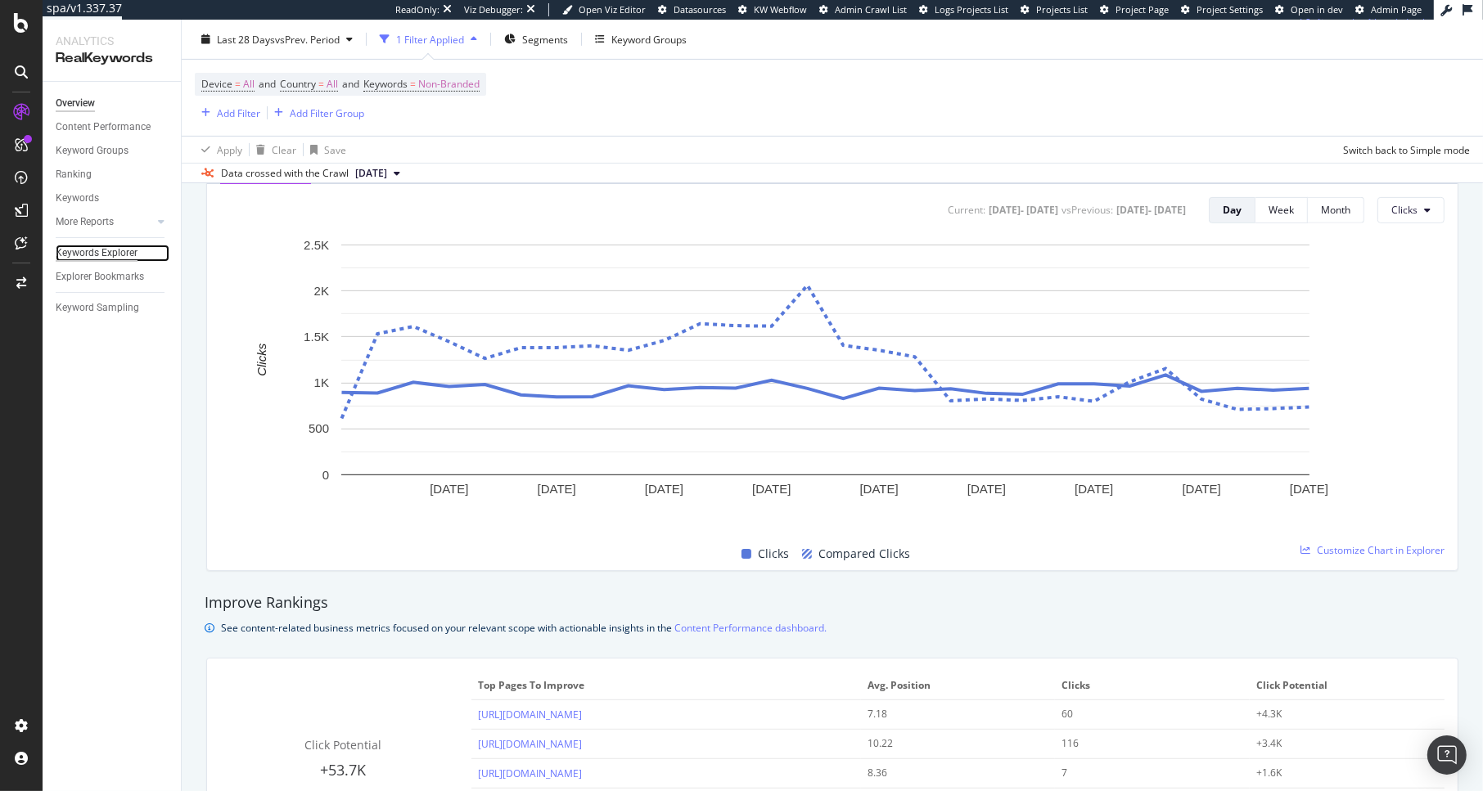
click at [113, 246] on div "Keywords Explorer" at bounding box center [97, 253] width 82 height 17
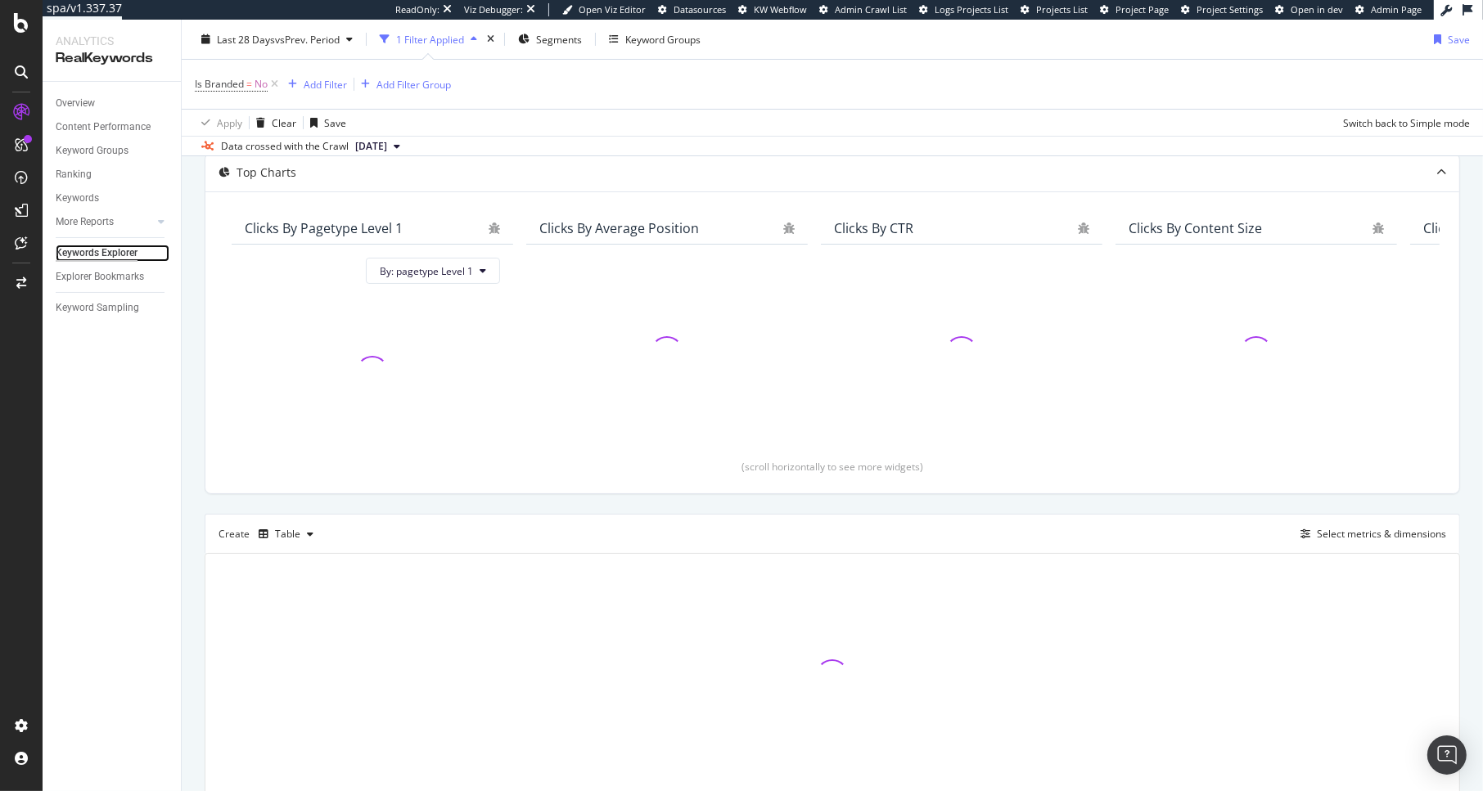
scroll to position [154, 0]
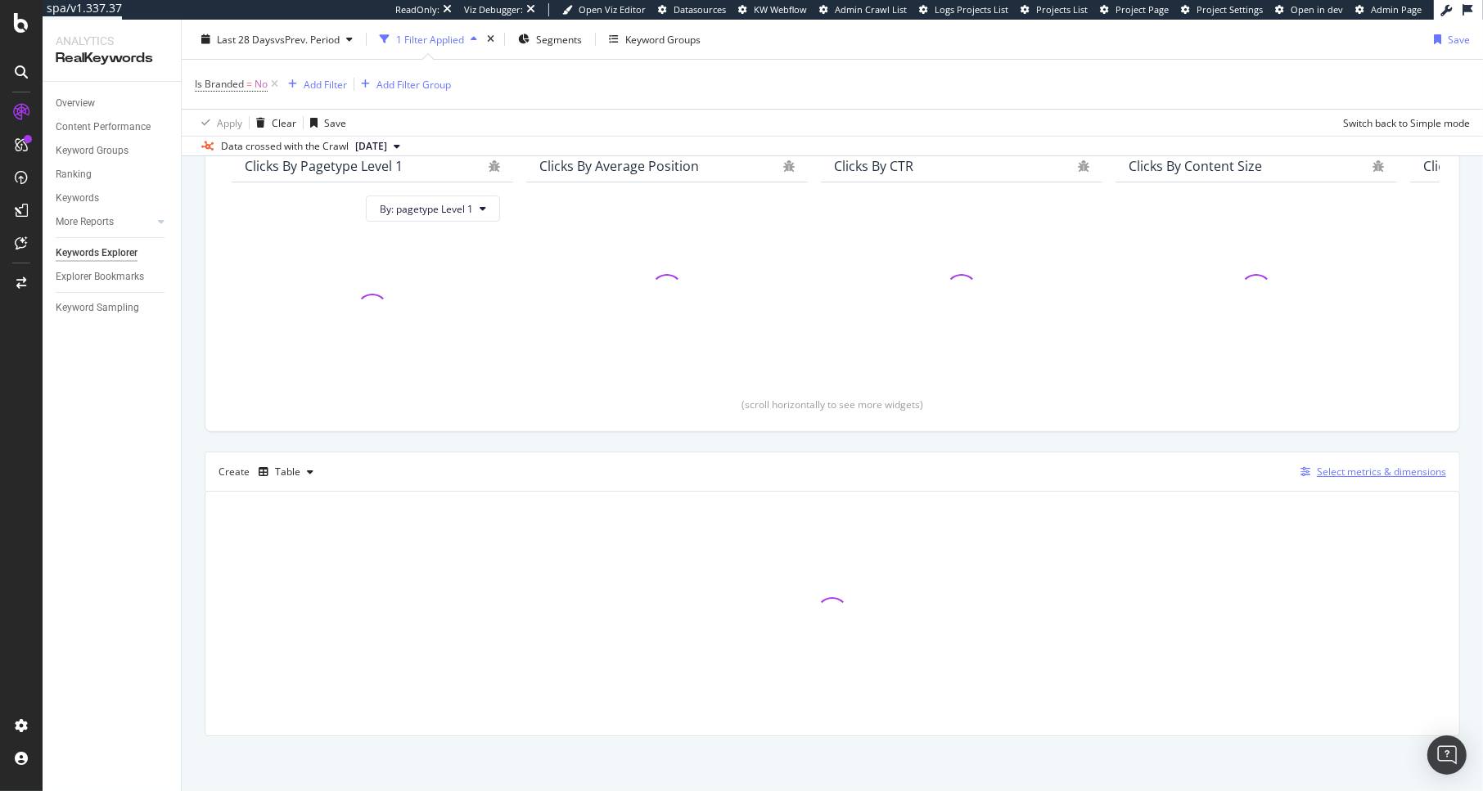
click at [1254, 468] on div "Select metrics & dimensions" at bounding box center [1381, 472] width 129 height 14
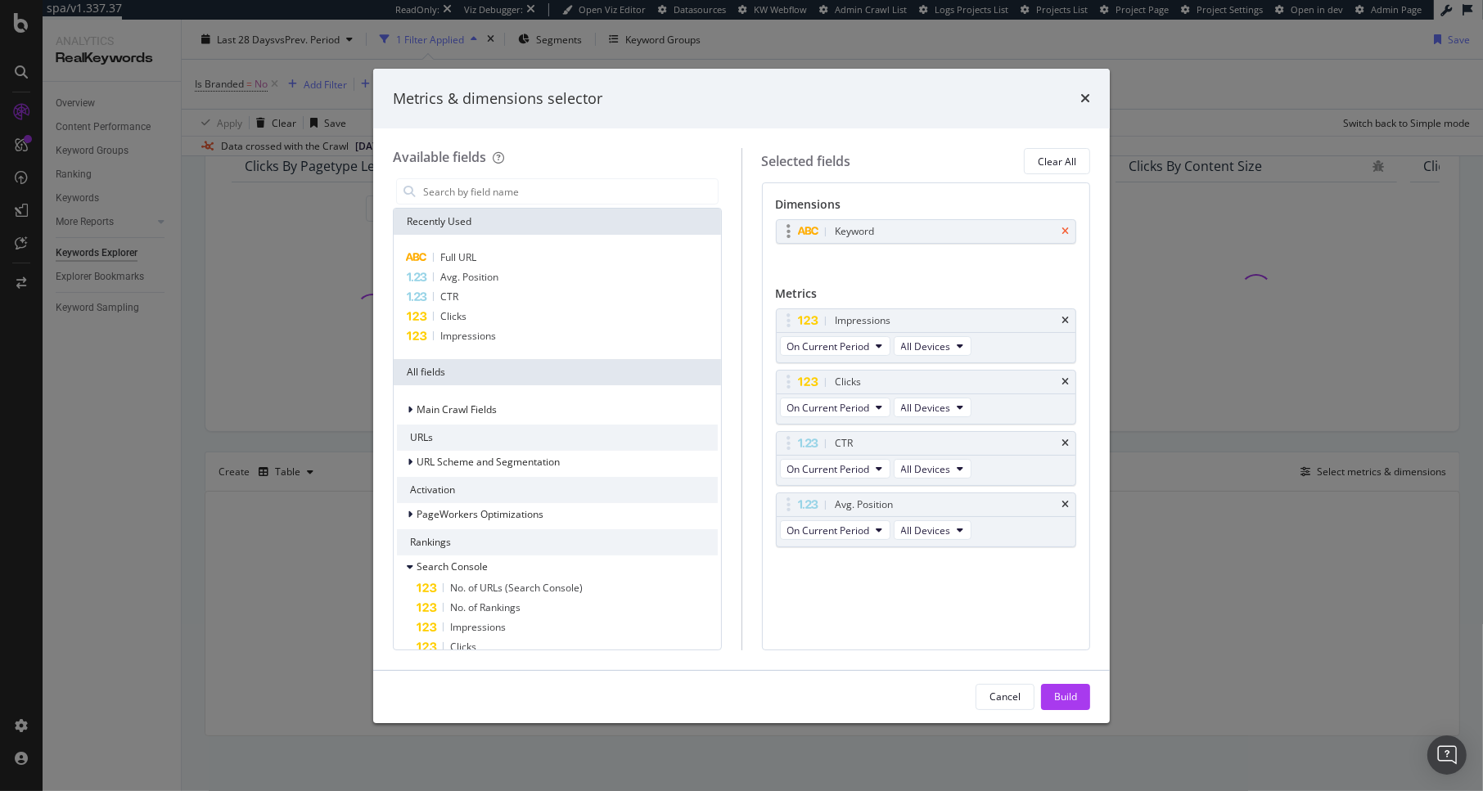
click at [1064, 231] on icon "times" at bounding box center [1064, 232] width 7 height 10
click at [513, 199] on input "modal" at bounding box center [569, 191] width 296 height 25
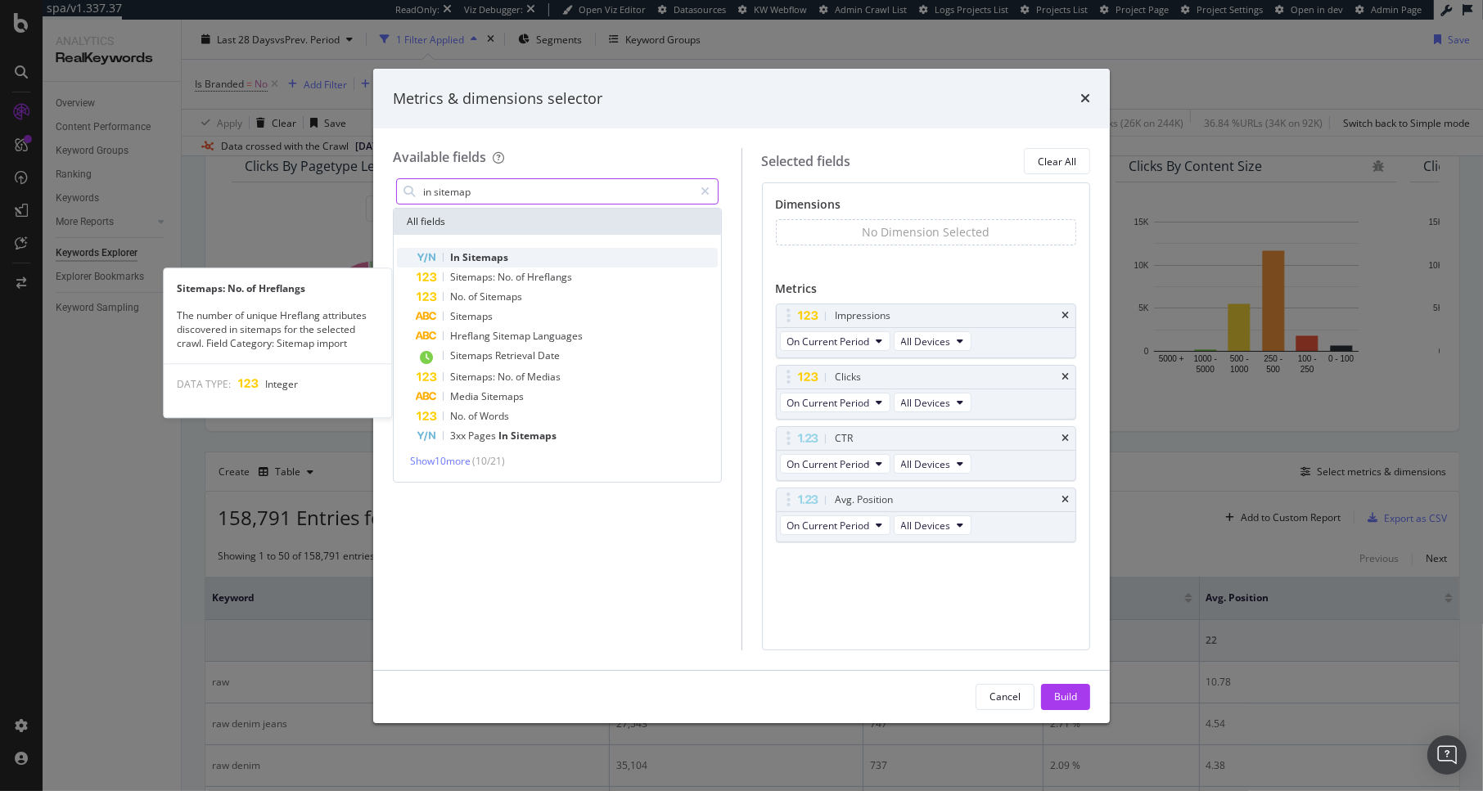
type input "in sitemap"
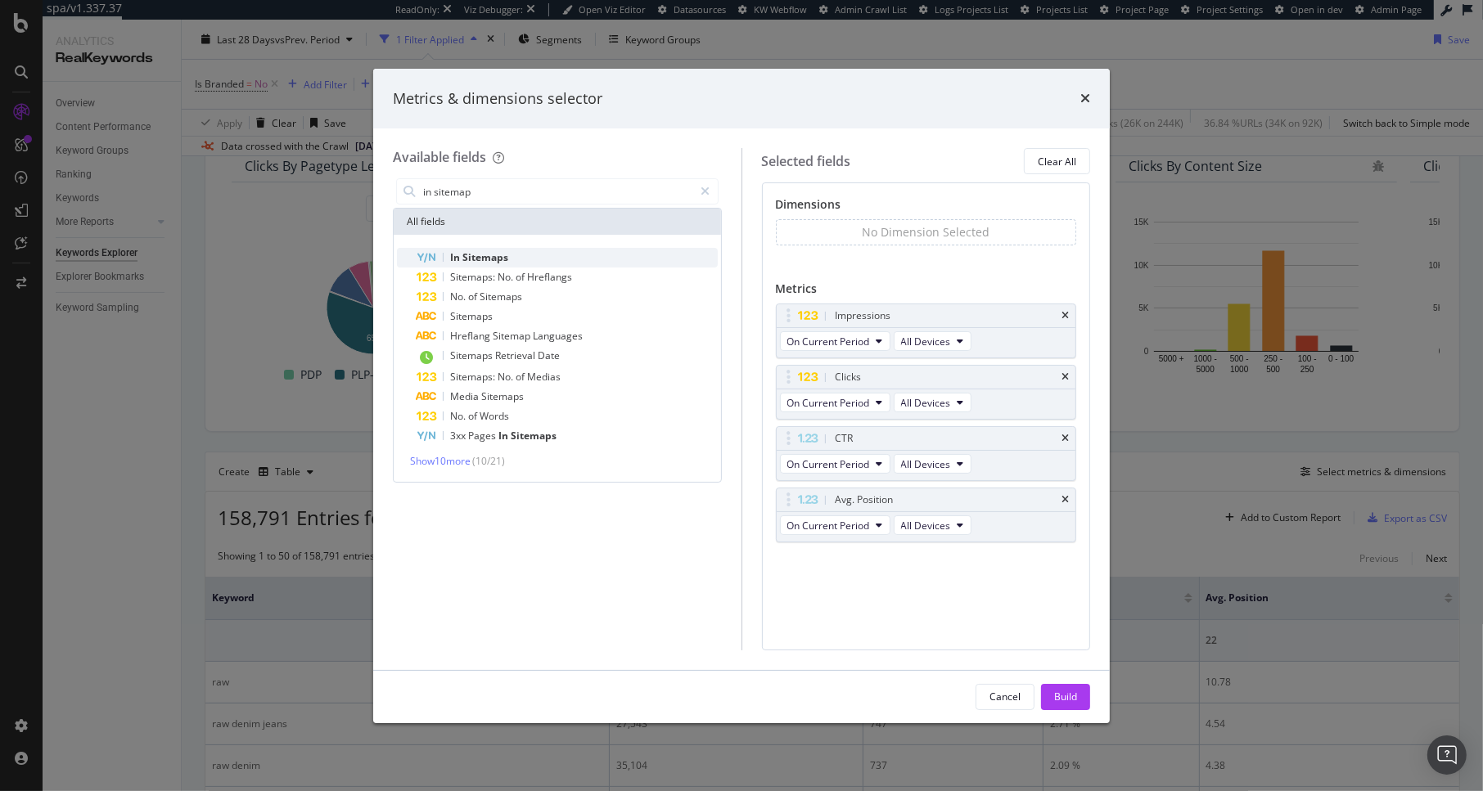
click at [527, 258] on div "In Sitemaps" at bounding box center [567, 258] width 301 height 20
click at [1064, 320] on icon "times" at bounding box center [1064, 321] width 7 height 10
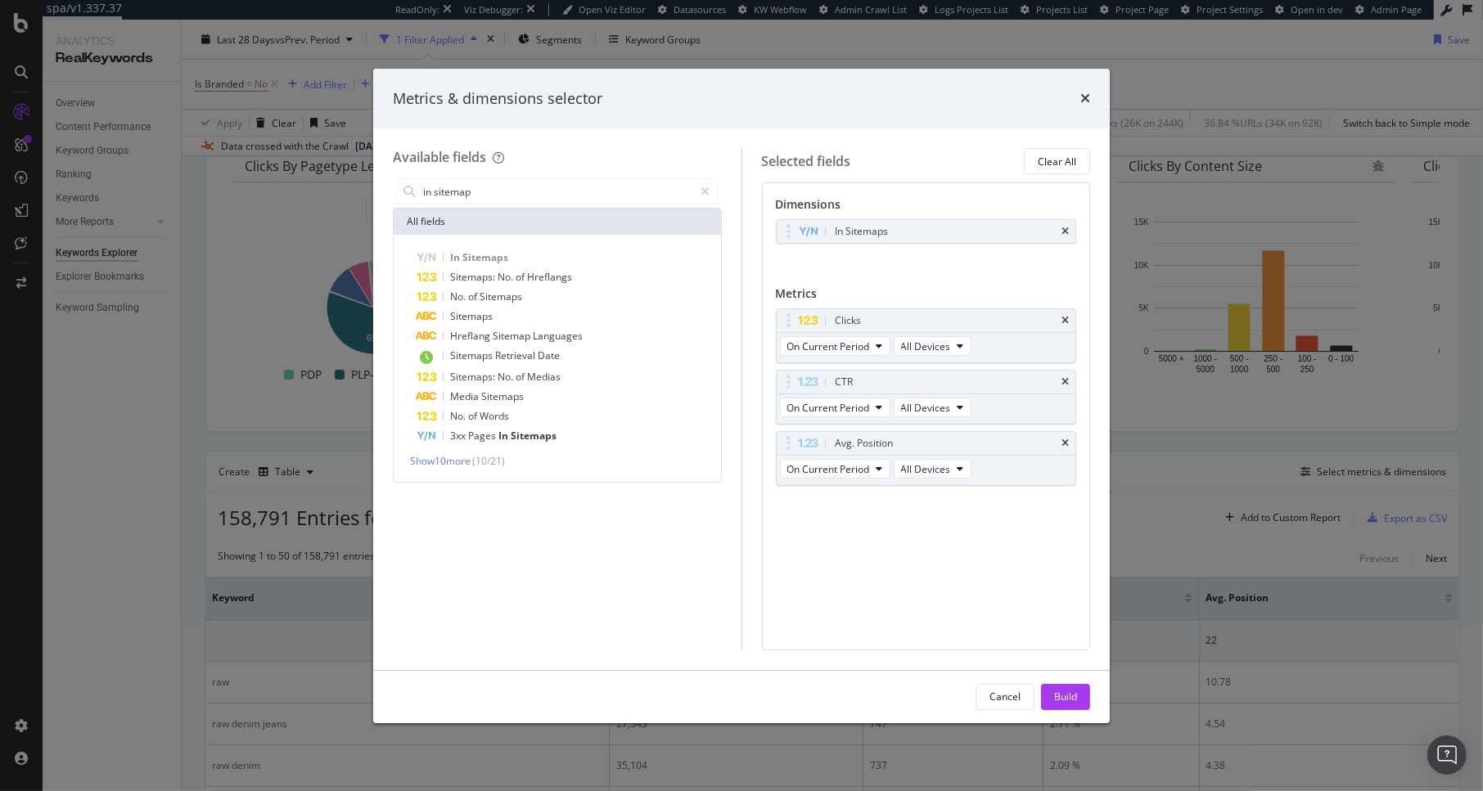
click at [1064, 320] on icon "times" at bounding box center [1064, 321] width 7 height 10
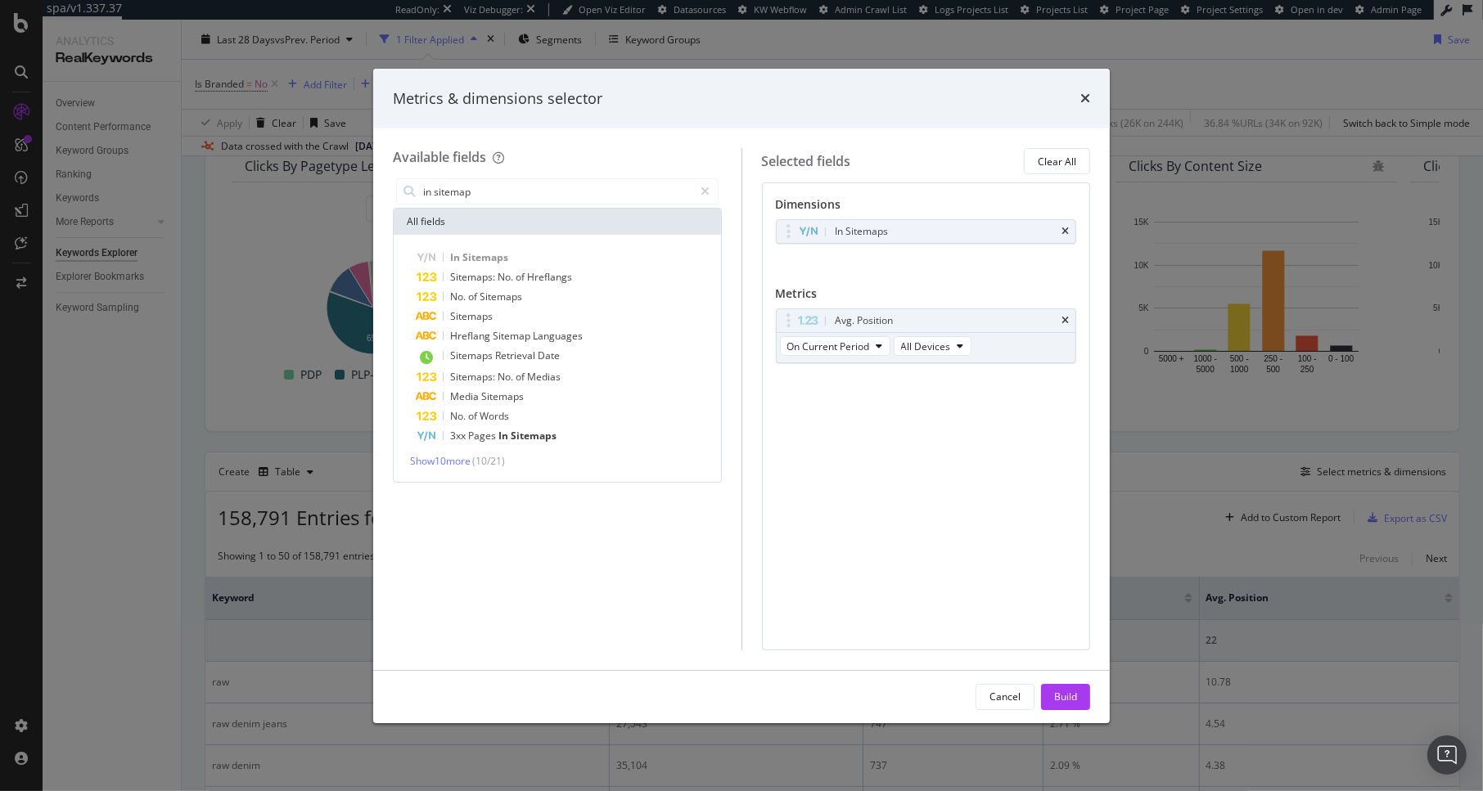
click at [1064, 320] on icon "times" at bounding box center [1064, 321] width 7 height 10
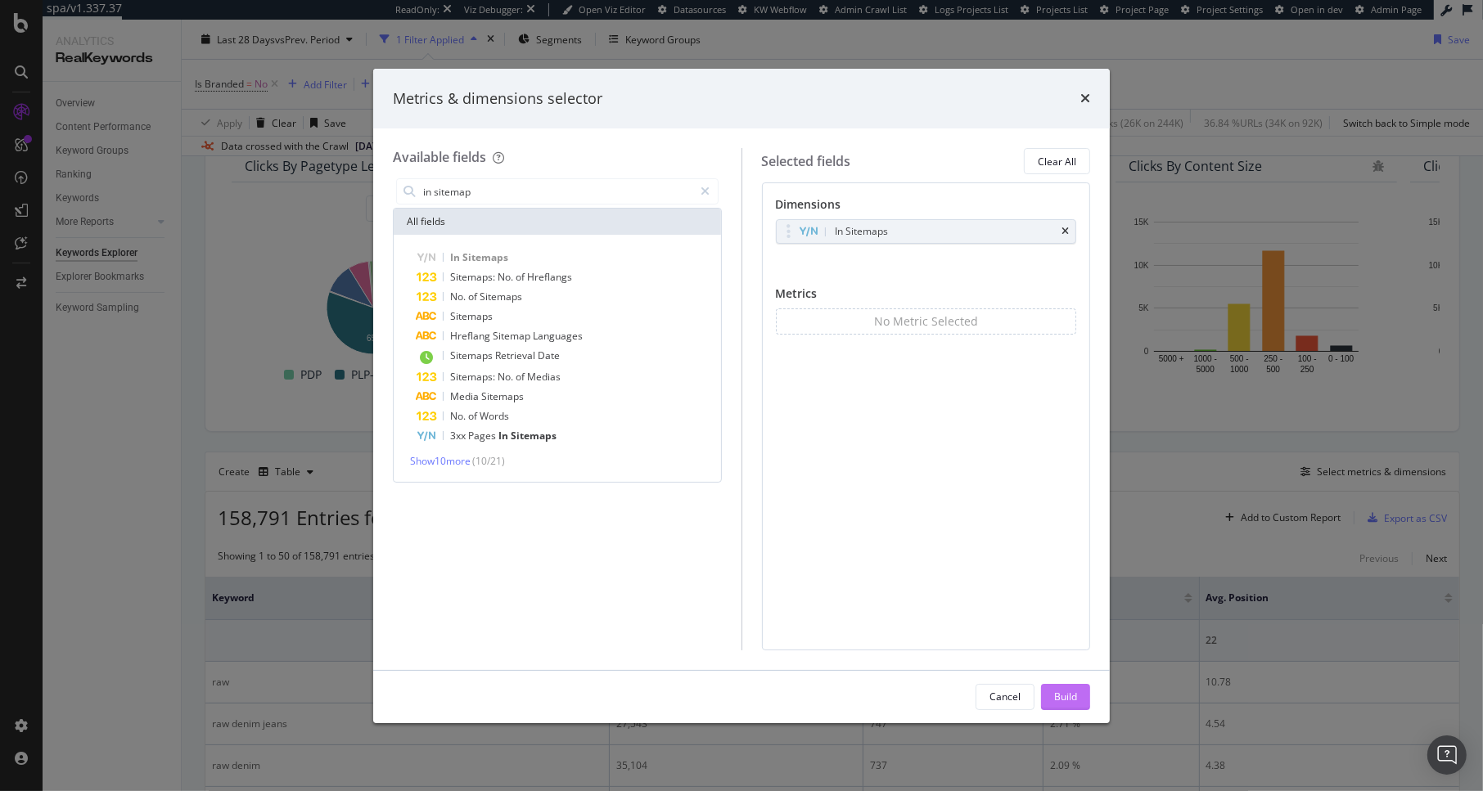
click at [1063, 694] on div "Build" at bounding box center [1065, 697] width 23 height 14
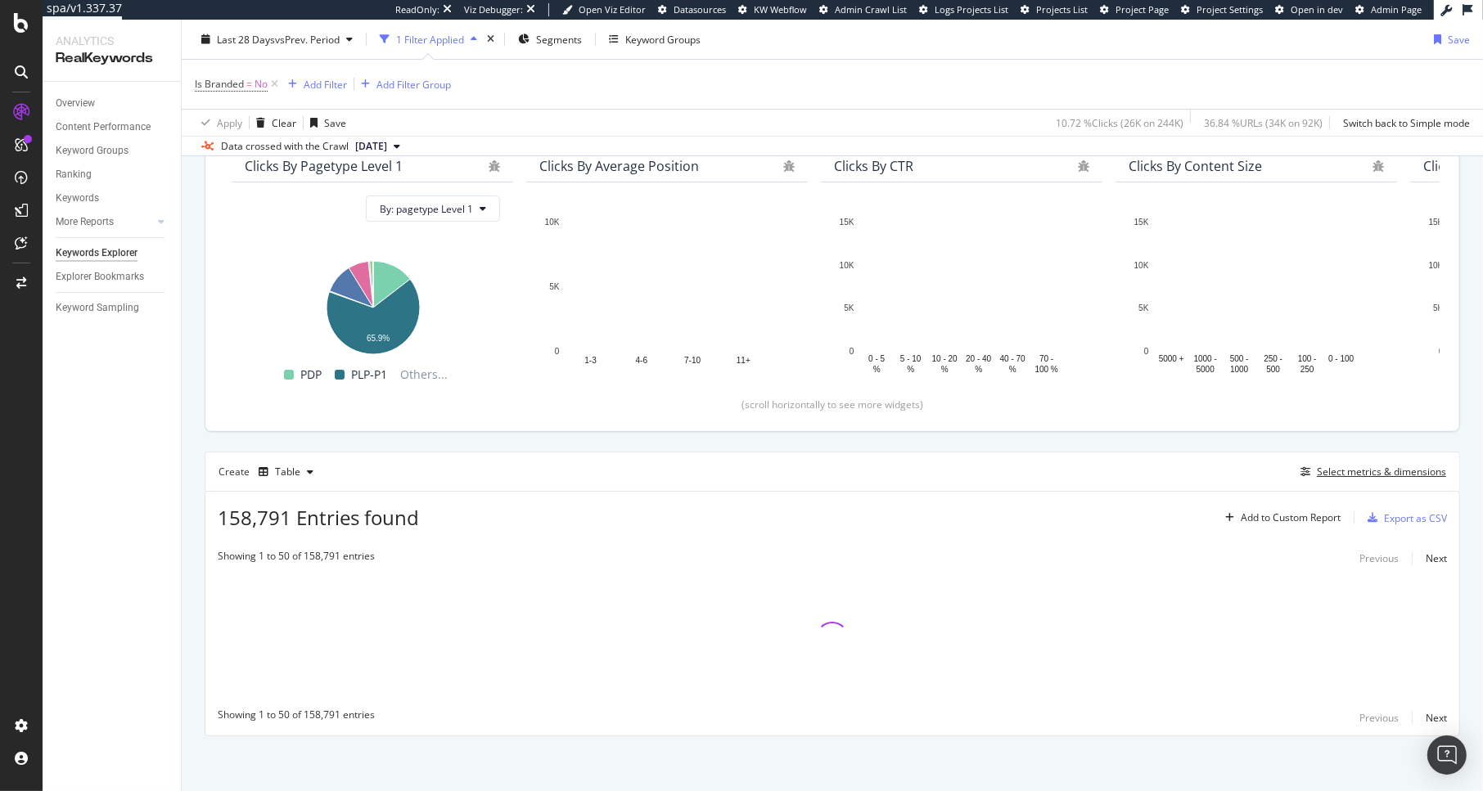
scroll to position [157, 0]
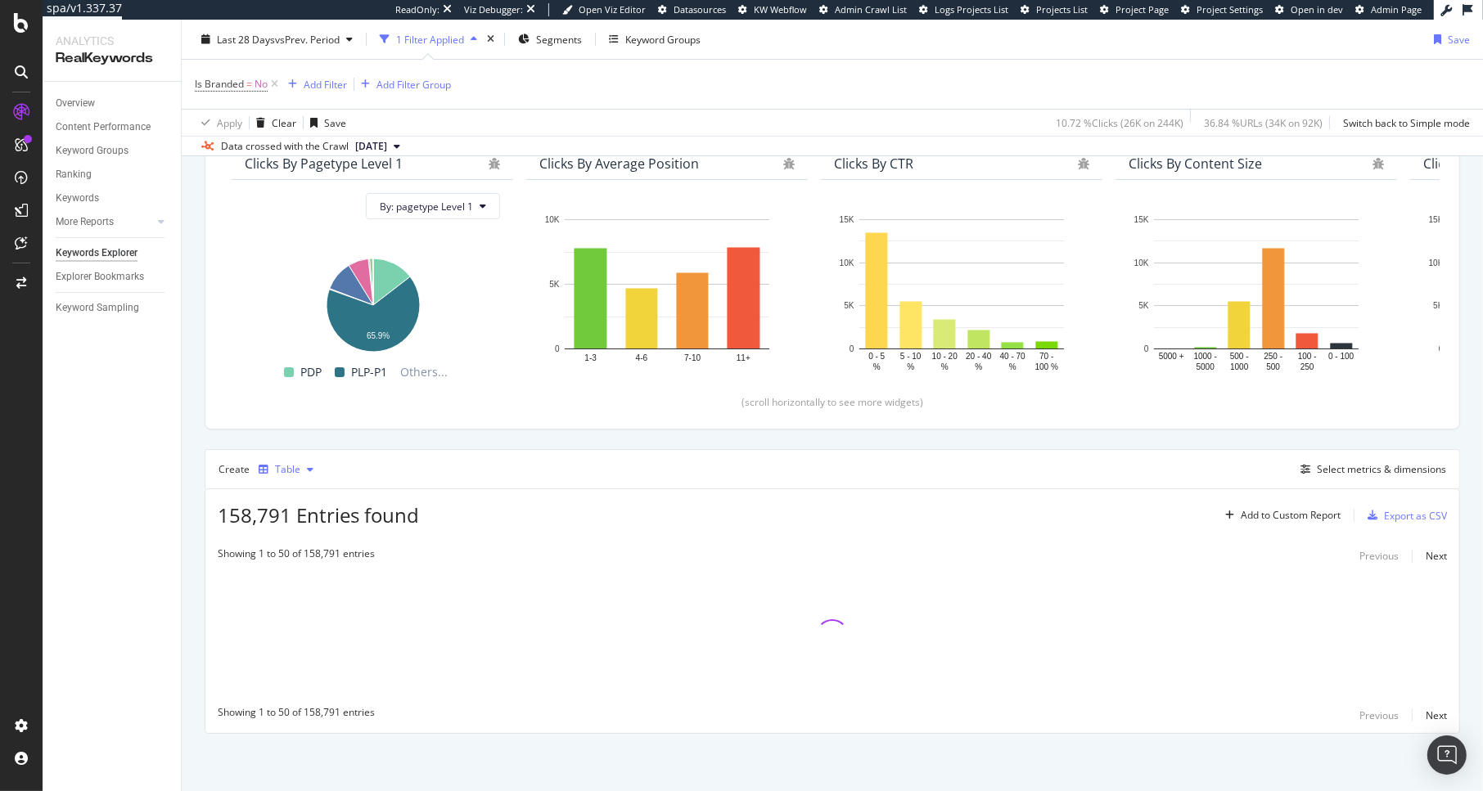
click at [292, 465] on div "Table" at bounding box center [287, 470] width 25 height 10
click at [316, 525] on div "Trend" at bounding box center [304, 524] width 27 height 14
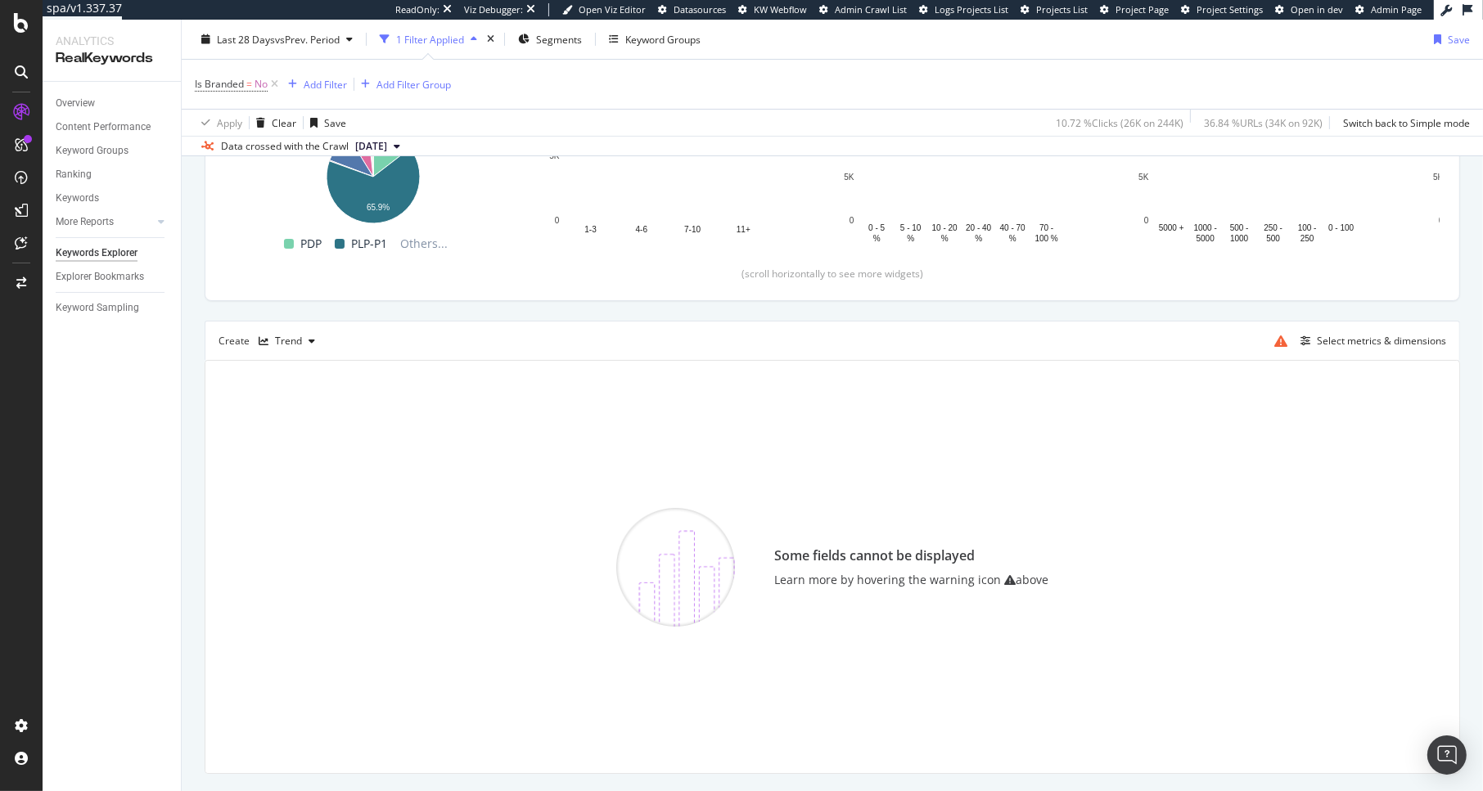
scroll to position [286, 0]
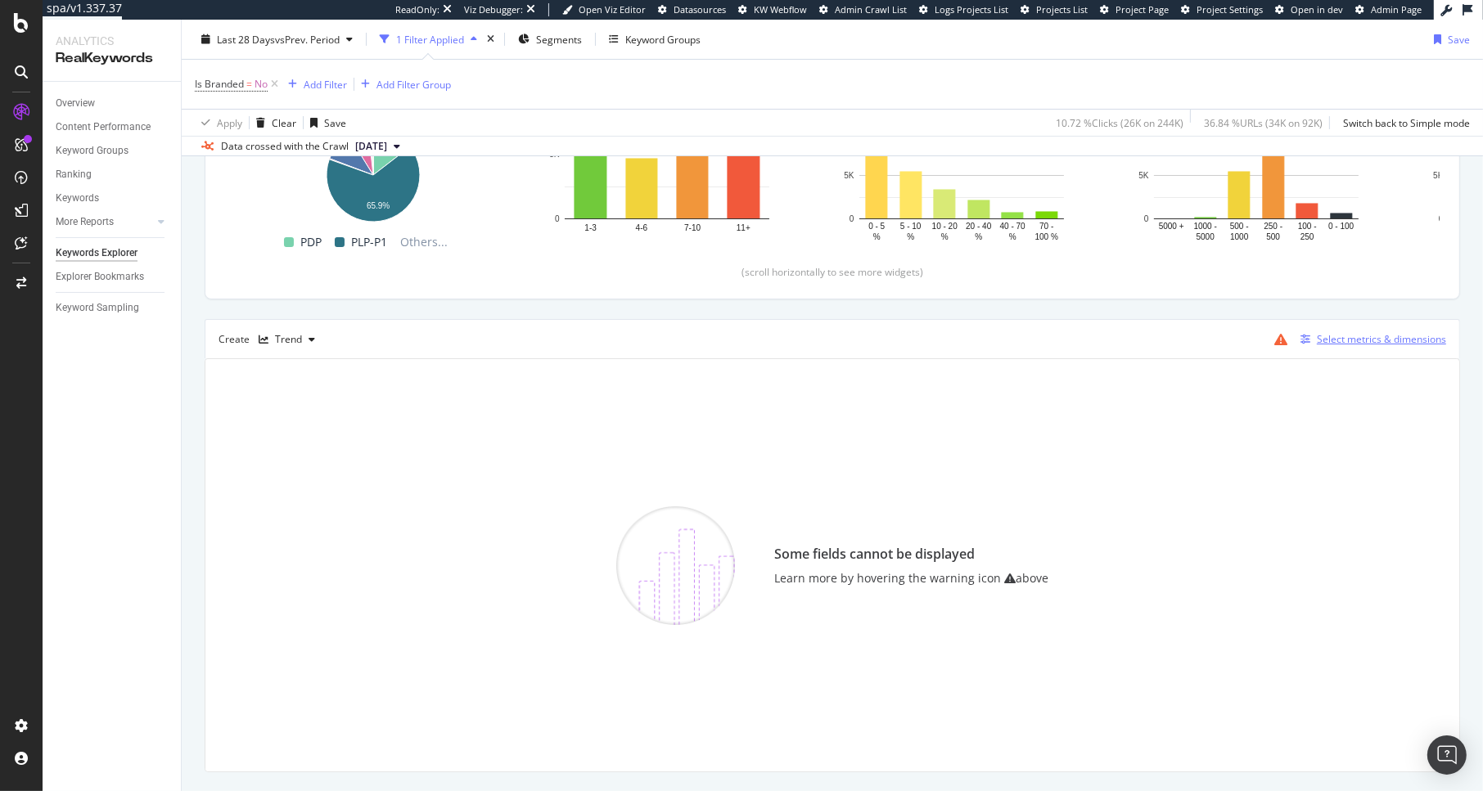
click at [1254, 343] on div "Select metrics & dimensions" at bounding box center [1381, 339] width 129 height 14
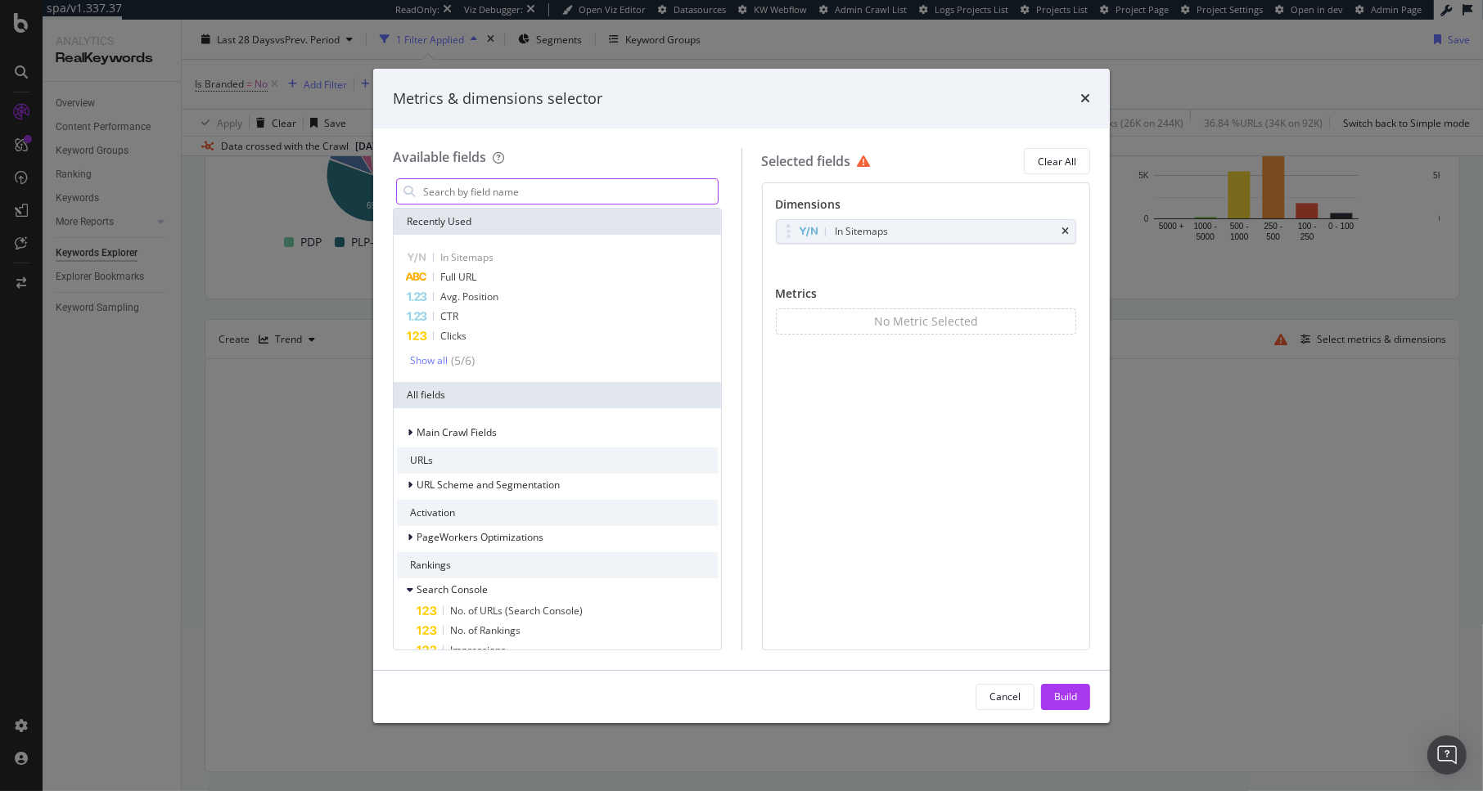
click at [570, 193] on input "modal" at bounding box center [569, 191] width 296 height 25
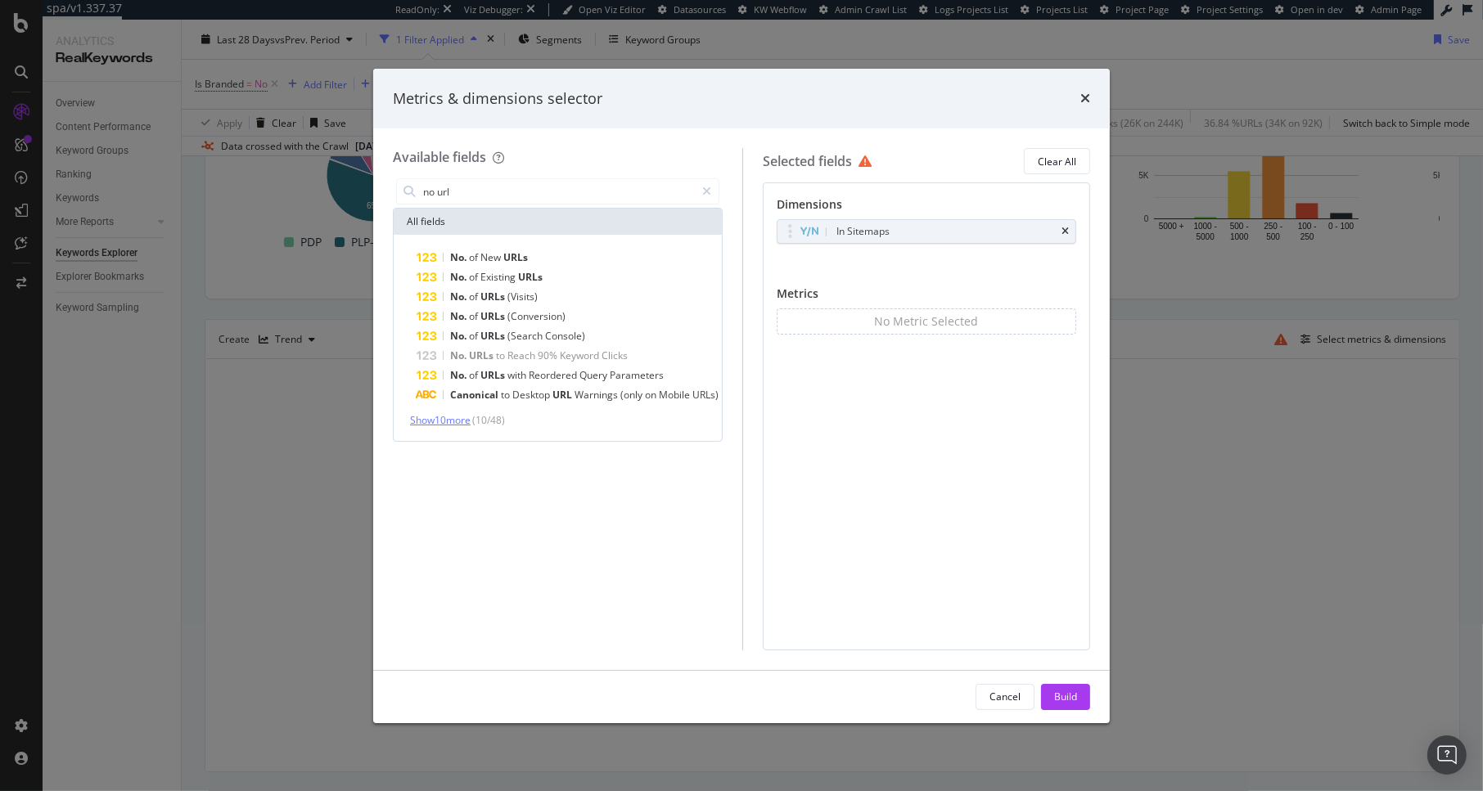
click at [439, 422] on span "Show 10 more" at bounding box center [440, 420] width 61 height 14
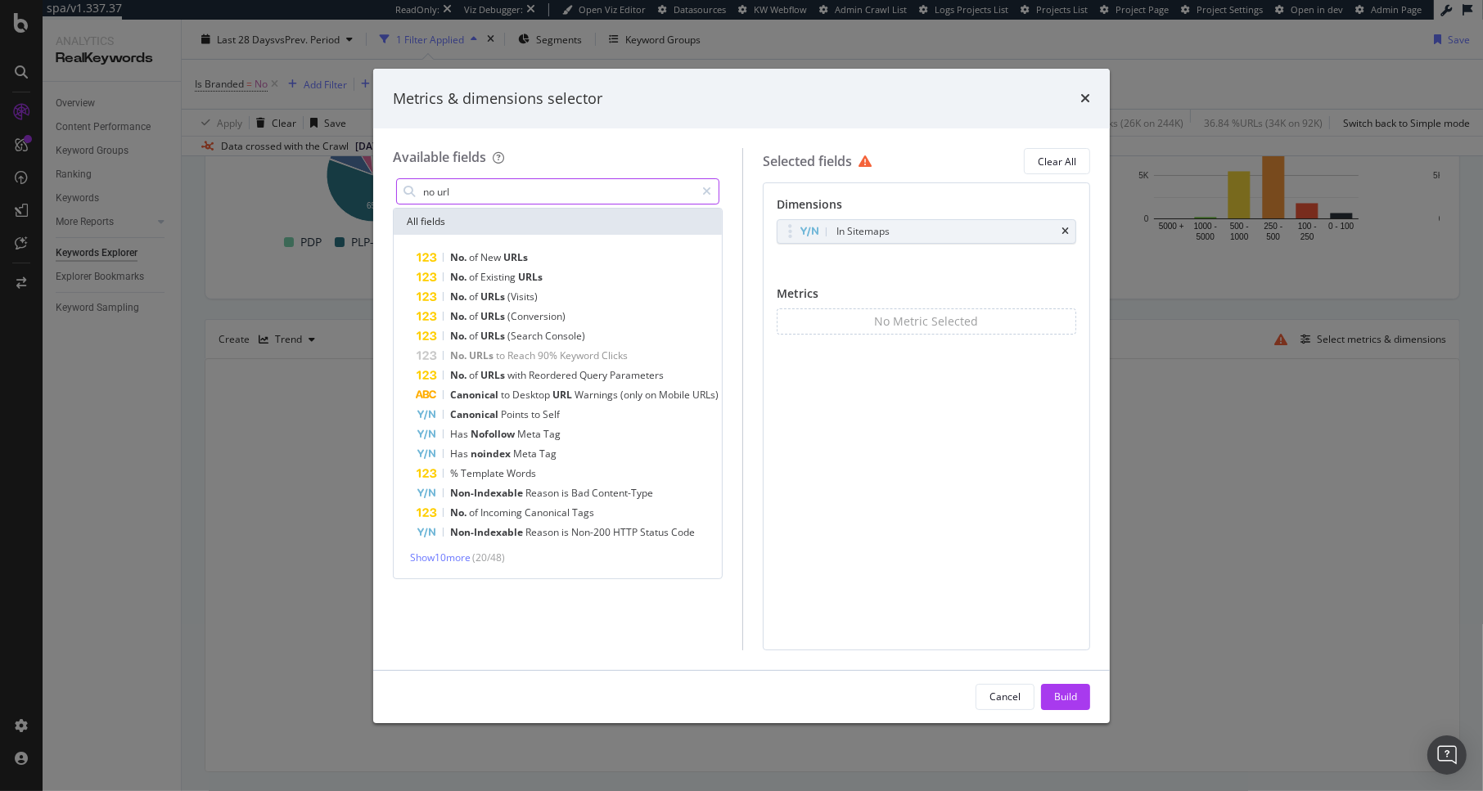
click at [495, 187] on input "no url" at bounding box center [557, 191] width 273 height 25
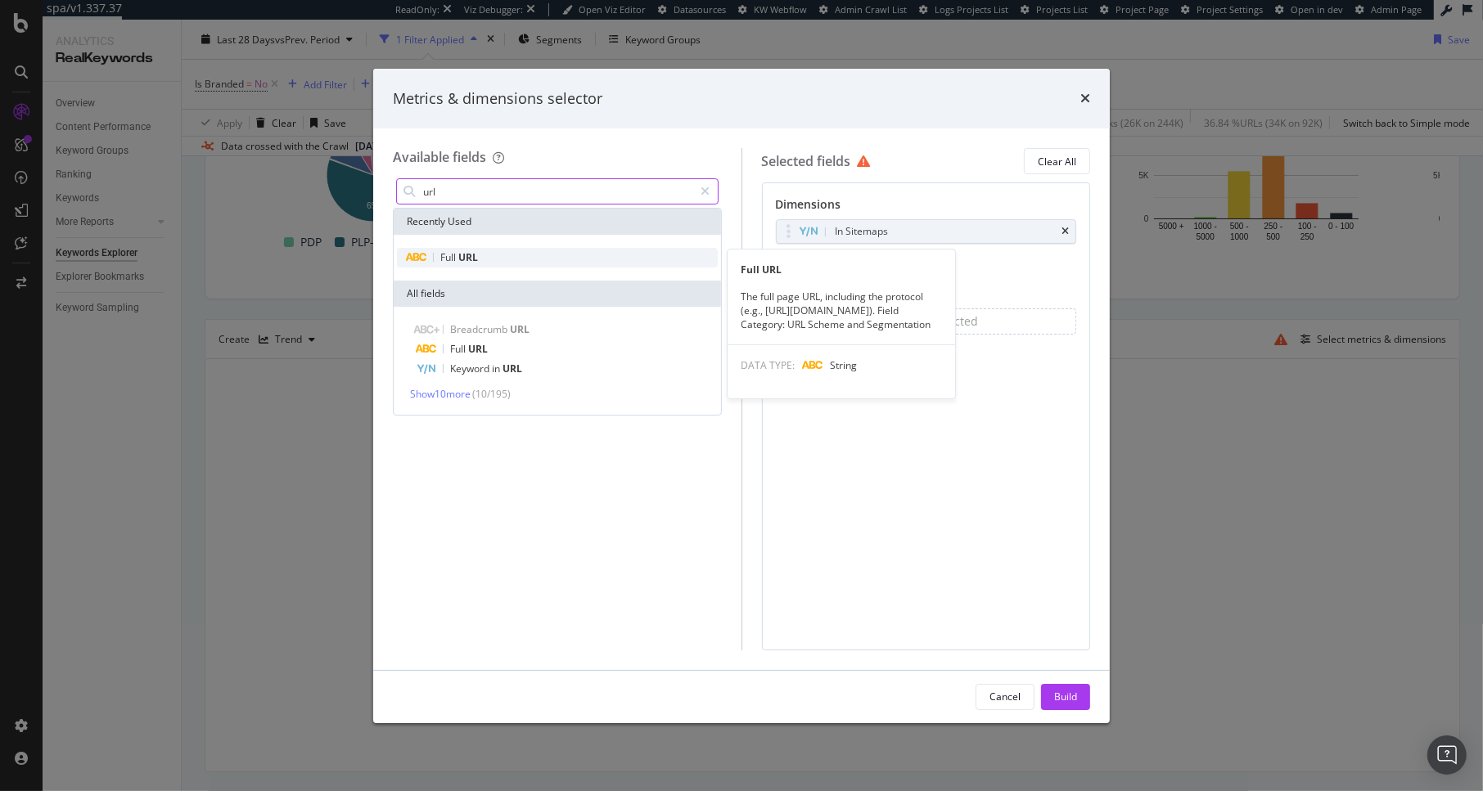
type input "url"
click at [483, 261] on div "Full URL" at bounding box center [557, 258] width 321 height 20
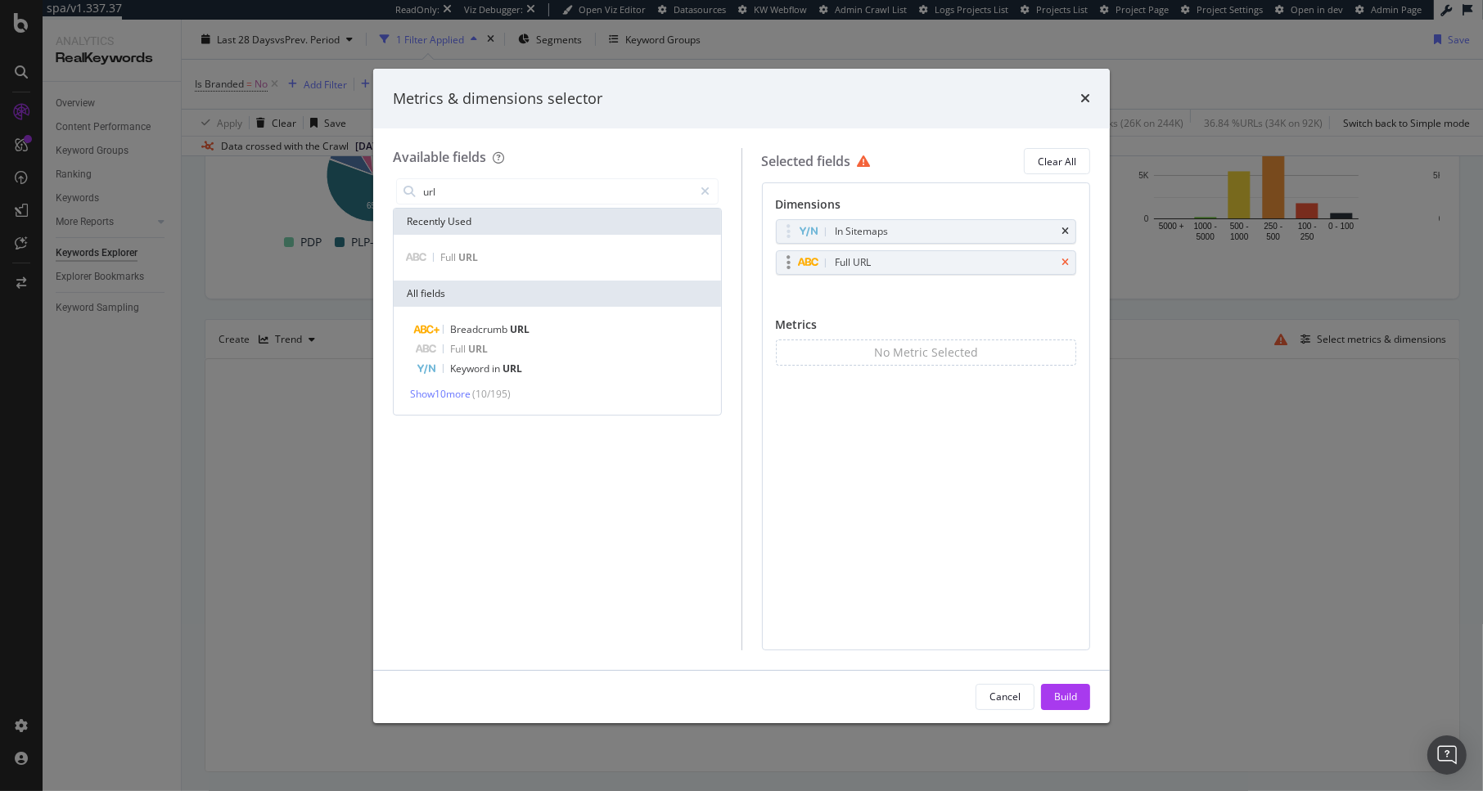
click at [1064, 264] on icon "times" at bounding box center [1064, 263] width 7 height 10
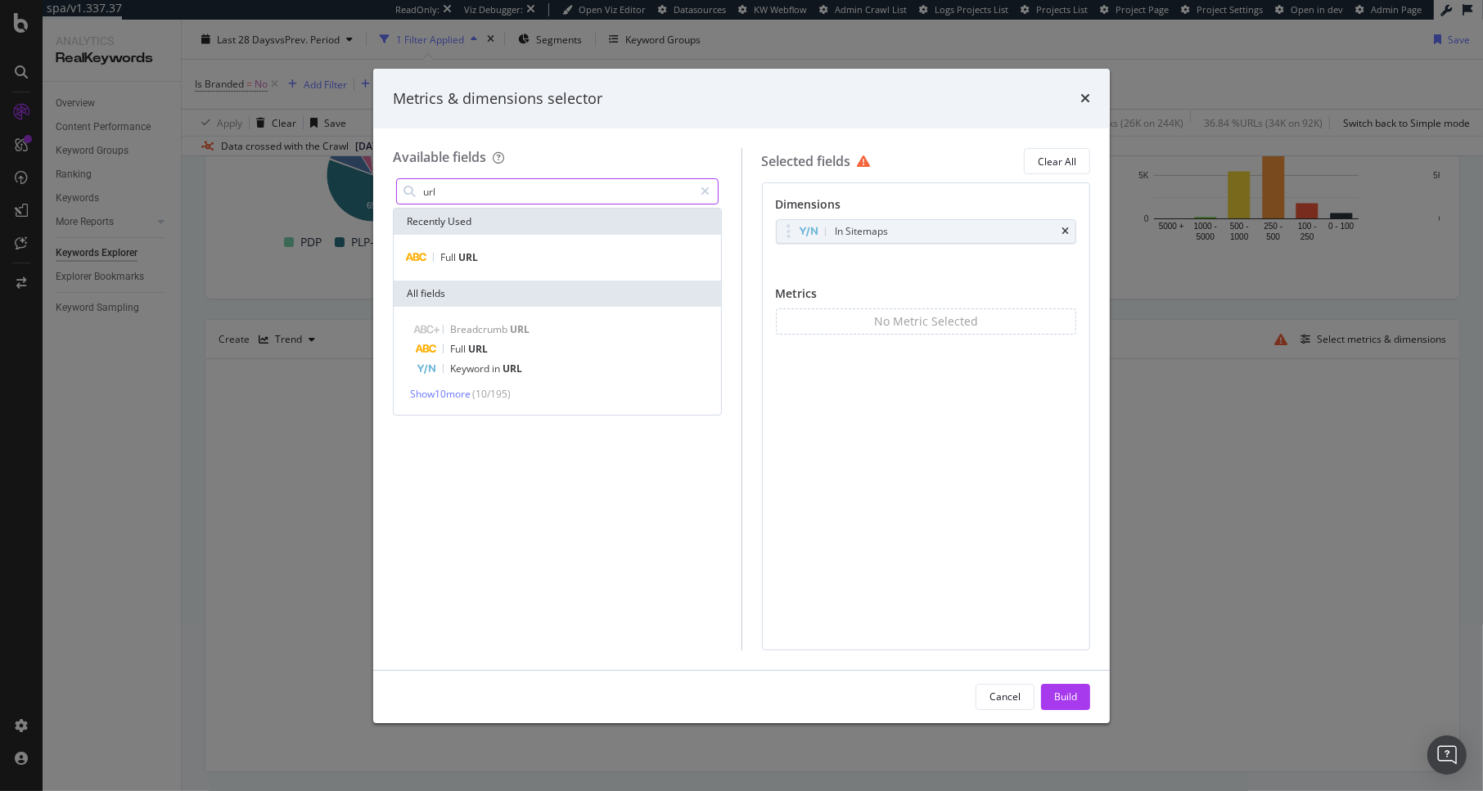
click at [504, 178] on div "url" at bounding box center [557, 191] width 322 height 26
click at [498, 185] on input "url" at bounding box center [557, 191] width 273 height 25
type input "in s"
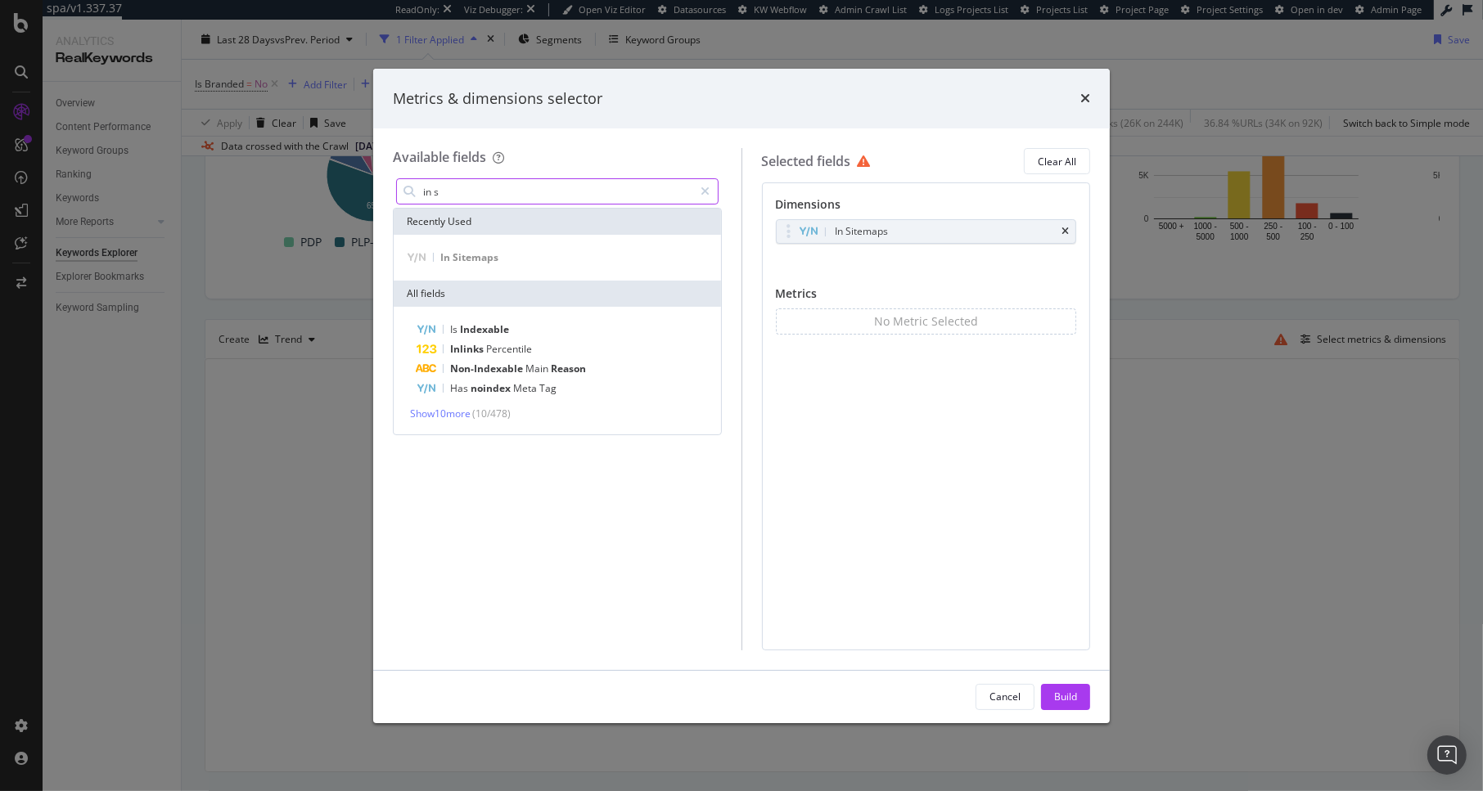
click at [519, 201] on input "in s" at bounding box center [557, 191] width 273 height 25
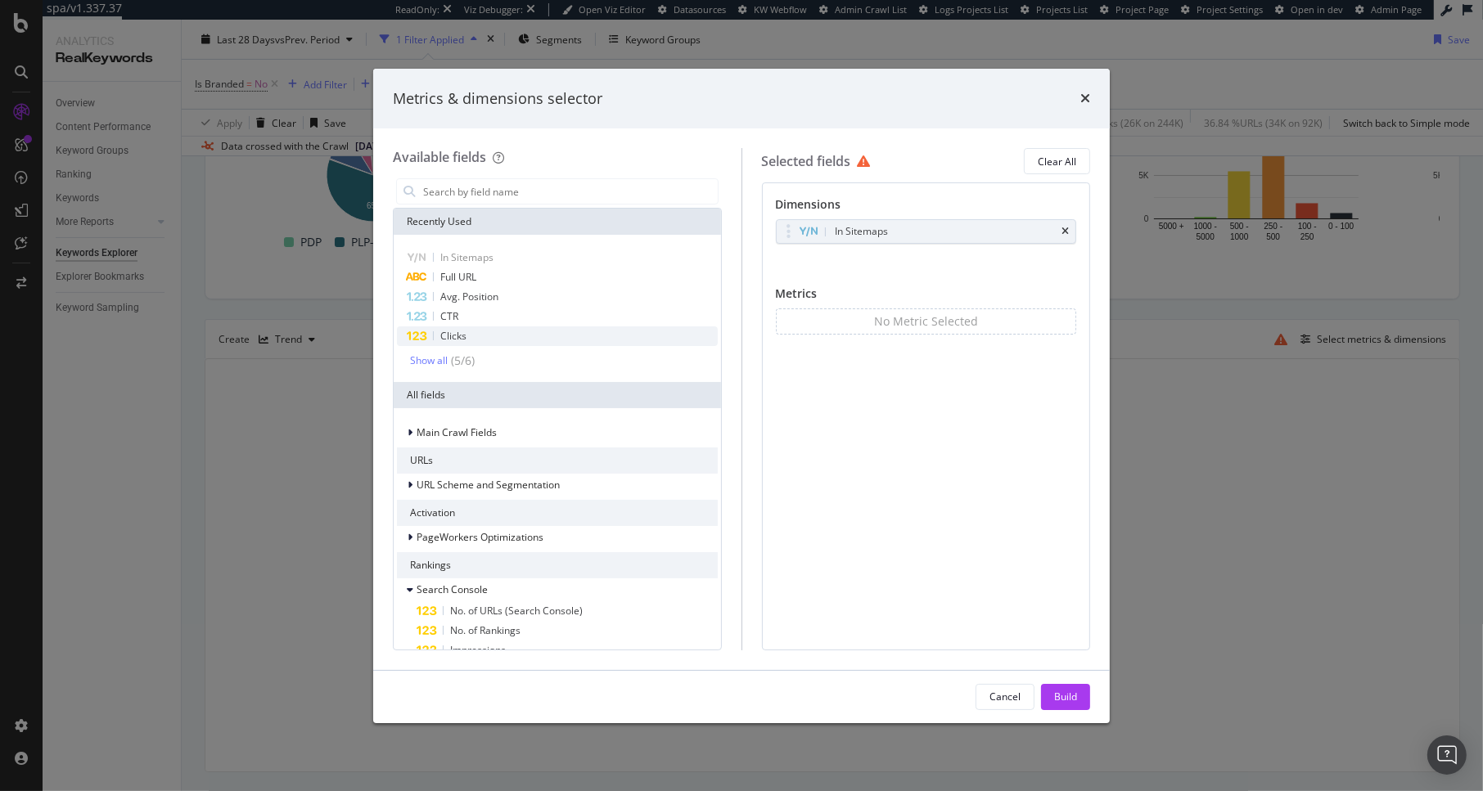
click at [484, 333] on div "Clicks" at bounding box center [557, 337] width 321 height 20
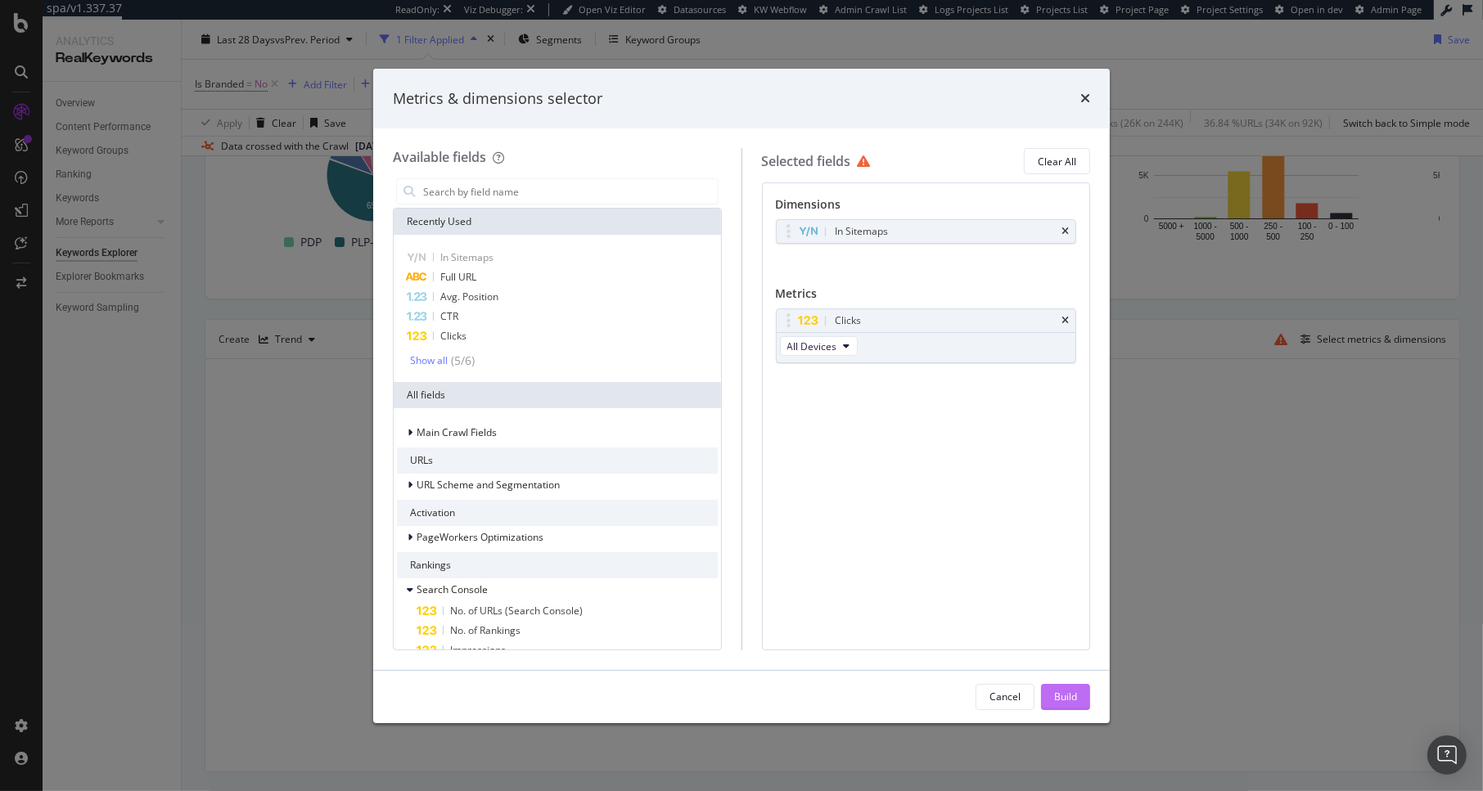
click at [1074, 697] on div "Build" at bounding box center [1065, 697] width 23 height 14
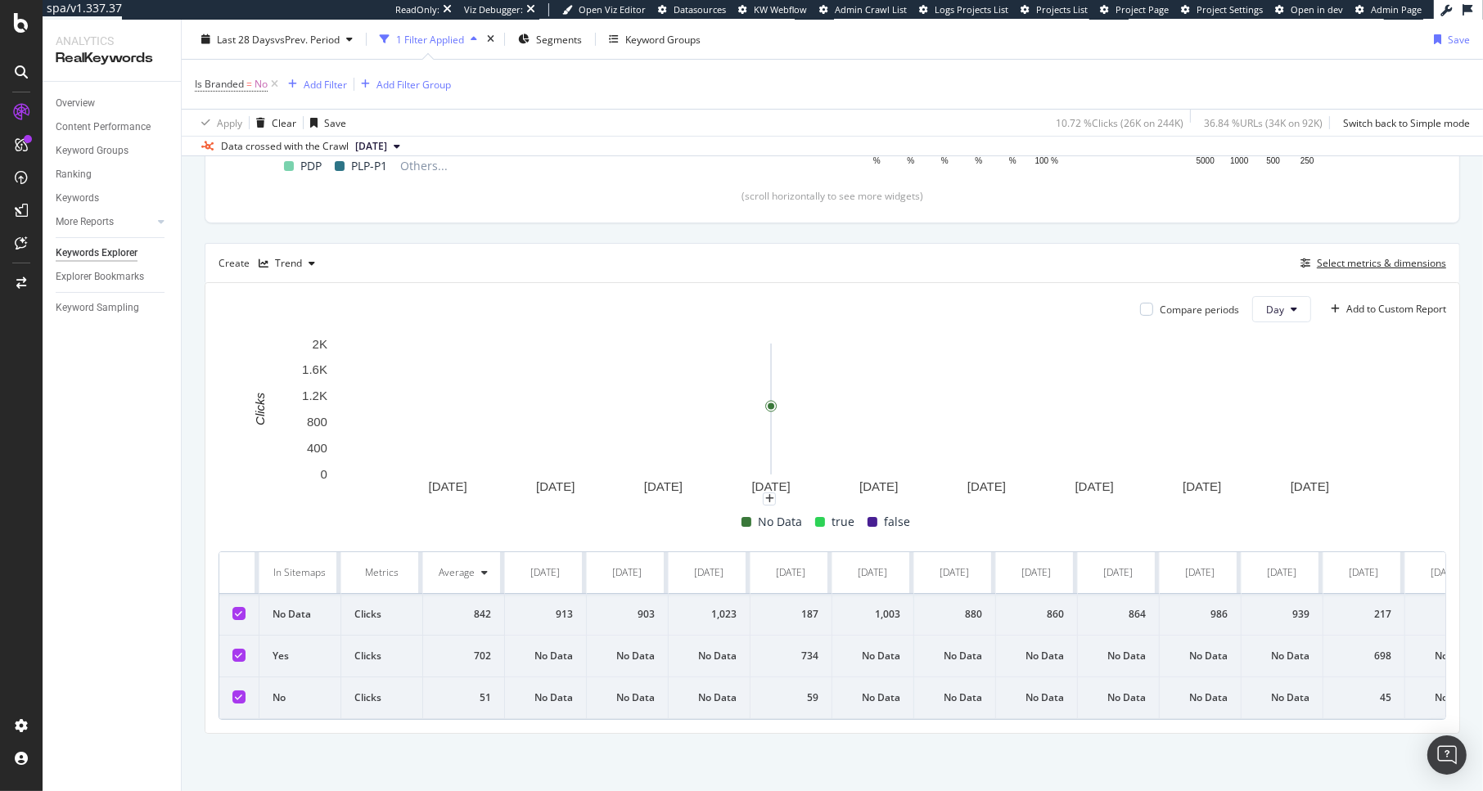
scroll to position [377, 0]
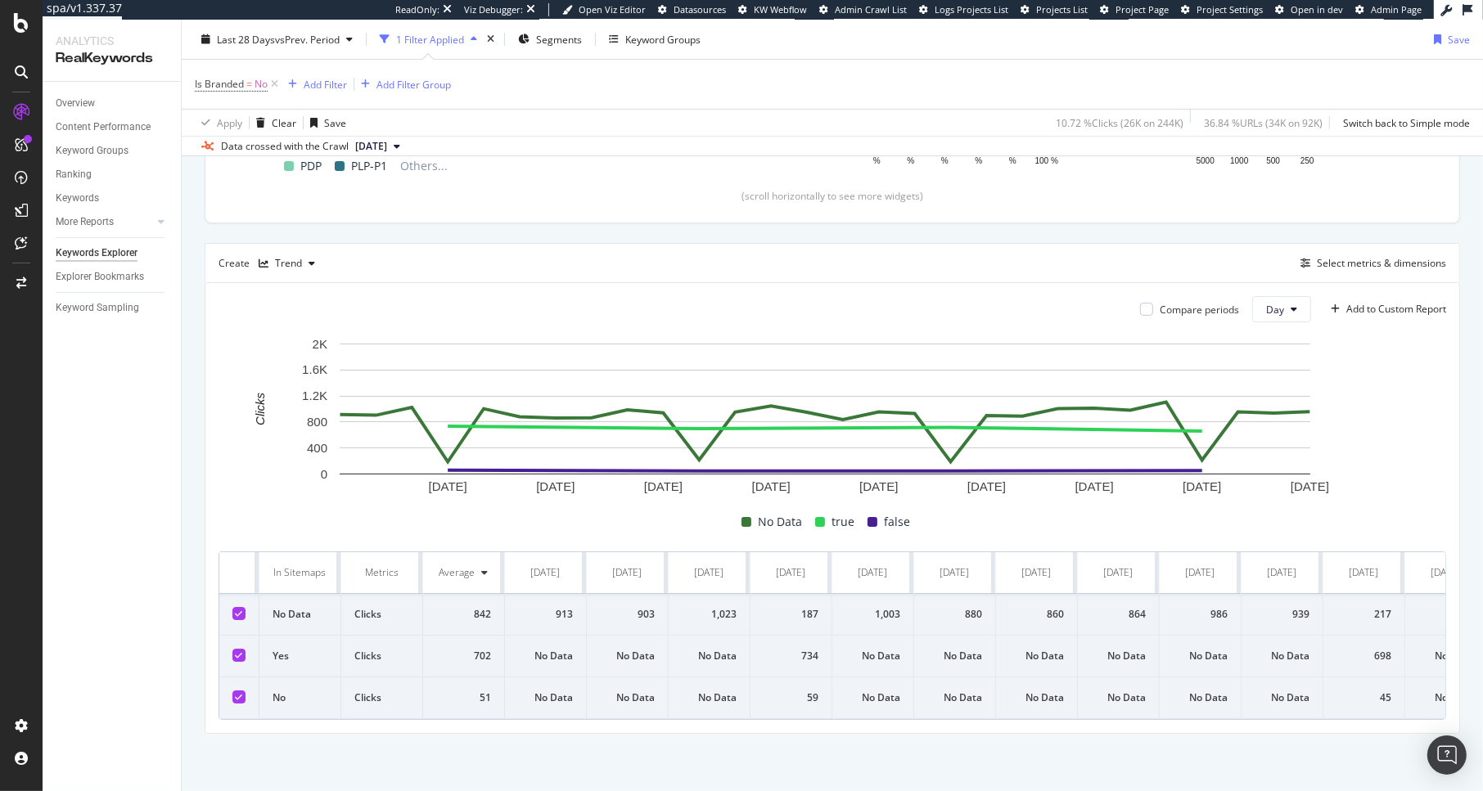
click at [273, 243] on div "Create Trend Select metrics & dimensions" at bounding box center [832, 262] width 1255 height 39
click at [282, 259] on div "Trend" at bounding box center [288, 264] width 27 height 10
click at [304, 355] on div "Bar" at bounding box center [299, 359] width 16 height 14
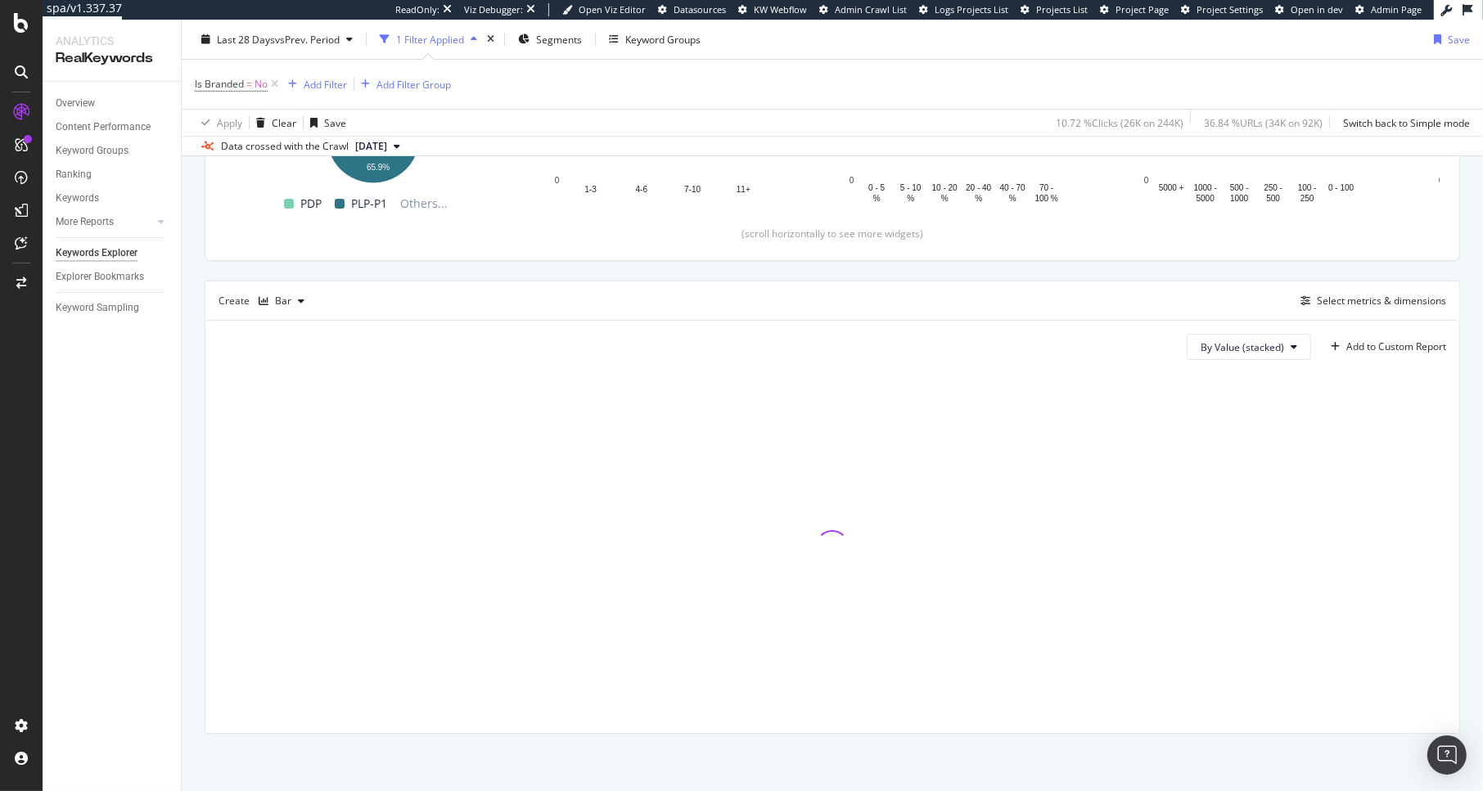
scroll to position [326, 0]
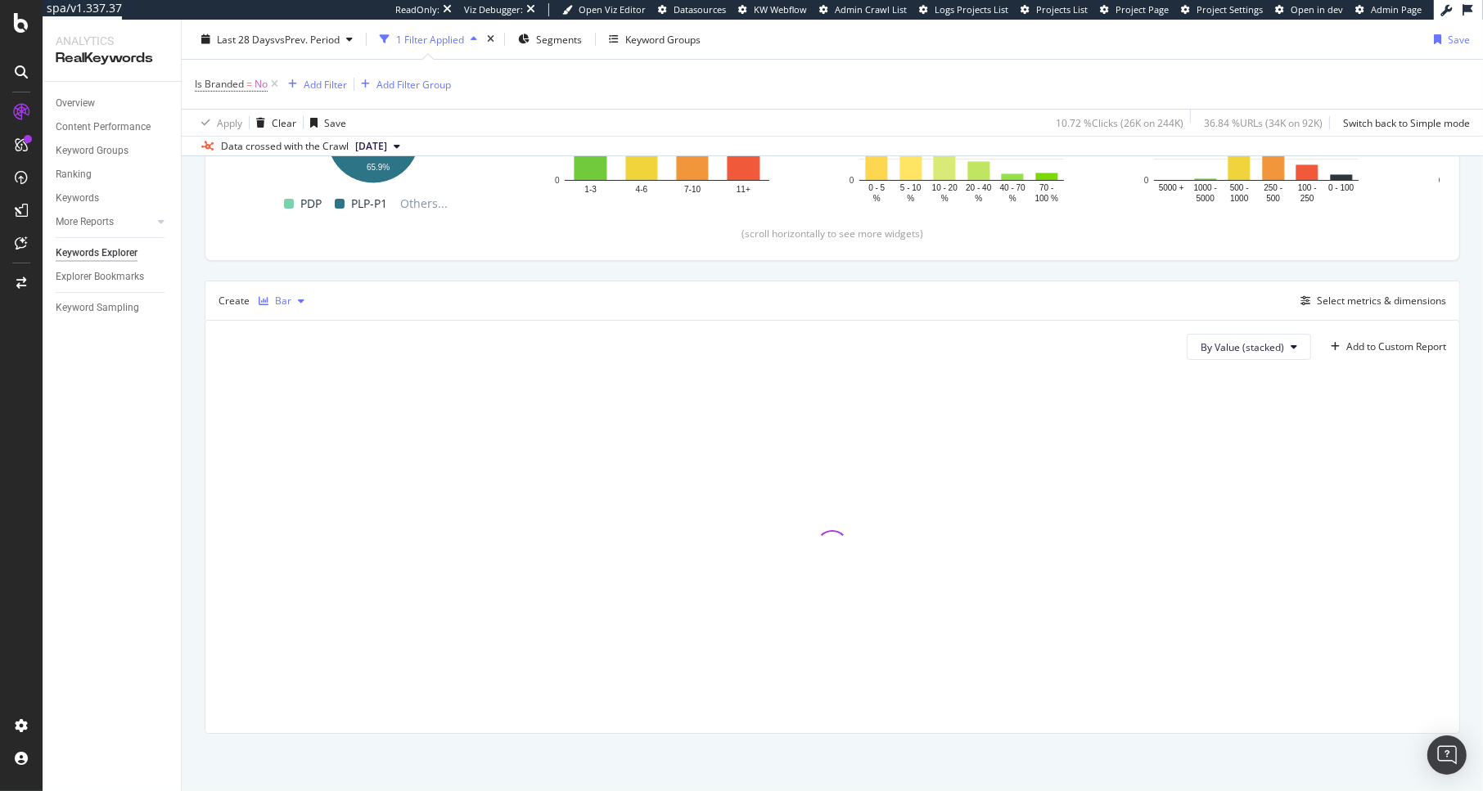
click at [286, 301] on div "Bar" at bounding box center [283, 301] width 16 height 10
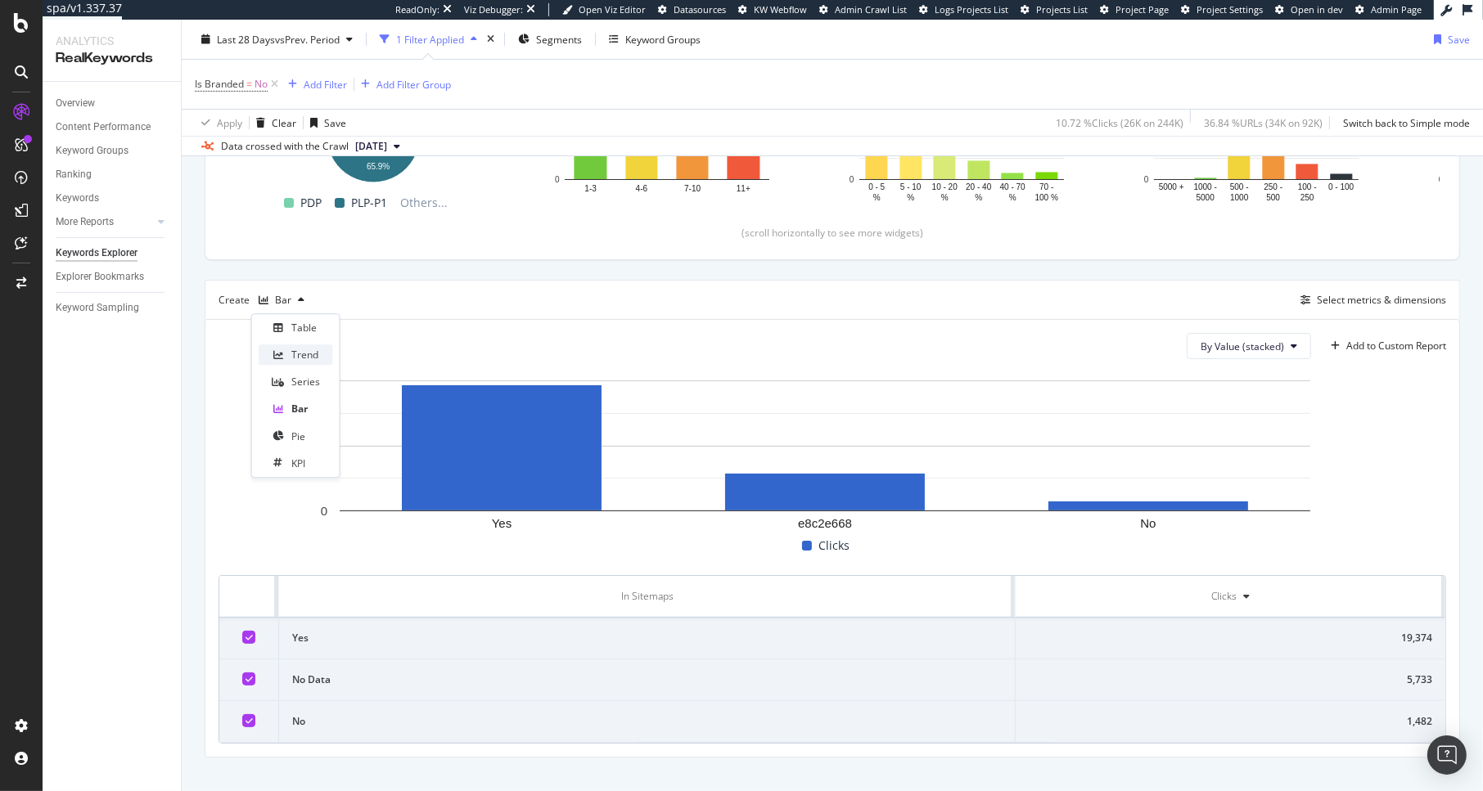
click at [317, 363] on div "Trend" at bounding box center [296, 355] width 74 height 20
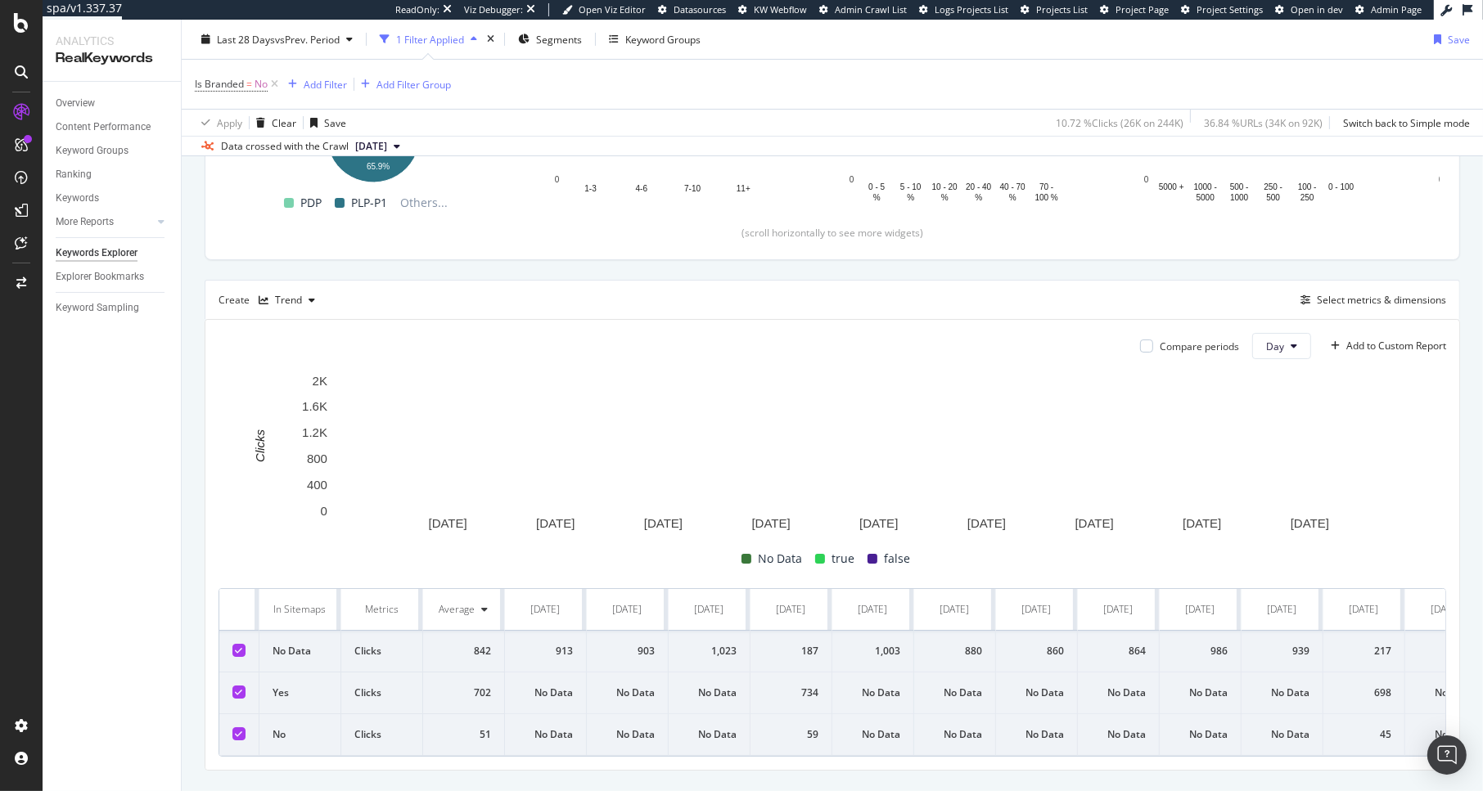
click at [236, 712] on icon at bounding box center [239, 734] width 7 height 8
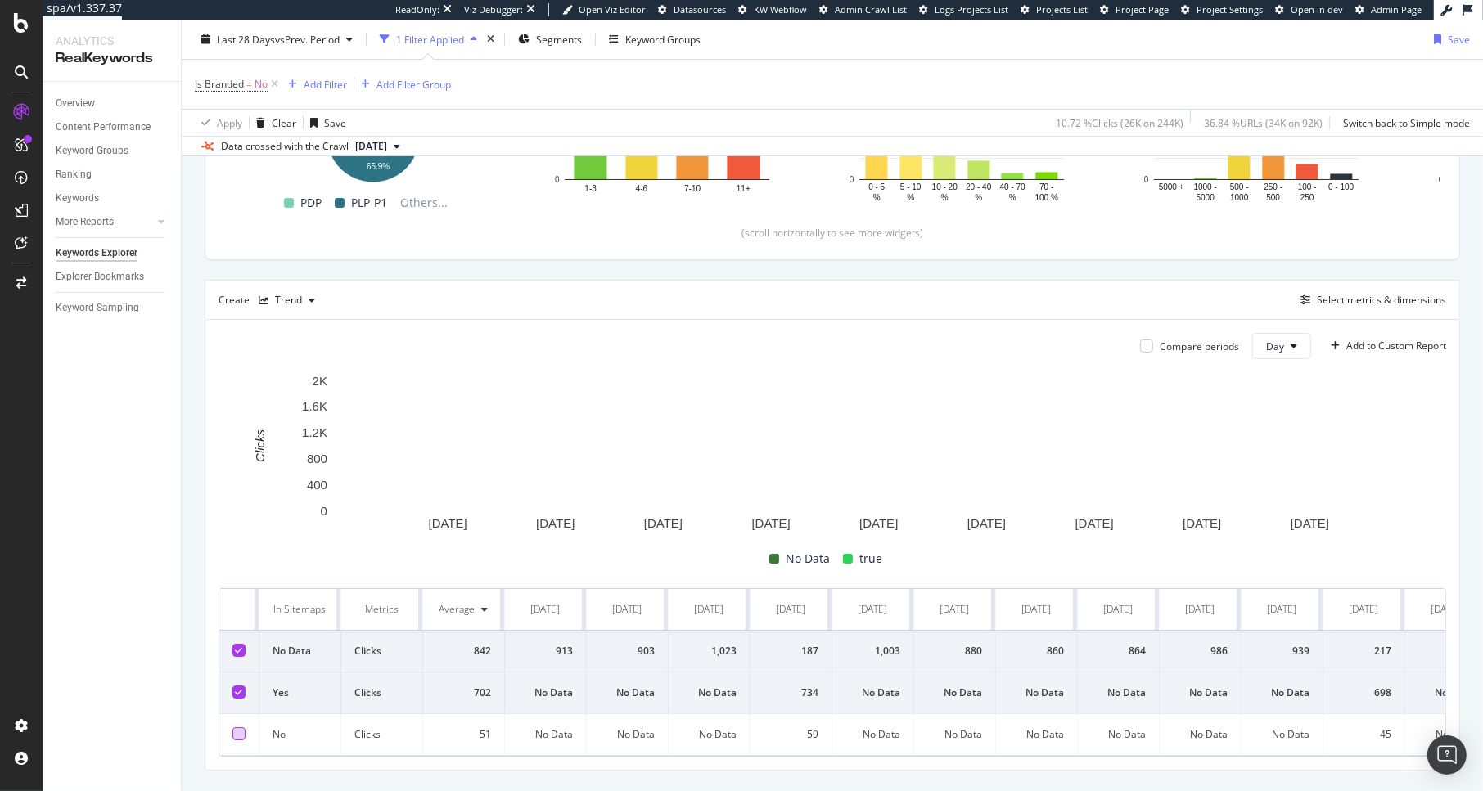
click at [237, 655] on icon at bounding box center [239, 650] width 7 height 8
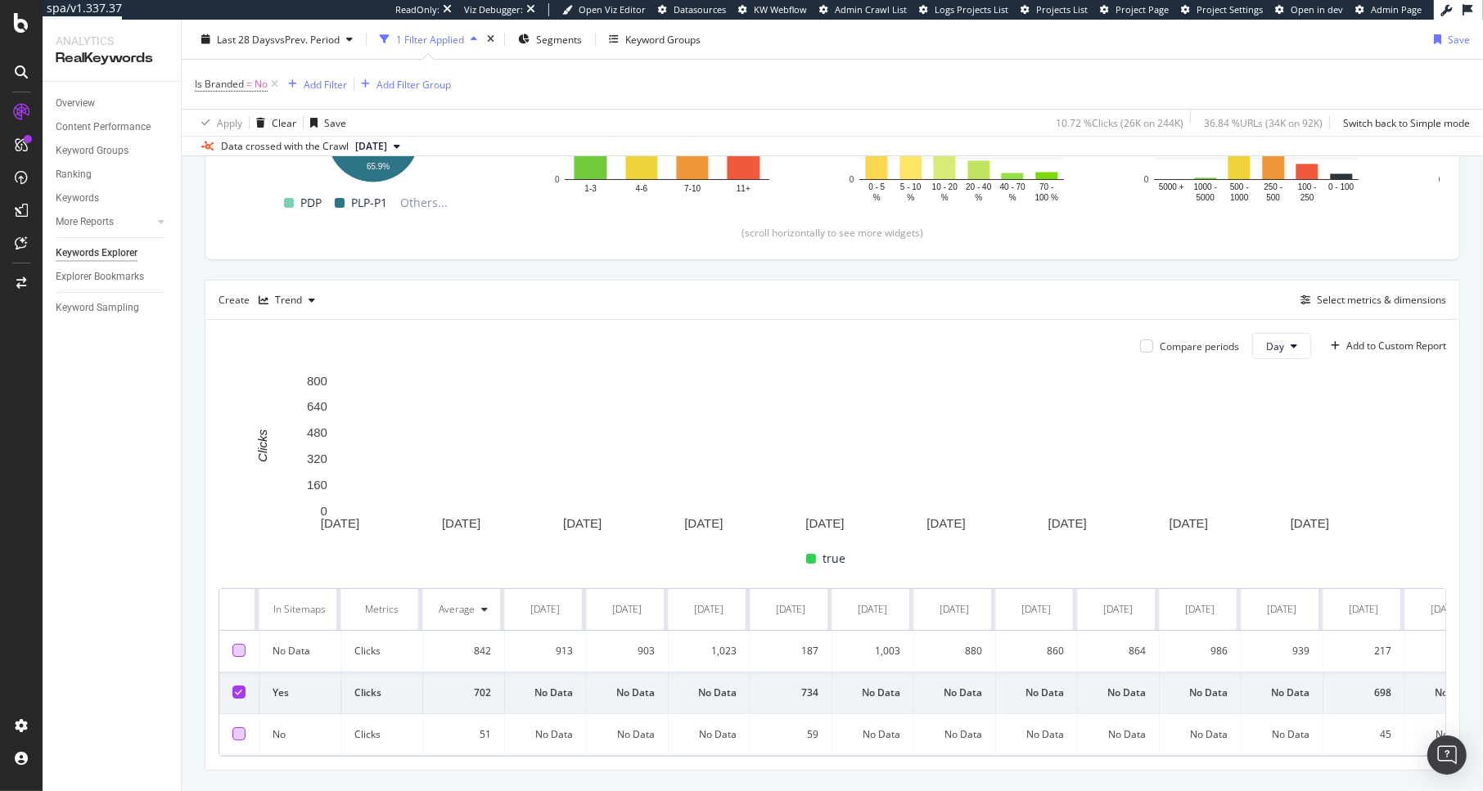
click at [238, 712] on div at bounding box center [238, 734] width 13 height 13
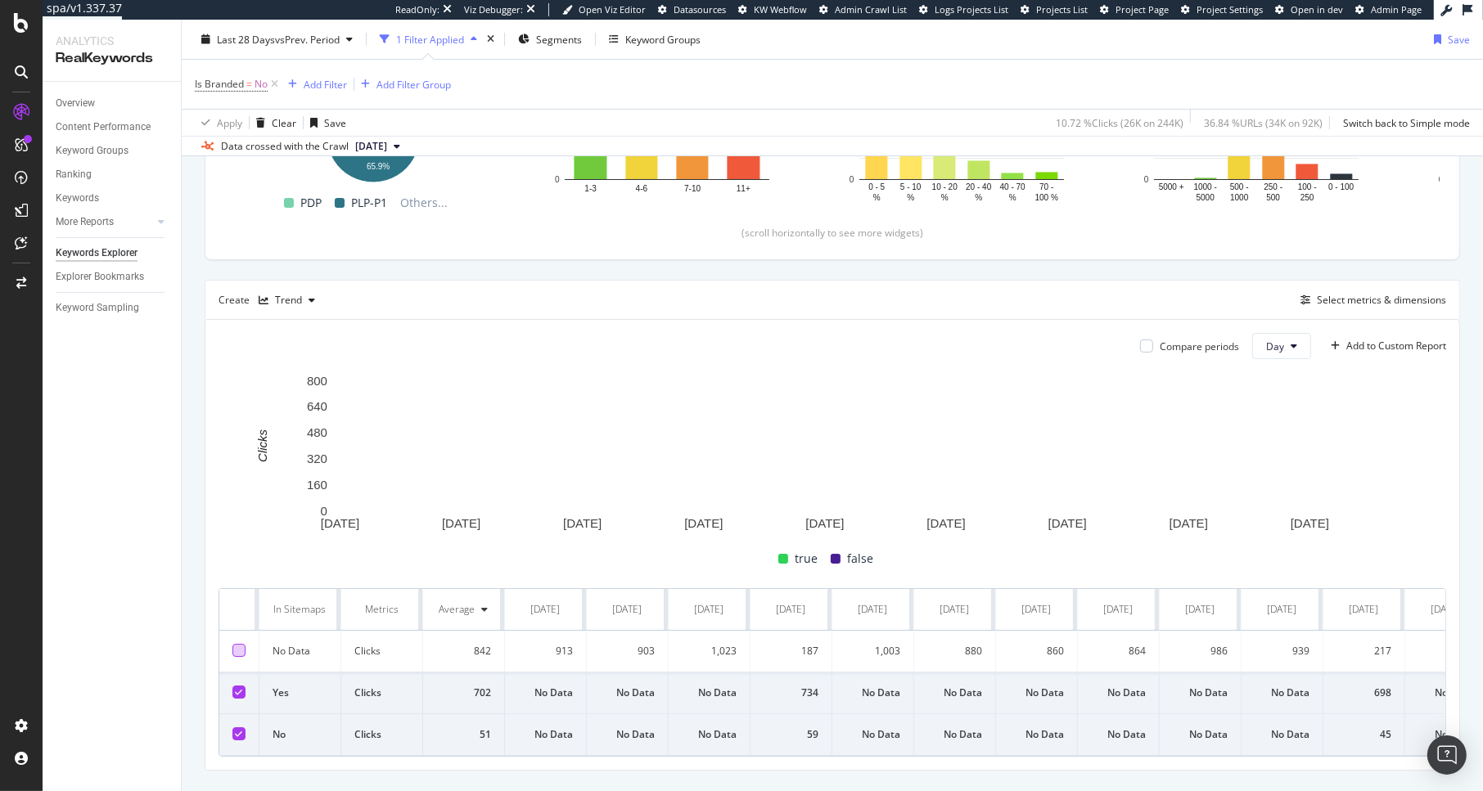
click at [241, 691] on icon at bounding box center [239, 692] width 7 height 8
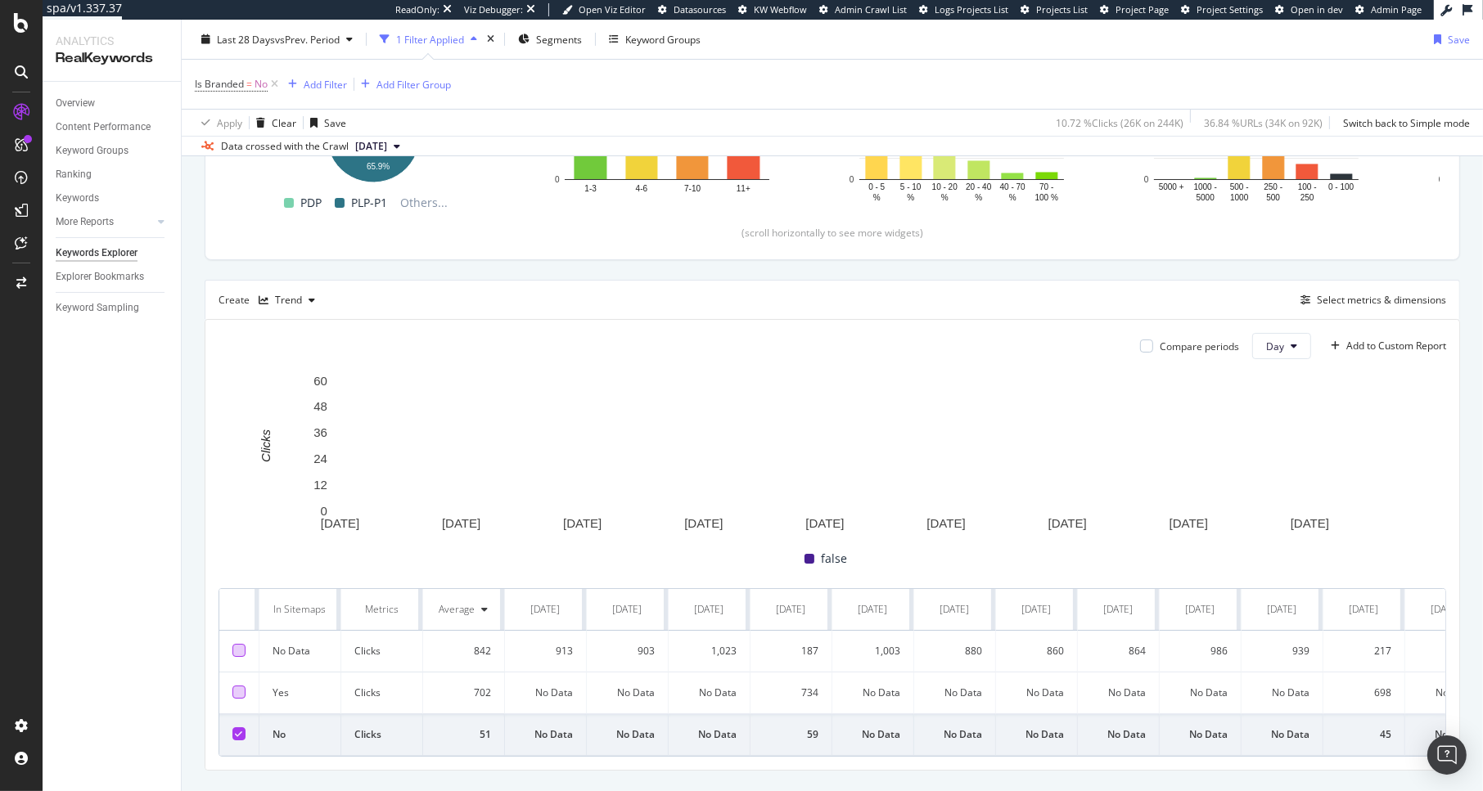
click at [241, 691] on div at bounding box center [238, 692] width 13 height 13
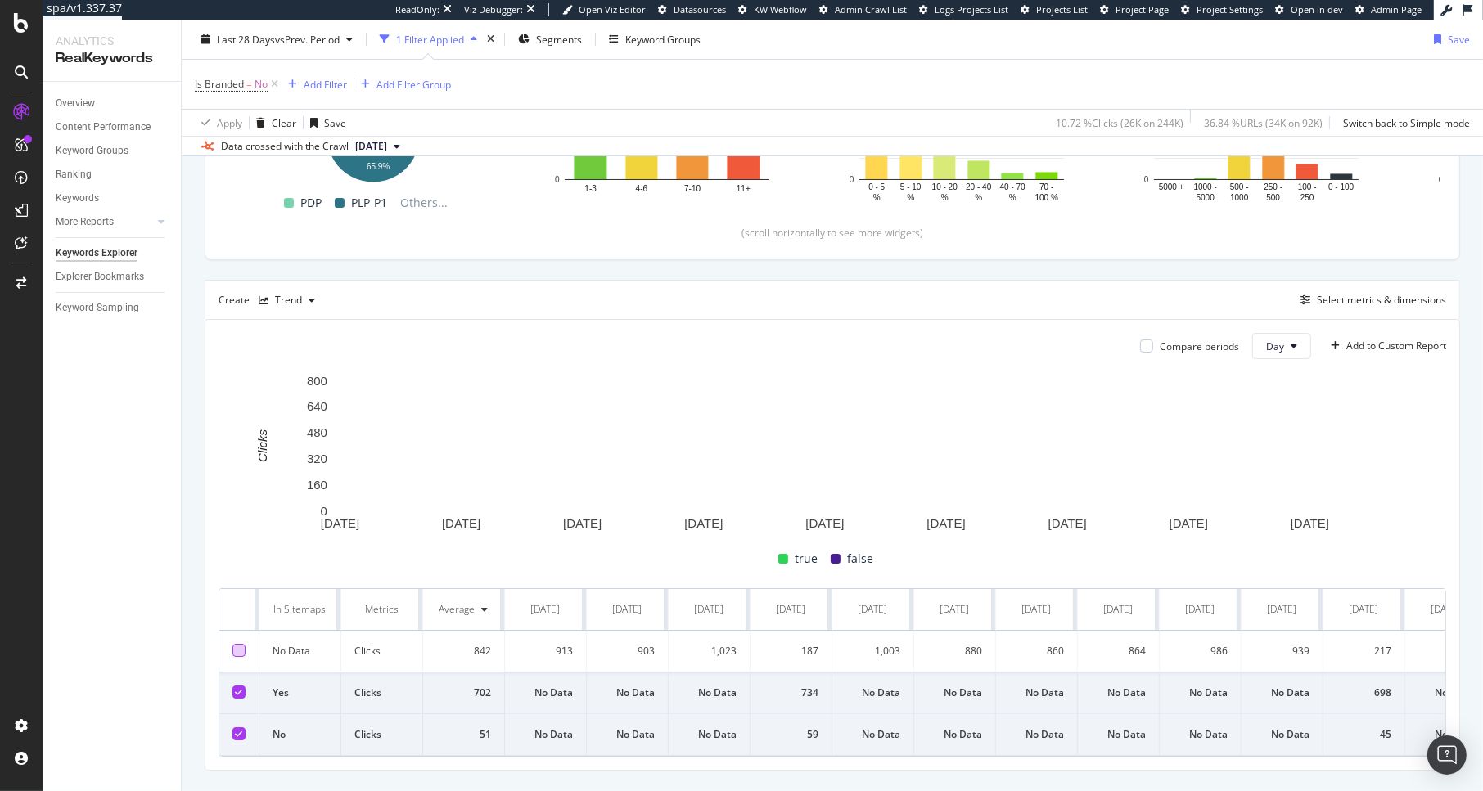
click at [241, 712] on icon at bounding box center [239, 734] width 7 height 8
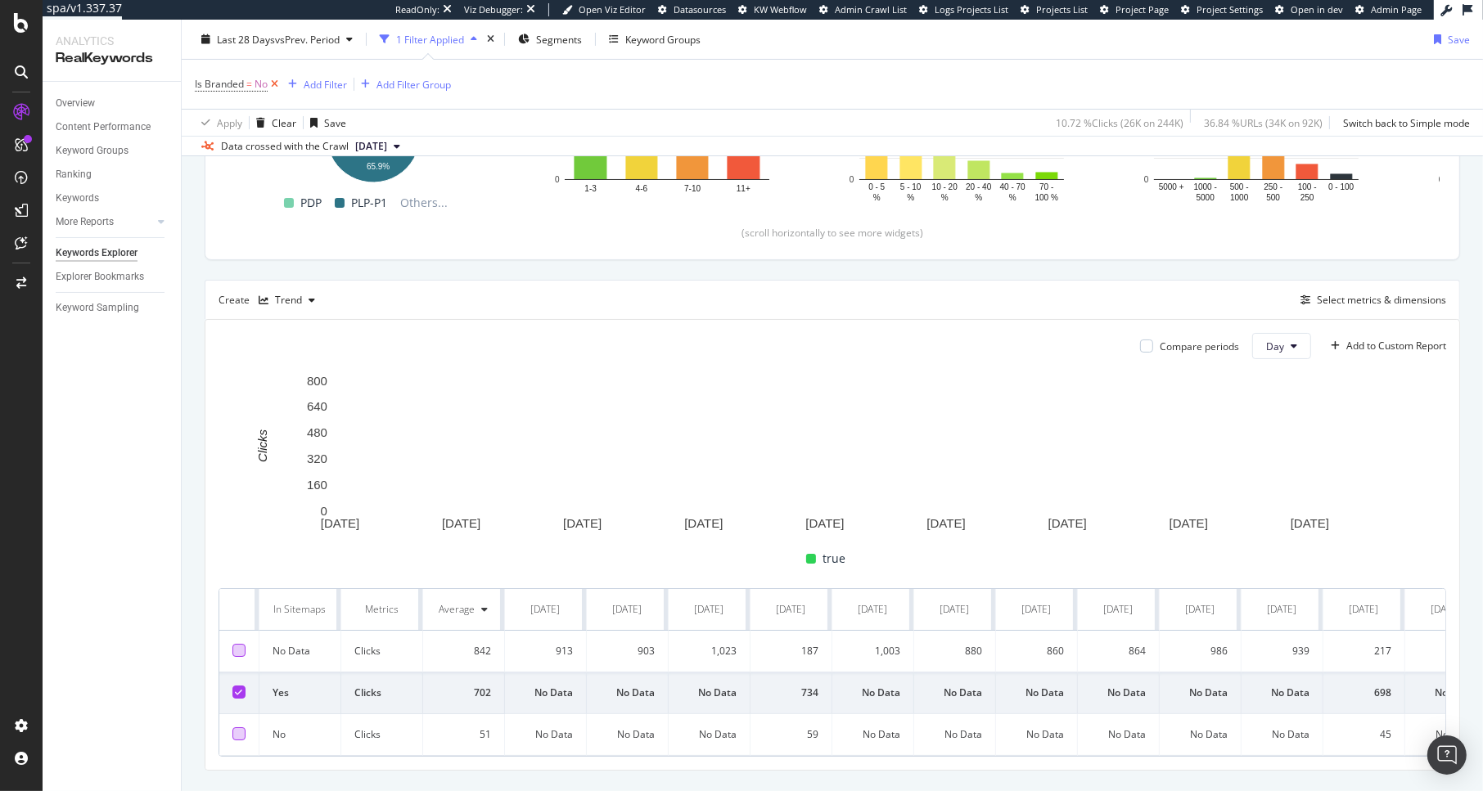
click at [276, 86] on icon at bounding box center [275, 84] width 14 height 16
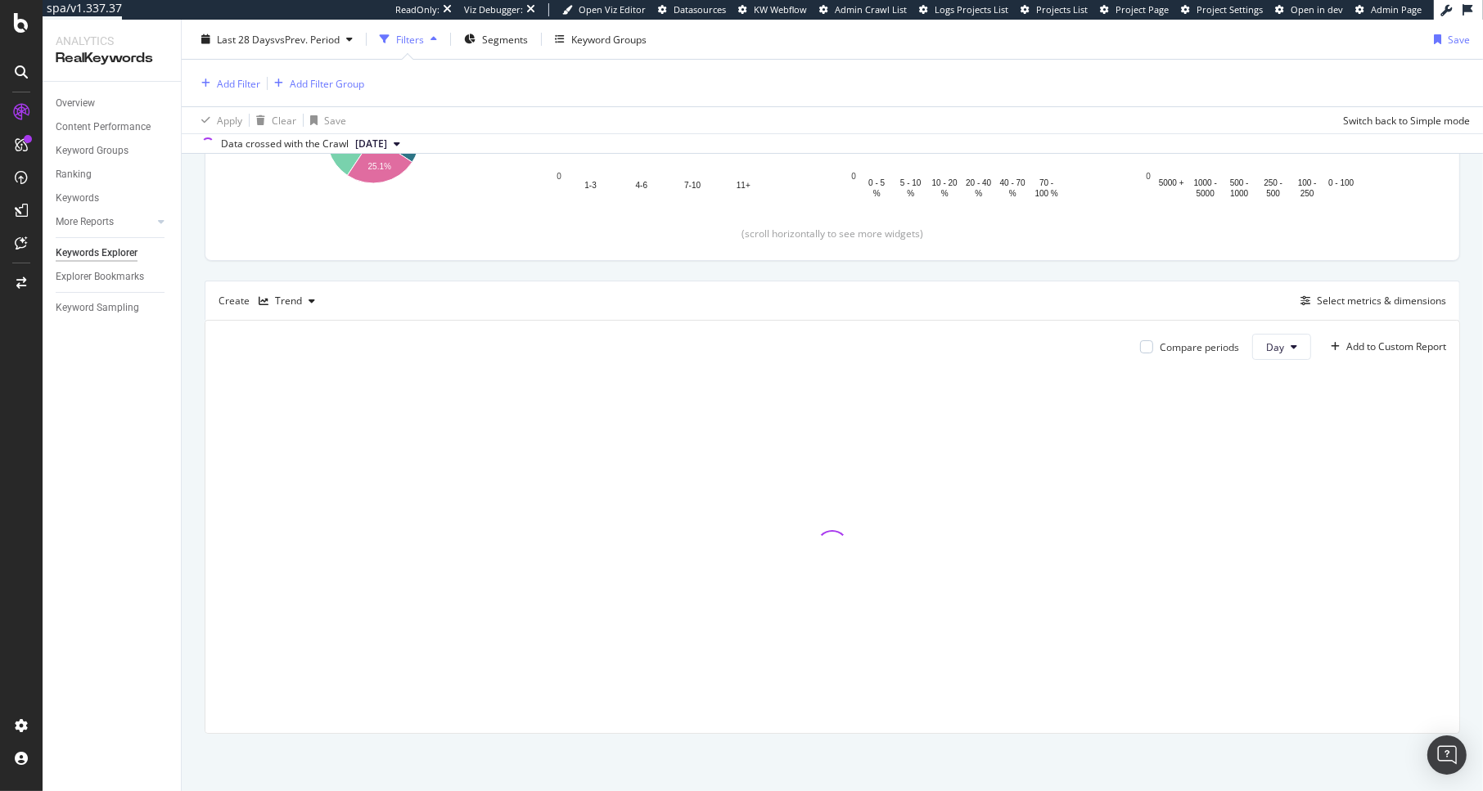
scroll to position [322, 0]
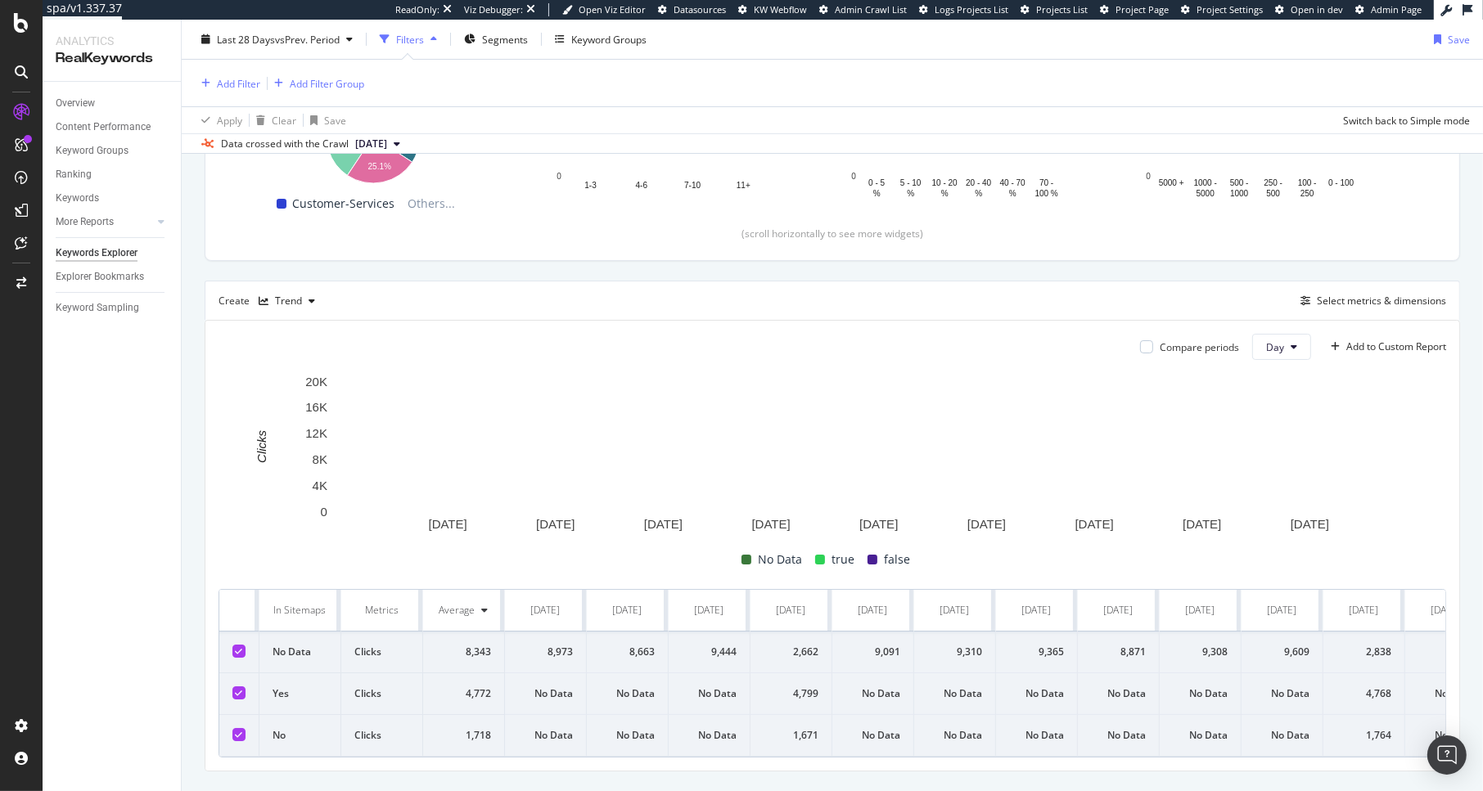
click at [240, 712] on icon at bounding box center [239, 735] width 7 height 8
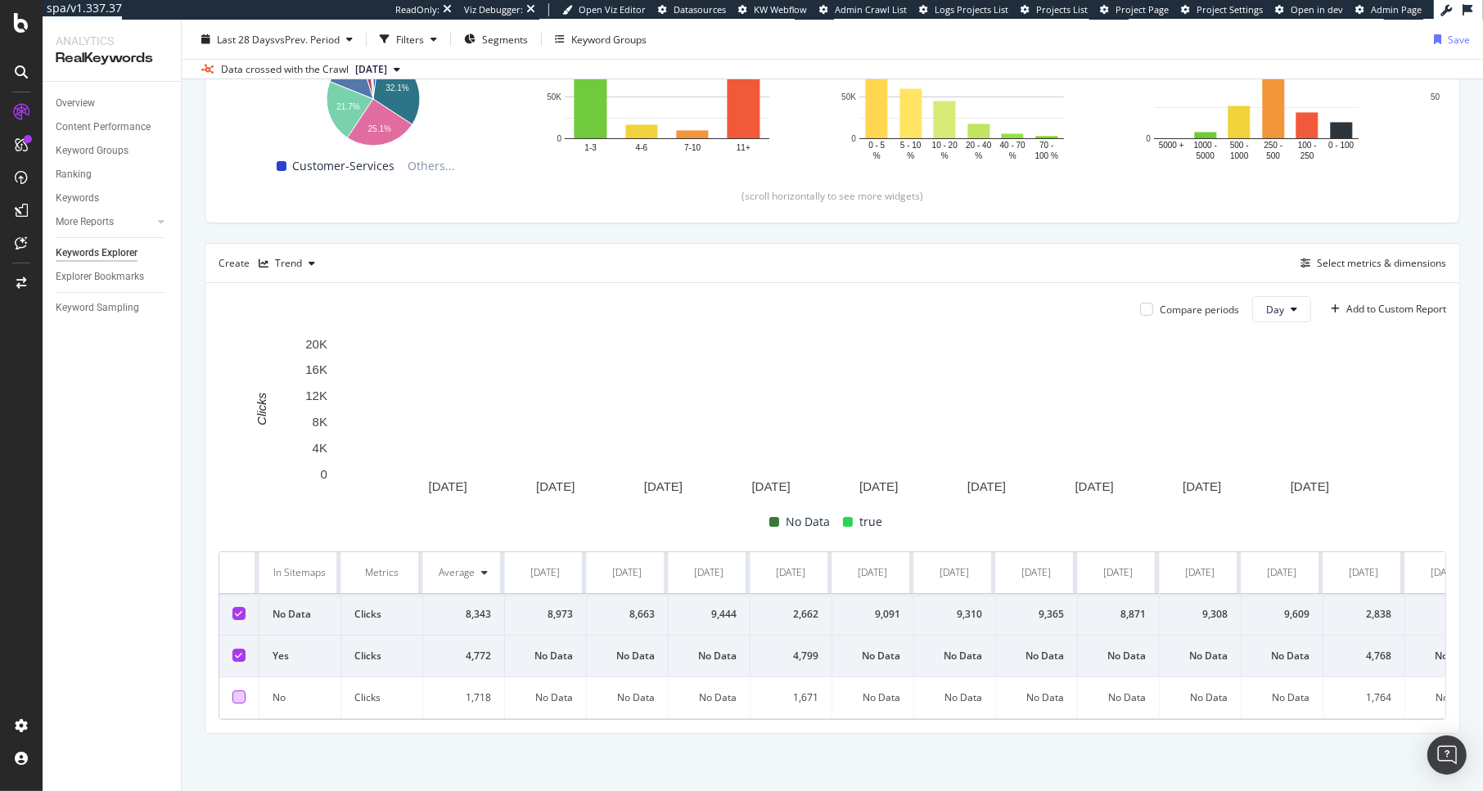
scroll to position [248, 0]
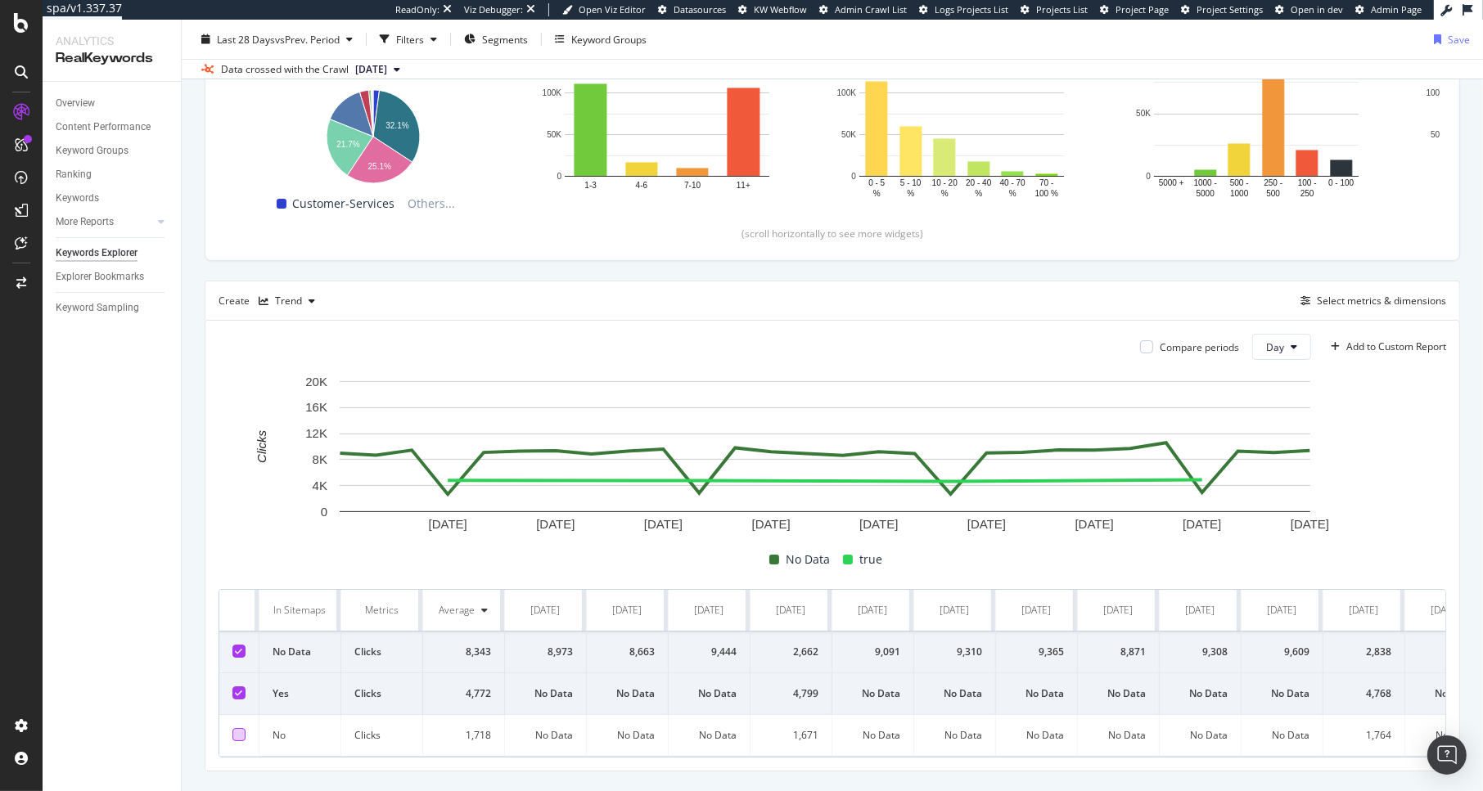
click at [240, 651] on icon at bounding box center [239, 651] width 7 height 8
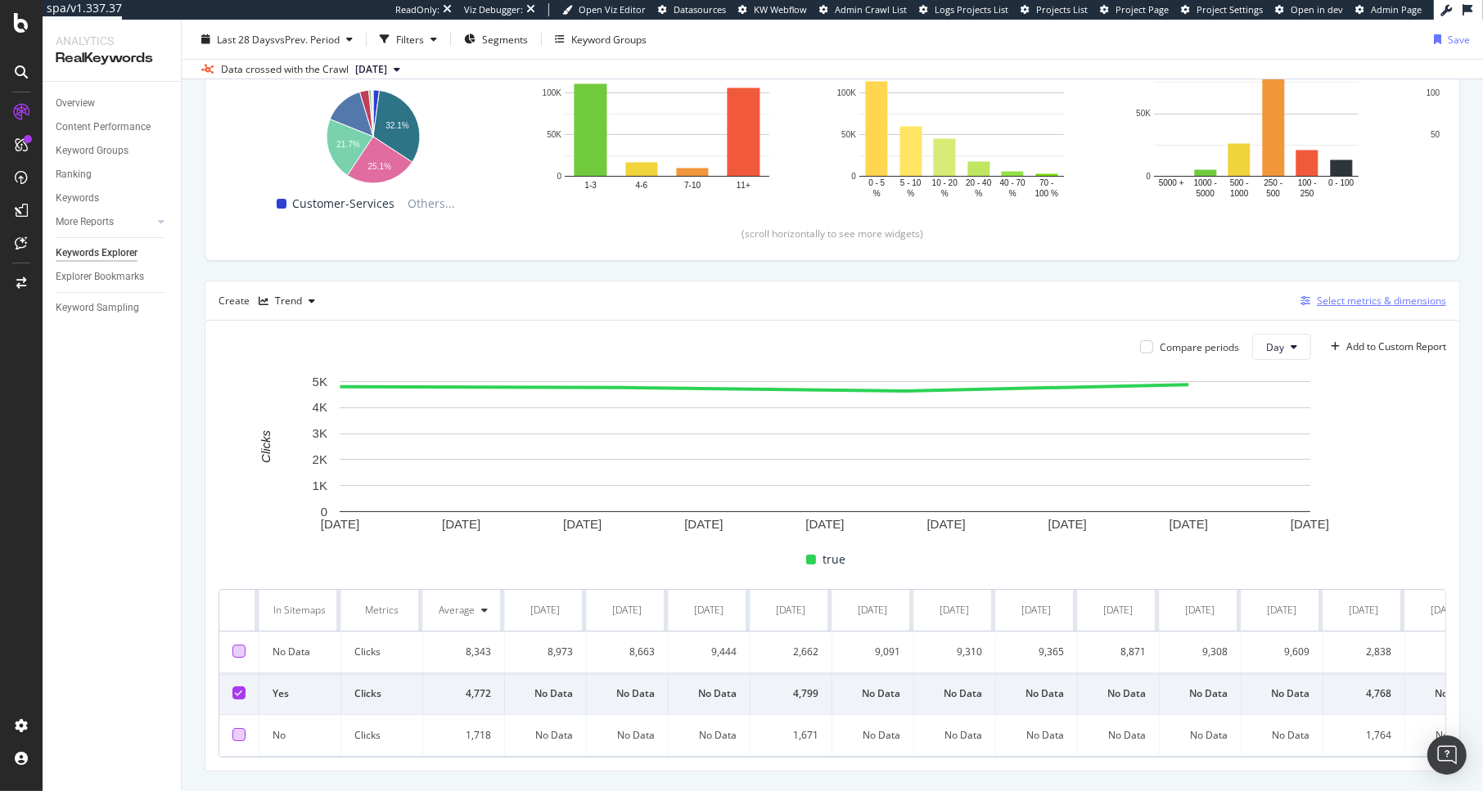
click at [1254, 296] on div "Select metrics & dimensions" at bounding box center [1381, 301] width 129 height 14
click at [1254, 312] on div "Create Trend Select metrics & dimensions" at bounding box center [832, 300] width 1255 height 39
click at [1254, 304] on div "Select metrics & dimensions" at bounding box center [1381, 301] width 129 height 14
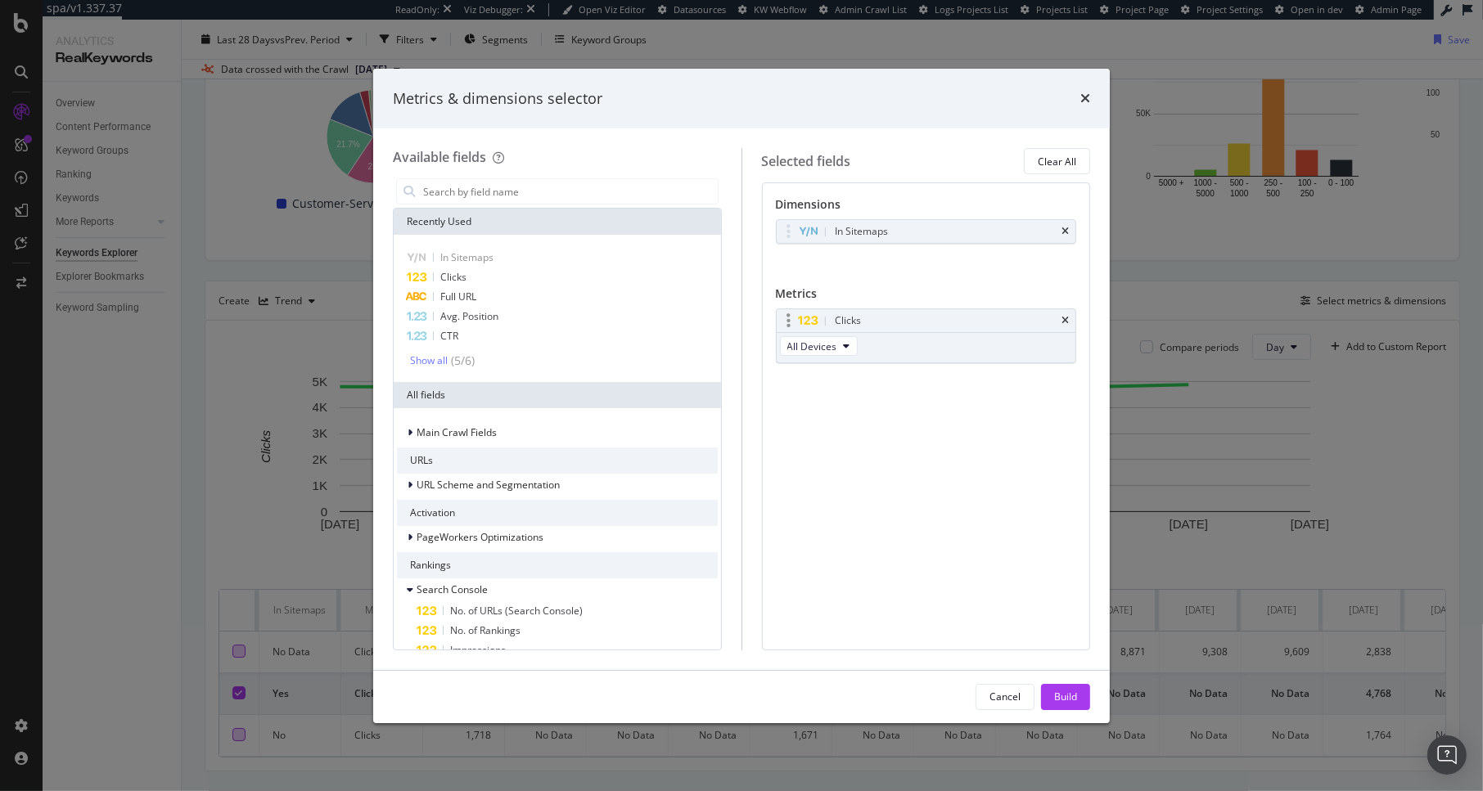
click at [1069, 321] on div "Clicks" at bounding box center [927, 320] width 300 height 23
click at [1063, 323] on icon "times" at bounding box center [1064, 321] width 7 height 10
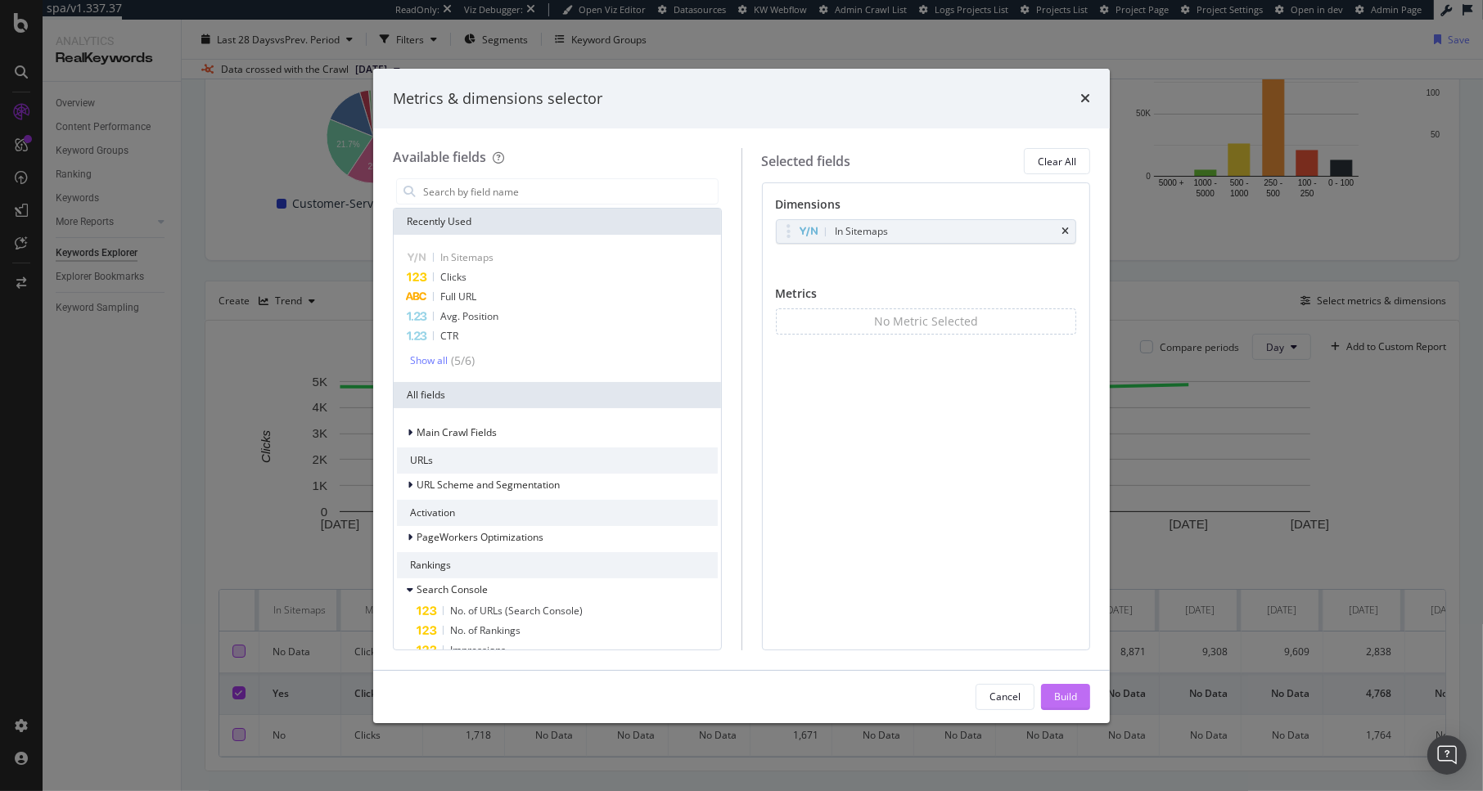
click at [1054, 693] on div "Build" at bounding box center [1065, 697] width 23 height 14
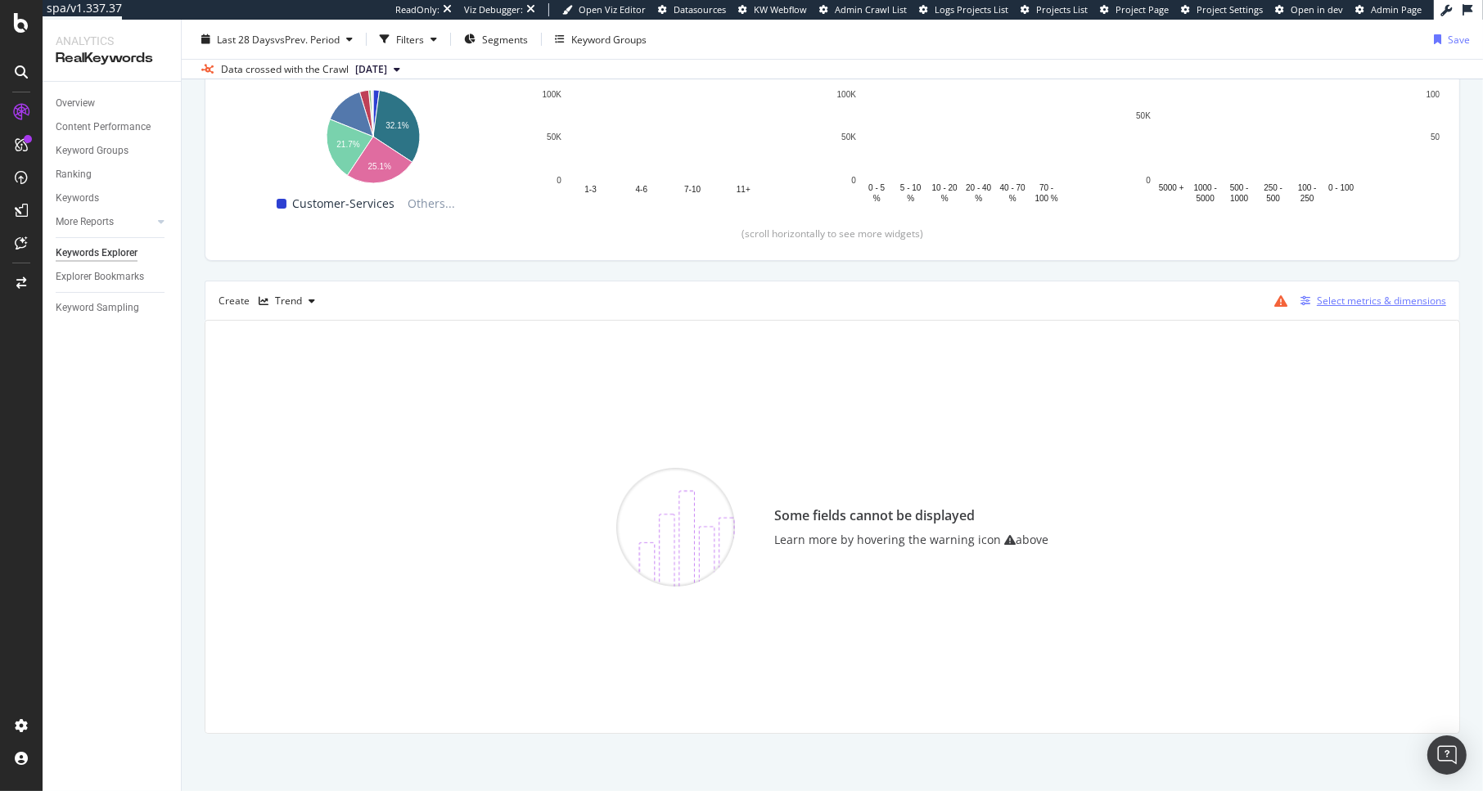
click at [1254, 303] on div "Select metrics & dimensions" at bounding box center [1381, 301] width 129 height 14
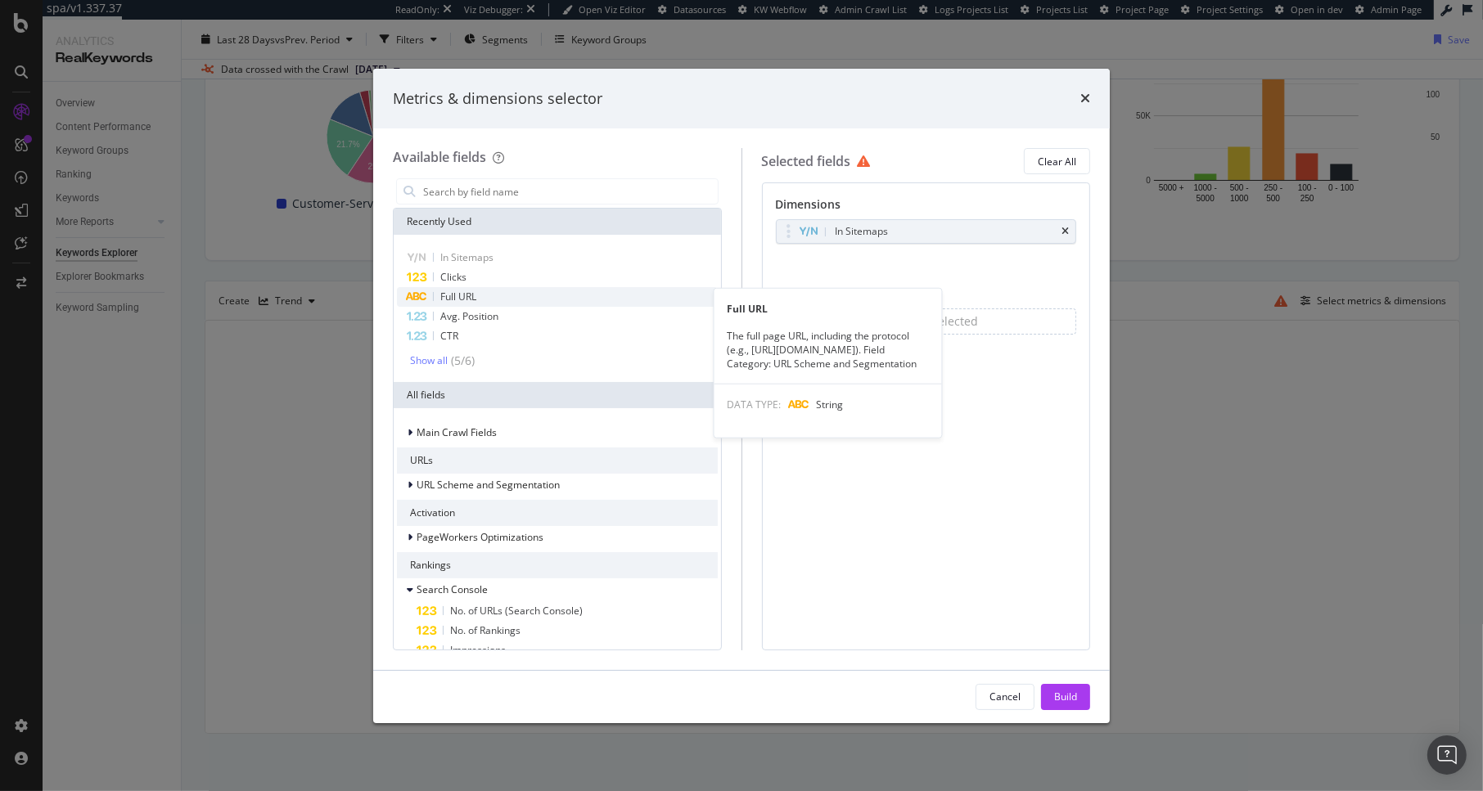
click at [527, 293] on div "Full URL" at bounding box center [557, 297] width 321 height 20
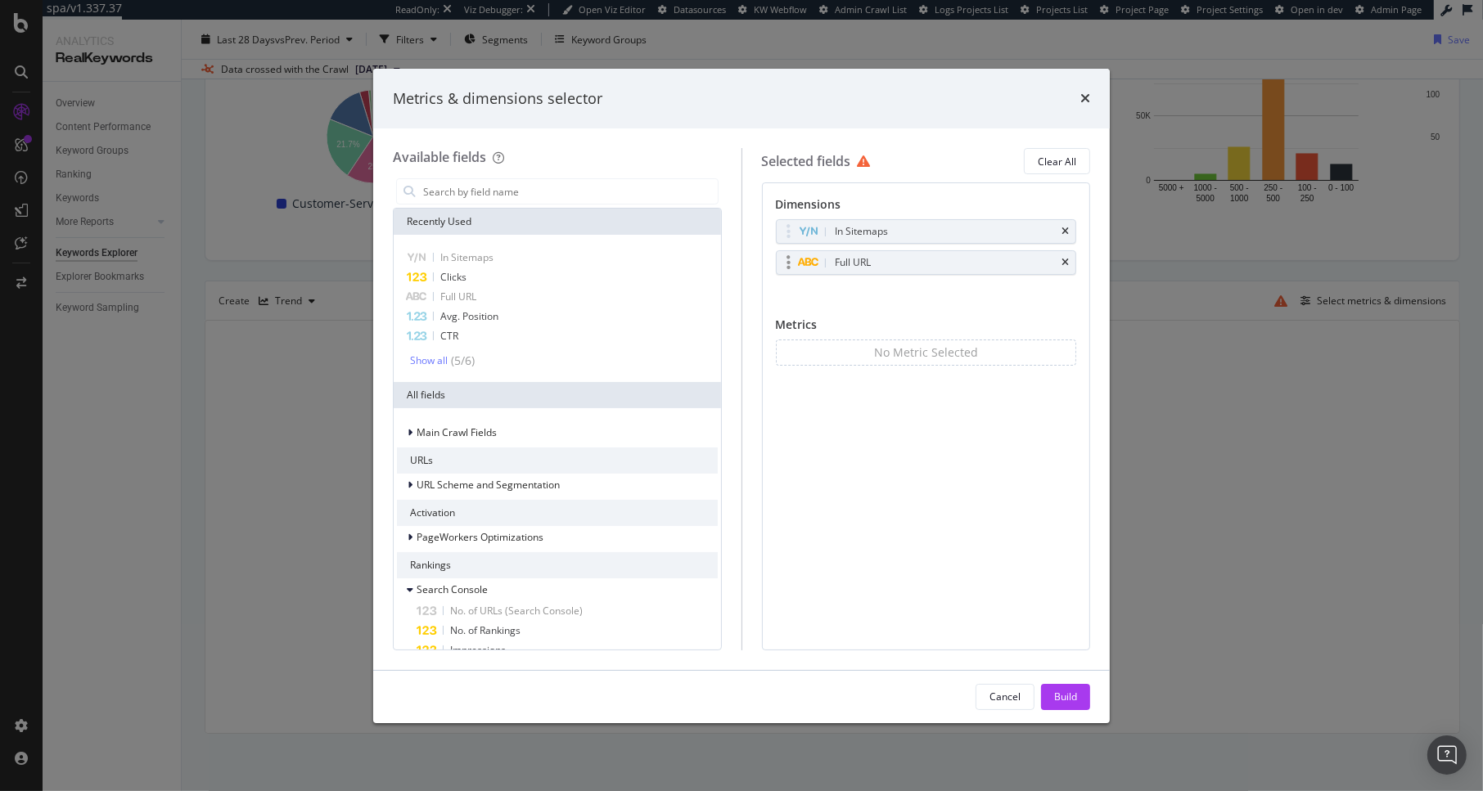
click at [1062, 268] on div "Full URL" at bounding box center [927, 262] width 300 height 23
click at [1065, 258] on icon "times" at bounding box center [1064, 263] width 7 height 10
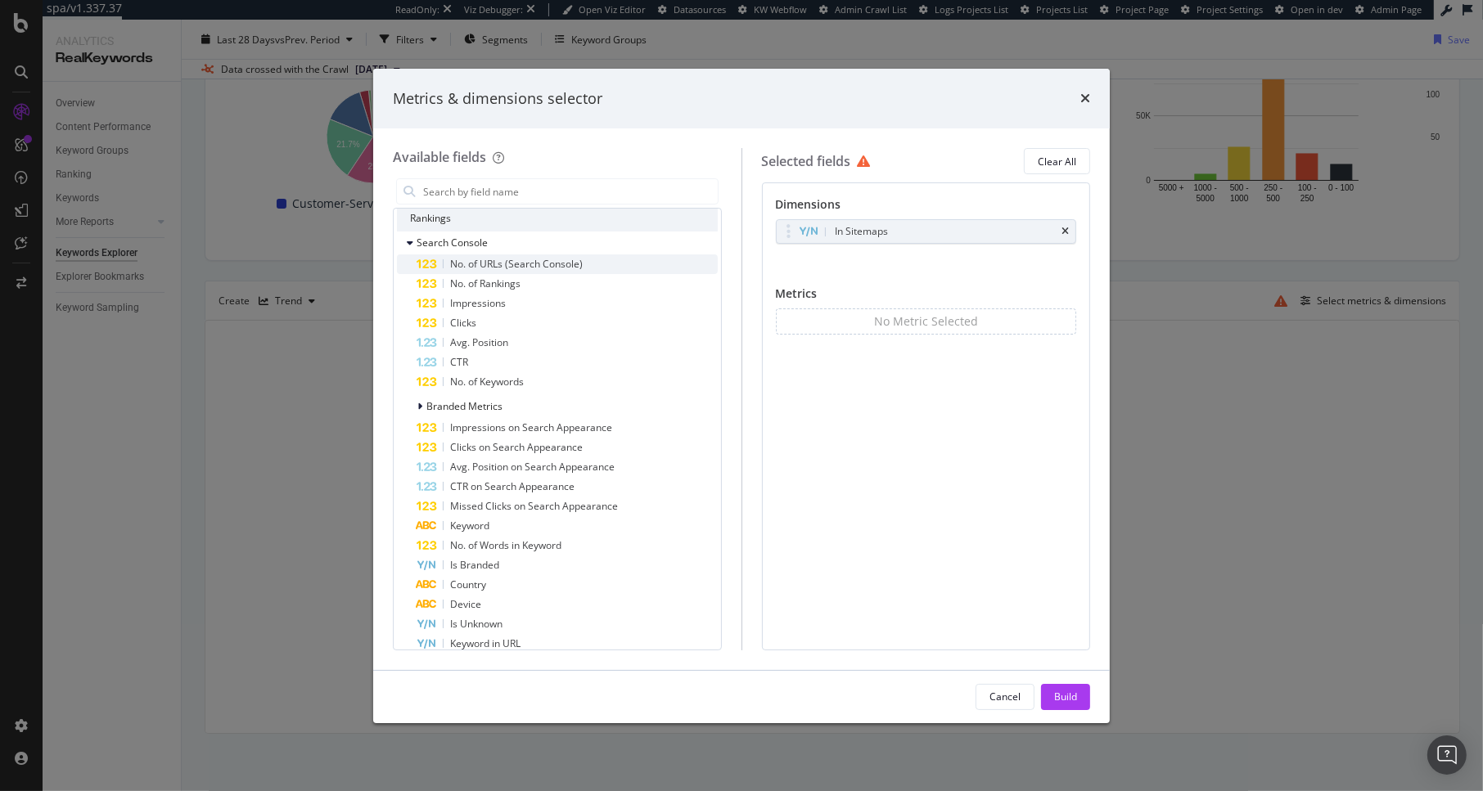
scroll to position [344, 0]
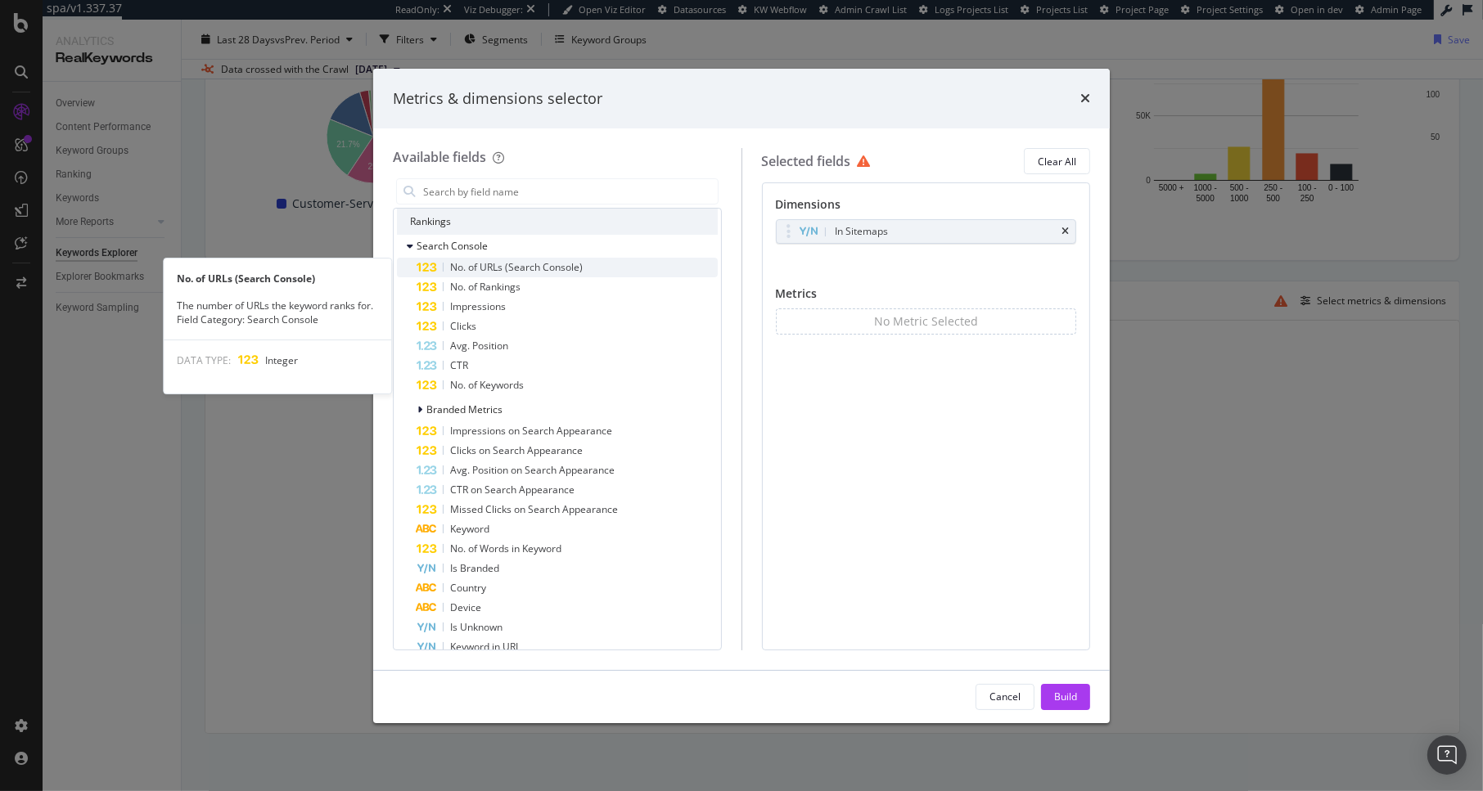
click at [550, 266] on span "No. of URLs (Search Console)" at bounding box center [516, 267] width 133 height 14
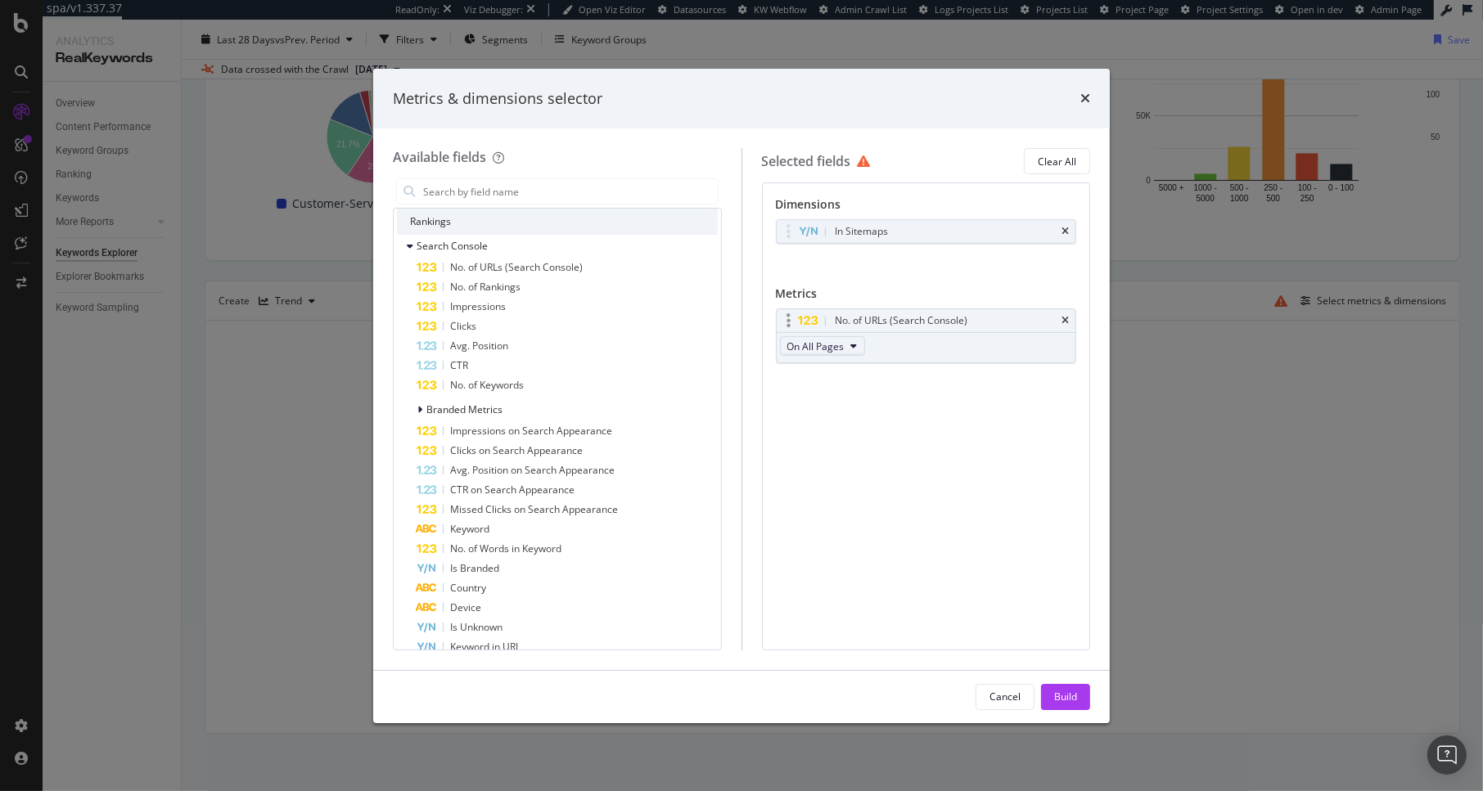
click at [836, 352] on span "On All Pages" at bounding box center [815, 347] width 57 height 14
click at [831, 383] on span "On All Pages" at bounding box center [823, 376] width 58 height 15
click at [1055, 691] on div "Build" at bounding box center [1065, 697] width 23 height 14
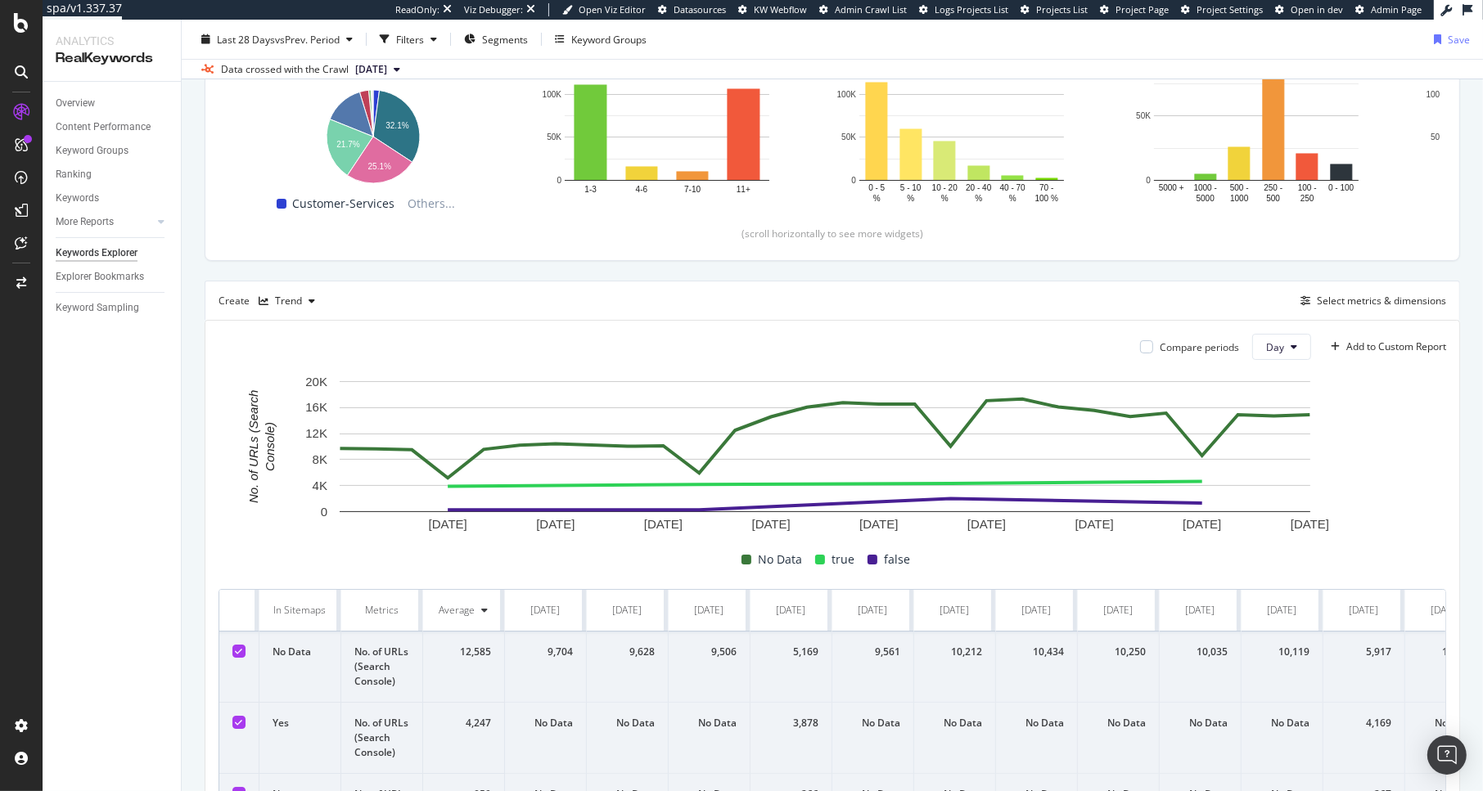
click at [241, 653] on icon at bounding box center [239, 651] width 7 height 8
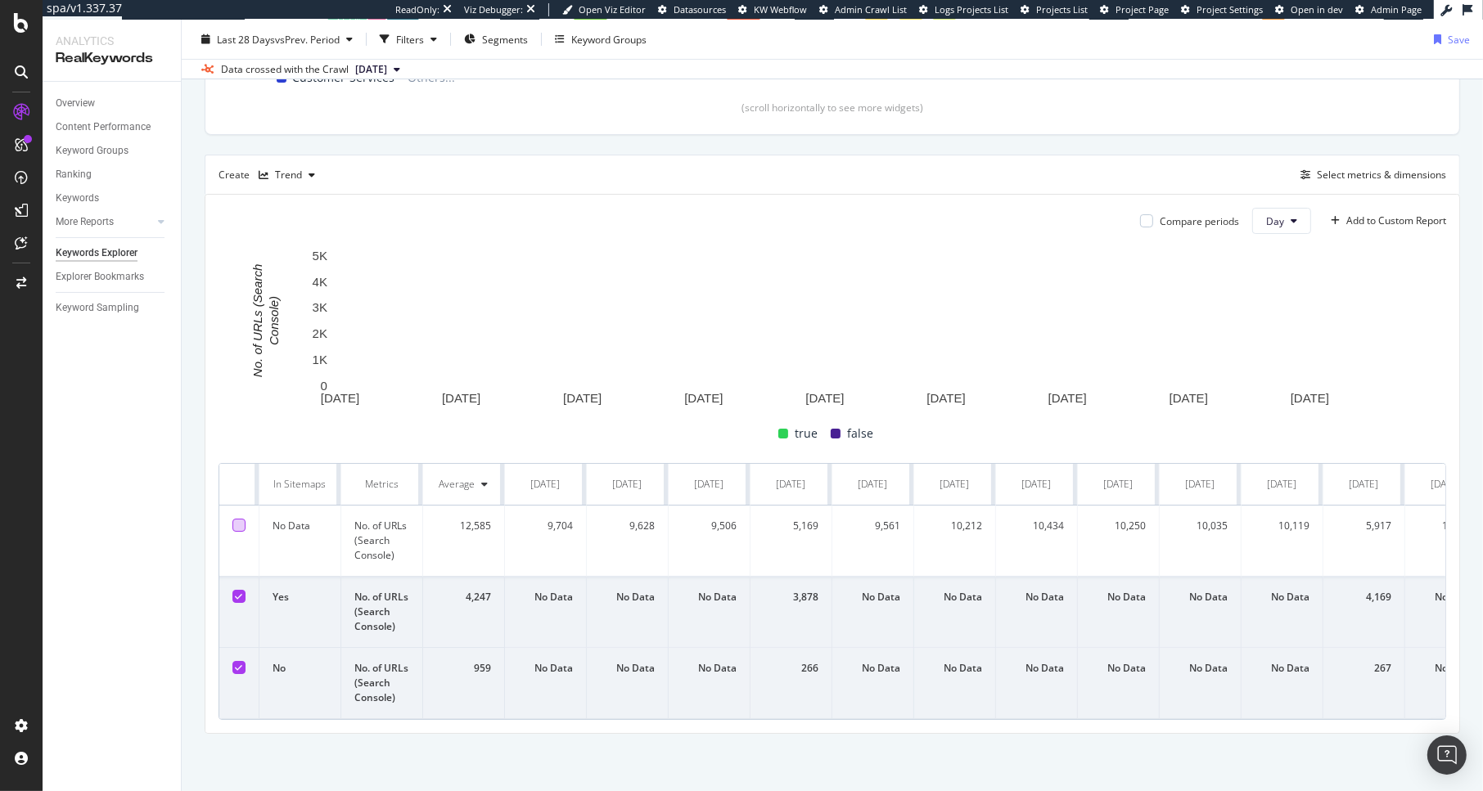
scroll to position [388, 0]
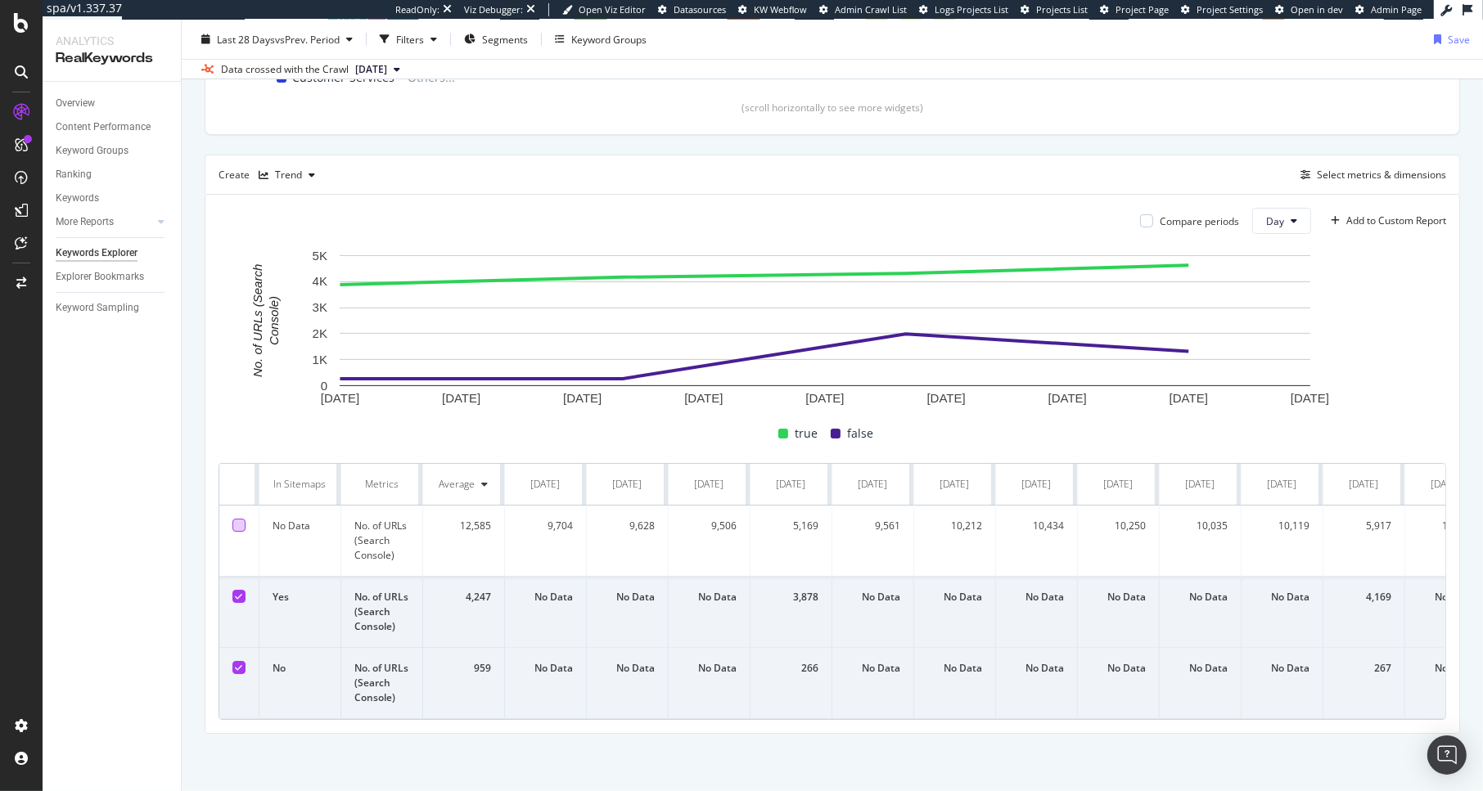
click at [239, 664] on icon at bounding box center [239, 668] width 7 height 8
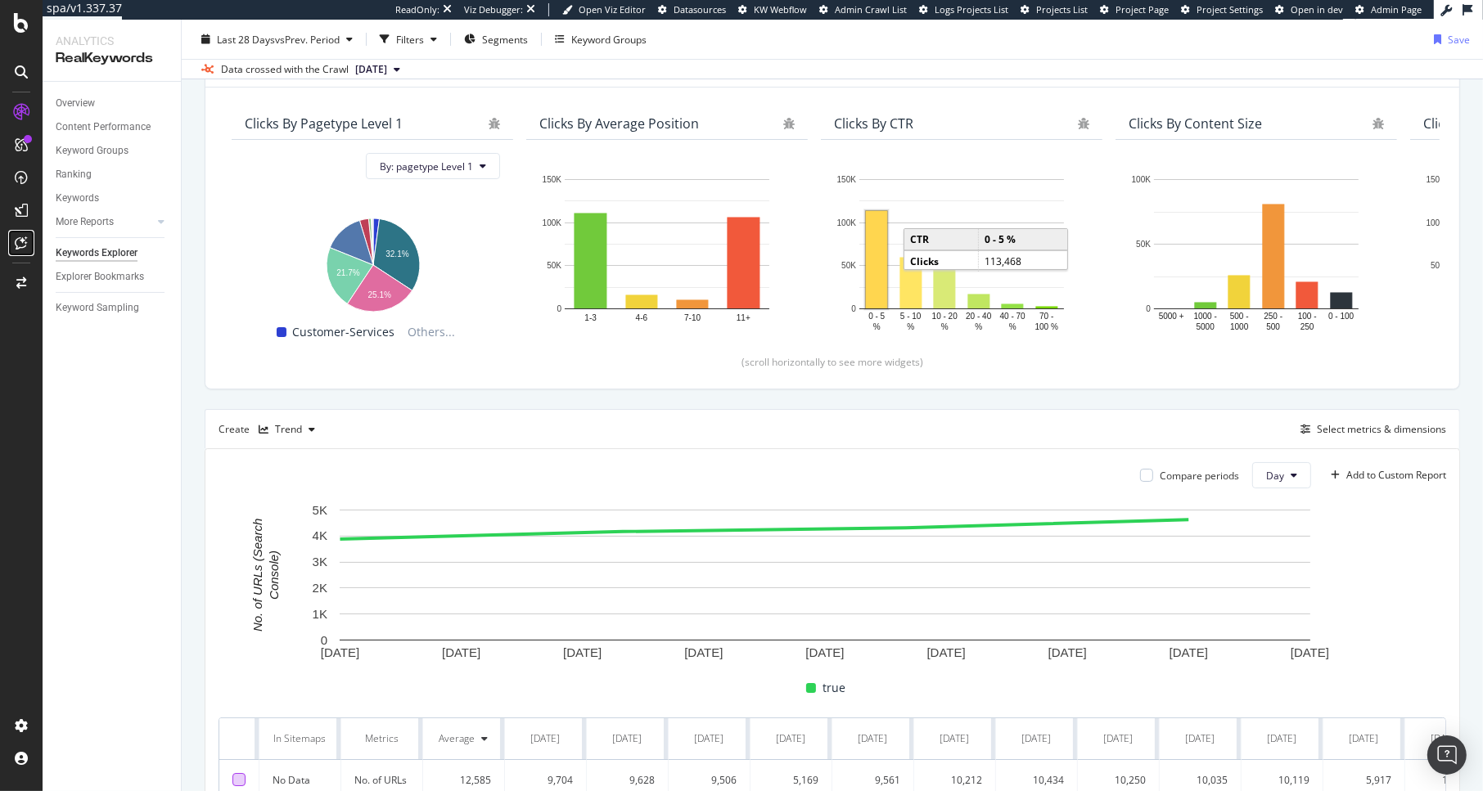
scroll to position [137, 0]
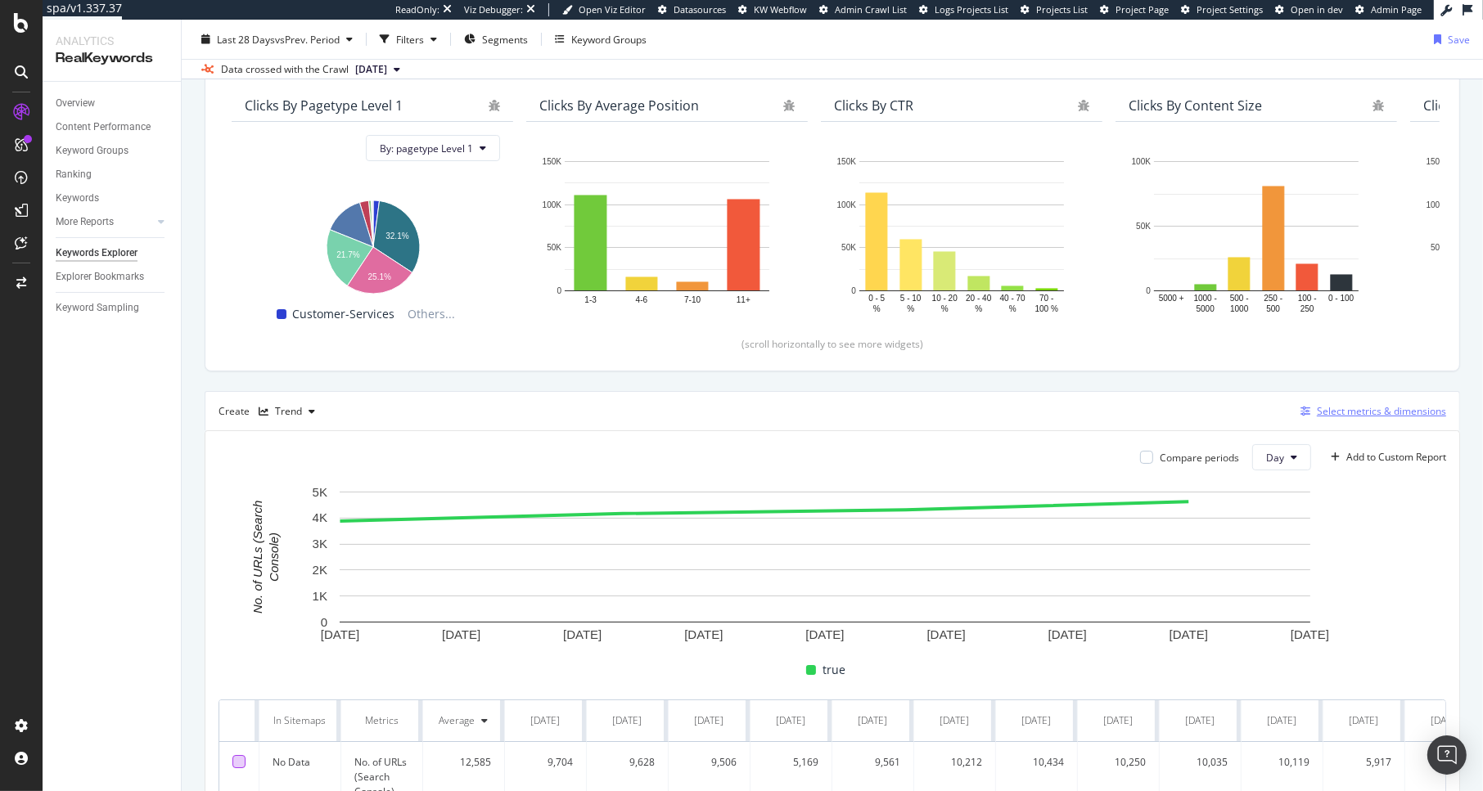
click at [1254, 417] on div "Select metrics & dimensions" at bounding box center [1381, 411] width 129 height 14
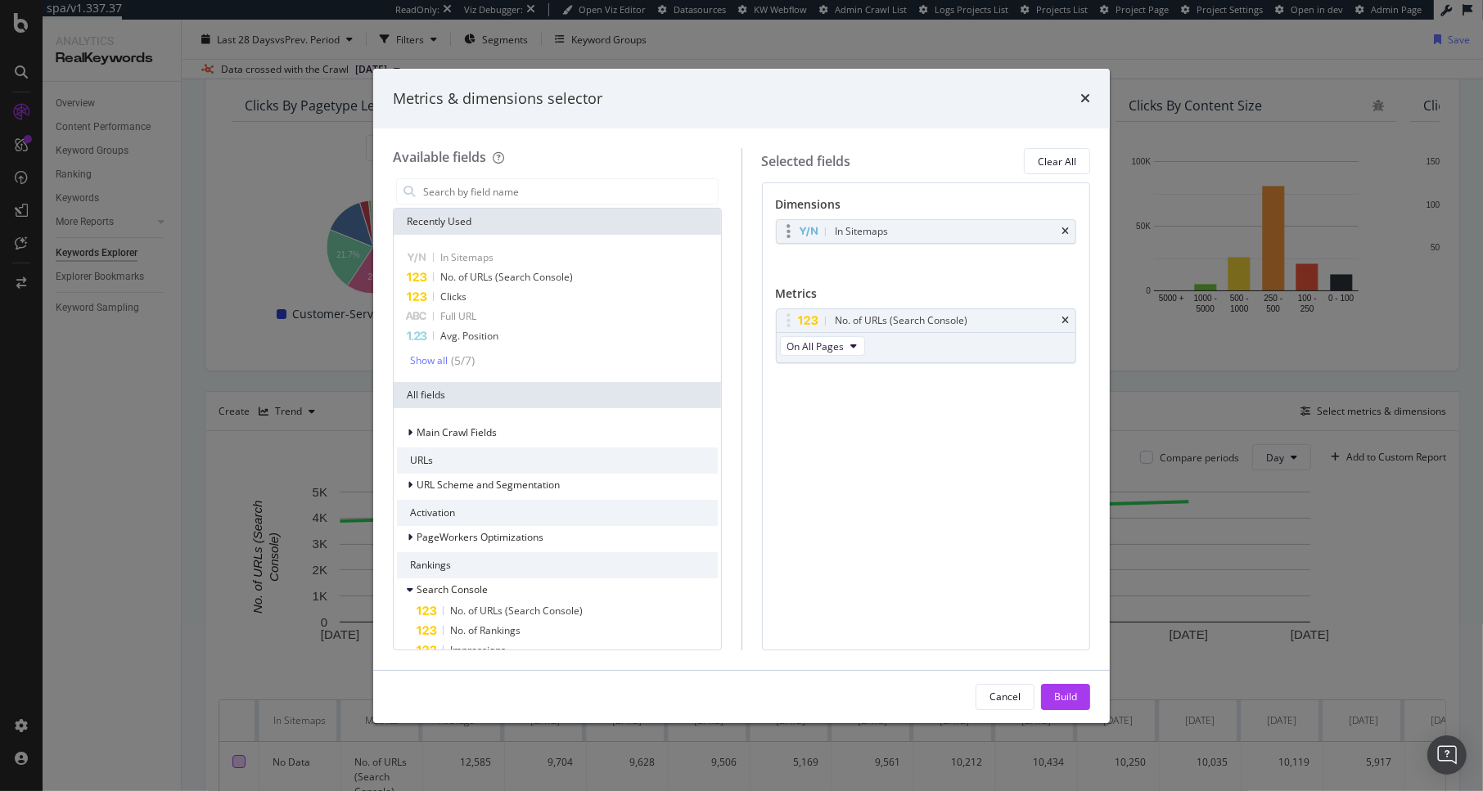
click at [1068, 223] on div "In Sitemaps" at bounding box center [927, 231] width 300 height 23
click at [1065, 233] on icon "times" at bounding box center [1064, 232] width 7 height 10
click at [502, 187] on input "modal" at bounding box center [569, 191] width 296 height 25
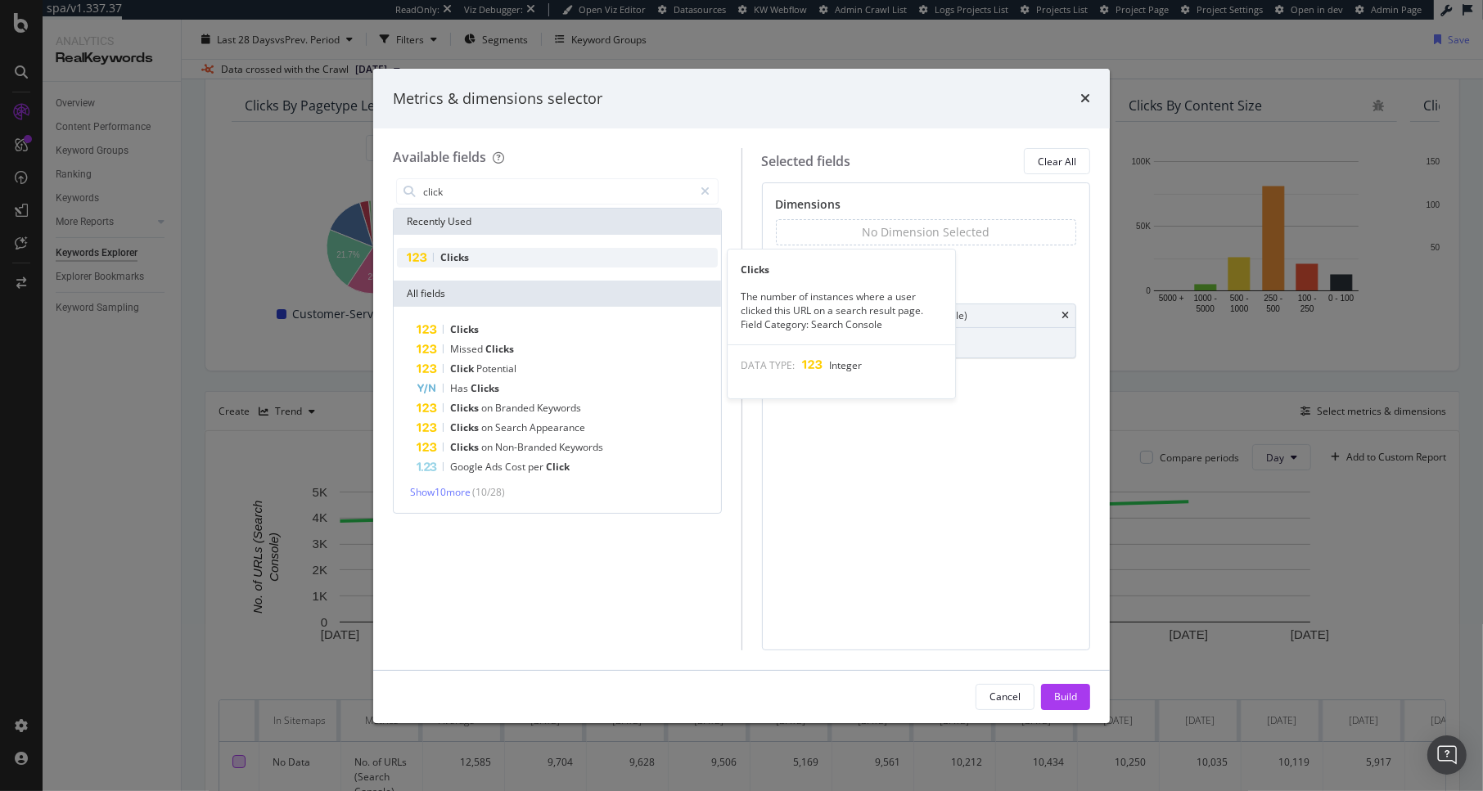
click at [460, 263] on span "Clicks" at bounding box center [454, 257] width 29 height 14
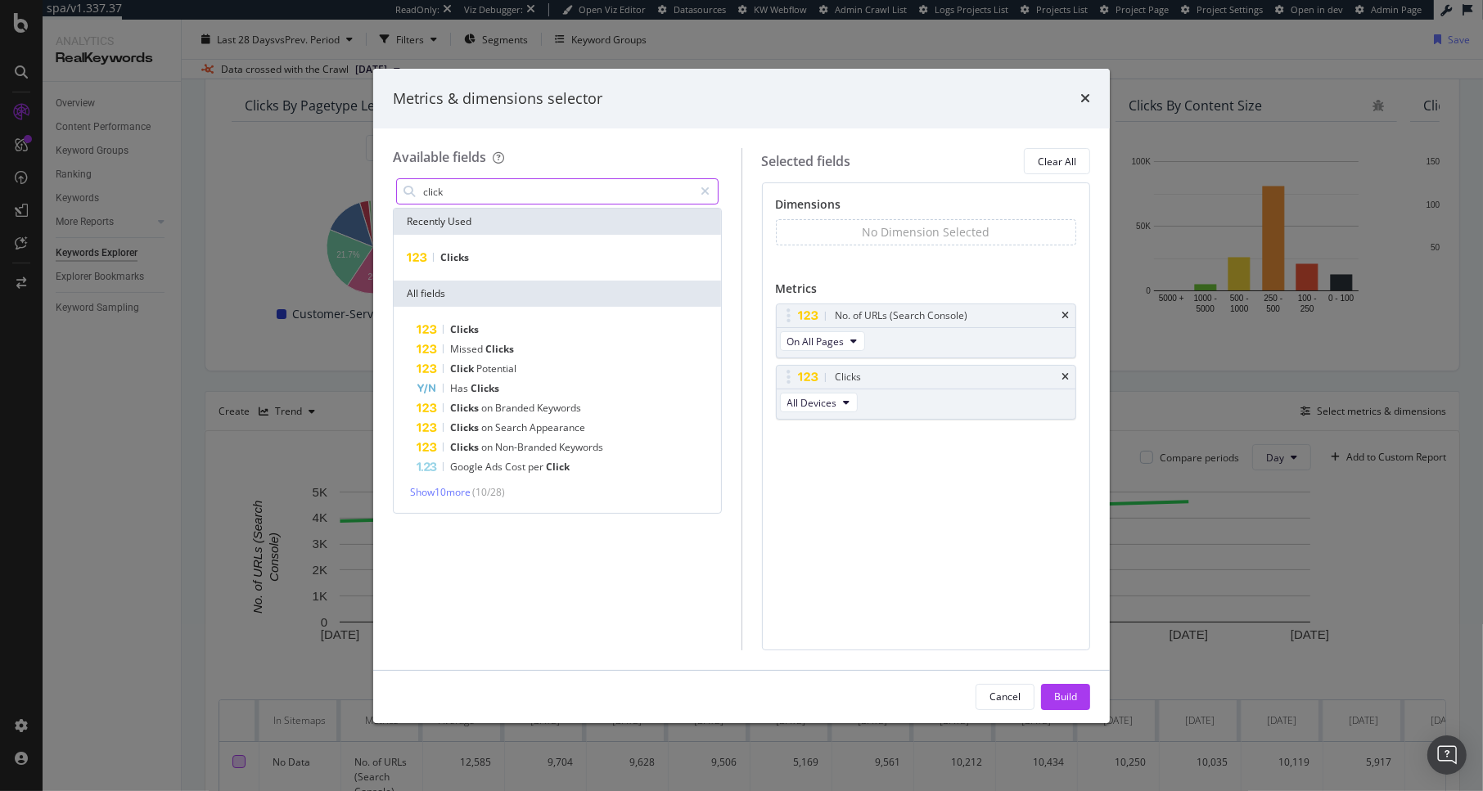
click at [480, 188] on input "click" at bounding box center [557, 191] width 273 height 25
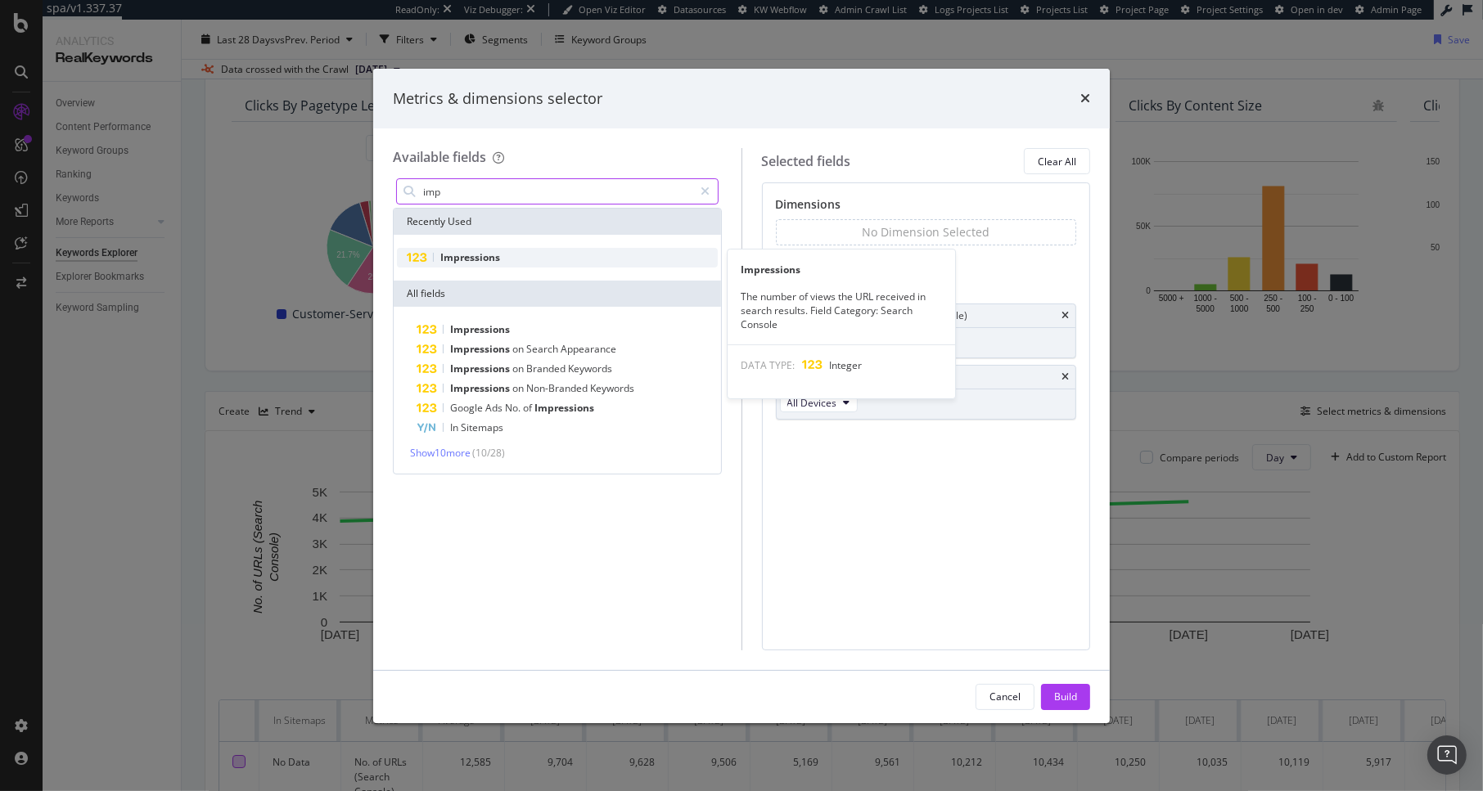
type input "imp"
click at [477, 265] on div "Impressions" at bounding box center [557, 258] width 321 height 20
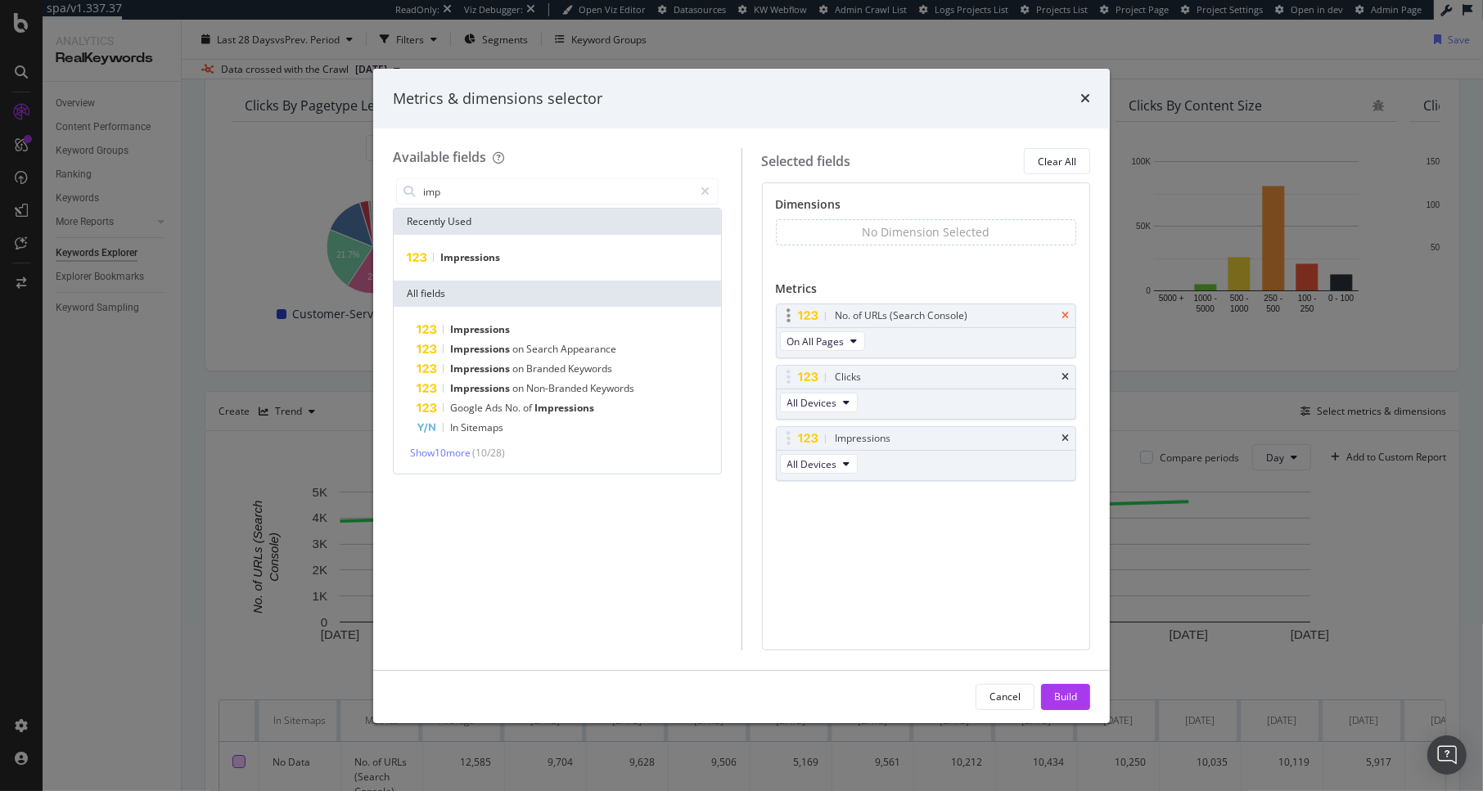
click at [1065, 314] on icon "times" at bounding box center [1064, 316] width 7 height 10
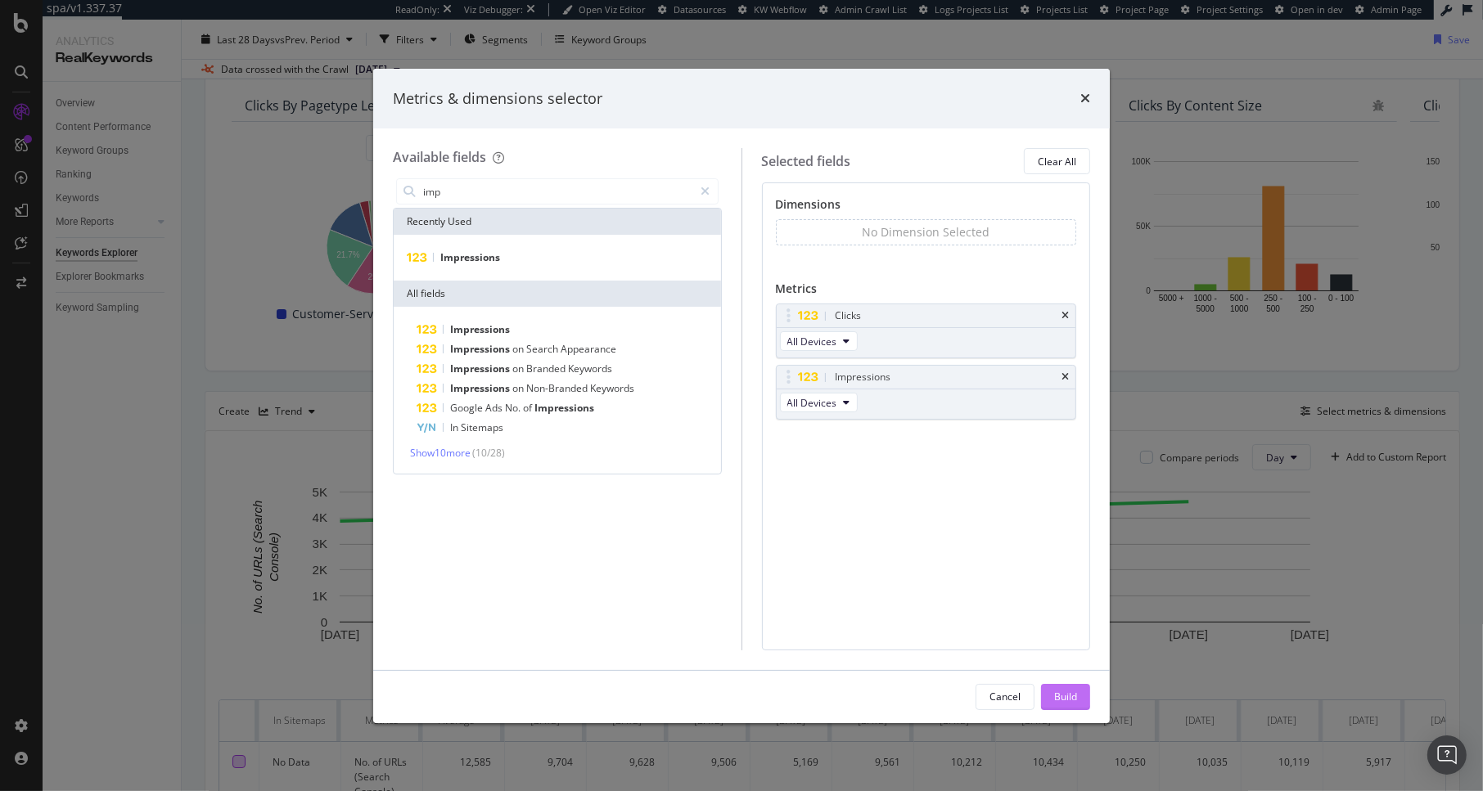
click at [1079, 700] on button "Build" at bounding box center [1065, 697] width 49 height 26
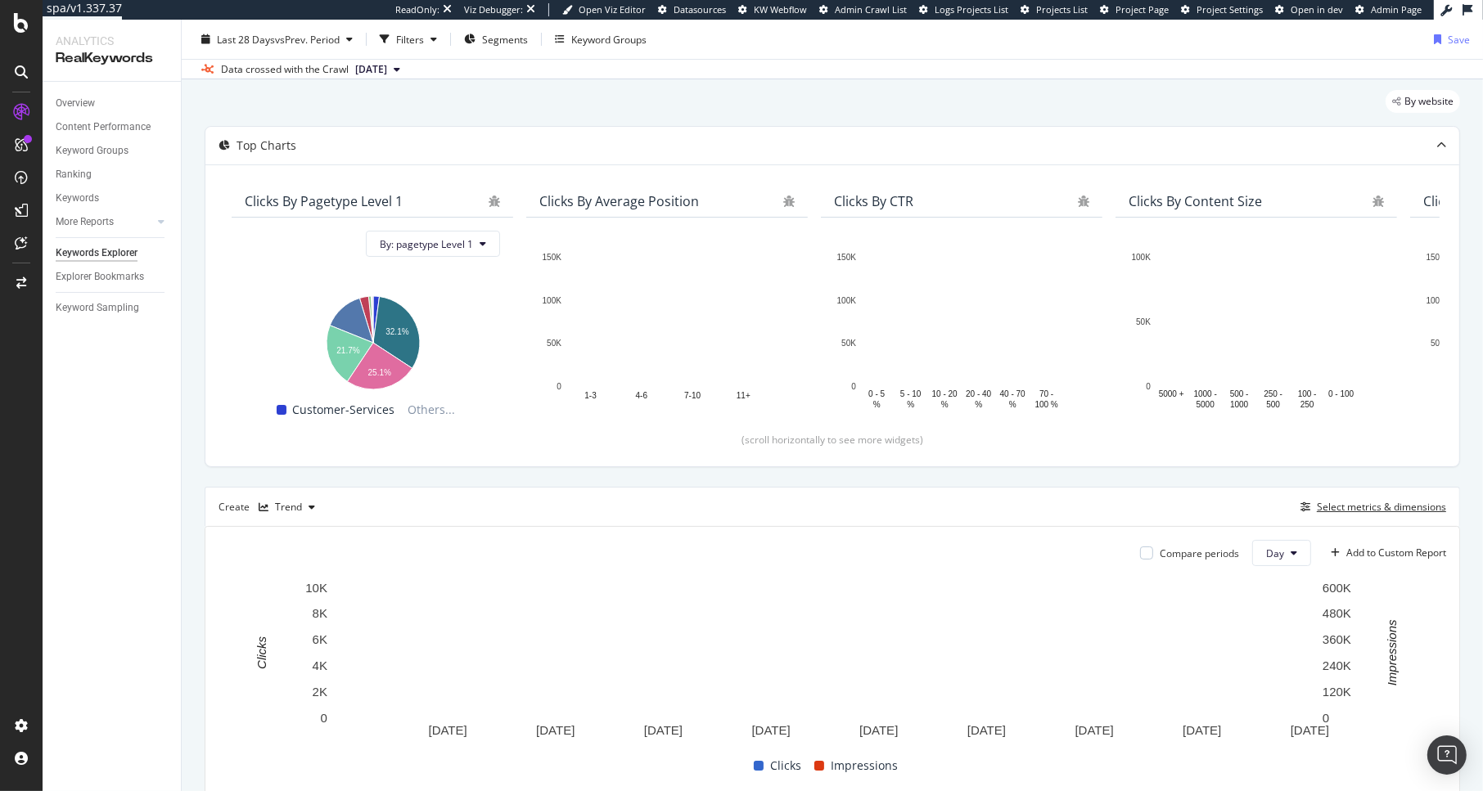
scroll to position [58, 0]
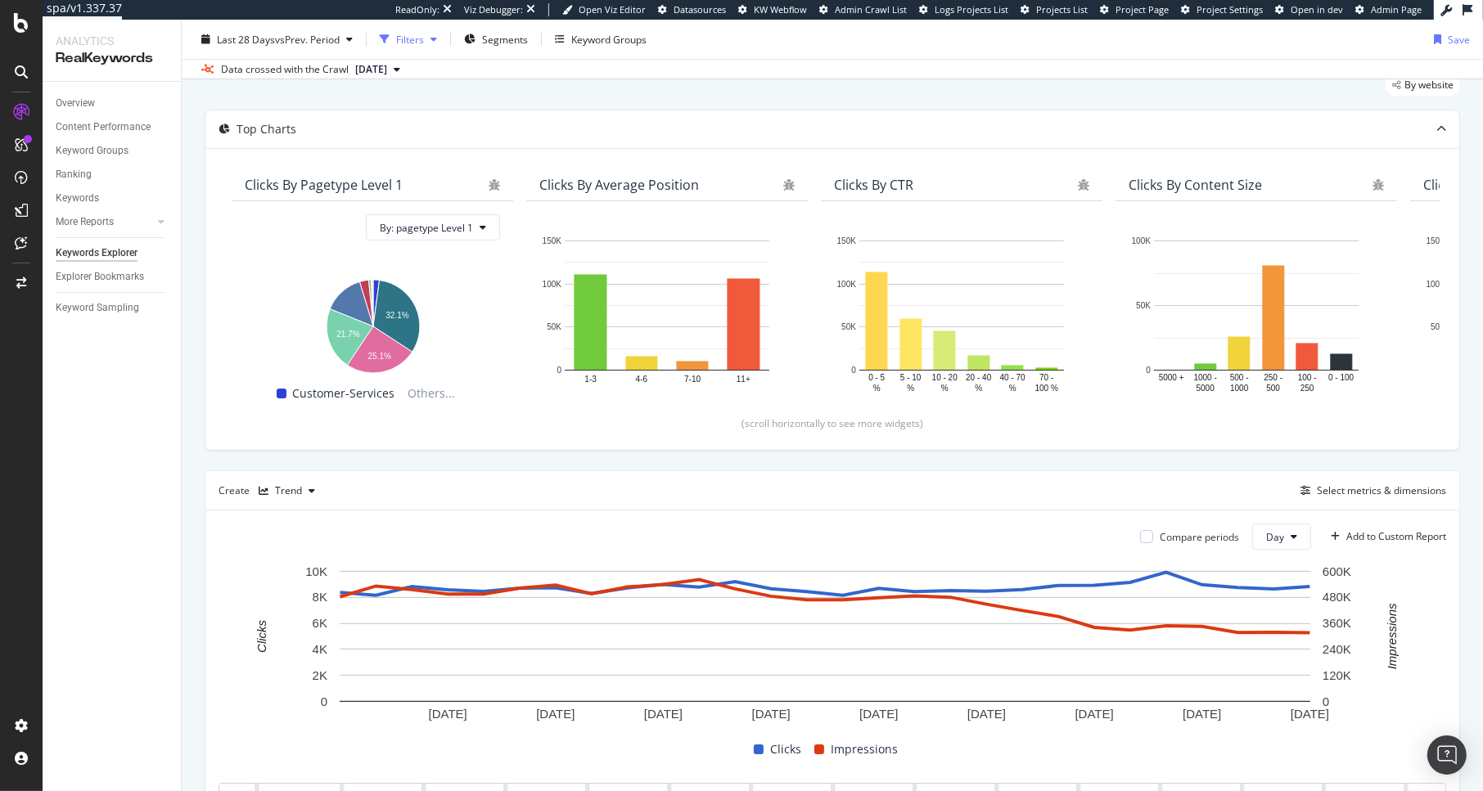
click at [418, 35] on div "Filters" at bounding box center [410, 39] width 28 height 14
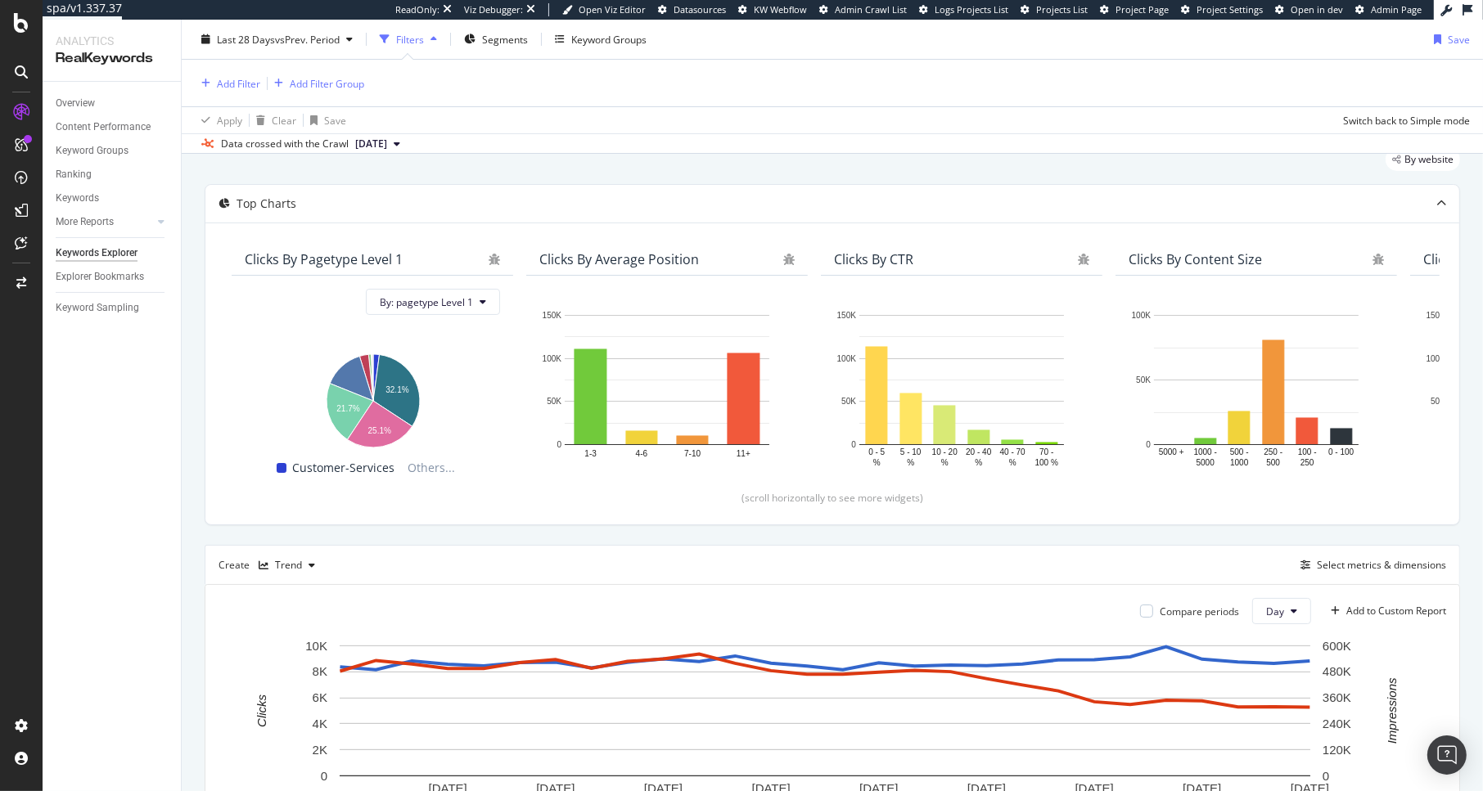
scroll to position [133, 0]
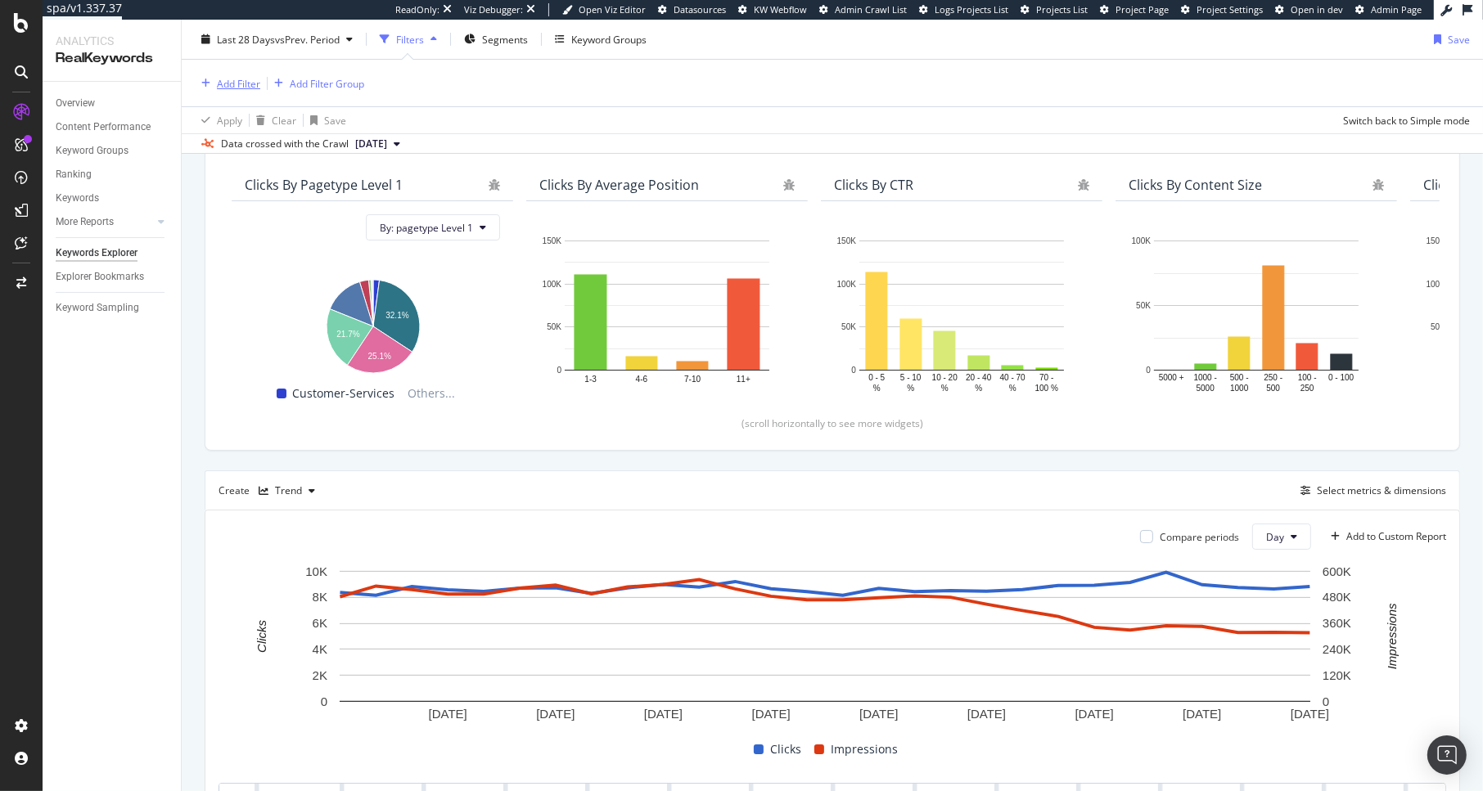
click at [232, 77] on div "Add Filter" at bounding box center [238, 83] width 43 height 14
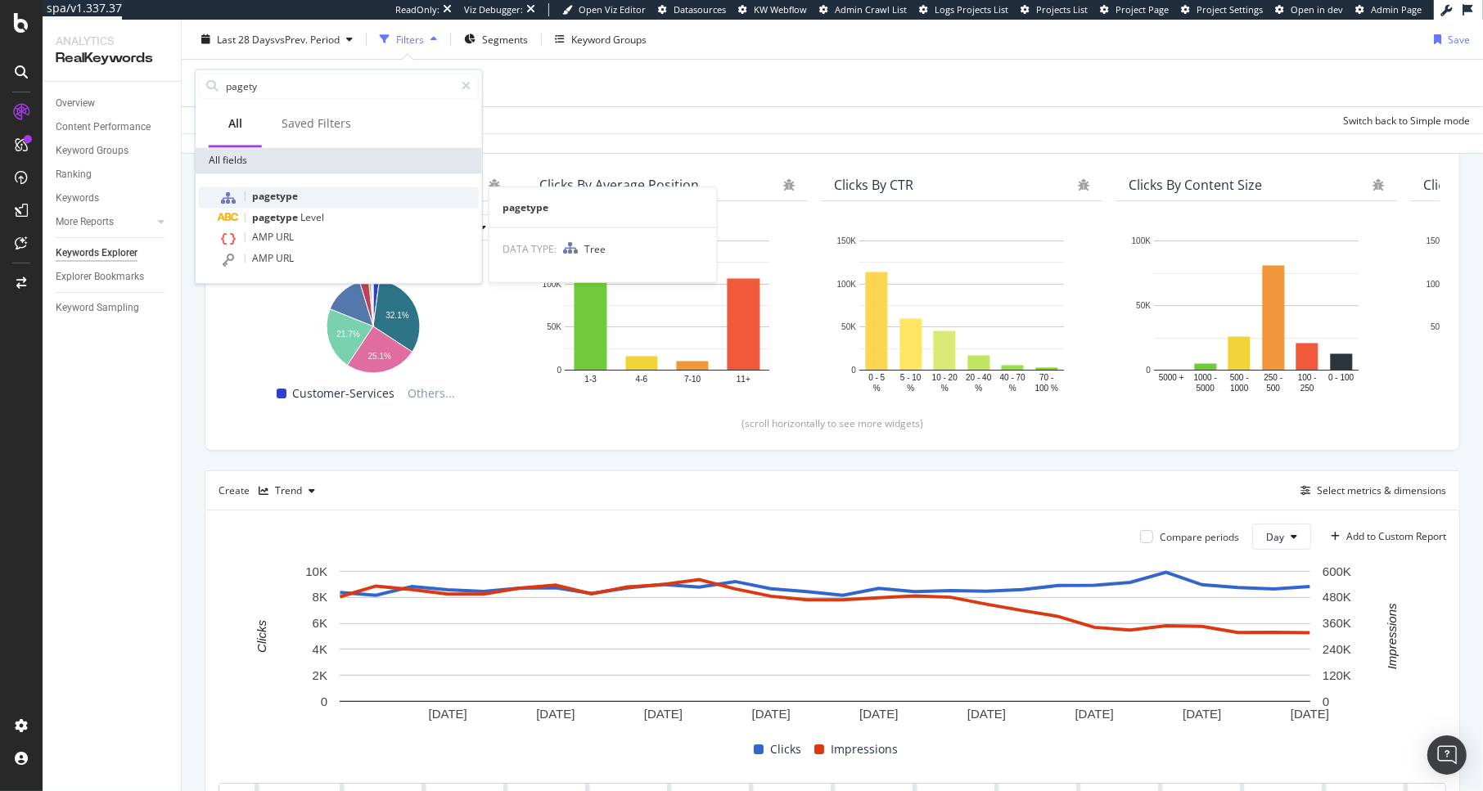
type input "pagety"
click at [318, 196] on div "pagetype" at bounding box center [348, 197] width 260 height 21
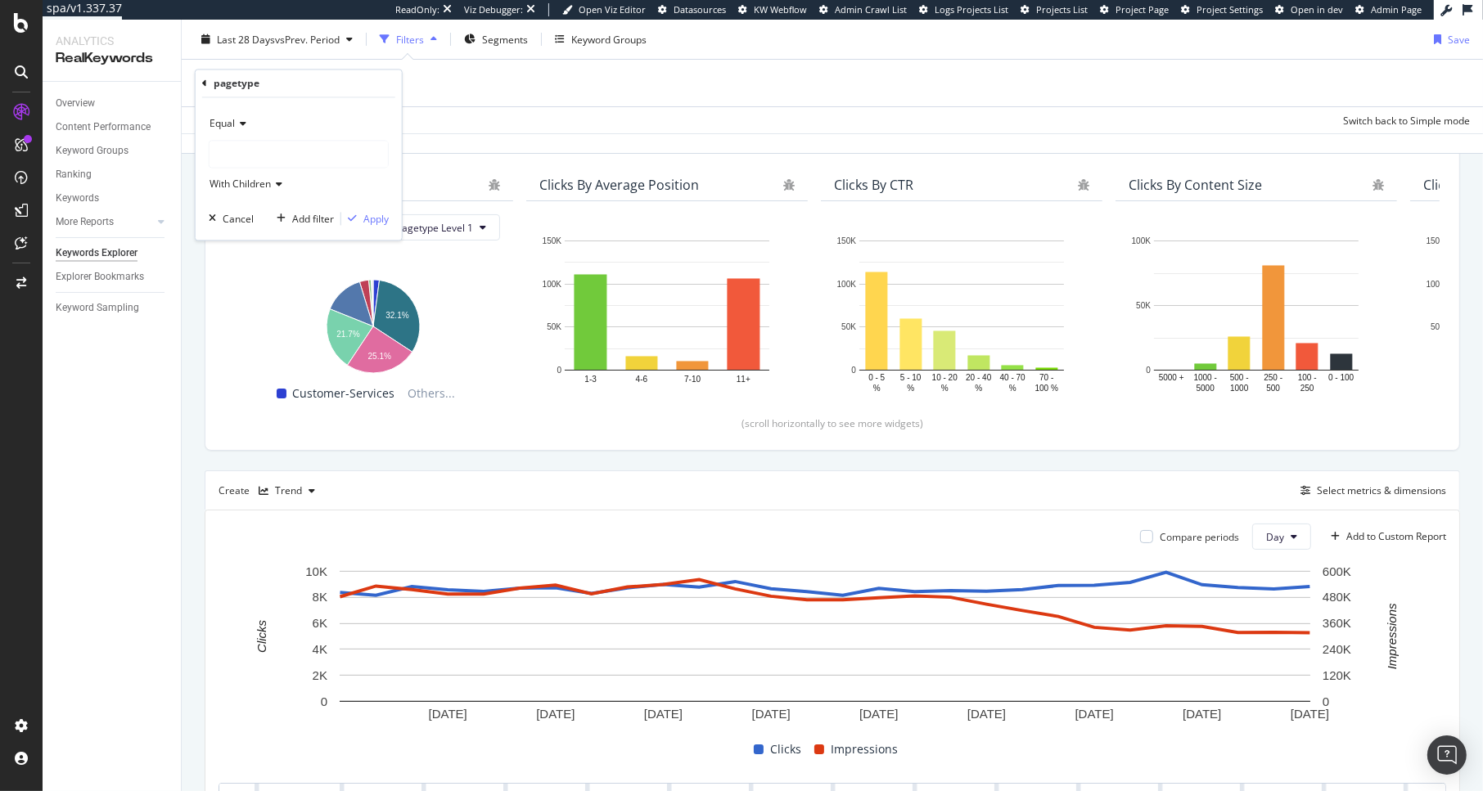
click at [250, 155] on div at bounding box center [298, 155] width 178 height 26
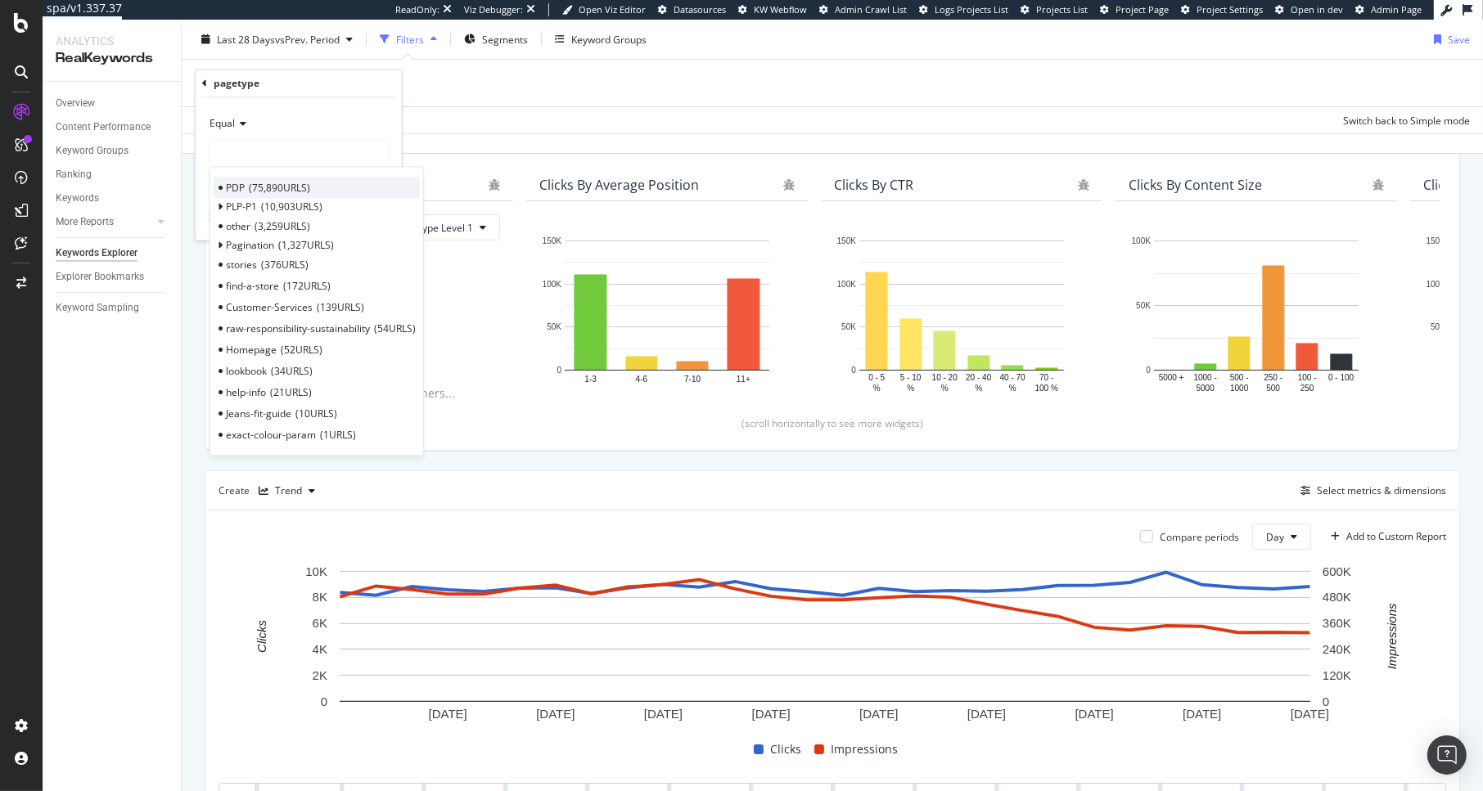
click at [249, 187] on span "75,890 URLS" at bounding box center [279, 188] width 61 height 14
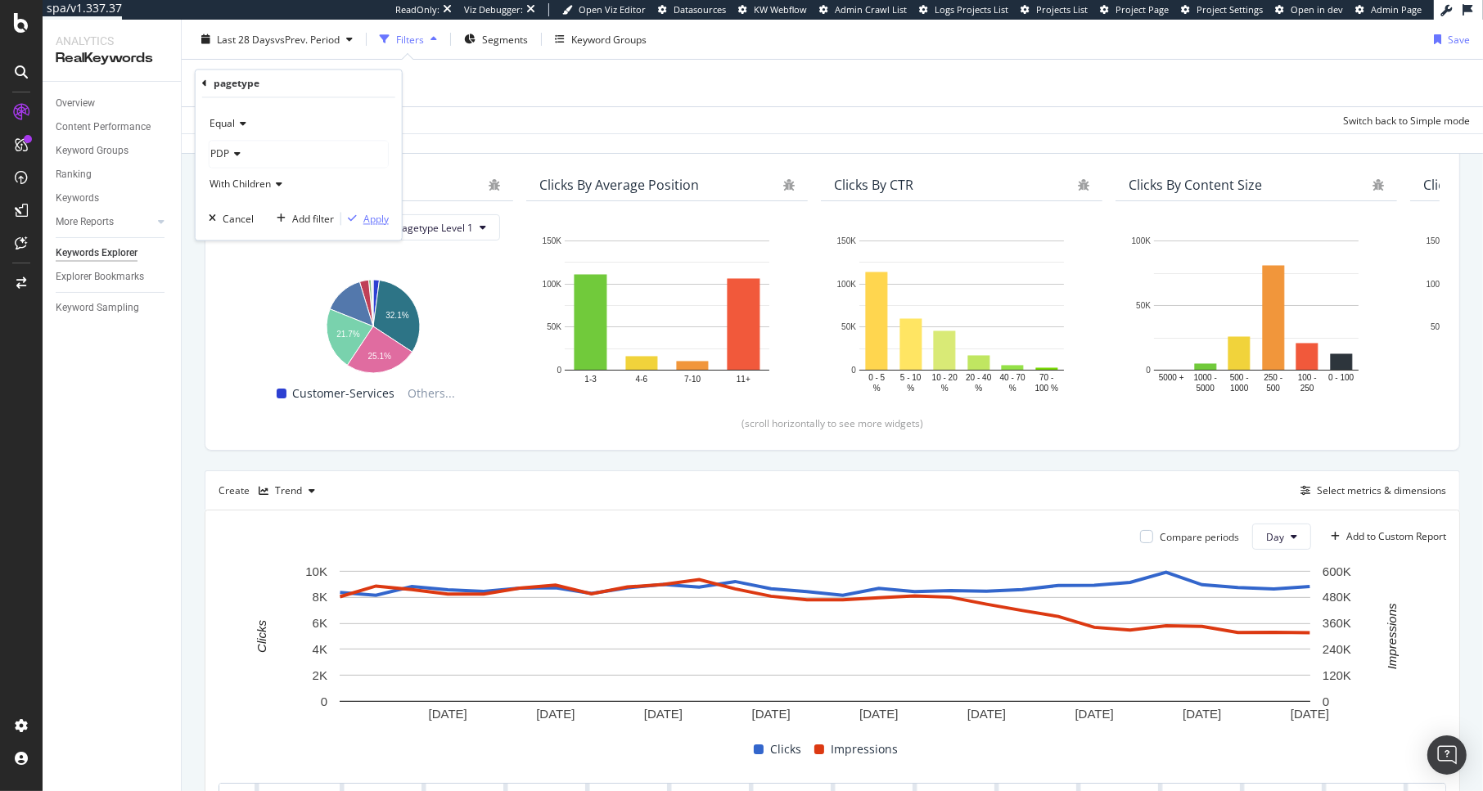
click at [365, 222] on div "Apply" at bounding box center [375, 219] width 25 height 14
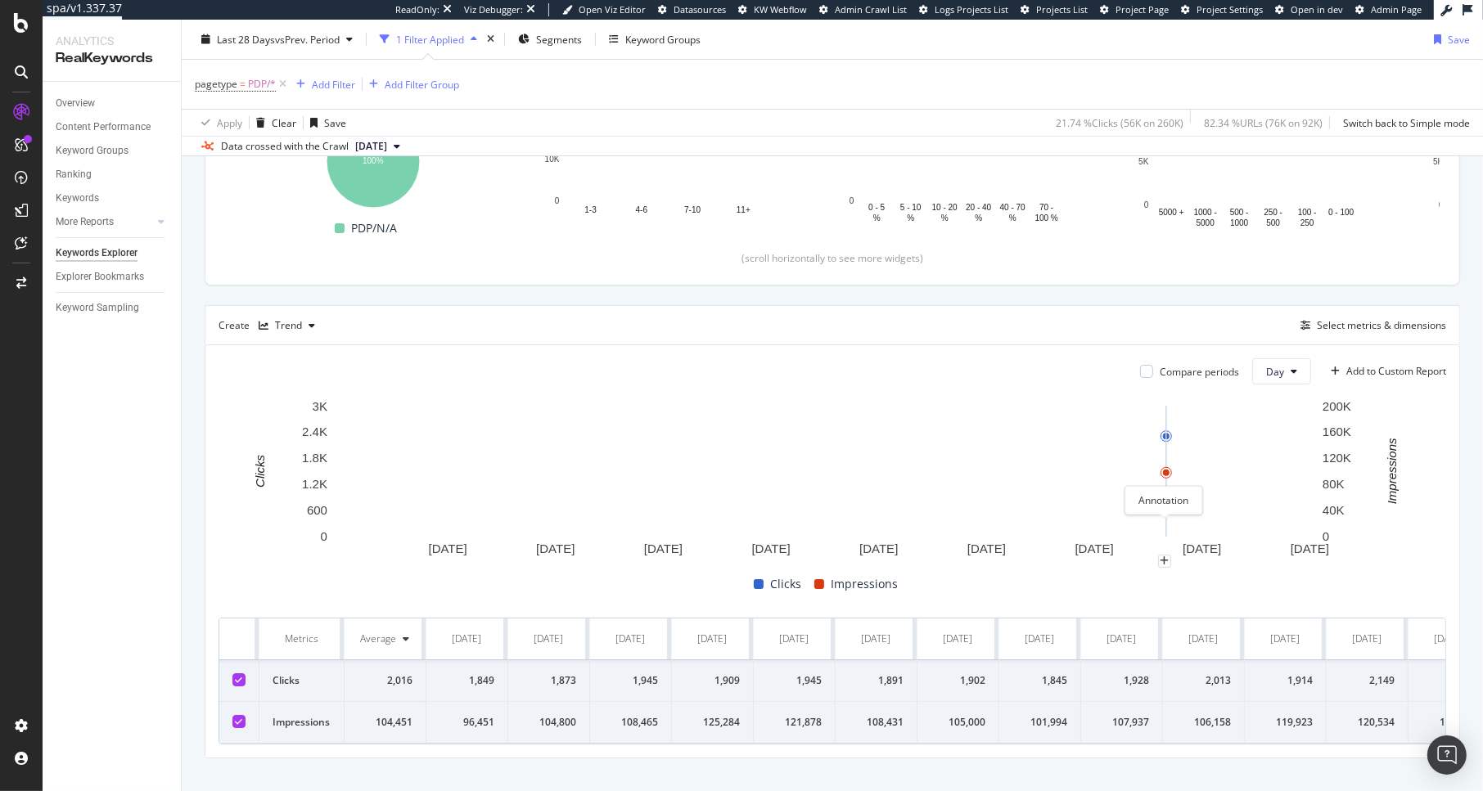
scroll to position [336, 0]
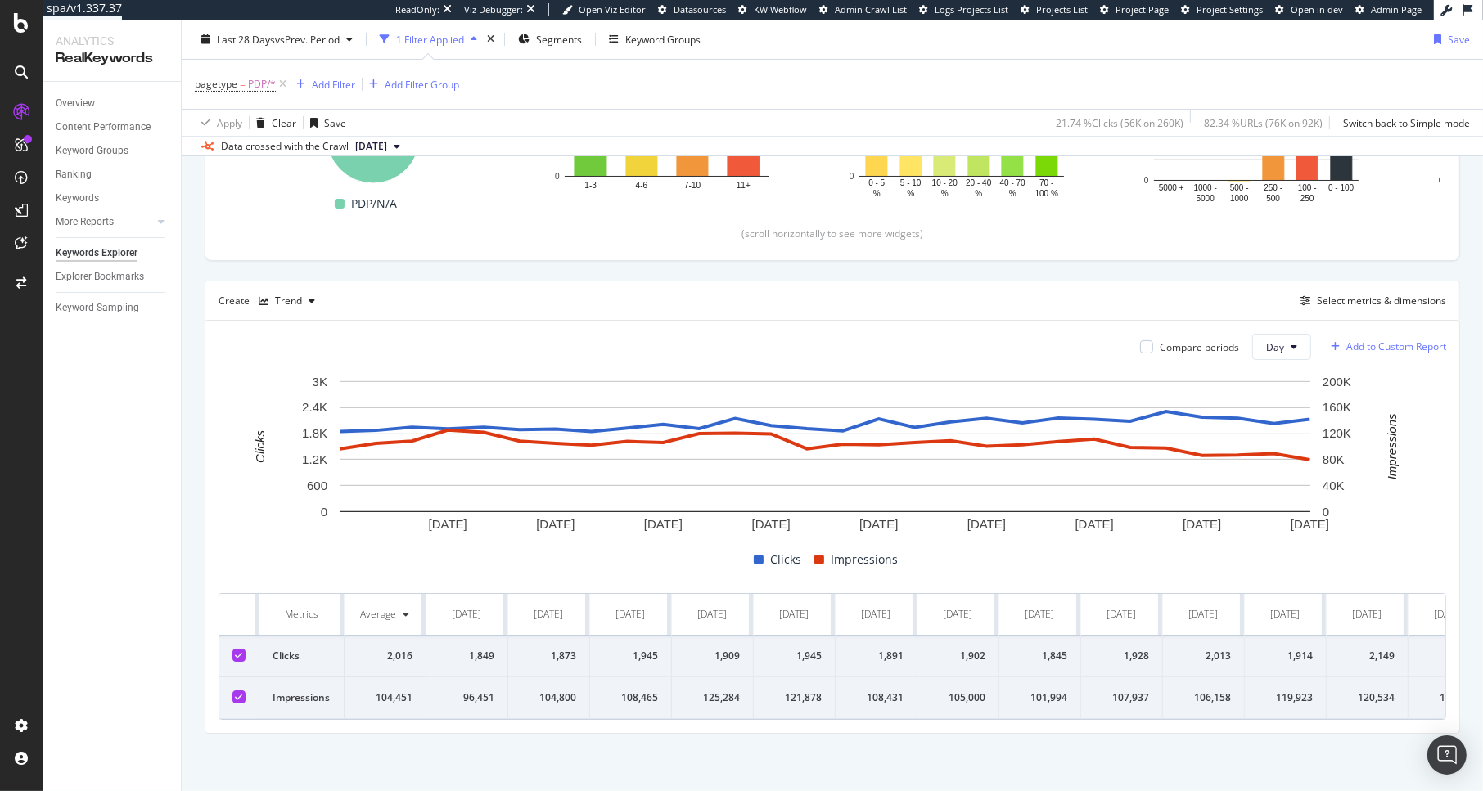
click at [1254, 342] on div "Add to Custom Report" at bounding box center [1396, 347] width 100 height 10
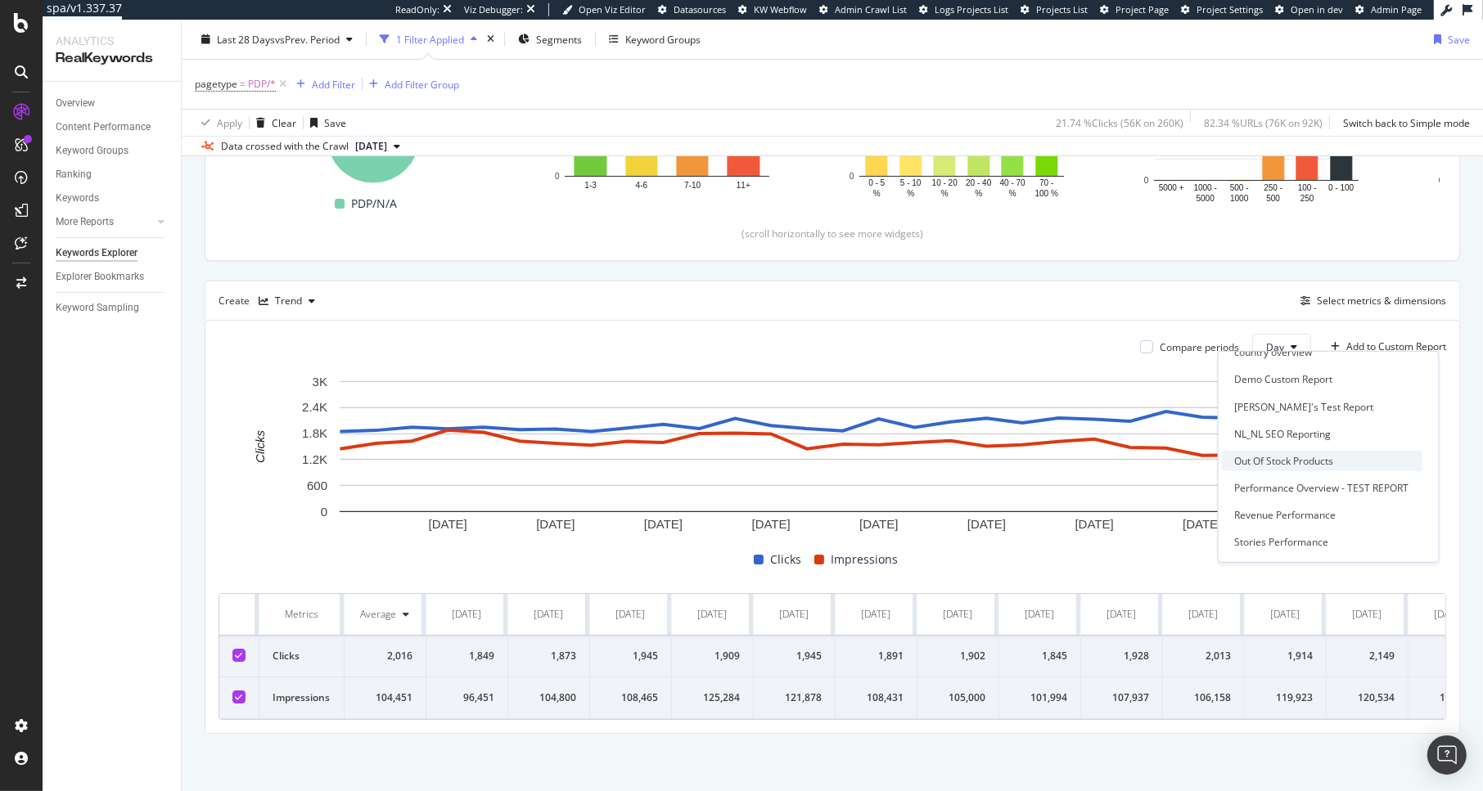
scroll to position [71, 0]
click at [1254, 463] on div "Out Of Stock Products" at bounding box center [1284, 460] width 99 height 14
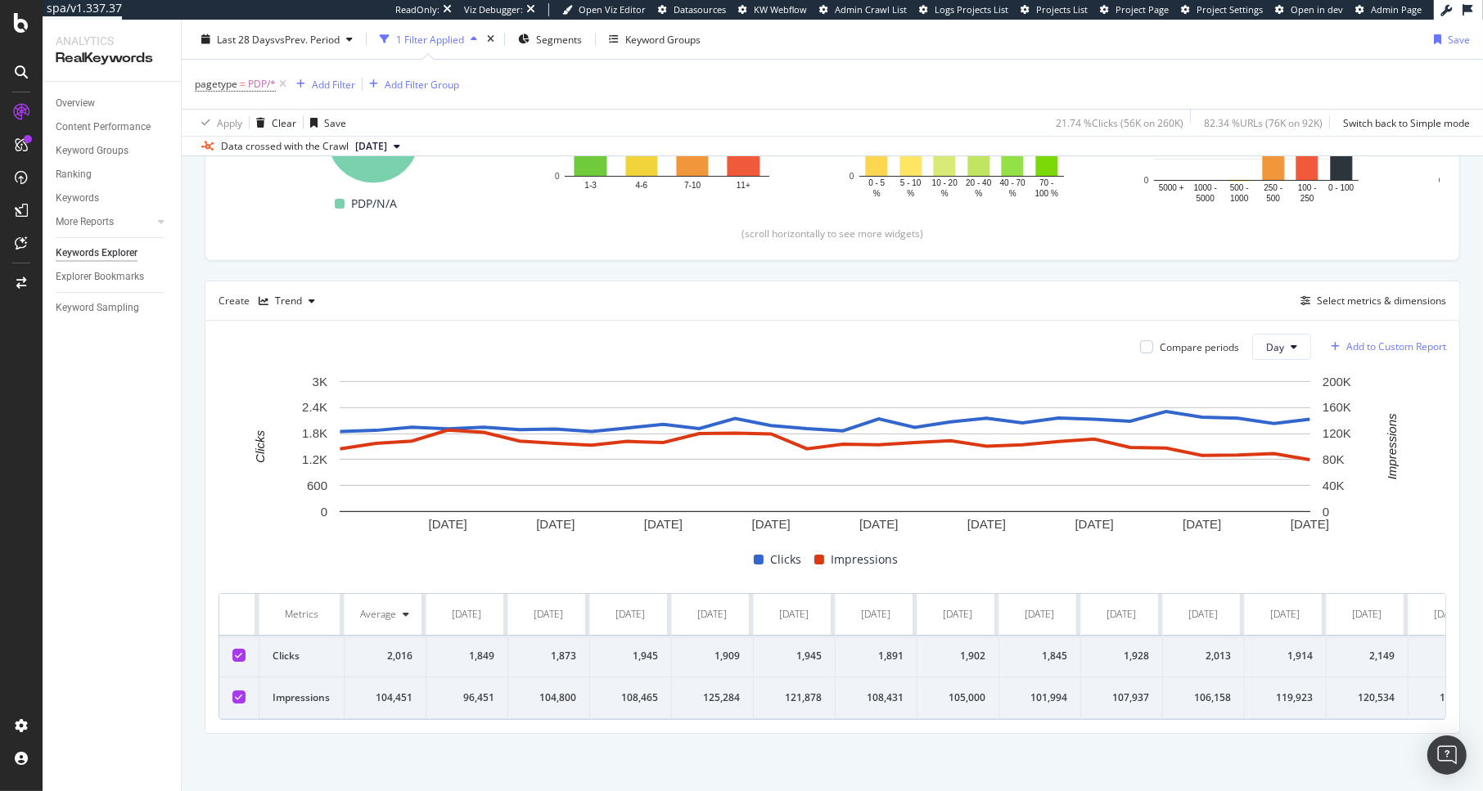
click at [1254, 342] on div "Add to Custom Report" at bounding box center [1396, 347] width 100 height 10
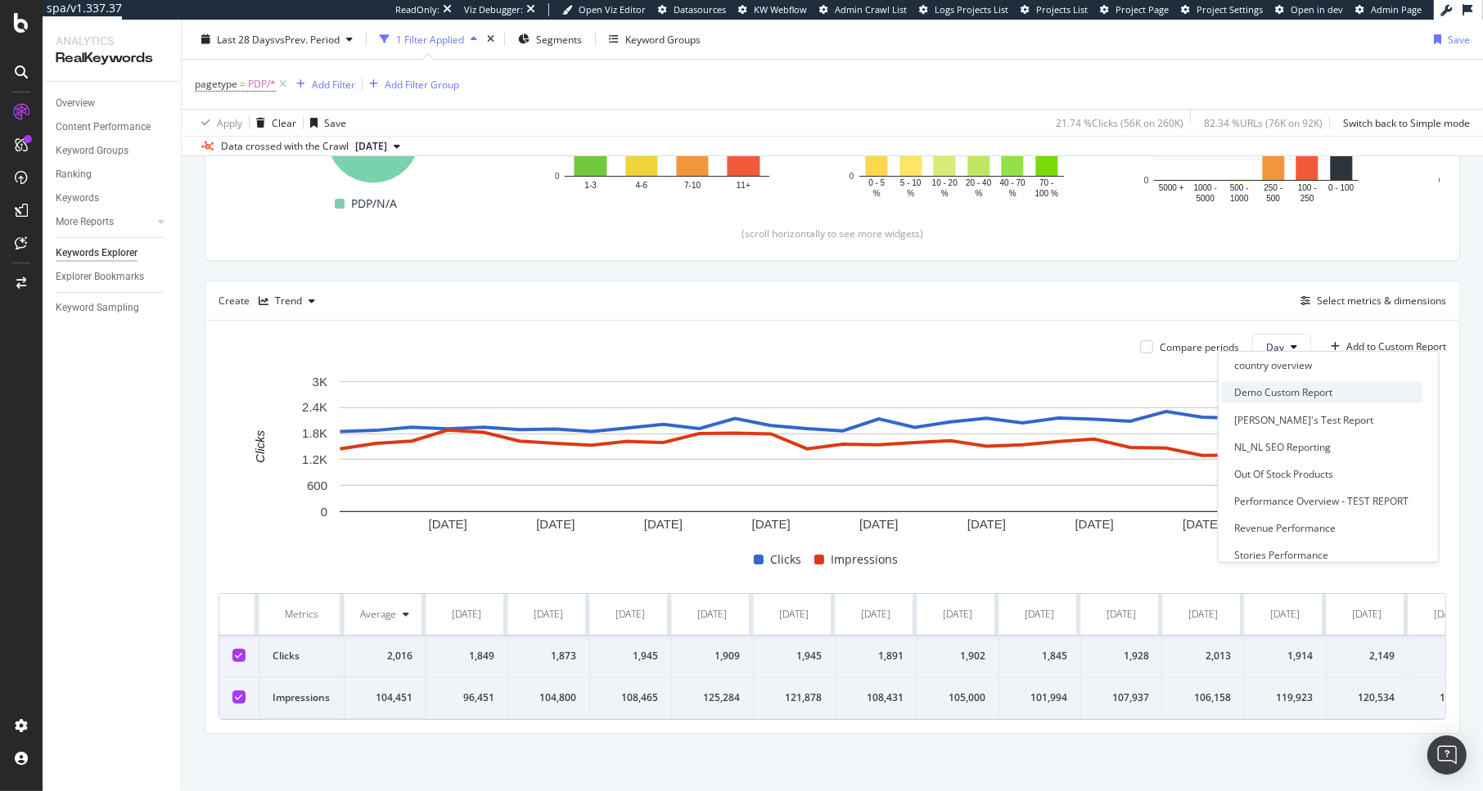
scroll to position [61, 0]
click at [1254, 470] on div "Out Of Stock Products" at bounding box center [1284, 471] width 99 height 14
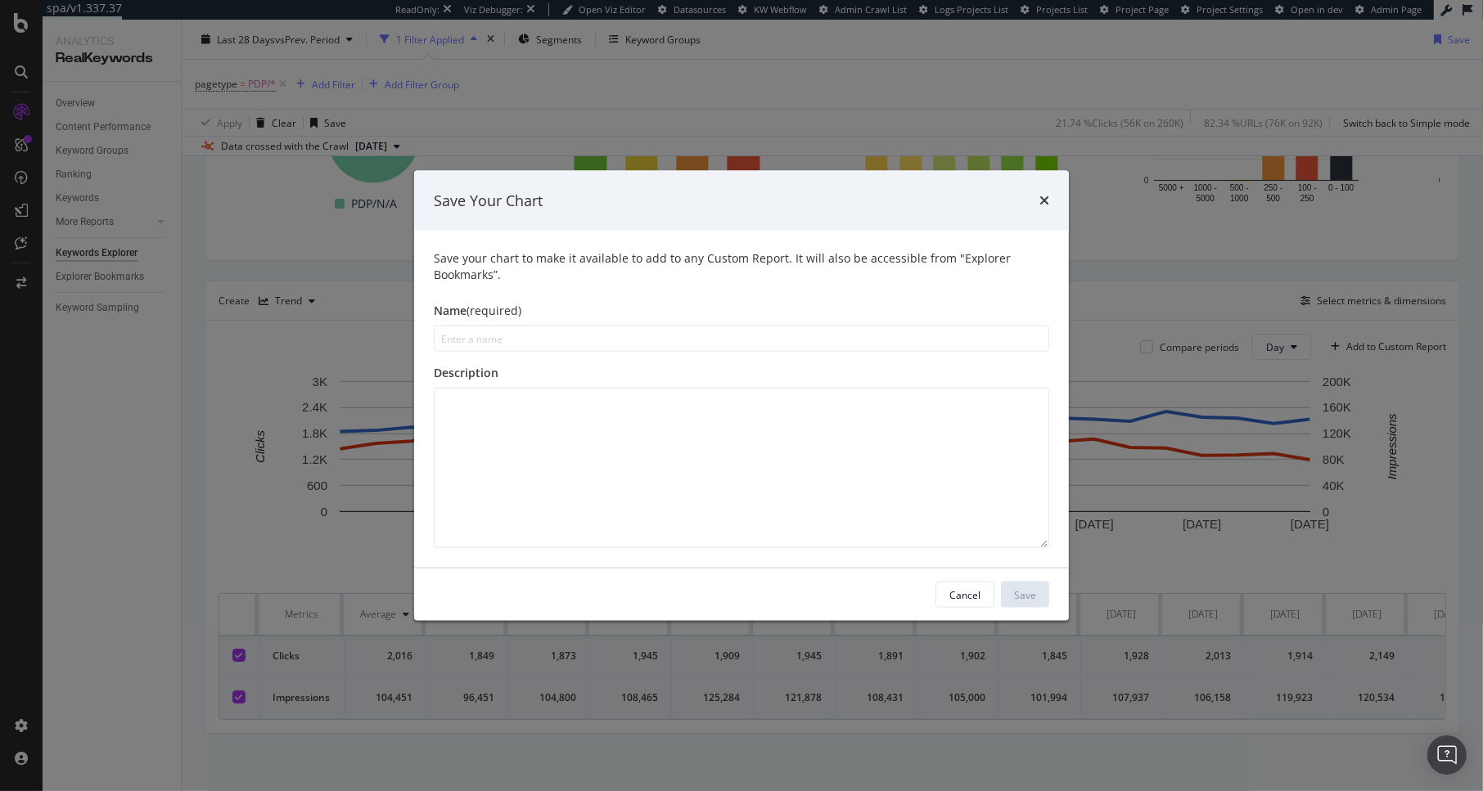
click at [543, 342] on input "modal" at bounding box center [741, 339] width 615 height 26
type input "Product clicks & impressions"
click at [1024, 593] on div "Save" at bounding box center [1025, 595] width 22 height 14
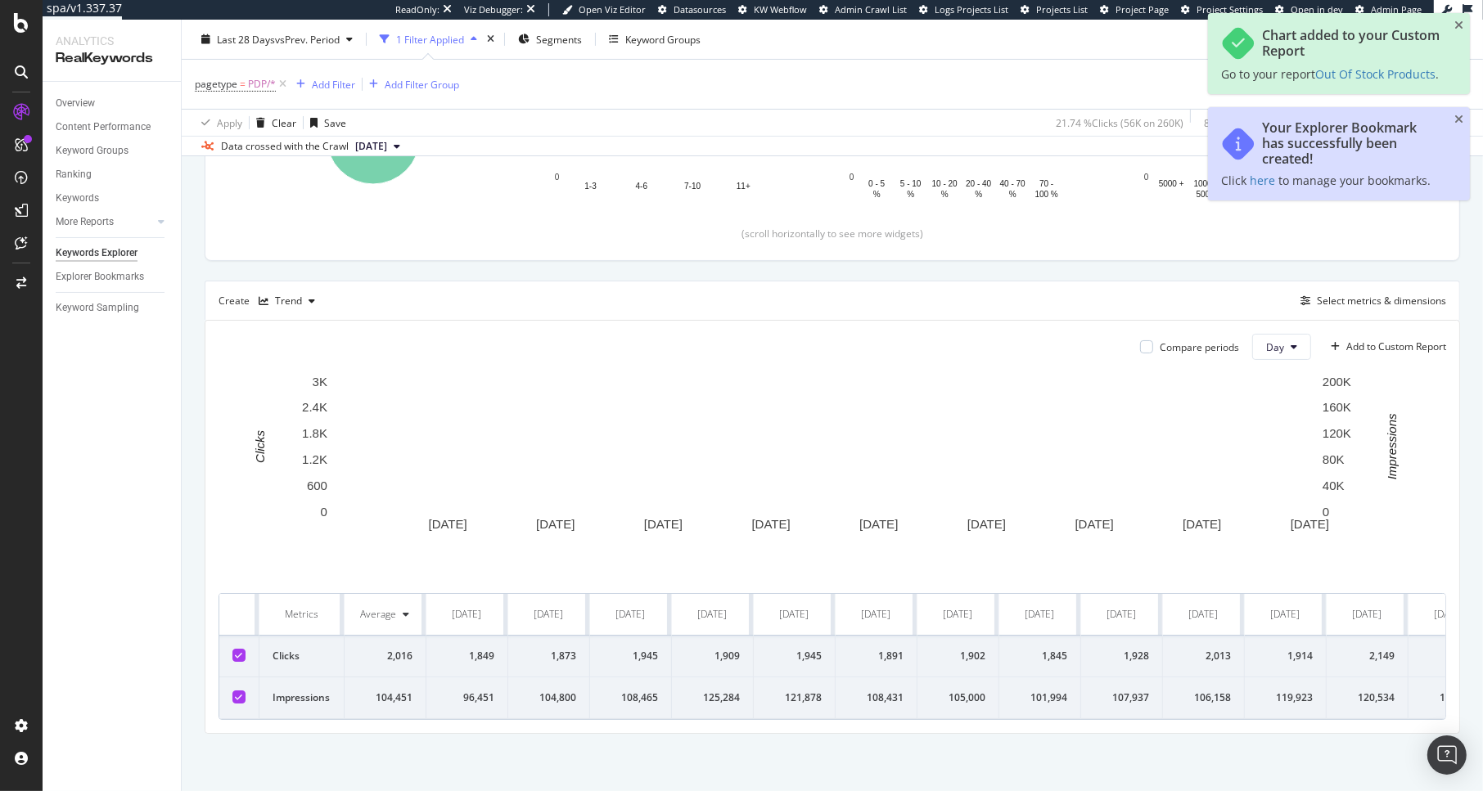
scroll to position [391, 0]
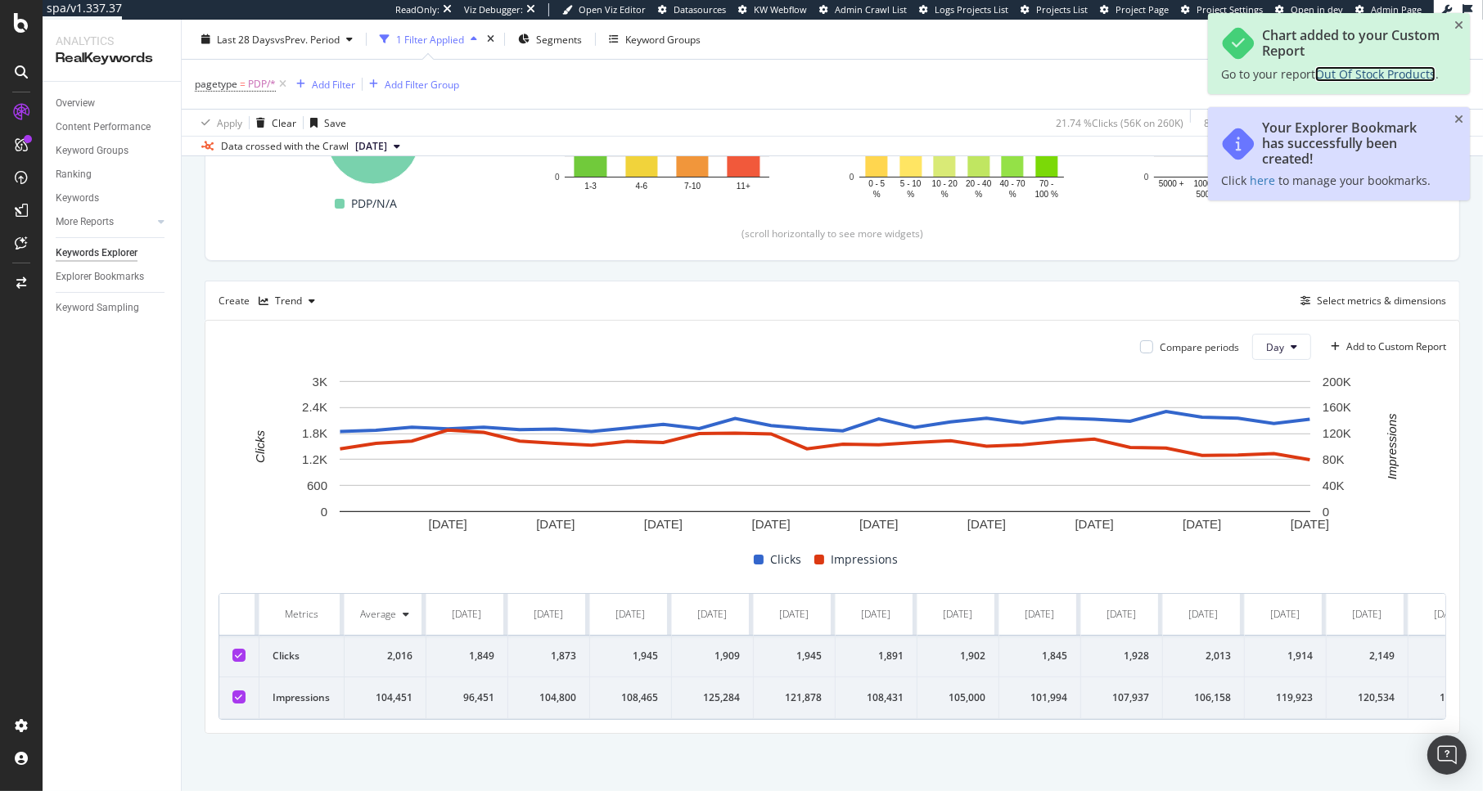
click at [1254, 74] on span "Out Of Stock Products" at bounding box center [1375, 74] width 120 height 16
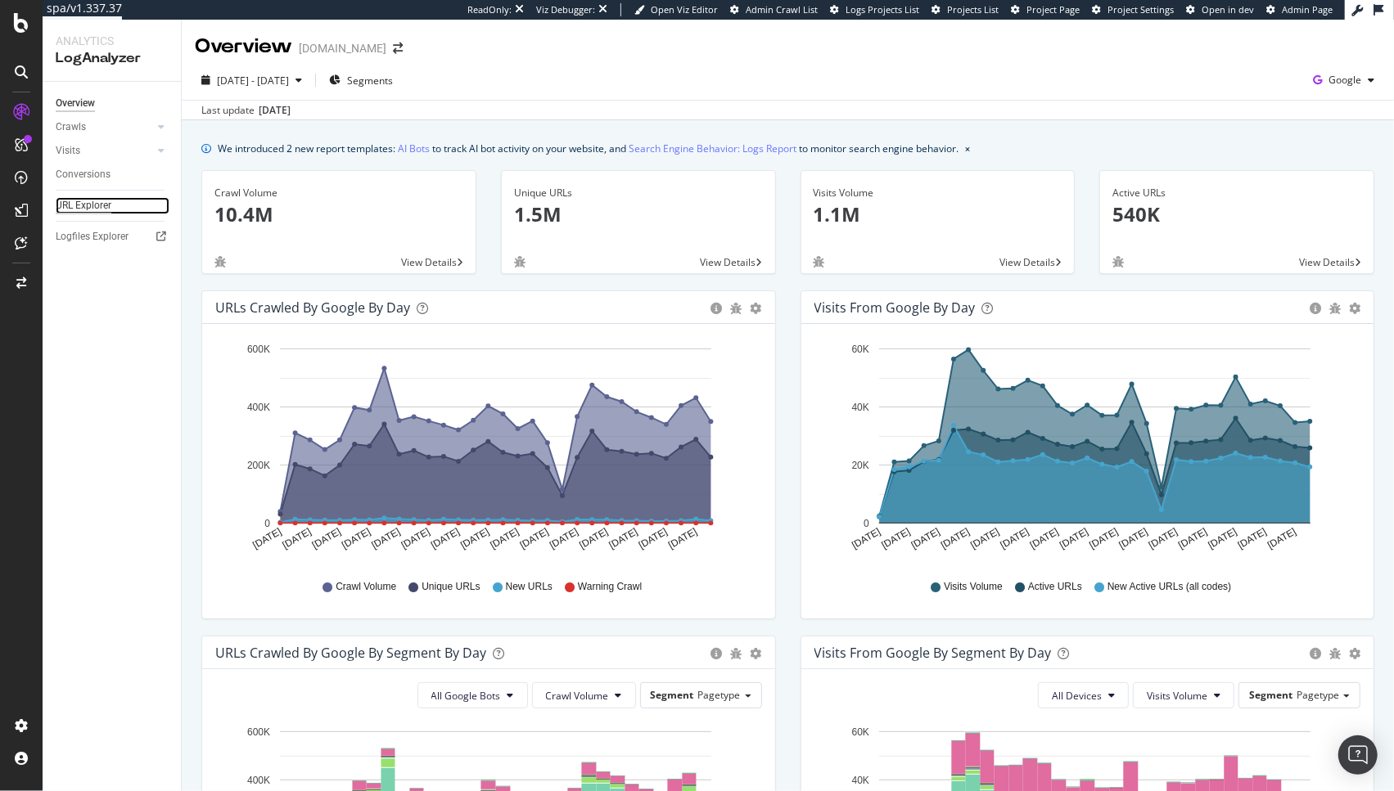
click at [89, 206] on div "URL Explorer" at bounding box center [84, 205] width 56 height 17
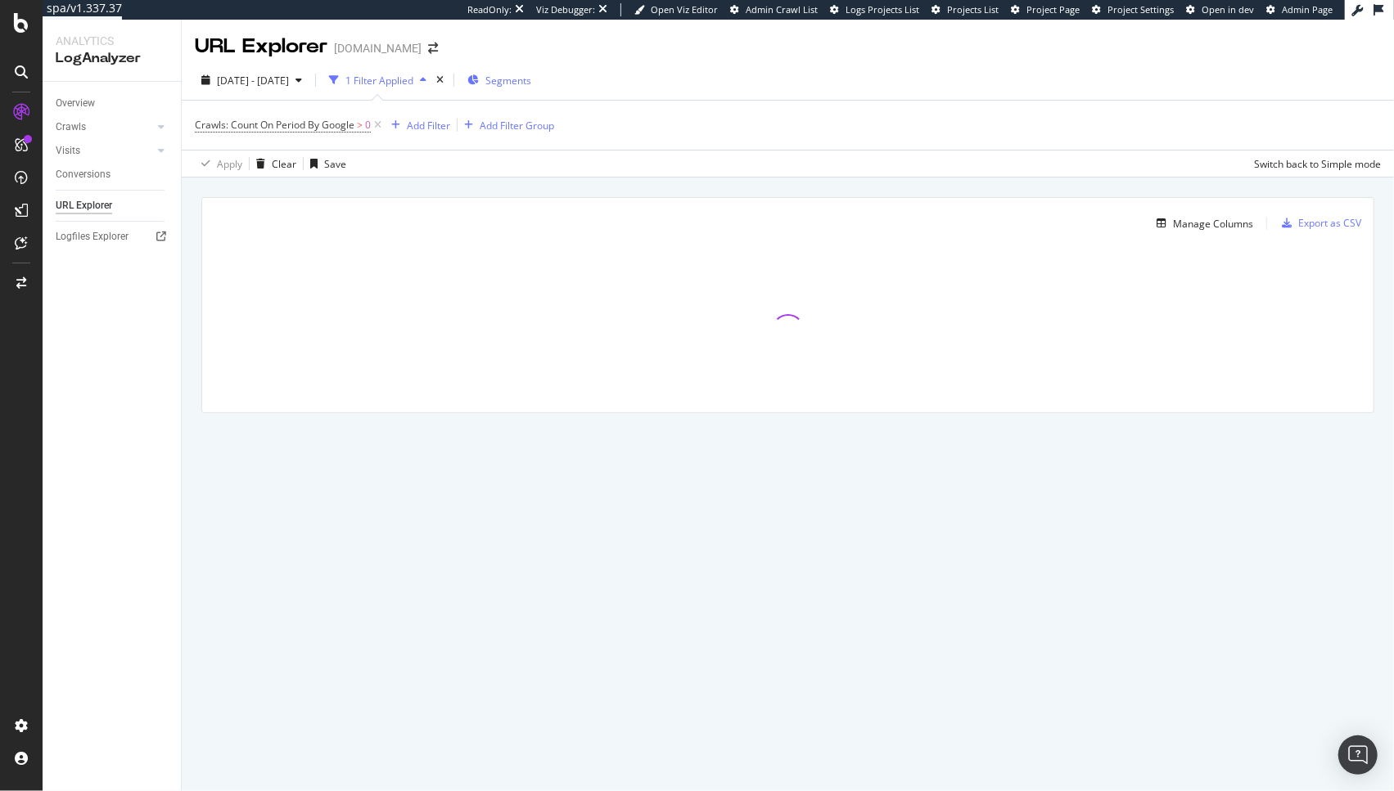
click at [531, 81] on span "Segments" at bounding box center [508, 81] width 46 height 14
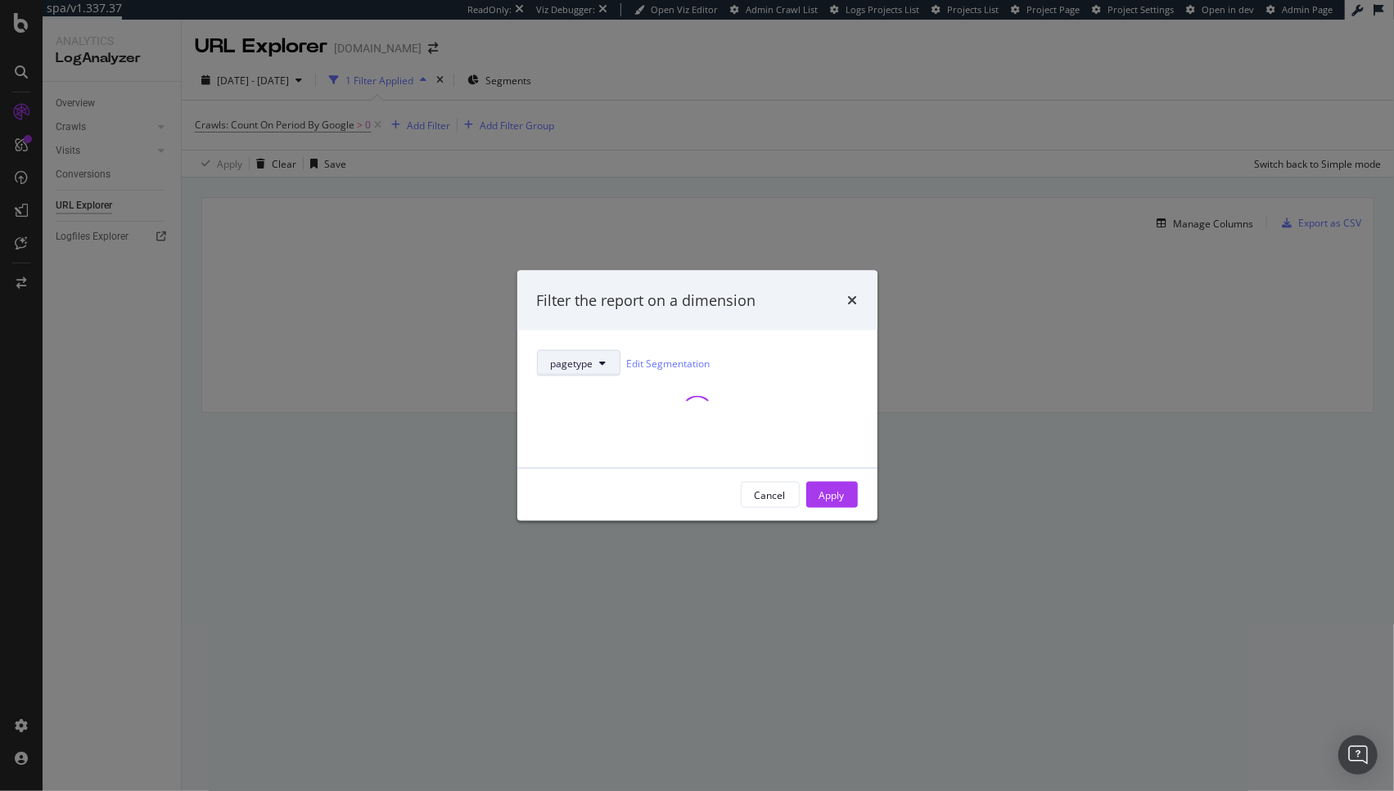
click at [588, 354] on button "pagetype" at bounding box center [578, 363] width 83 height 26
click at [669, 440] on div "modal" at bounding box center [697, 412] width 321 height 72
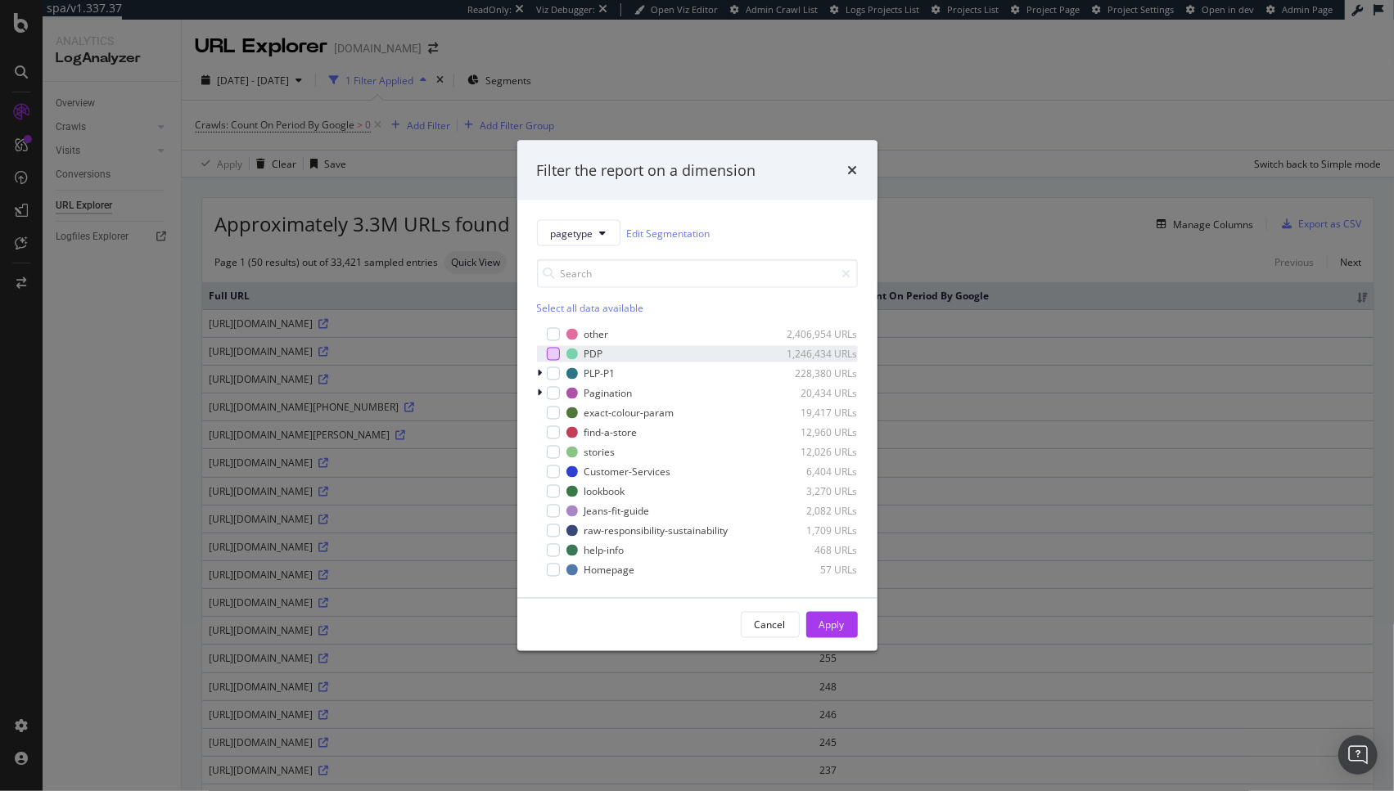
click at [551, 355] on div "modal" at bounding box center [553, 354] width 13 height 13
click at [832, 627] on div "Apply" at bounding box center [831, 625] width 25 height 14
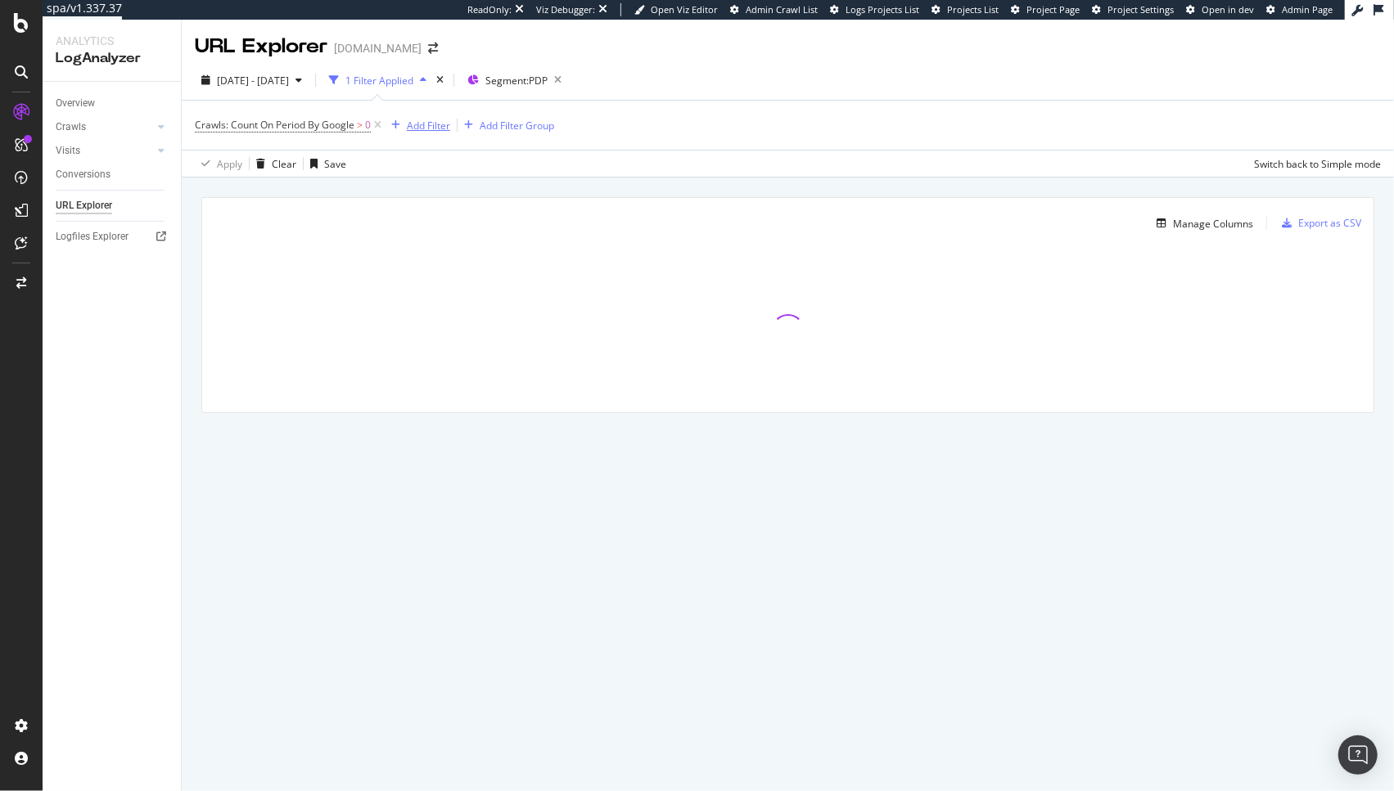
click at [426, 124] on div "Add Filter" at bounding box center [428, 126] width 43 height 14
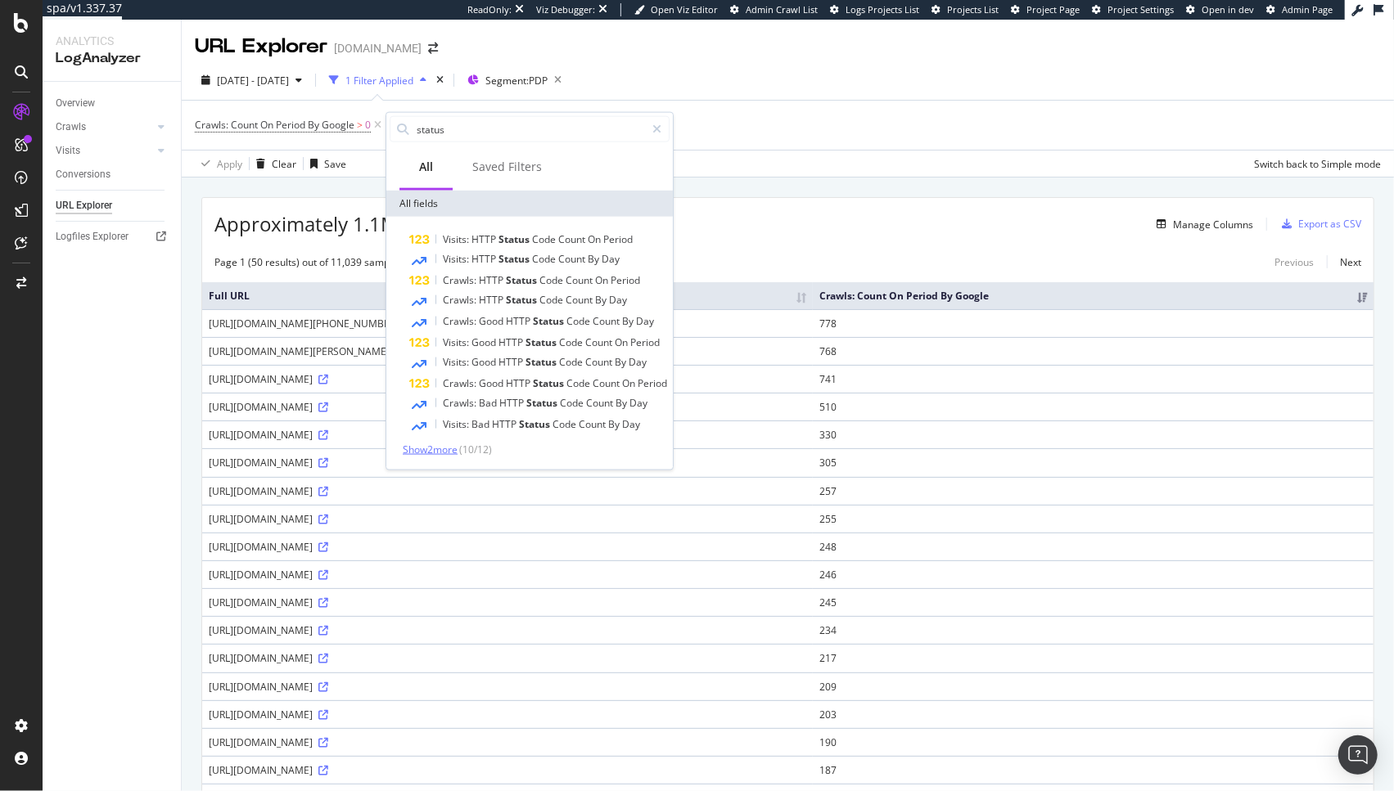
type input "status"
click at [453, 452] on span "Show 2 more" at bounding box center [430, 450] width 55 height 14
click at [613, 443] on span "On" at bounding box center [616, 446] width 16 height 14
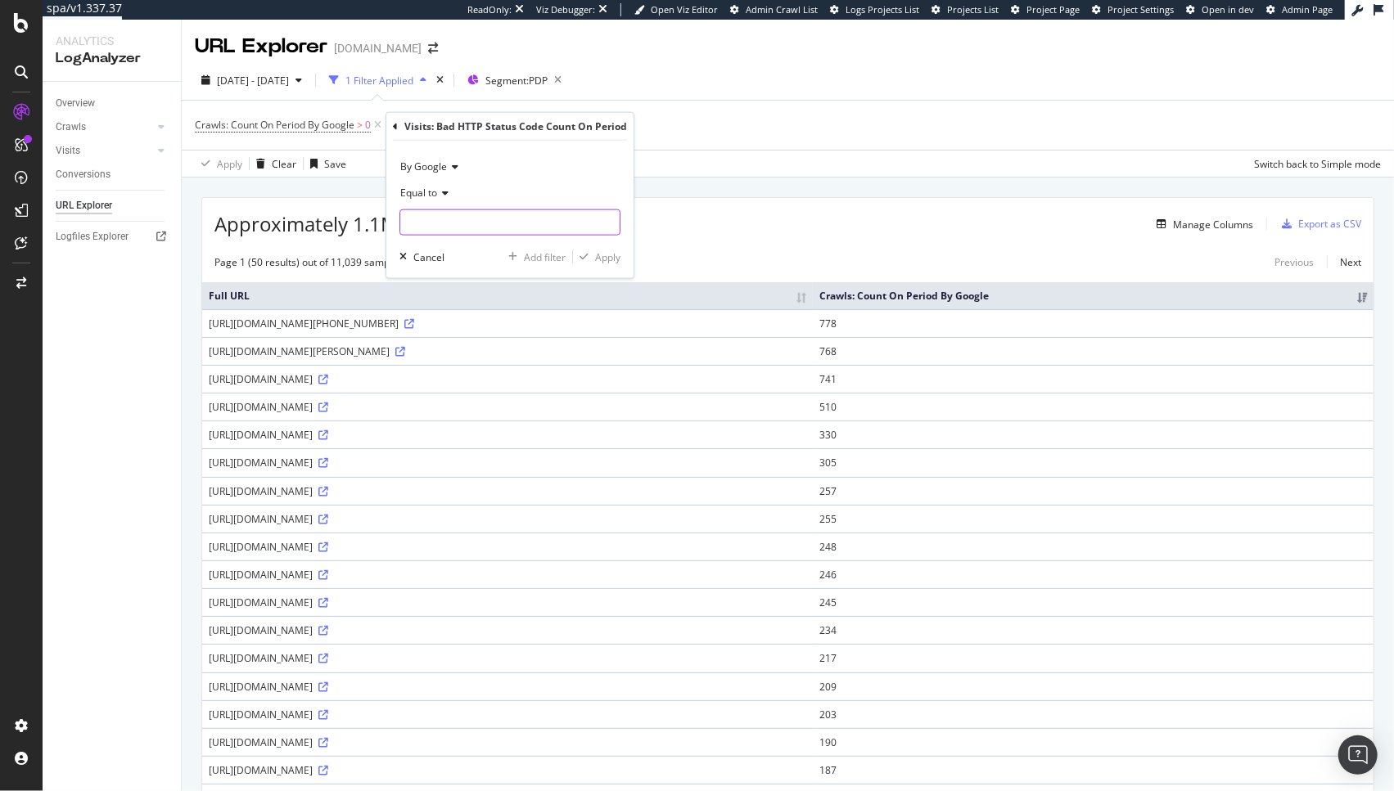
click at [445, 231] on input "number" at bounding box center [509, 222] width 221 height 26
click at [419, 196] on span "Equal to" at bounding box center [418, 193] width 37 height 14
click at [465, 320] on div "Greater than" at bounding box center [490, 311] width 175 height 21
click at [462, 231] on input "number" at bounding box center [509, 222] width 221 height 26
type input "0"
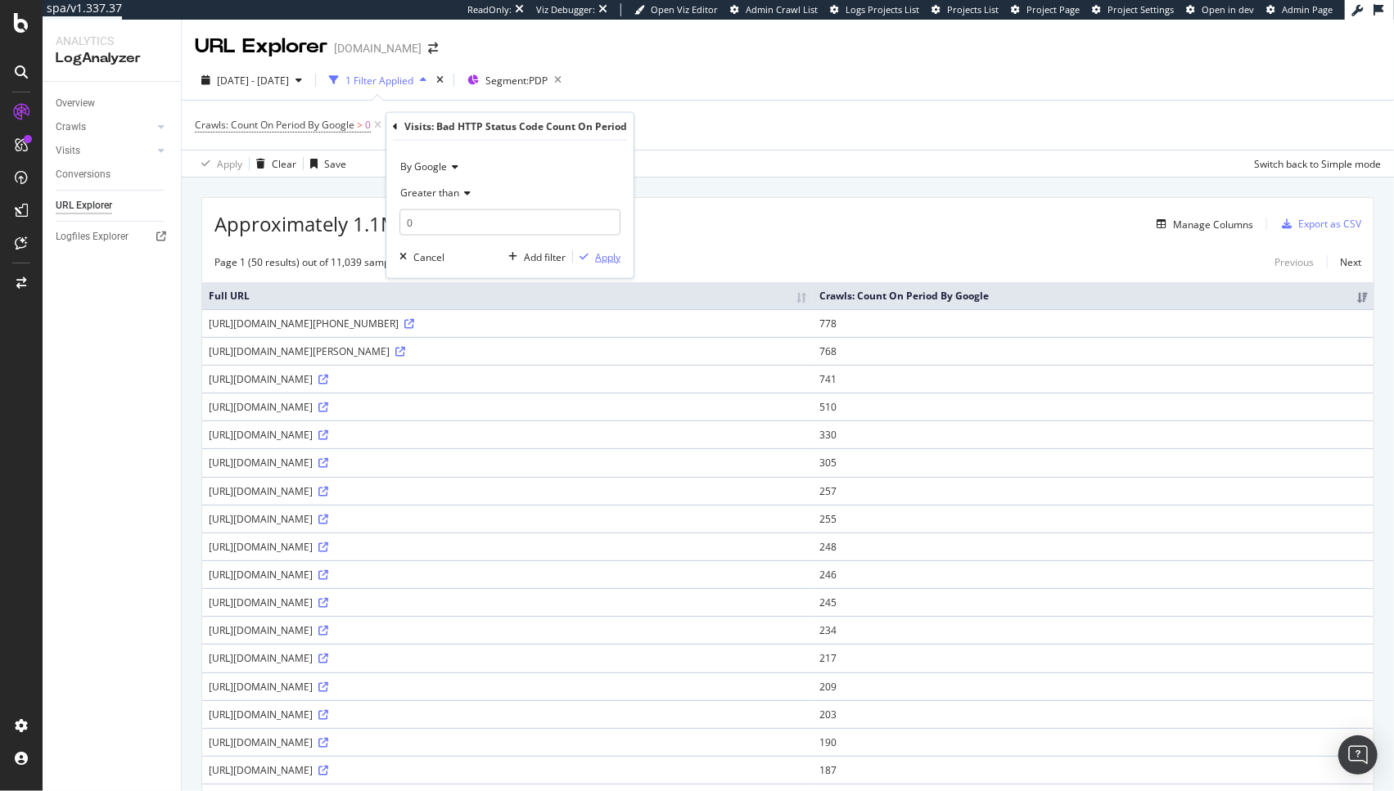
click at [598, 259] on div "Apply" at bounding box center [607, 257] width 25 height 14
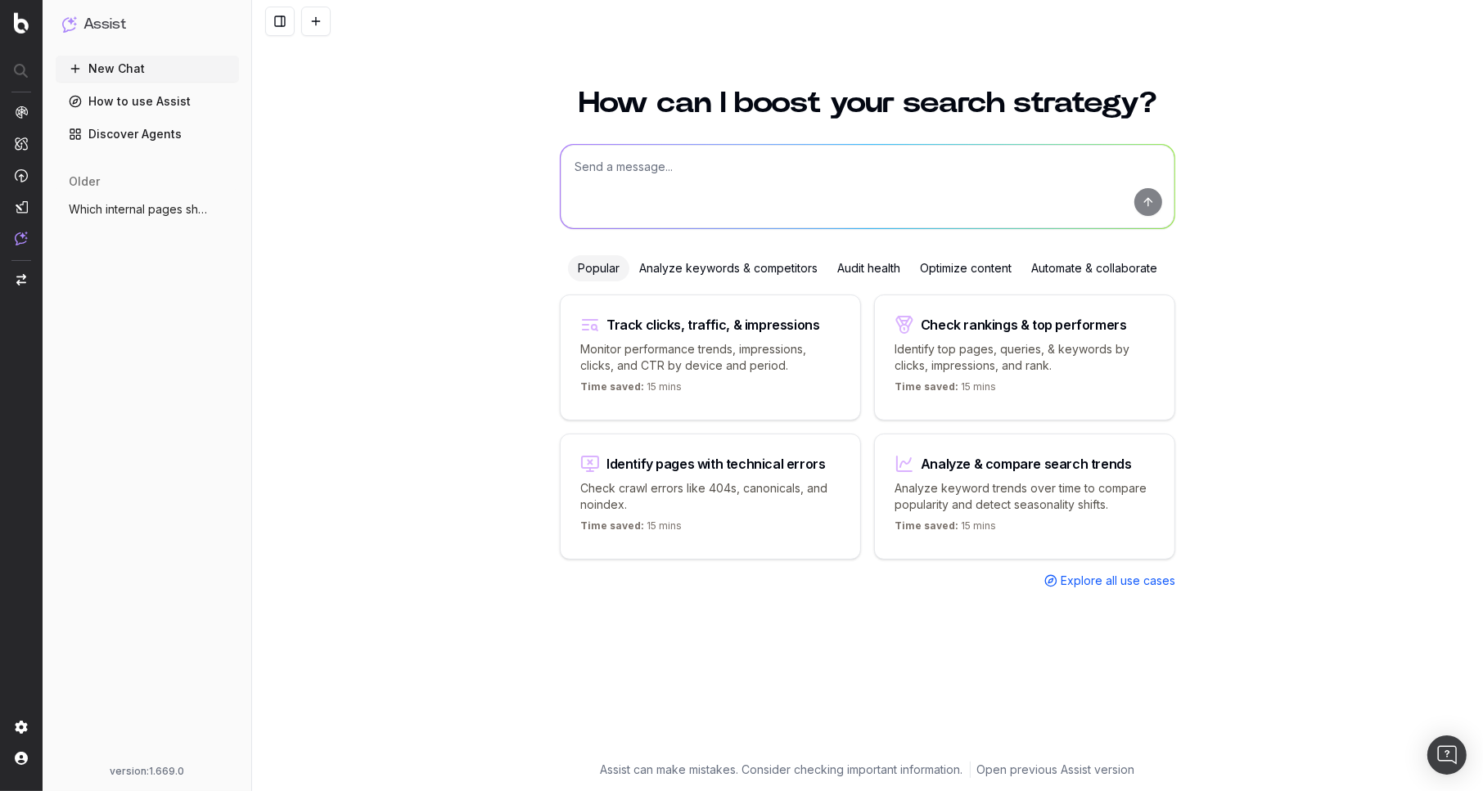
click at [698, 174] on textarea at bounding box center [868, 186] width 614 height 83
paste textarea "how to build a report that shows a trend over time for the number of urls in si…"
type textarea "how to build a report that shows a trend over time for the number of urls in si…"
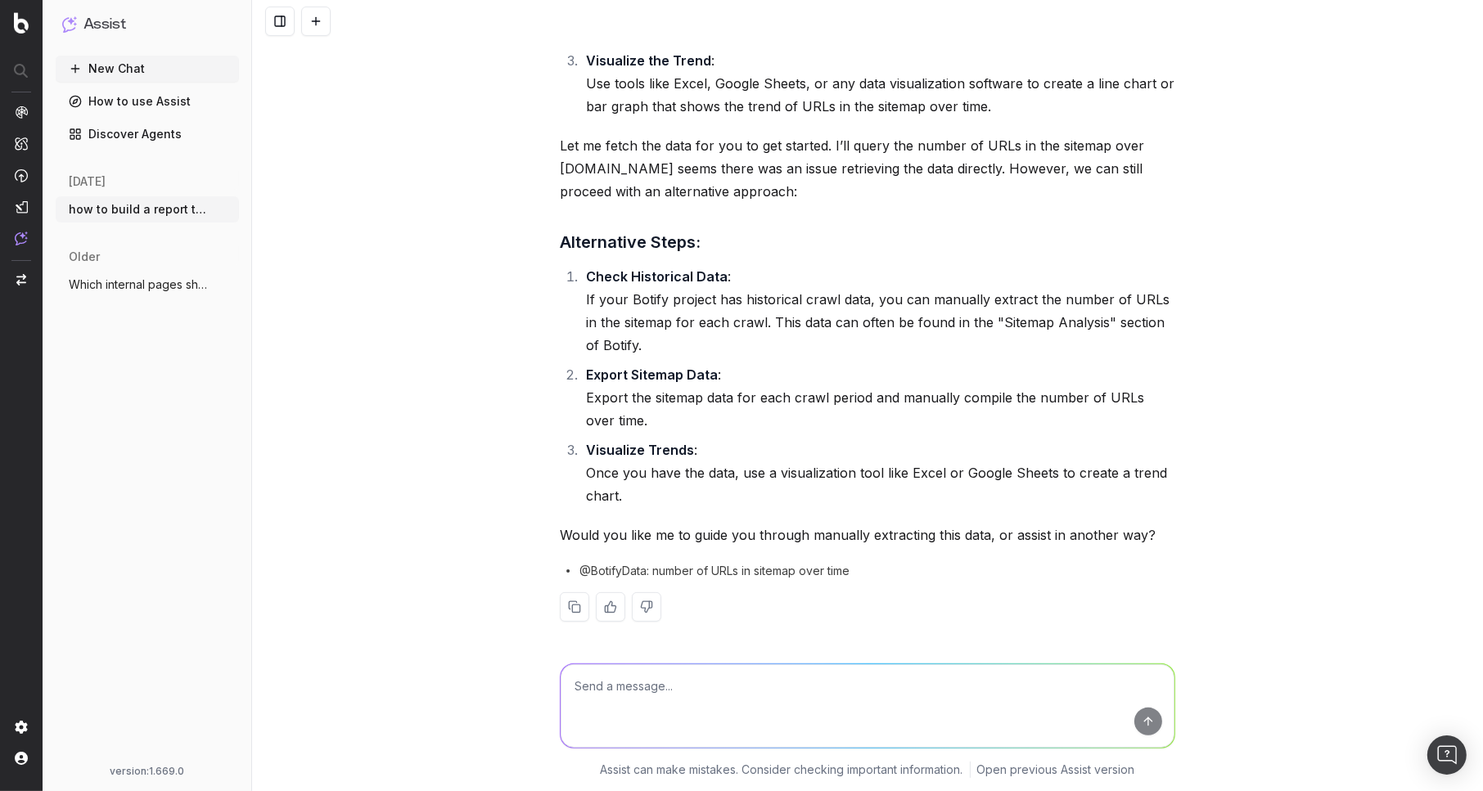
scroll to position [313, 0]
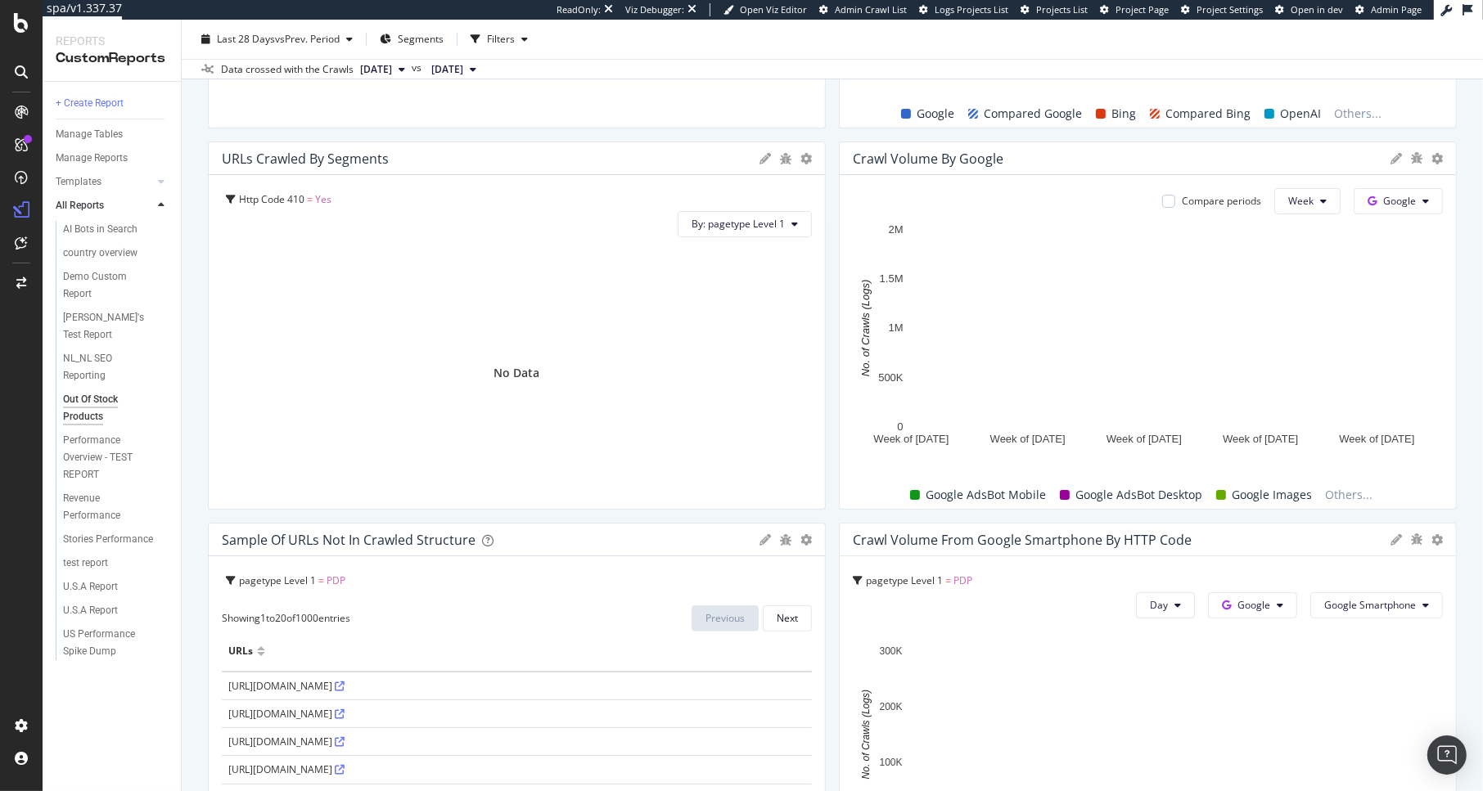
scroll to position [1023, 0]
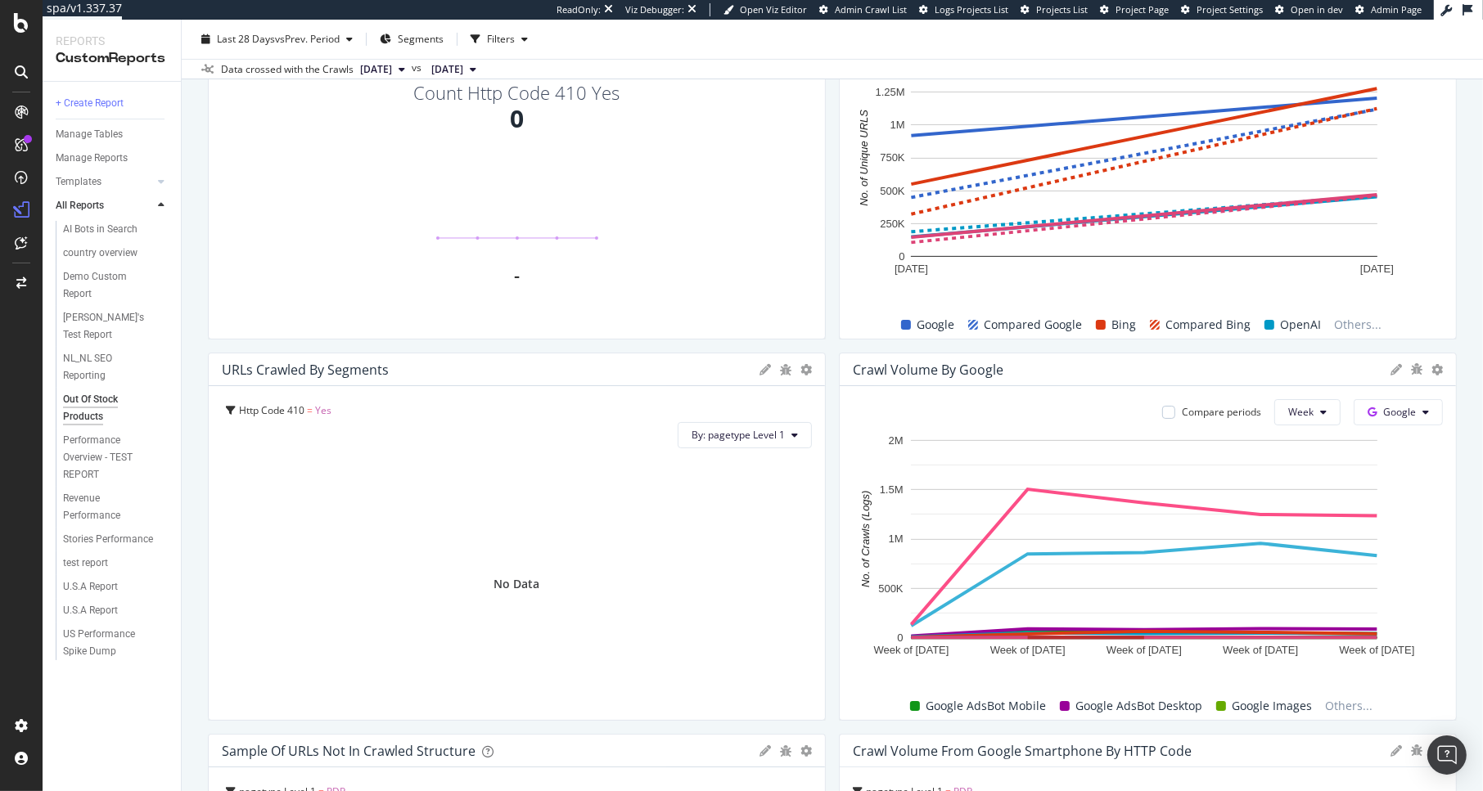
scroll to position [1368, 0]
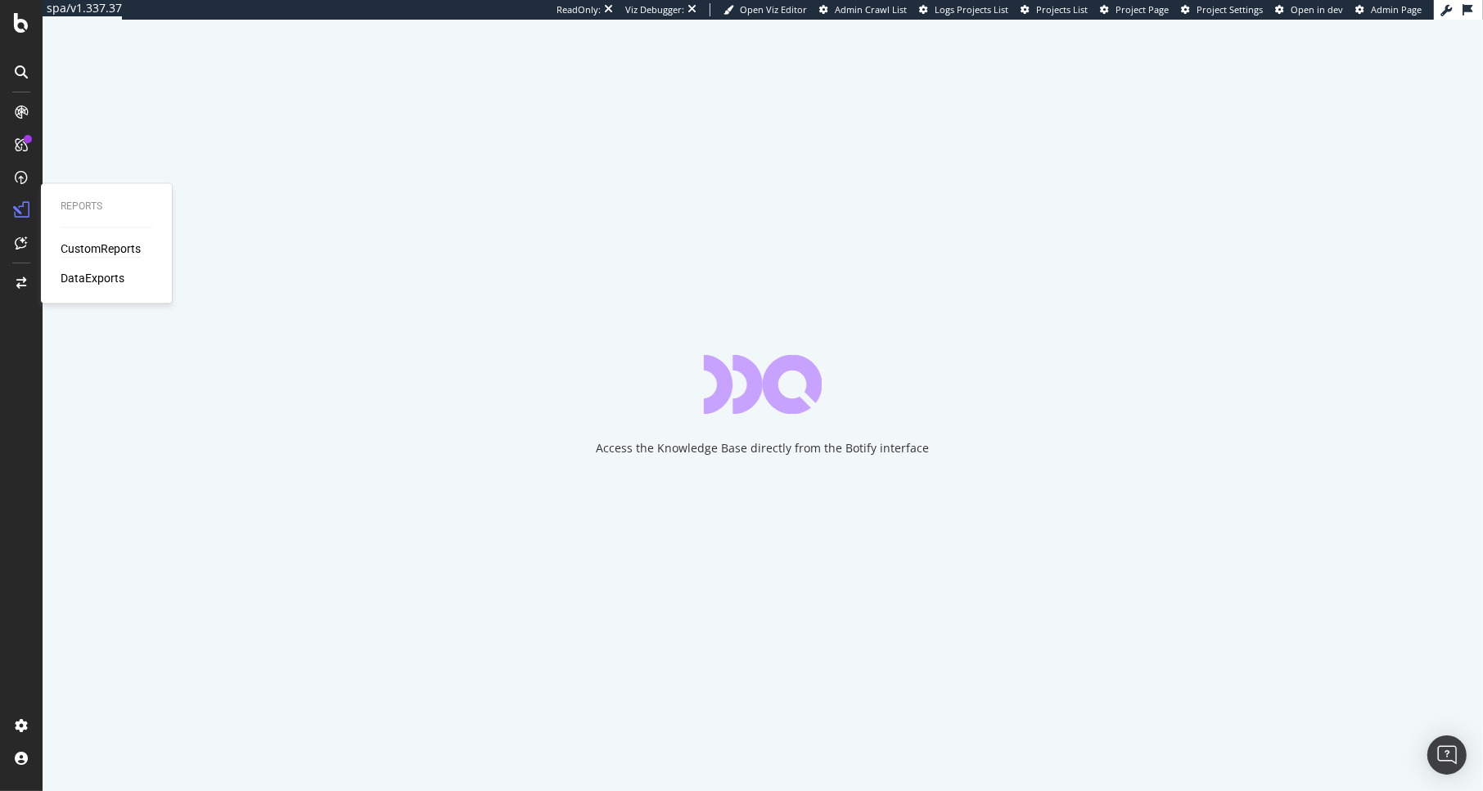
click at [73, 238] on div "Reports CustomReports DataExports" at bounding box center [106, 243] width 118 height 113
click at [81, 245] on div "CustomReports" at bounding box center [101, 249] width 80 height 16
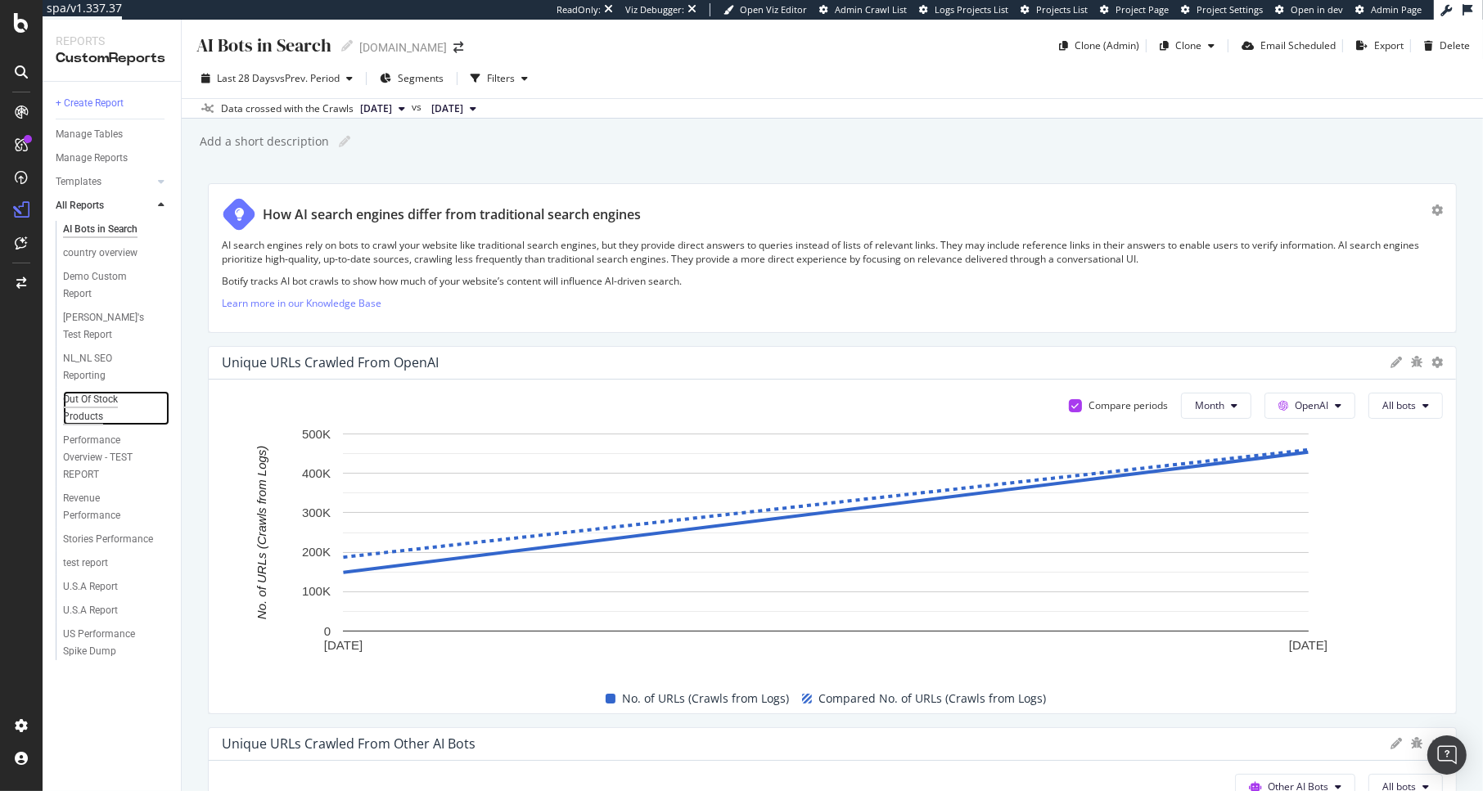
click at [97, 391] on div "Out Of Stock Products" at bounding box center [108, 408] width 91 height 34
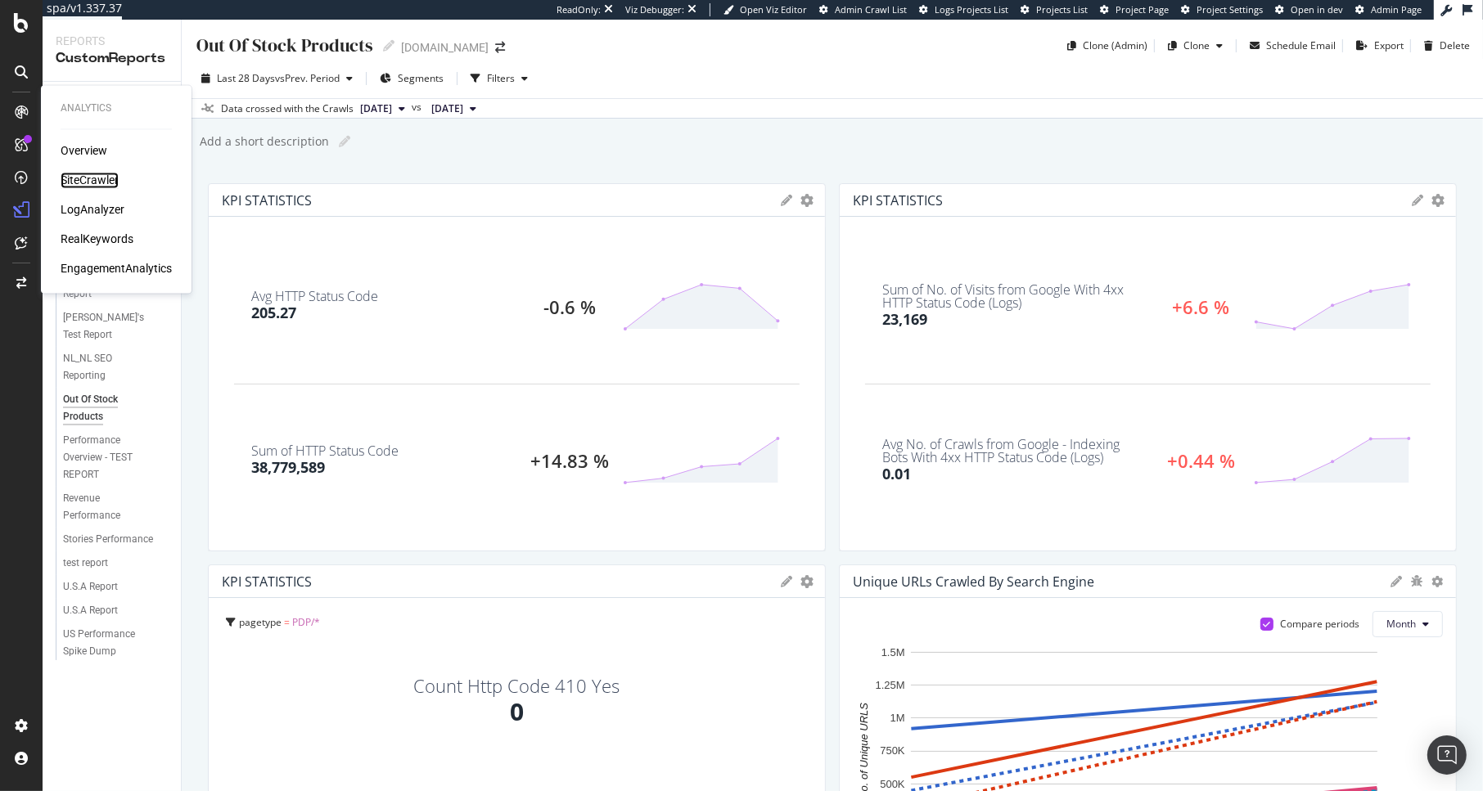
click at [88, 187] on div "SiteCrawler" at bounding box center [90, 181] width 58 height 16
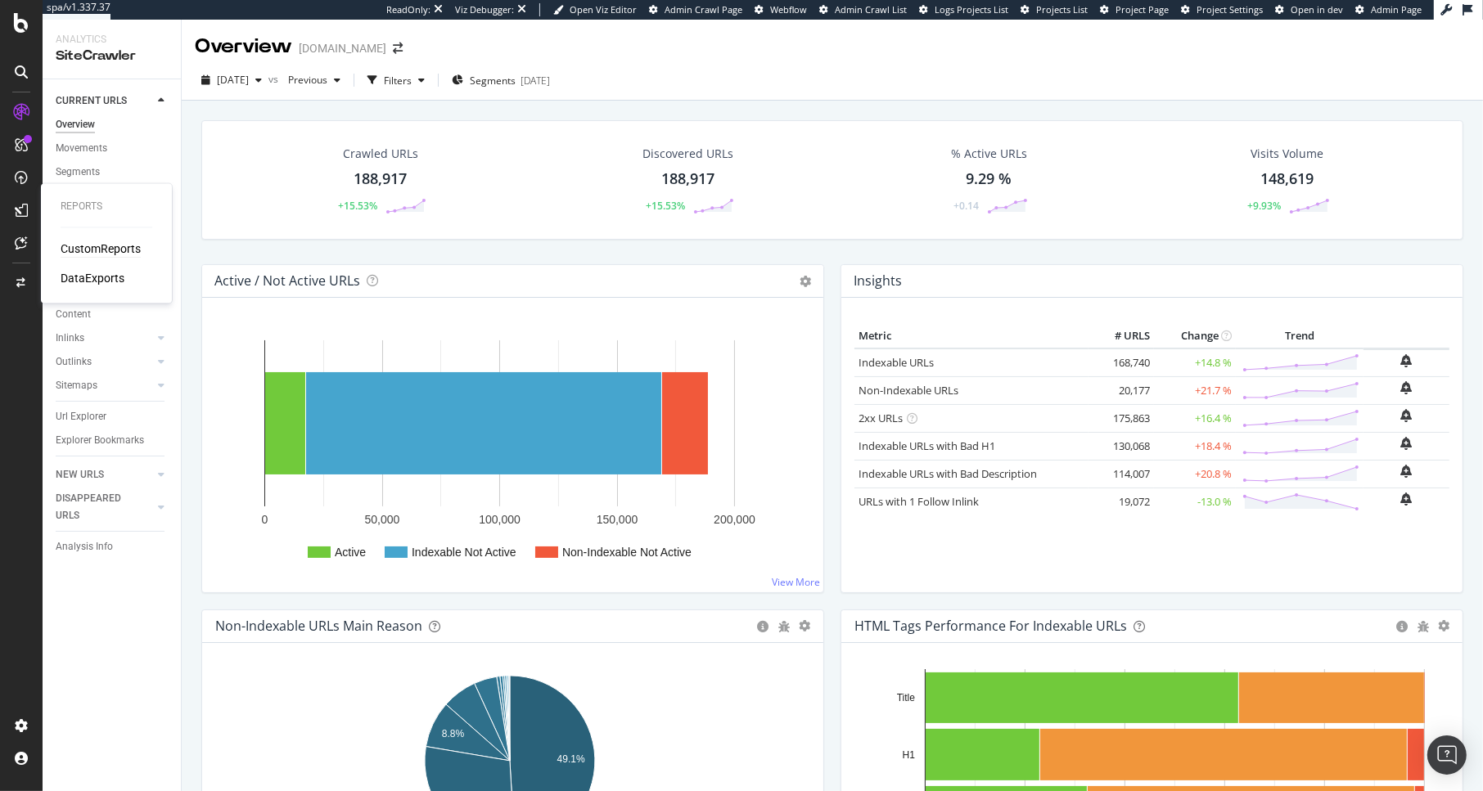
click at [104, 243] on div "CustomReports" at bounding box center [101, 249] width 80 height 16
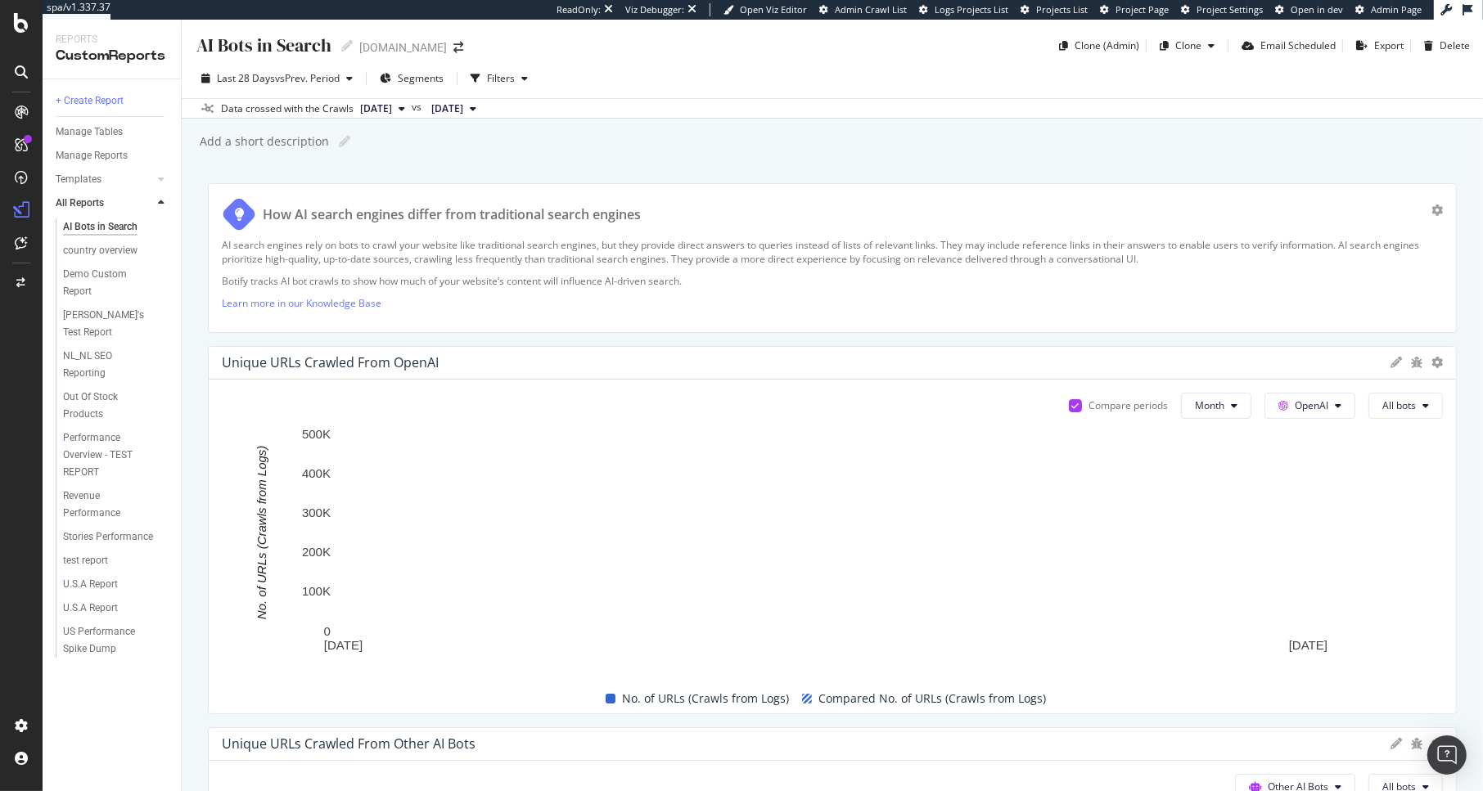
scroll to position [586, 0]
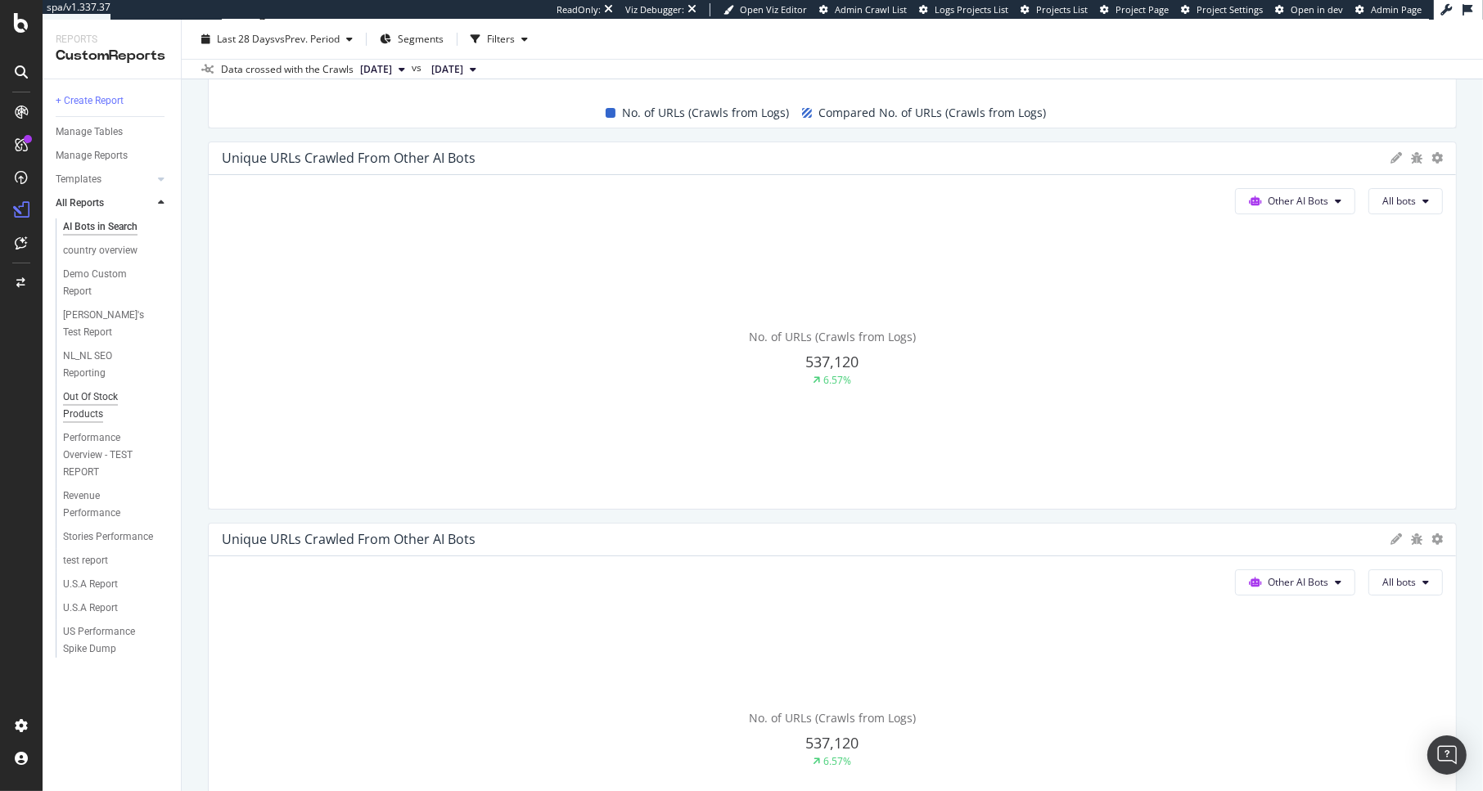
click at [85, 390] on div "Out Of Stock Products" at bounding box center [108, 406] width 91 height 34
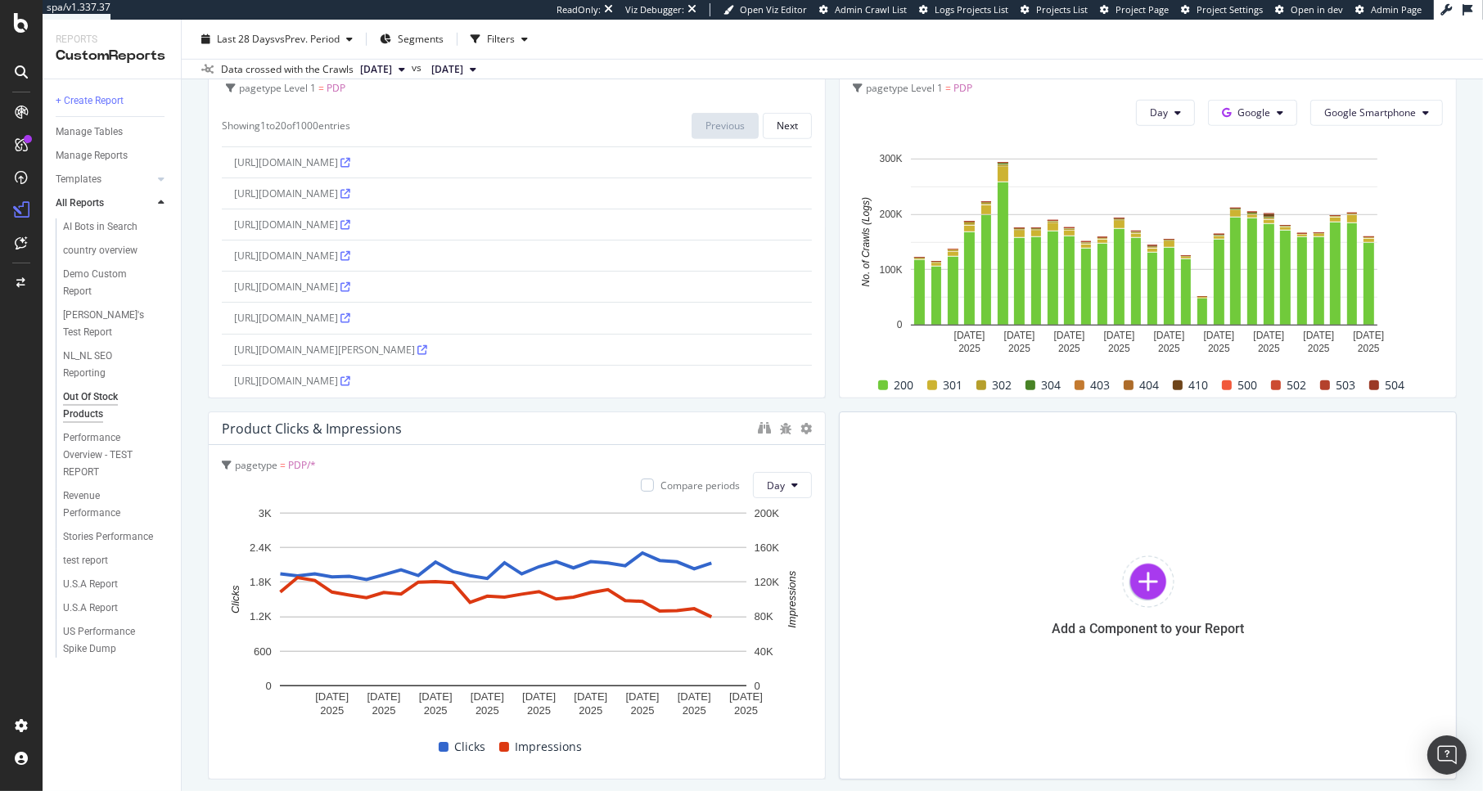
scroll to position [1368, 0]
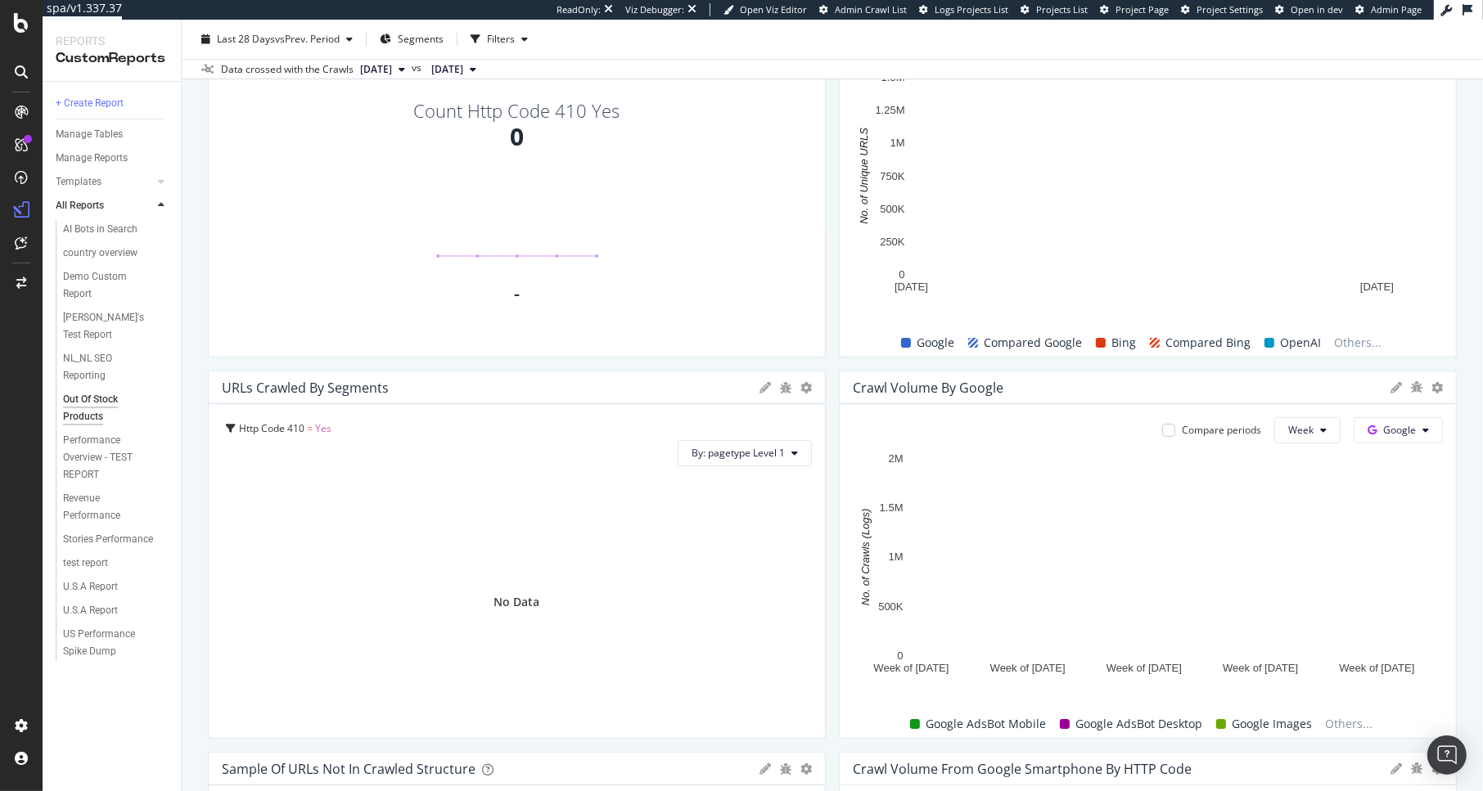
scroll to position [1368, 0]
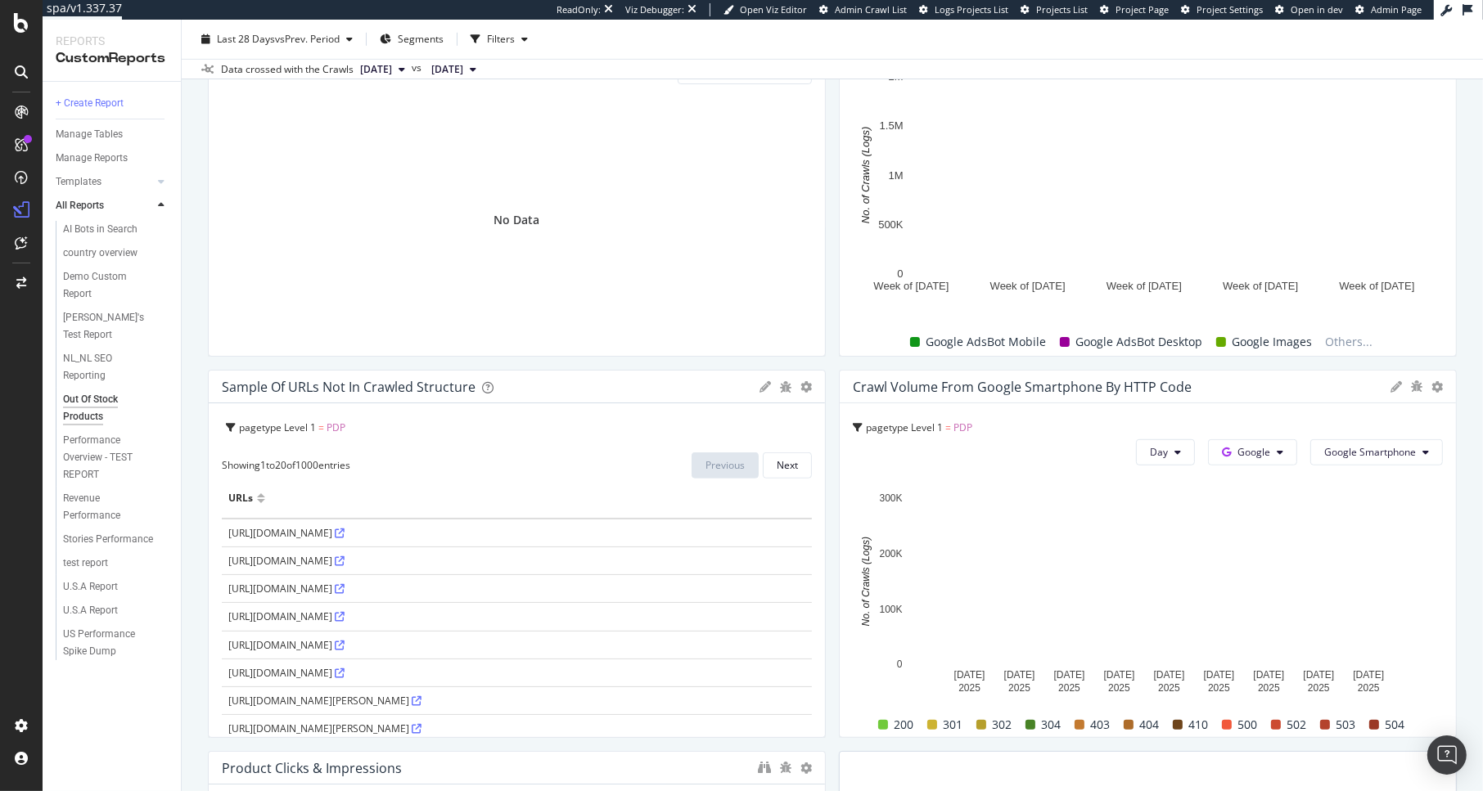
scroll to position [1368, 0]
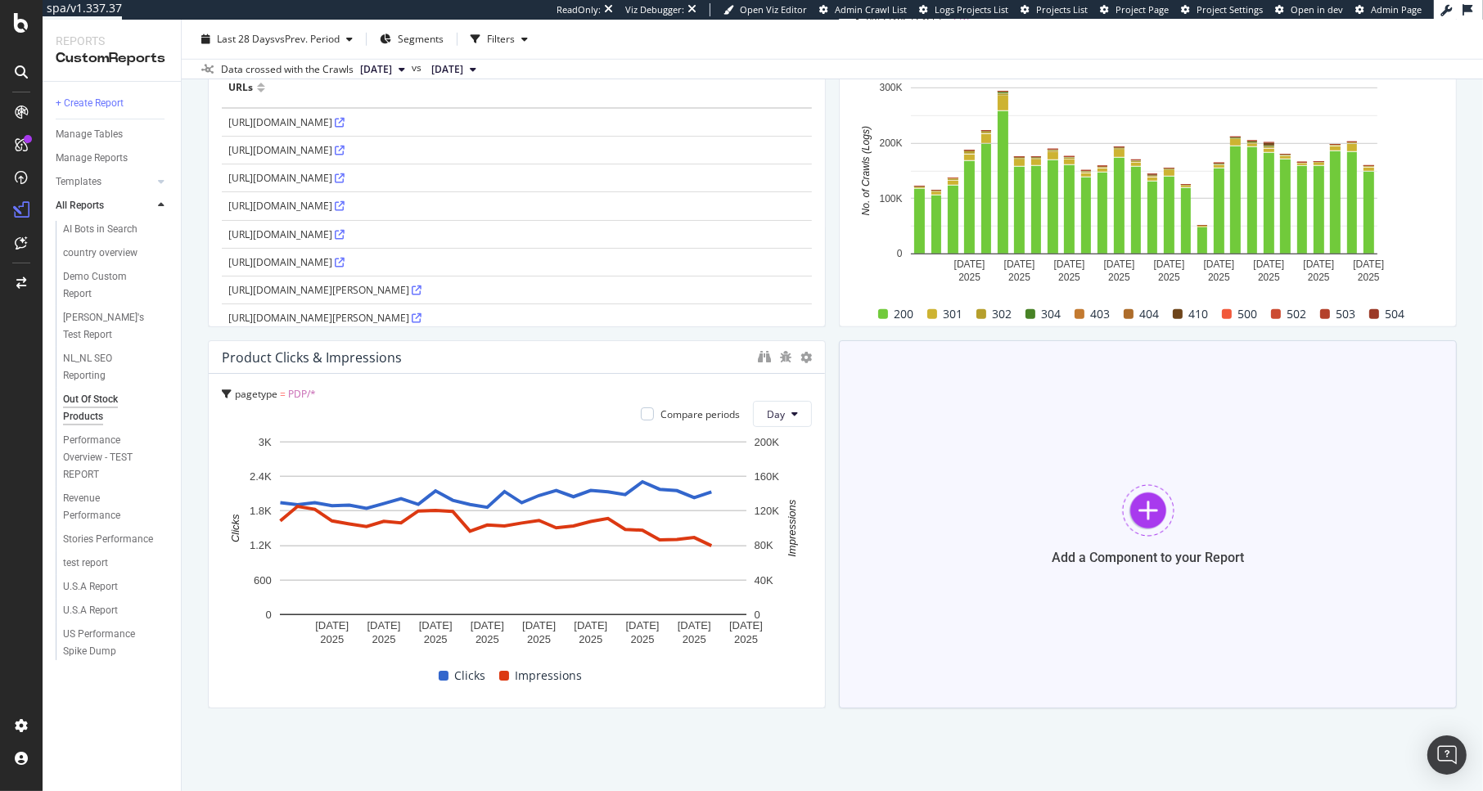
click at [1096, 538] on div "Add a Component to your Report" at bounding box center [1148, 524] width 618 height 368
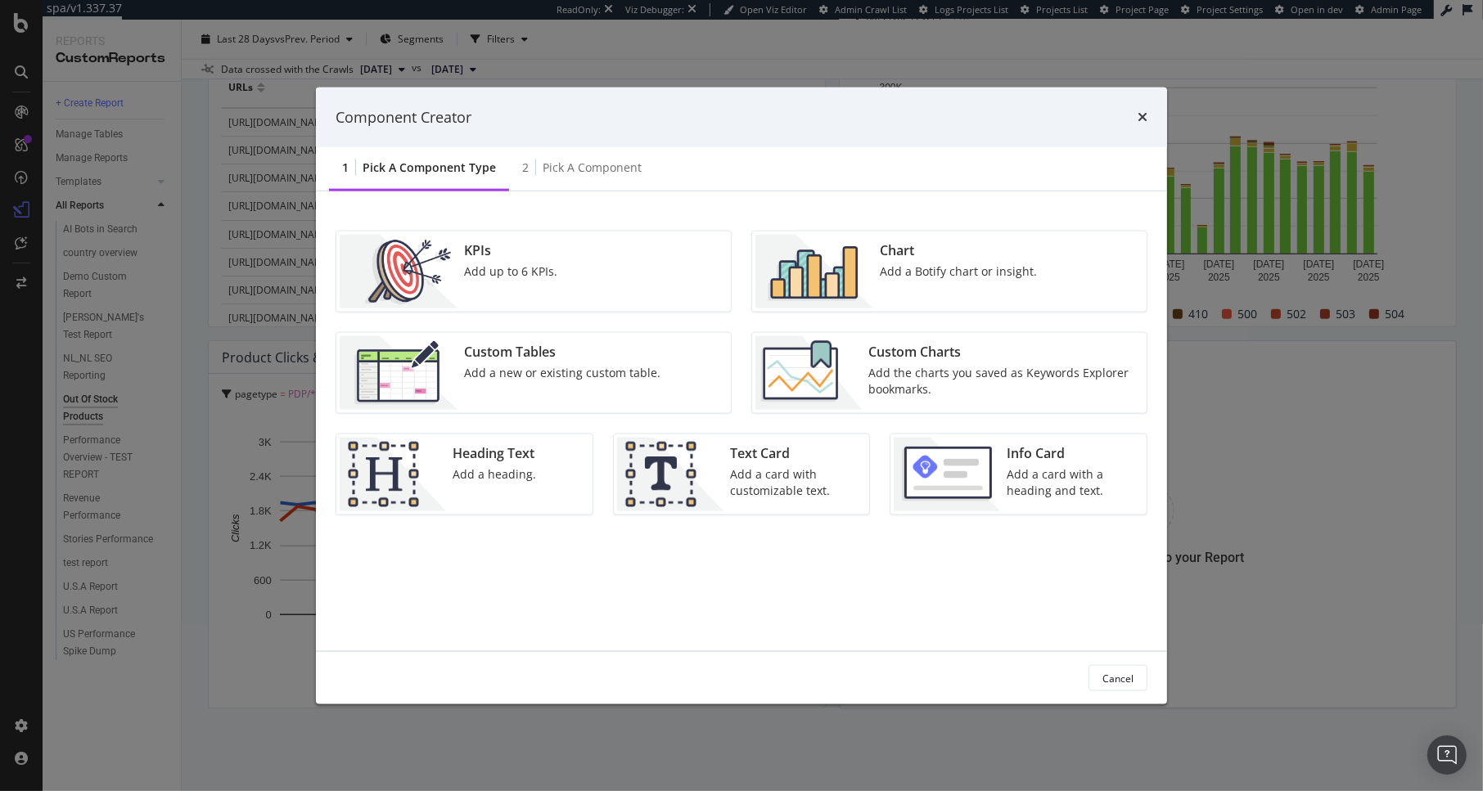
click at [885, 259] on div "Chart" at bounding box center [958, 250] width 157 height 19
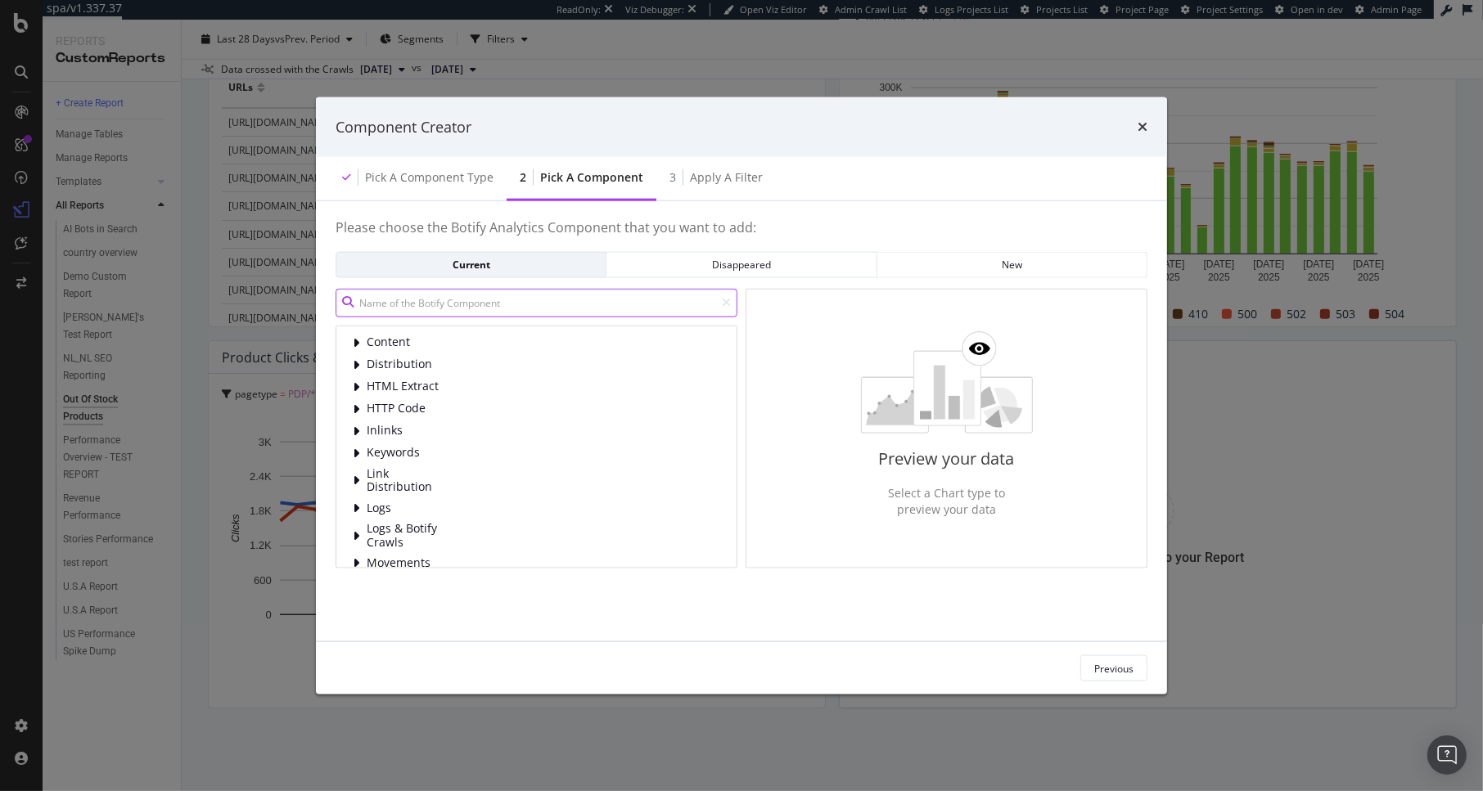
click at [430, 304] on input "modal" at bounding box center [537, 302] width 402 height 29
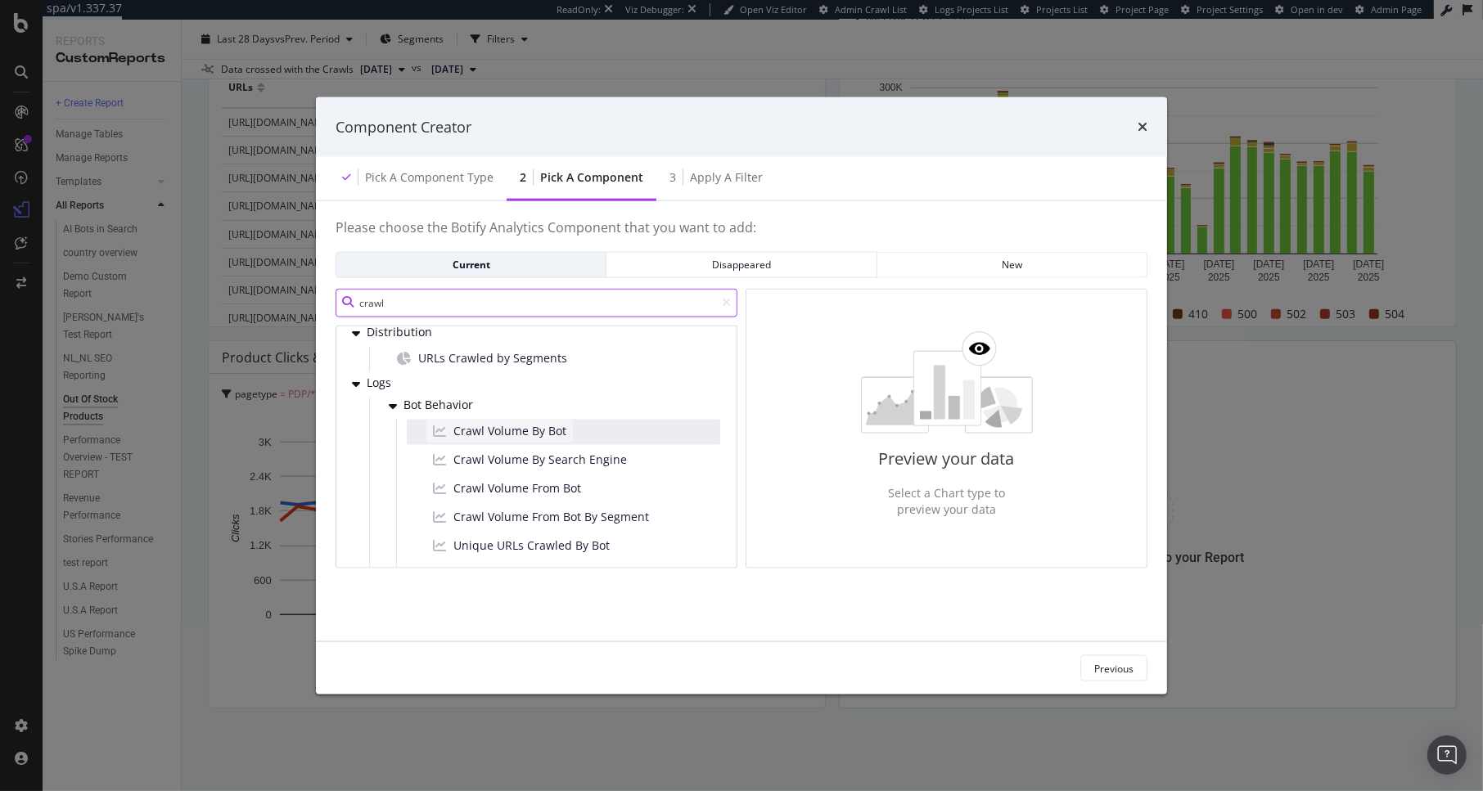
scroll to position [66, 0]
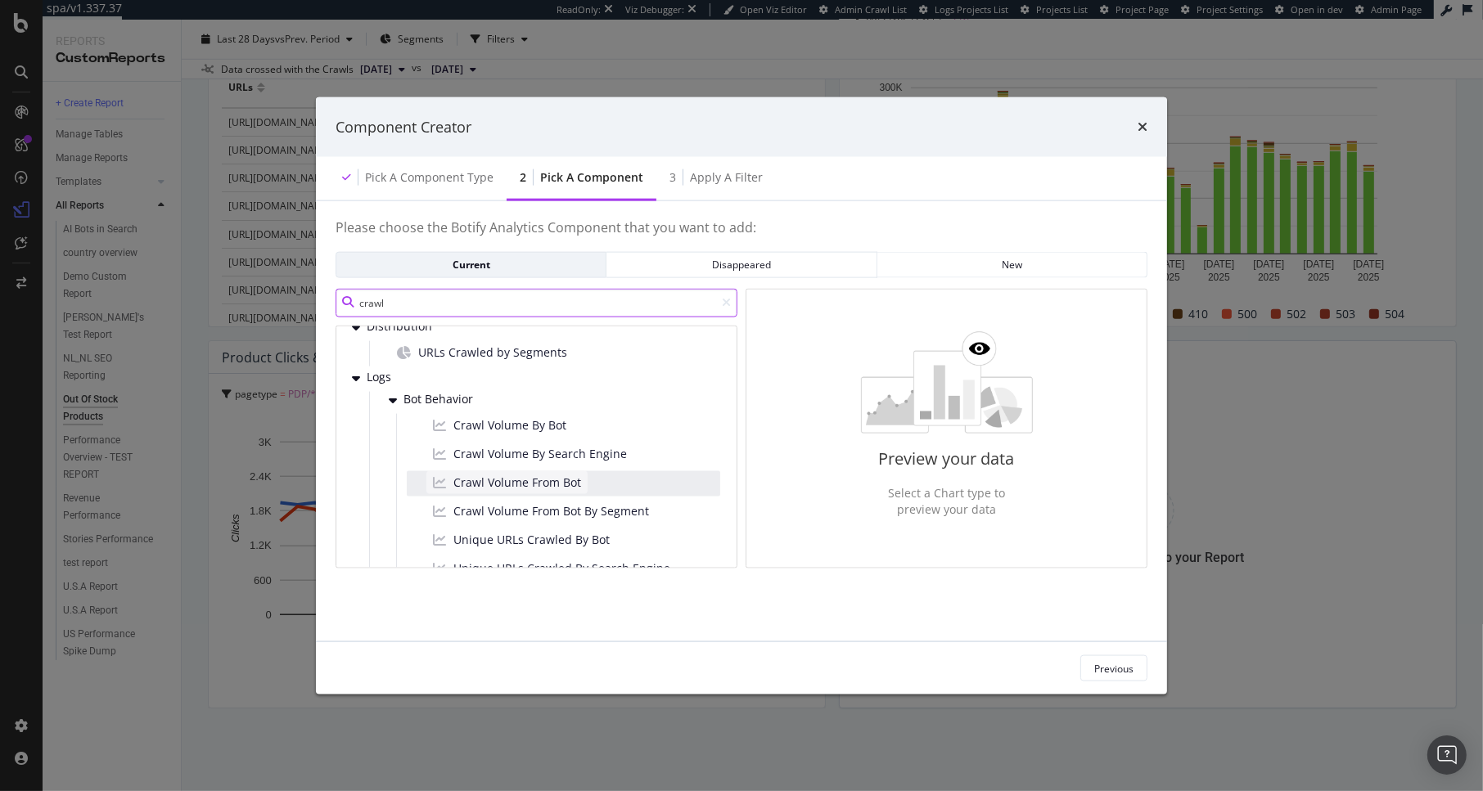
type input "crawl"
click at [542, 478] on span "Crawl Volume From Bot" at bounding box center [517, 482] width 128 height 16
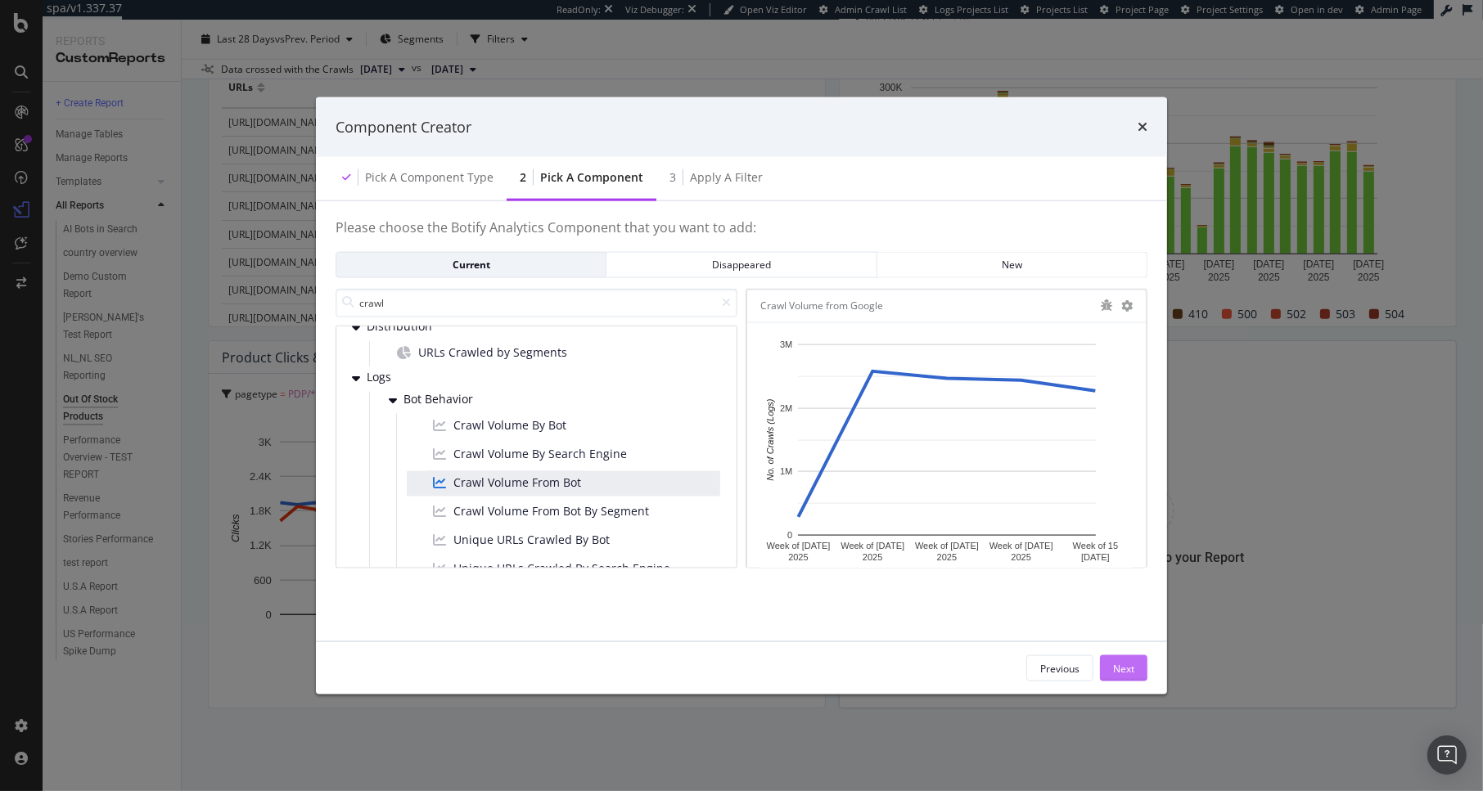
click at [1134, 668] on button "Next" at bounding box center [1123, 668] width 47 height 26
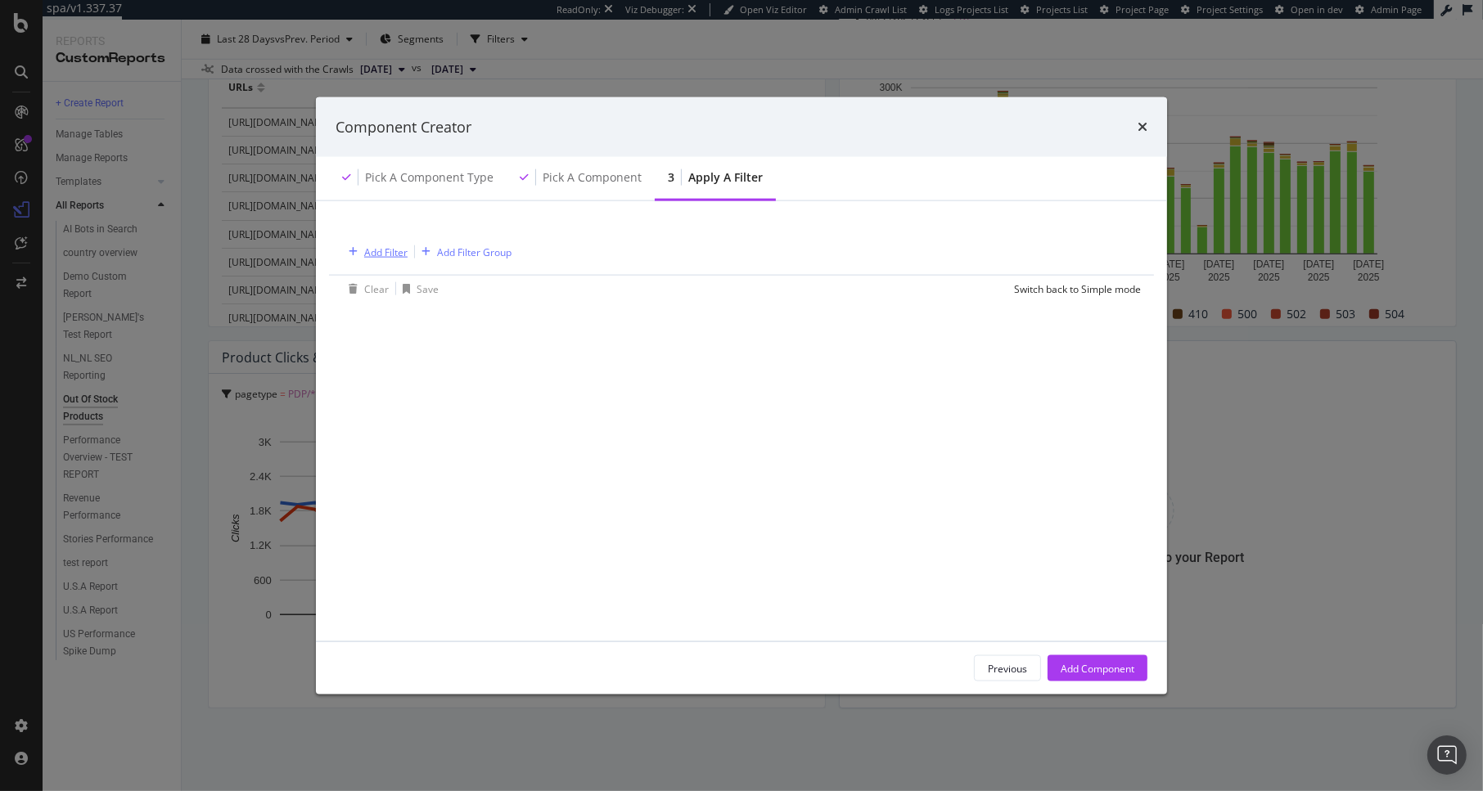
click at [374, 252] on div "Add Filter" at bounding box center [385, 252] width 43 height 14
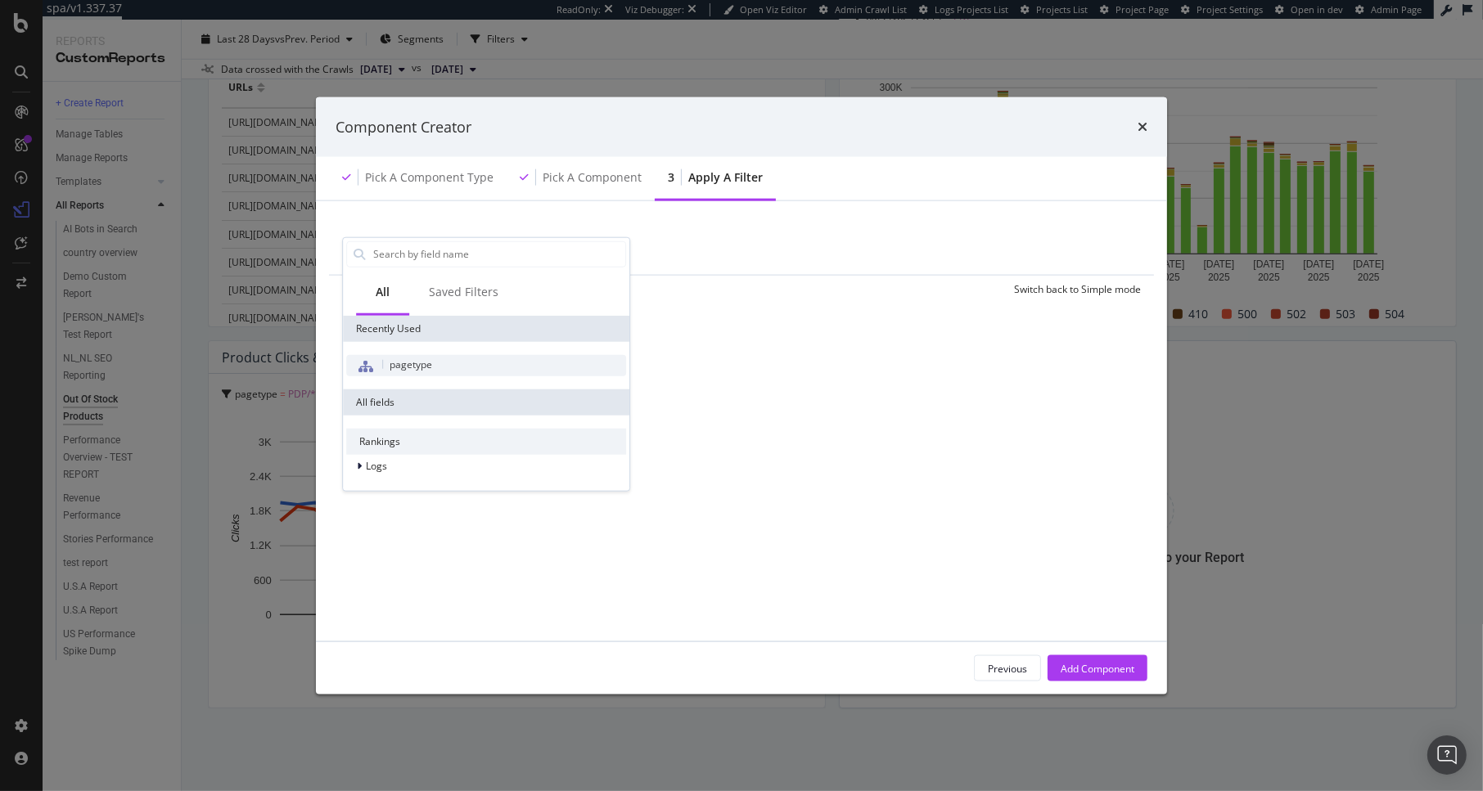
click at [482, 363] on div "pagetype" at bounding box center [486, 364] width 280 height 21
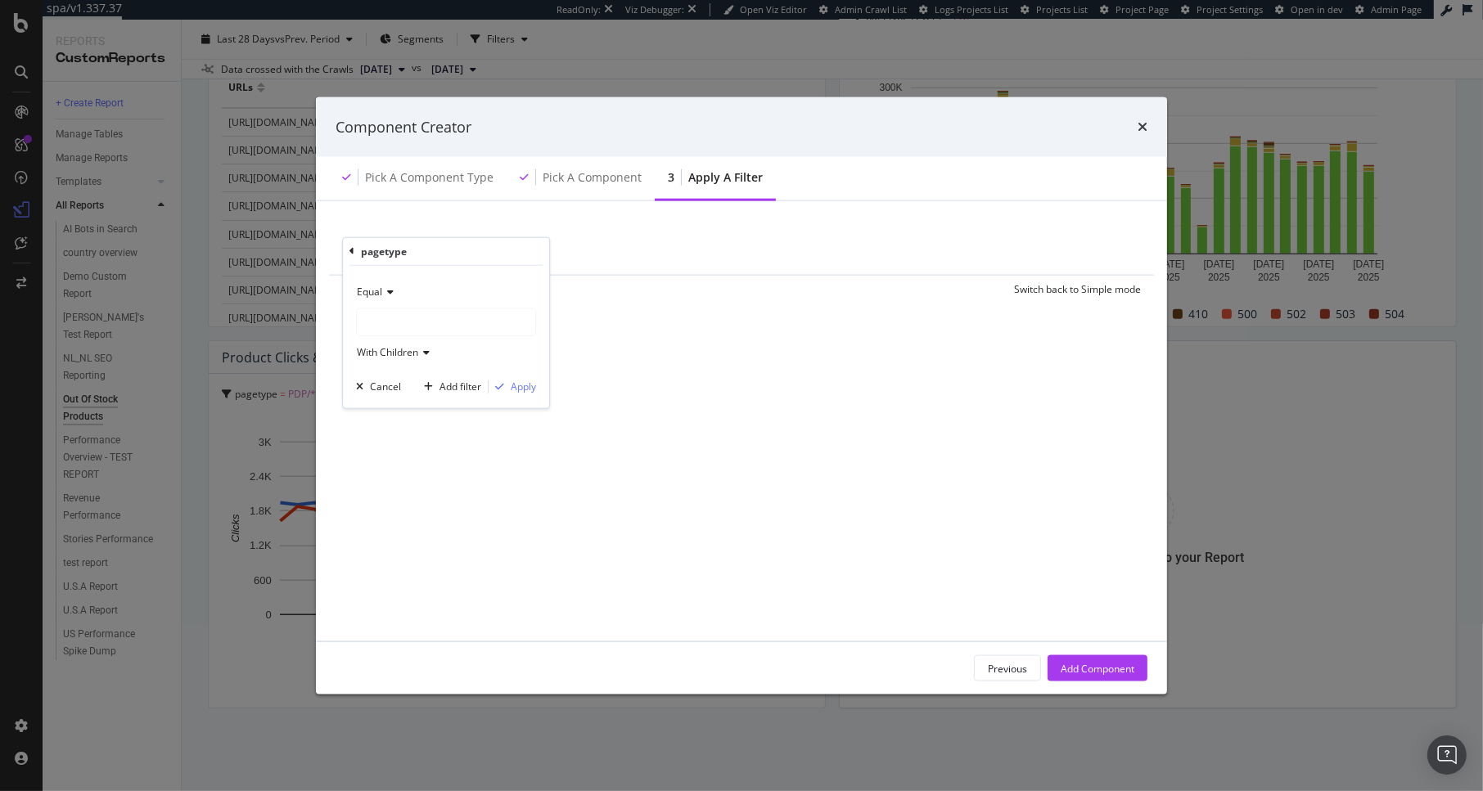
click at [396, 315] on div "modal" at bounding box center [446, 322] width 178 height 26
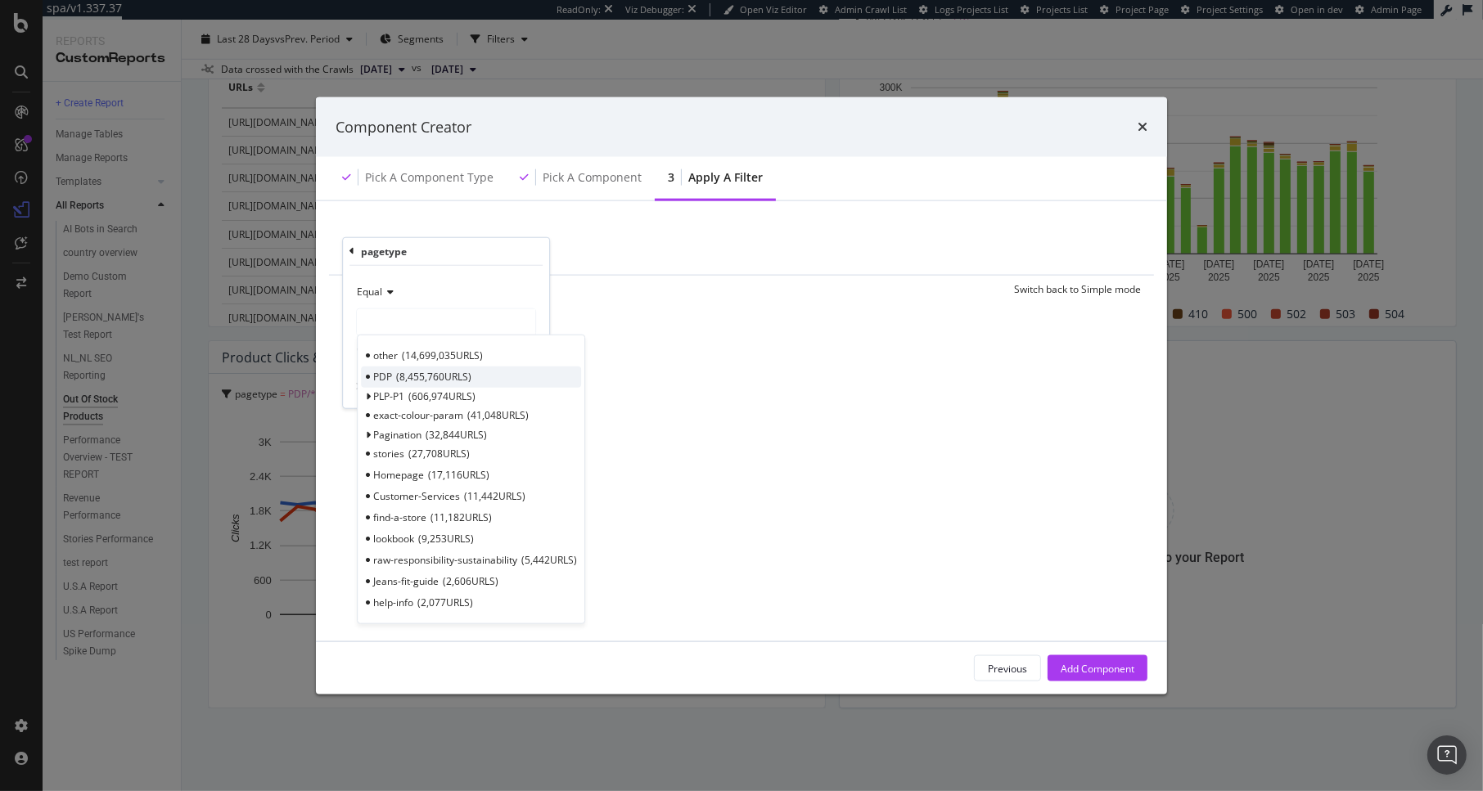
click at [427, 380] on span "8,455,760 URLS" at bounding box center [433, 377] width 75 height 14
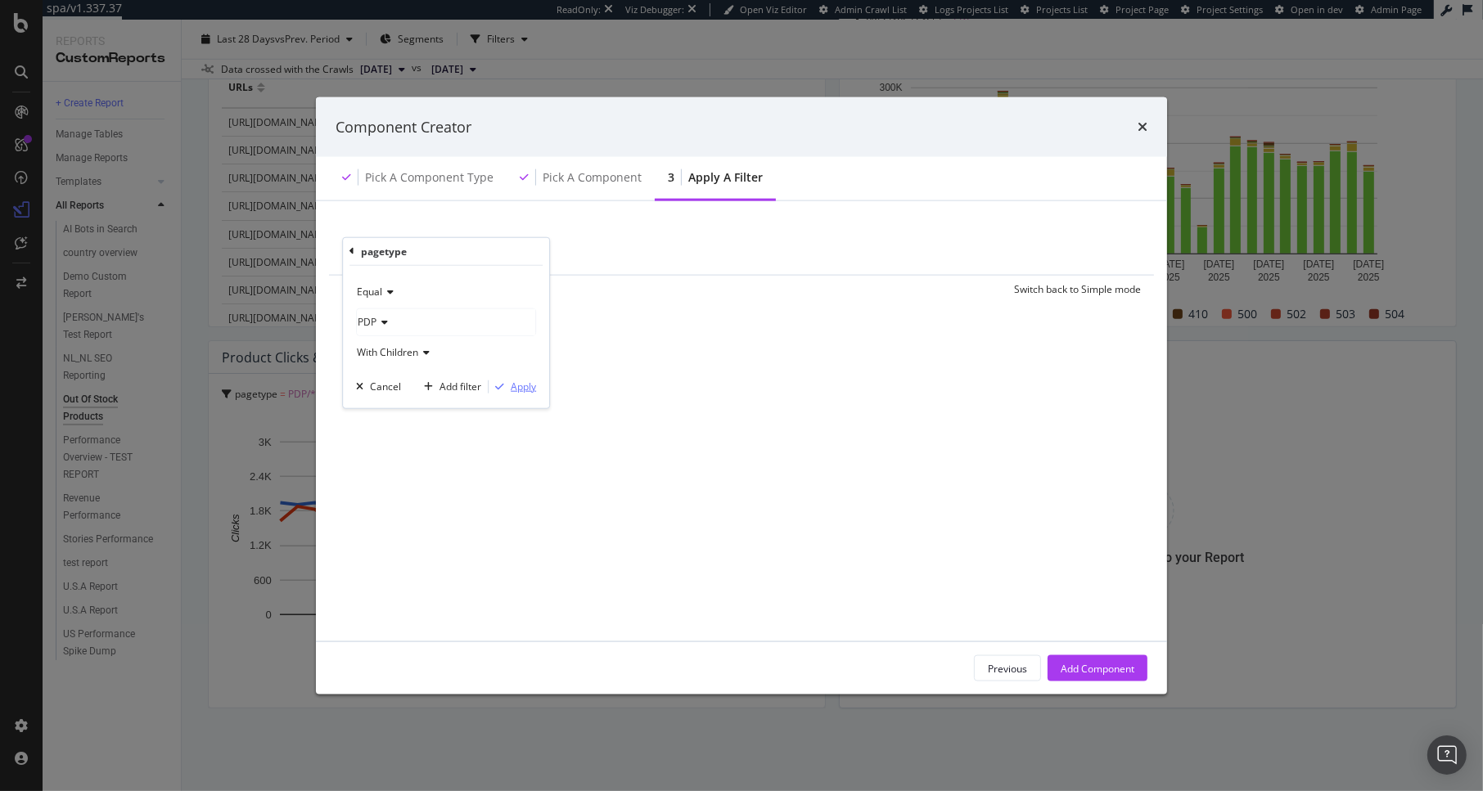
click at [530, 390] on div "Apply" at bounding box center [523, 387] width 25 height 14
click at [1088, 669] on div "Add Component" at bounding box center [1098, 668] width 74 height 14
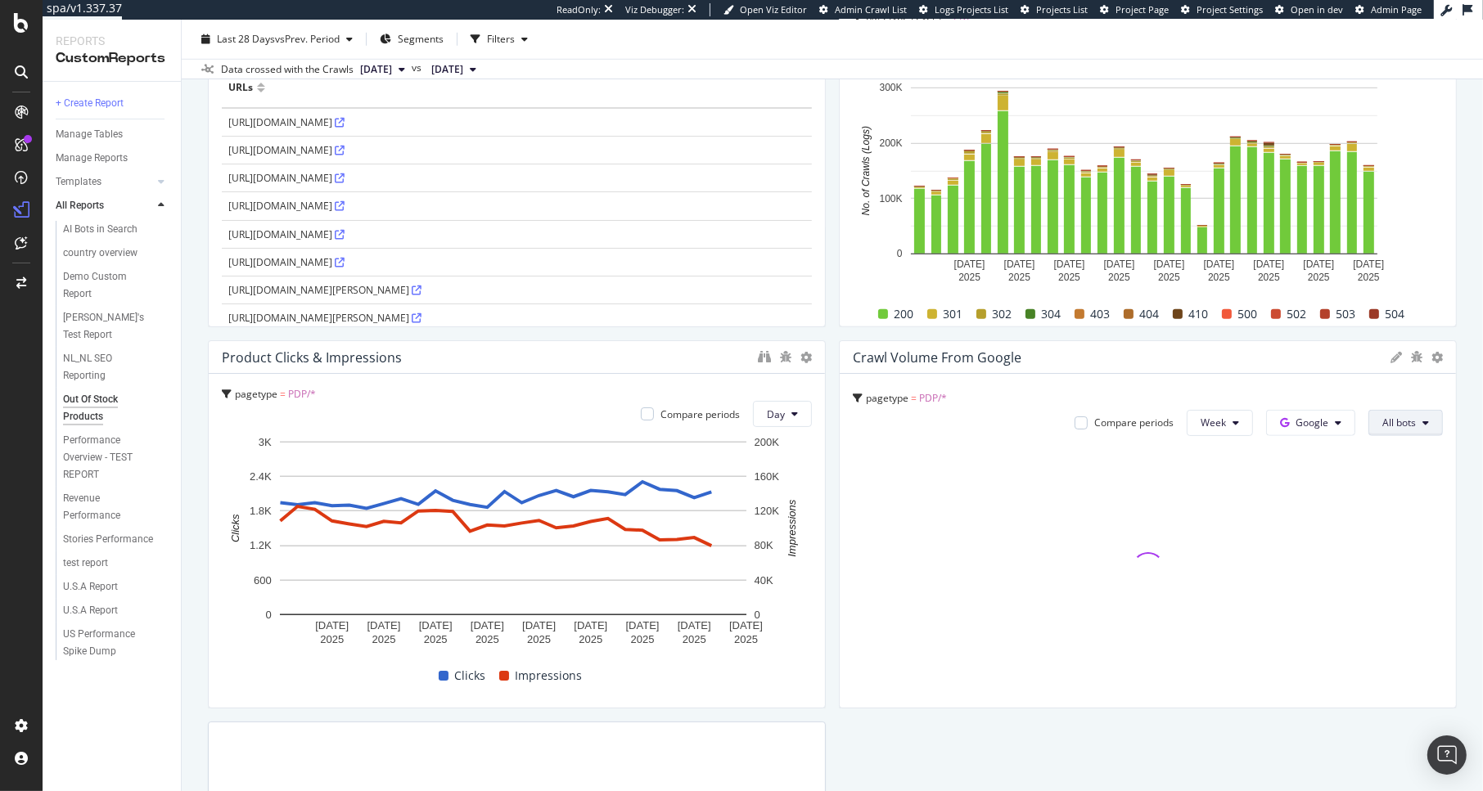
click at [1382, 422] on span "All bots" at bounding box center [1399, 423] width 34 height 14
click at [1277, 414] on span "Google Smartphone" at bounding box center [1282, 416] width 118 height 15
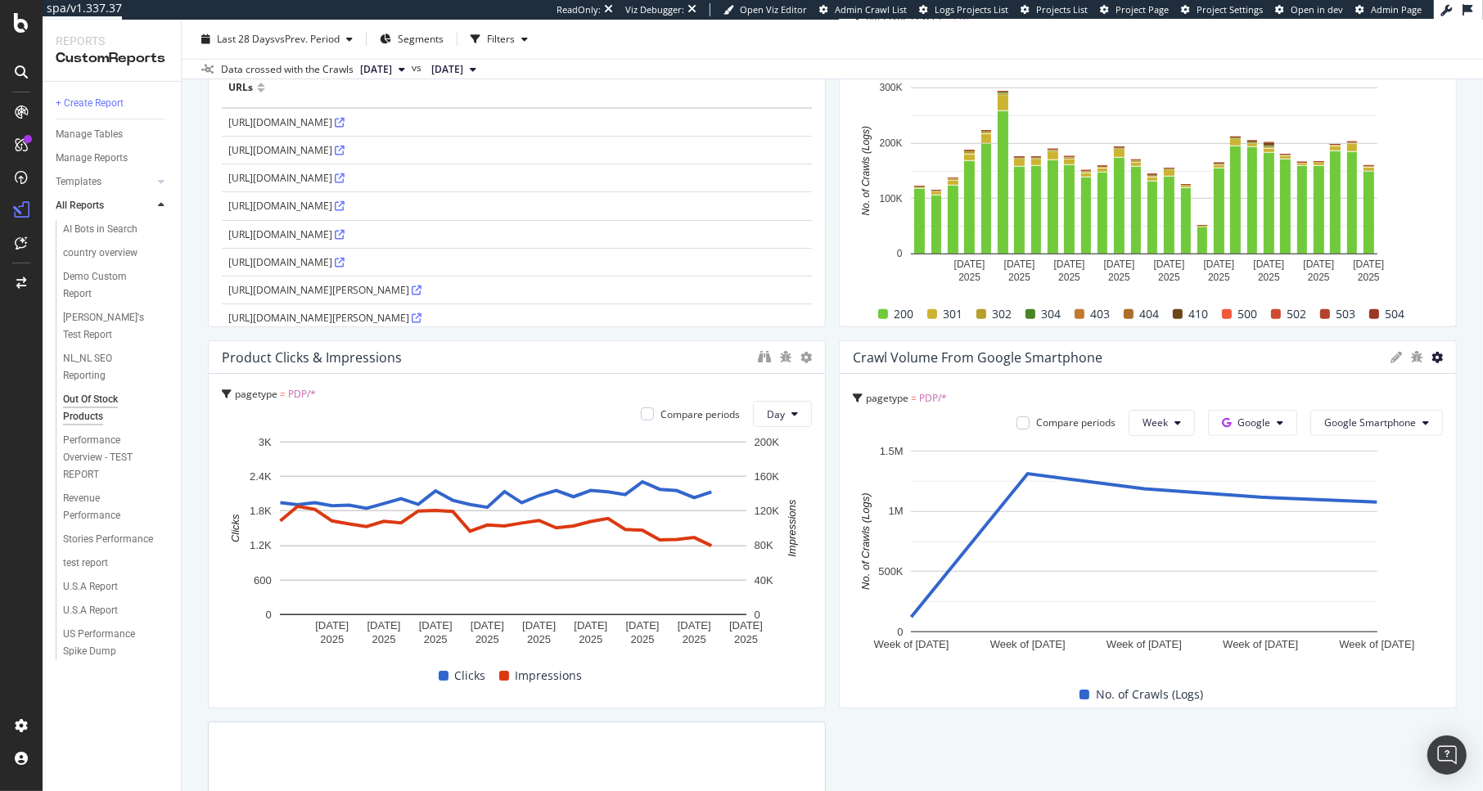
click at [1431, 358] on icon at bounding box center [1436, 357] width 11 height 11
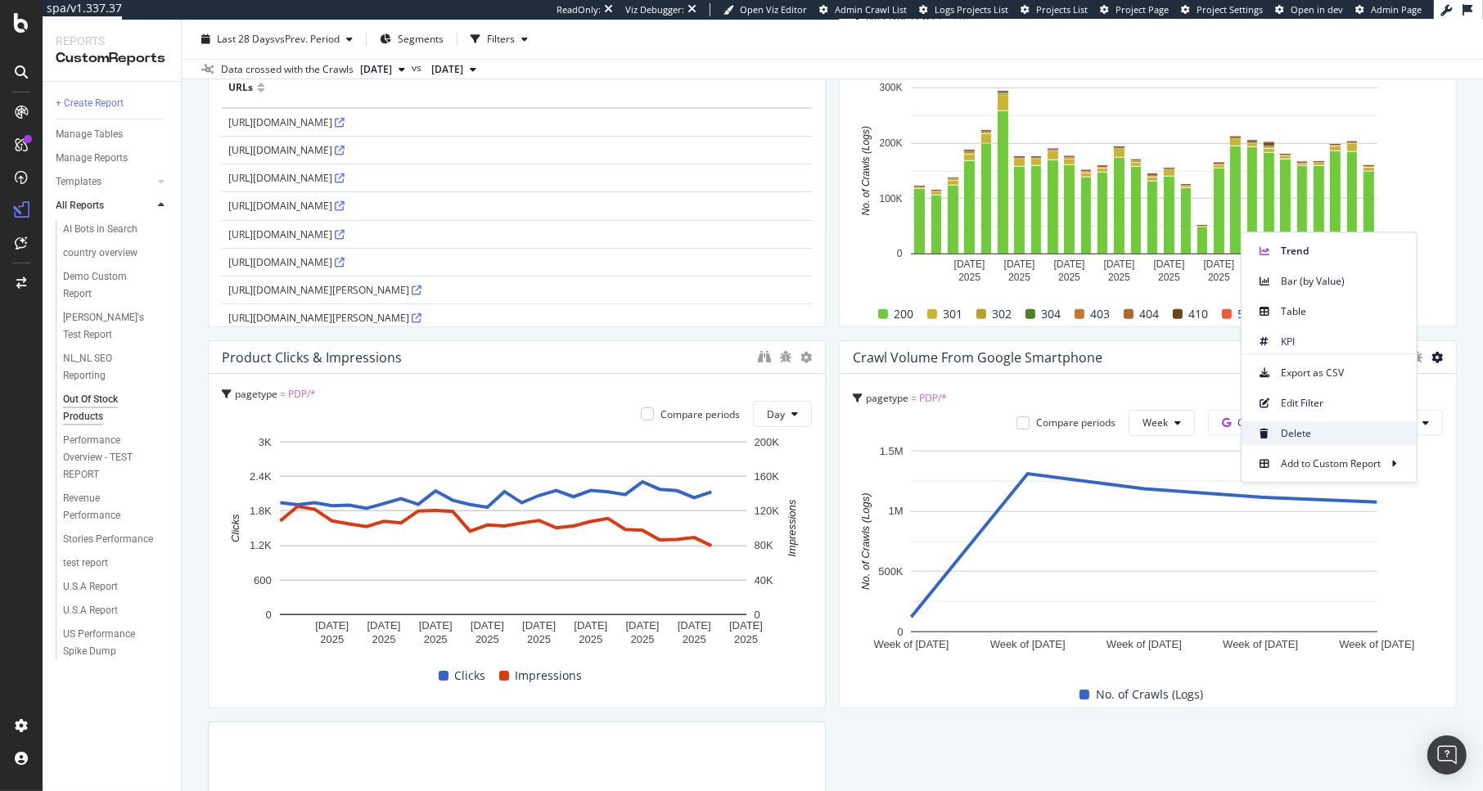
click at [1322, 434] on span "Delete" at bounding box center [1342, 433] width 123 height 15
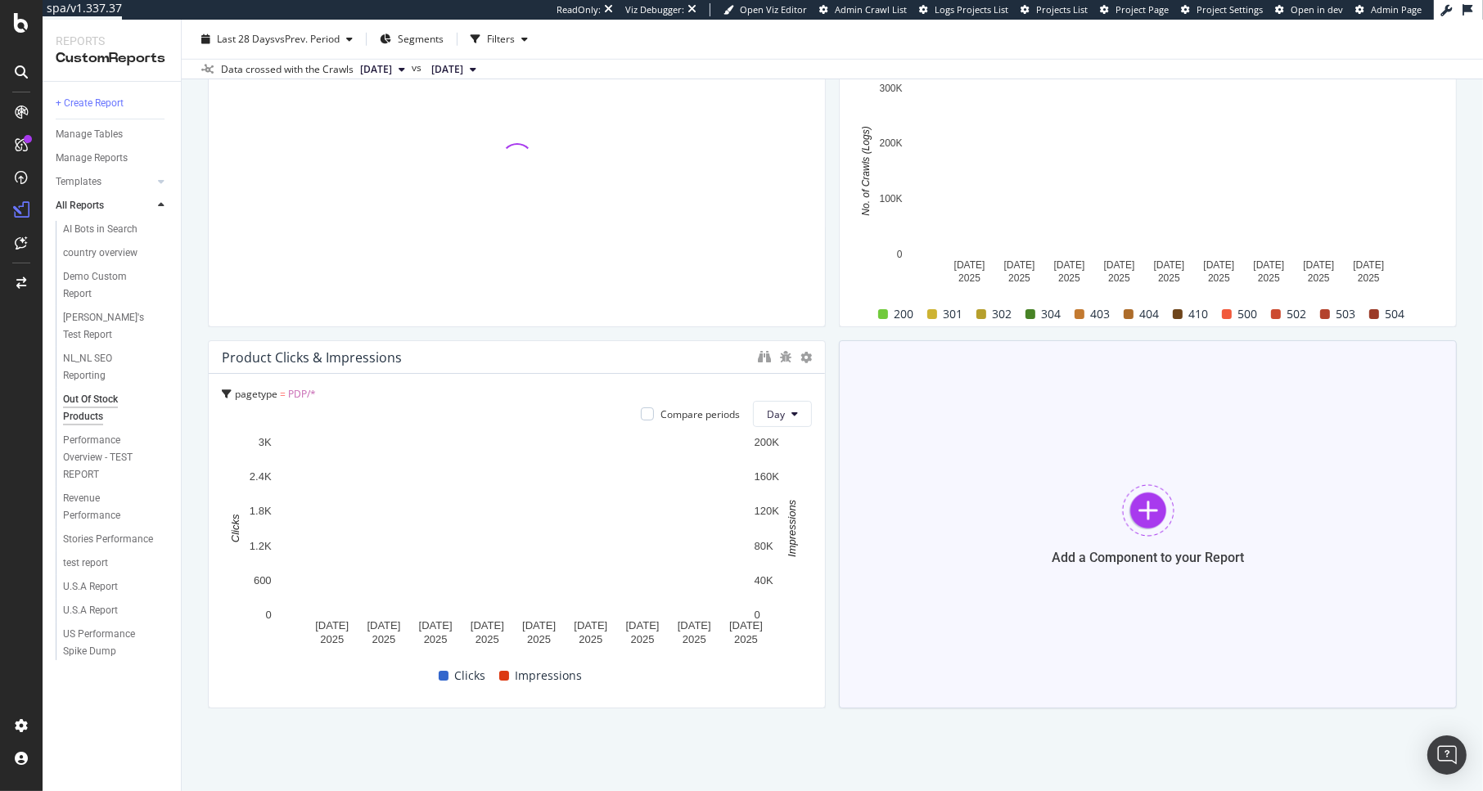
click at [1135, 491] on div at bounding box center [1148, 510] width 52 height 52
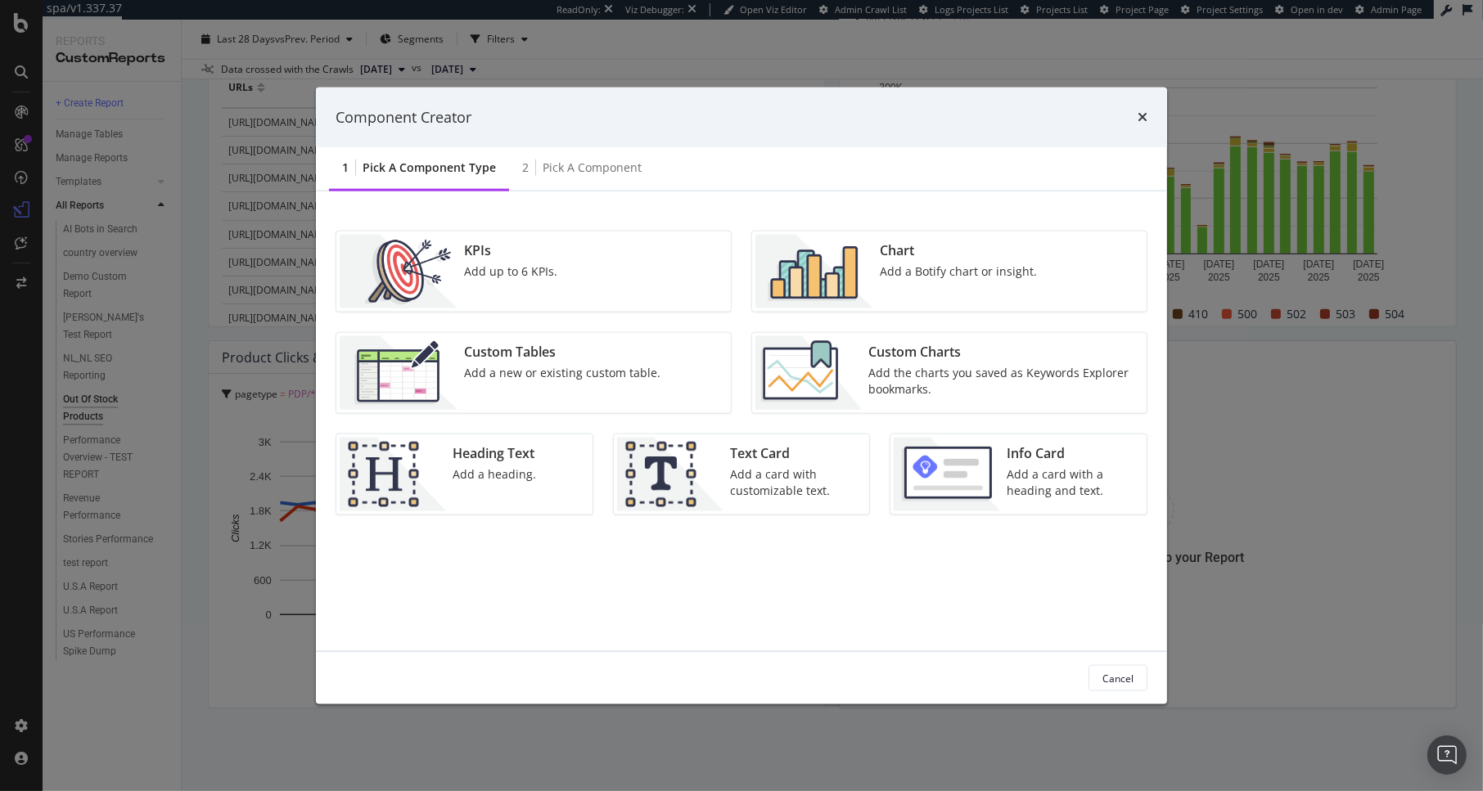
click at [993, 288] on div "Chart Add a Botify chart or insight." at bounding box center [958, 272] width 170 height 74
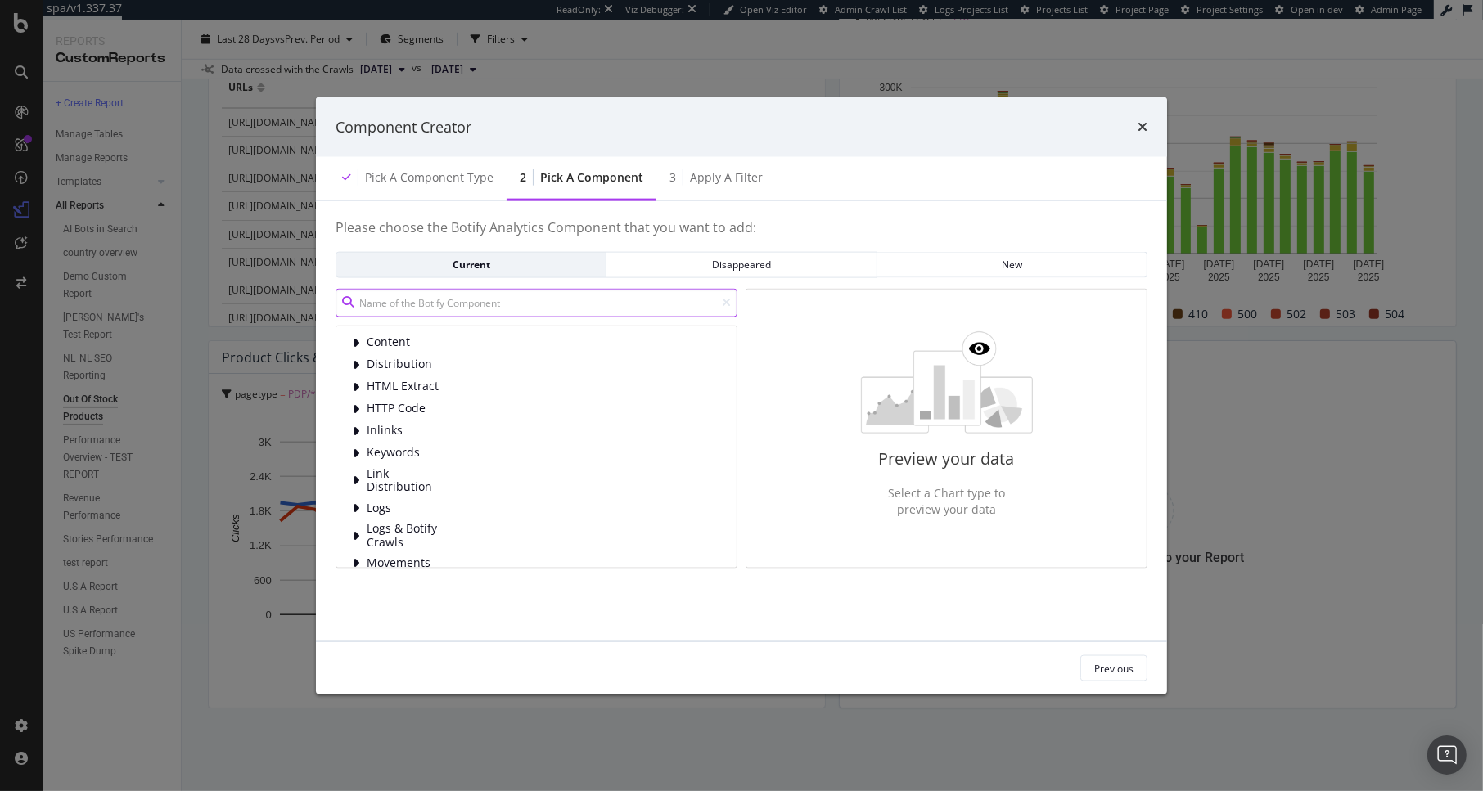
click at [463, 310] on input "modal" at bounding box center [537, 302] width 402 height 29
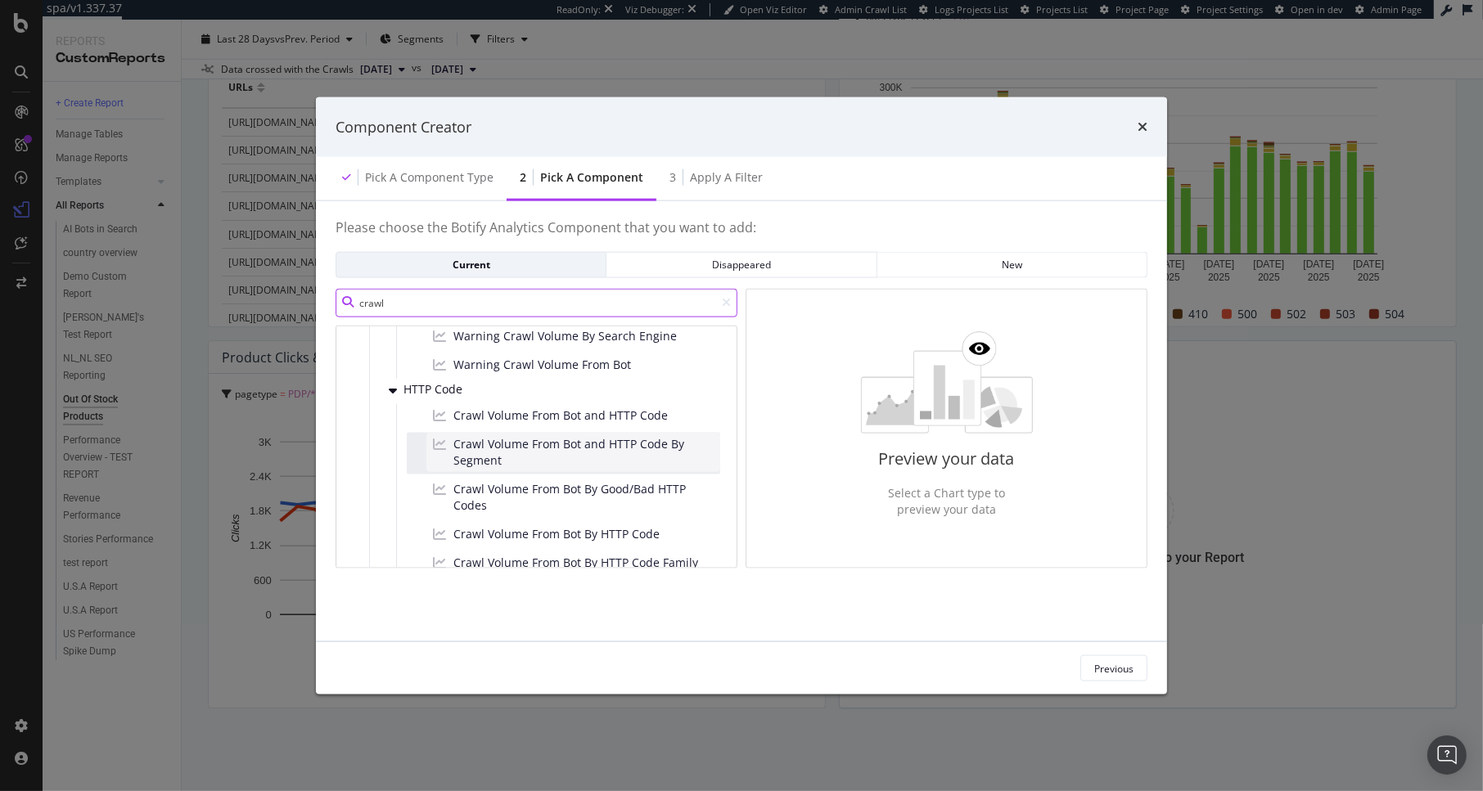
scroll to position [389, 0]
type input "crawl"
click at [597, 448] on span "Crawl Volume From Bot and HTTP Code By Segment" at bounding box center [583, 447] width 260 height 33
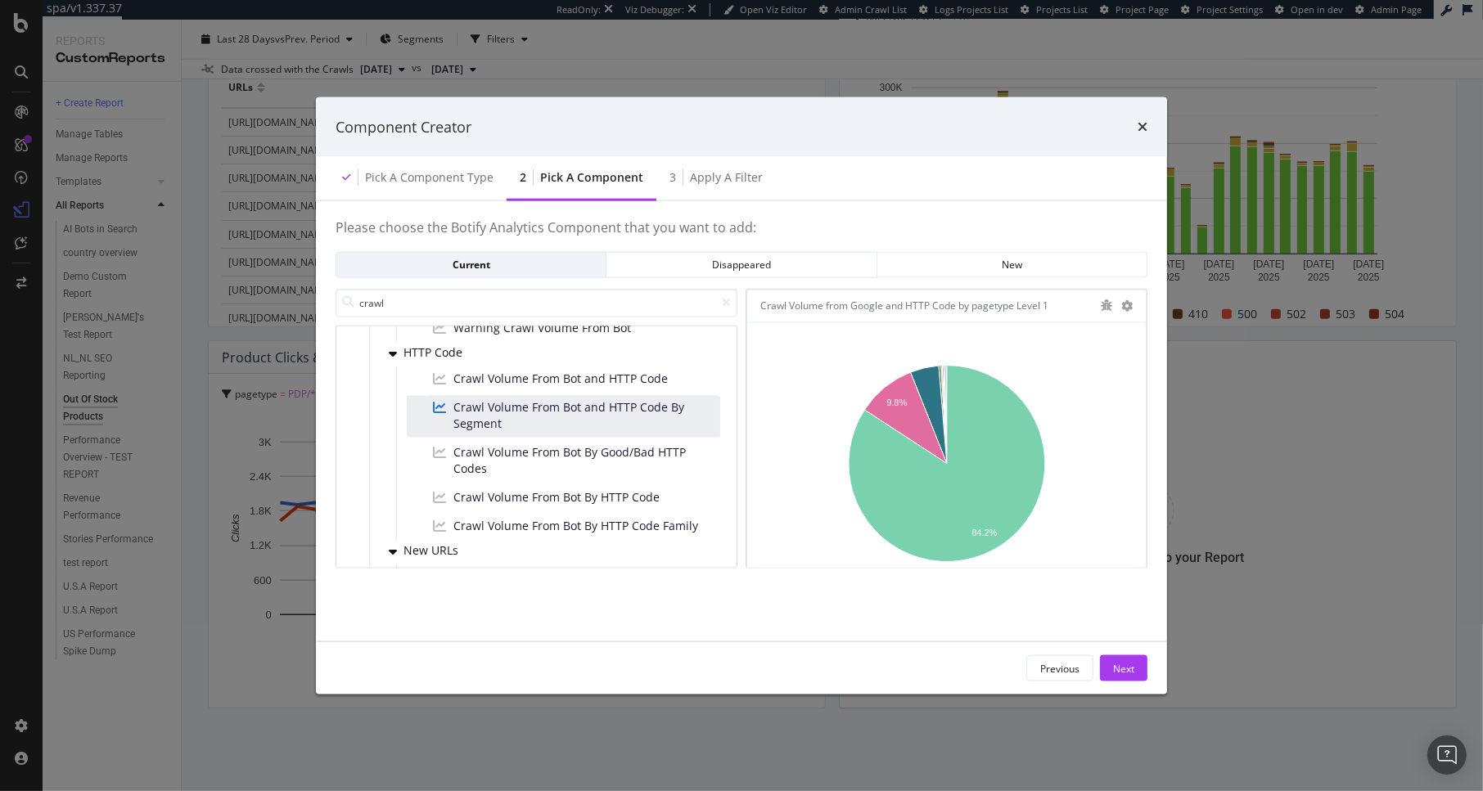
scroll to position [439, 0]
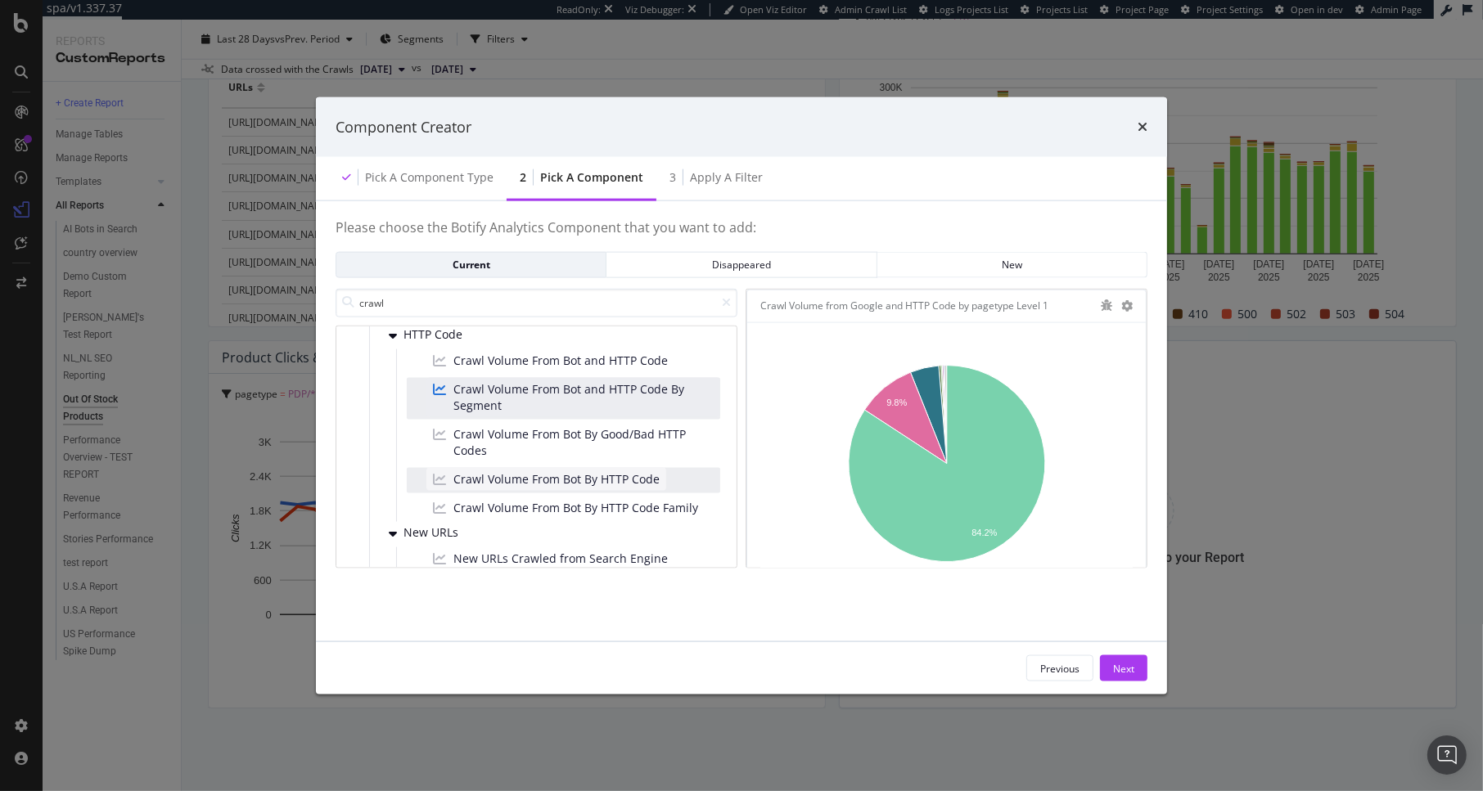
click at [615, 484] on span "Crawl Volume From Bot By HTTP Code" at bounding box center [556, 479] width 206 height 16
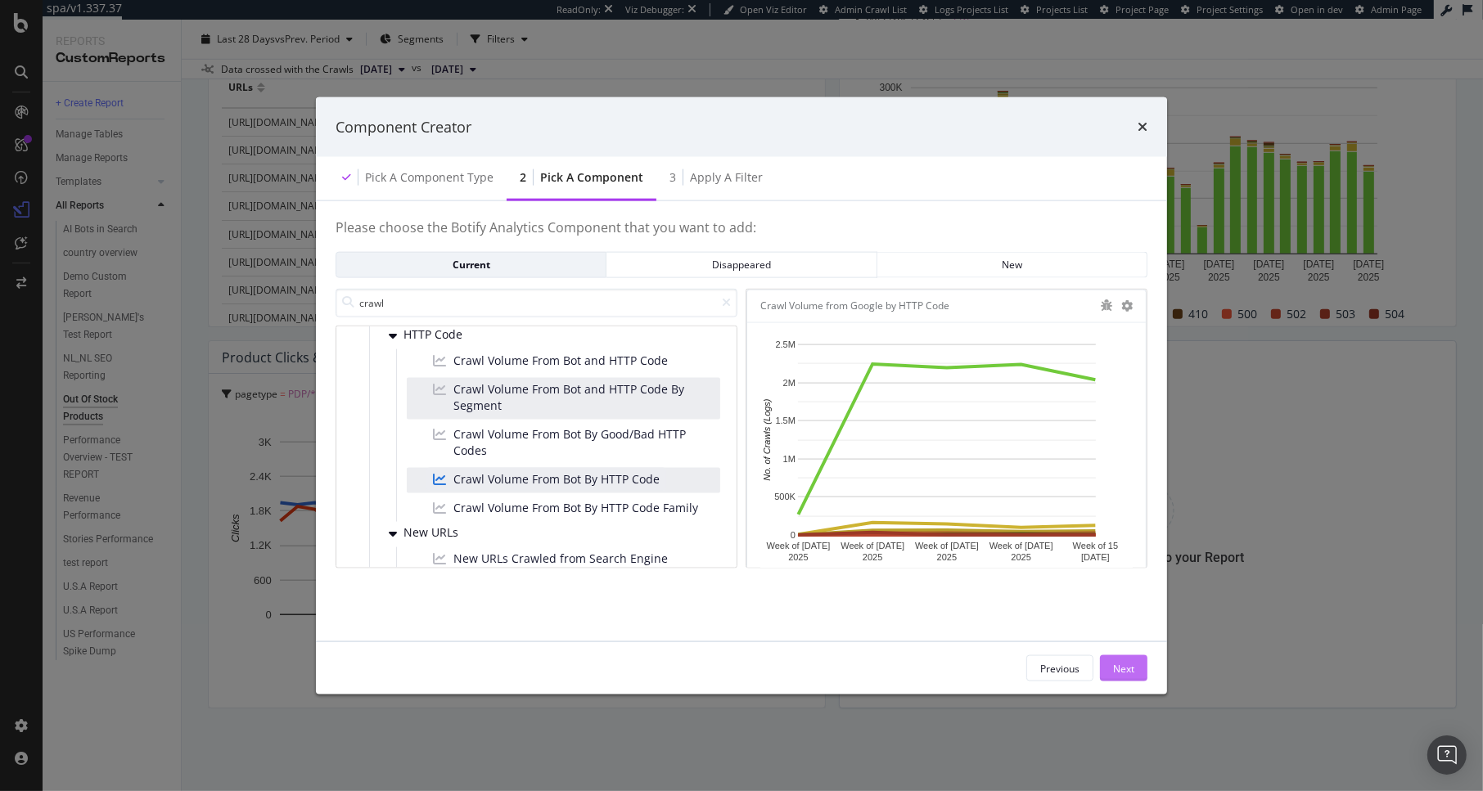
click at [1119, 671] on div "Next" at bounding box center [1123, 668] width 21 height 14
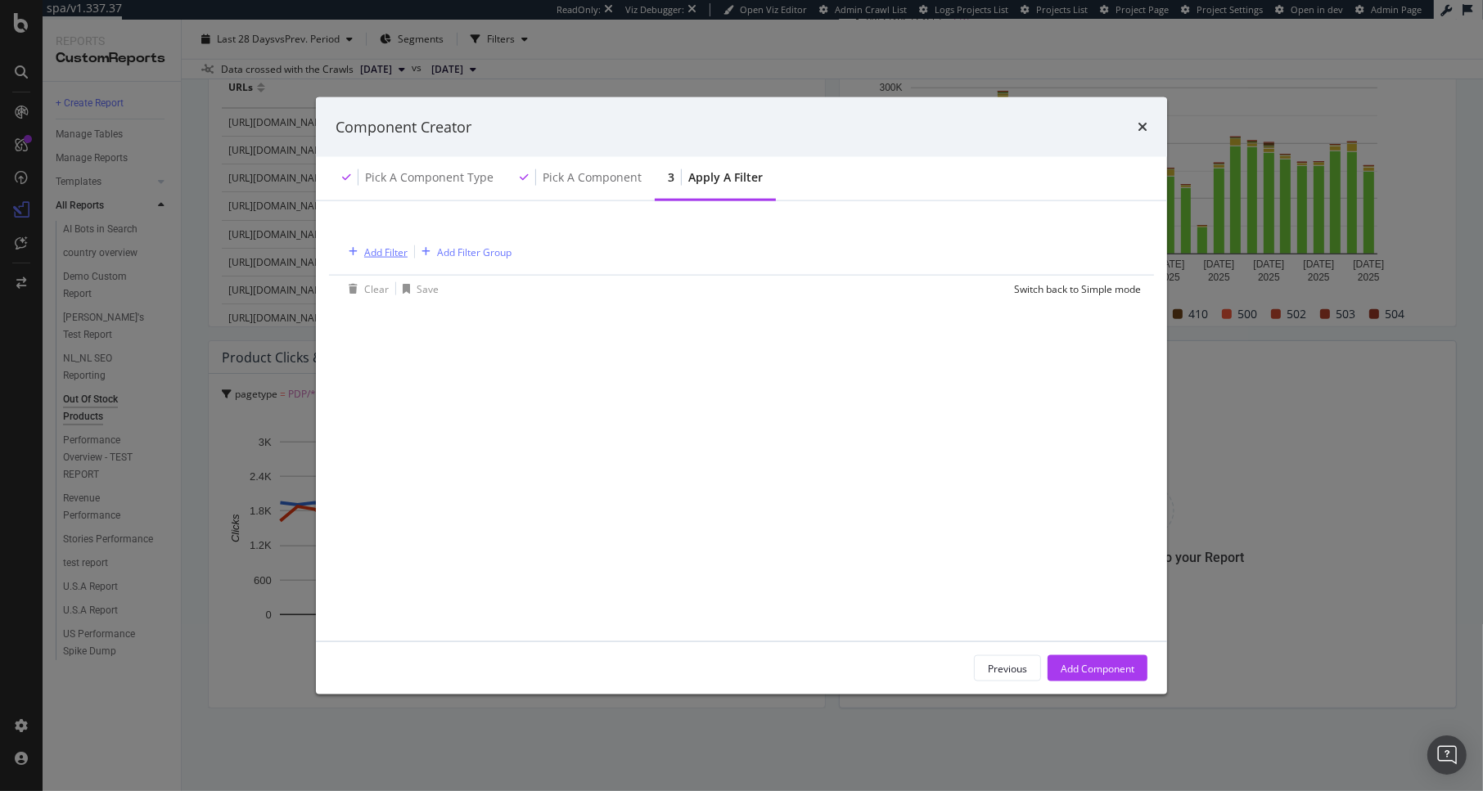
click at [385, 254] on div "Add Filter" at bounding box center [385, 252] width 43 height 14
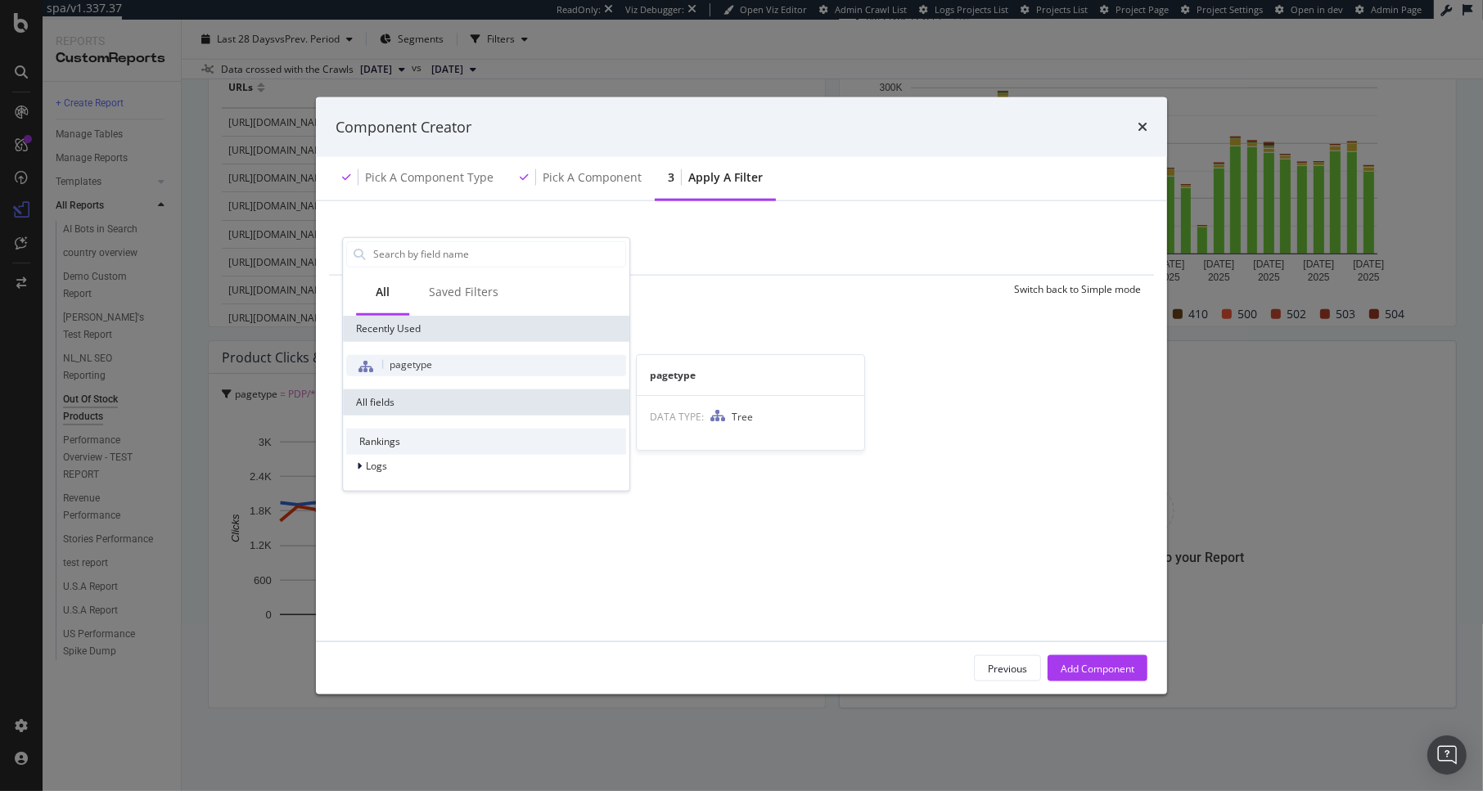
click at [423, 357] on span "pagetype" at bounding box center [411, 364] width 43 height 14
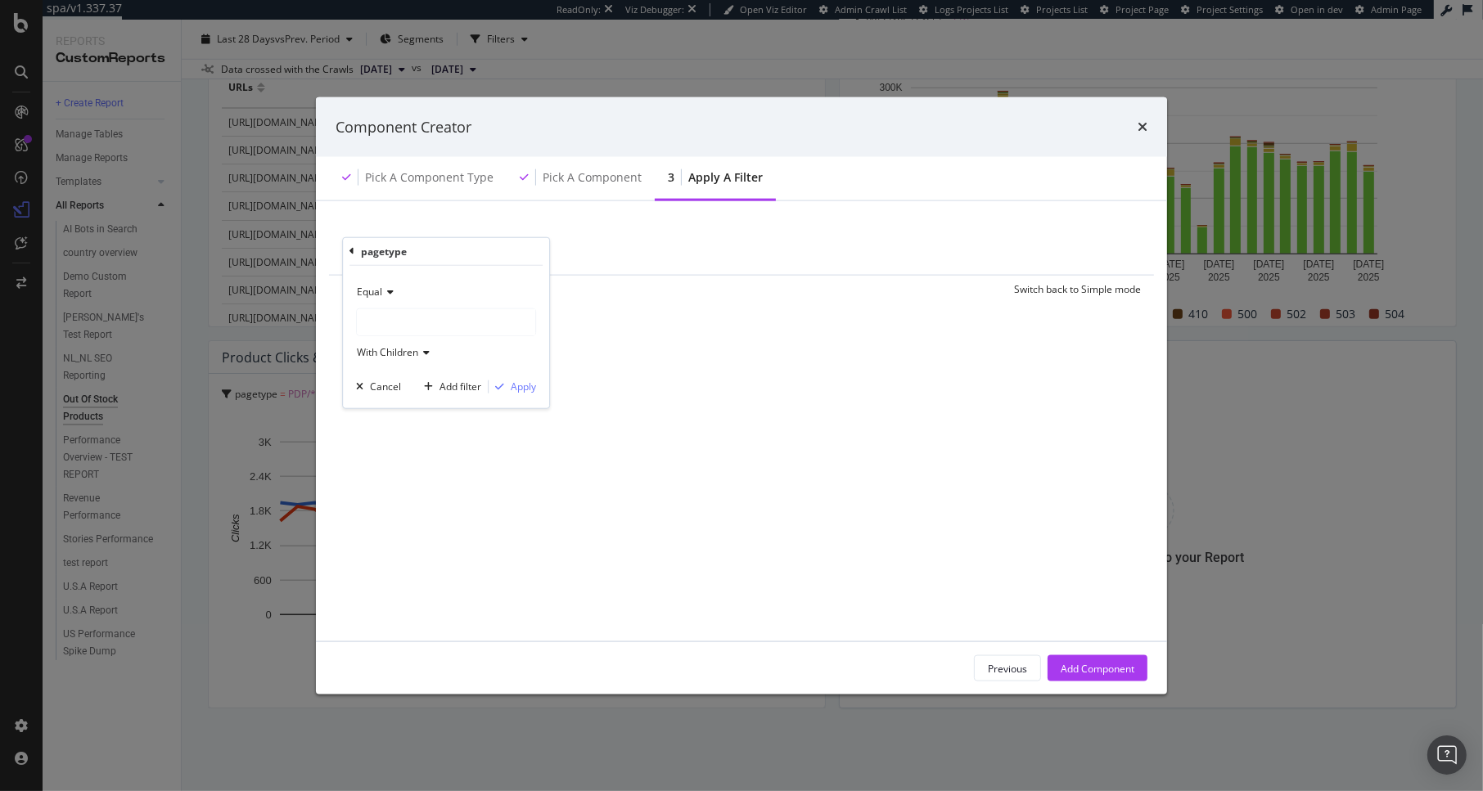
click at [407, 319] on div "modal" at bounding box center [446, 322] width 178 height 26
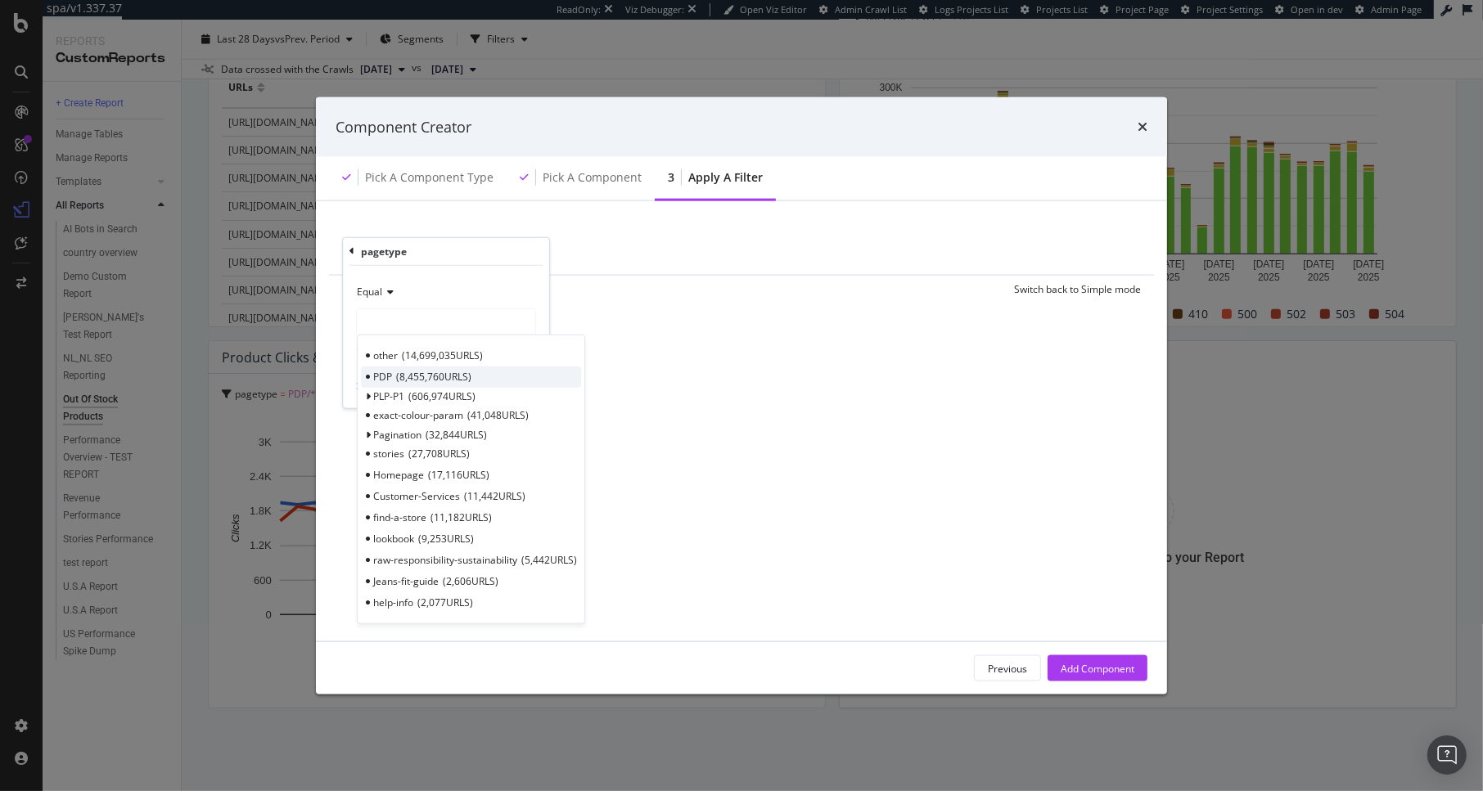
click at [412, 380] on span "8,455,760 URLS" at bounding box center [433, 377] width 75 height 14
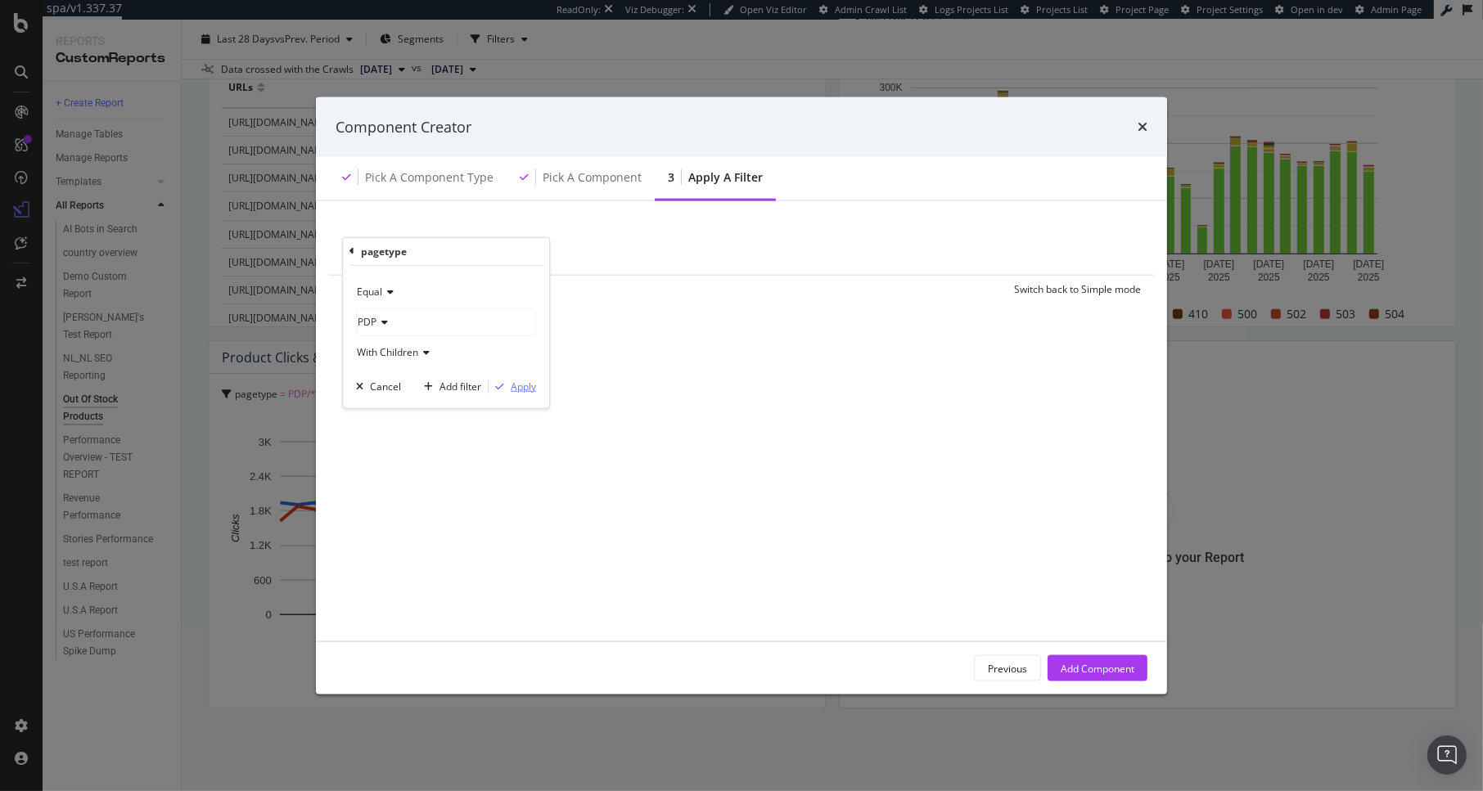
click at [511, 390] on div "Apply" at bounding box center [523, 387] width 25 height 14
click at [1118, 683] on div "Previous Add Component" at bounding box center [741, 668] width 851 height 52
click at [1113, 670] on div "Add Component" at bounding box center [1098, 668] width 74 height 14
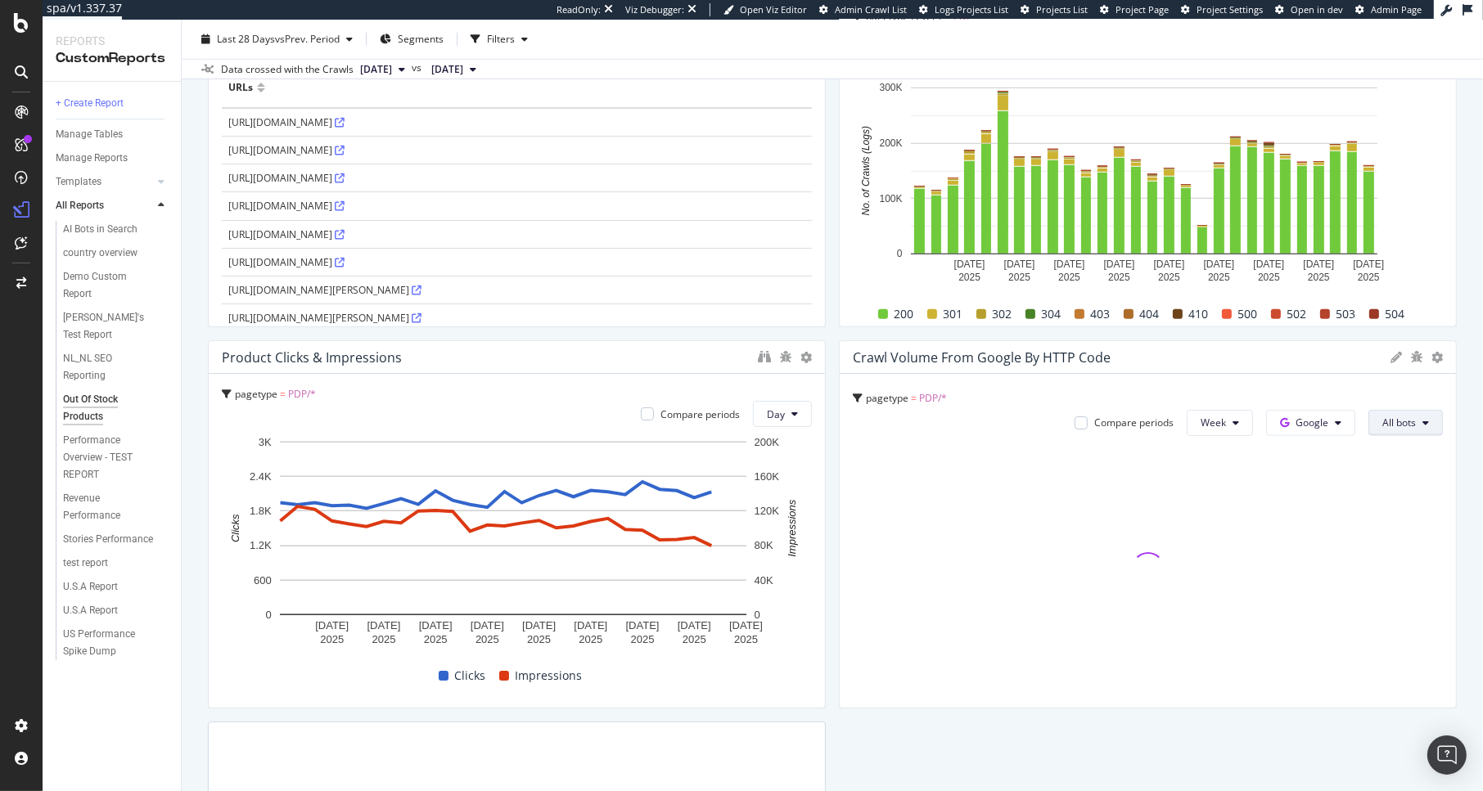
click at [1382, 420] on span "All bots" at bounding box center [1399, 423] width 34 height 14
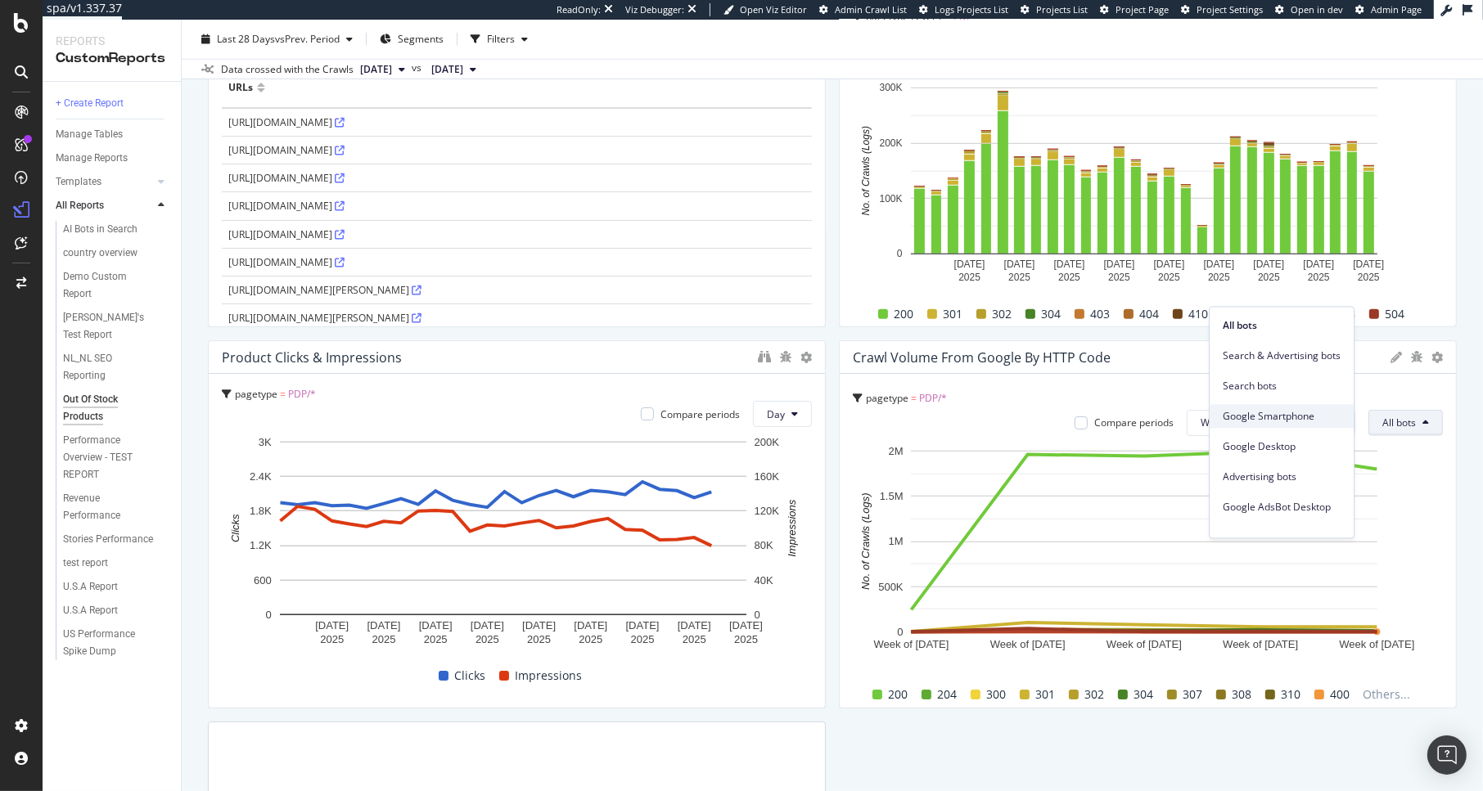
click at [1277, 417] on span "Google Smartphone" at bounding box center [1282, 416] width 118 height 15
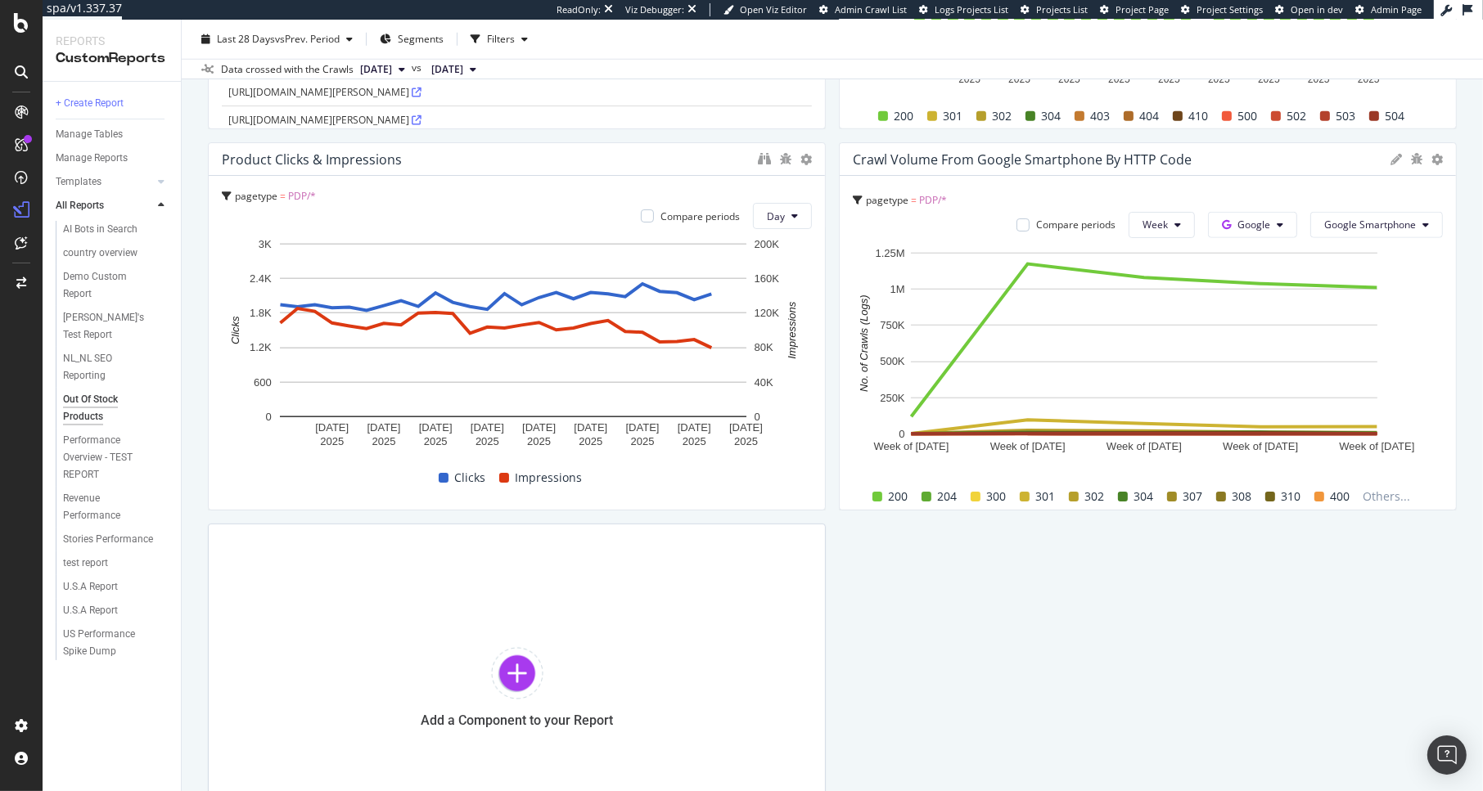
scroll to position [1563, 0]
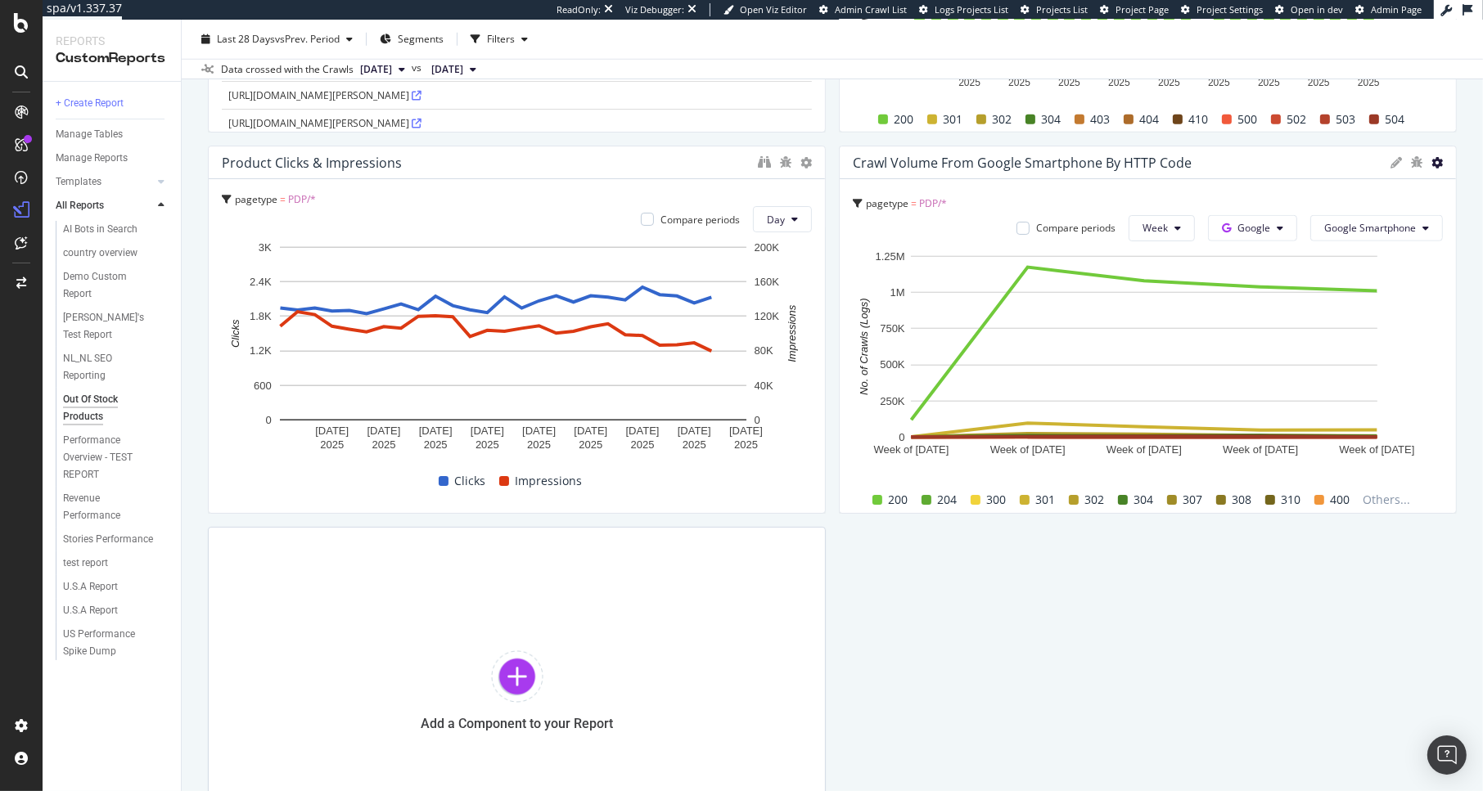
click at [1431, 161] on icon at bounding box center [1436, 162] width 11 height 11
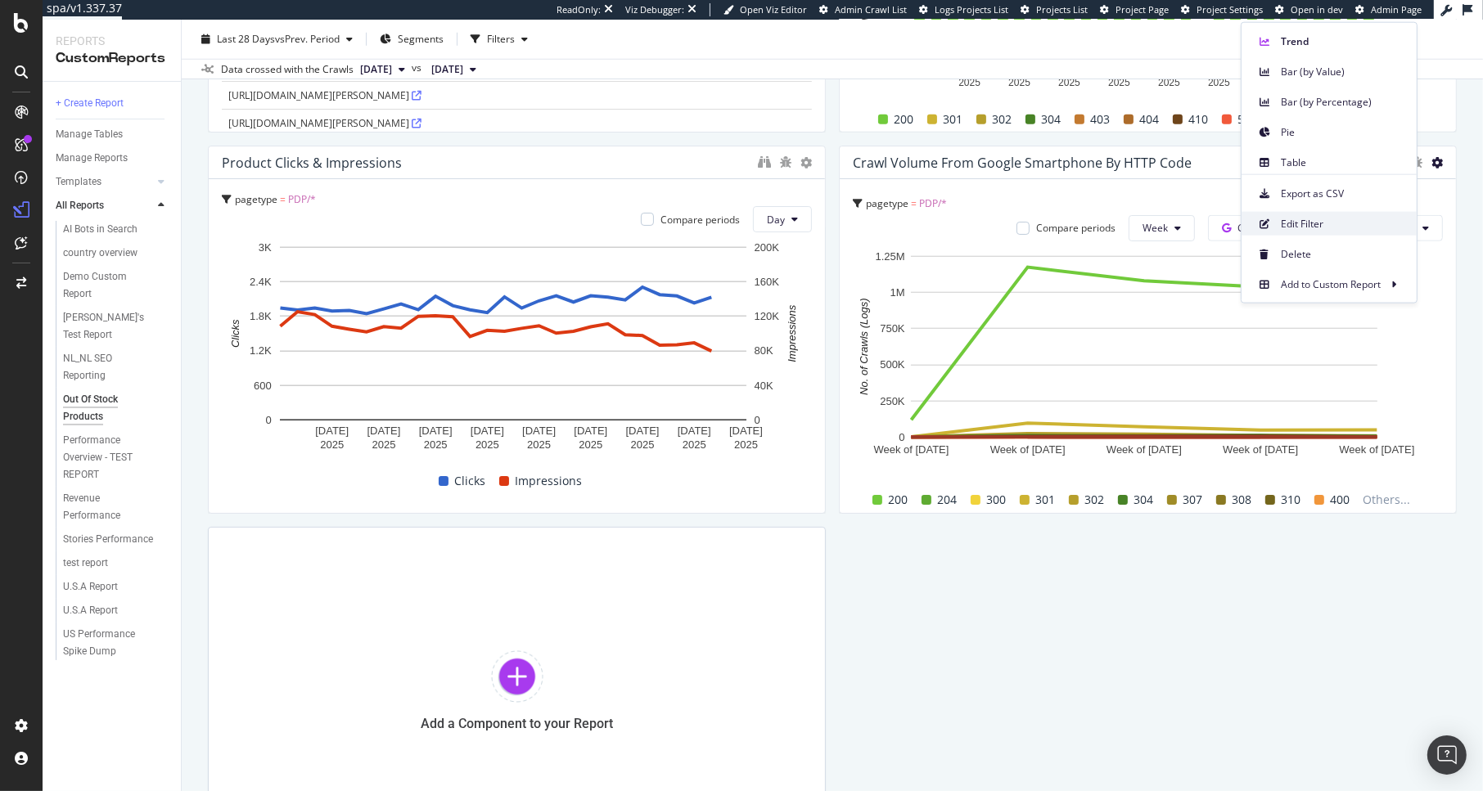
click at [1311, 214] on div "Edit Filter" at bounding box center [1328, 224] width 175 height 24
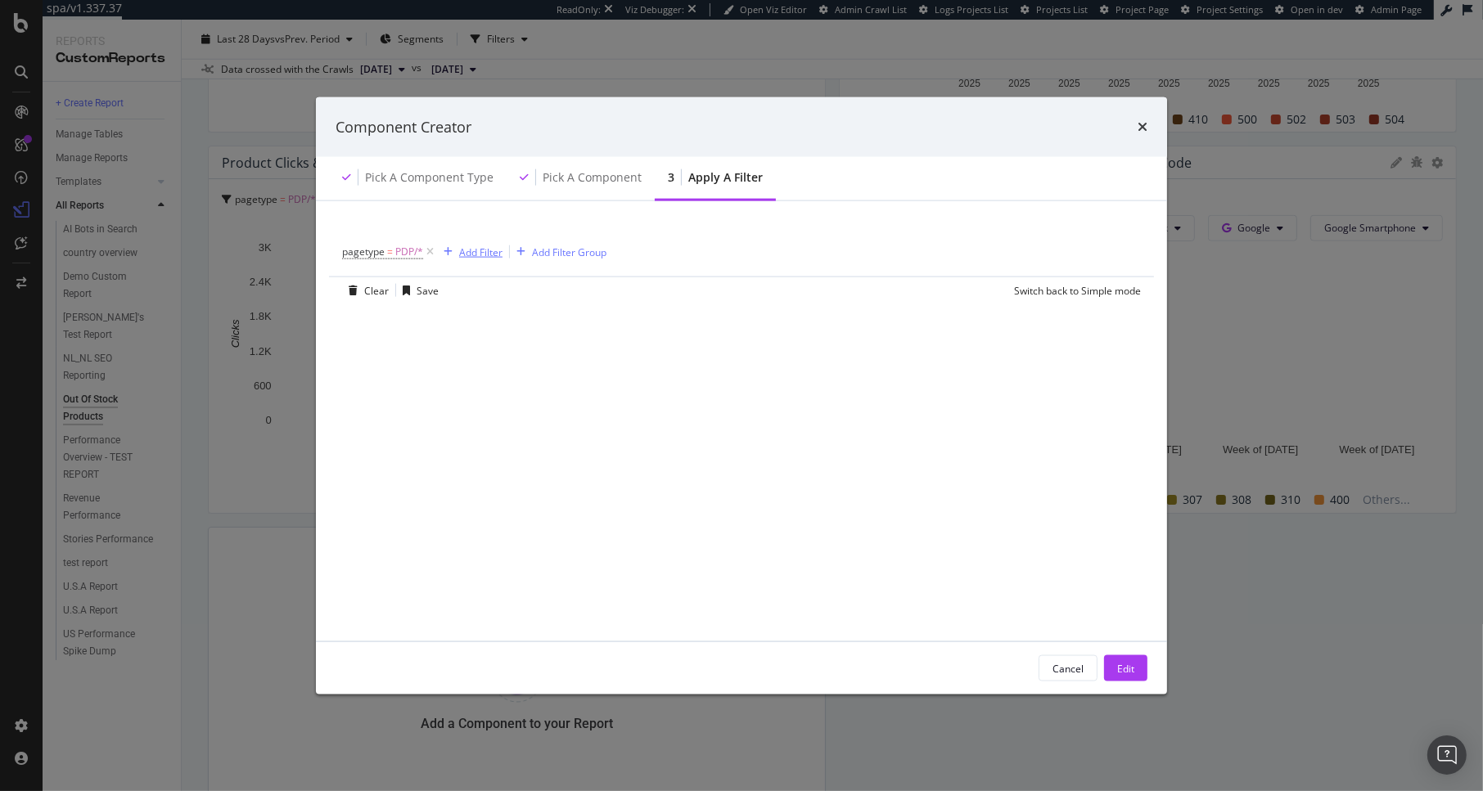
click at [487, 255] on div "Add Filter" at bounding box center [480, 252] width 43 height 14
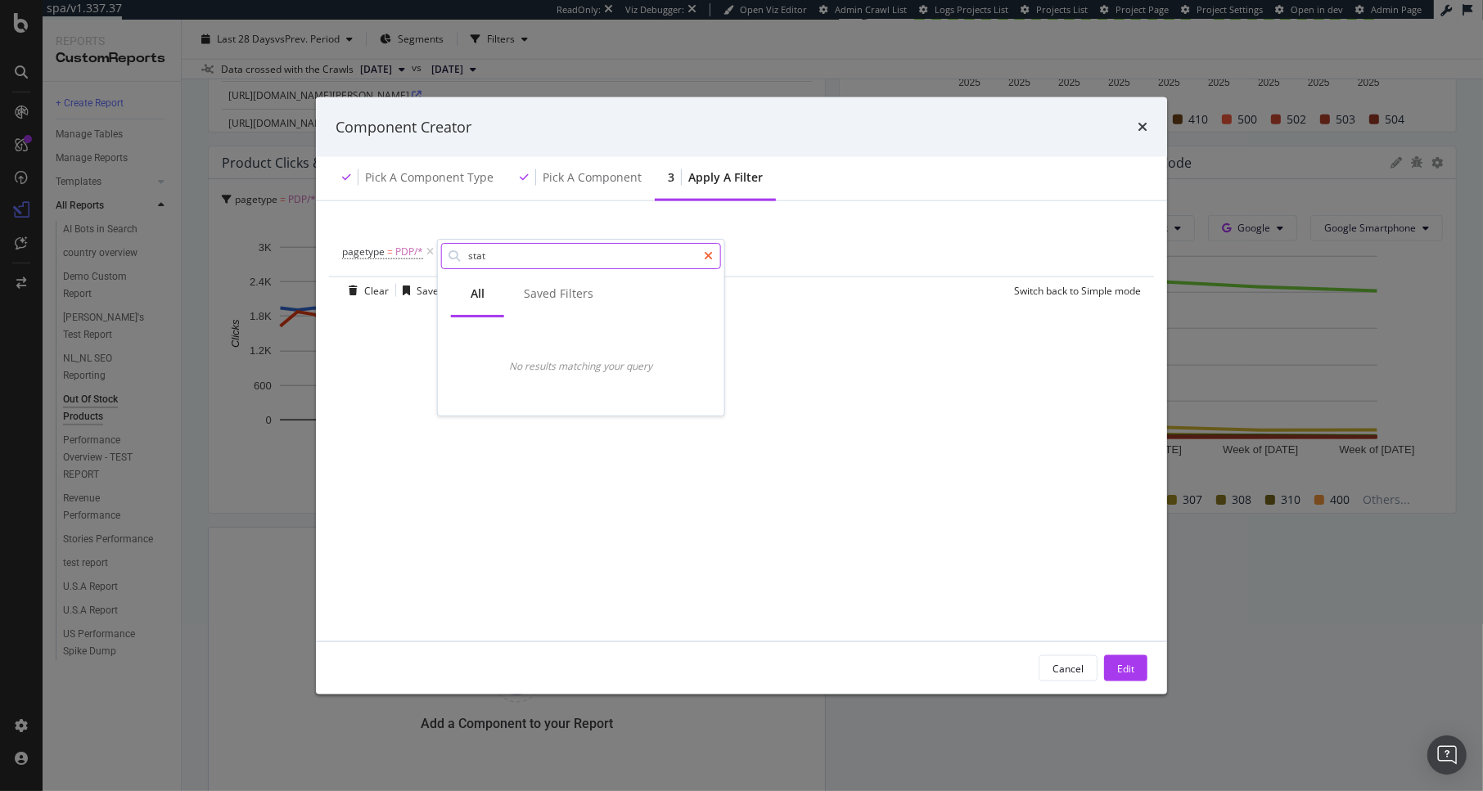
type input "stat"
click at [710, 255] on icon "modal" at bounding box center [708, 255] width 9 height 11
click at [1142, 124] on icon "times" at bounding box center [1142, 126] width 10 height 13
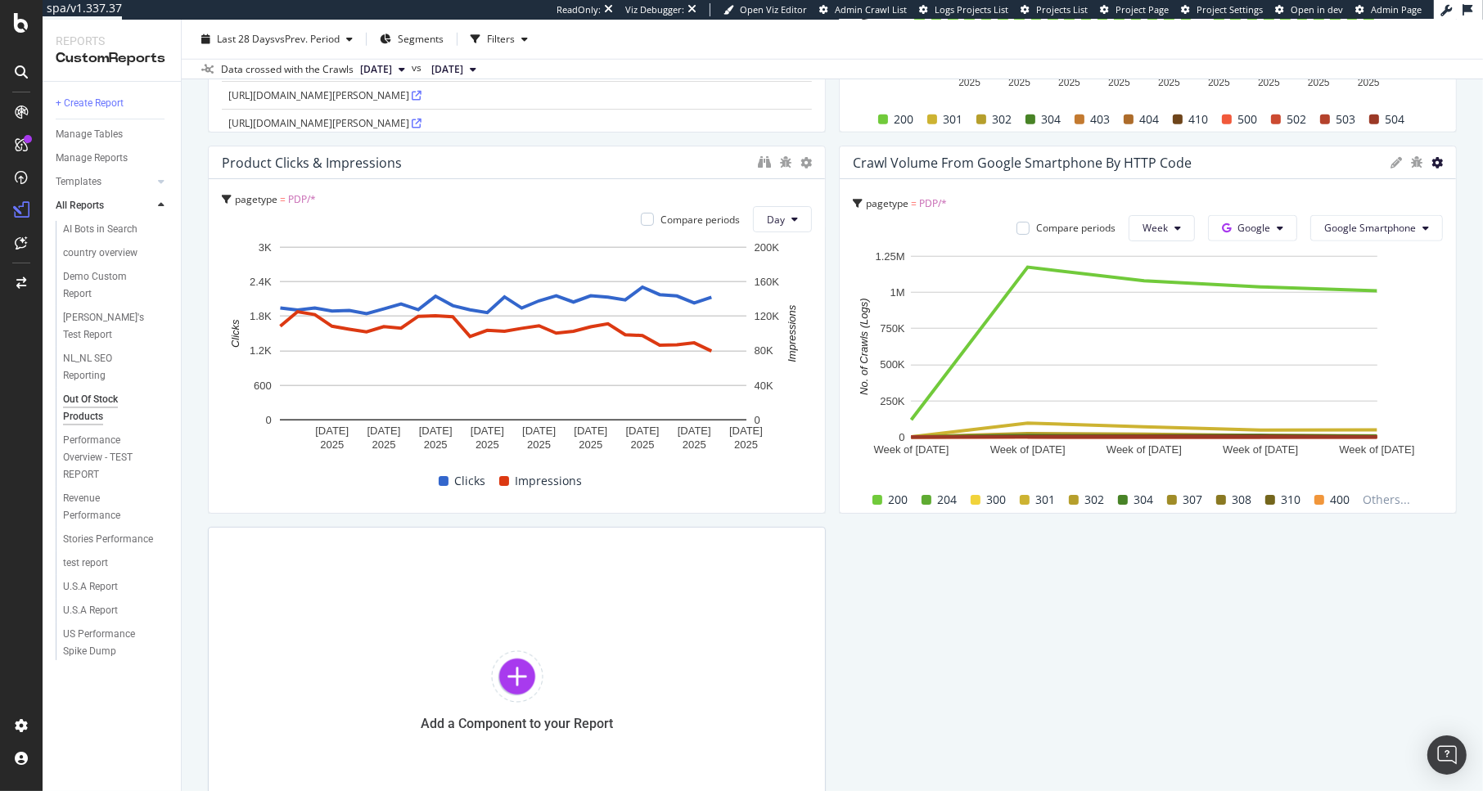
click at [1431, 164] on icon at bounding box center [1436, 162] width 11 height 11
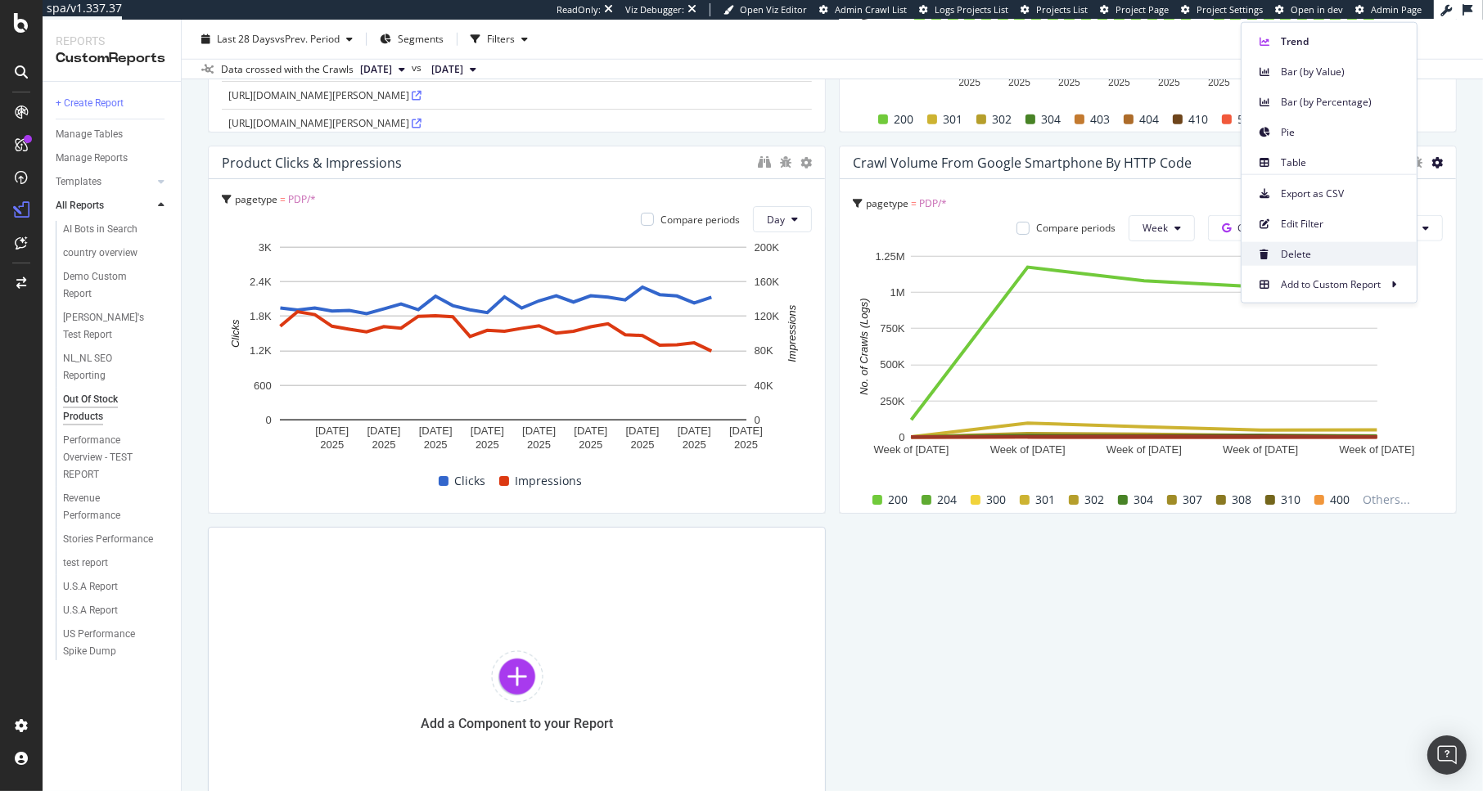
click at [1318, 242] on div "Delete" at bounding box center [1328, 254] width 175 height 24
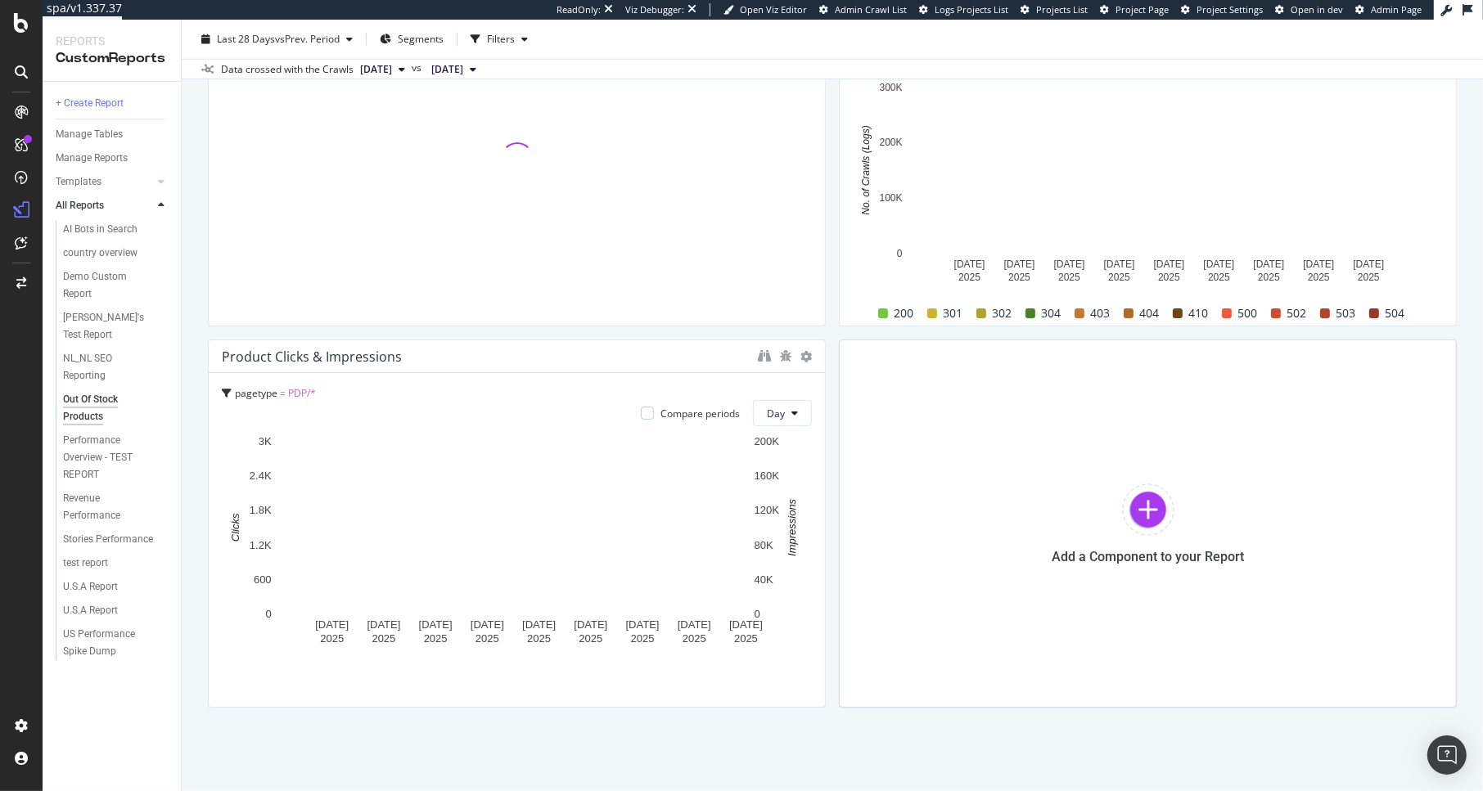
scroll to position [1368, 0]
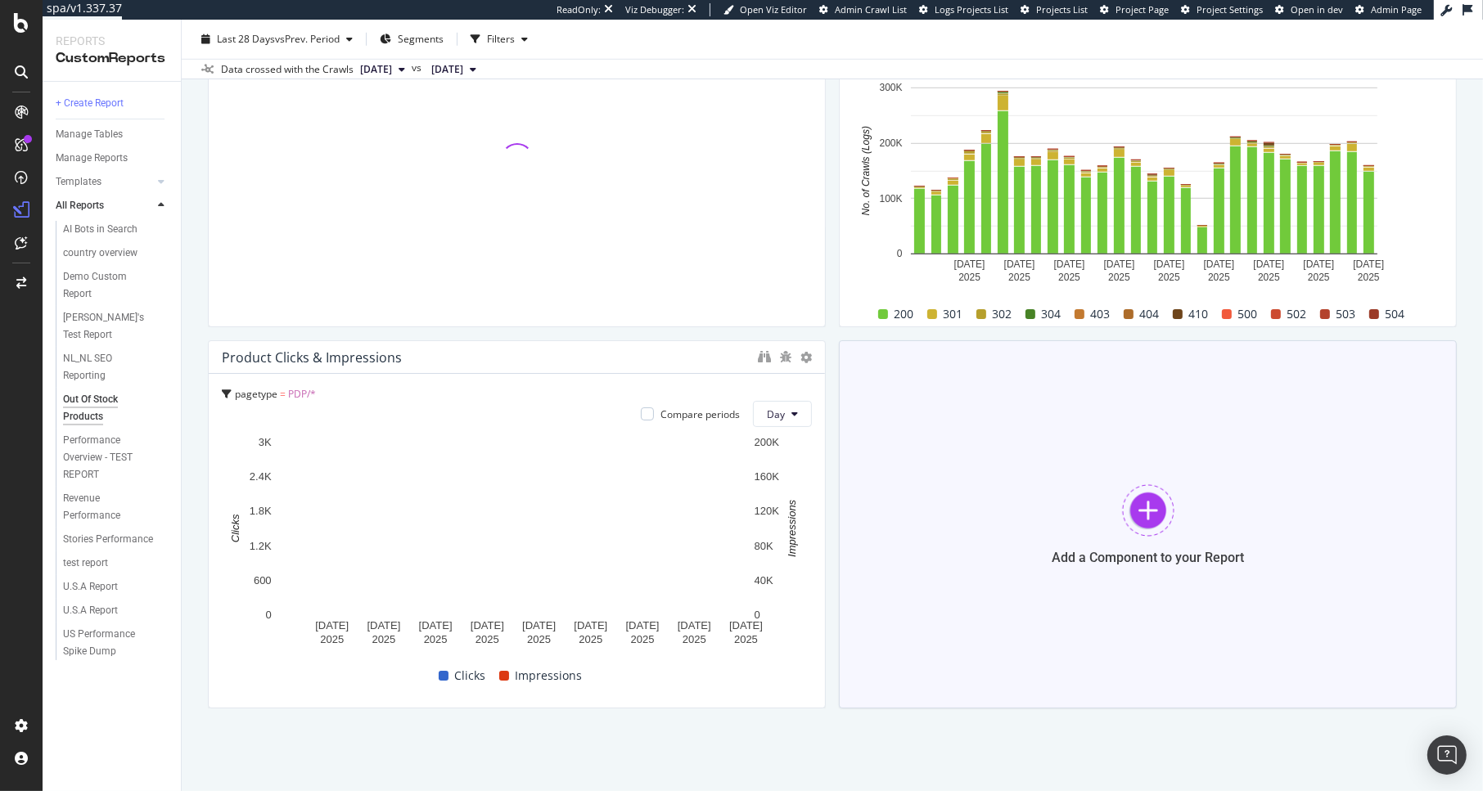
click at [1063, 498] on div "Add a Component to your Report" at bounding box center [1148, 524] width 618 height 368
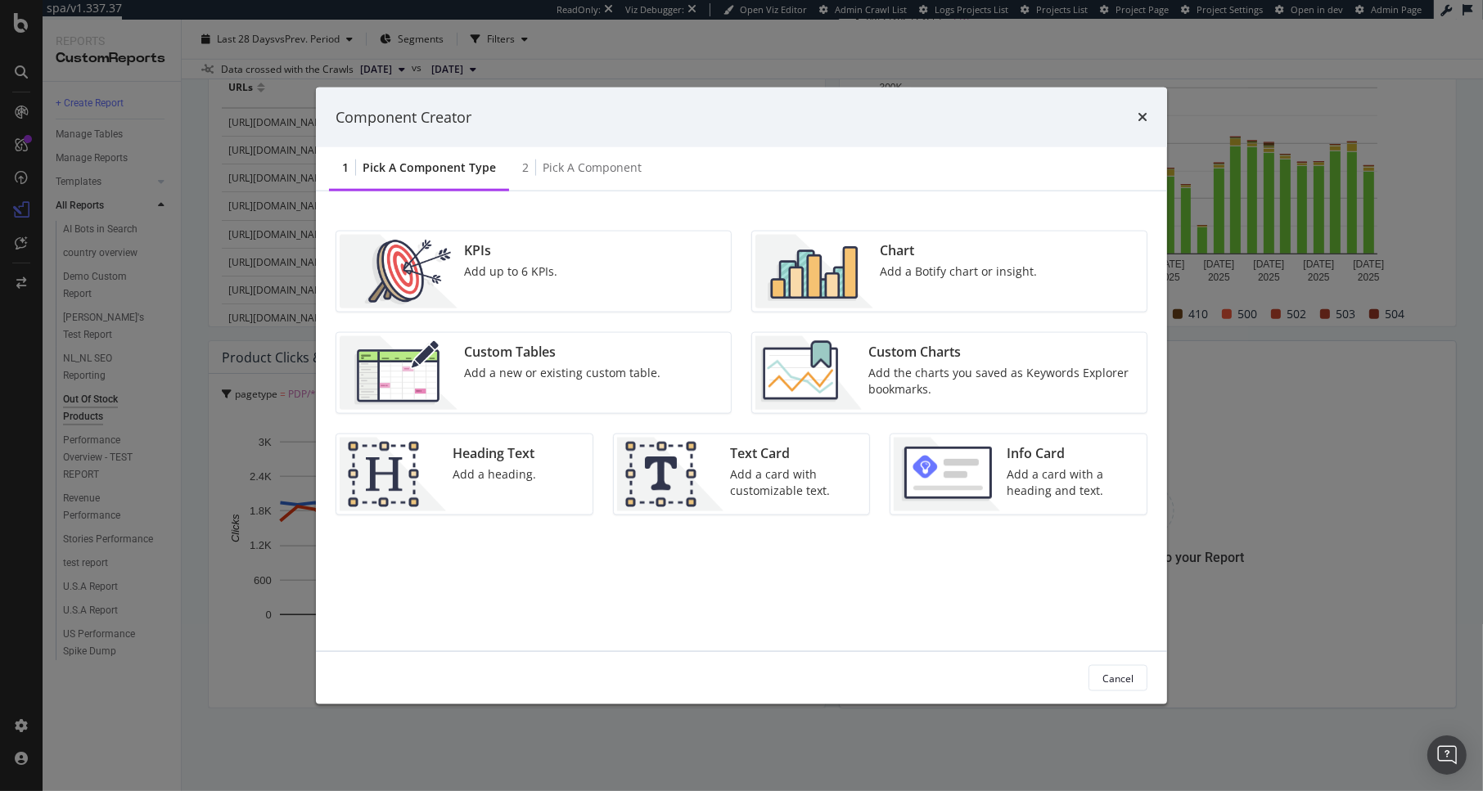
click at [911, 273] on div "Add a Botify chart or insight." at bounding box center [958, 272] width 157 height 16
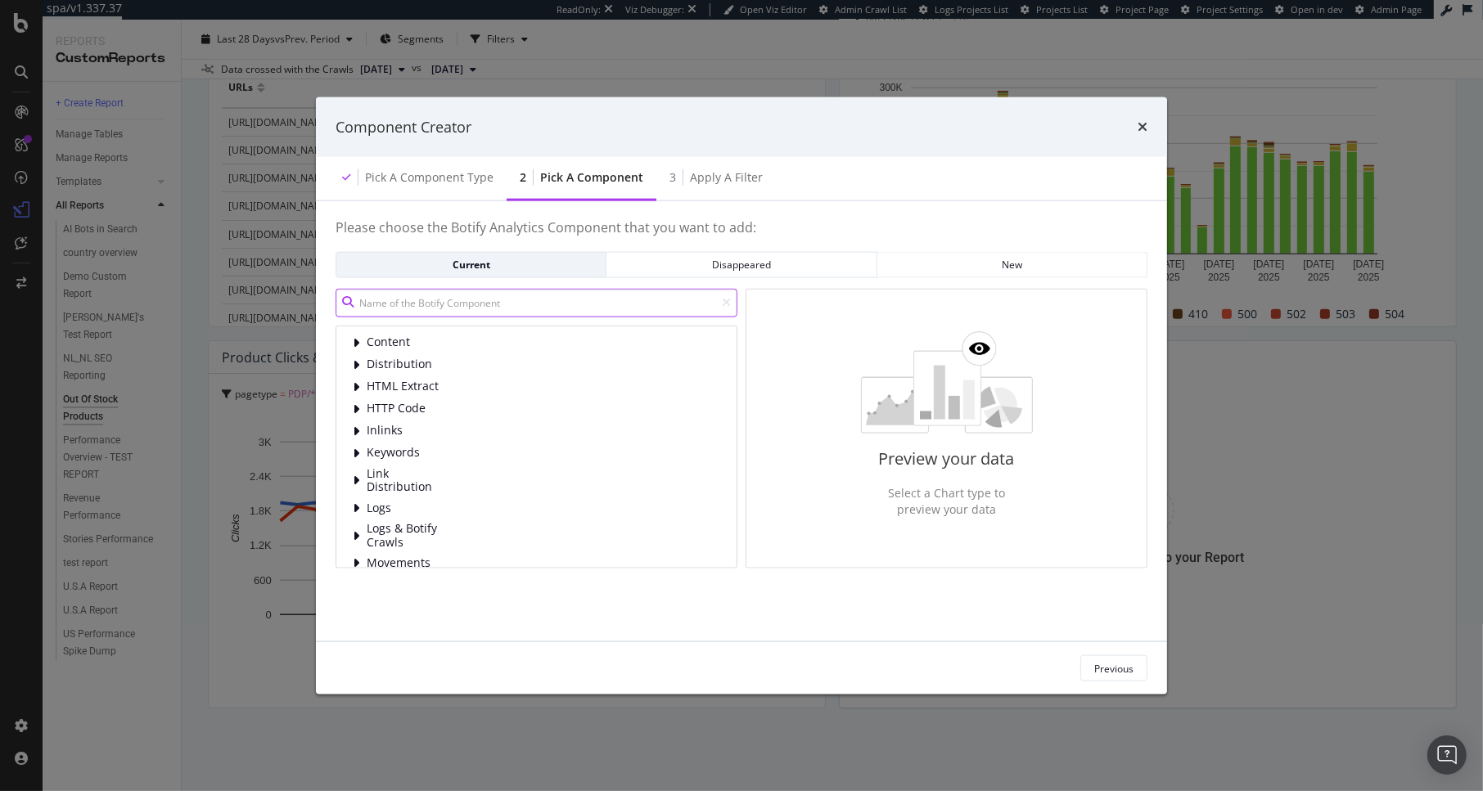
click at [438, 310] on input "modal" at bounding box center [537, 302] width 402 height 29
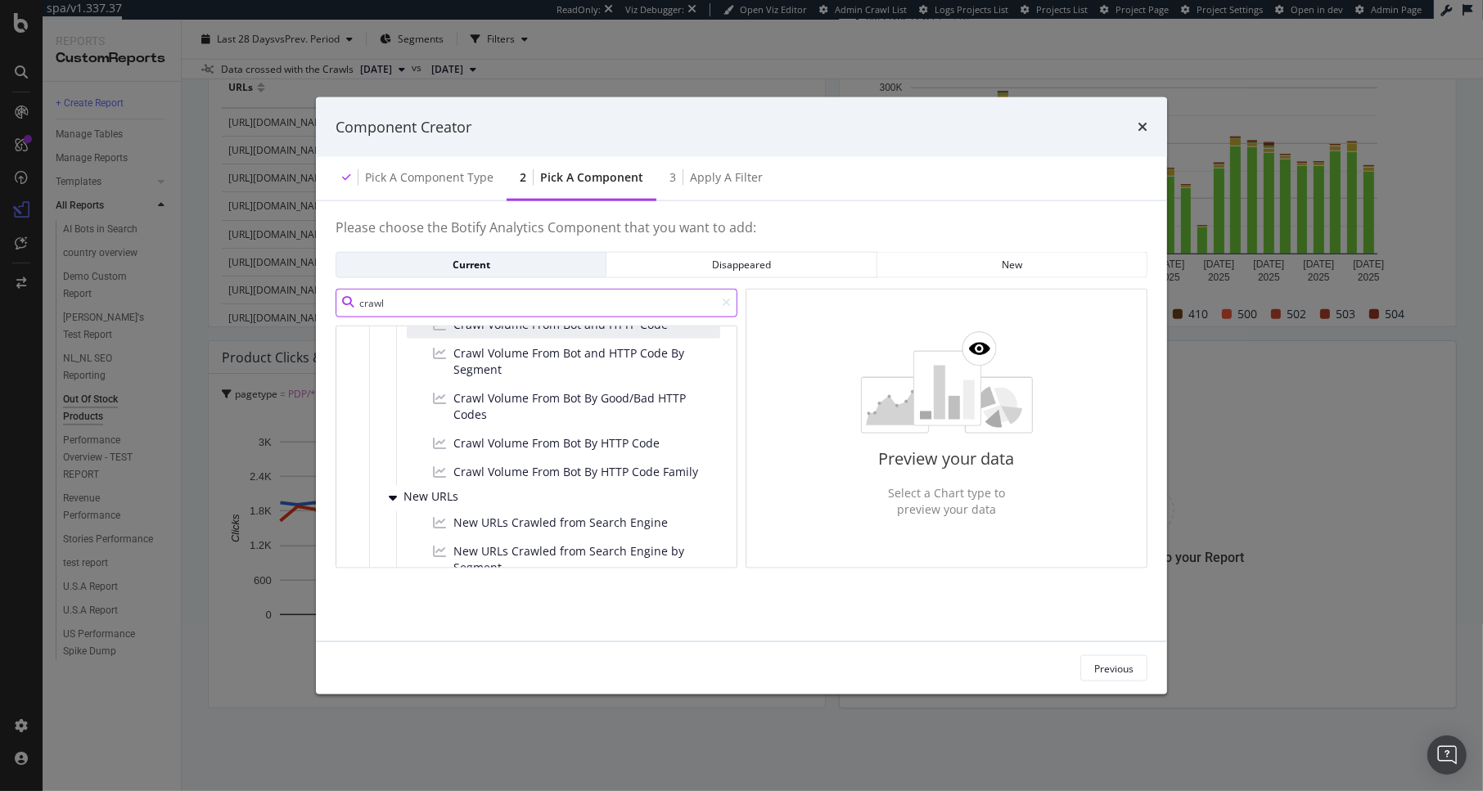
scroll to position [395, 0]
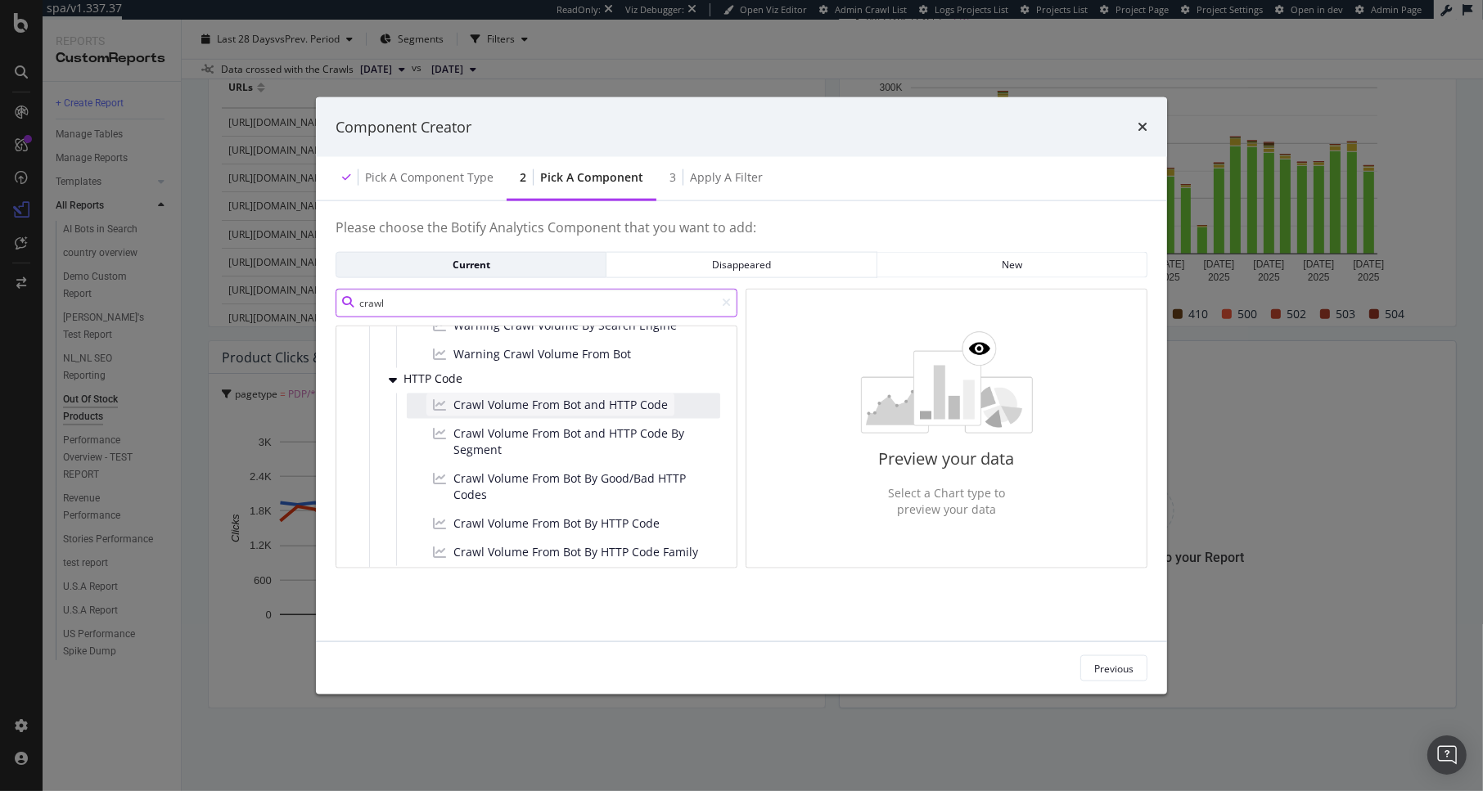
type input "crawl"
click at [576, 414] on div "Crawl Volume From Bot and HTTP Code" at bounding box center [550, 404] width 248 height 23
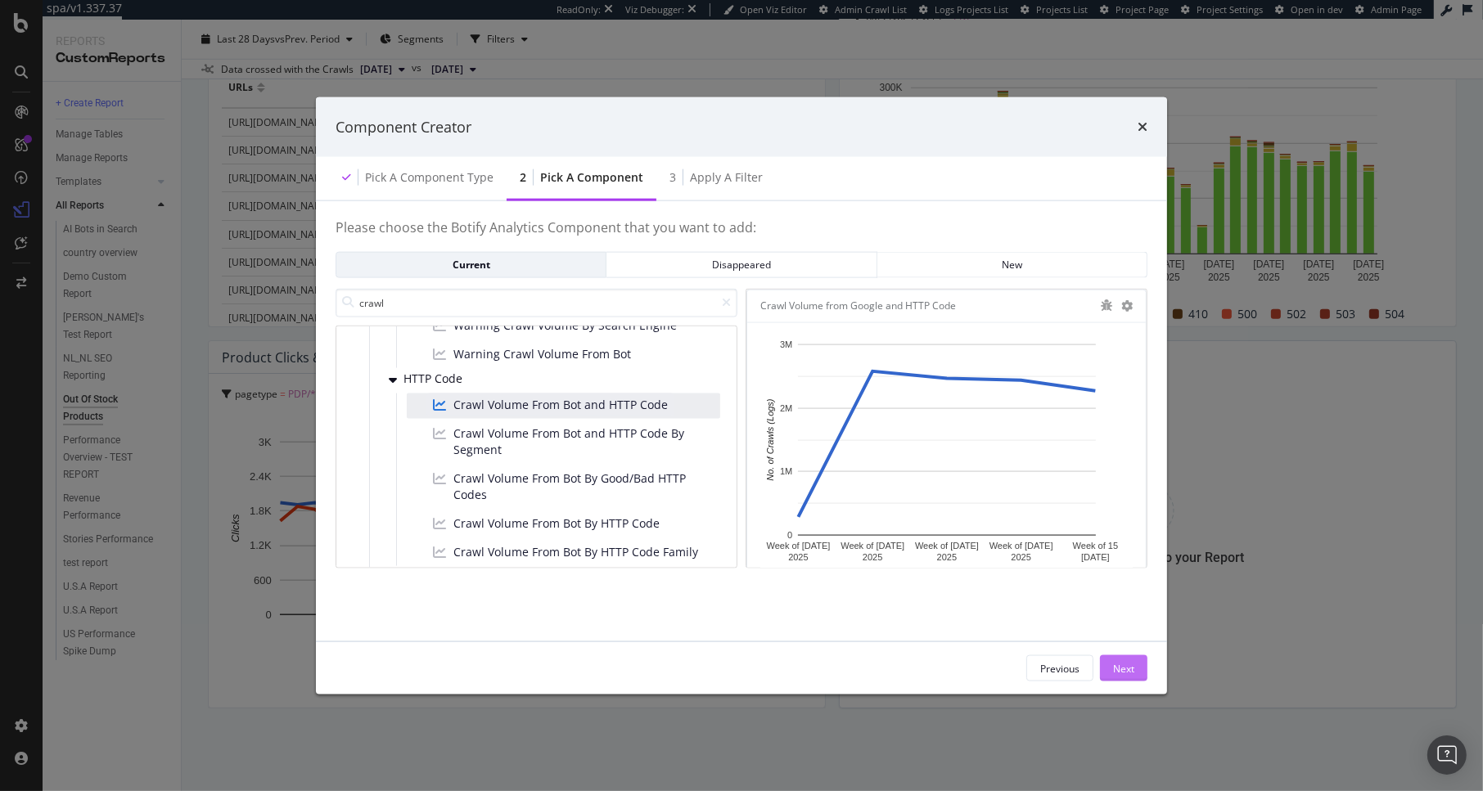
click at [1121, 671] on div "Next" at bounding box center [1123, 668] width 21 height 14
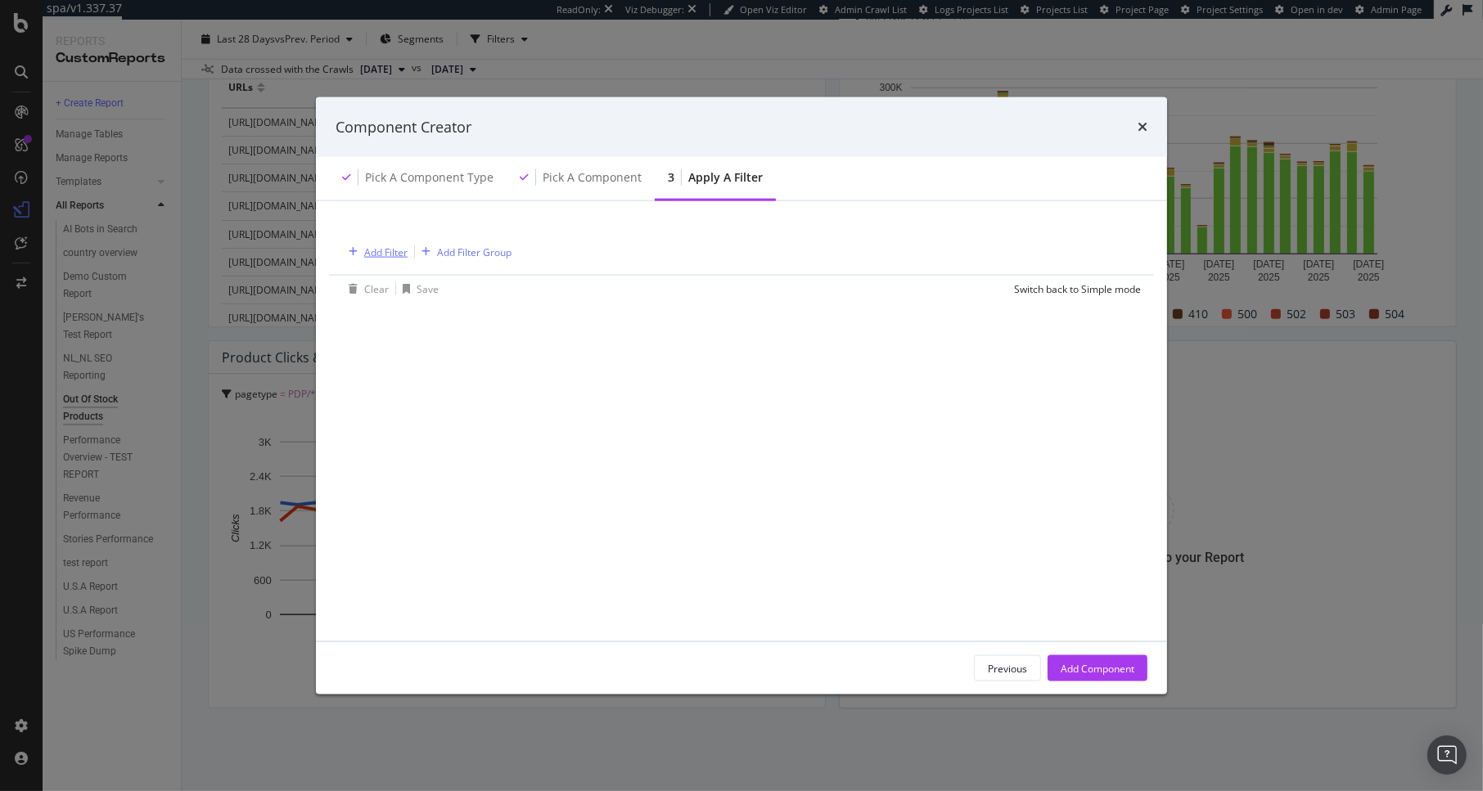
click at [375, 259] on div "Add Filter" at bounding box center [374, 252] width 65 height 18
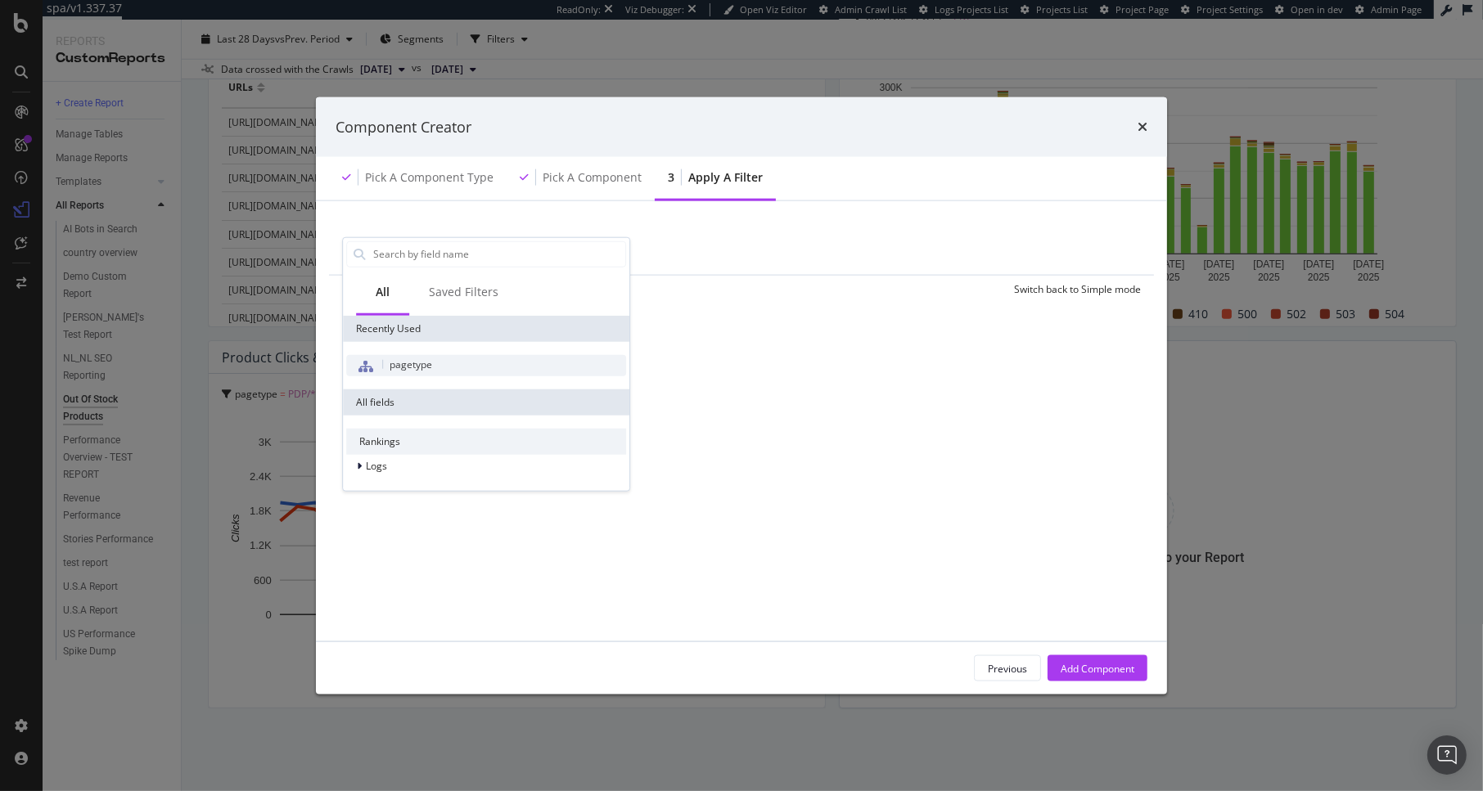
click at [415, 358] on span "pagetype" at bounding box center [411, 364] width 43 height 14
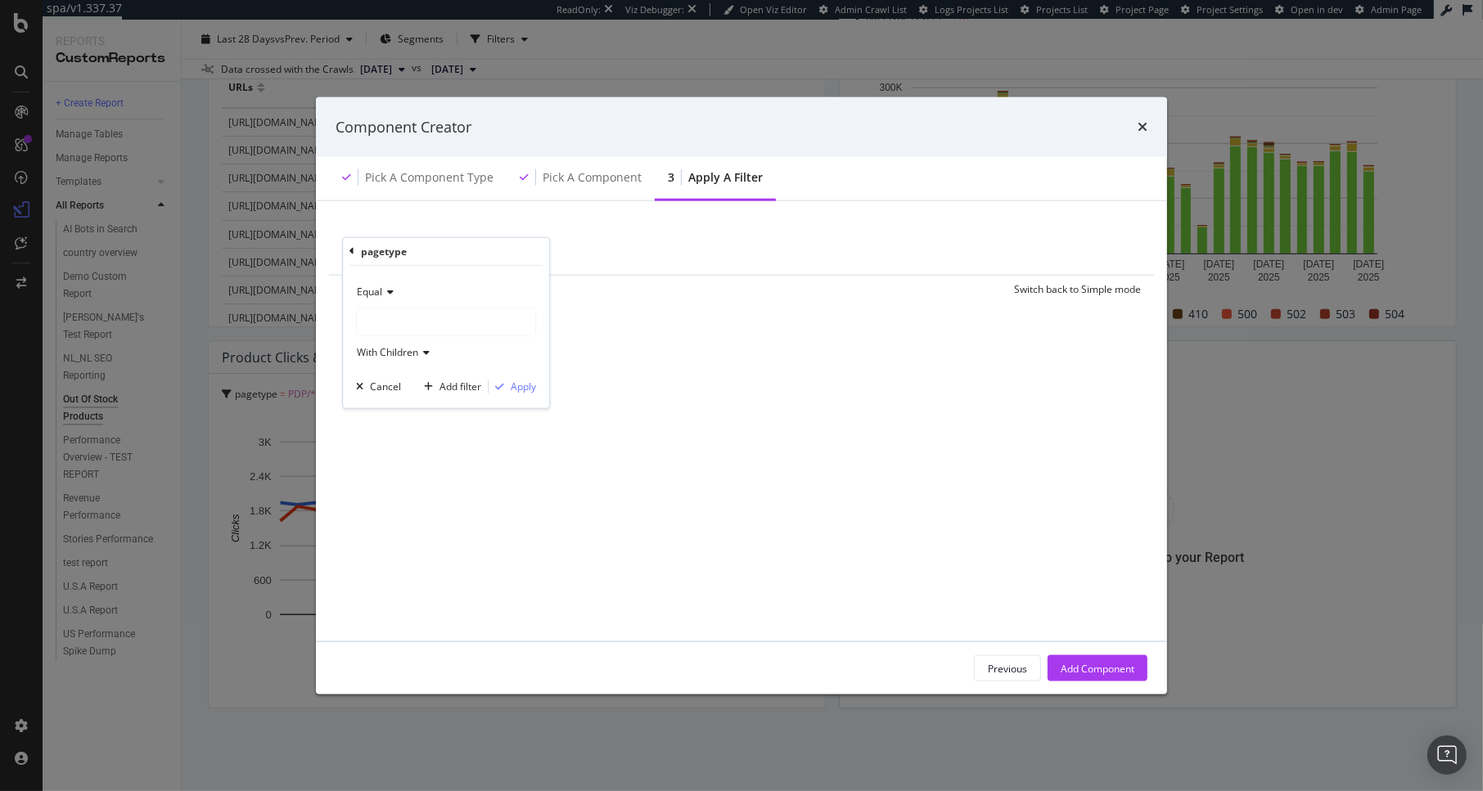
click at [385, 353] on span "With Children" at bounding box center [387, 352] width 61 height 14
click at [413, 320] on div "modal" at bounding box center [446, 322] width 178 height 26
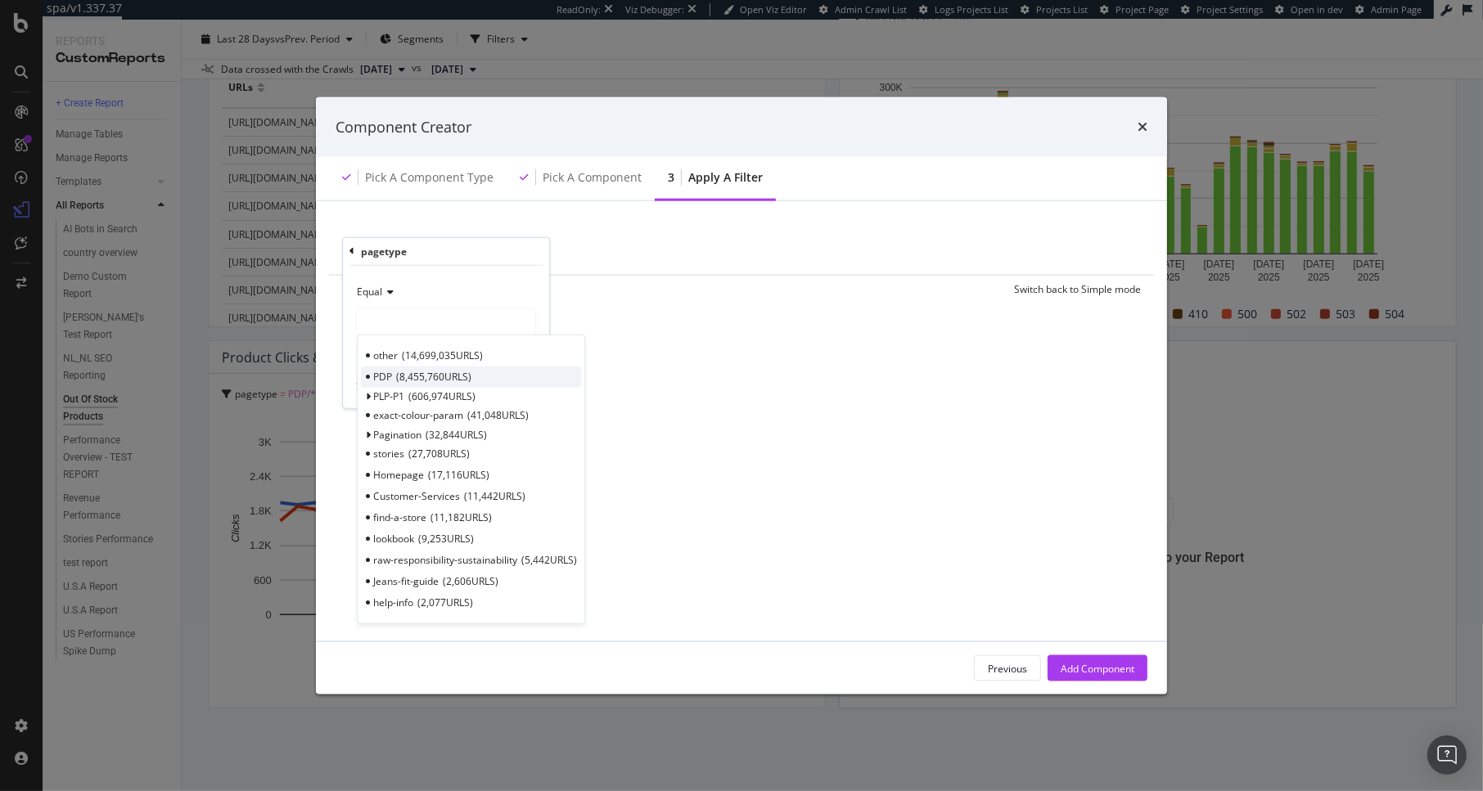
click at [412, 381] on span "8,455,760 URLS" at bounding box center [433, 377] width 75 height 14
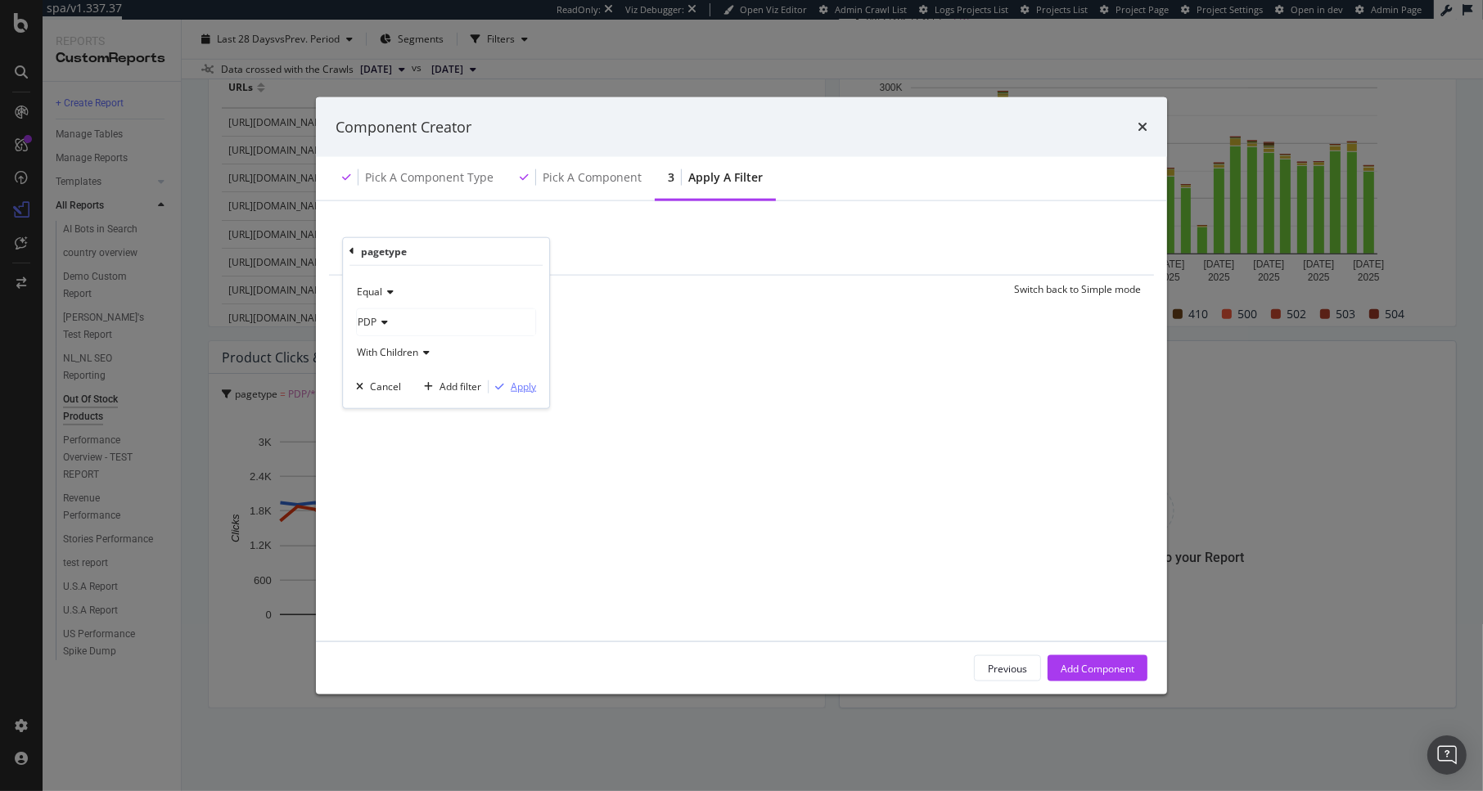
click at [516, 392] on div "Apply" at bounding box center [523, 387] width 25 height 14
click at [1097, 668] on div "Add Component" at bounding box center [1098, 668] width 74 height 14
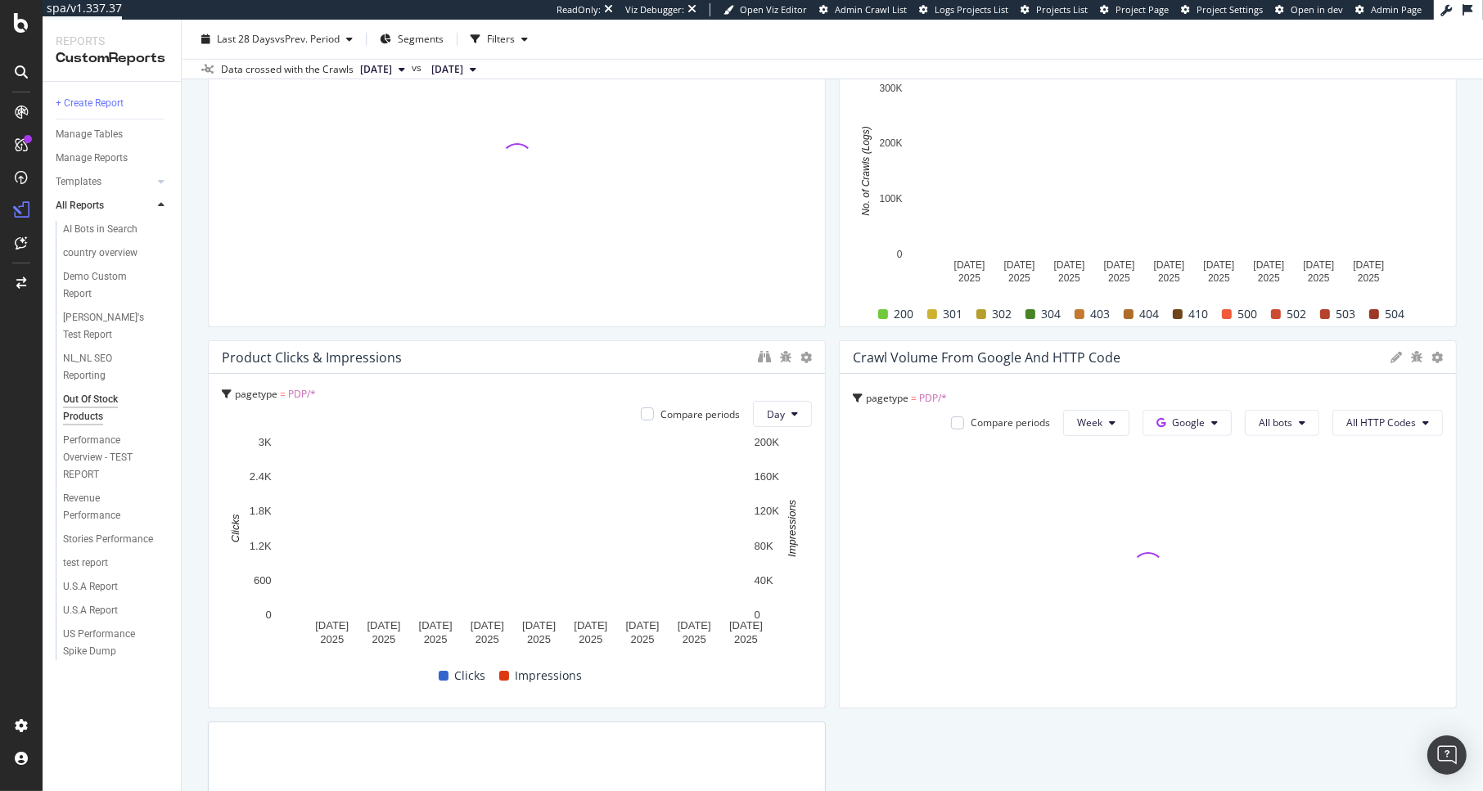
scroll to position [1563, 0]
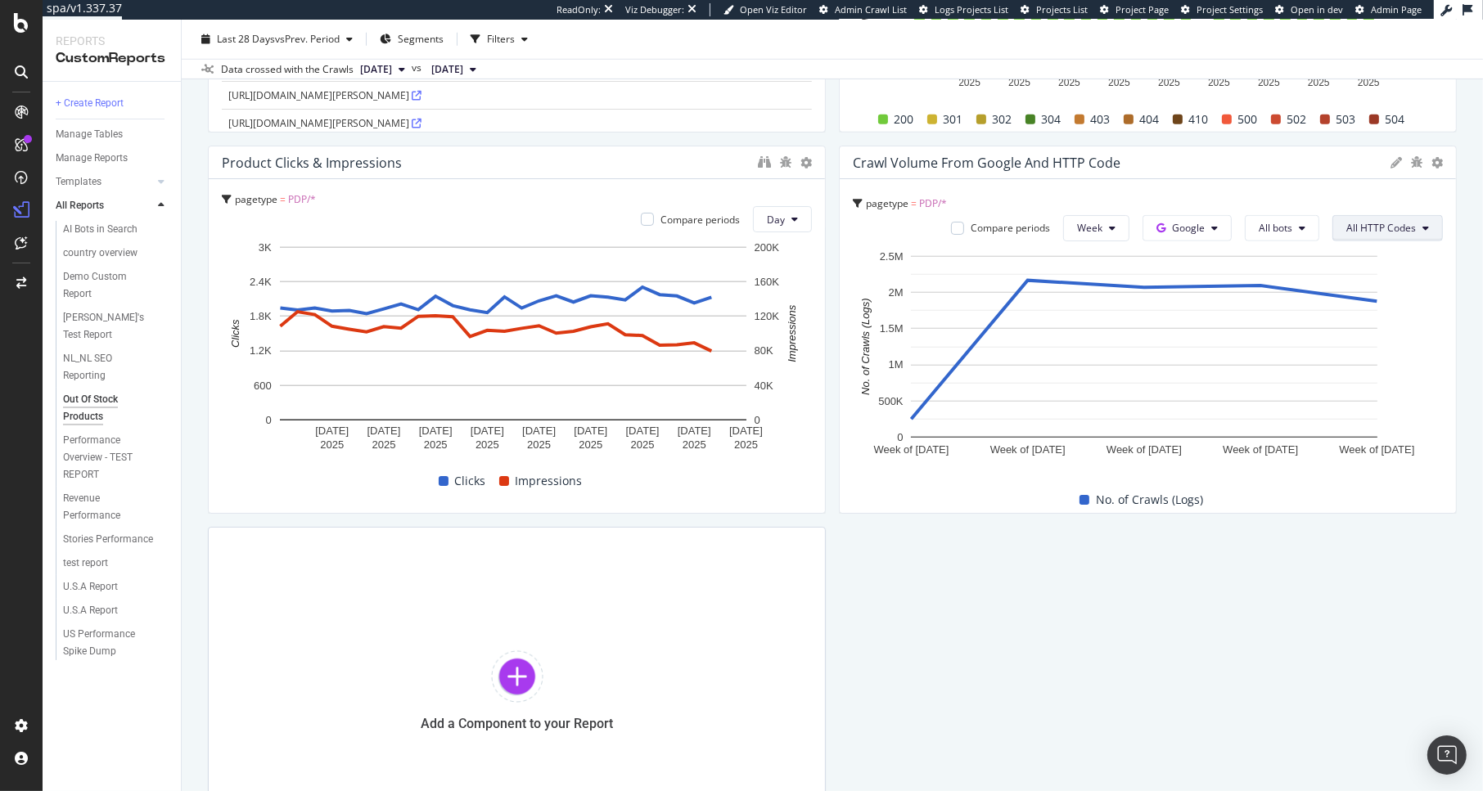
click at [1346, 231] on span "All HTTP Codes" at bounding box center [1381, 228] width 70 height 14
click at [1348, 378] on span "410" at bounding box center [1375, 381] width 83 height 15
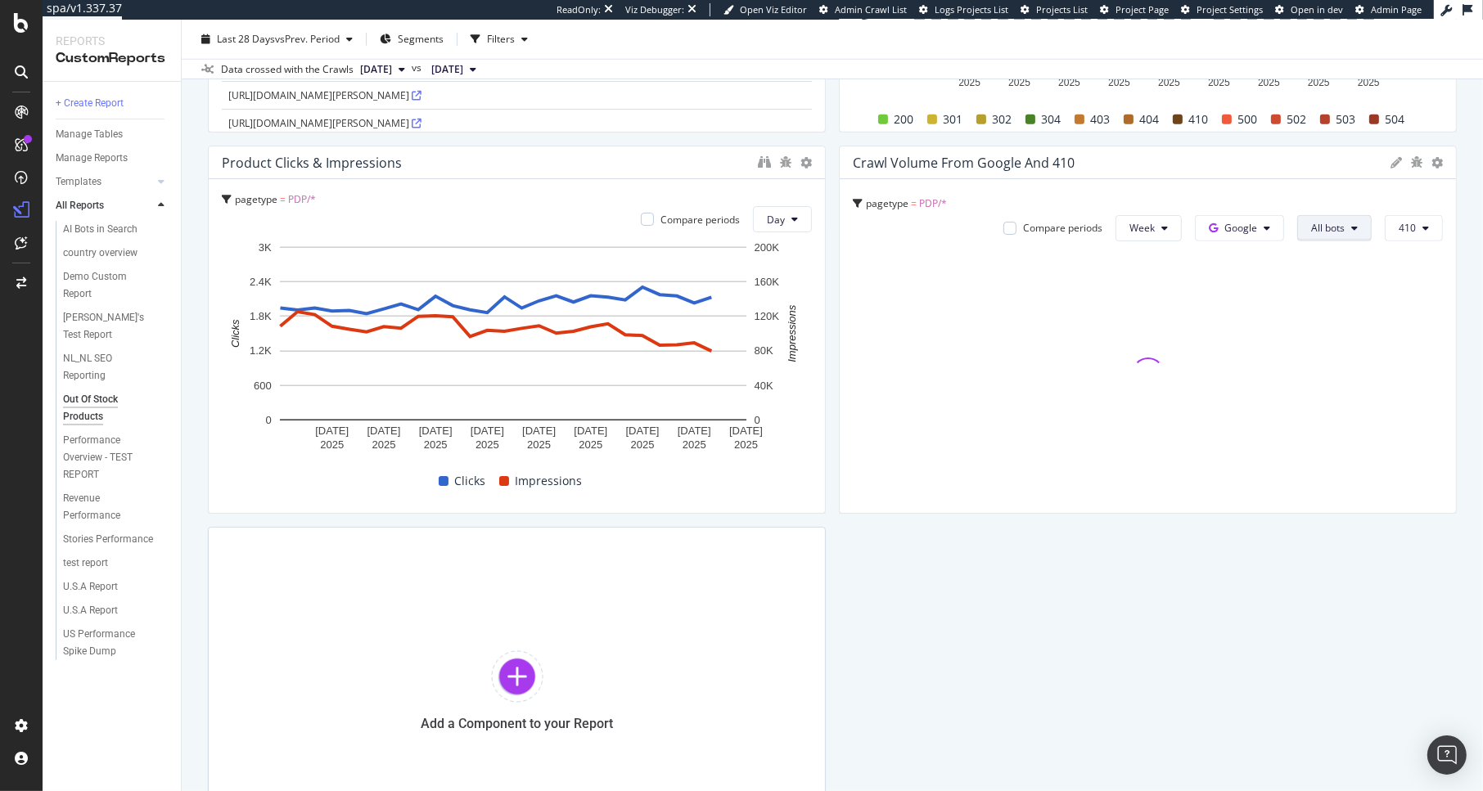
click at [1318, 231] on span "All bots" at bounding box center [1328, 228] width 34 height 14
click at [1354, 345] on span "Google Smartphone" at bounding box center [1357, 352] width 118 height 15
click at [1071, 228] on span "Week" at bounding box center [1083, 228] width 25 height 14
click at [1085, 269] on div "Day" at bounding box center [1075, 262] width 56 height 24
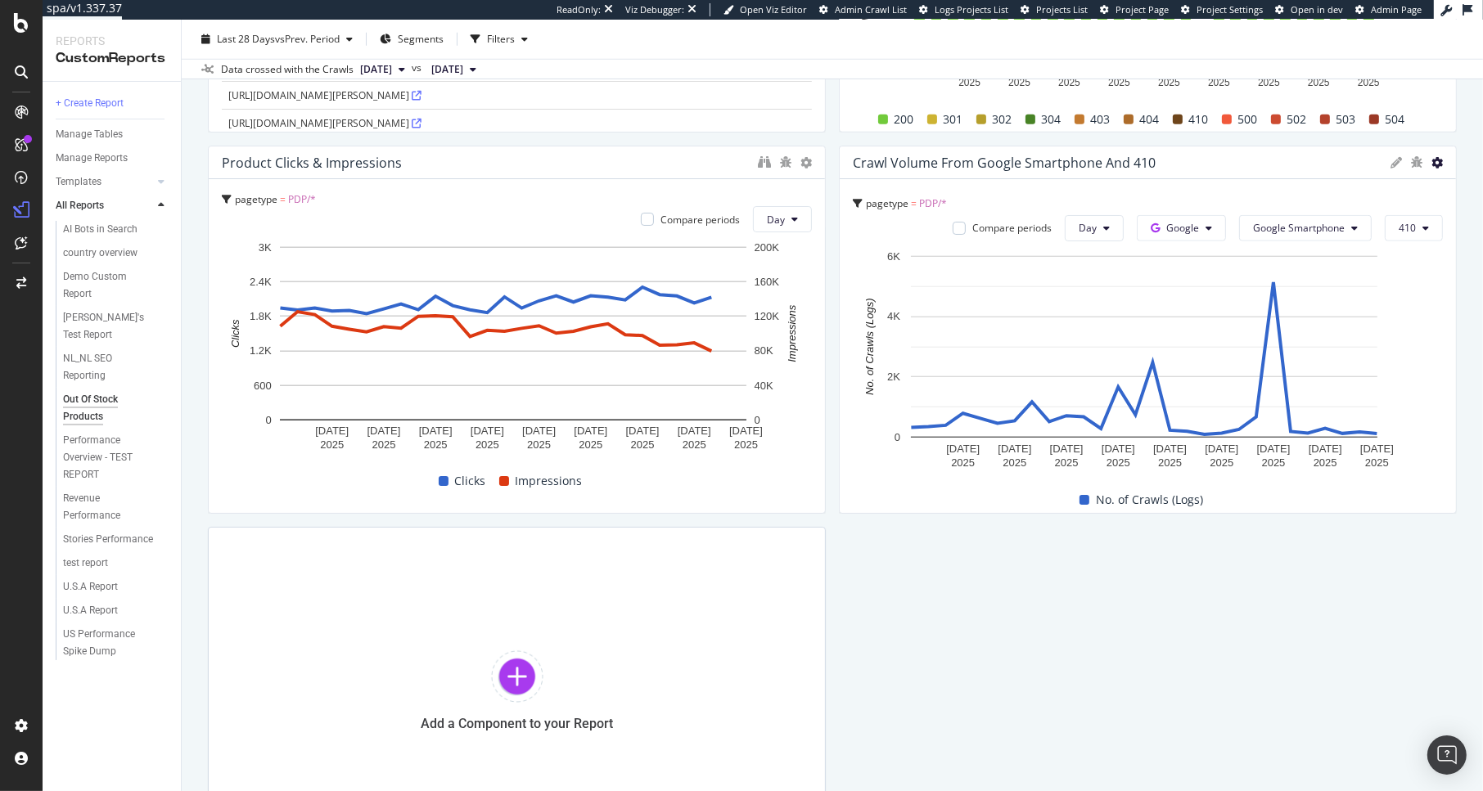
click at [1431, 164] on icon at bounding box center [1436, 162] width 11 height 11
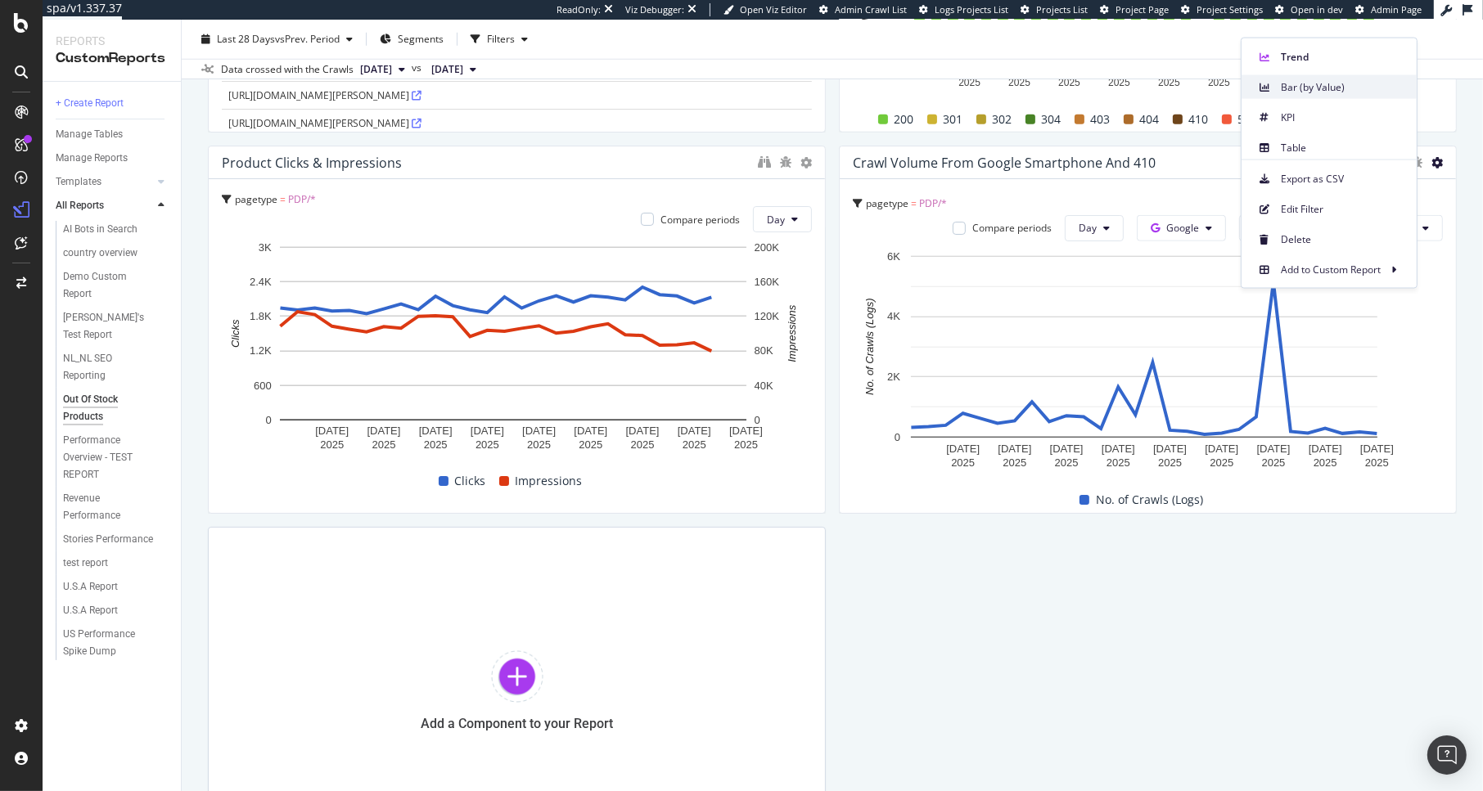
click at [1283, 80] on span "Bar (by Value)" at bounding box center [1342, 86] width 123 height 15
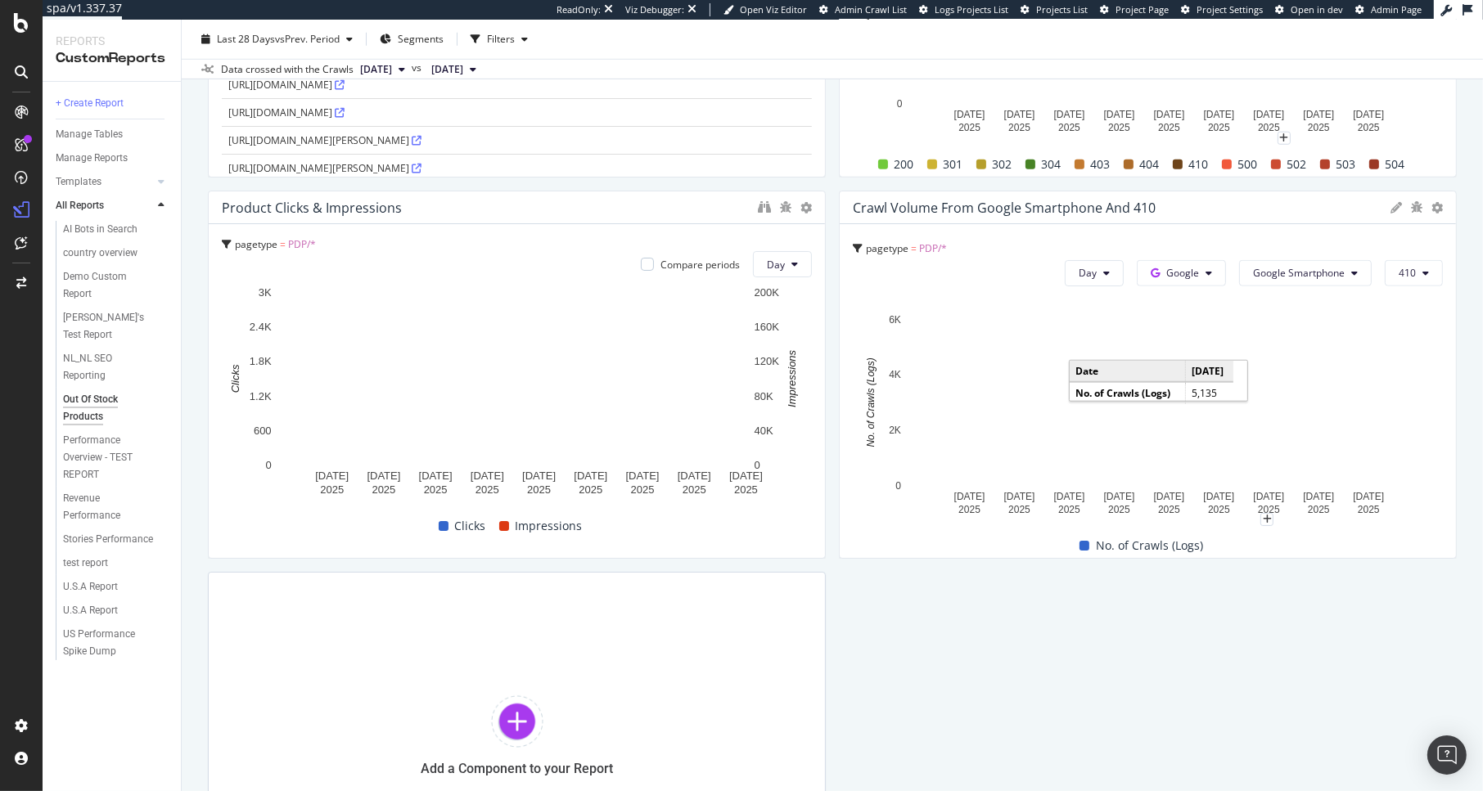
scroll to position [1501, 0]
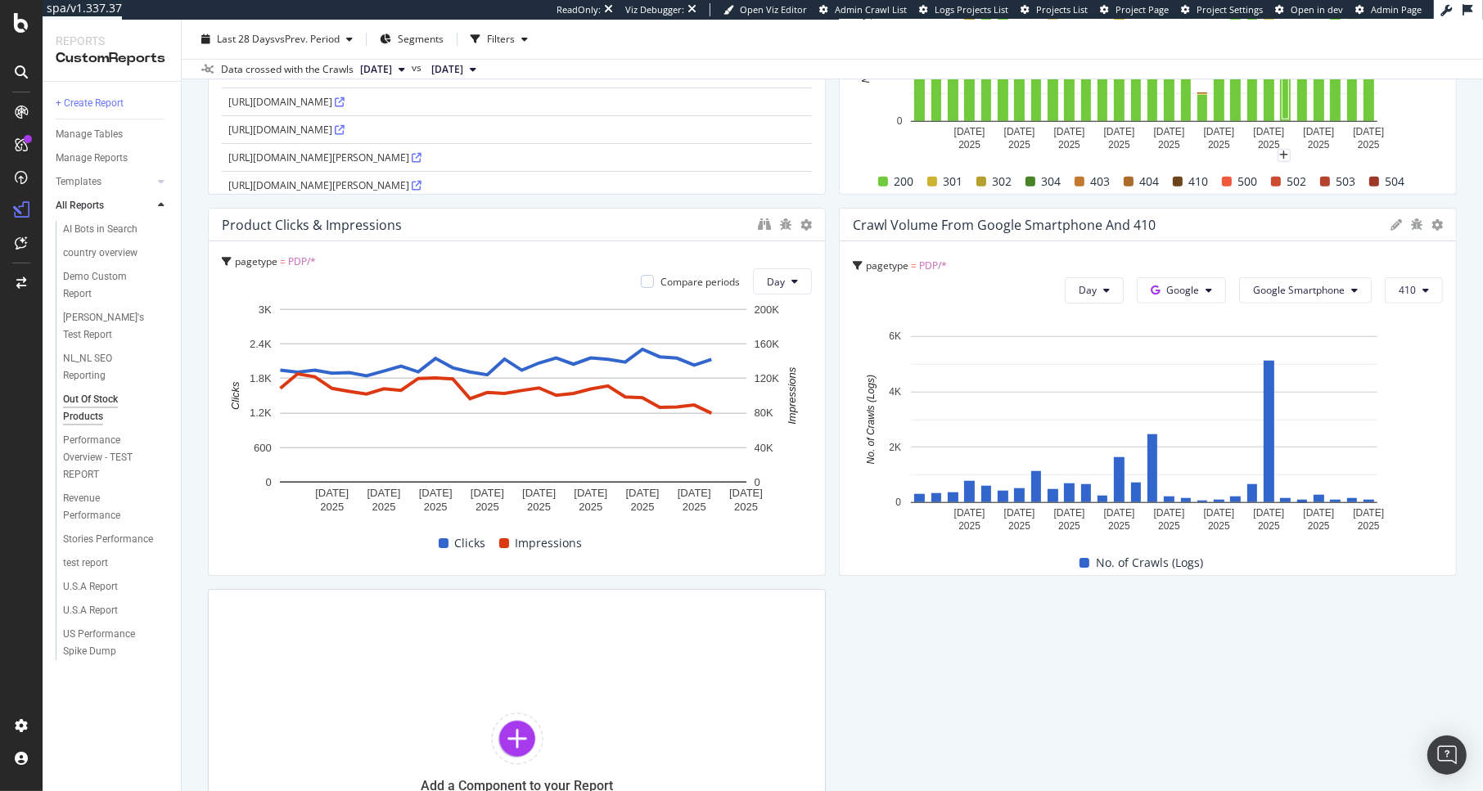
click at [1390, 225] on icon at bounding box center [1395, 224] width 11 height 11
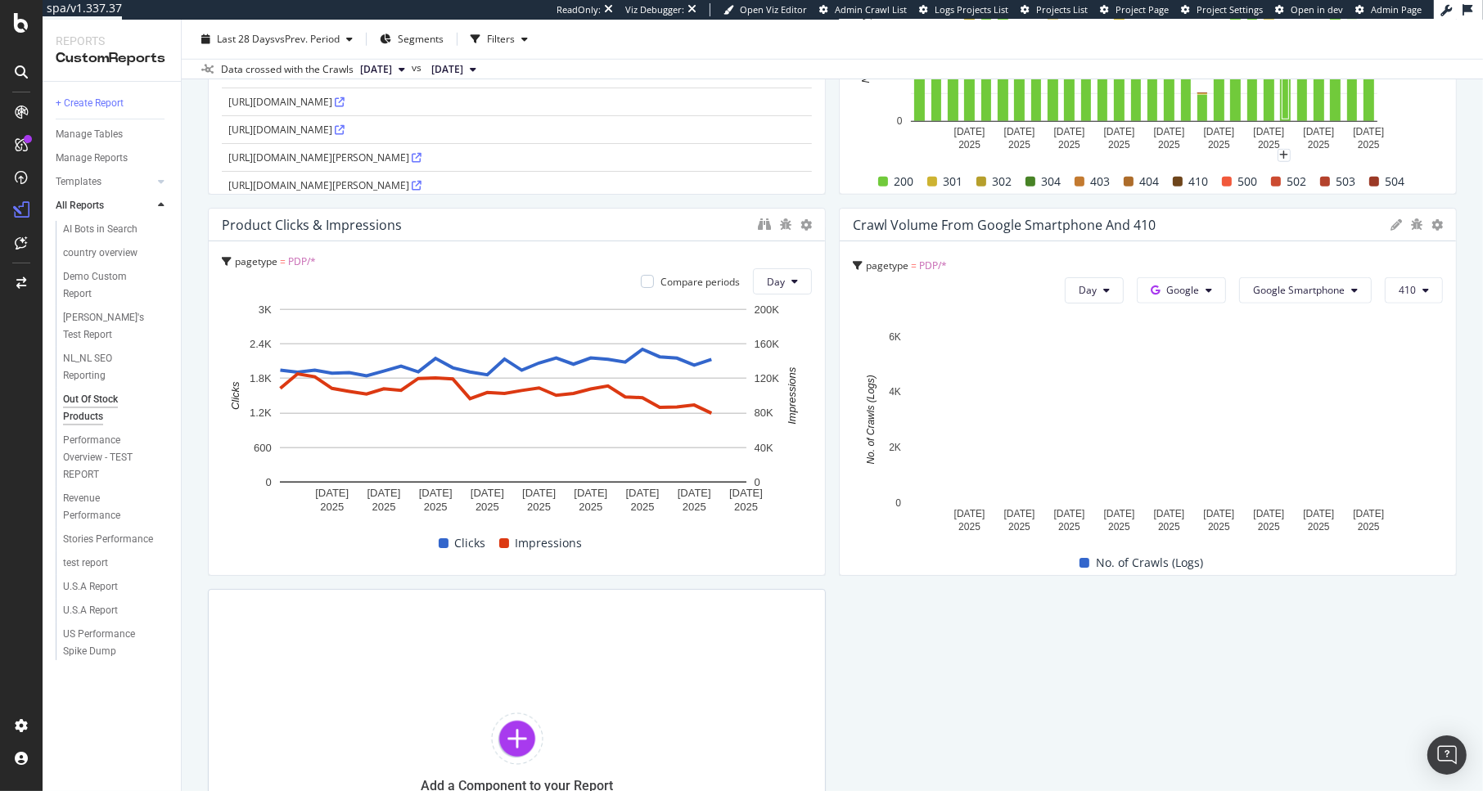
click at [1390, 225] on icon at bounding box center [1395, 224] width 11 height 11
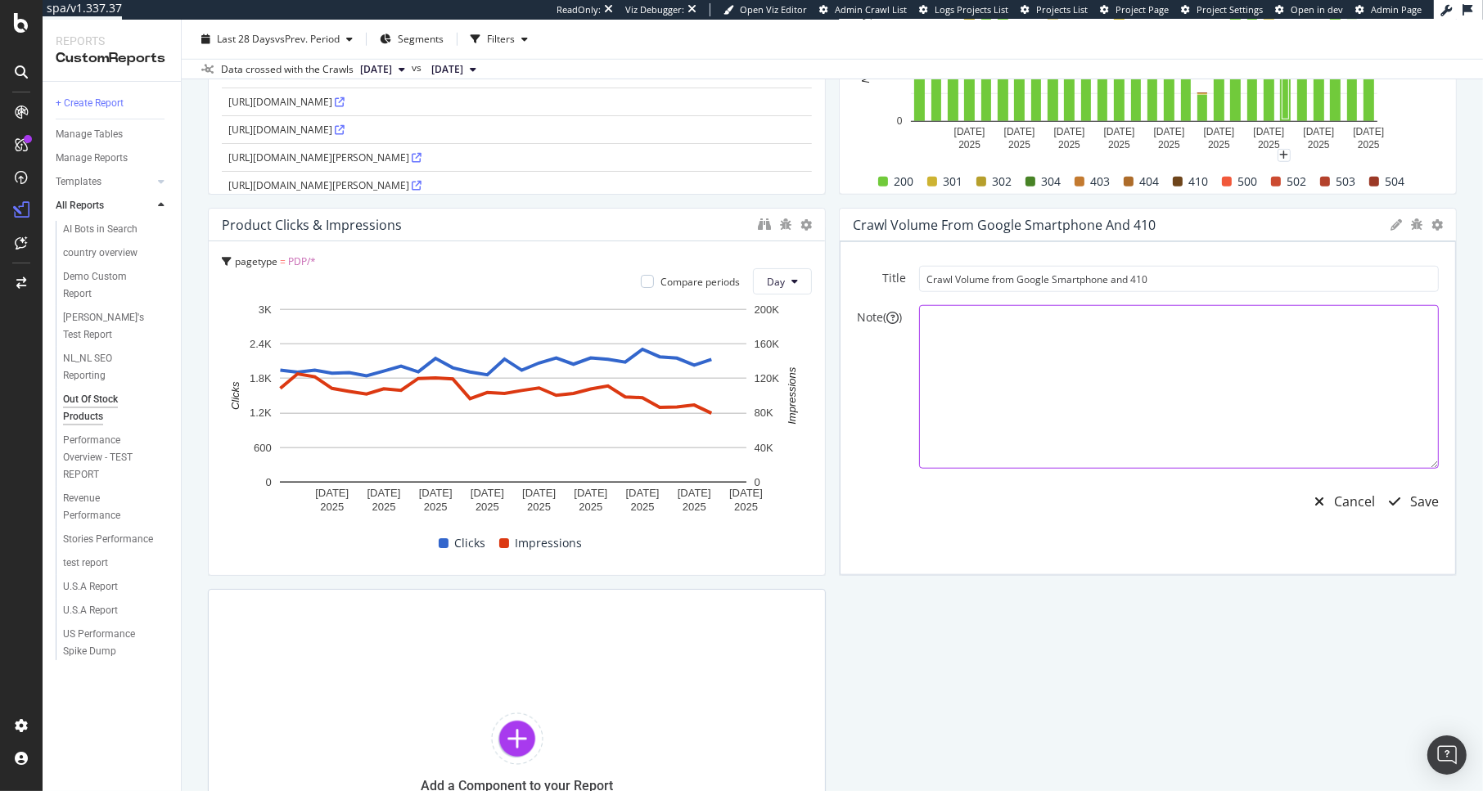
click at [992, 375] on textarea at bounding box center [1179, 387] width 520 height 164
type textarea "Expect crawl to 410s following rollout of SFC initiative"
click at [1410, 509] on div "Save" at bounding box center [1424, 502] width 29 height 19
click at [1410, 501] on div "Save" at bounding box center [1424, 502] width 29 height 19
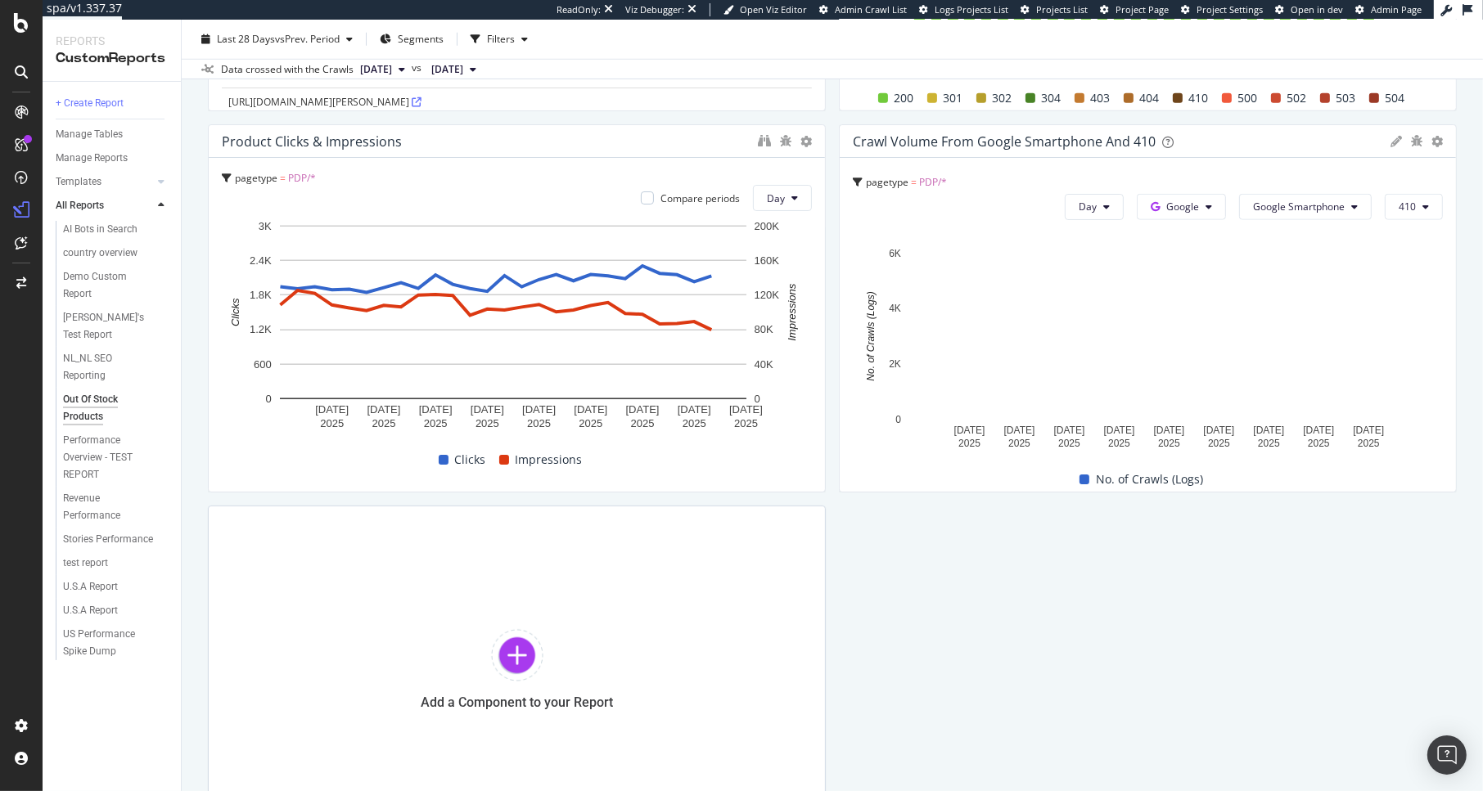
scroll to position [1556, 0]
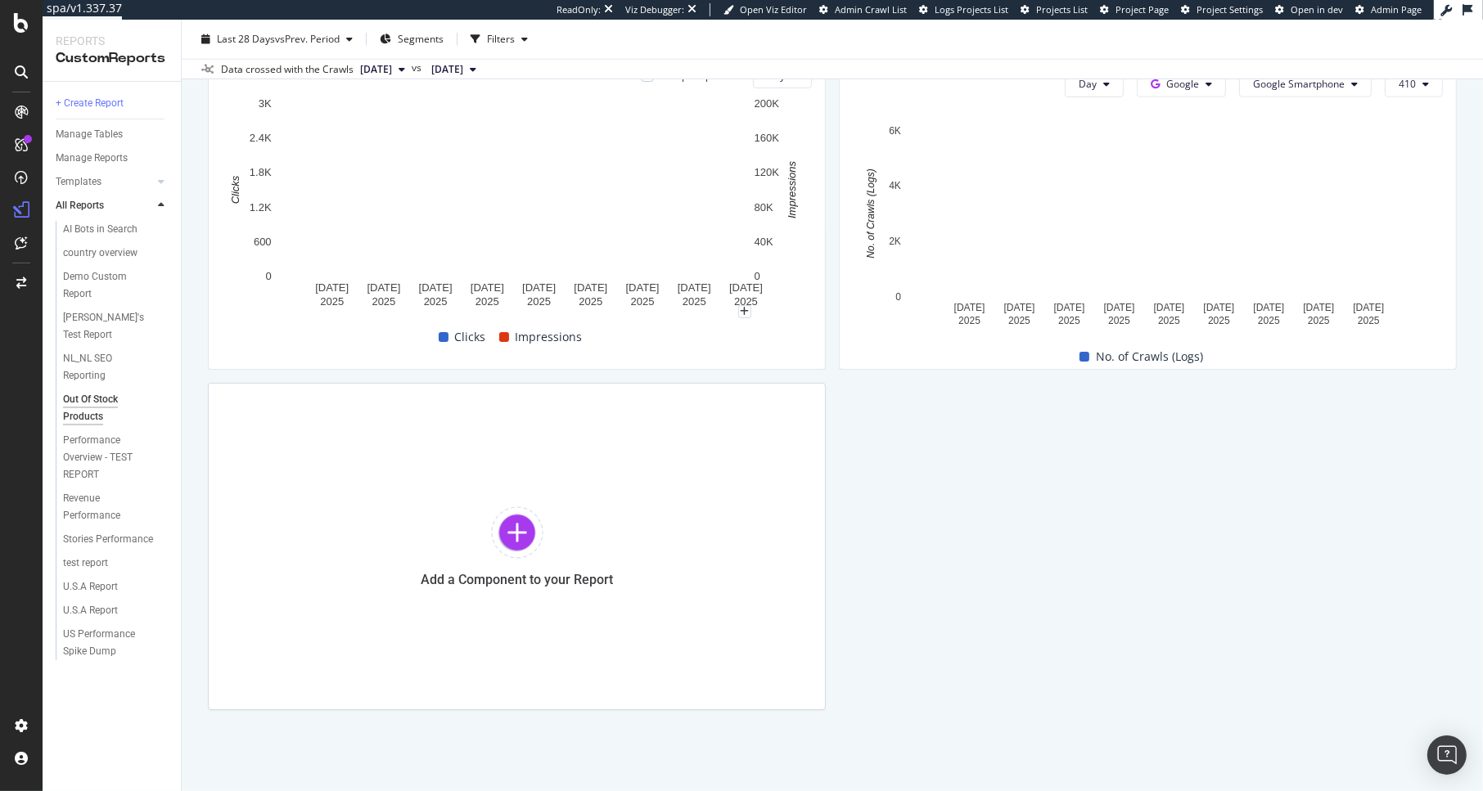
scroll to position [1708, 0]
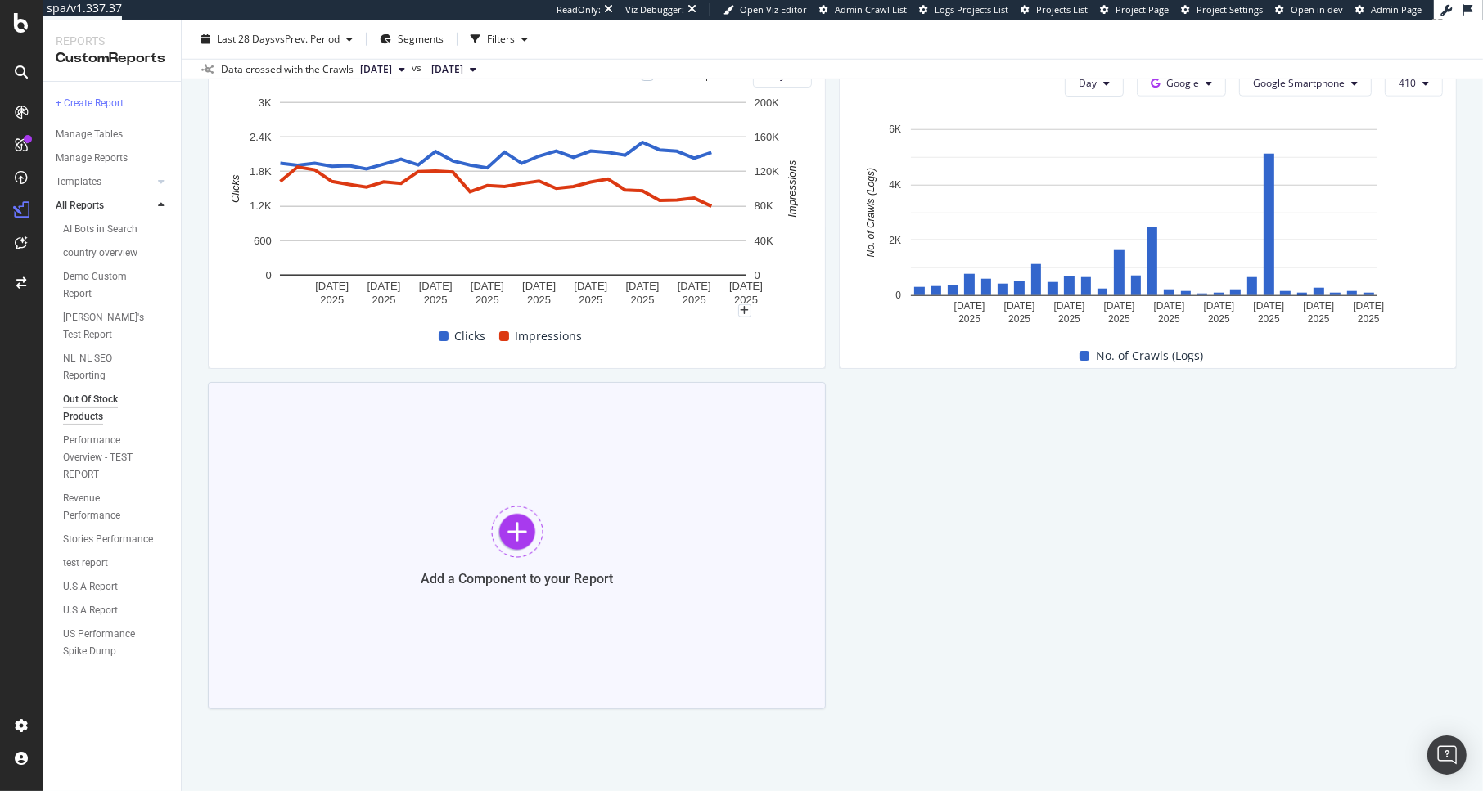
click at [525, 463] on div "Add a Component to your Report" at bounding box center [517, 545] width 618 height 327
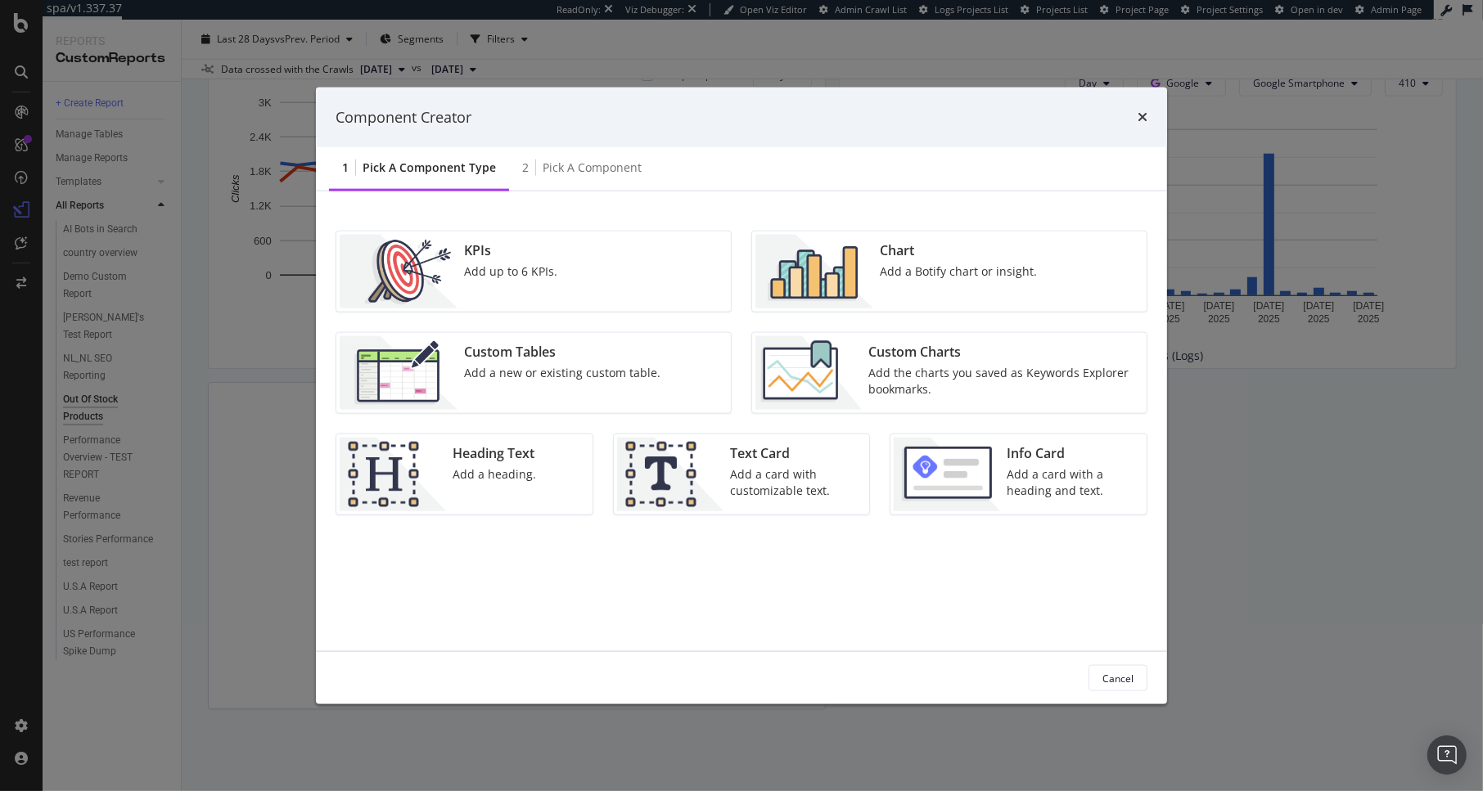
click at [576, 279] on div "KPIs Add up to 6 KPIs." at bounding box center [533, 272] width 394 height 80
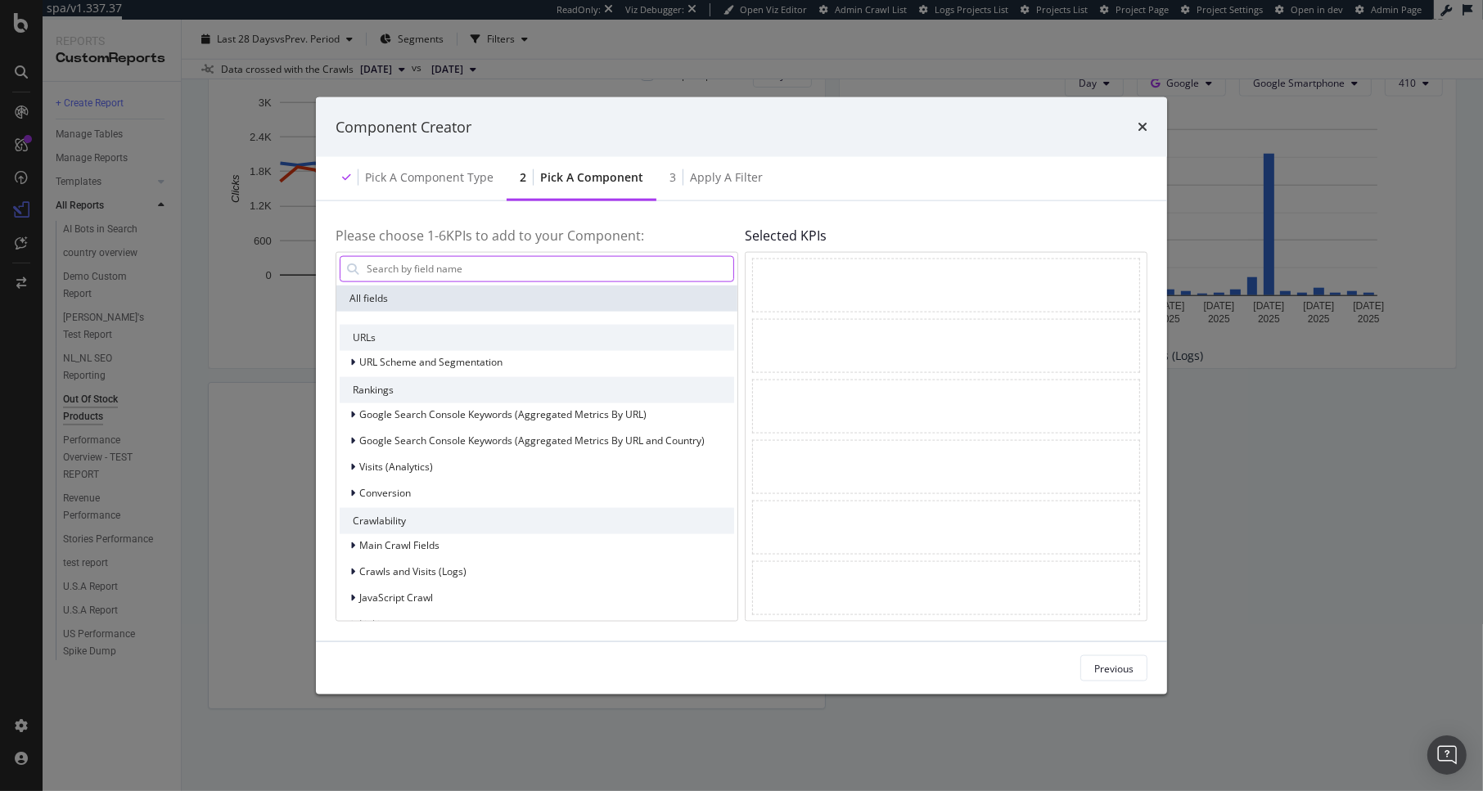
click at [483, 276] on input "modal" at bounding box center [549, 268] width 368 height 25
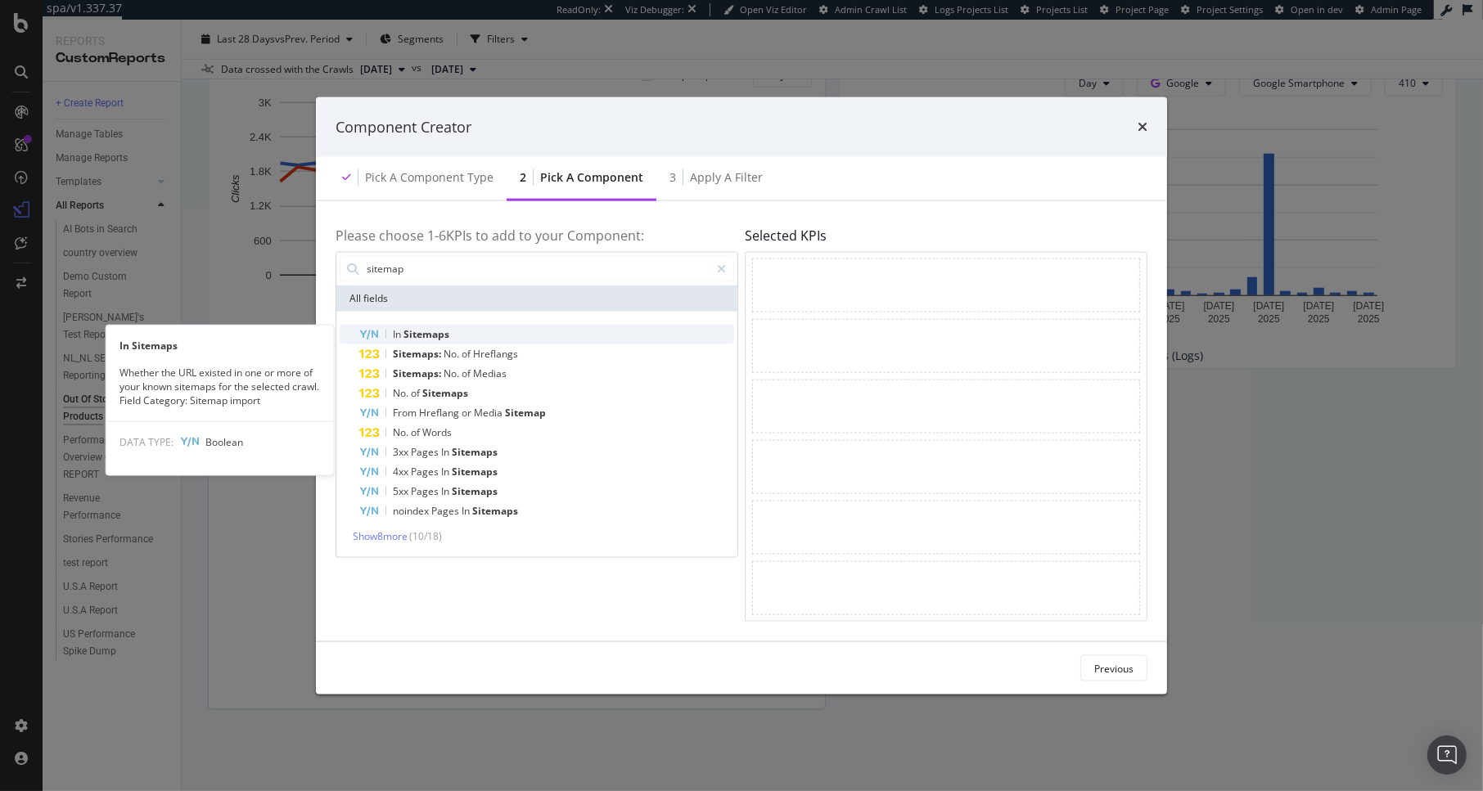
type input "sitemap"
click at [414, 331] on span "Sitemaps" at bounding box center [426, 334] width 46 height 14
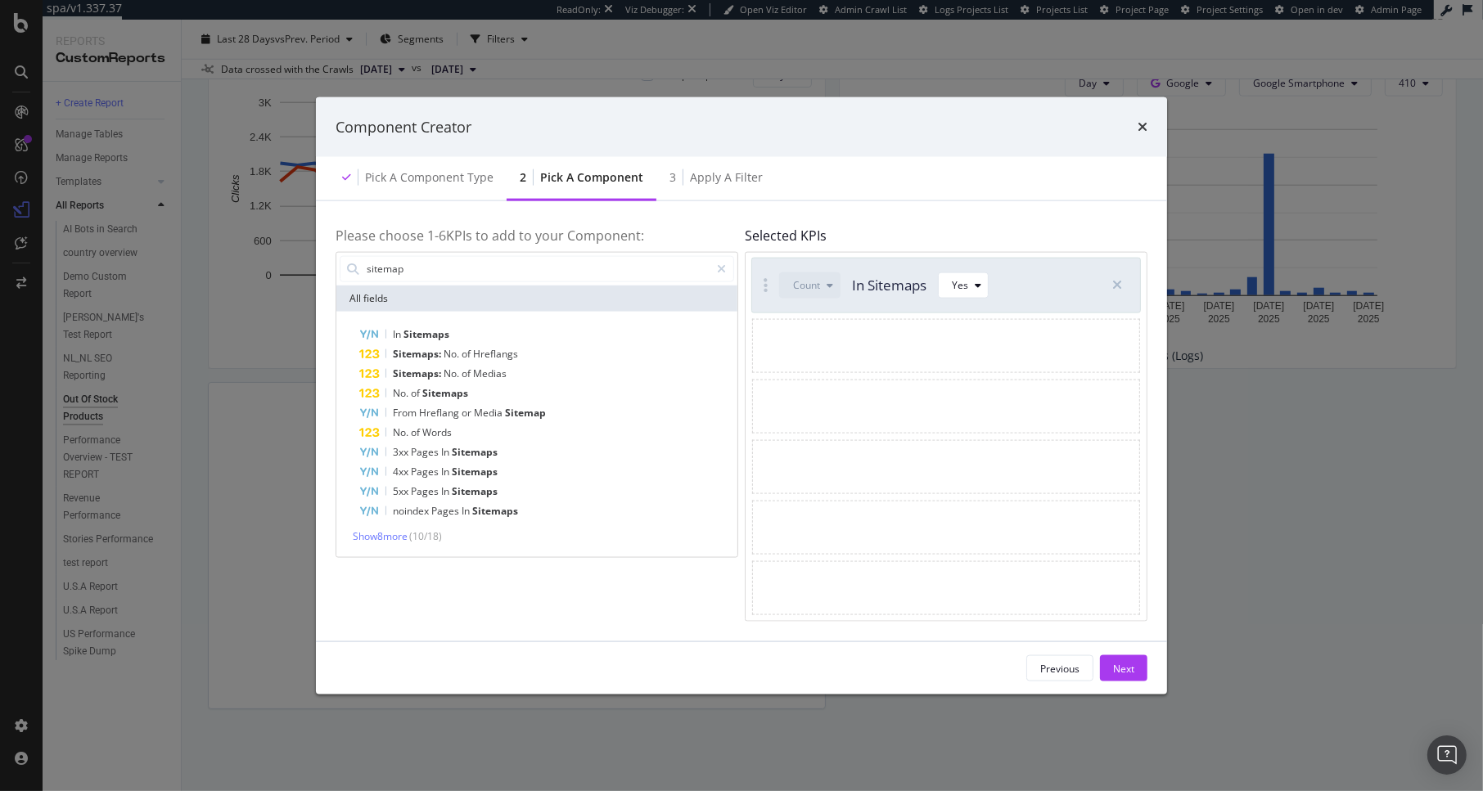
click at [414, 331] on span "Sitemaps" at bounding box center [426, 334] width 46 height 14
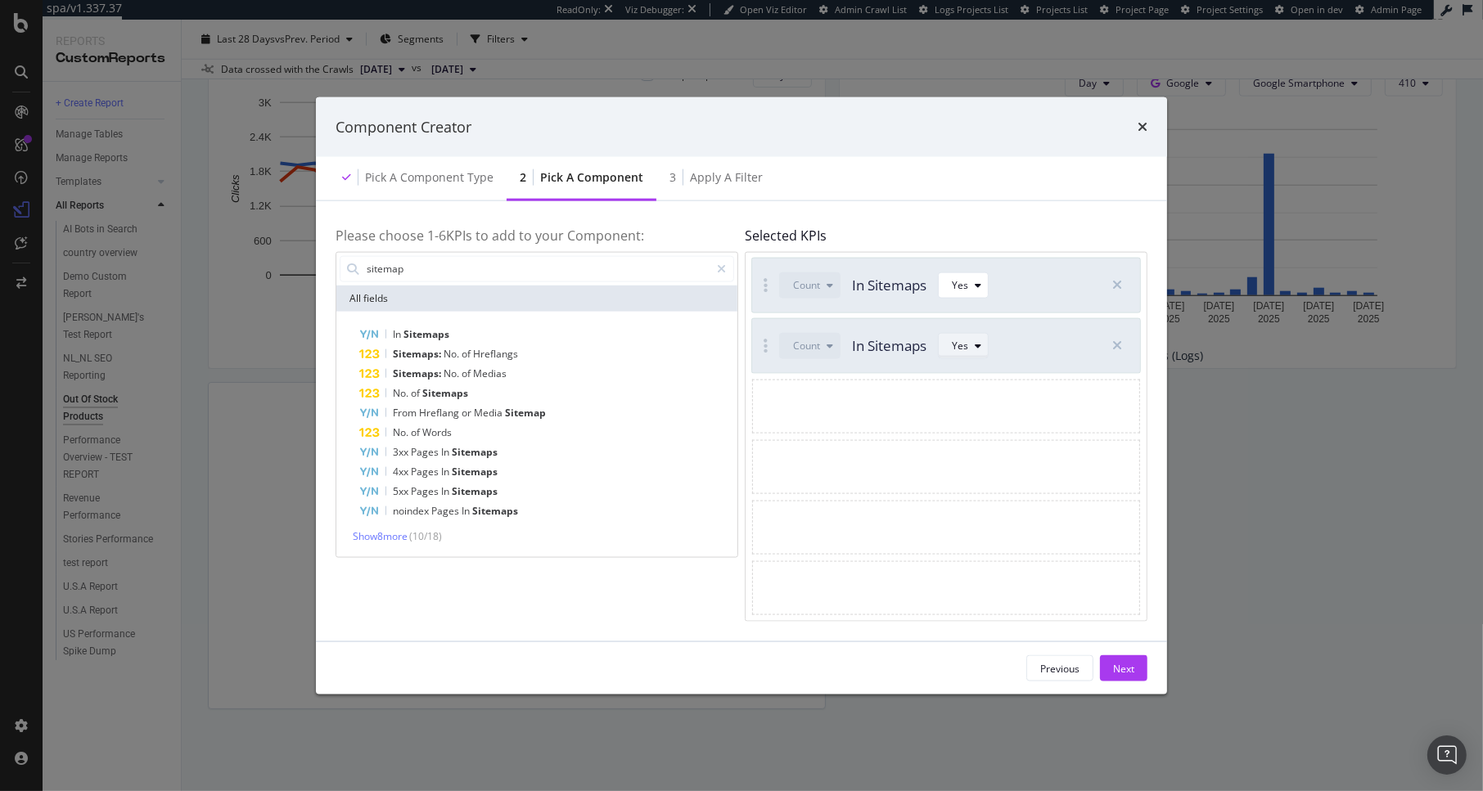
click at [964, 349] on div "Yes" at bounding box center [960, 346] width 16 height 10
click at [975, 392] on div "No" at bounding box center [968, 400] width 43 height 20
click at [1130, 658] on div "Next" at bounding box center [1123, 668] width 21 height 25
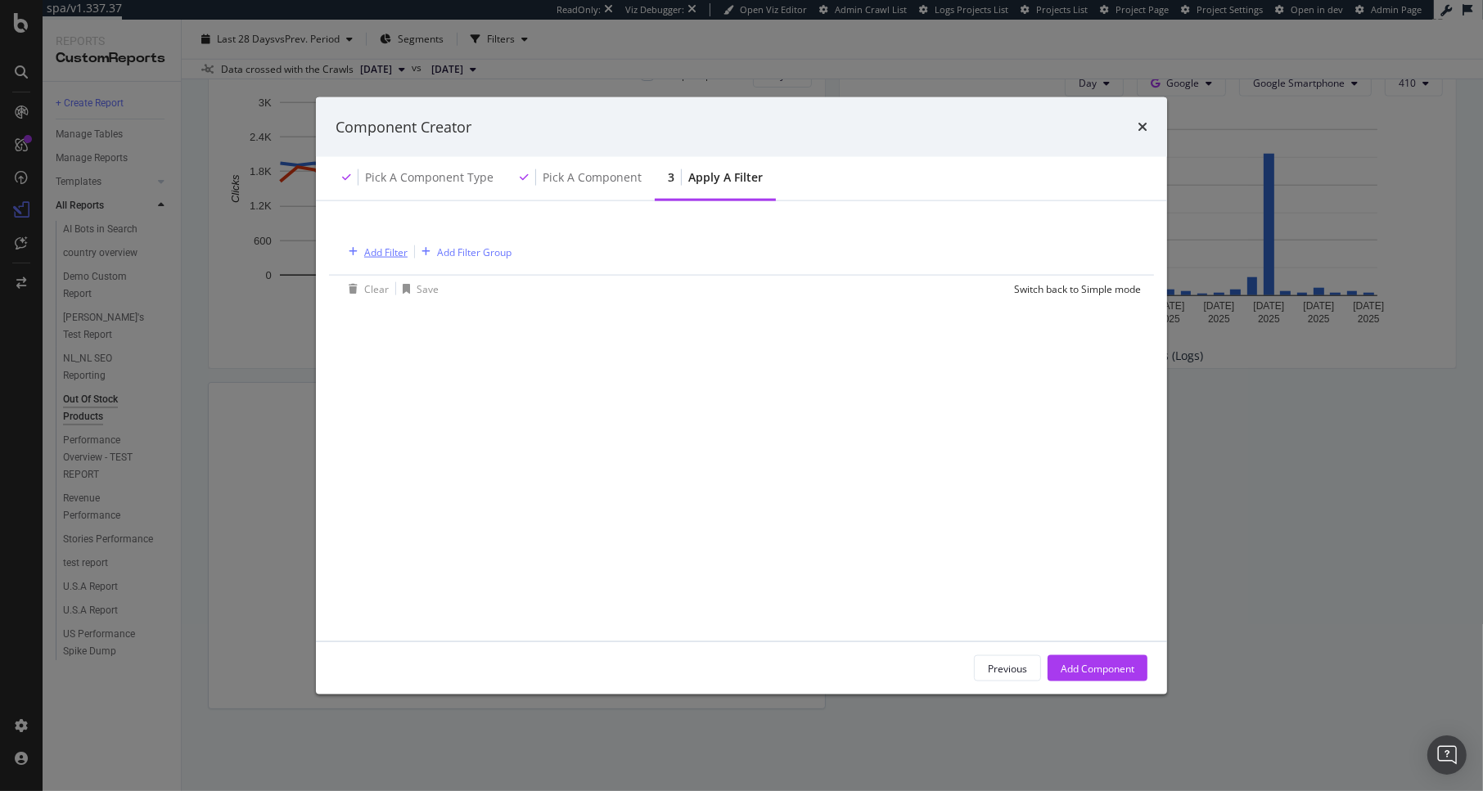
click at [385, 251] on div "Add Filter" at bounding box center [385, 252] width 43 height 14
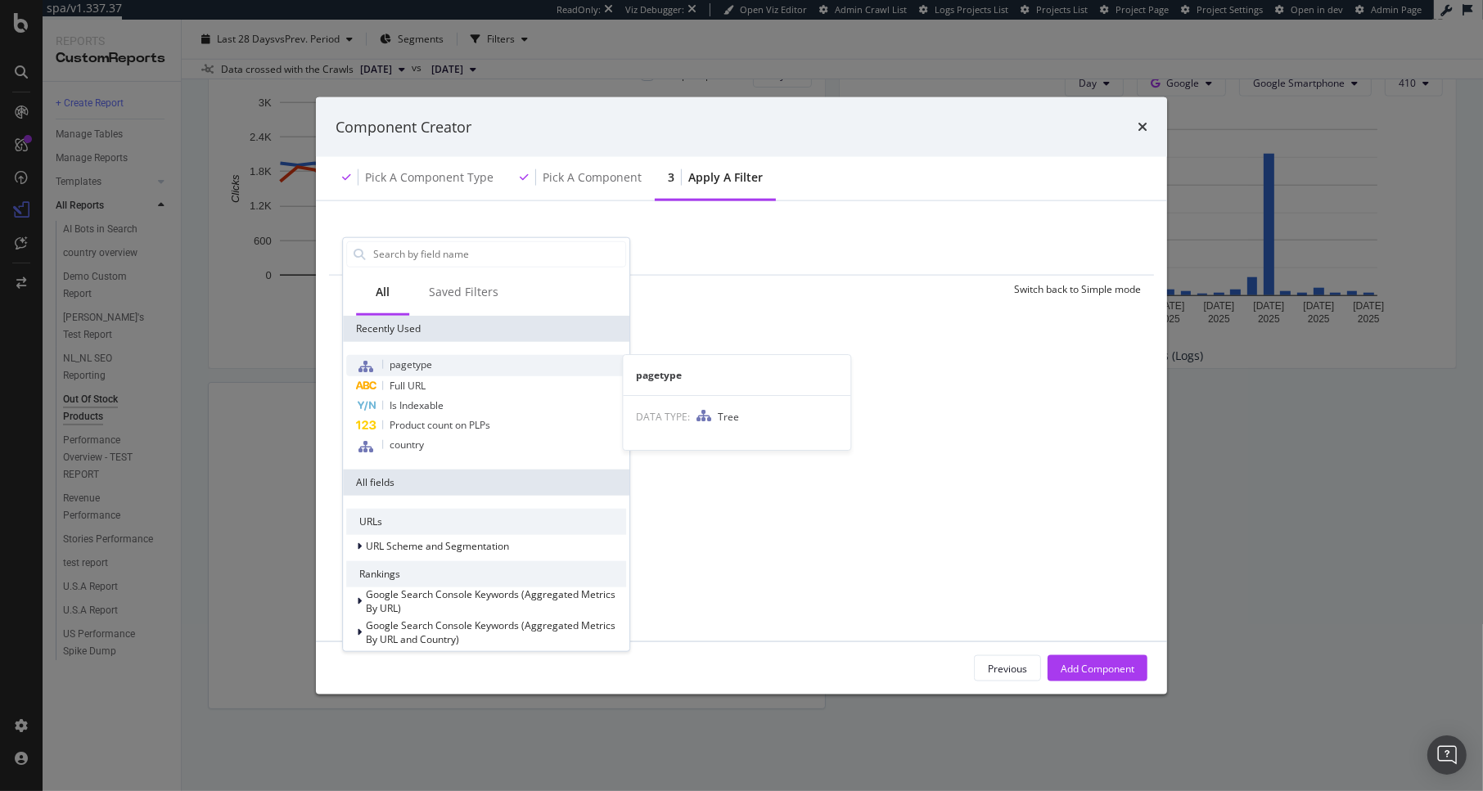
click at [402, 365] on span "pagetype" at bounding box center [411, 364] width 43 height 14
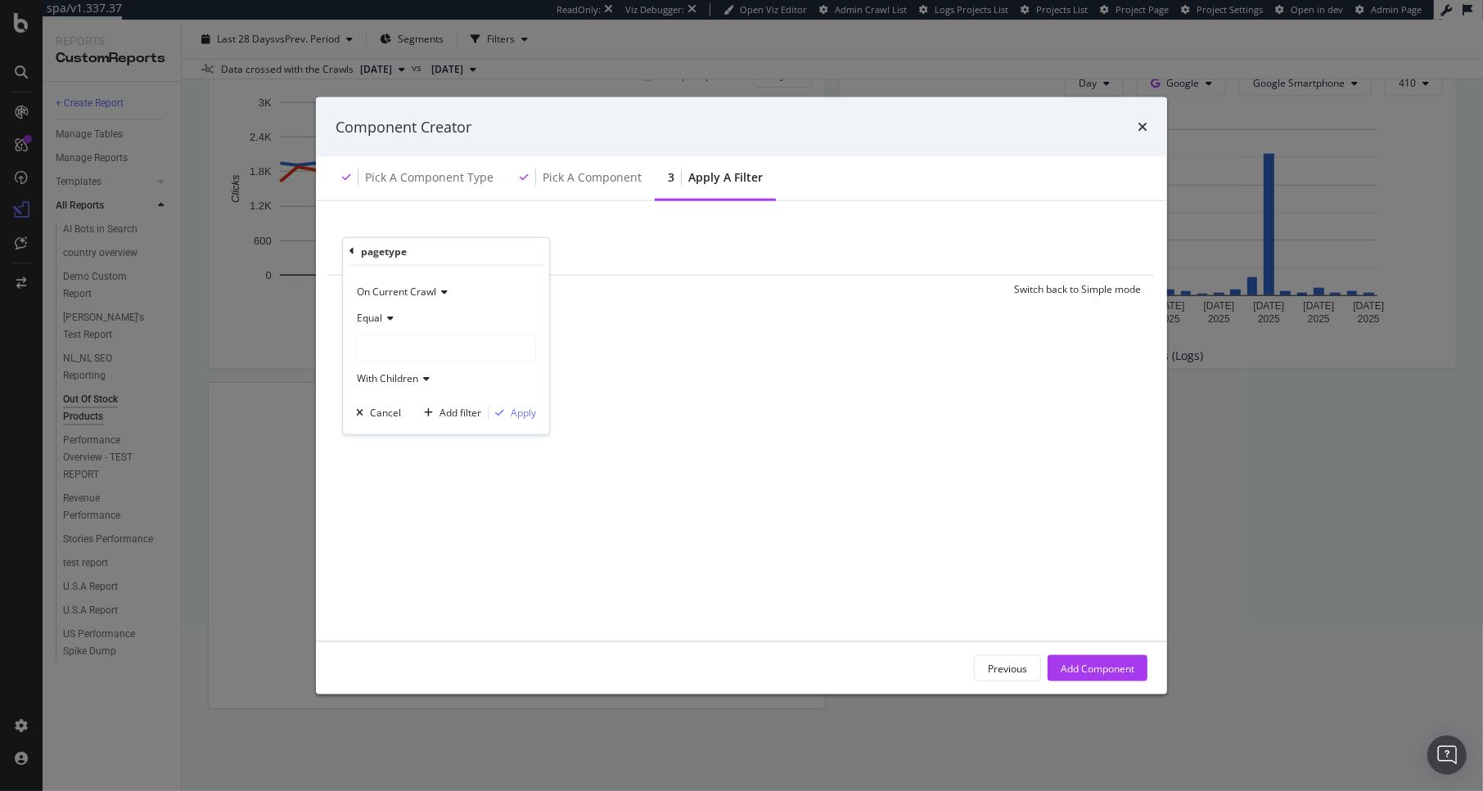
click at [391, 345] on div "modal" at bounding box center [446, 348] width 178 height 26
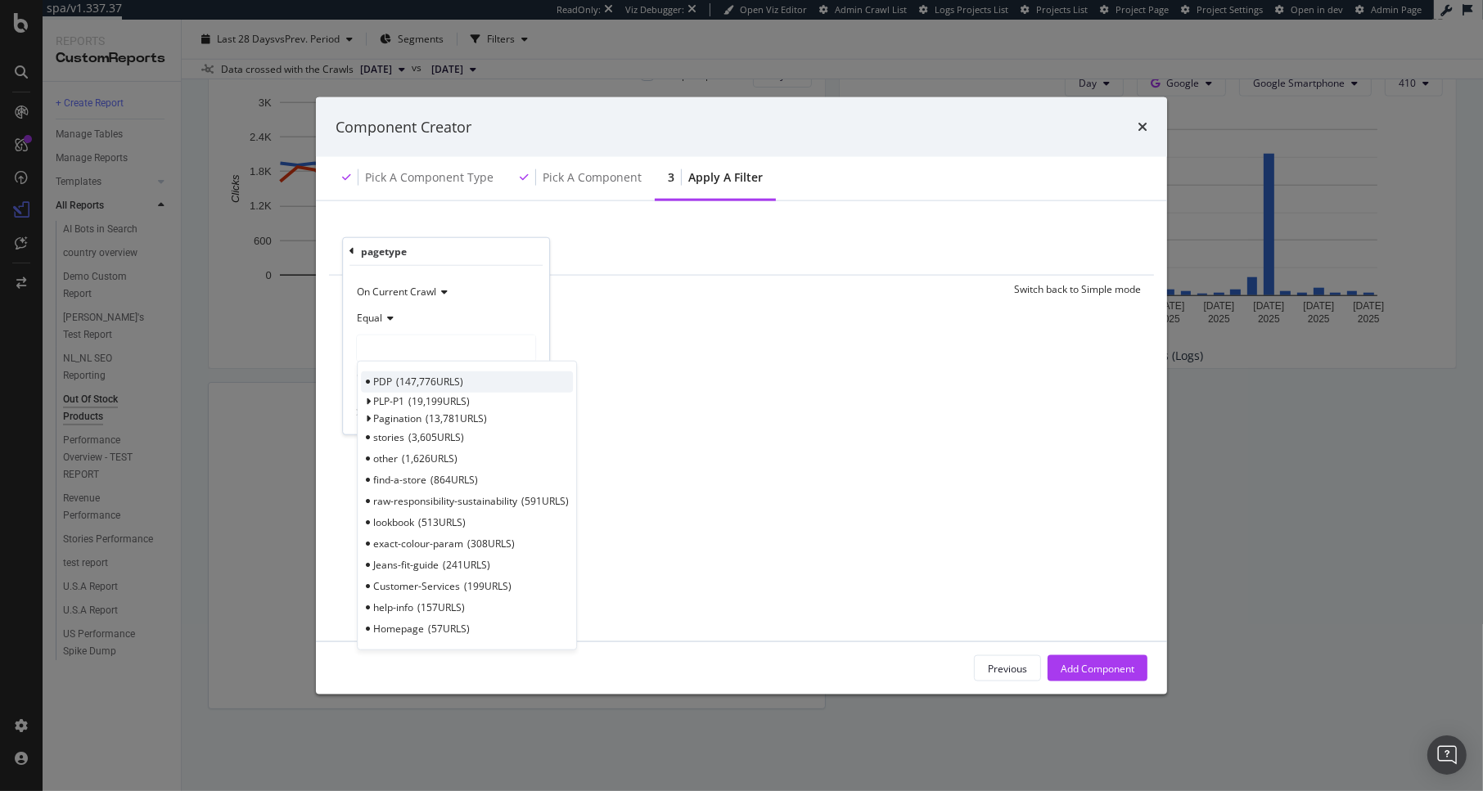
click at [400, 385] on span "147,776 URLS" at bounding box center [429, 382] width 67 height 14
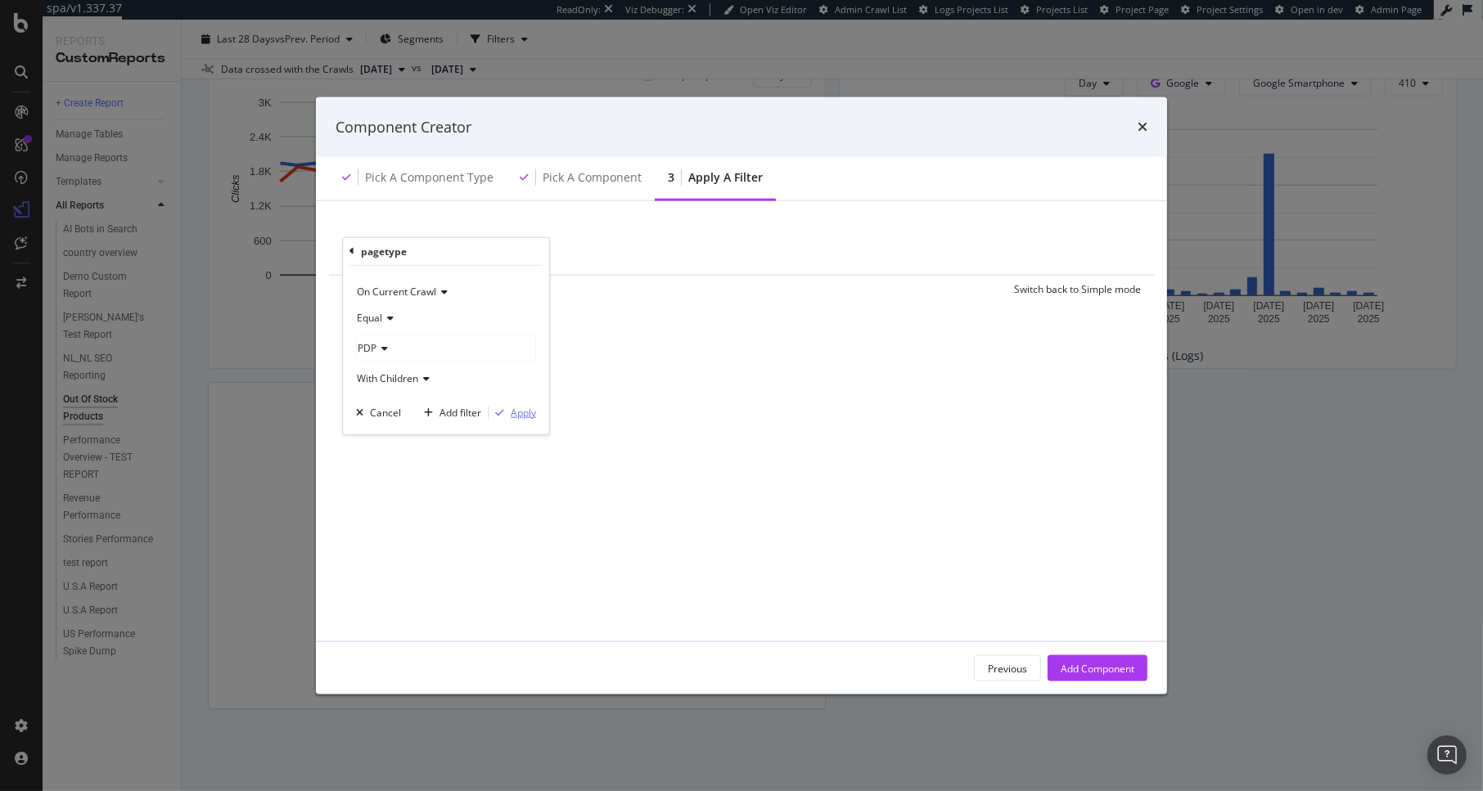
click at [525, 413] on div "Apply" at bounding box center [523, 413] width 25 height 14
click at [1114, 671] on div "Add Component" at bounding box center [1098, 668] width 74 height 14
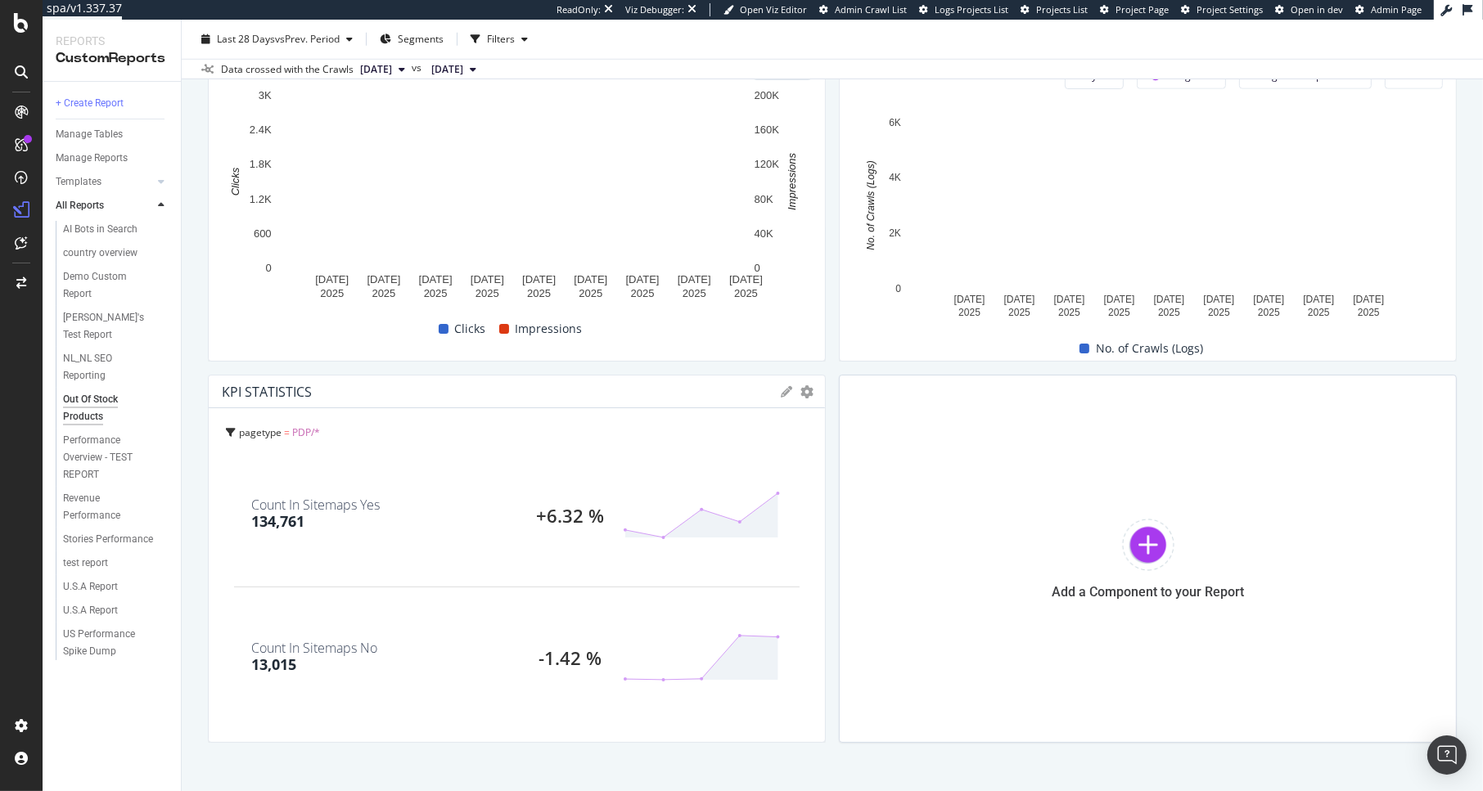
scroll to position [1749, 0]
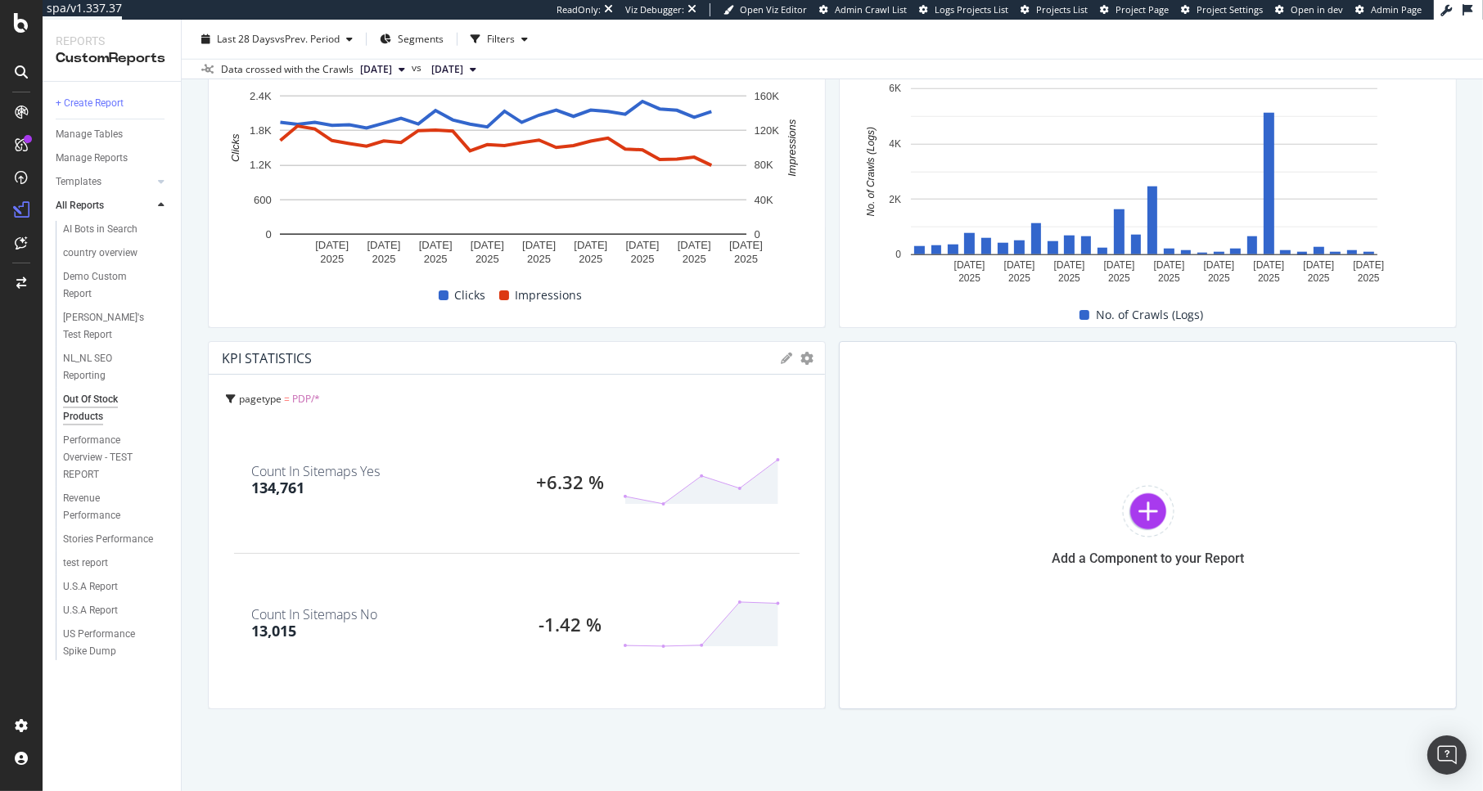
click at [781, 359] on icon at bounding box center [786, 358] width 11 height 11
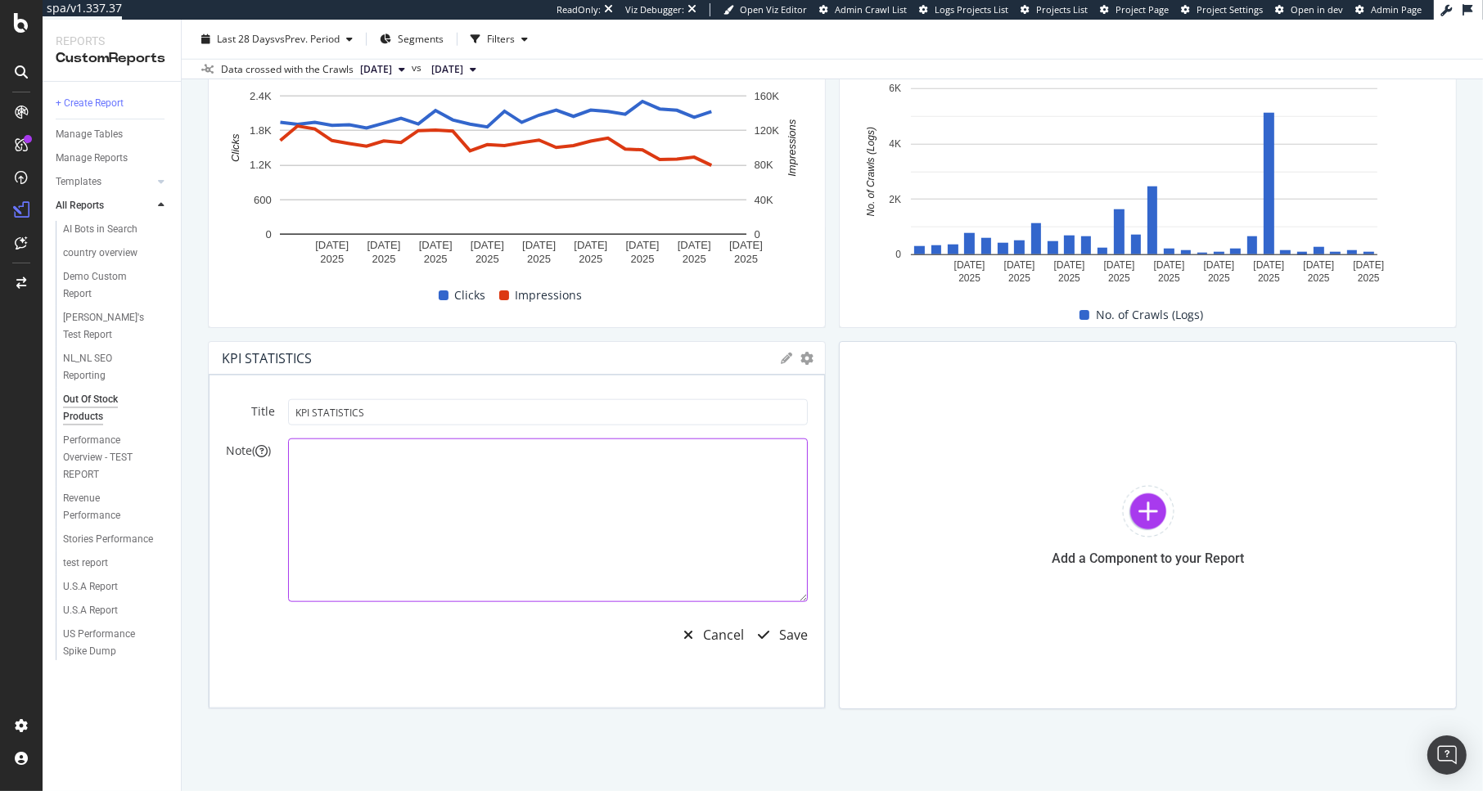
click at [436, 474] on textarea at bounding box center [548, 521] width 520 height 164
click at [393, 417] on input "KPI STATISTICS" at bounding box center [548, 412] width 520 height 26
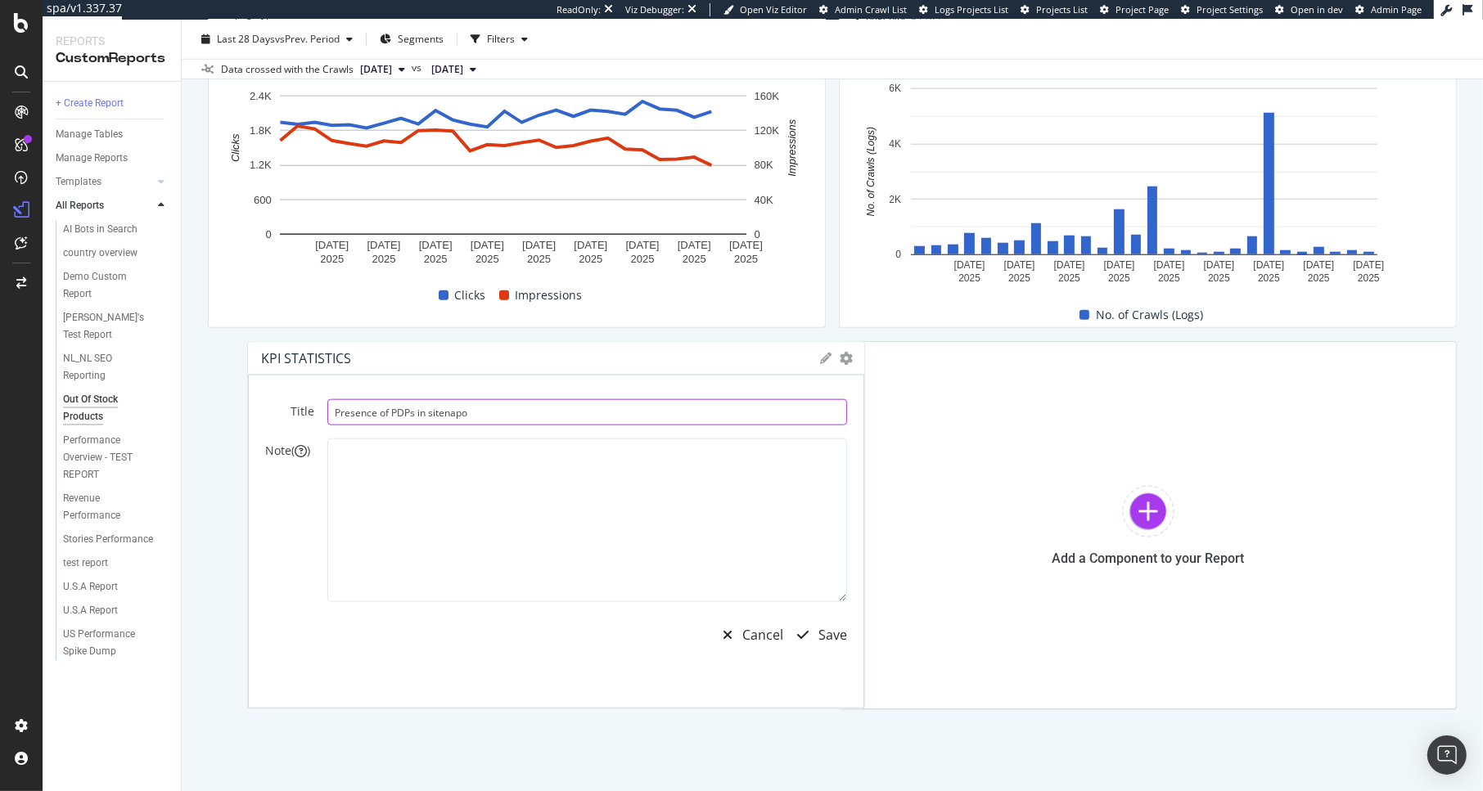
drag, startPoint x: 389, startPoint y: 412, endPoint x: 464, endPoint y: 423, distance: 76.2
click at [464, 423] on input "Presence of PDPs in sitenapo" at bounding box center [587, 412] width 520 height 26
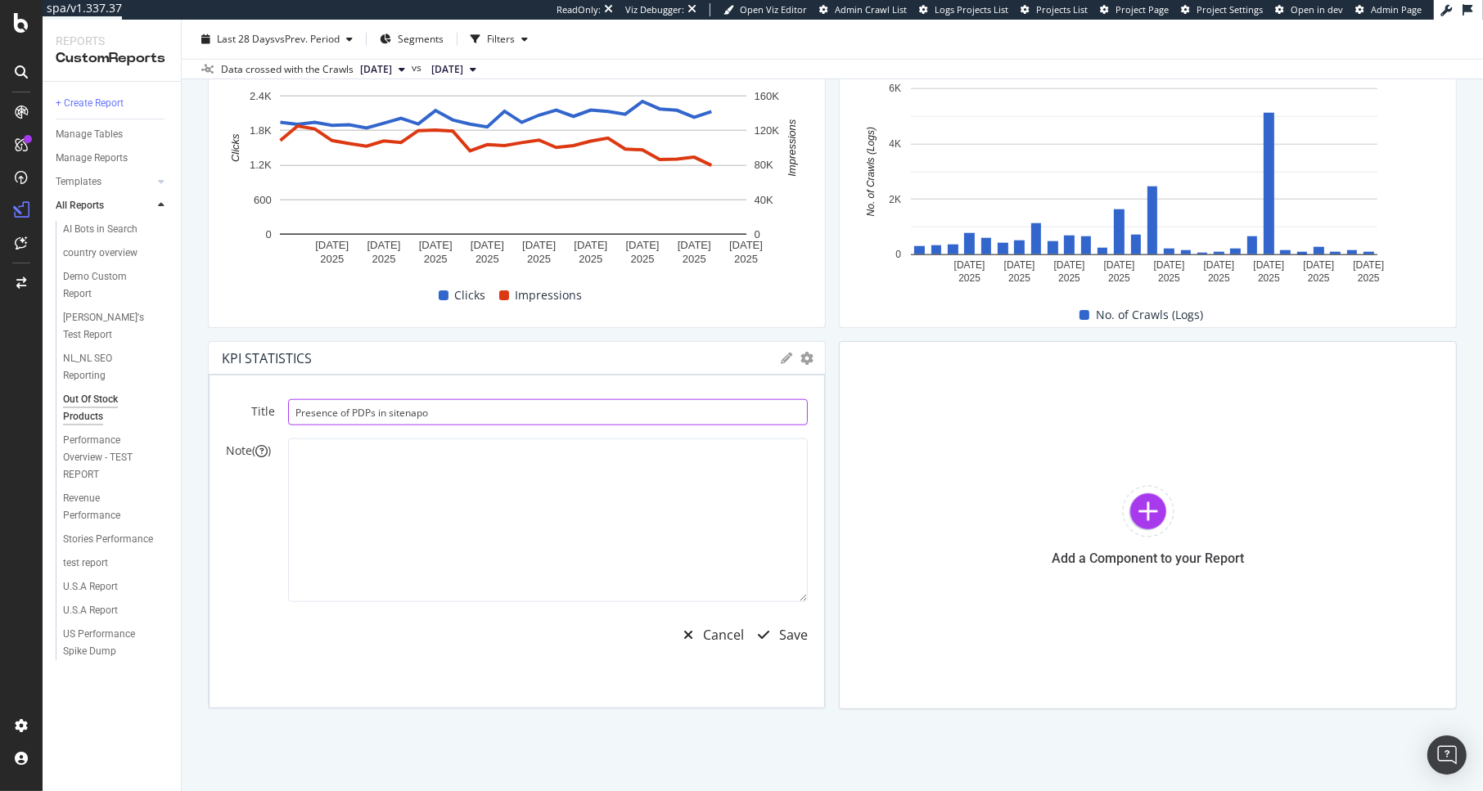
click at [464, 414] on input "Presence of PDPs in sitenapo" at bounding box center [548, 412] width 520 height 26
type input "Presence of PDPs in sitemap"
click at [435, 472] on textarea at bounding box center [548, 521] width 520 height 164
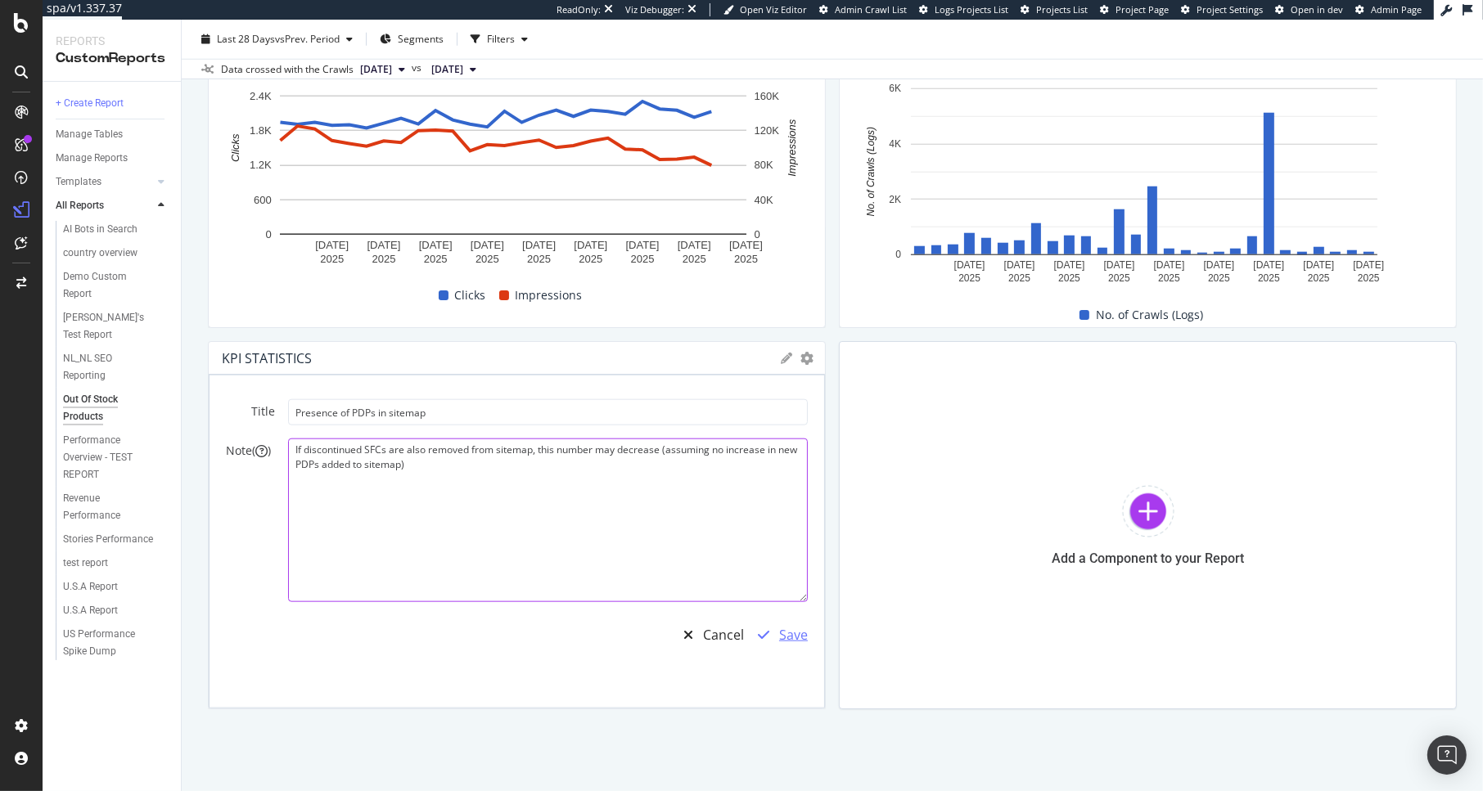
type textarea "If discontinued SFCs are also removed from sitemap, this number may decrease (a…"
click at [779, 628] on div "Save" at bounding box center [793, 635] width 29 height 19
click at [779, 629] on div "Save" at bounding box center [793, 635] width 29 height 19
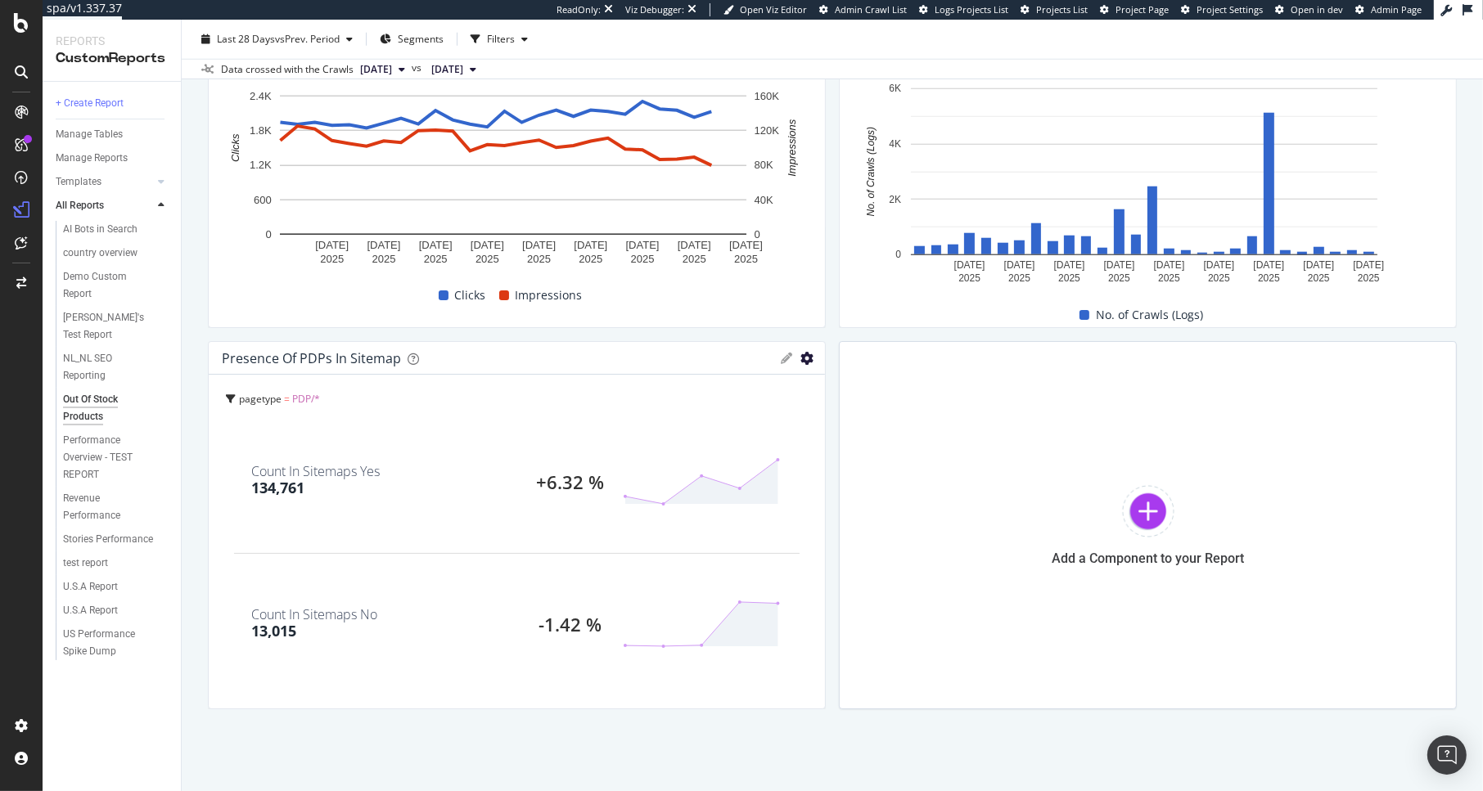
click at [800, 355] on icon "gear" at bounding box center [806, 358] width 13 height 13
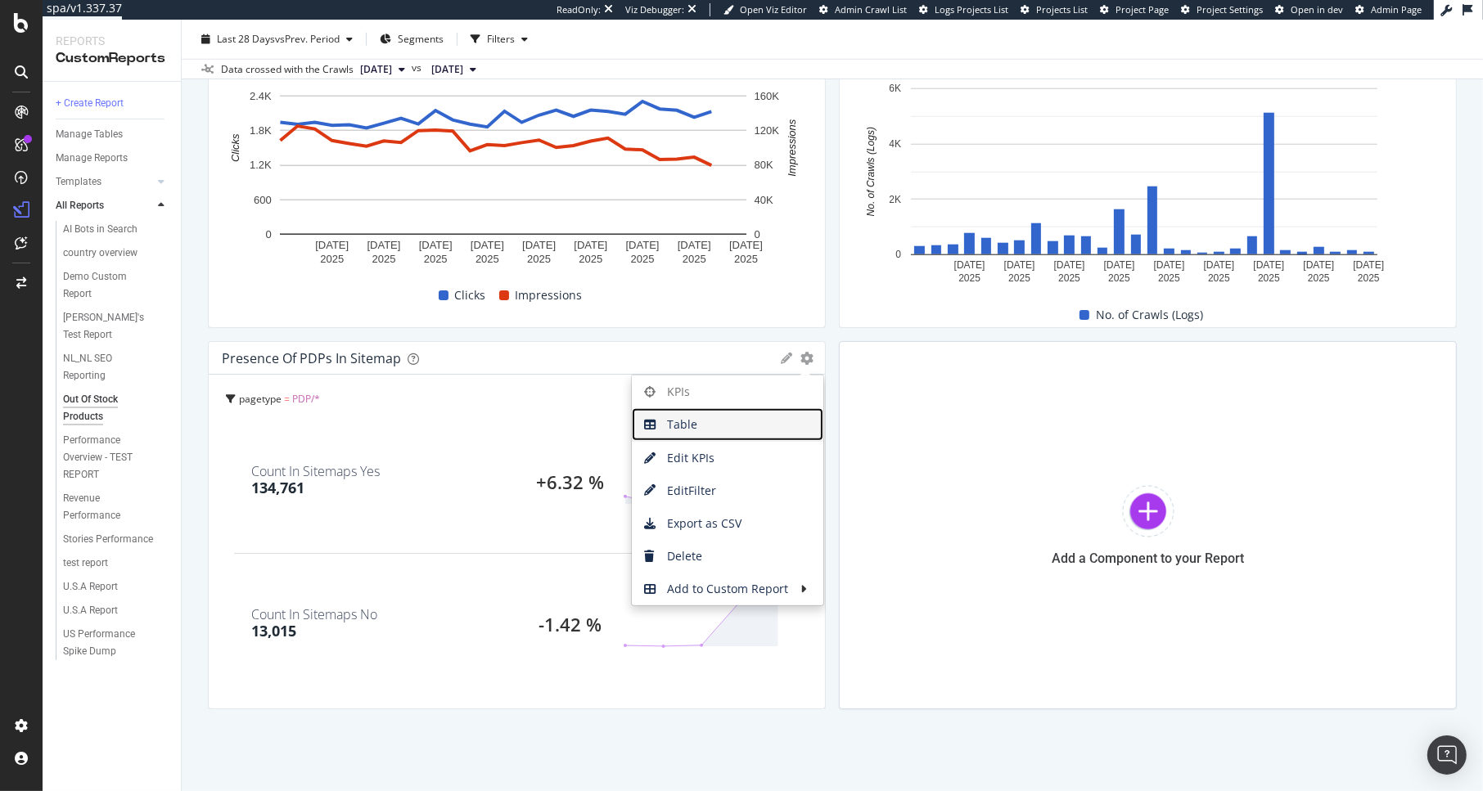
click at [676, 417] on span "Table" at bounding box center [727, 424] width 191 height 25
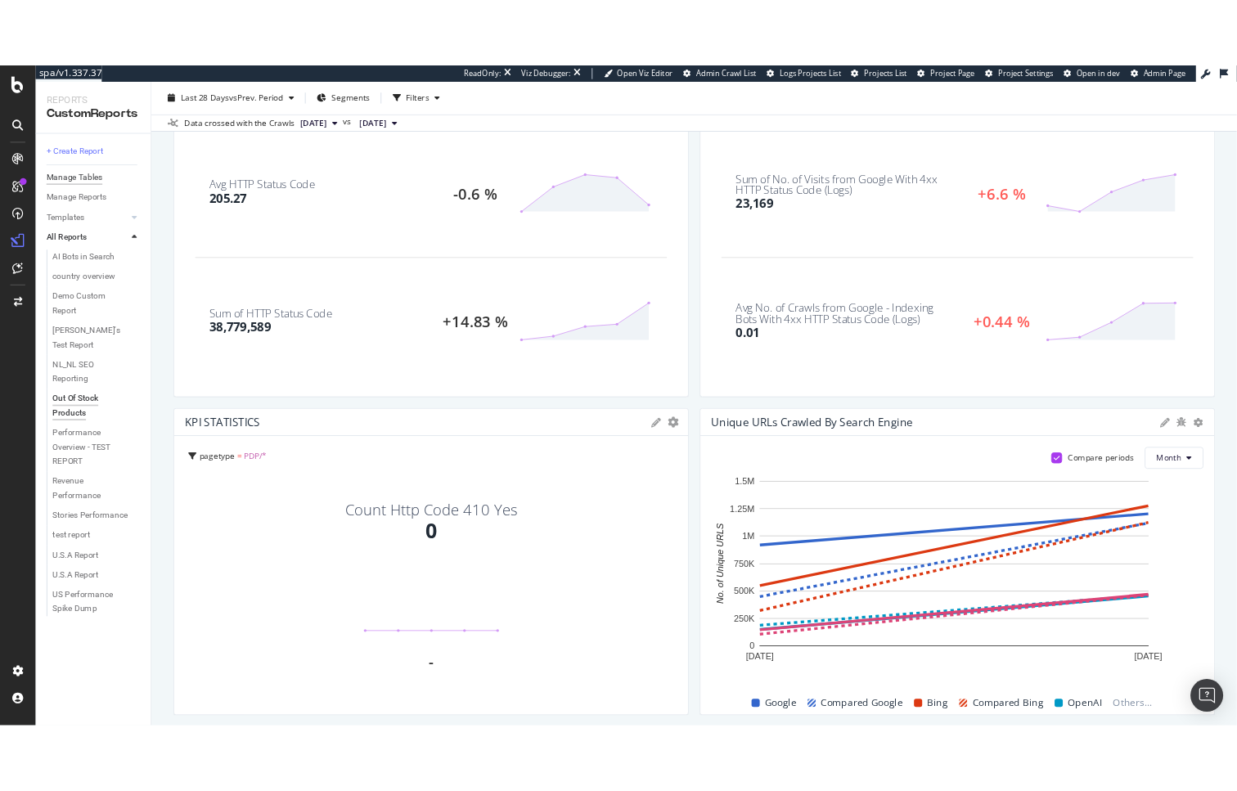
scroll to position [128, 0]
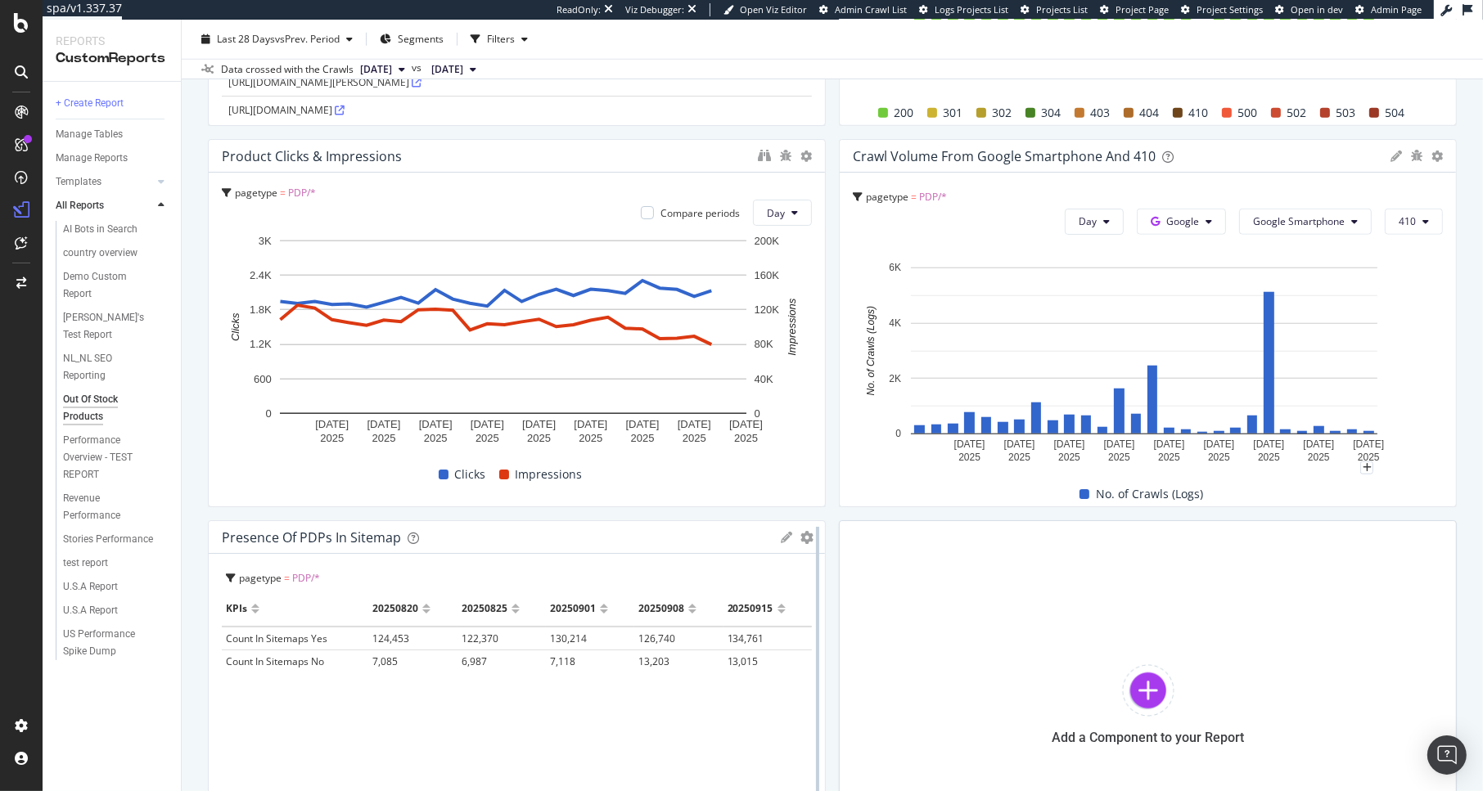
scroll to position [1561, 0]
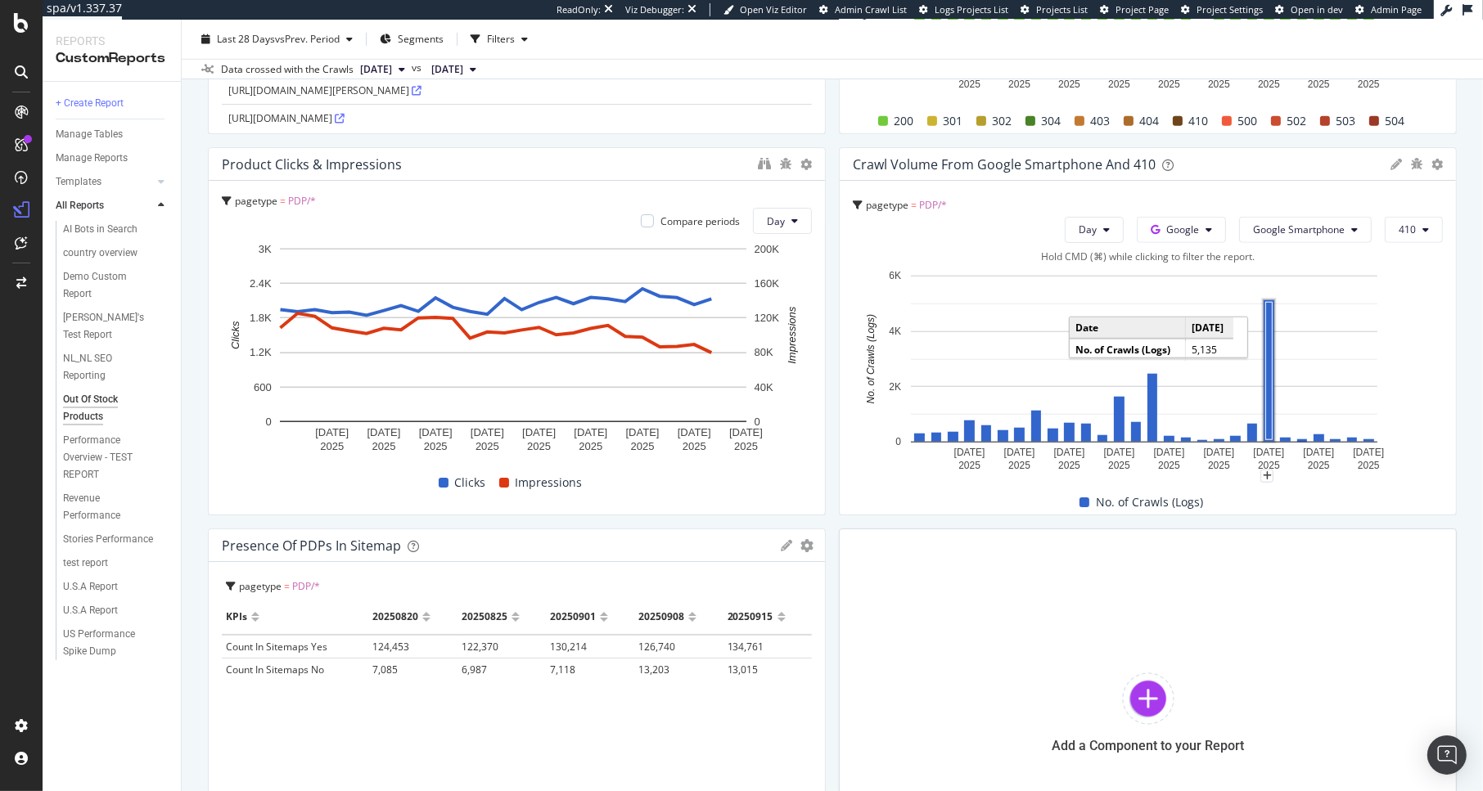
click at [1266, 417] on rect "A chart." at bounding box center [1269, 371] width 7 height 137
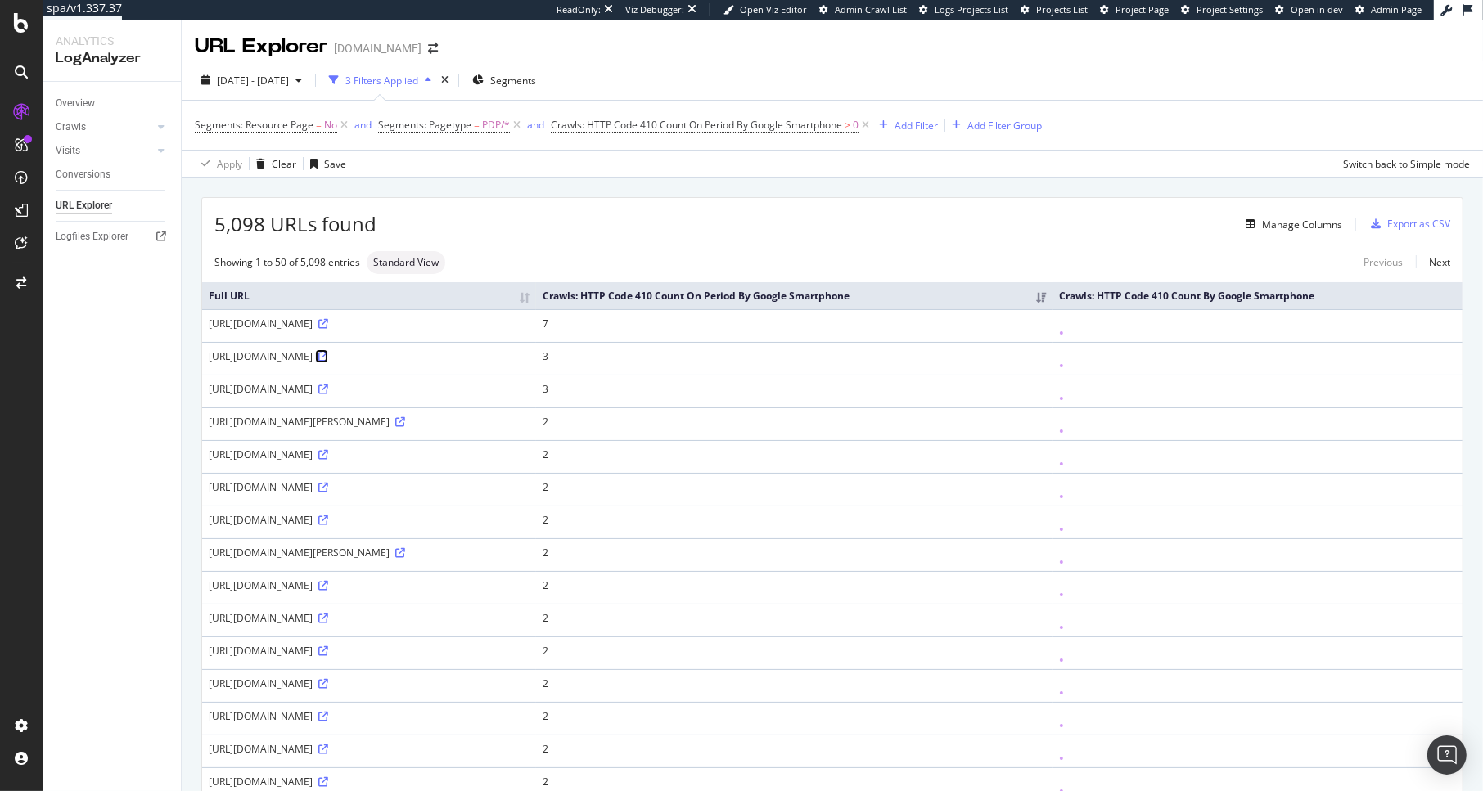
click at [328, 360] on icon at bounding box center [323, 357] width 10 height 10
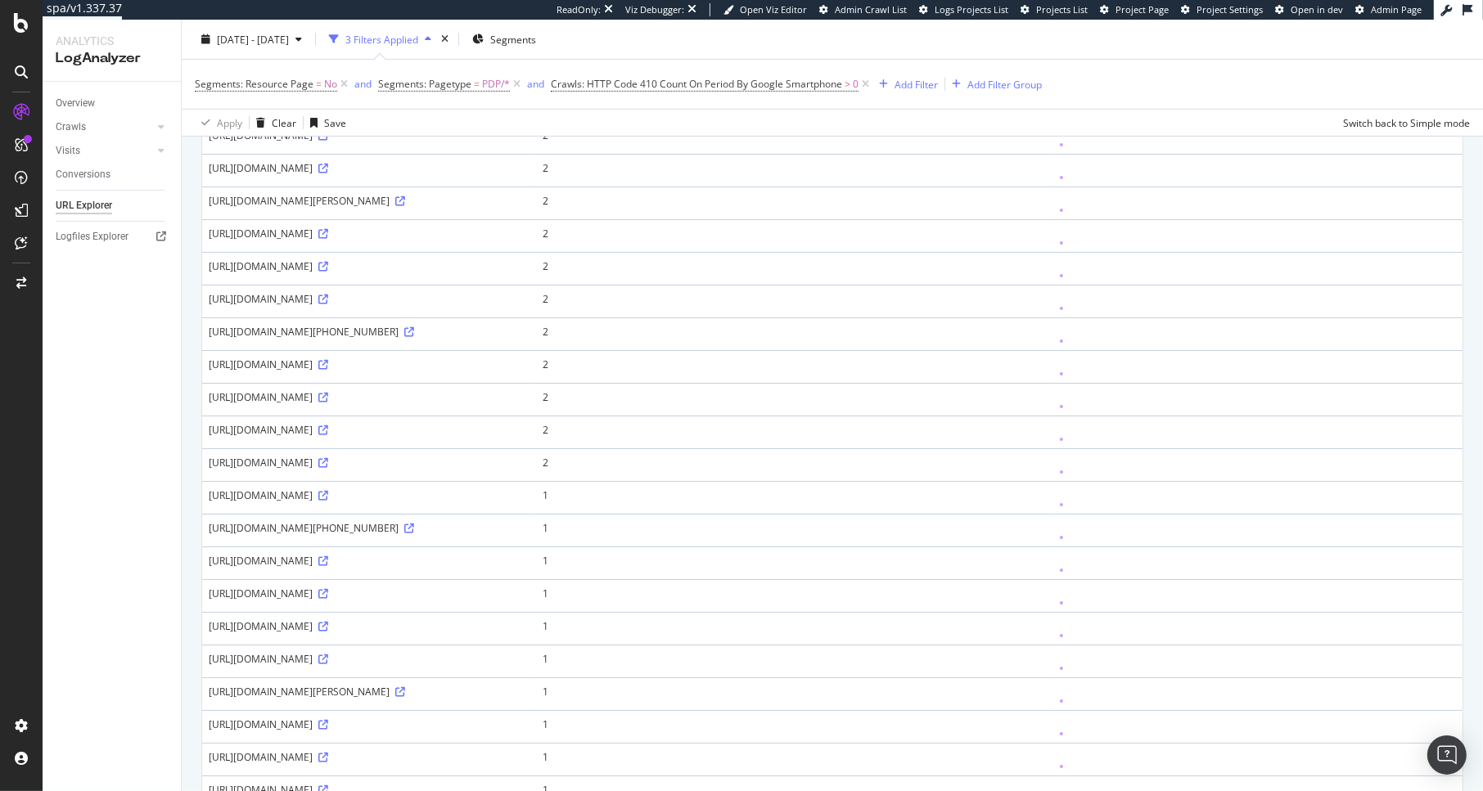
scroll to position [1248, 0]
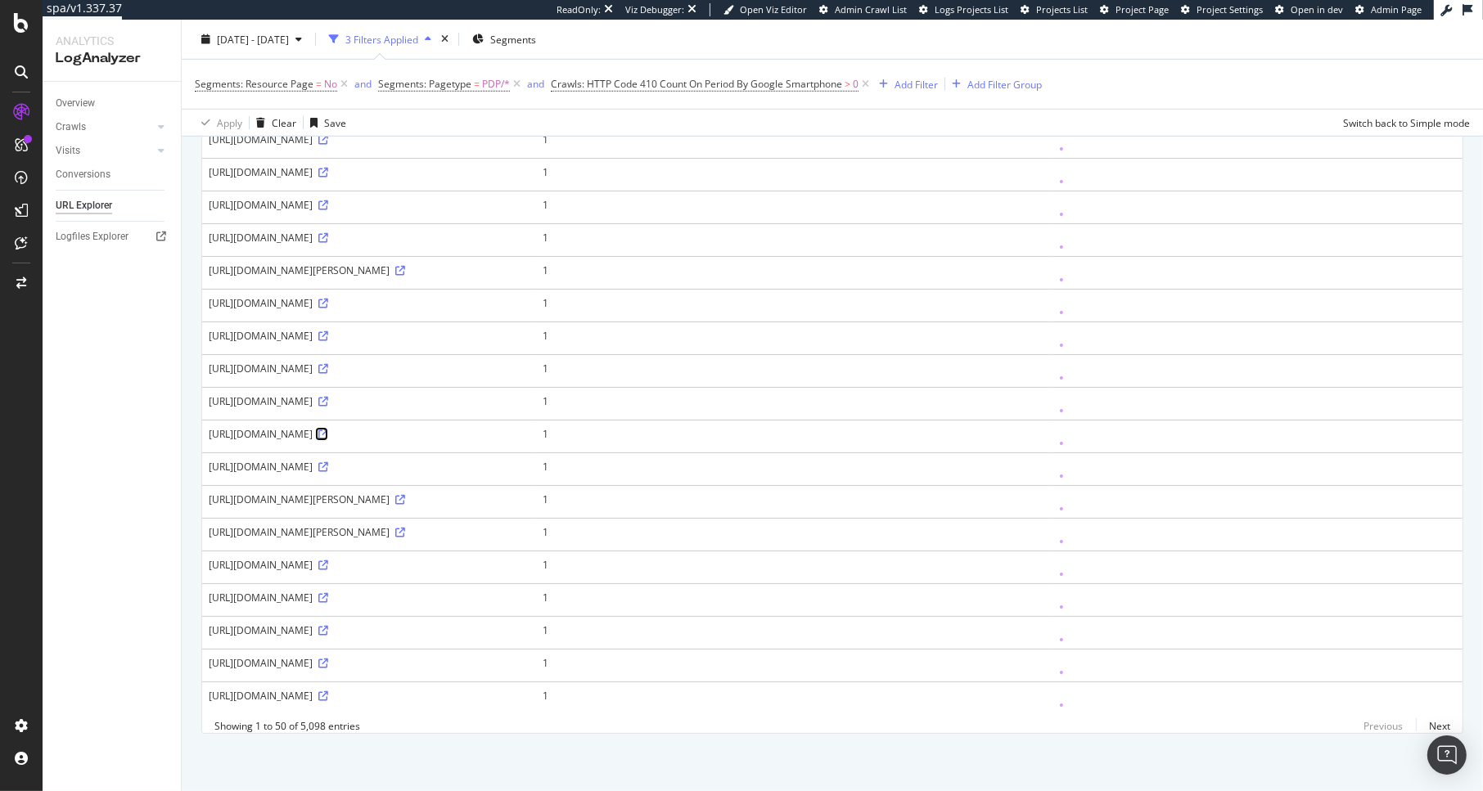
click at [328, 430] on icon at bounding box center [323, 435] width 10 height 10
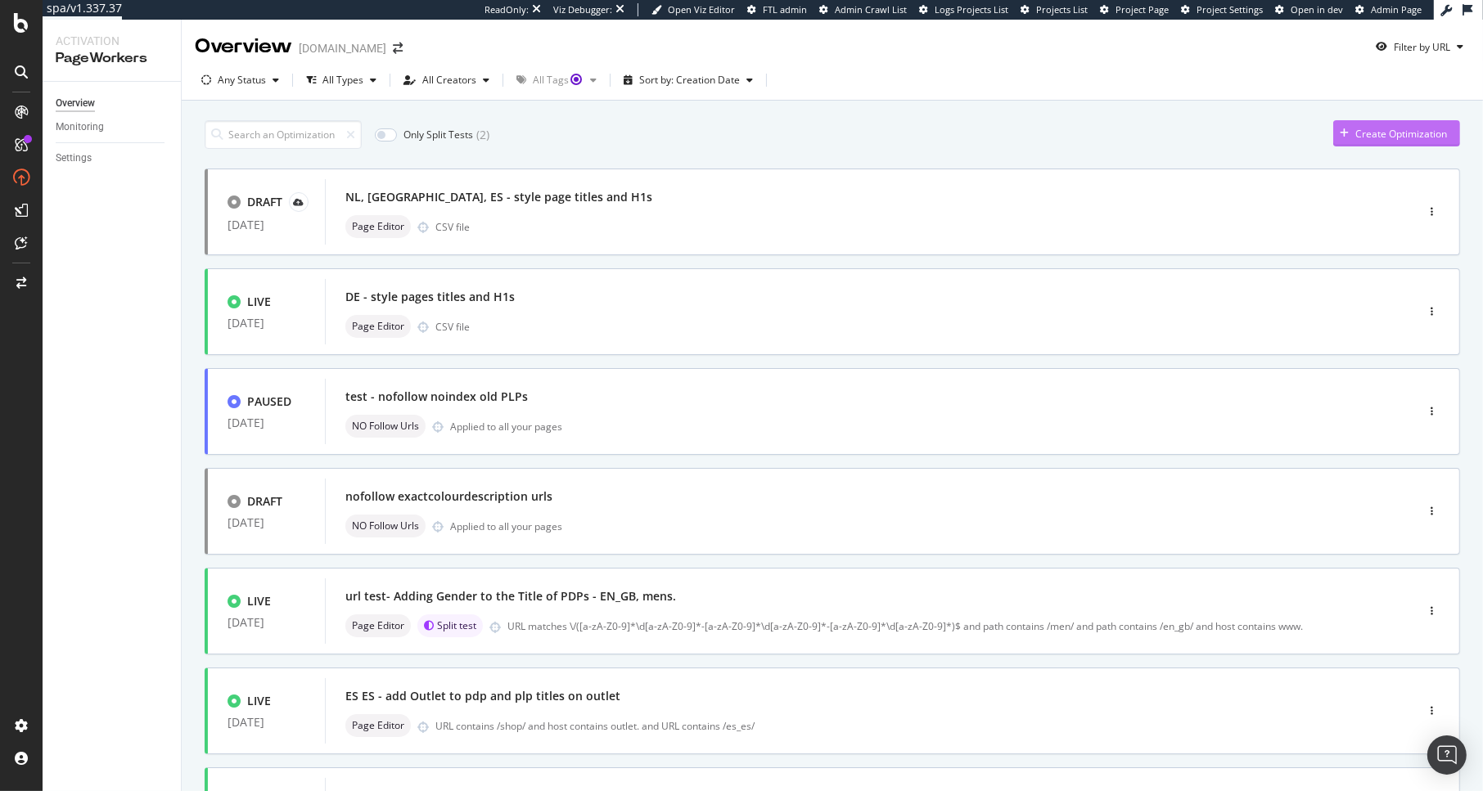
click at [1381, 128] on div "Create Optimization" at bounding box center [1401, 134] width 92 height 14
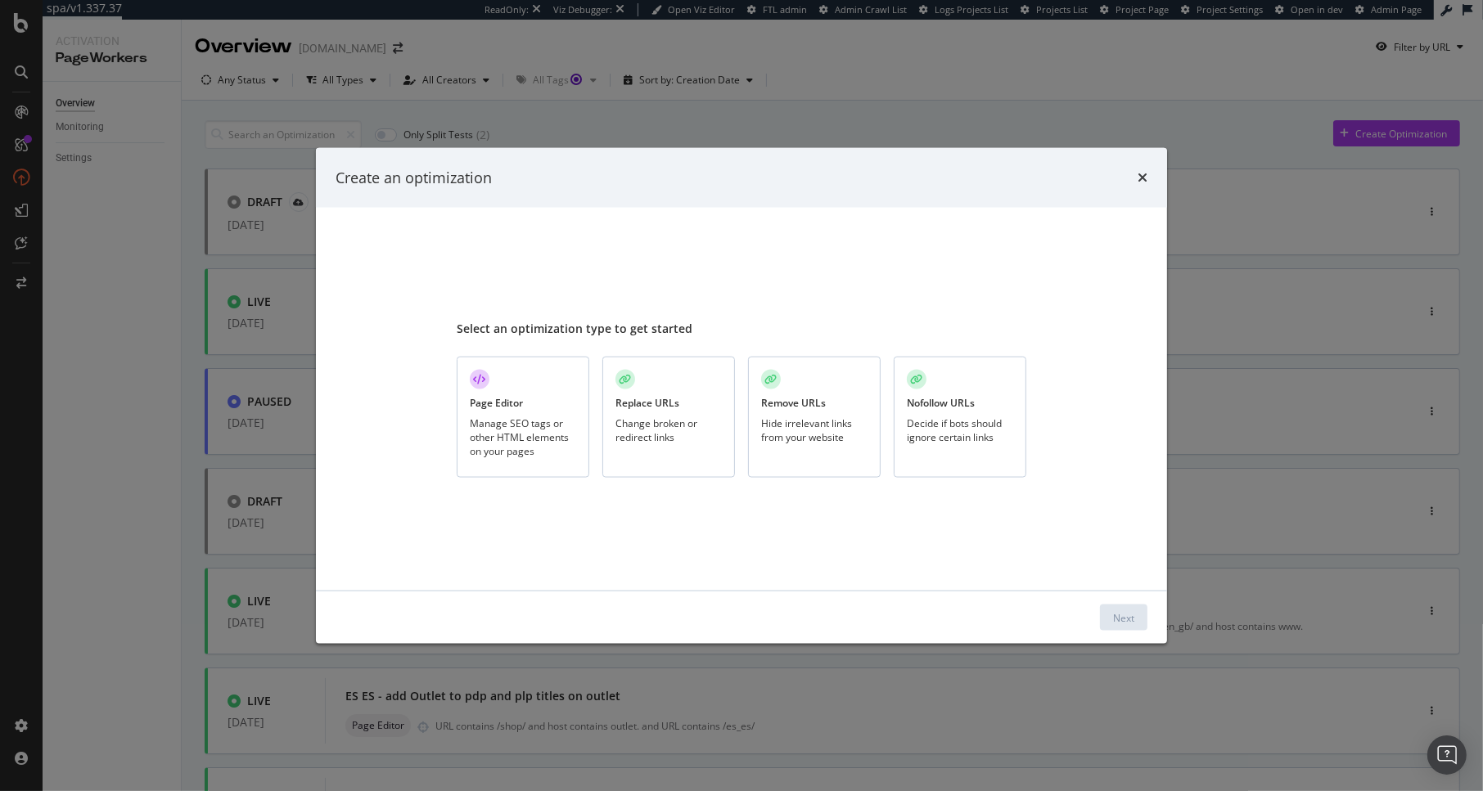
click at [535, 437] on div "Manage SEO tags or other HTML elements on your pages" at bounding box center [523, 438] width 106 height 42
click at [1131, 625] on div "Next" at bounding box center [1123, 618] width 21 height 25
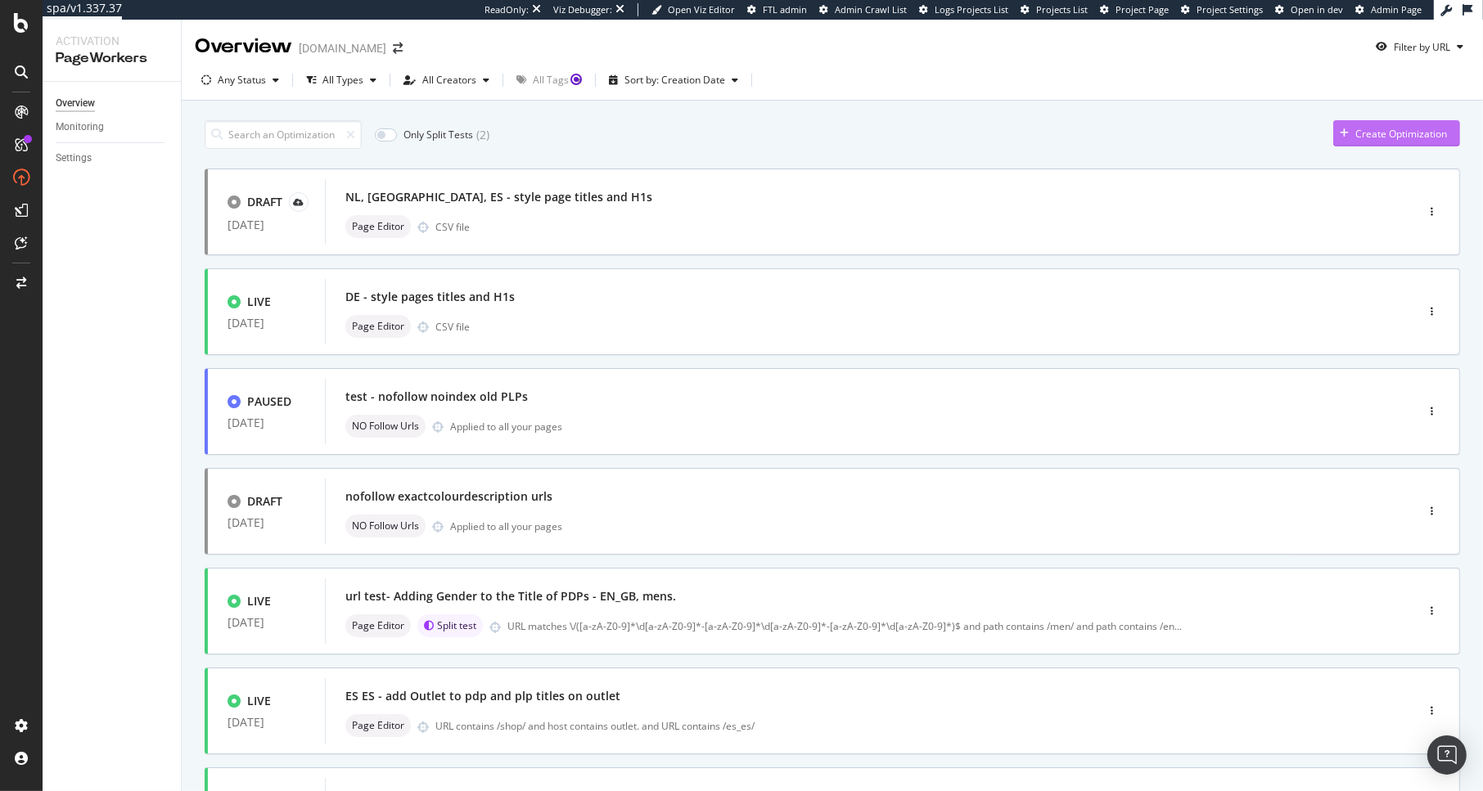
click at [1334, 134] on div "Create Optimization" at bounding box center [1401, 134] width 92 height 14
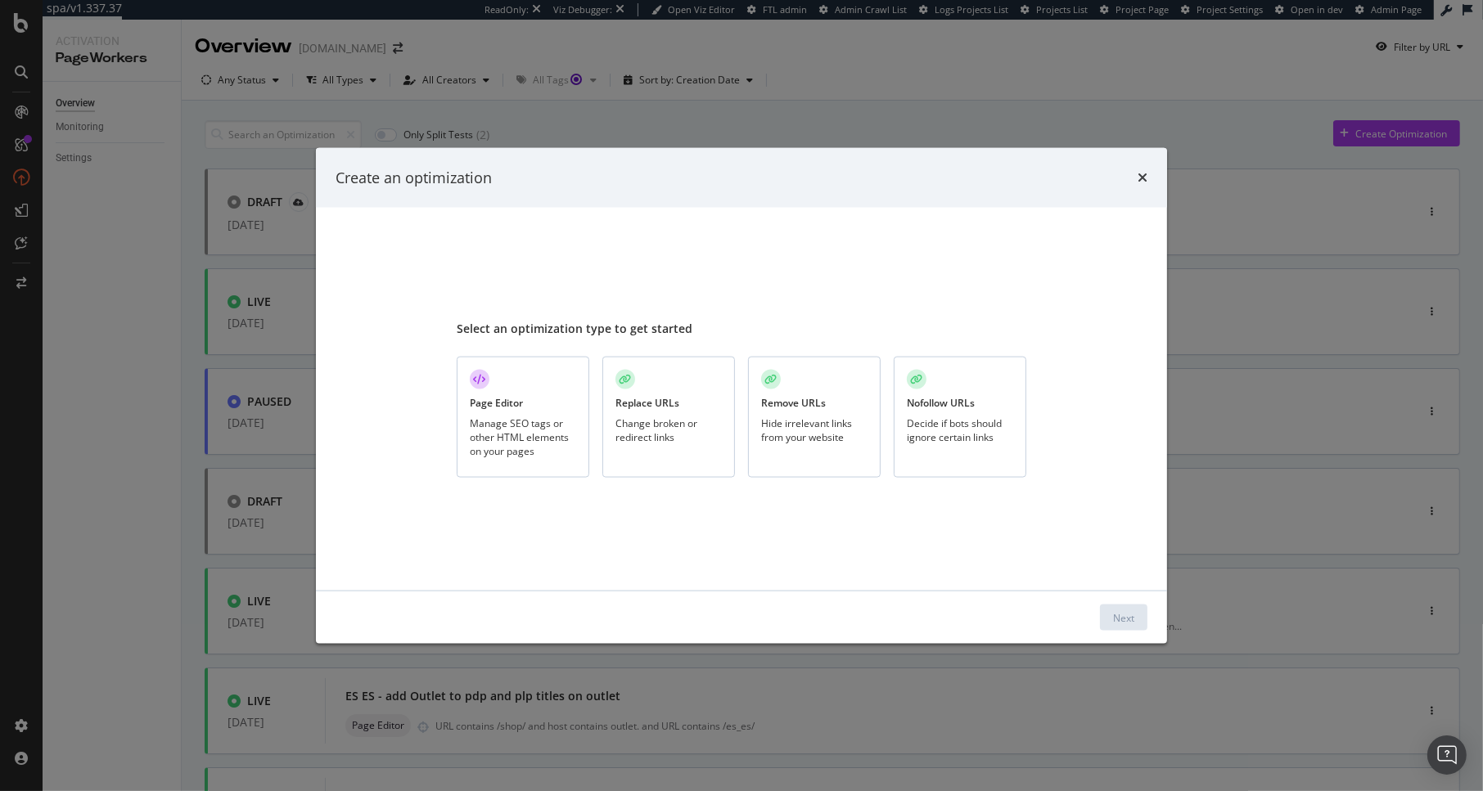
click at [853, 404] on div "Remove URLs Hide irrelevant links from your website" at bounding box center [814, 418] width 133 height 122
click at [1124, 613] on div "Next" at bounding box center [1123, 617] width 21 height 14
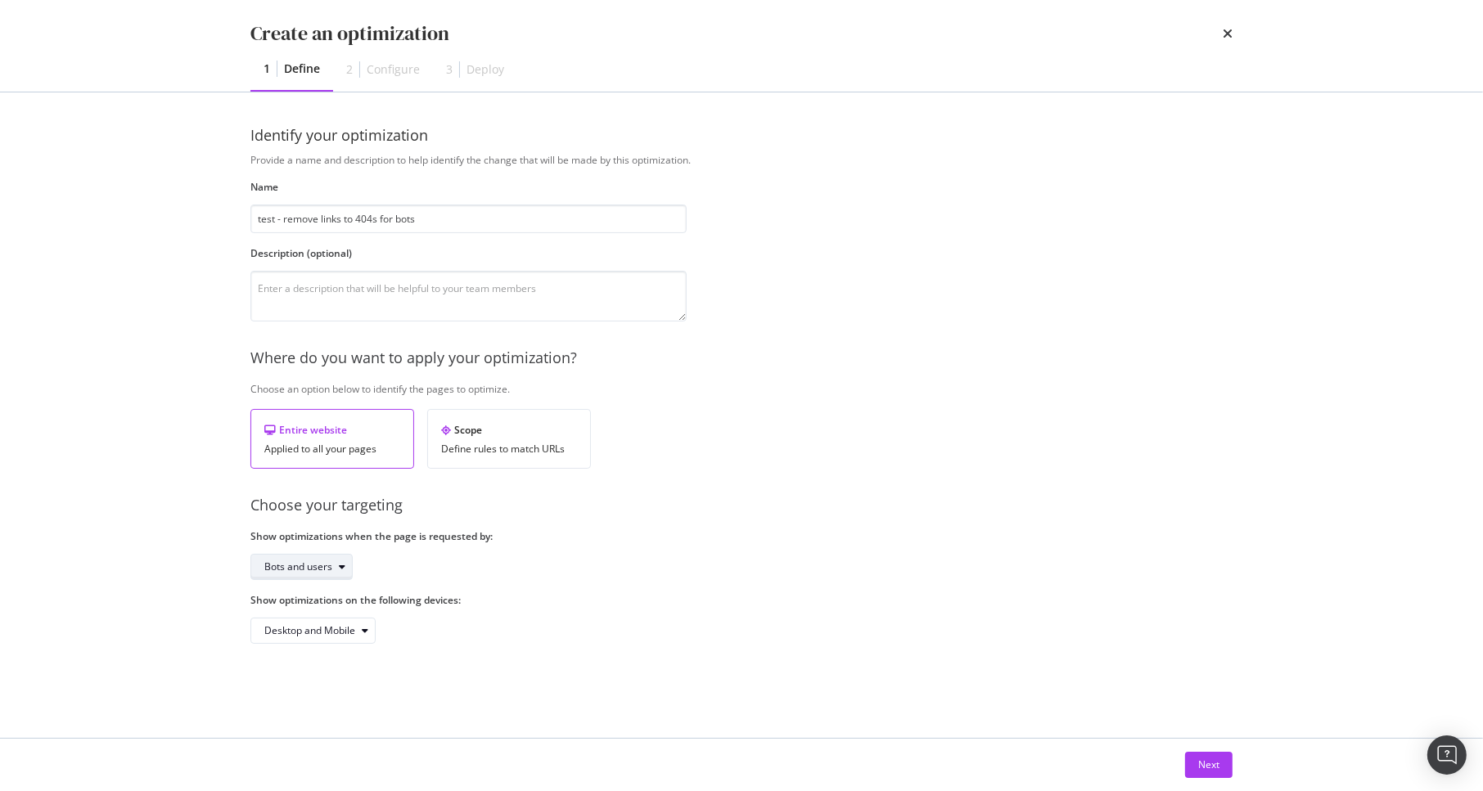
type input "test - remove links to 404s for bots"
click at [324, 571] on div "Bots and users" at bounding box center [298, 567] width 68 height 10
click at [312, 619] on div "Bots only" at bounding box center [292, 622] width 42 height 14
click at [1205, 712] on div "Next" at bounding box center [1208, 765] width 21 height 14
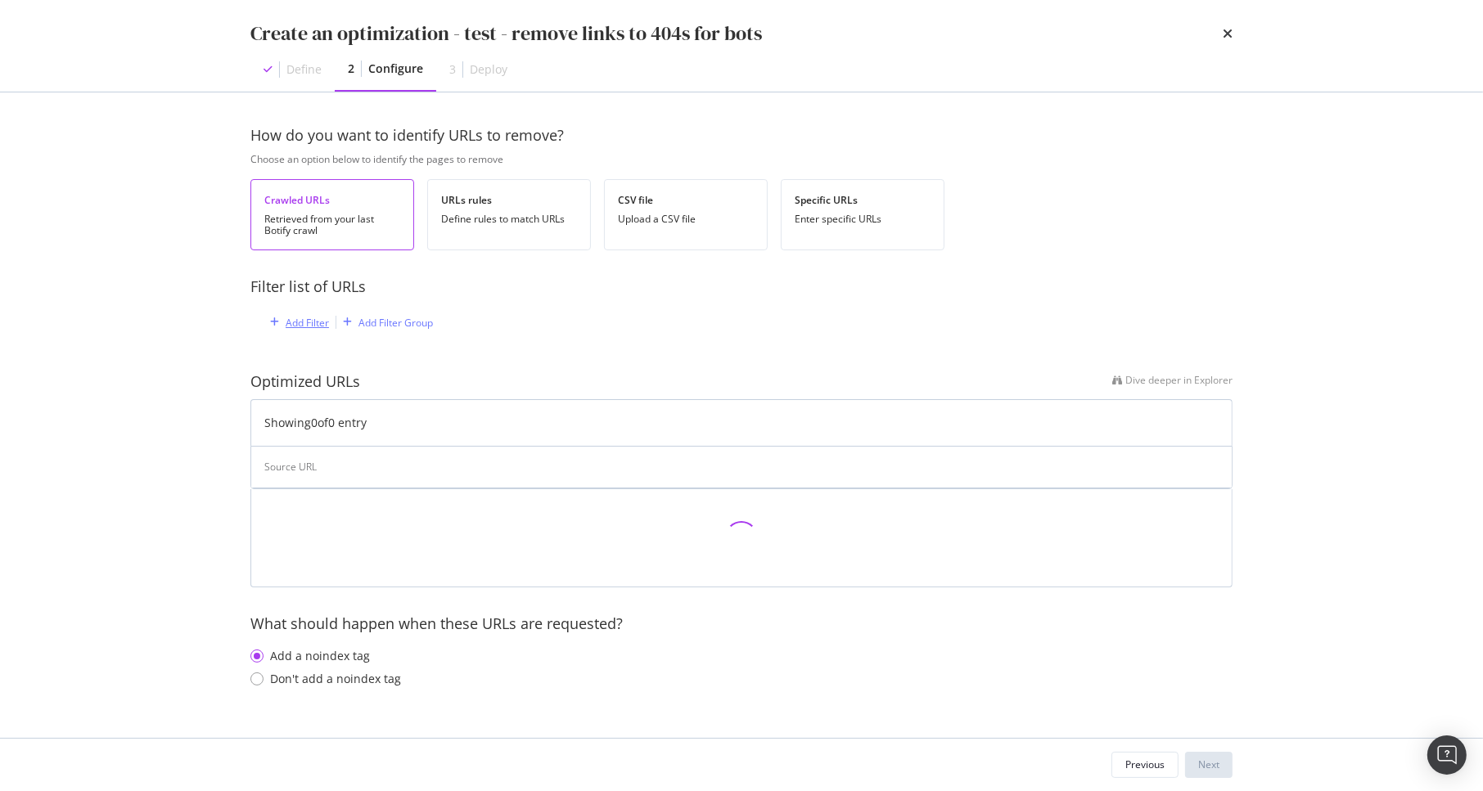
click at [306, 324] on div "Add Filter" at bounding box center [307, 323] width 43 height 14
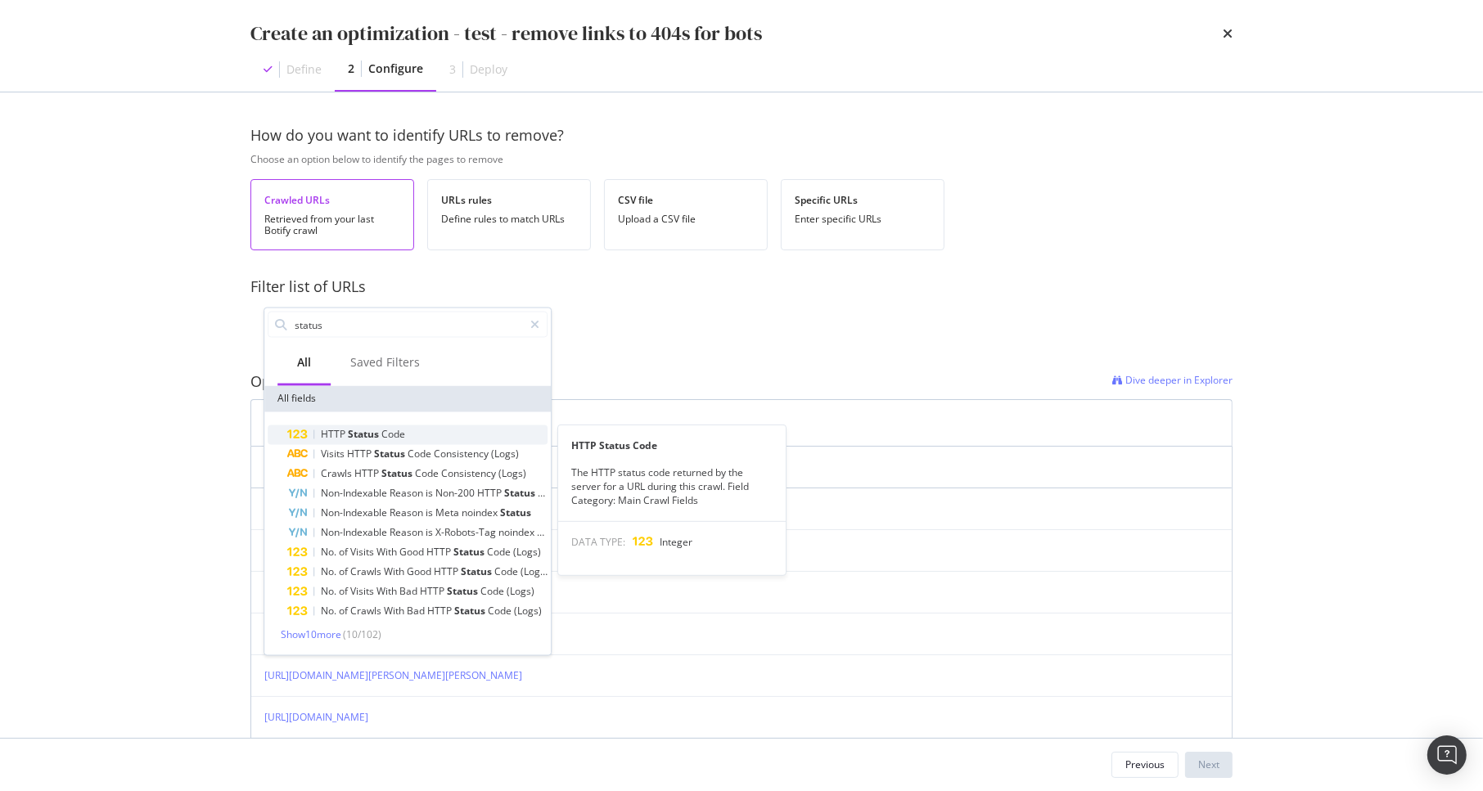
type input "status"
click at [375, 433] on span "Status" at bounding box center [365, 435] width 34 height 14
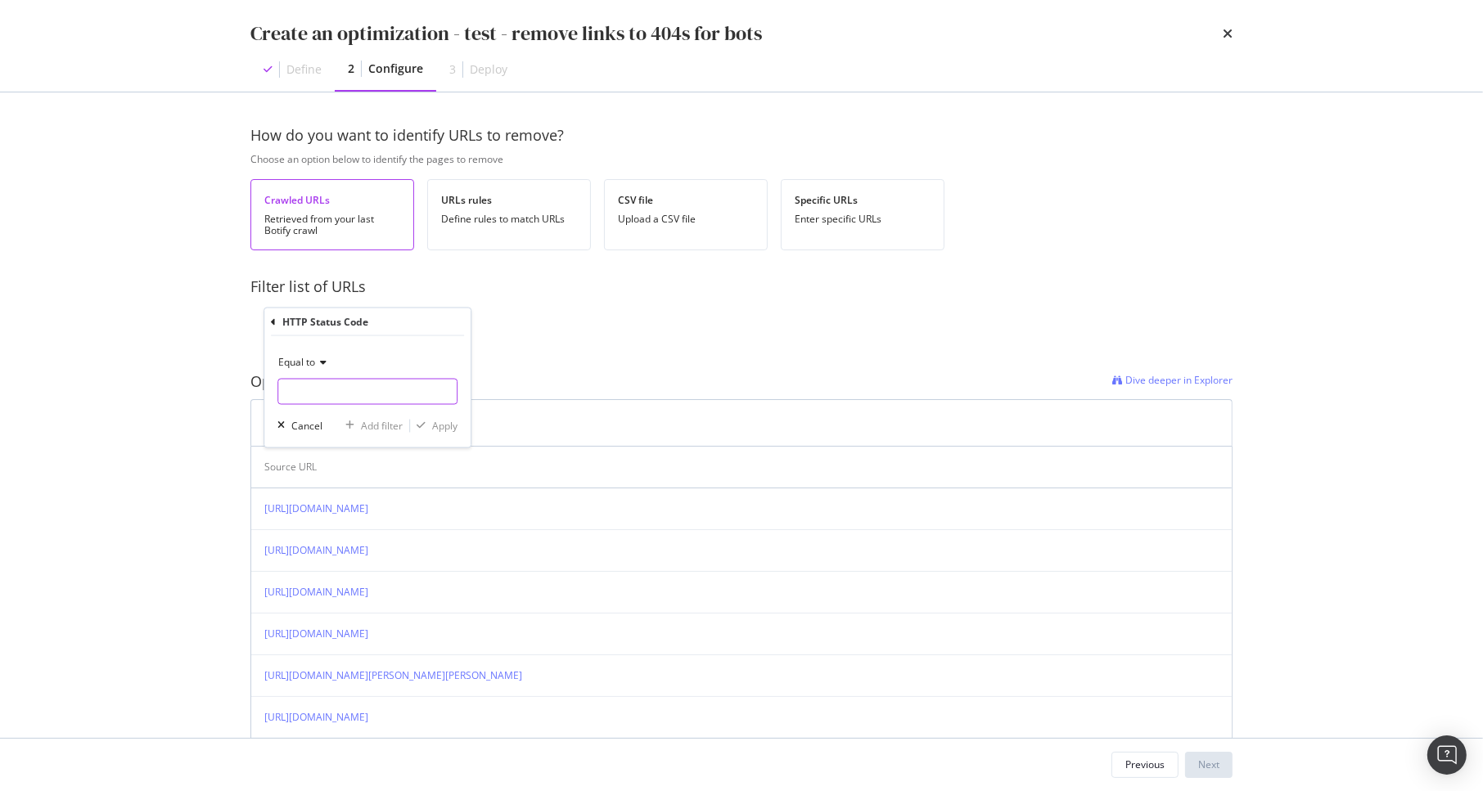
click at [327, 399] on input "modal" at bounding box center [367, 392] width 180 height 26
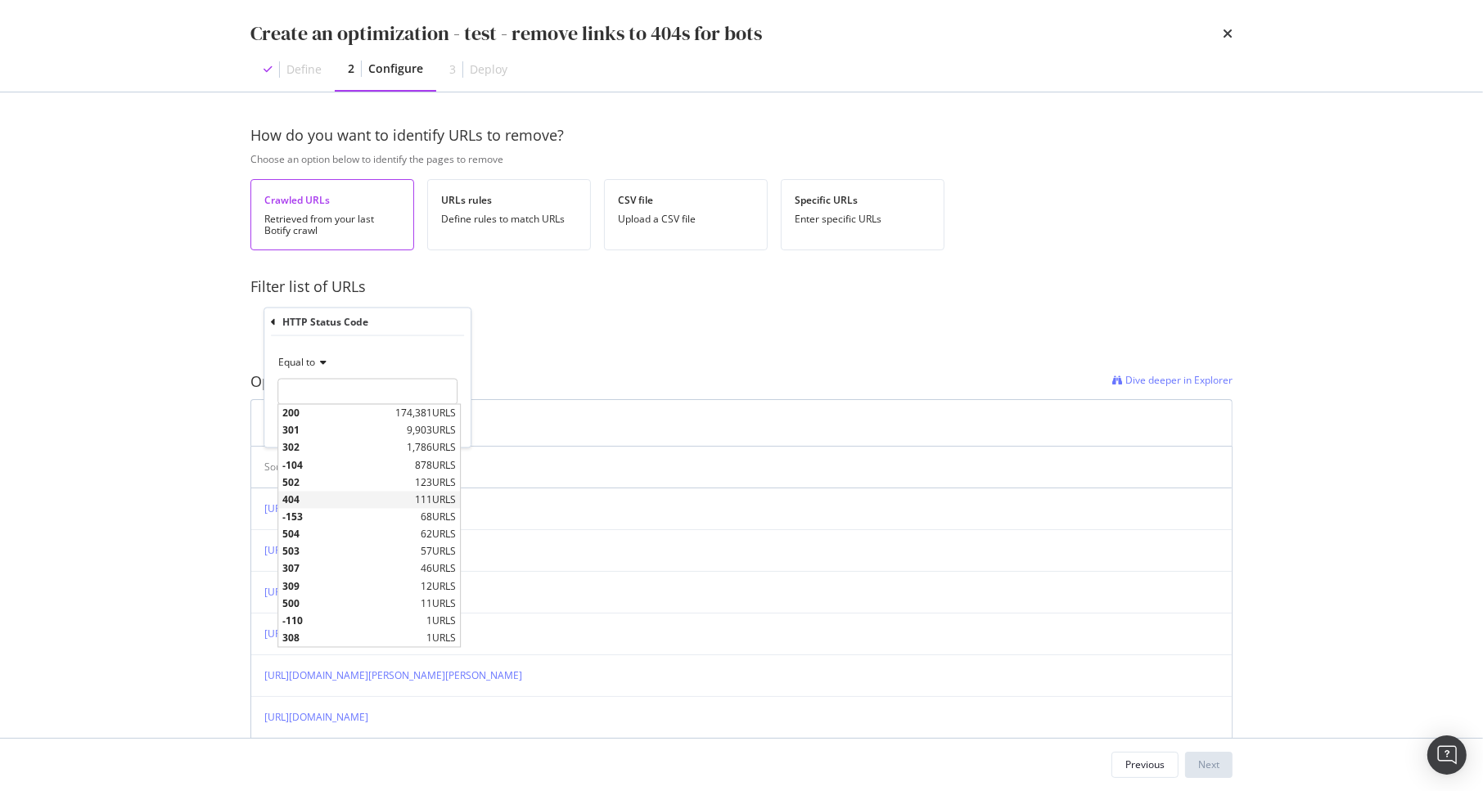
click at [329, 502] on span "404" at bounding box center [346, 500] width 128 height 14
type input "404"
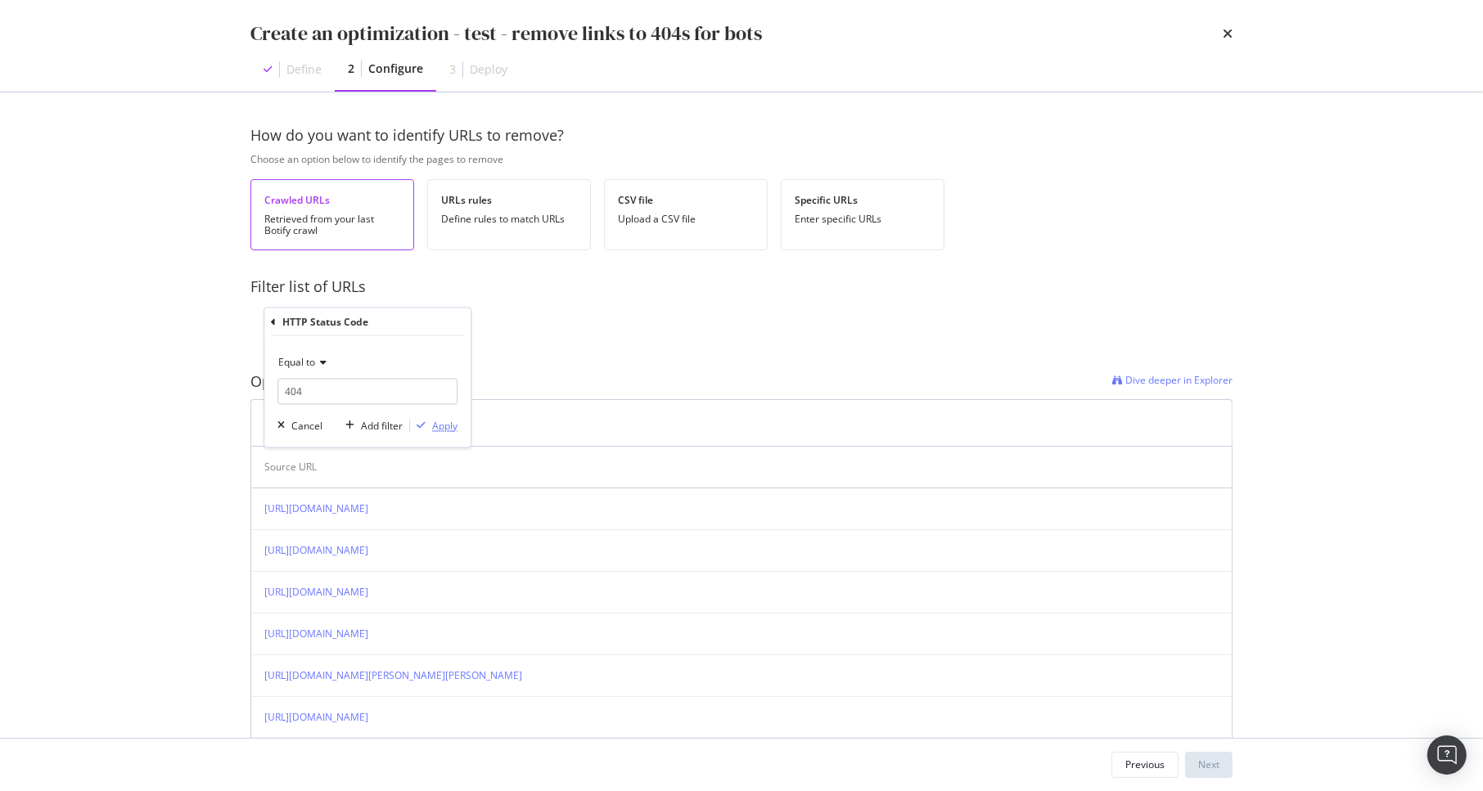
click at [435, 430] on div "Apply" at bounding box center [444, 426] width 25 height 14
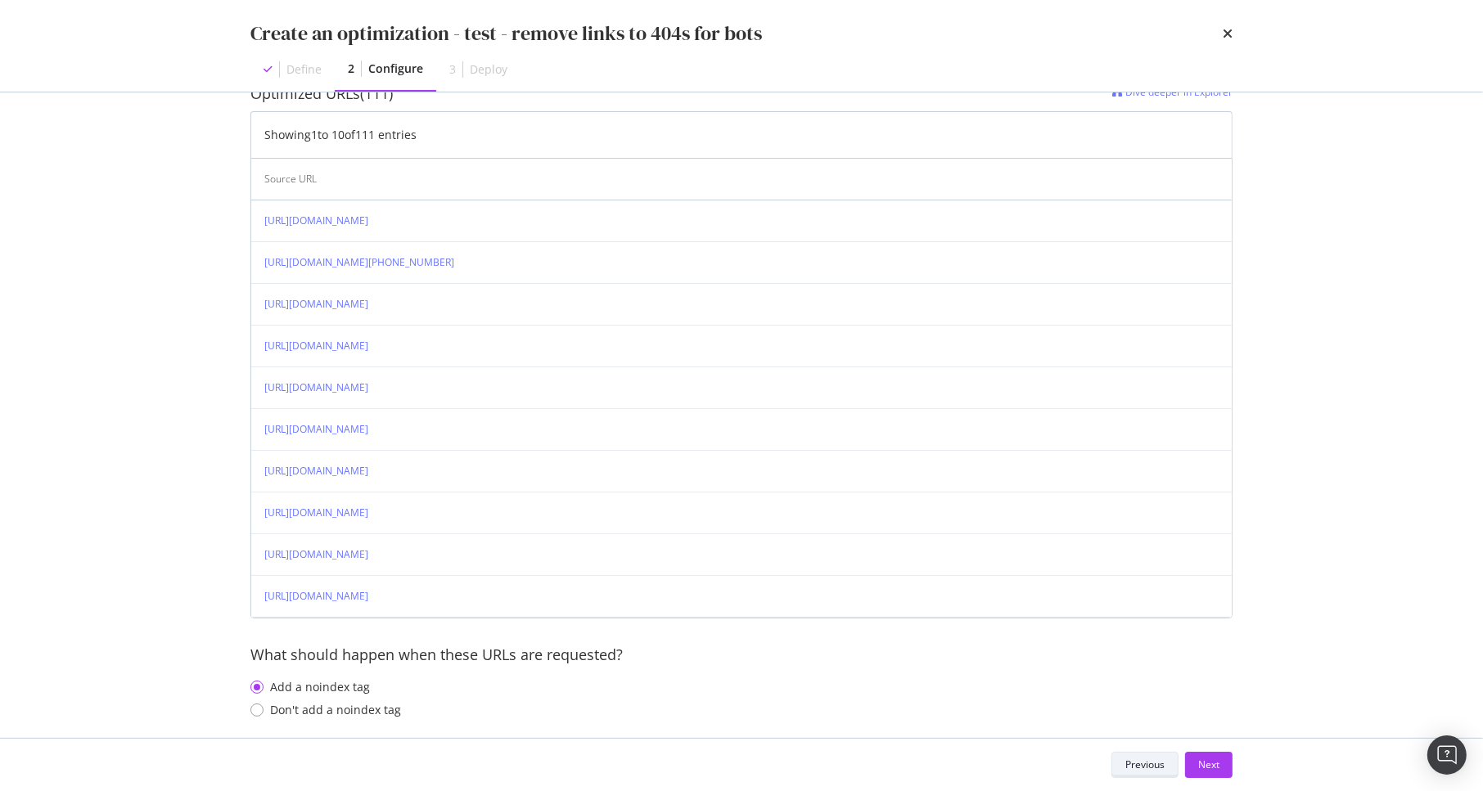
scroll to position [303, 0]
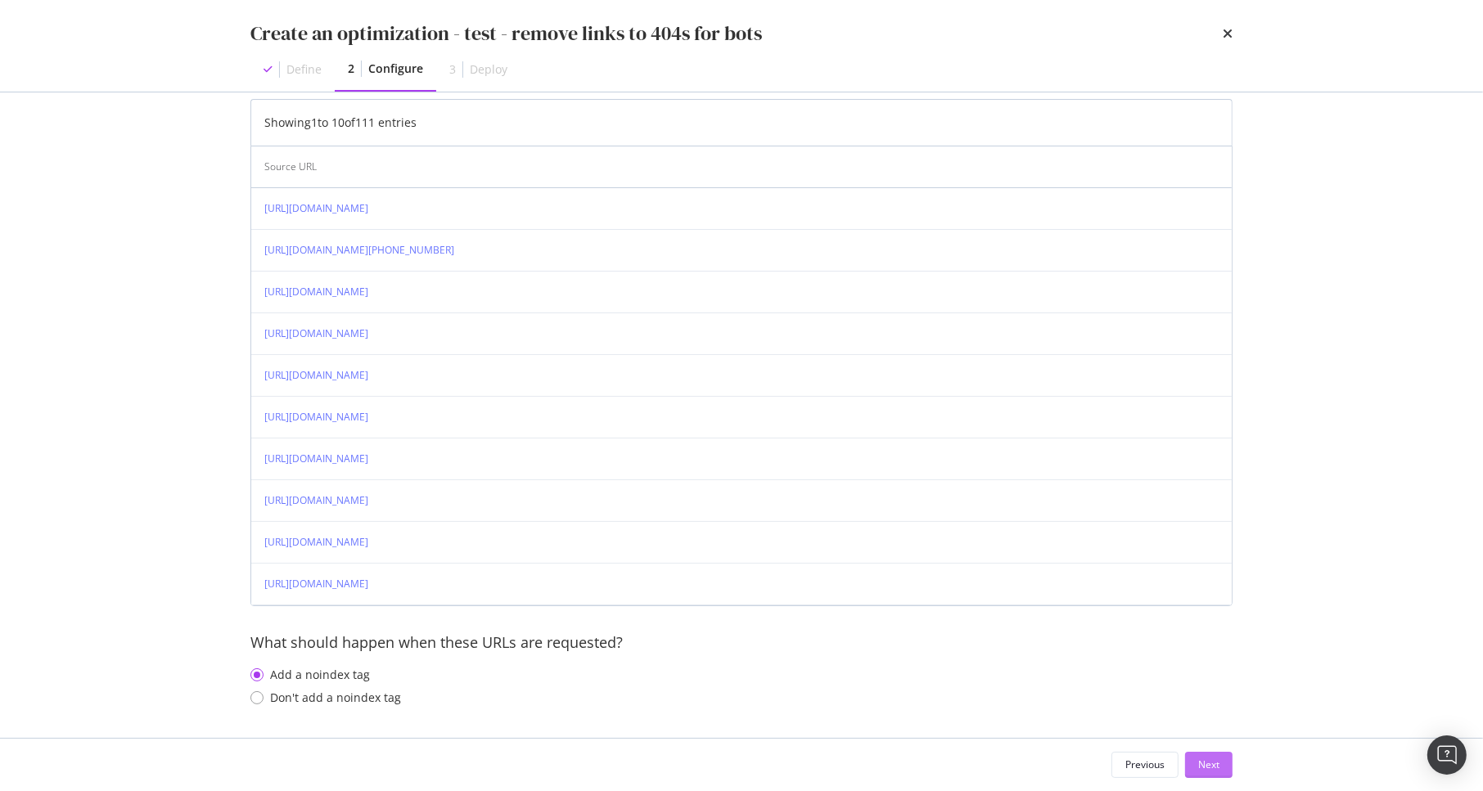
click at [1214, 712] on div "Next" at bounding box center [1208, 765] width 21 height 14
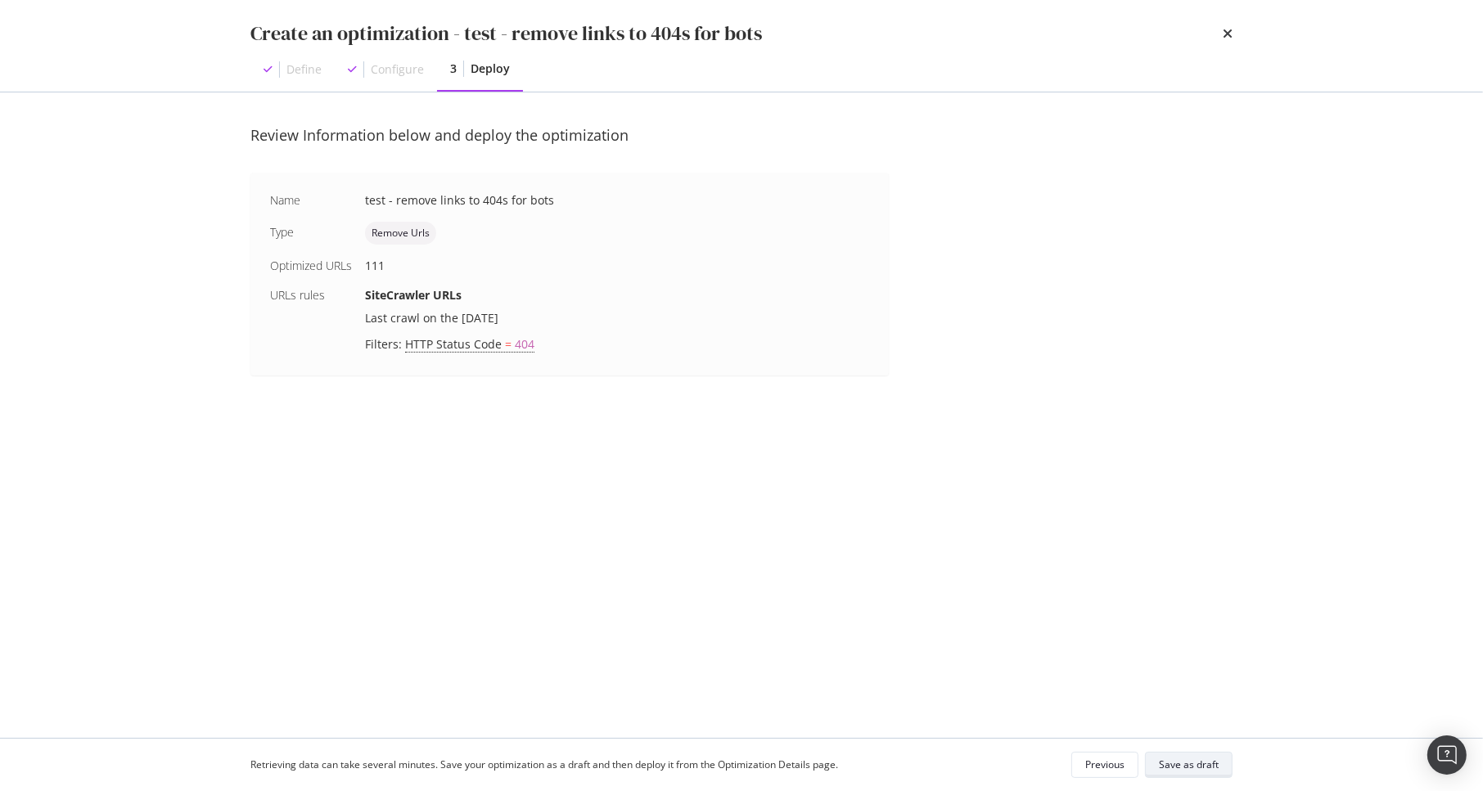
scroll to position [0, 0]
click at [1192, 712] on div "Save as draft" at bounding box center [1189, 765] width 60 height 14
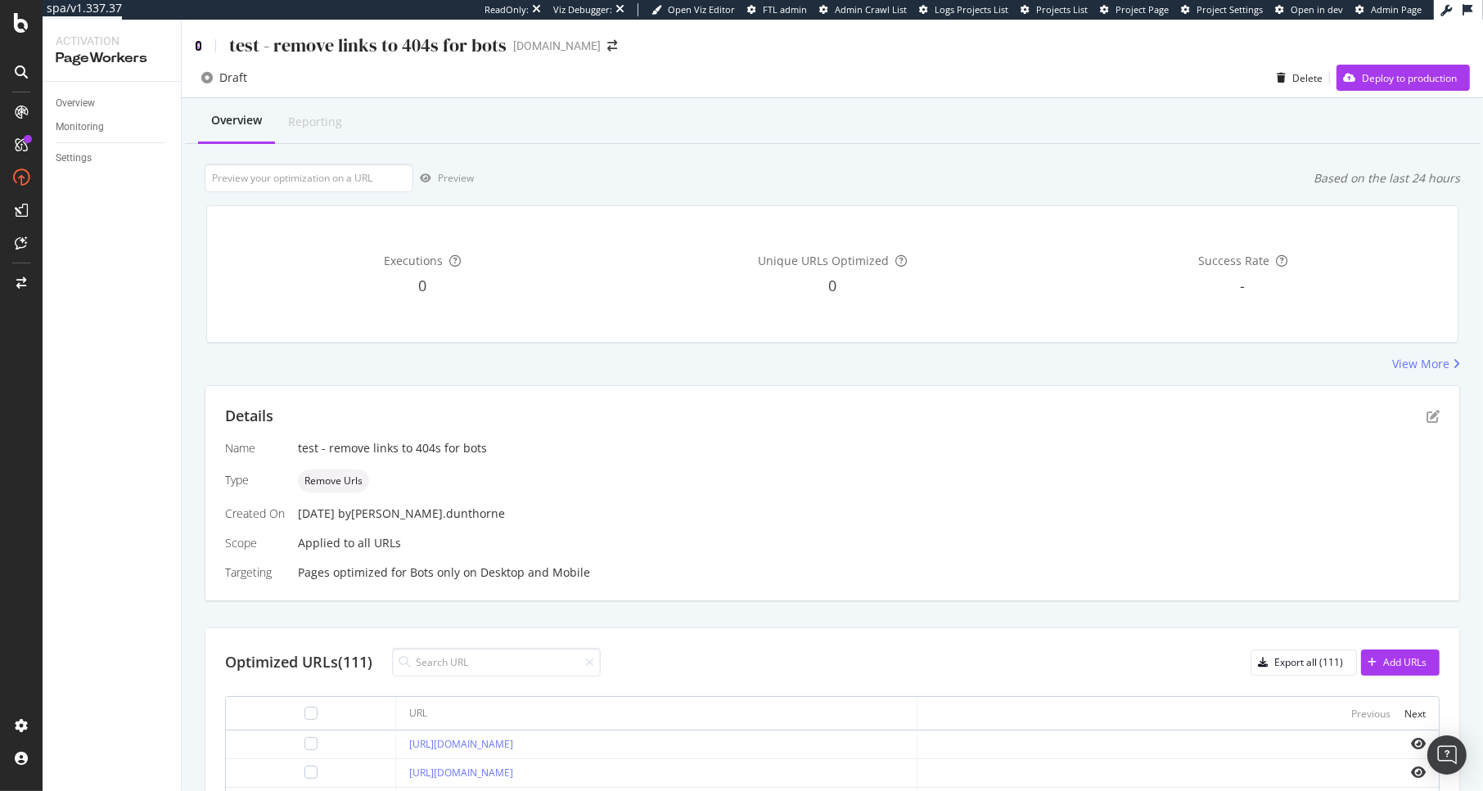
click at [196, 43] on icon at bounding box center [198, 45] width 7 height 11
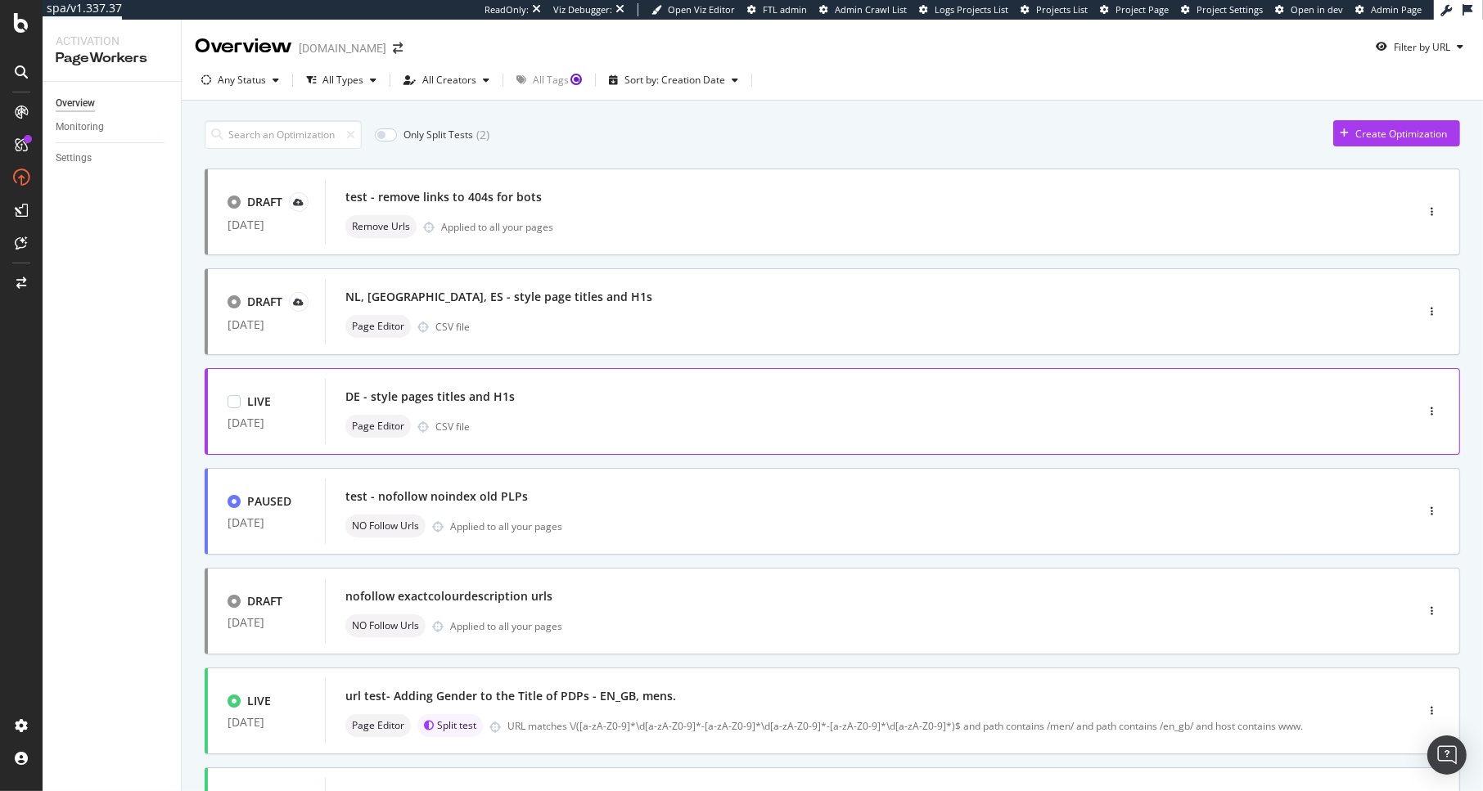
click at [691, 407] on div "DE - style pages titles and H1s" at bounding box center [845, 396] width 1000 height 23
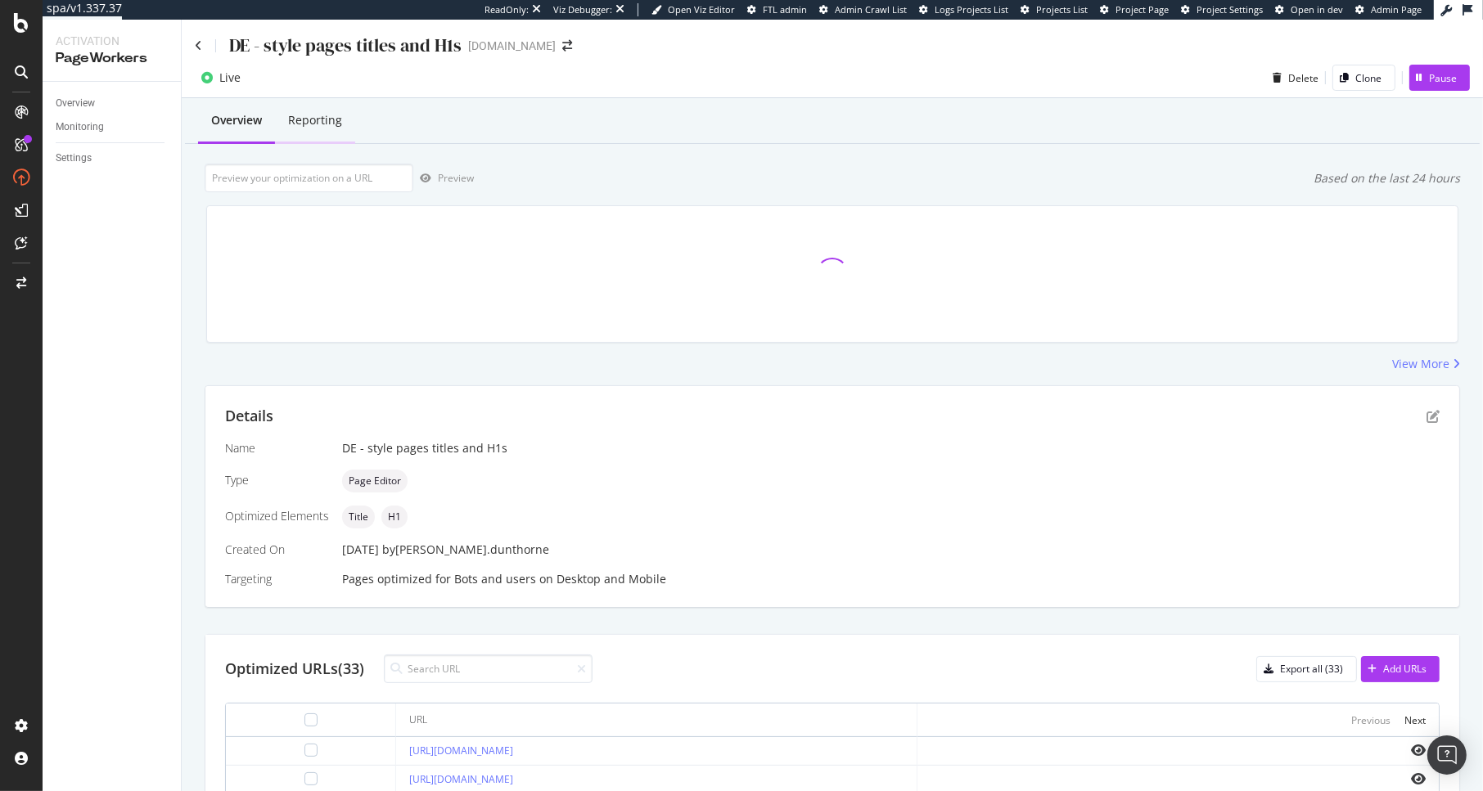
click at [329, 123] on div "Reporting" at bounding box center [315, 120] width 54 height 16
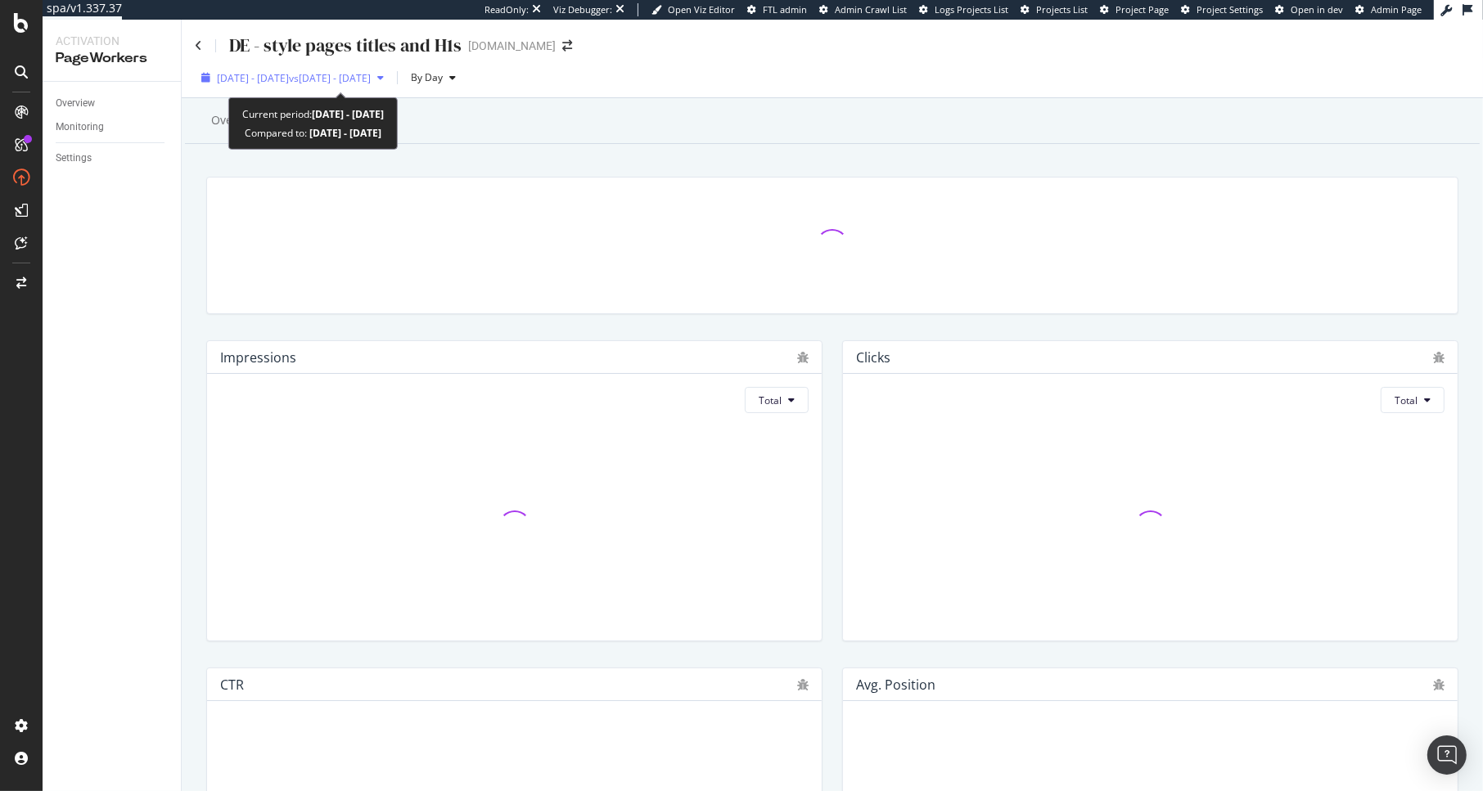
click at [263, 79] on span "[DATE] - [DATE]" at bounding box center [253, 78] width 72 height 14
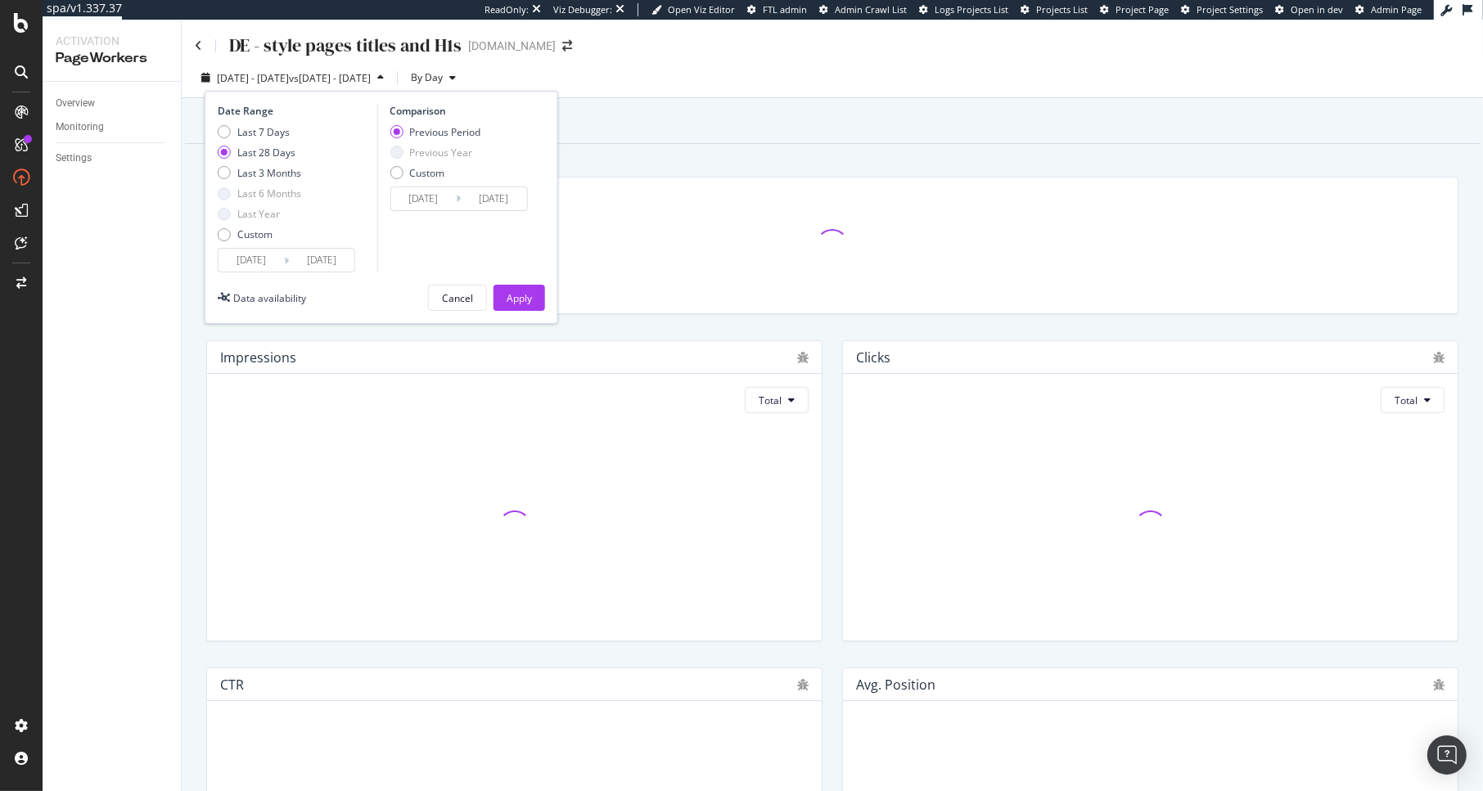
click at [269, 259] on input "[DATE]" at bounding box center [250, 260] width 65 height 23
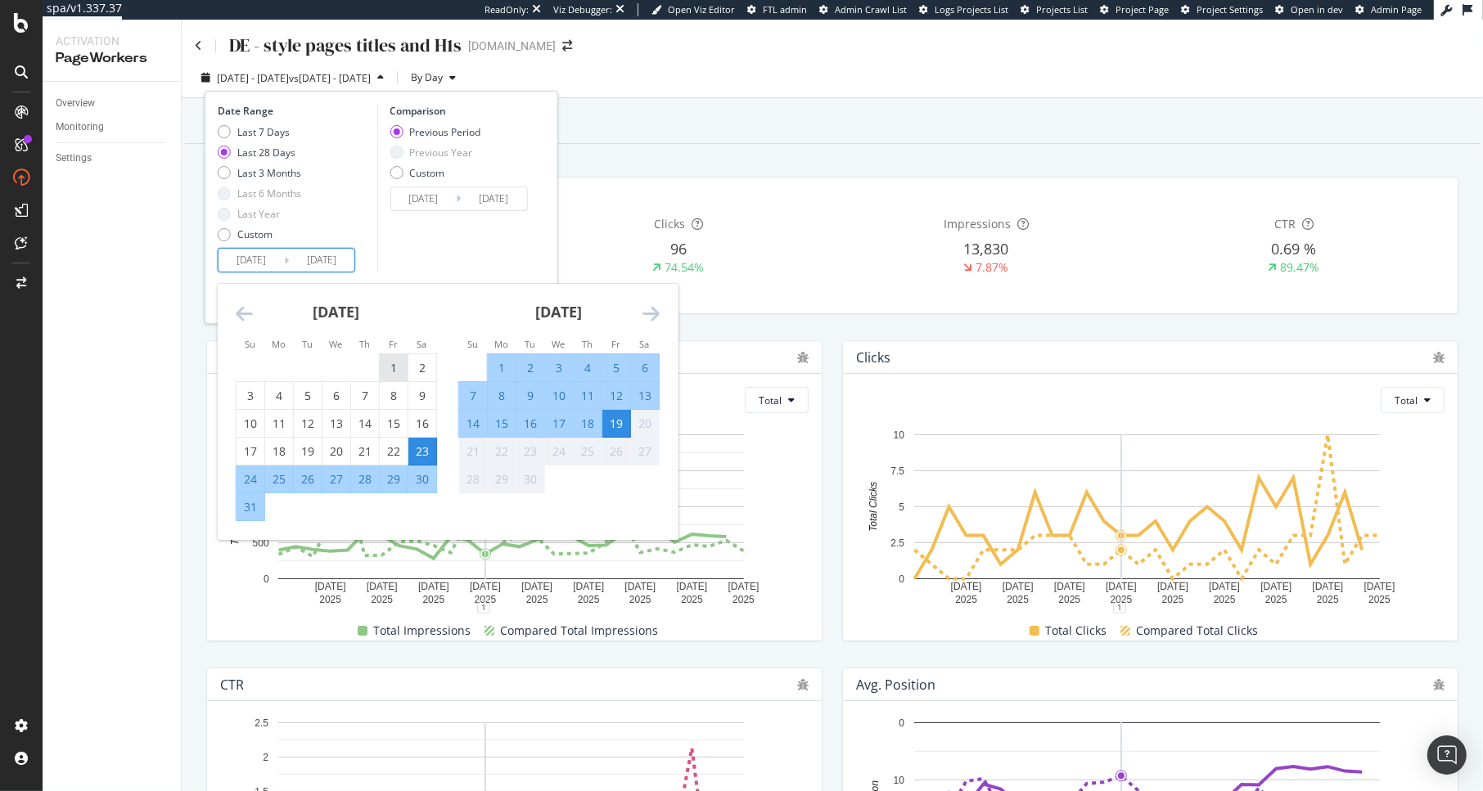
click at [387, 367] on div "1" at bounding box center [394, 368] width 28 height 16
type input "[DATE]"
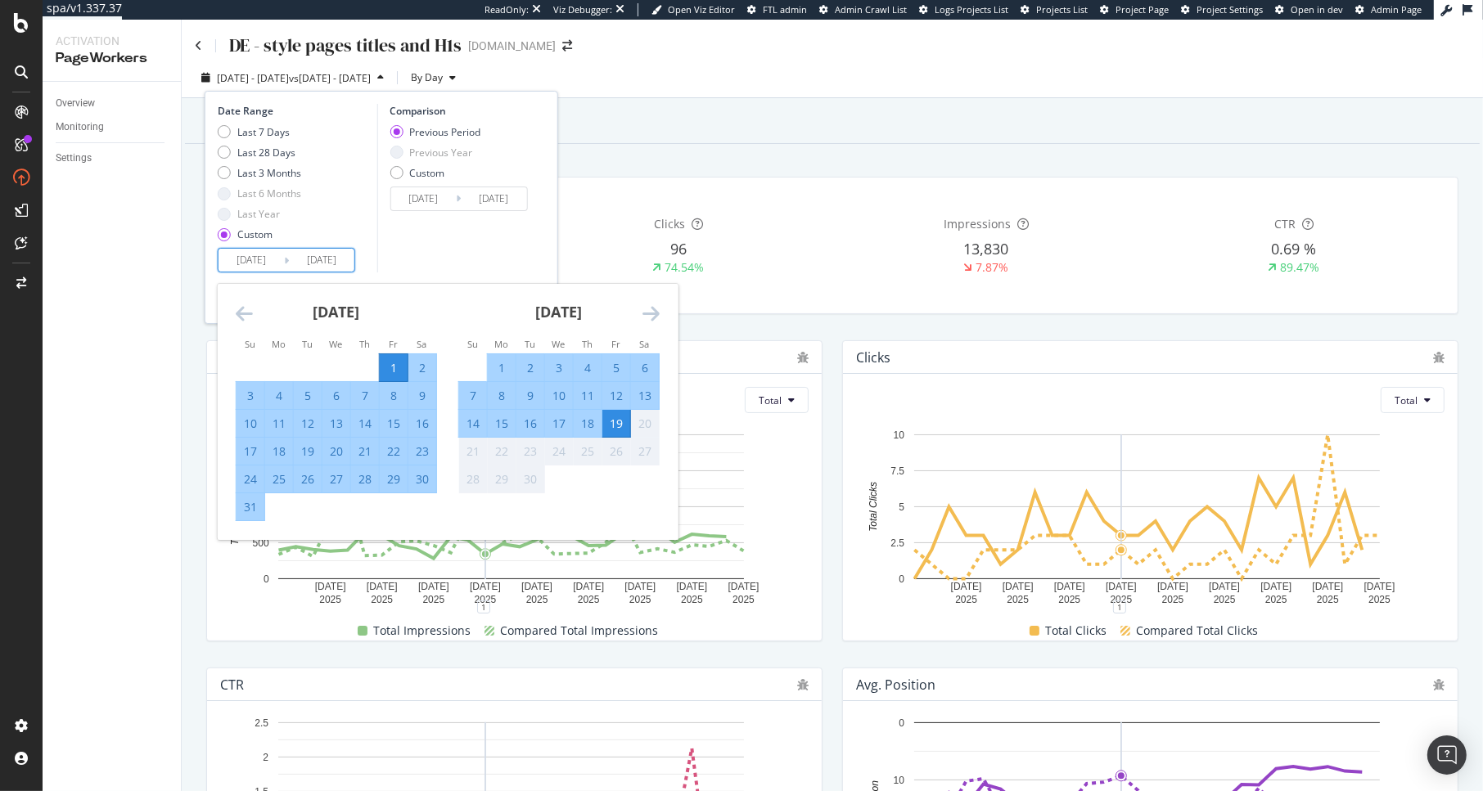
click at [614, 420] on div "19" at bounding box center [616, 424] width 28 height 16
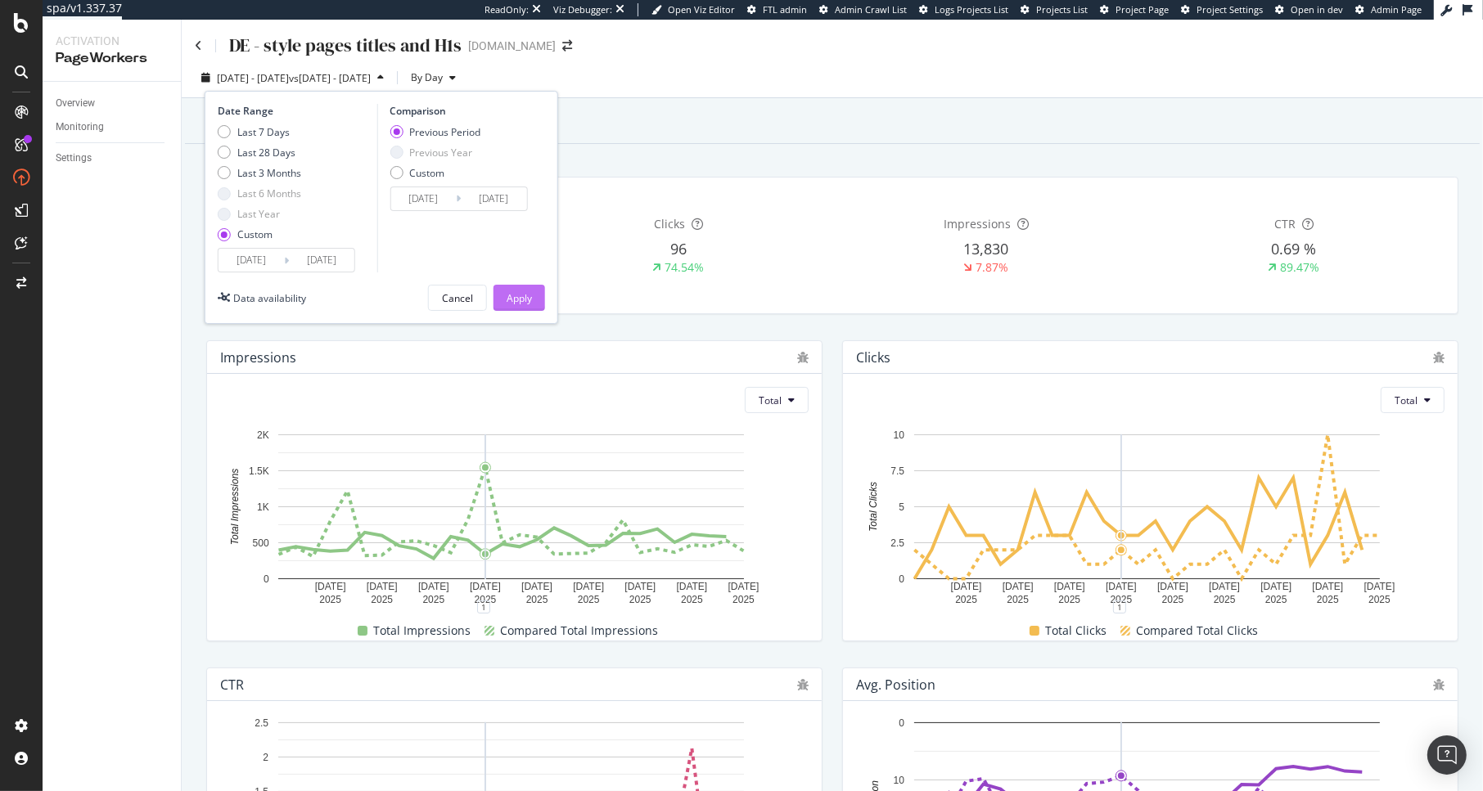
click at [526, 300] on div "Apply" at bounding box center [519, 298] width 25 height 14
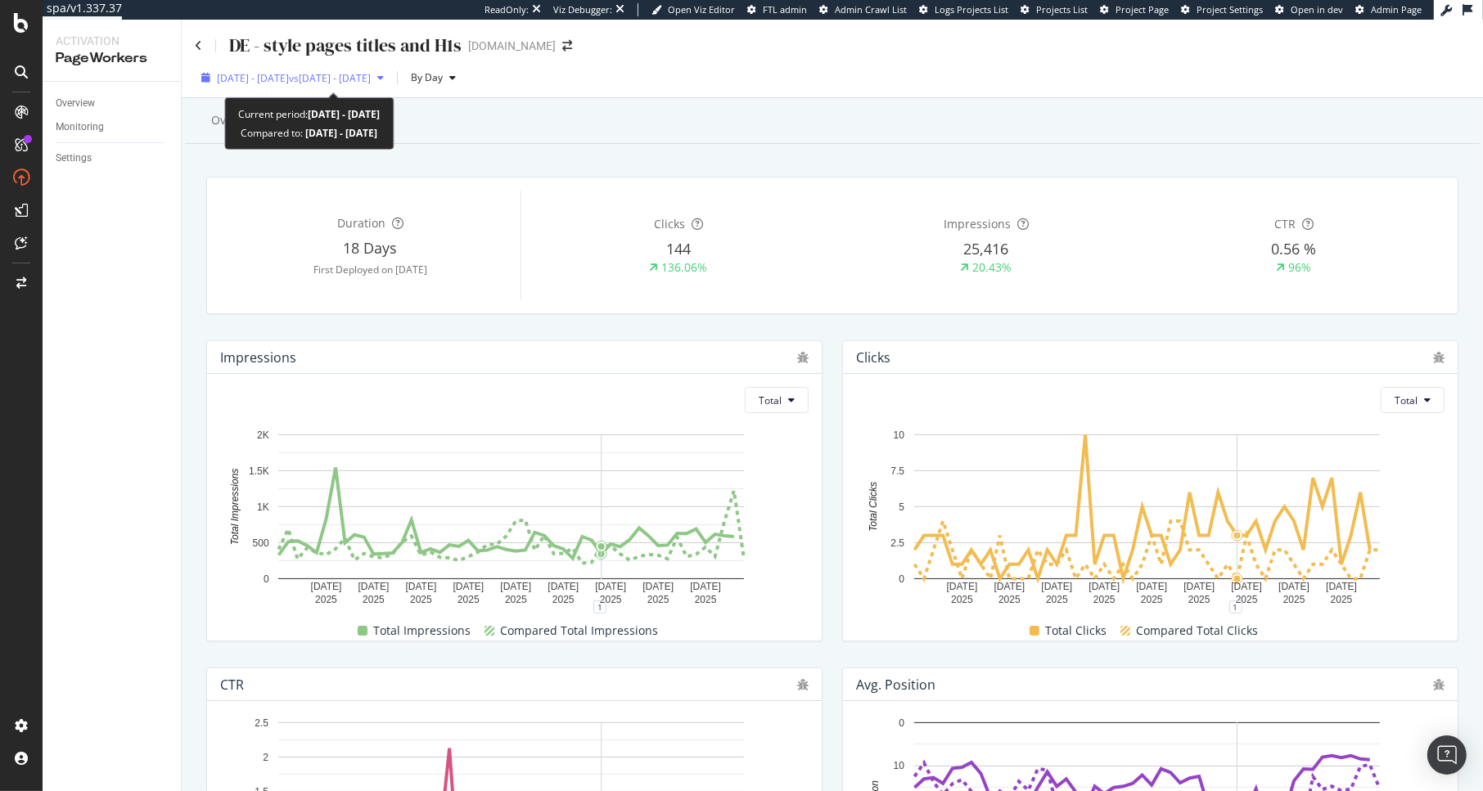
click at [371, 82] on span "vs [DATE] - [DATE]" at bounding box center [330, 78] width 82 height 14
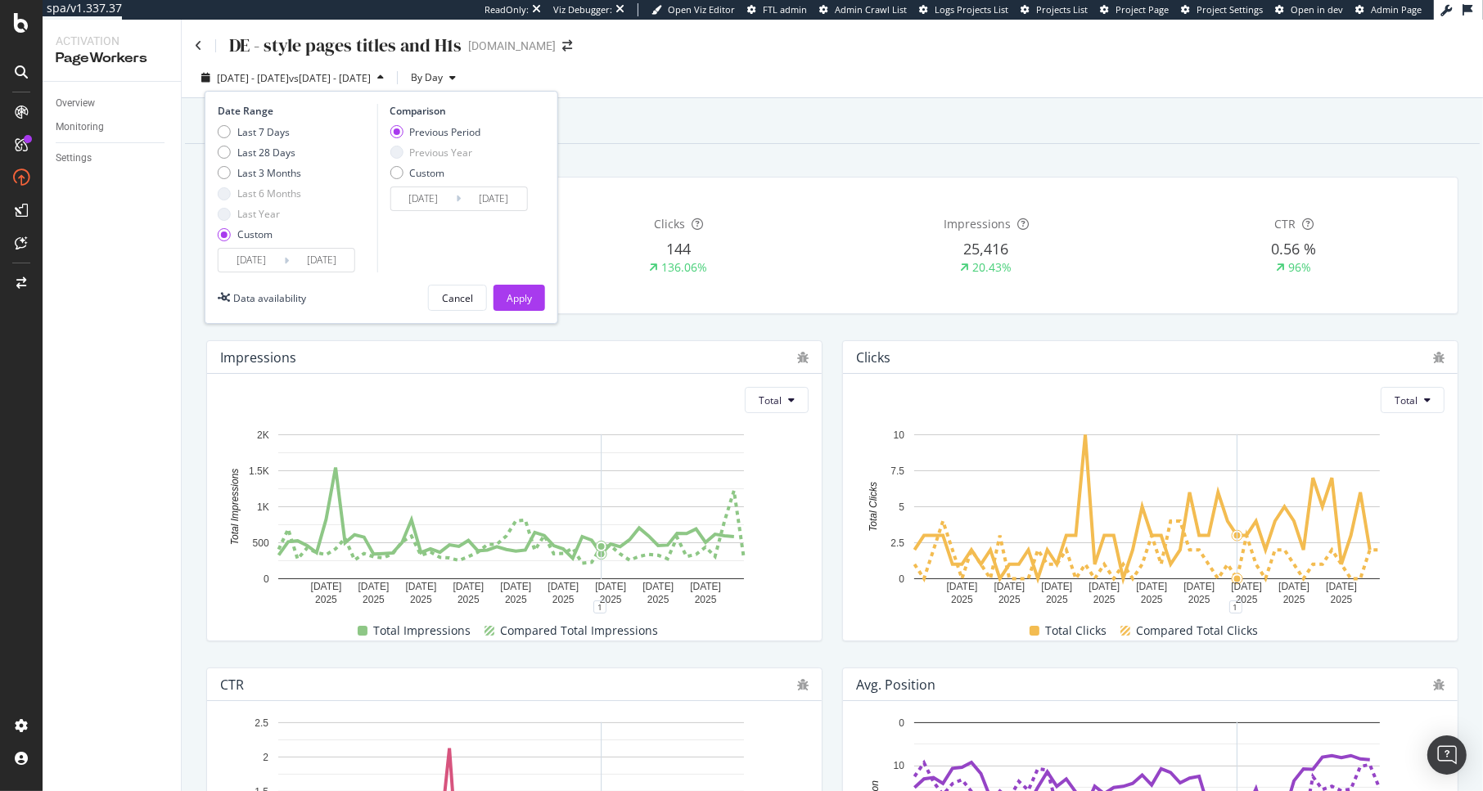
click at [255, 267] on input "[DATE]" at bounding box center [250, 260] width 65 height 23
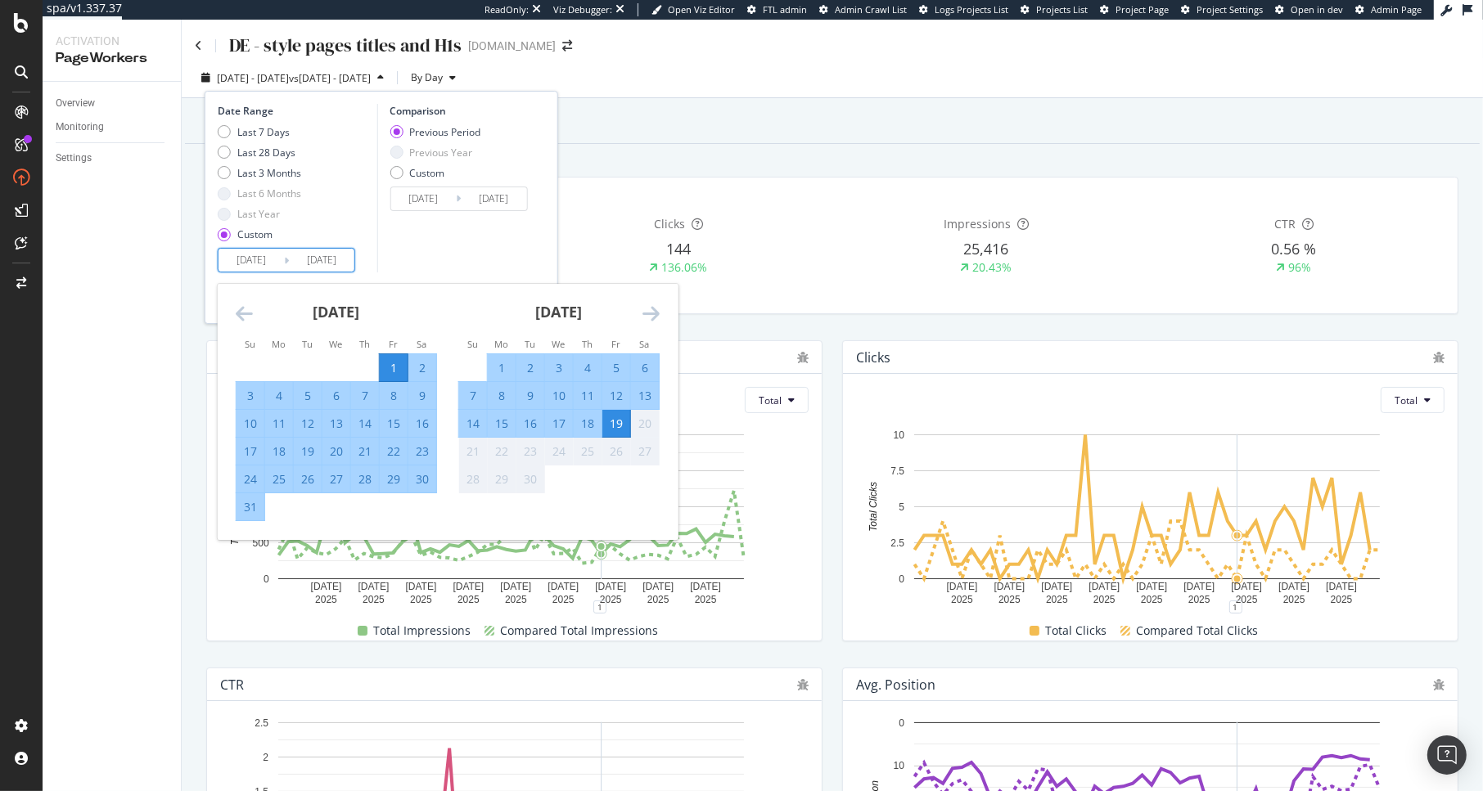
click at [582, 368] on div "4" at bounding box center [588, 368] width 28 height 16
type input "[DATE]"
type input "2025/09/03"
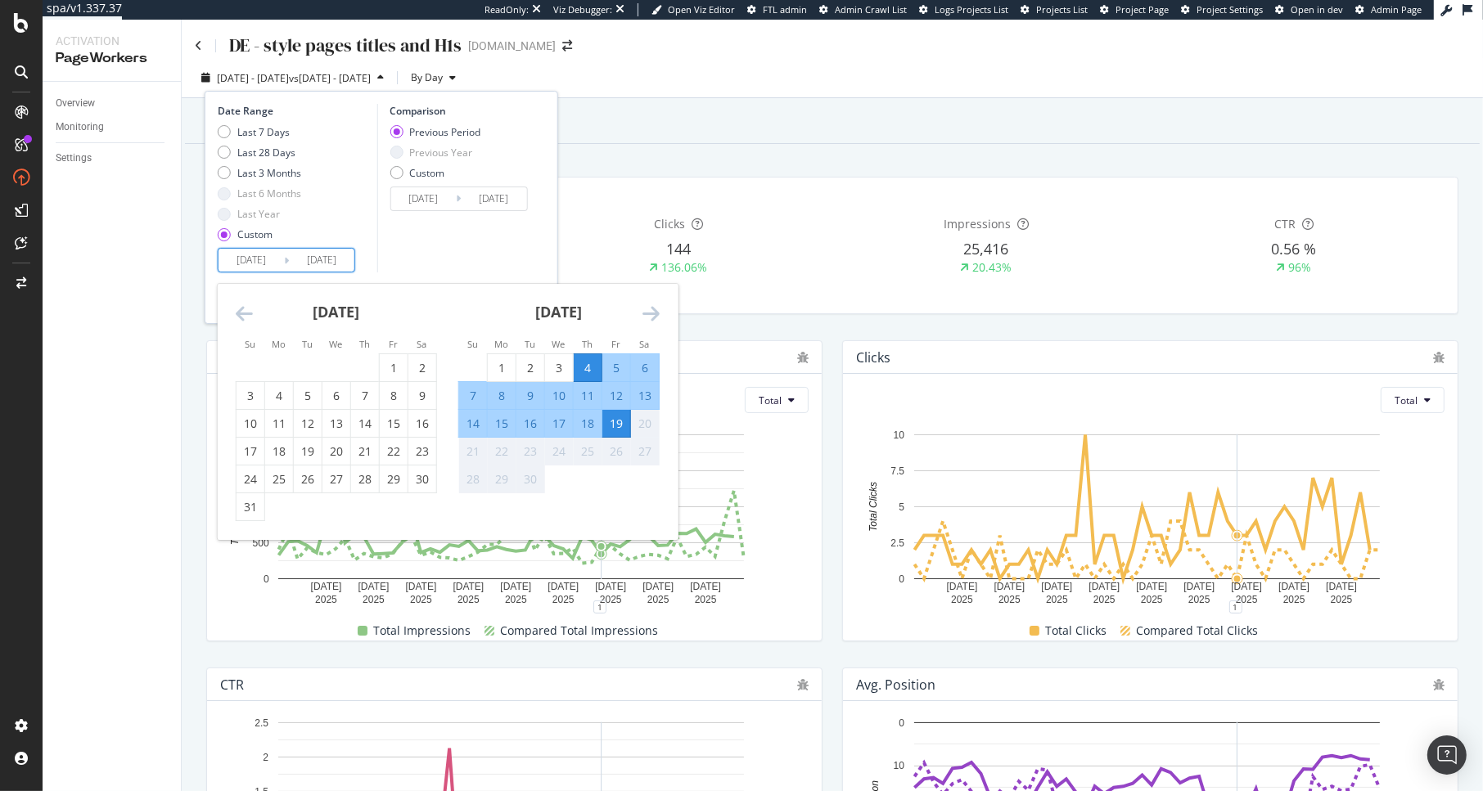
click at [610, 421] on div "19" at bounding box center [616, 424] width 28 height 16
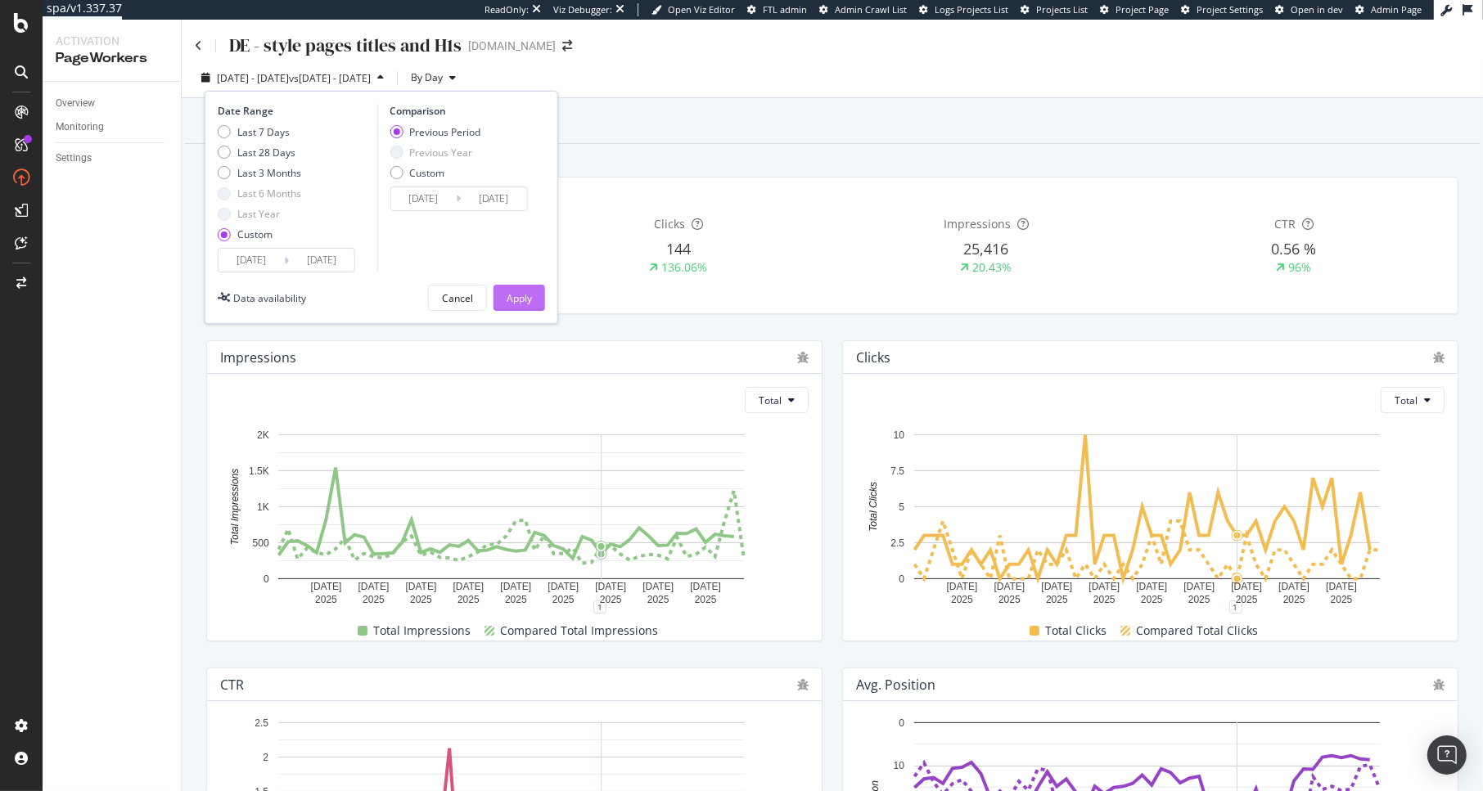
click at [526, 295] on div "Apply" at bounding box center [519, 298] width 25 height 14
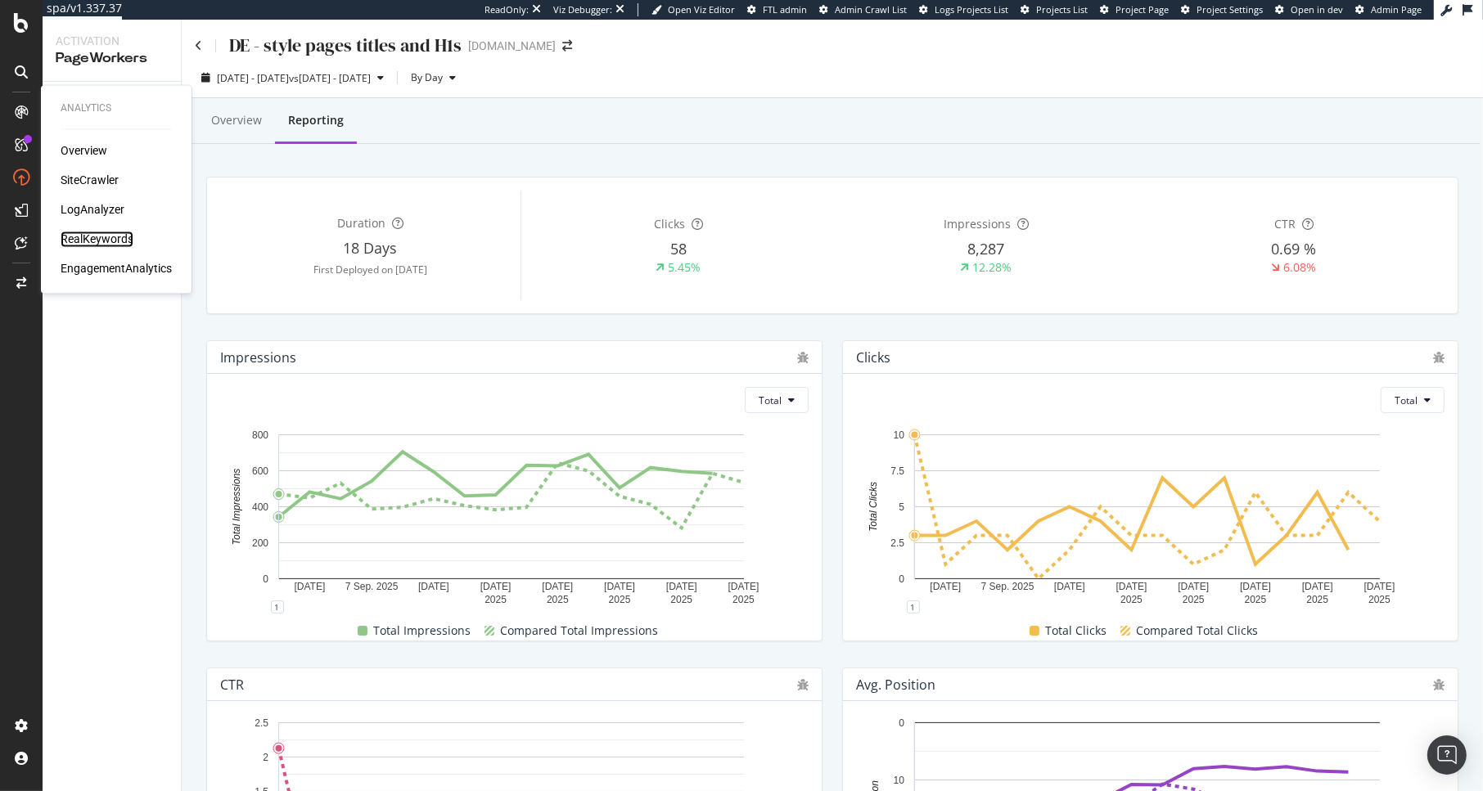
click at [95, 241] on div "RealKeywords" at bounding box center [97, 240] width 73 height 16
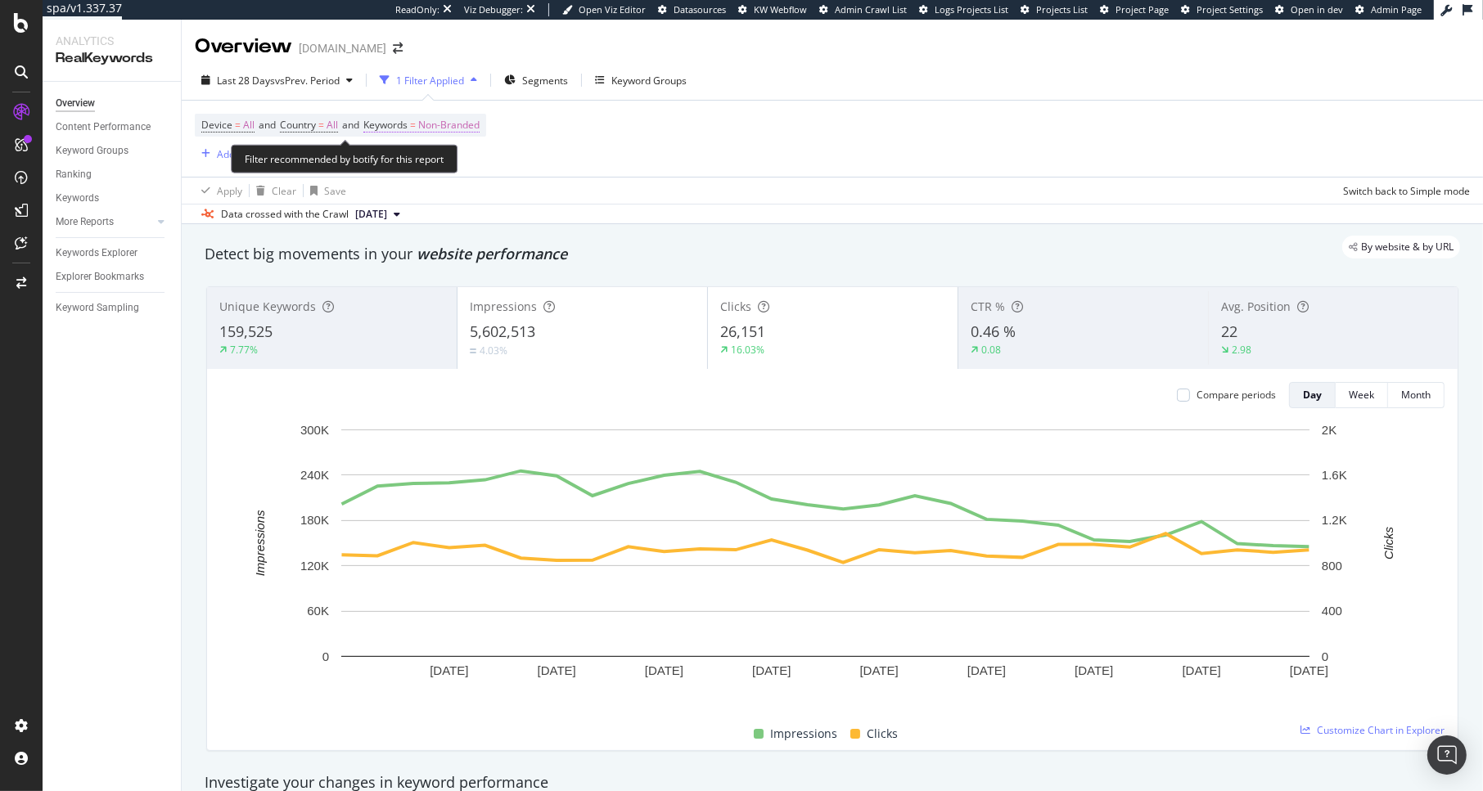
click at [445, 119] on span "Non-Branded" at bounding box center [448, 125] width 61 height 23
click at [440, 156] on span "Non-Branded" at bounding box center [422, 163] width 68 height 14
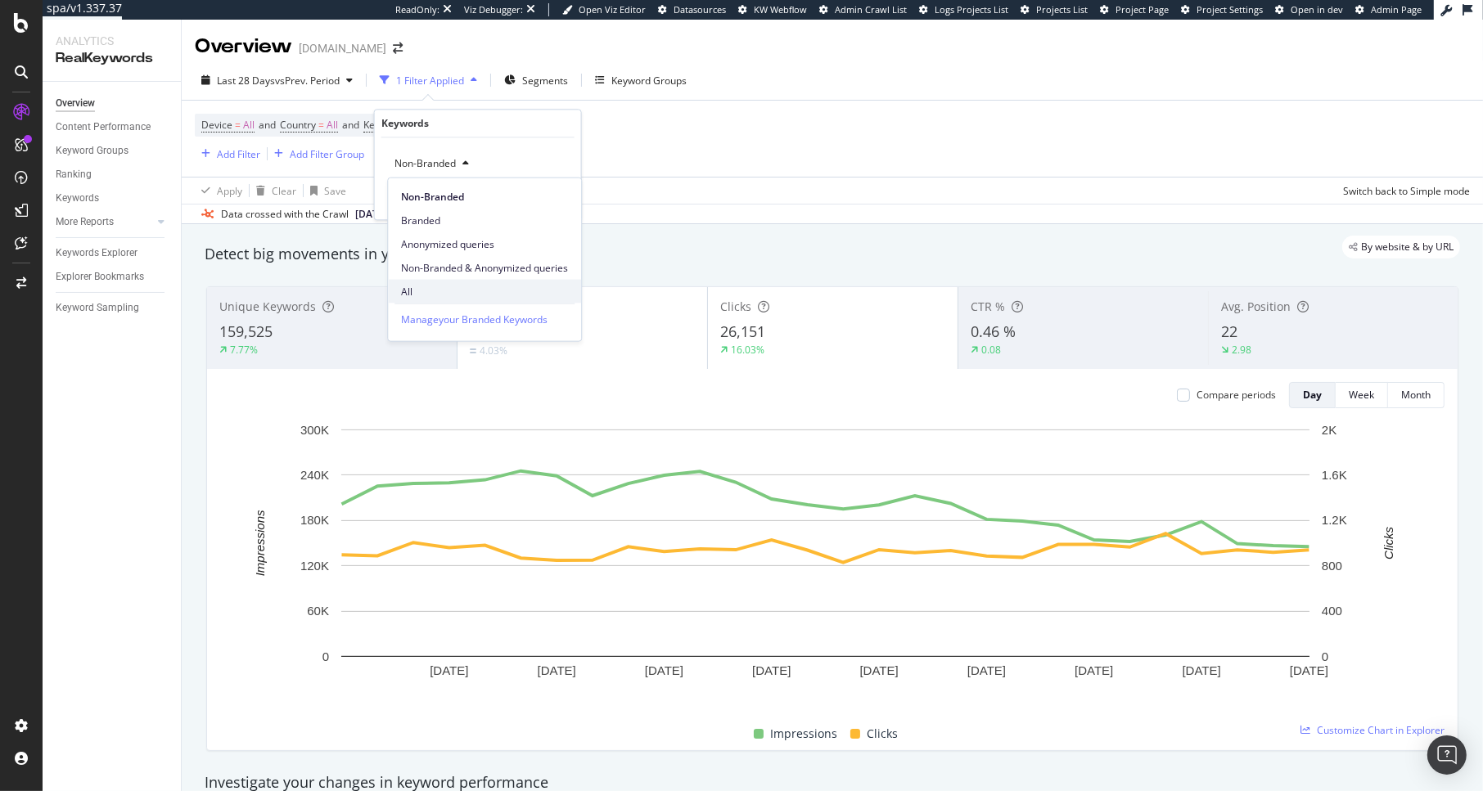
click at [427, 280] on div "All" at bounding box center [484, 292] width 193 height 24
click at [553, 196] on div "Apply" at bounding box center [555, 198] width 25 height 14
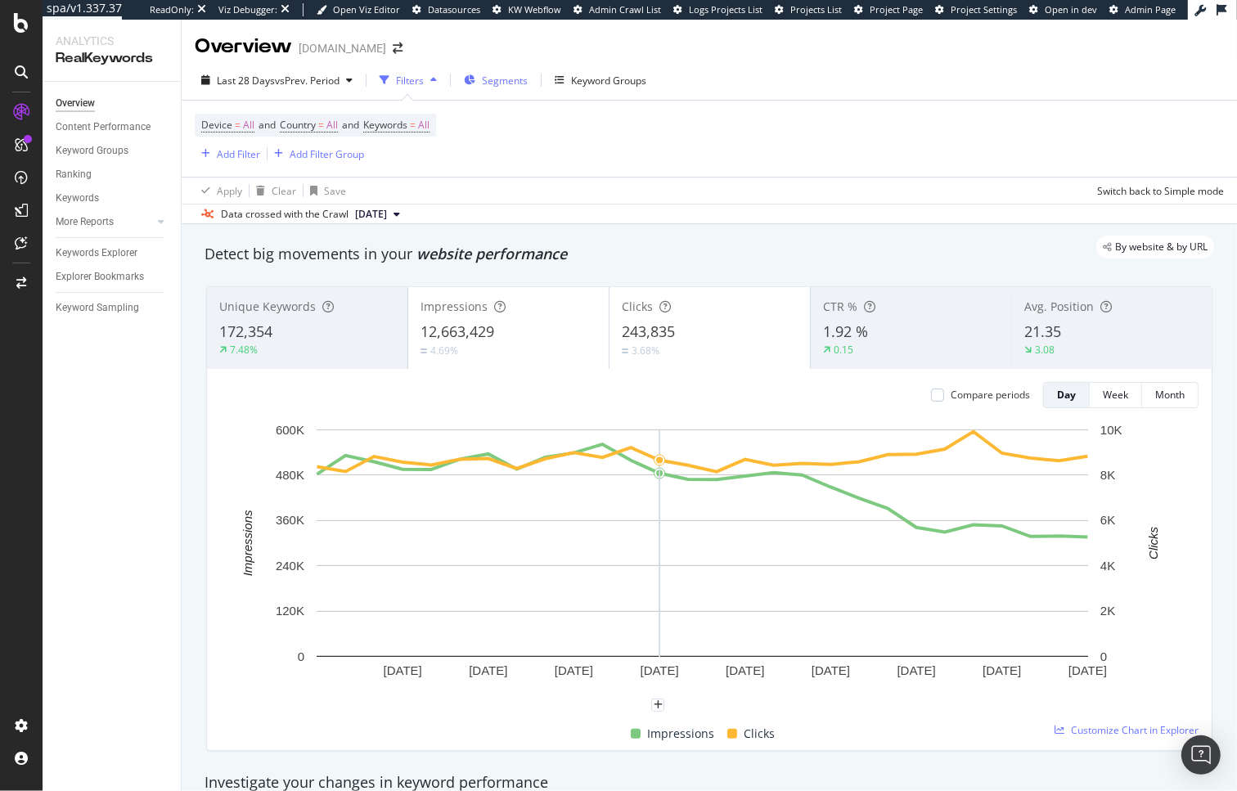
click at [489, 85] on span "Segments" at bounding box center [505, 81] width 46 height 14
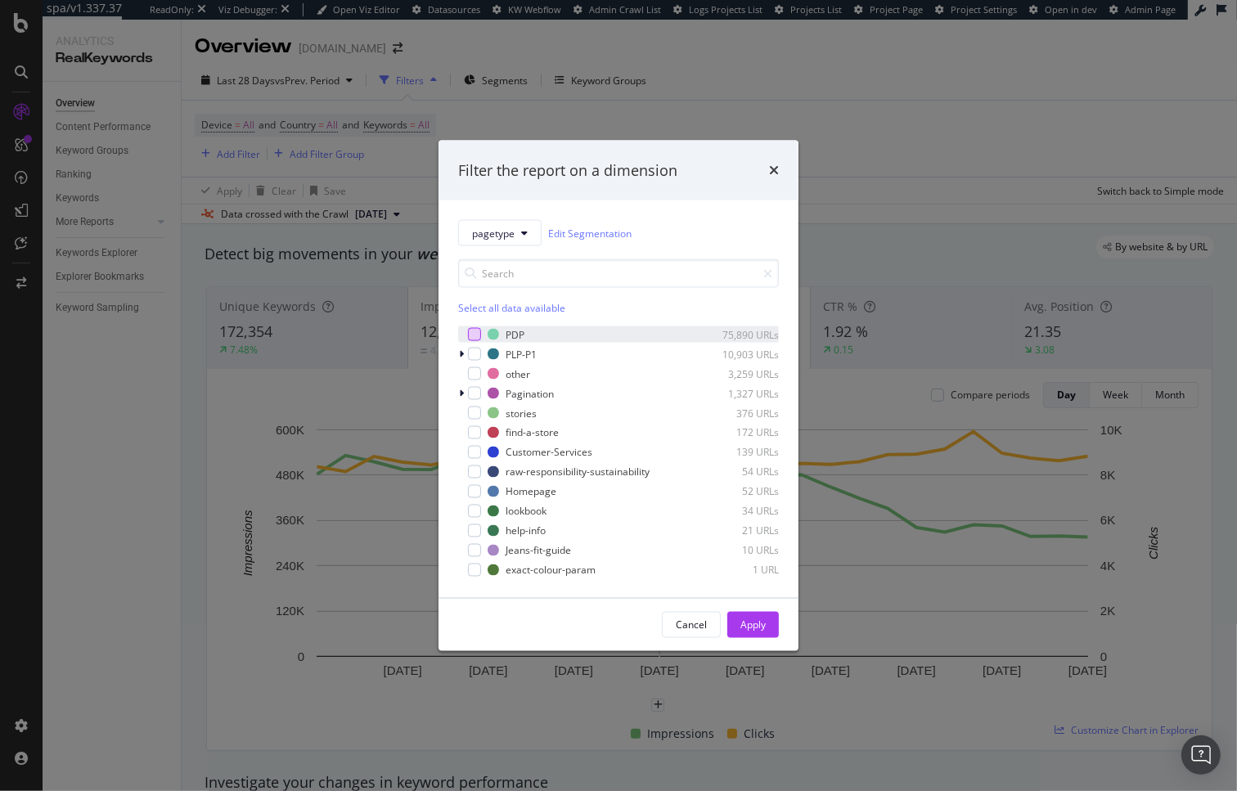
click at [475, 336] on div "modal" at bounding box center [474, 334] width 13 height 13
click at [755, 624] on div "Apply" at bounding box center [753, 625] width 25 height 14
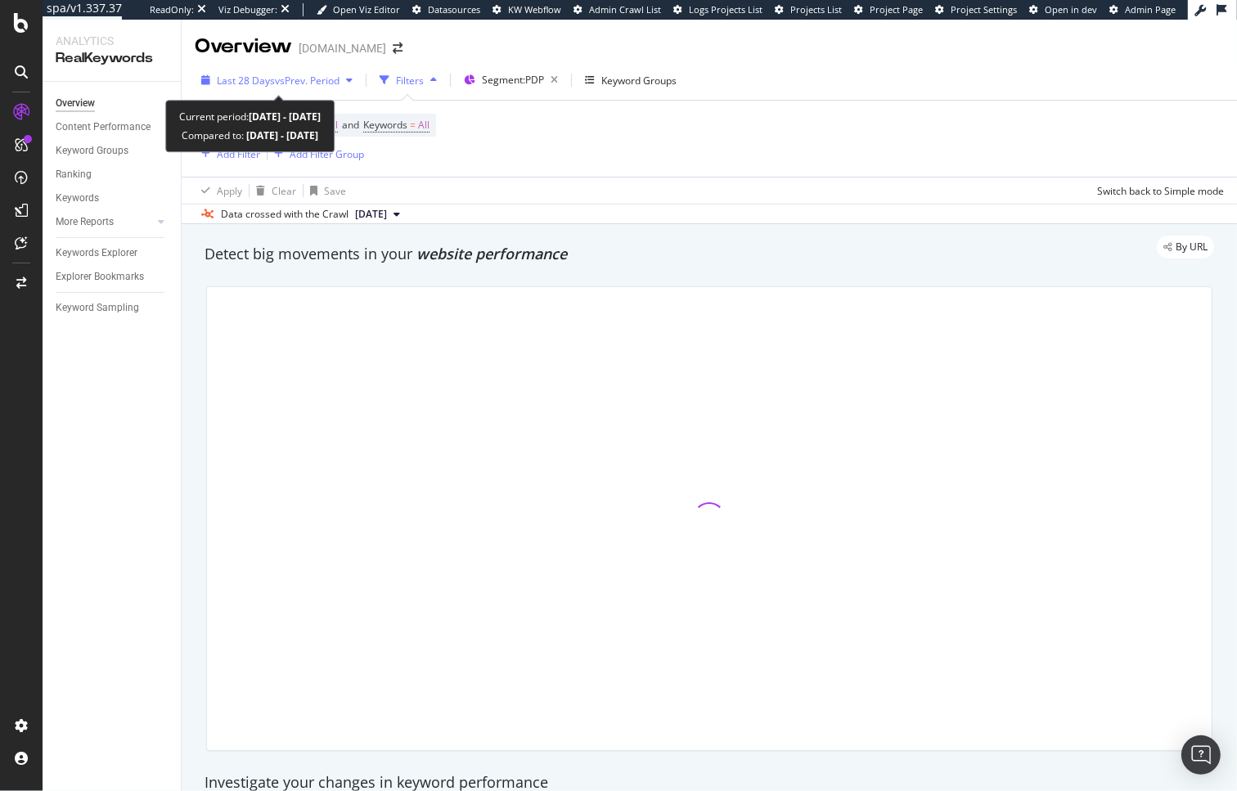
click at [295, 78] on span "vs Prev. Period" at bounding box center [307, 81] width 65 height 14
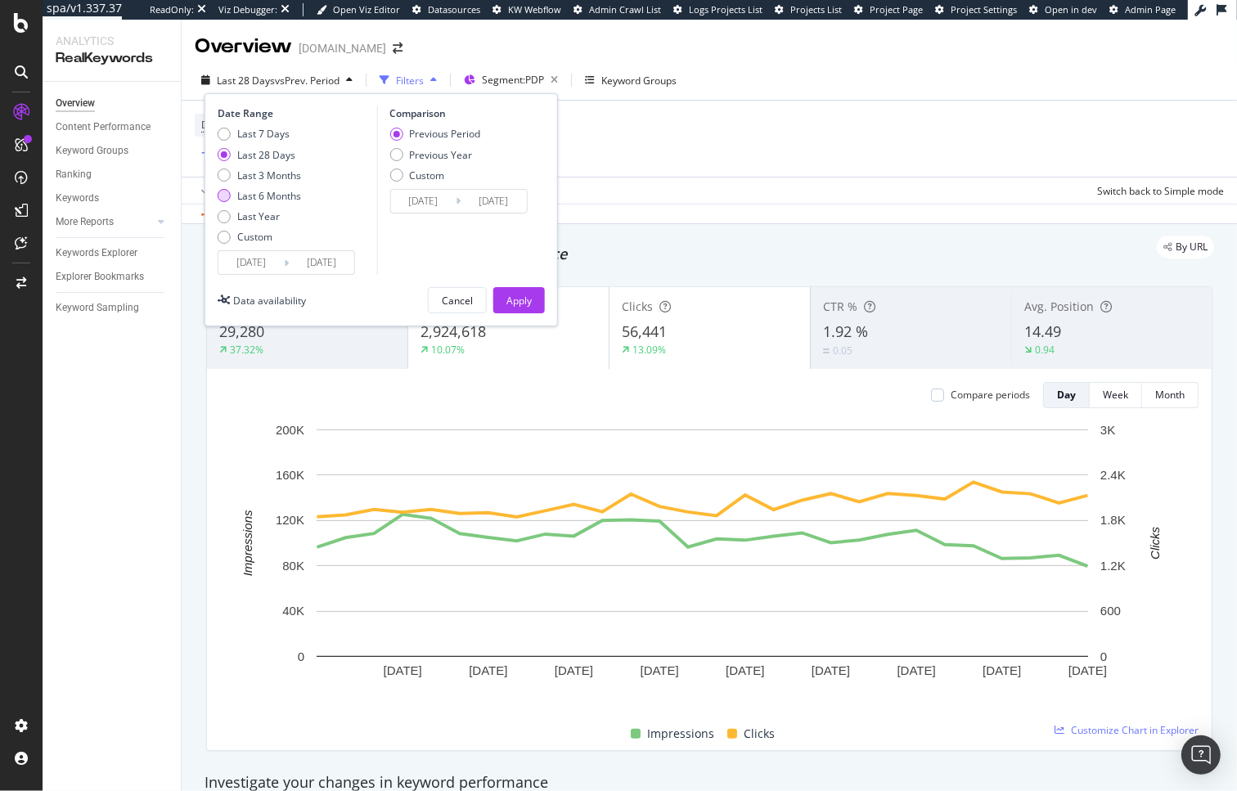
click at [259, 199] on div "Last 6 Months" at bounding box center [269, 196] width 64 height 14
type input "2025/03/19"
type input "2024/09/15"
type input "2025/03/18"
click at [512, 300] on div "Apply" at bounding box center [519, 301] width 25 height 14
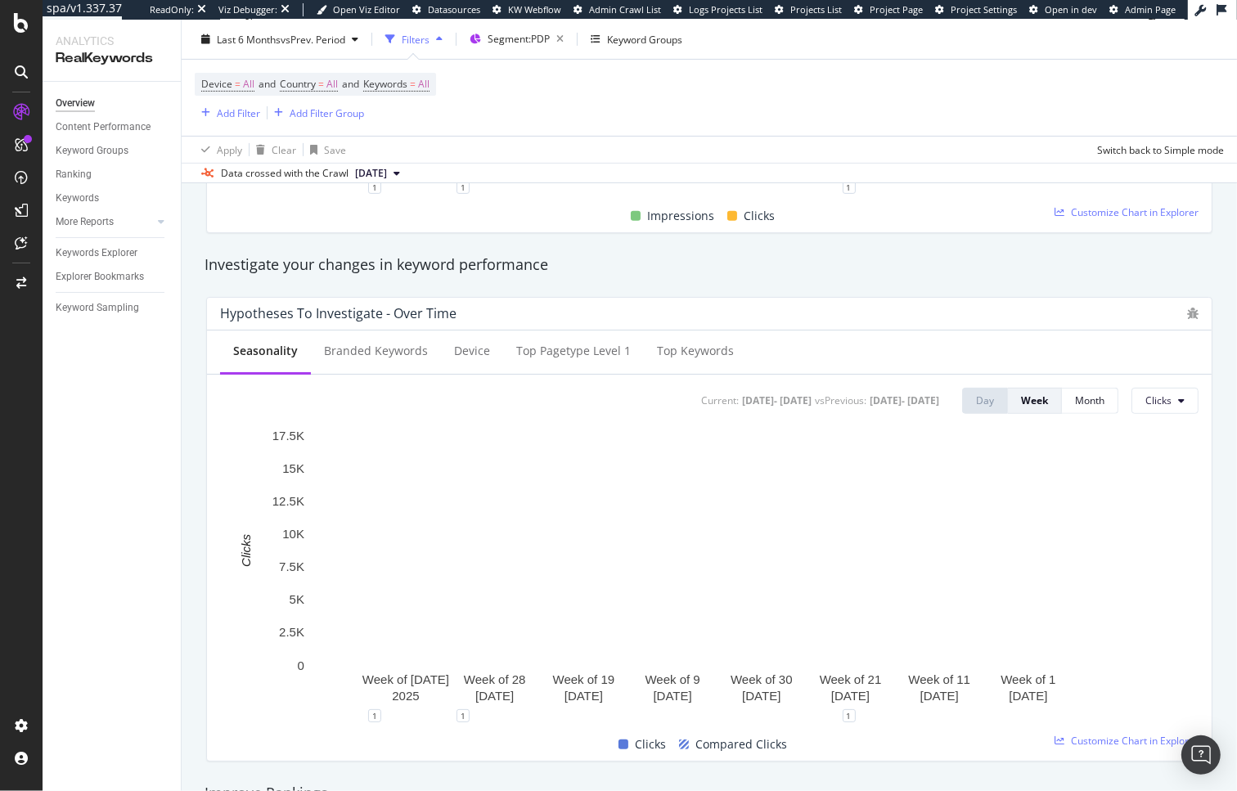
scroll to position [503, 0]
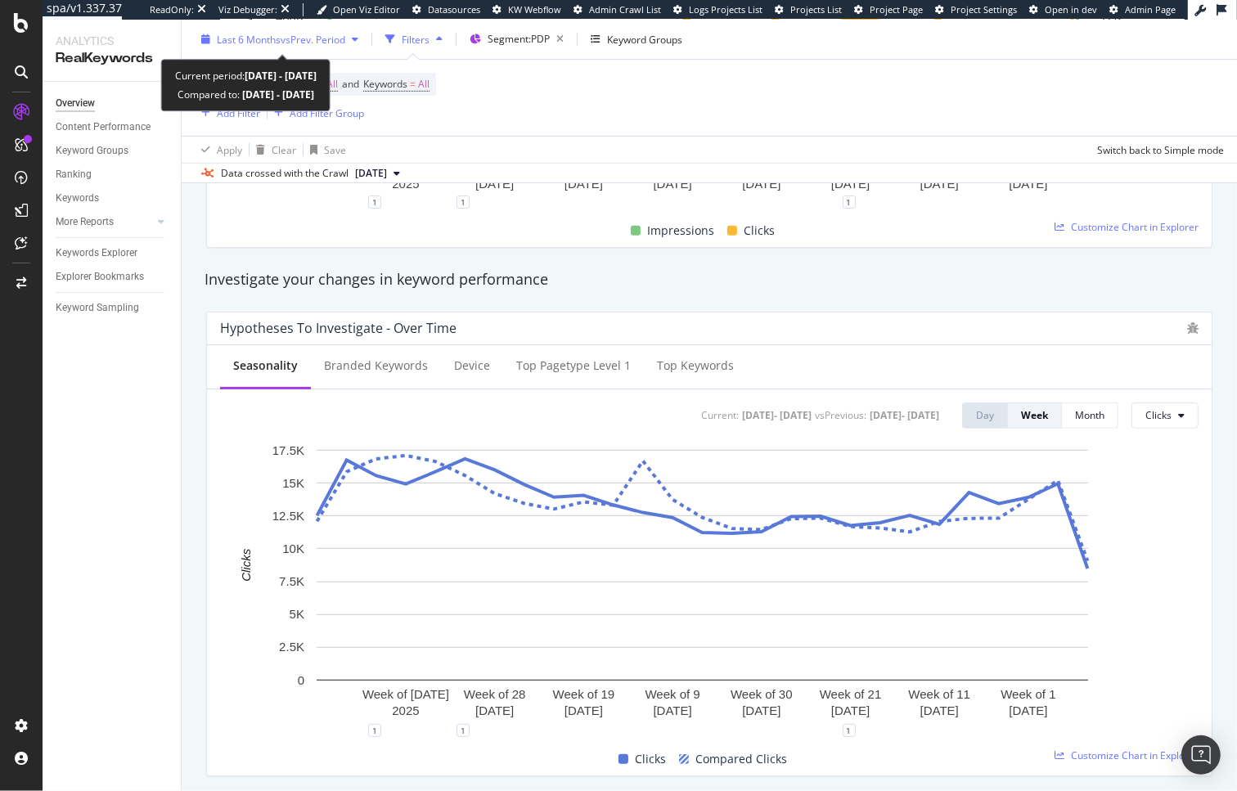
click at [271, 32] on span "Last 6 Months" at bounding box center [249, 39] width 64 height 14
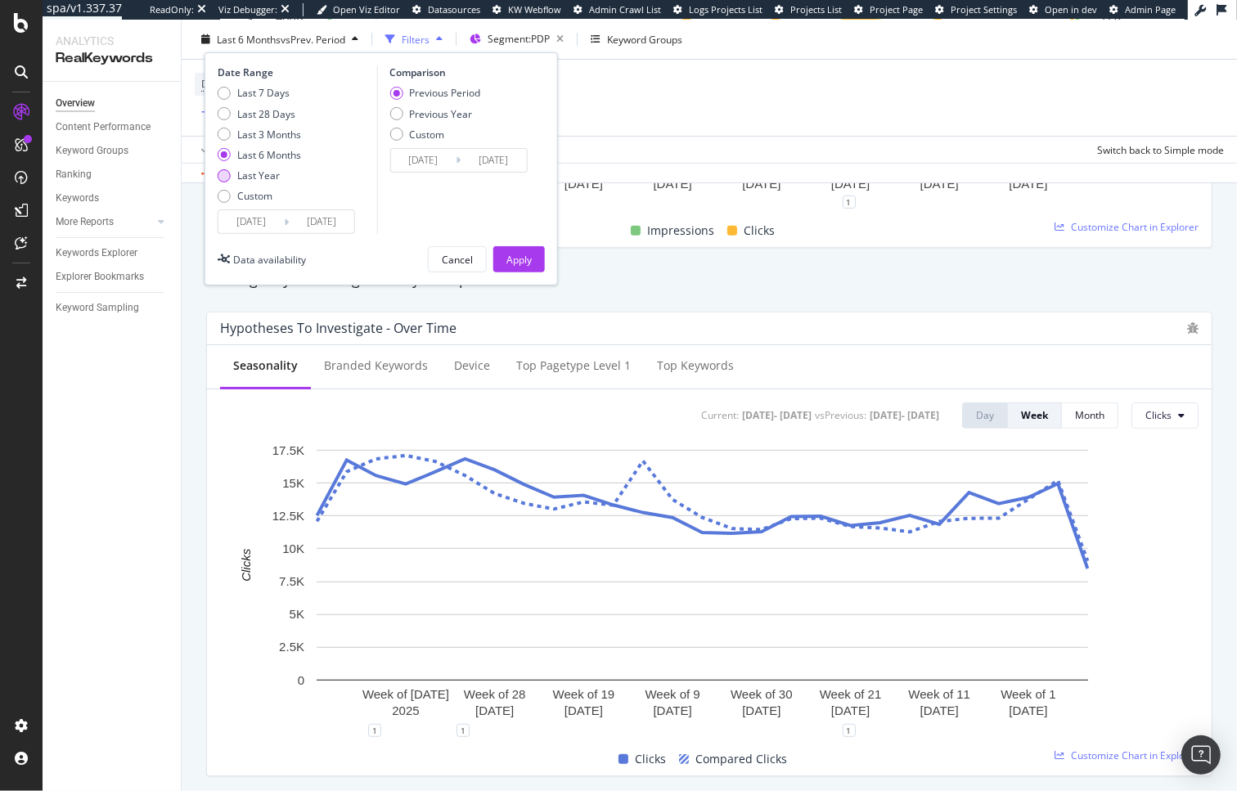
click at [242, 172] on div "Last Year" at bounding box center [258, 176] width 43 height 14
type input "2024/09/19"
type input "2023/09/20"
type input "2024/09/18"
click at [520, 259] on div "Apply" at bounding box center [519, 259] width 25 height 14
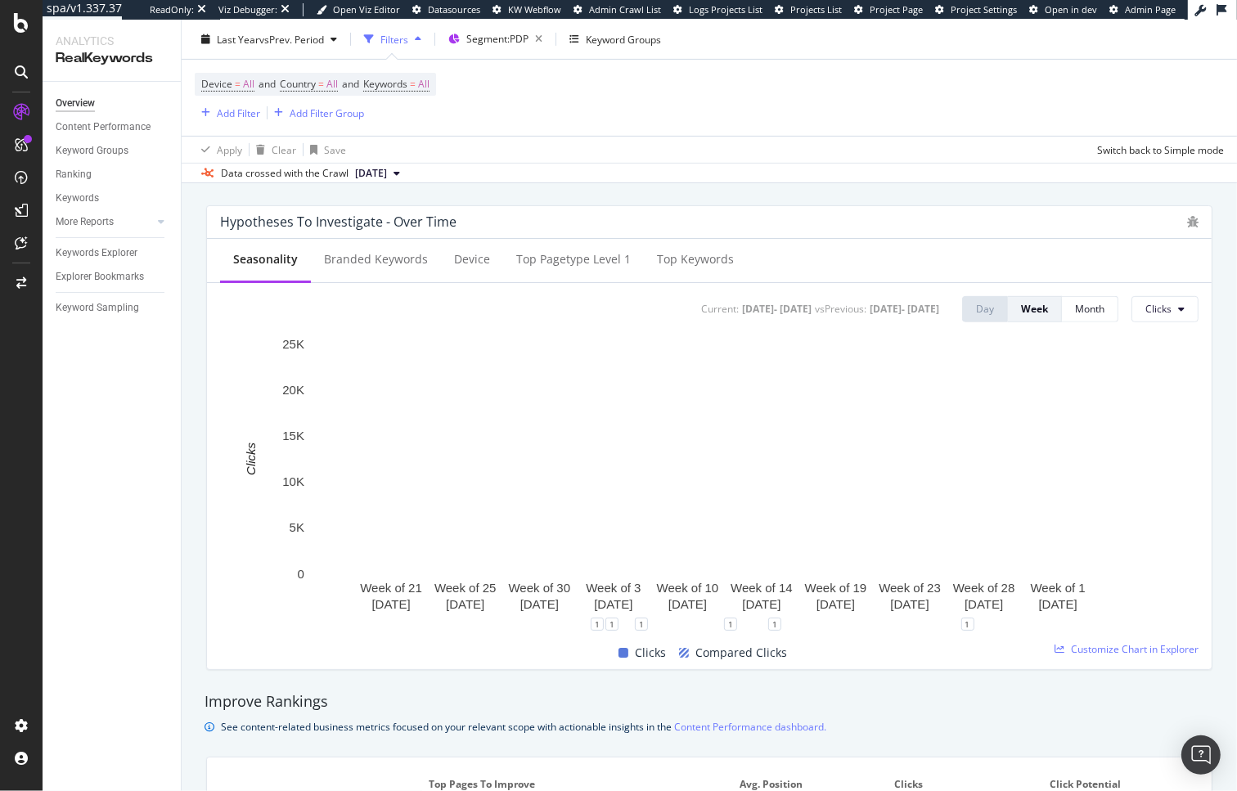
scroll to position [586, 0]
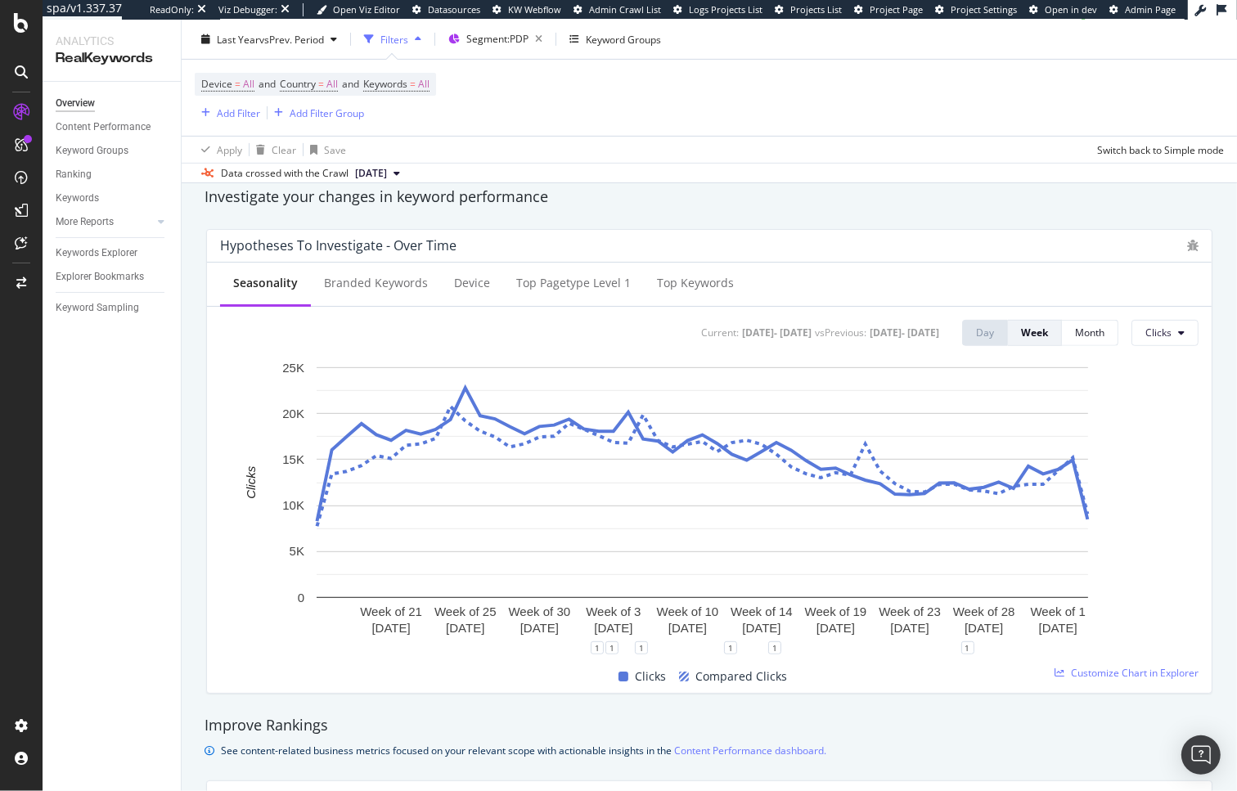
click at [1155, 309] on div "Seasonality Branded Keywords Device Top pagetype Level 1 Top Keywords Current: …" at bounding box center [709, 311] width 979 height 70
click at [1178, 334] on icon at bounding box center [1181, 333] width 7 height 10
click at [1145, 391] on span "Impressions" at bounding box center [1171, 396] width 77 height 15
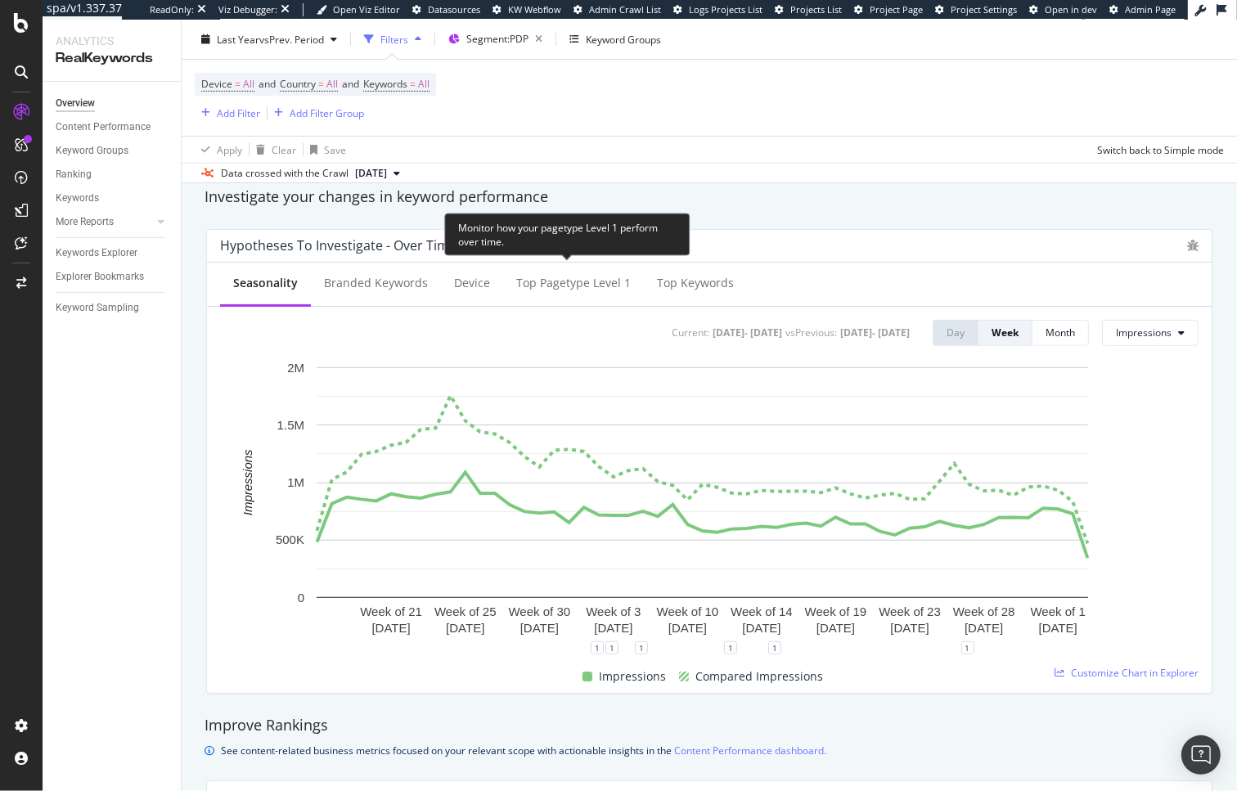
click at [685, 220] on div "Monitor how your pagetype Level 1 perform over time." at bounding box center [567, 234] width 246 height 43
click at [401, 390] on rect "A chart." at bounding box center [703, 482] width 772 height 231
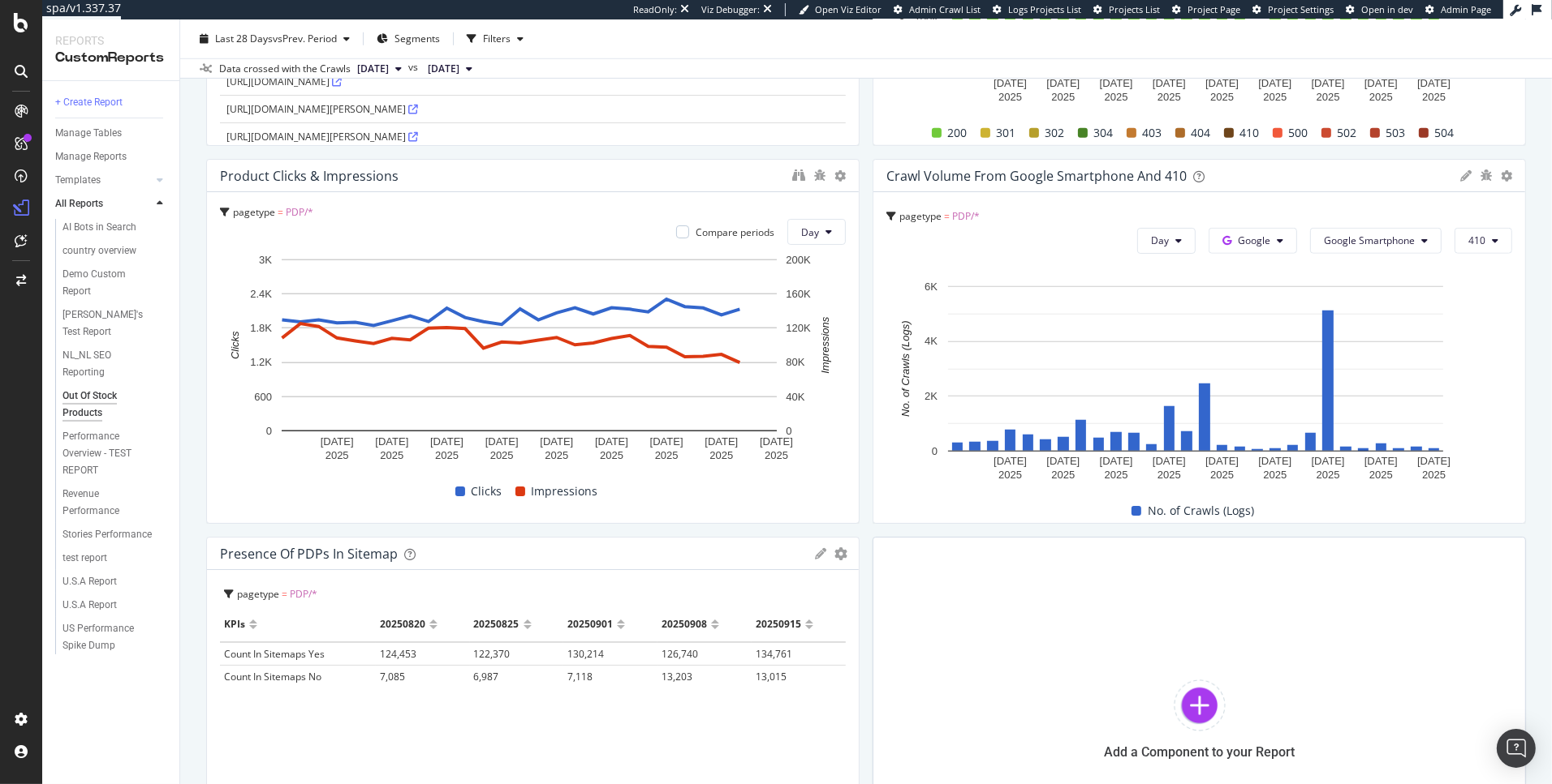
scroll to position [1455, 0]
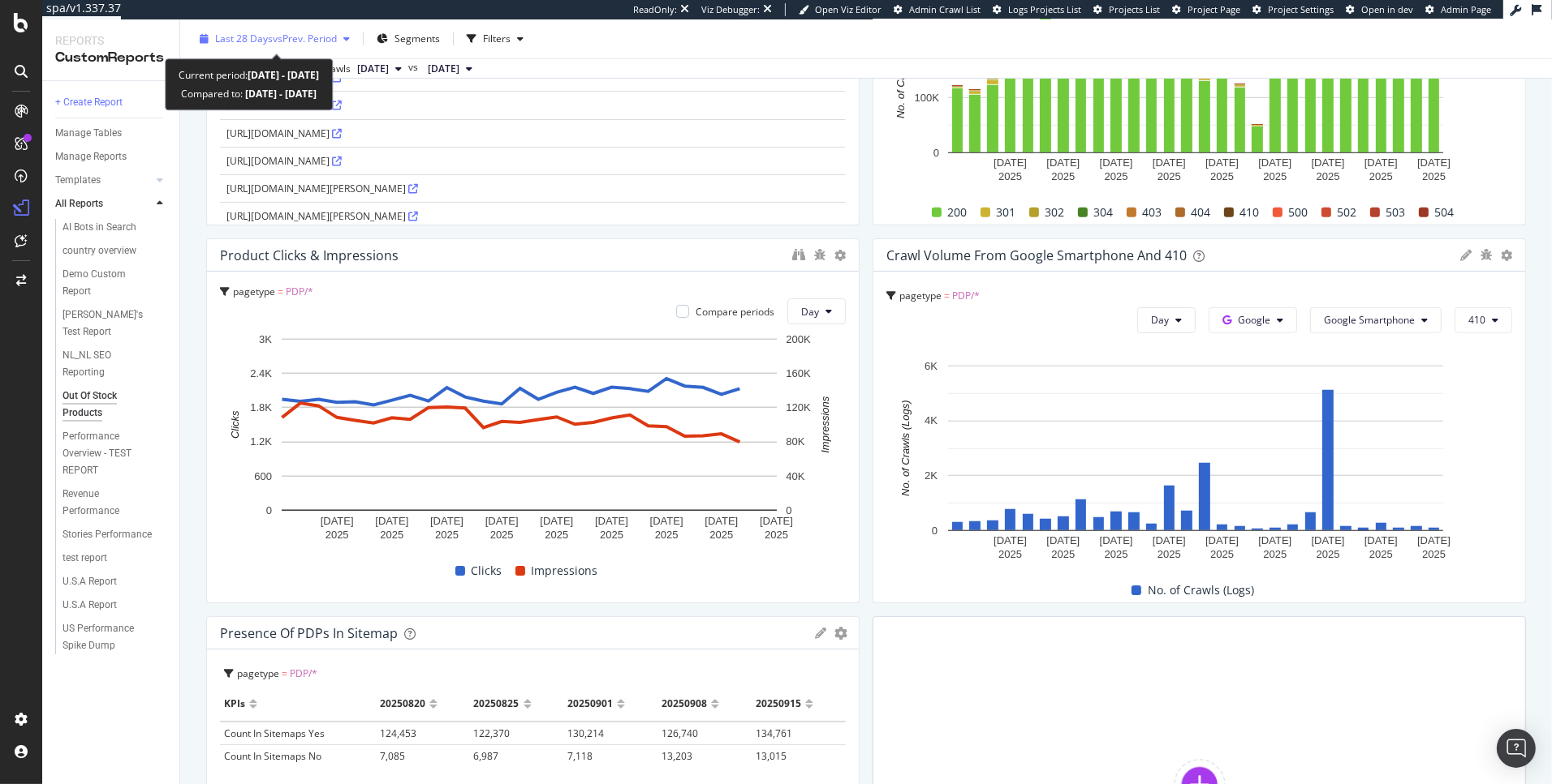
click at [311, 39] on span "vs Prev. Period" at bounding box center [304, 39] width 64 height 14
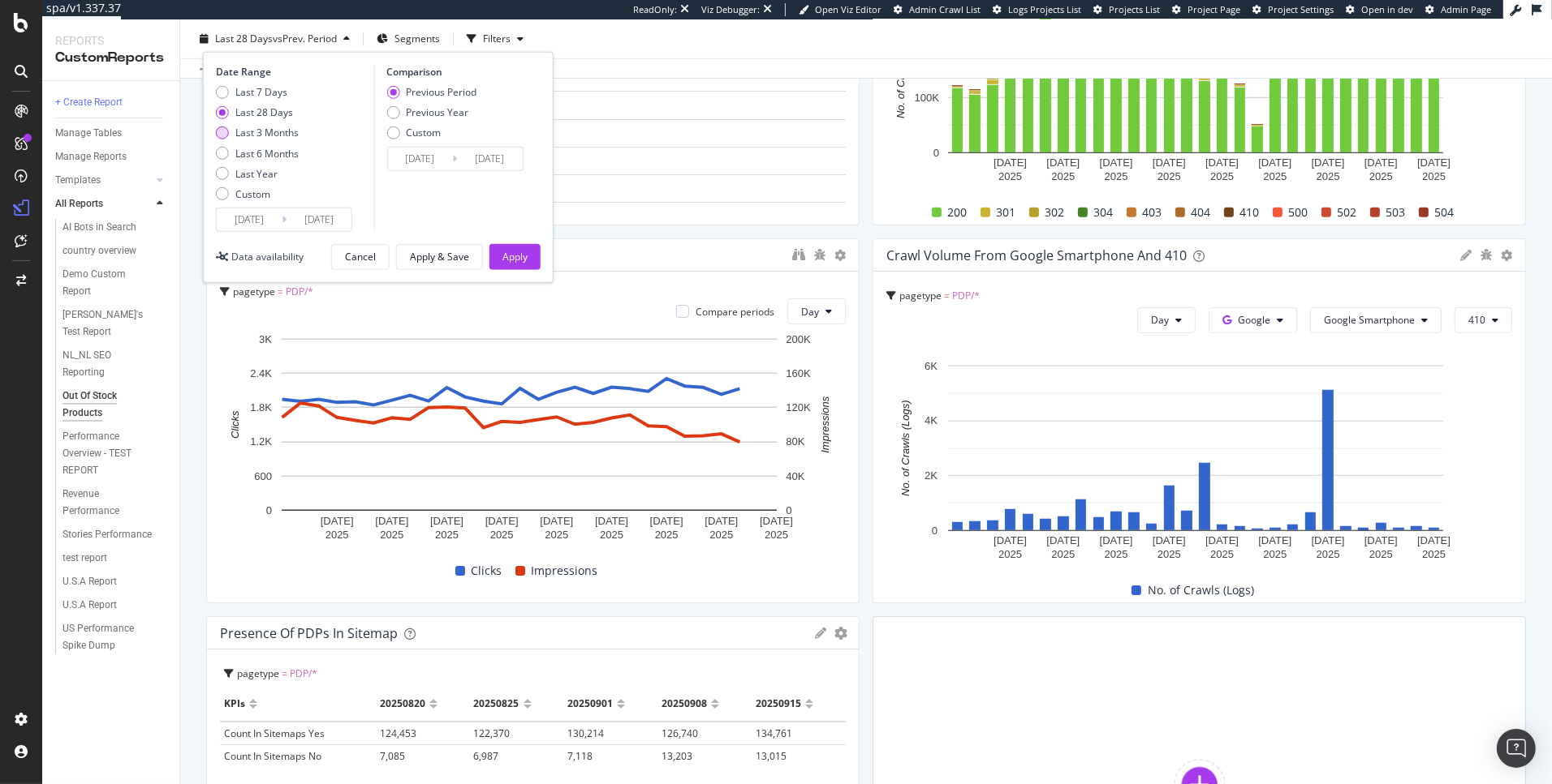
click at [295, 132] on div "Last 3 Months" at bounding box center [267, 133] width 63 height 14
type input "2025/06/21"
type input "2025/03/21"
type input "2025/06/20"
click at [519, 264] on div "Apply" at bounding box center [515, 257] width 25 height 25
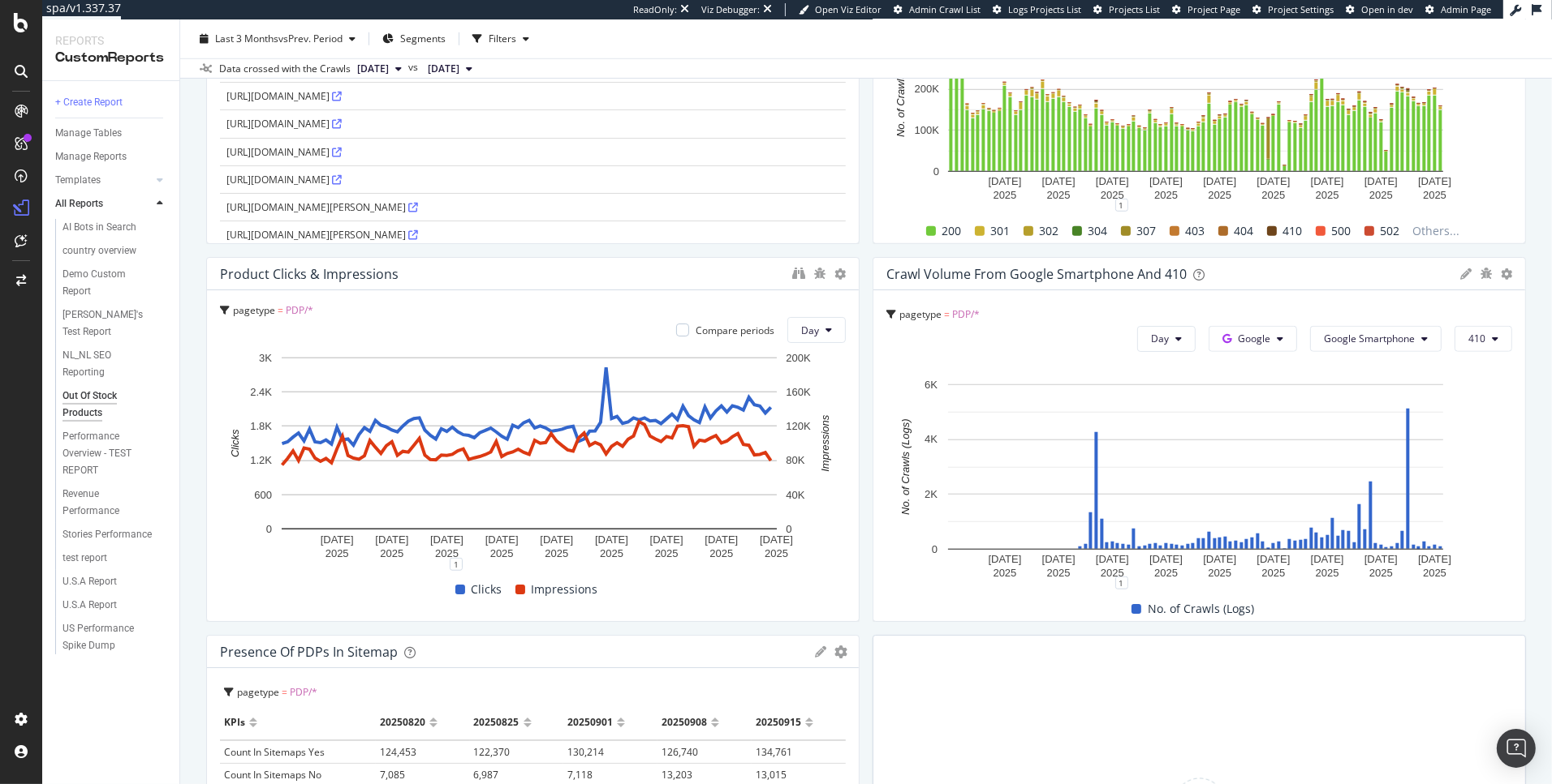
scroll to position [1412, 0]
